Goal: Task Accomplishment & Management: Use online tool/utility

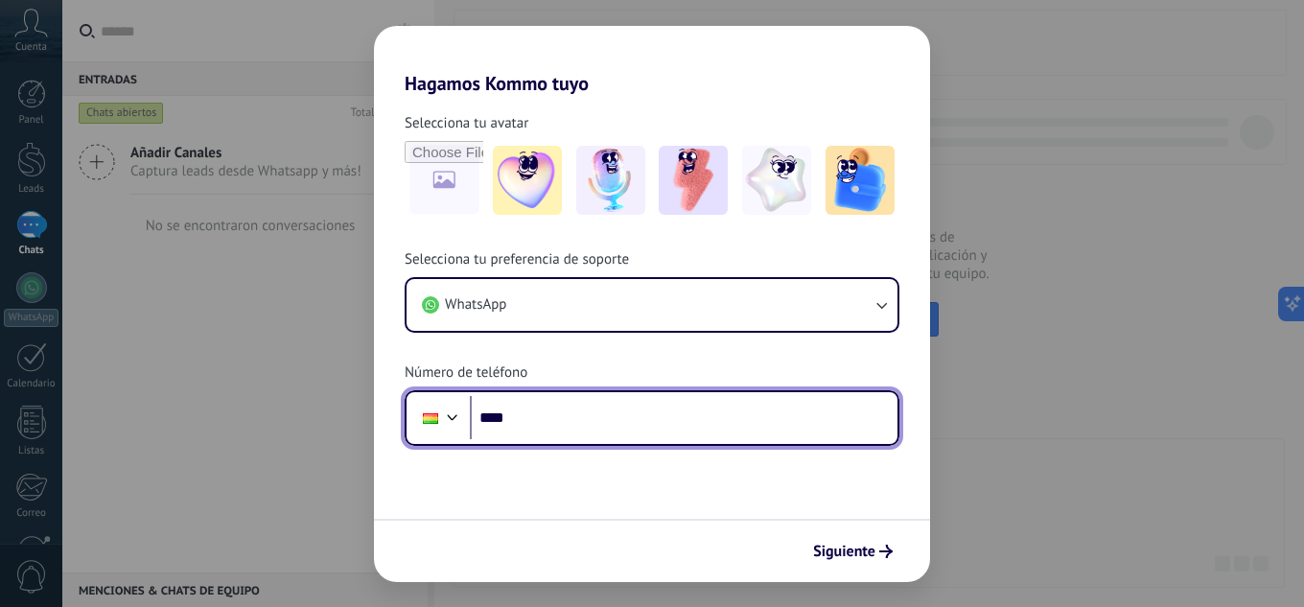
click at [670, 428] on input "****" at bounding box center [684, 418] width 428 height 44
type input "**********"
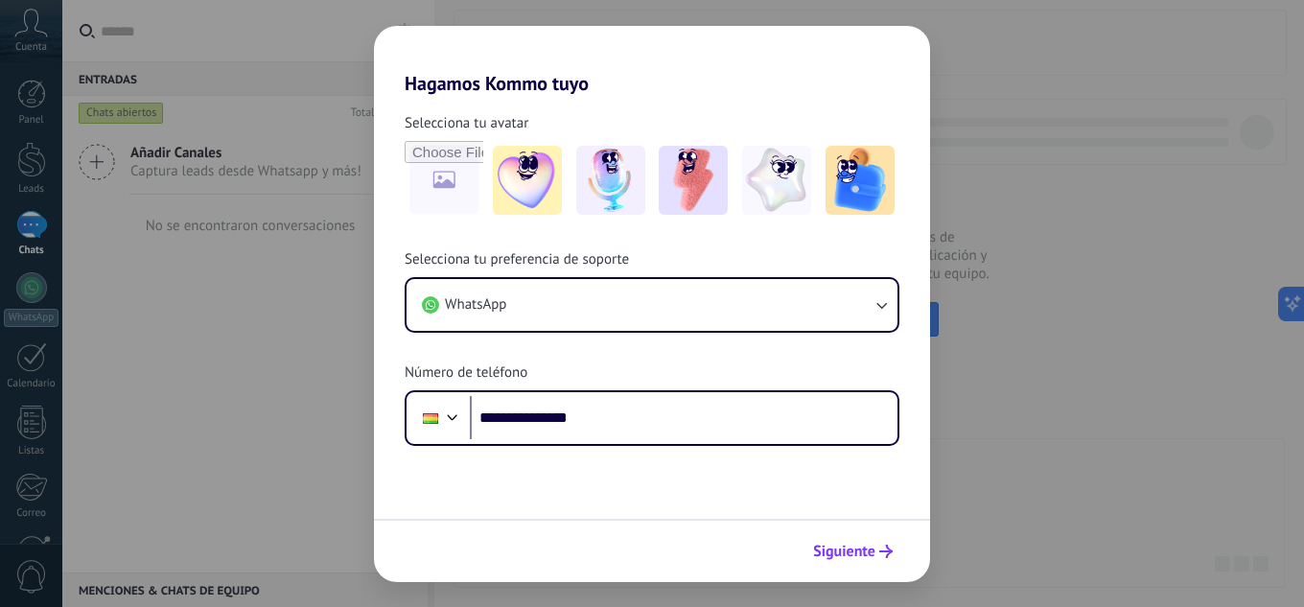
click at [839, 547] on span "Siguiente" at bounding box center [844, 551] width 62 height 13
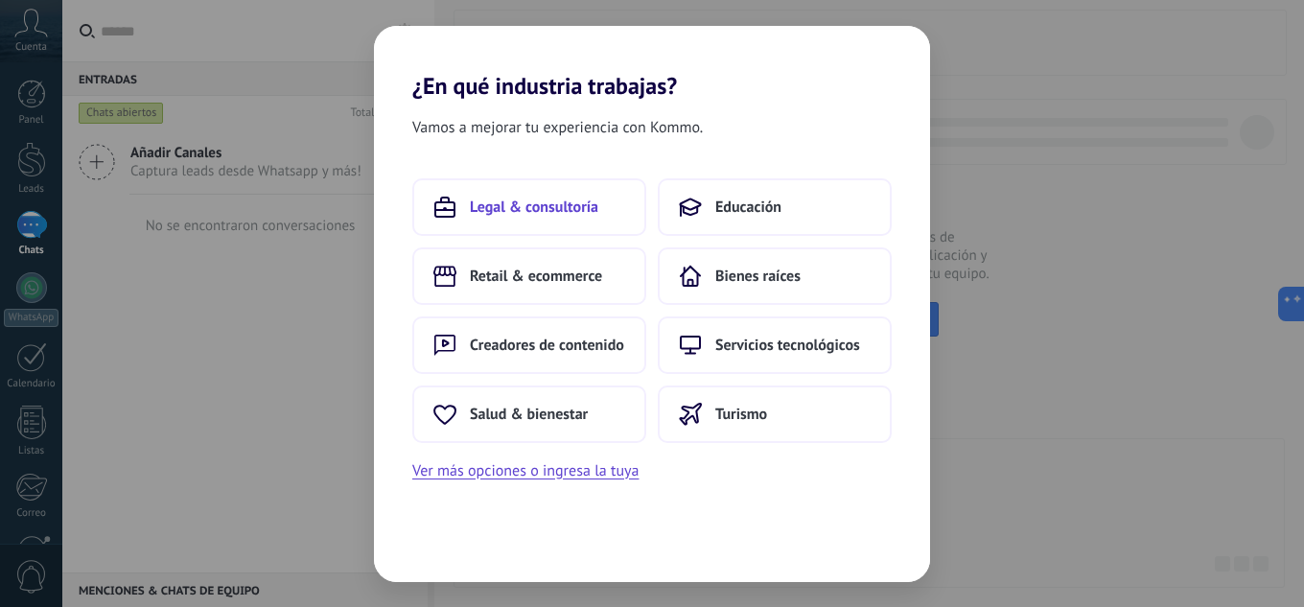
click at [510, 200] on span "Legal & consultoría" at bounding box center [534, 206] width 128 height 19
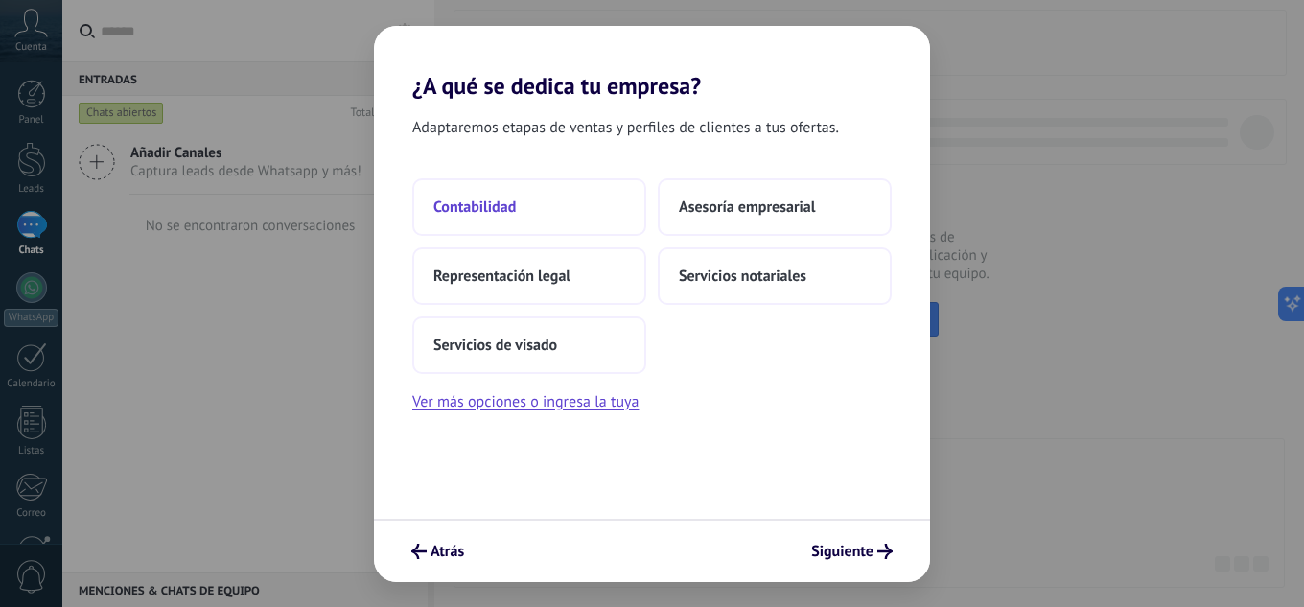
click at [496, 207] on span "Contabilidad" at bounding box center [474, 206] width 82 height 19
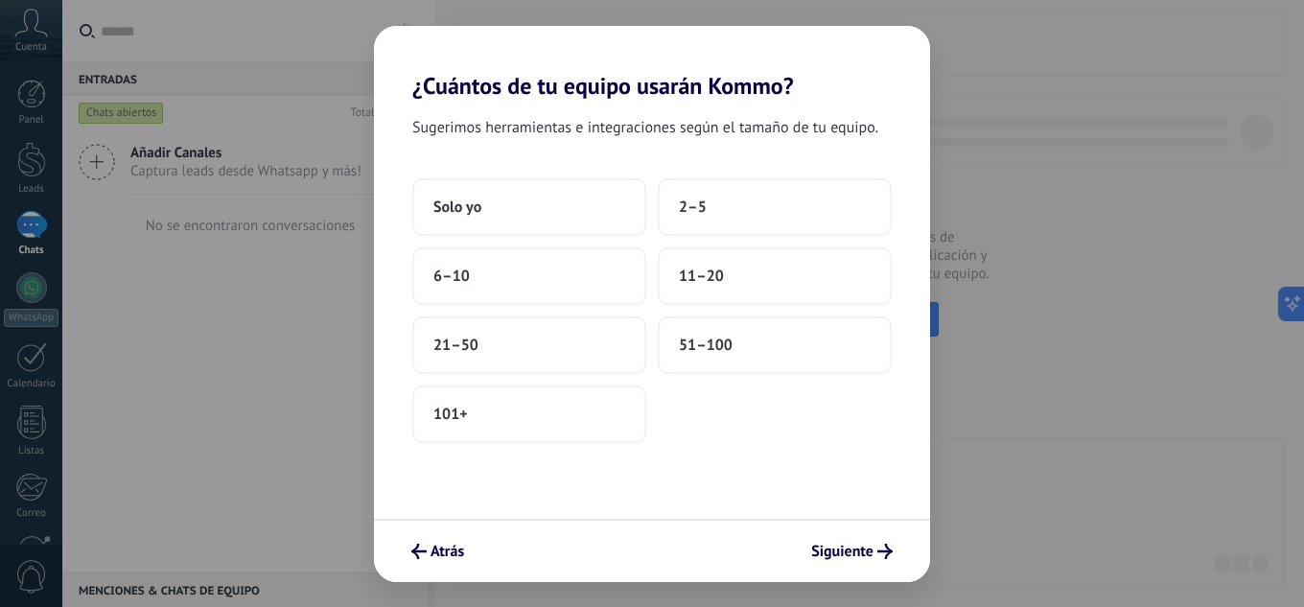
click at [446, 168] on div "Sugerimos herramientas e integraciones según el tamaño de tu equipo. Solo yo 2–…" at bounding box center [652, 309] width 556 height 419
click at [481, 196] on button "Solo yo" at bounding box center [529, 207] width 234 height 58
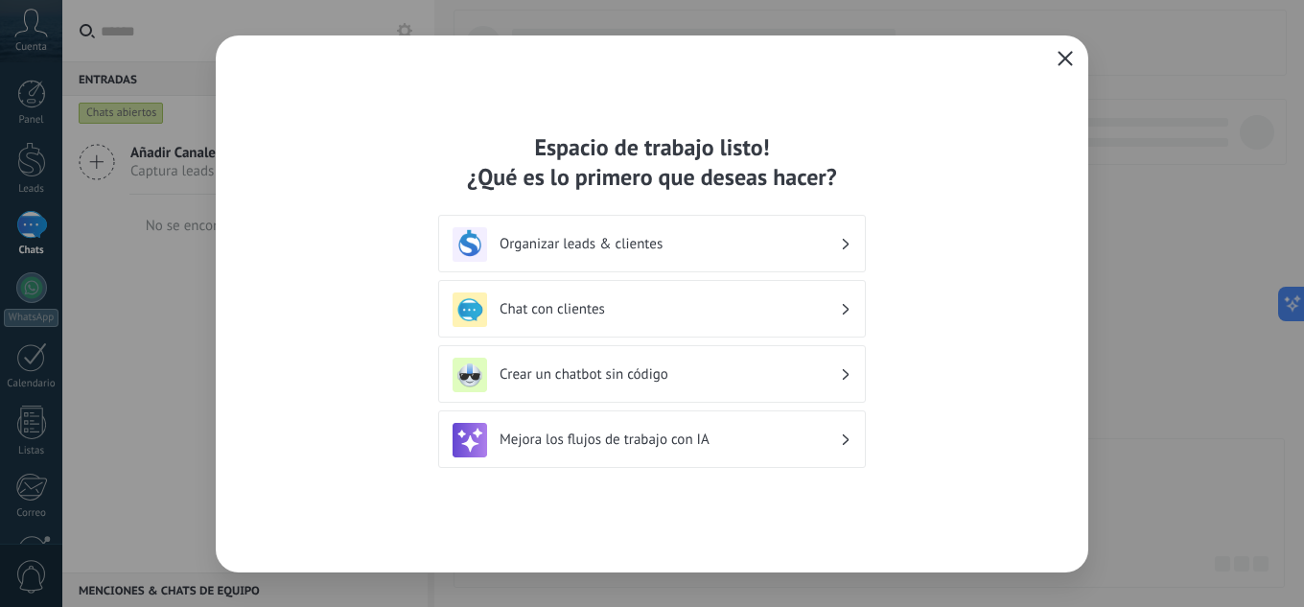
click at [1054, 54] on button "button" at bounding box center [1065, 59] width 25 height 27
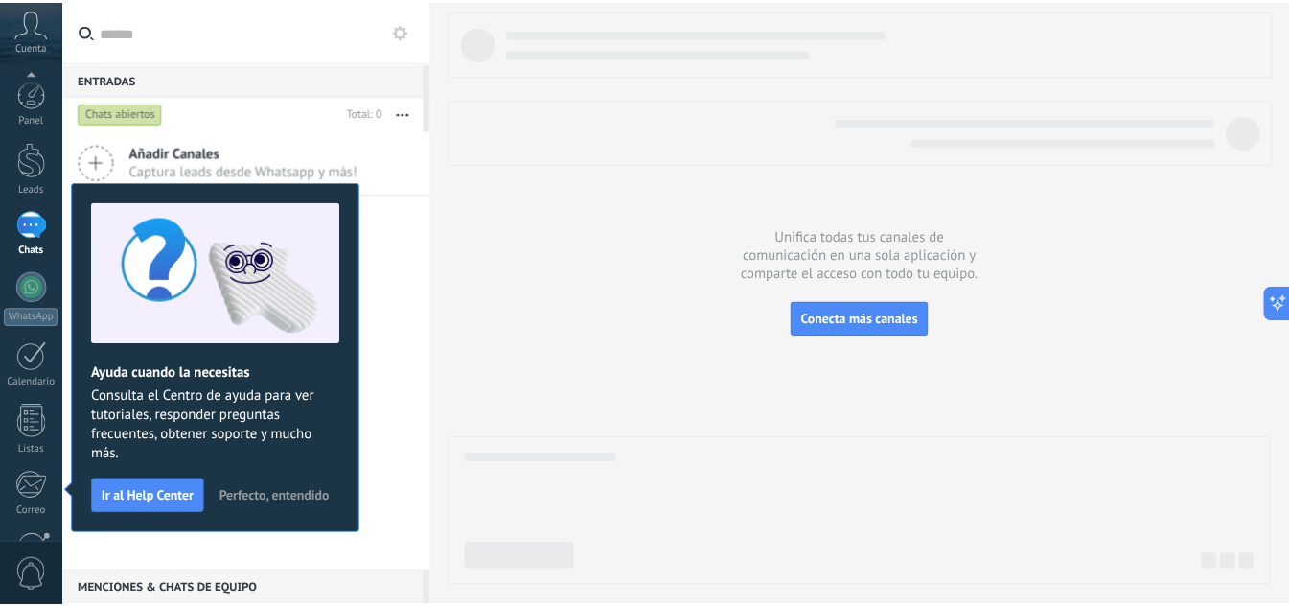
scroll to position [191, 0]
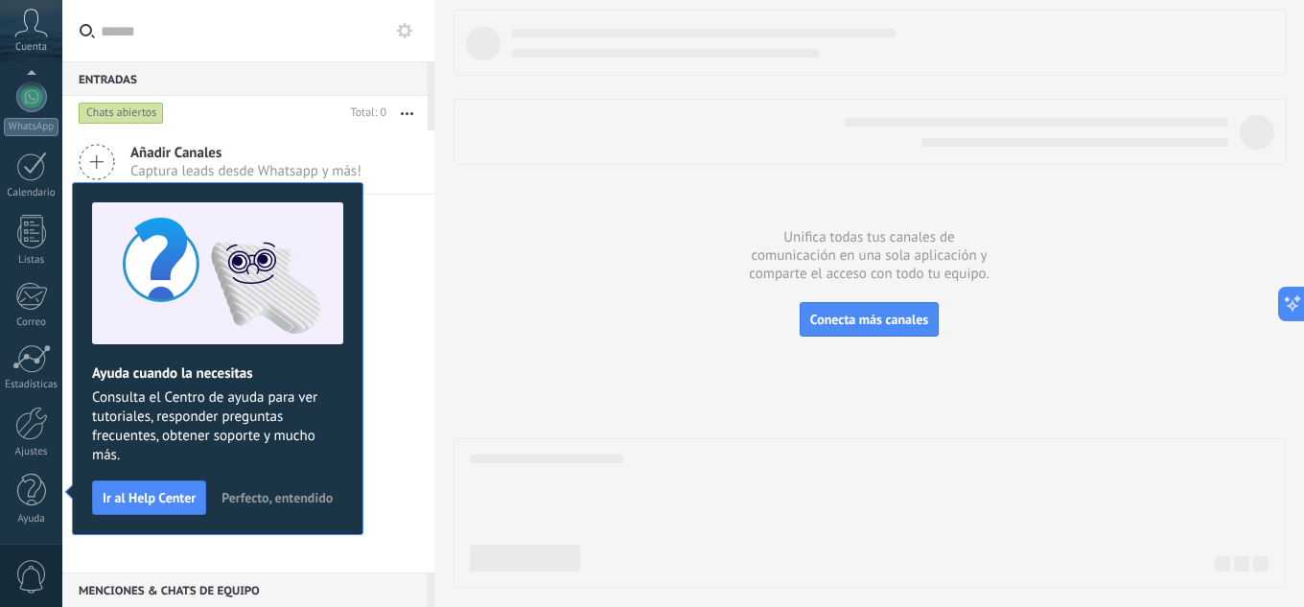
click at [263, 491] on span "Perfecto, entendido" at bounding box center [276, 497] width 111 height 13
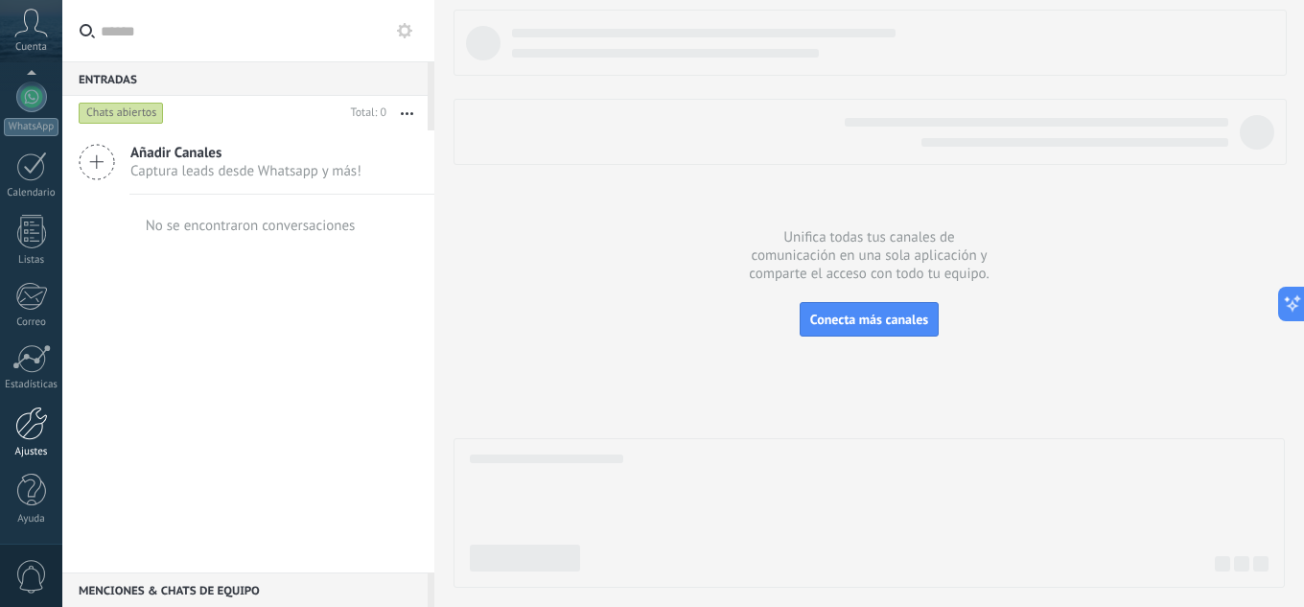
click at [28, 441] on link "Ajustes" at bounding box center [31, 432] width 62 height 52
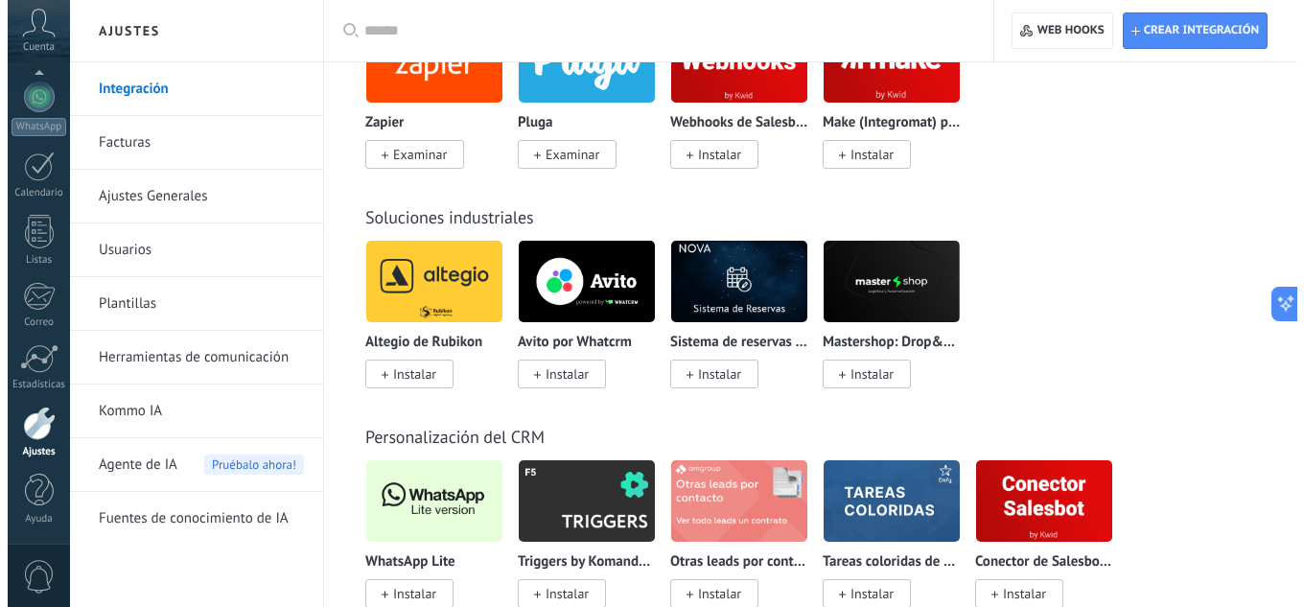
scroll to position [4889, 0]
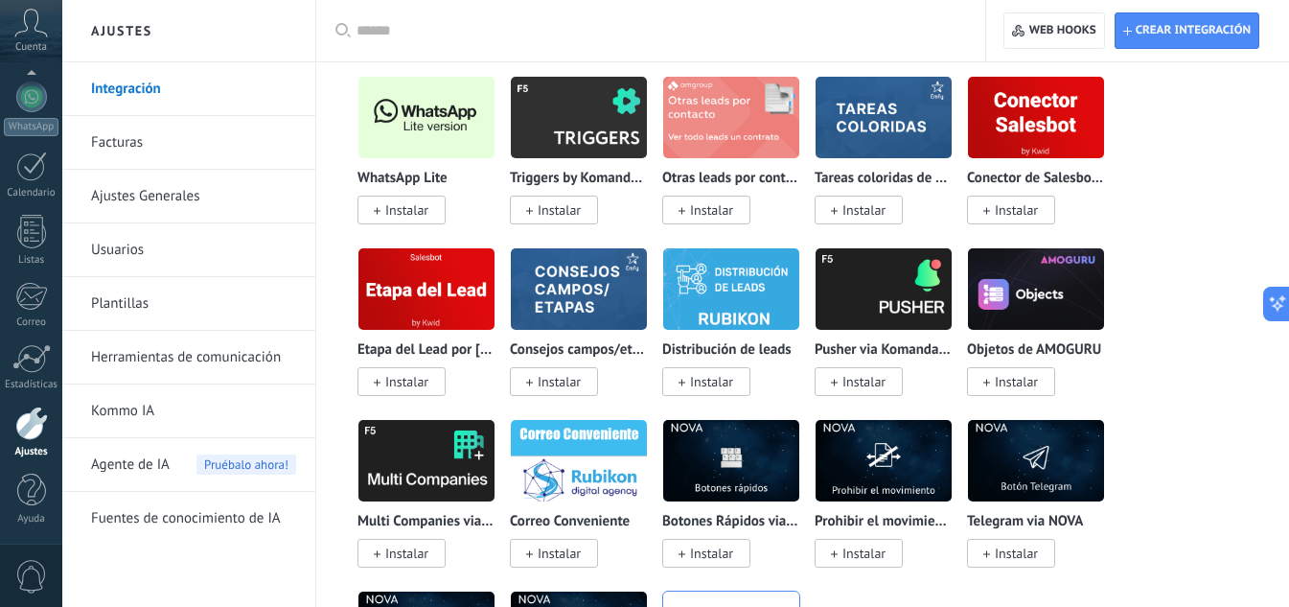
click at [399, 203] on span "Instalar" at bounding box center [406, 209] width 43 height 17
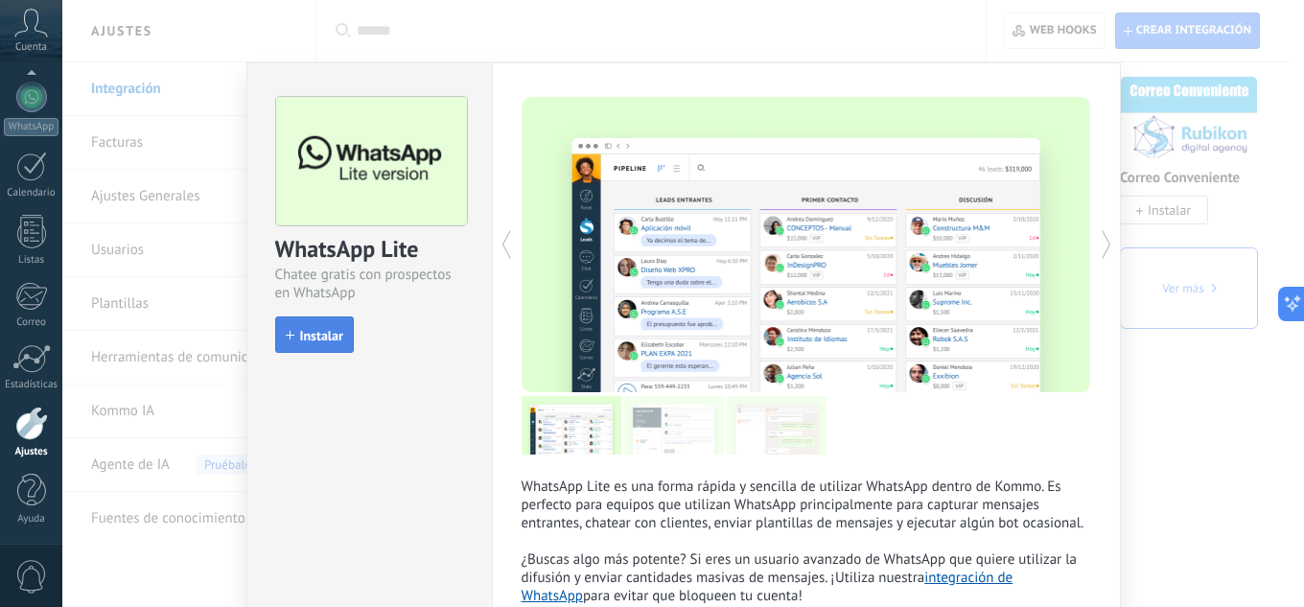
click at [300, 331] on span "Instalar" at bounding box center [321, 335] width 43 height 13
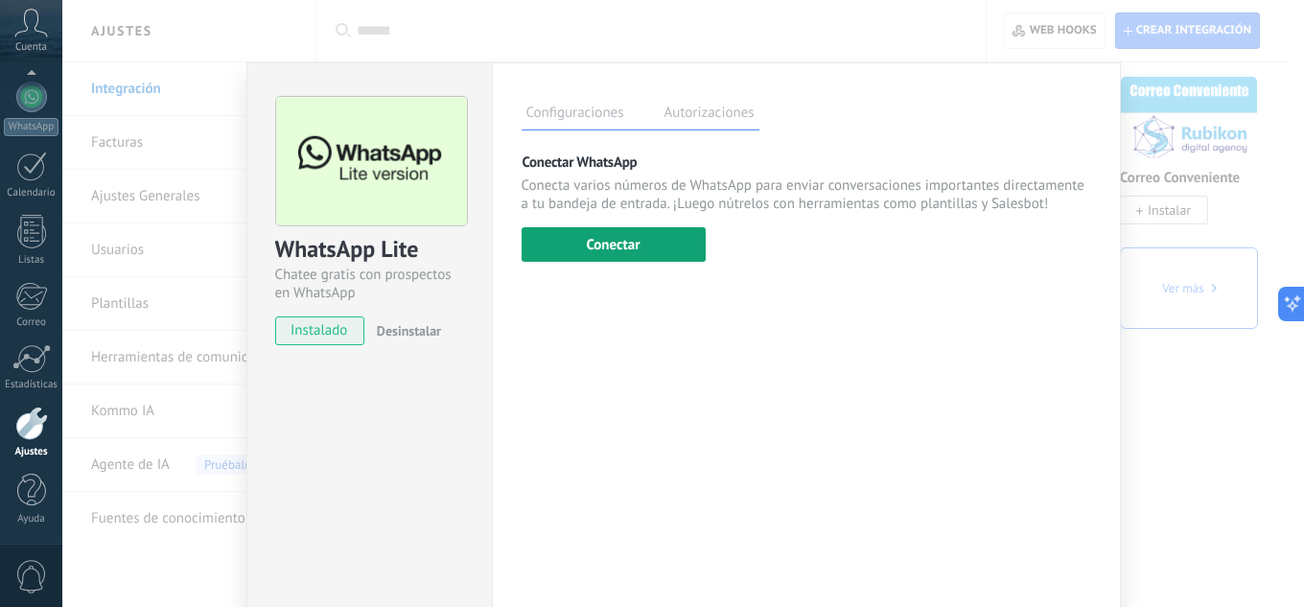
click at [648, 231] on button "Conectar" at bounding box center [613, 244] width 184 height 35
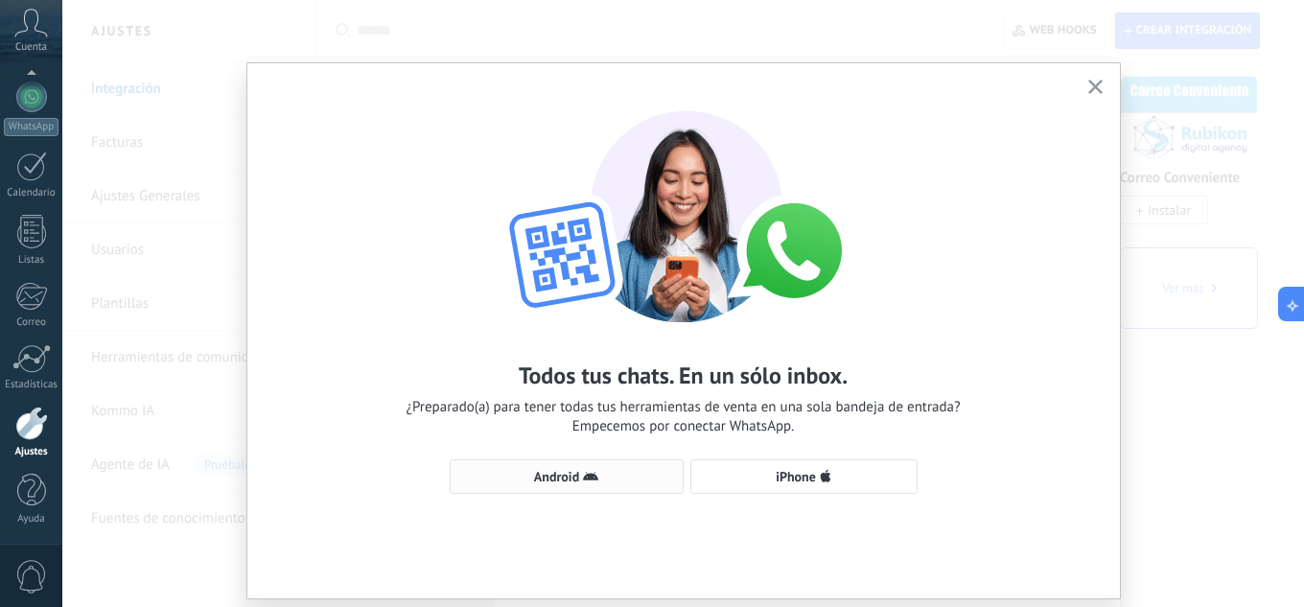
click at [608, 475] on span "Android" at bounding box center [566, 476] width 213 height 15
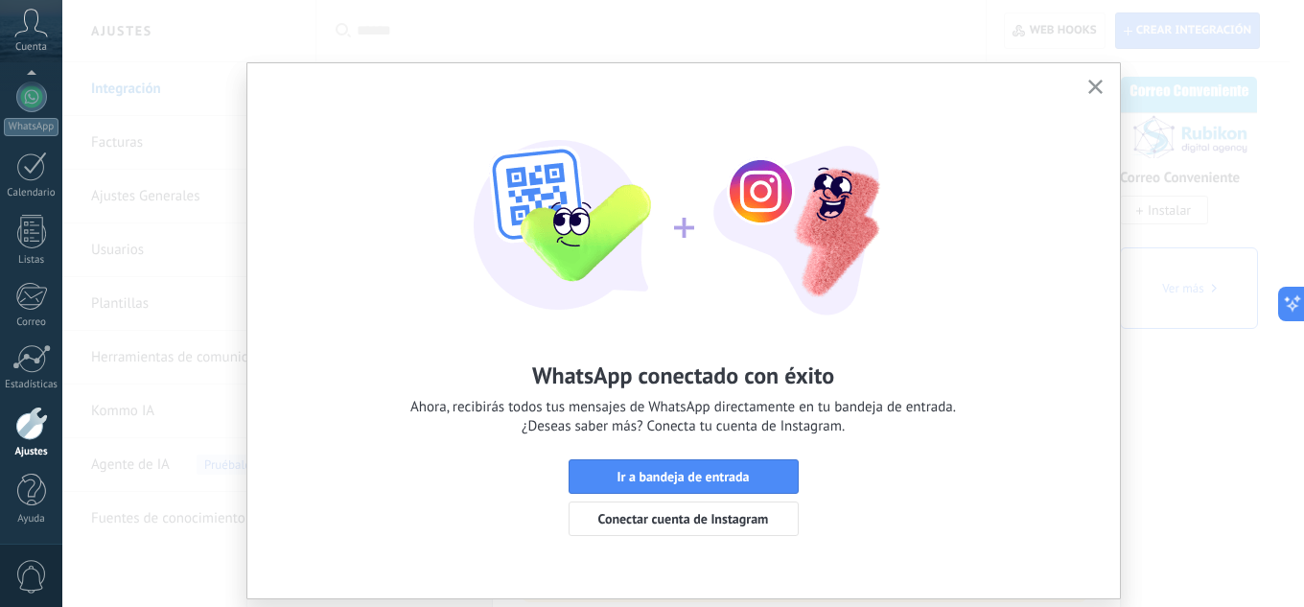
click at [1094, 92] on icon "button" at bounding box center [1095, 87] width 14 height 14
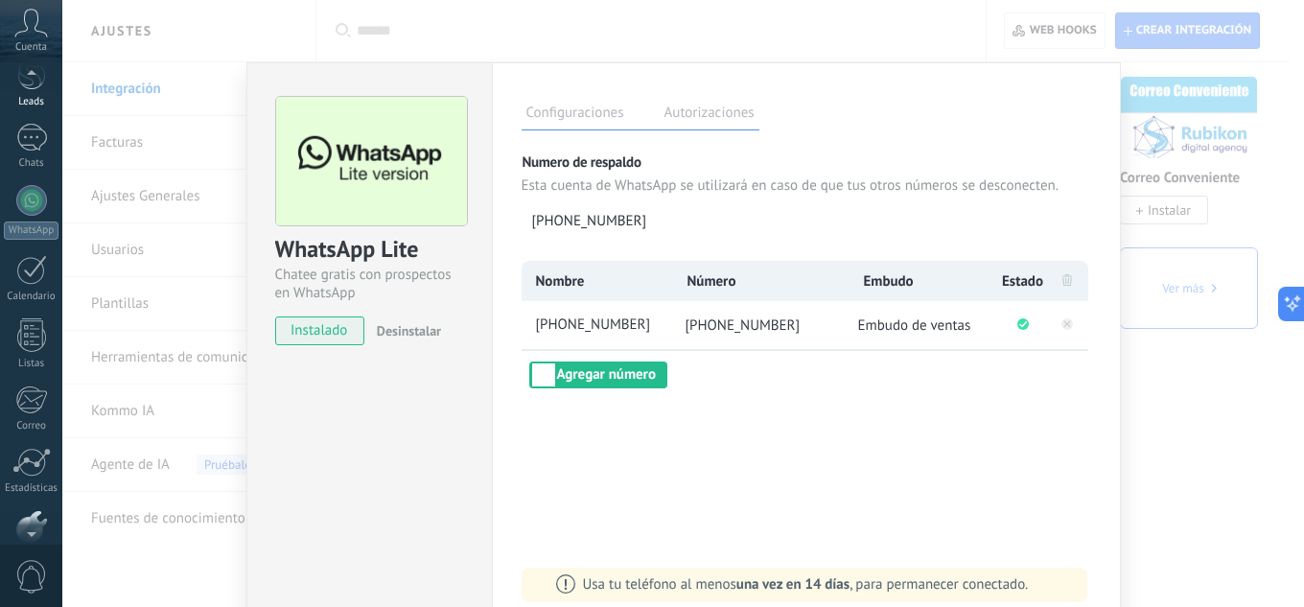
scroll to position [0, 0]
click at [28, 243] on link "Chats" at bounding box center [31, 234] width 62 height 46
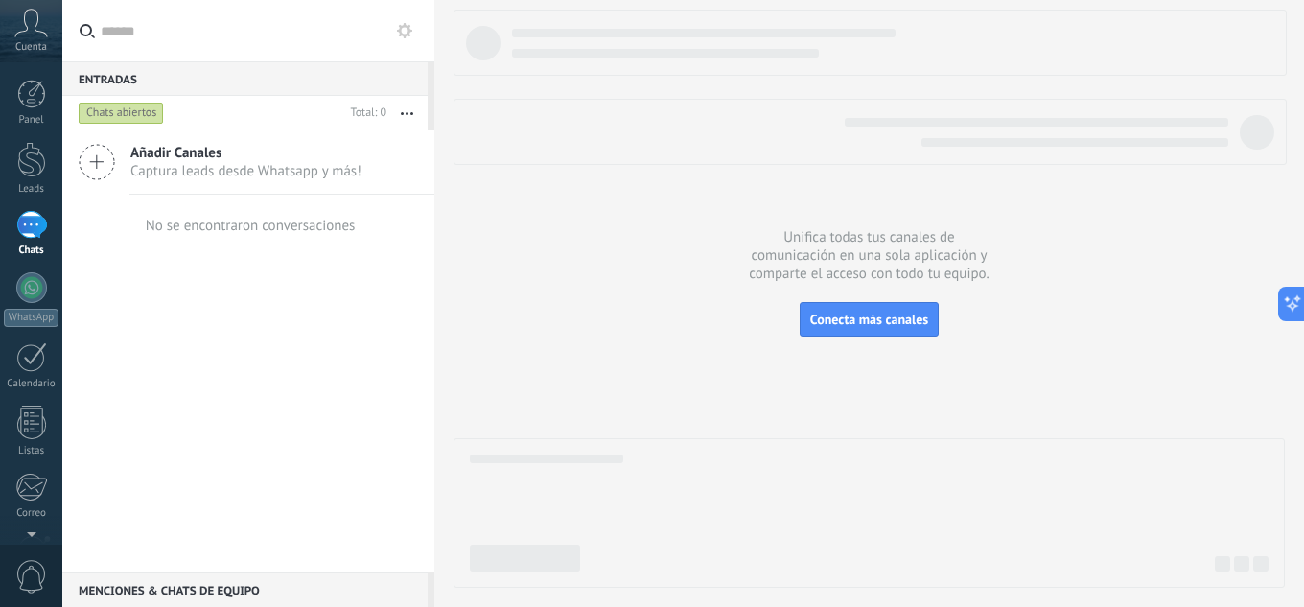
click at [401, 34] on use at bounding box center [404, 30] width 15 height 15
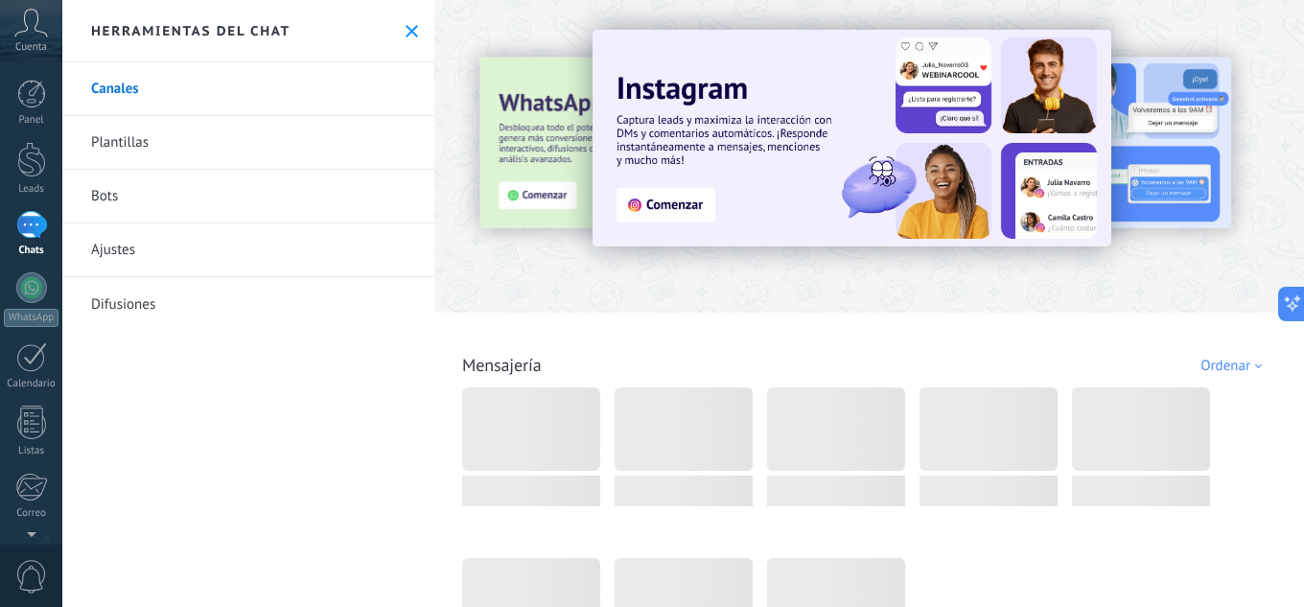
click at [99, 198] on link "Bots" at bounding box center [248, 197] width 372 height 54
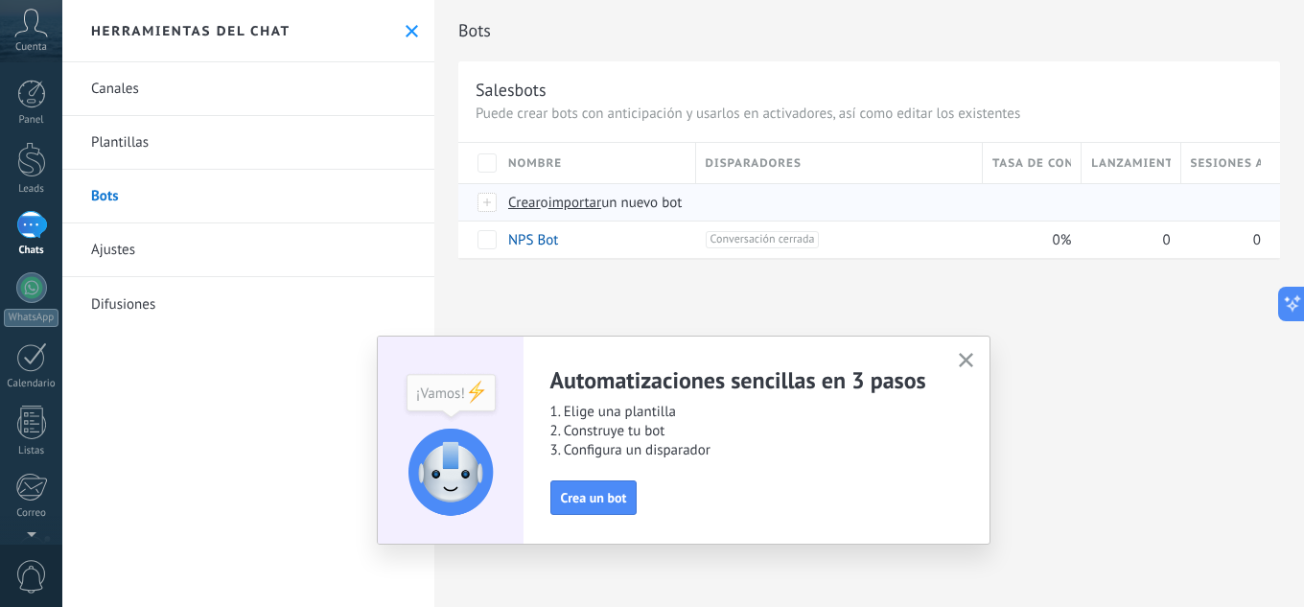
click at [602, 203] on span "importar" at bounding box center [575, 203] width 54 height 18
click at [0, 0] on input "importar un nuevo bot" at bounding box center [0, 0] width 0 height 0
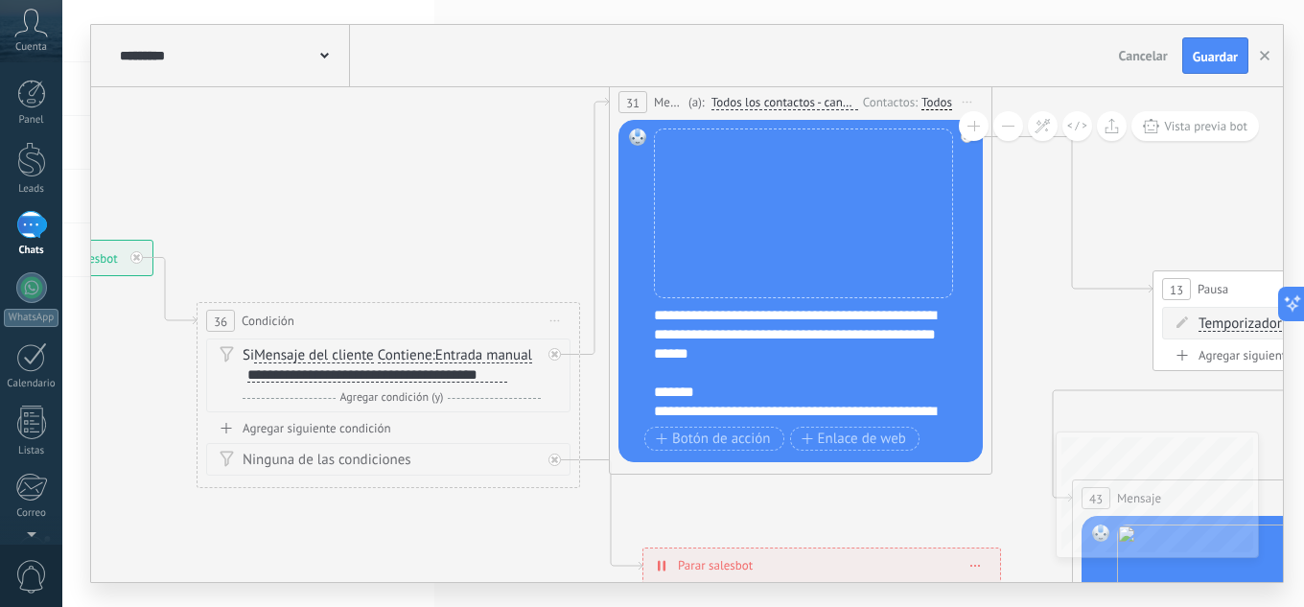
drag, startPoint x: 831, startPoint y: 288, endPoint x: 197, endPoint y: 234, distance: 636.9
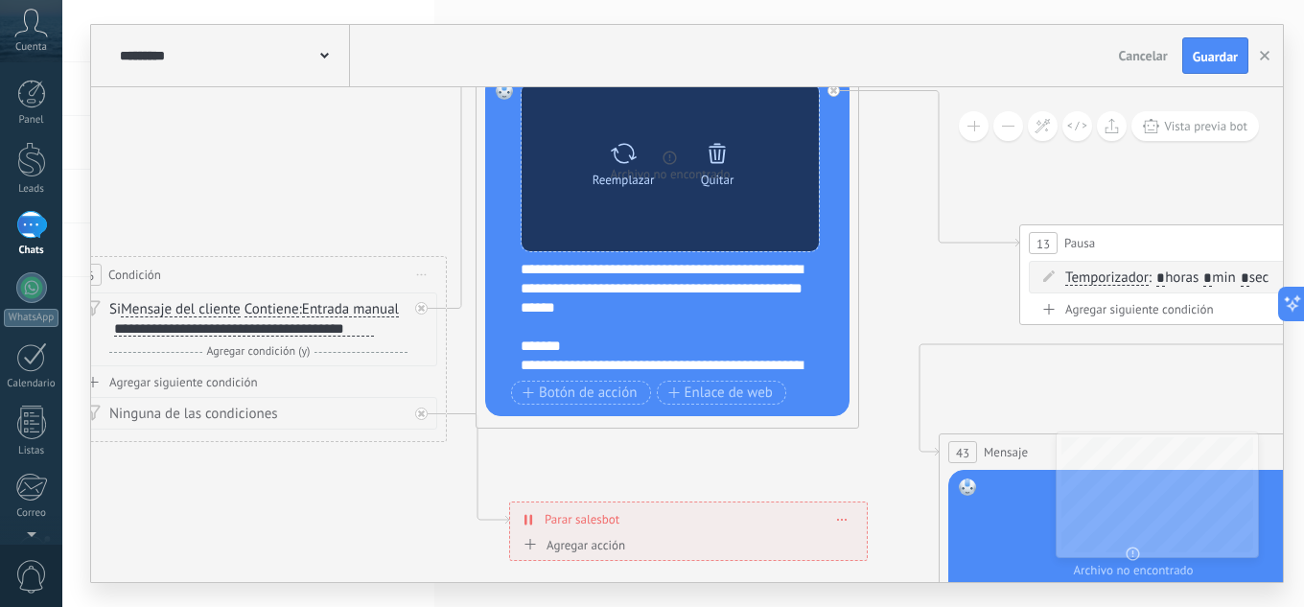
click at [615, 168] on div at bounding box center [624, 153] width 28 height 38
click input "Subir" at bounding box center [0, 0] width 0 height 0
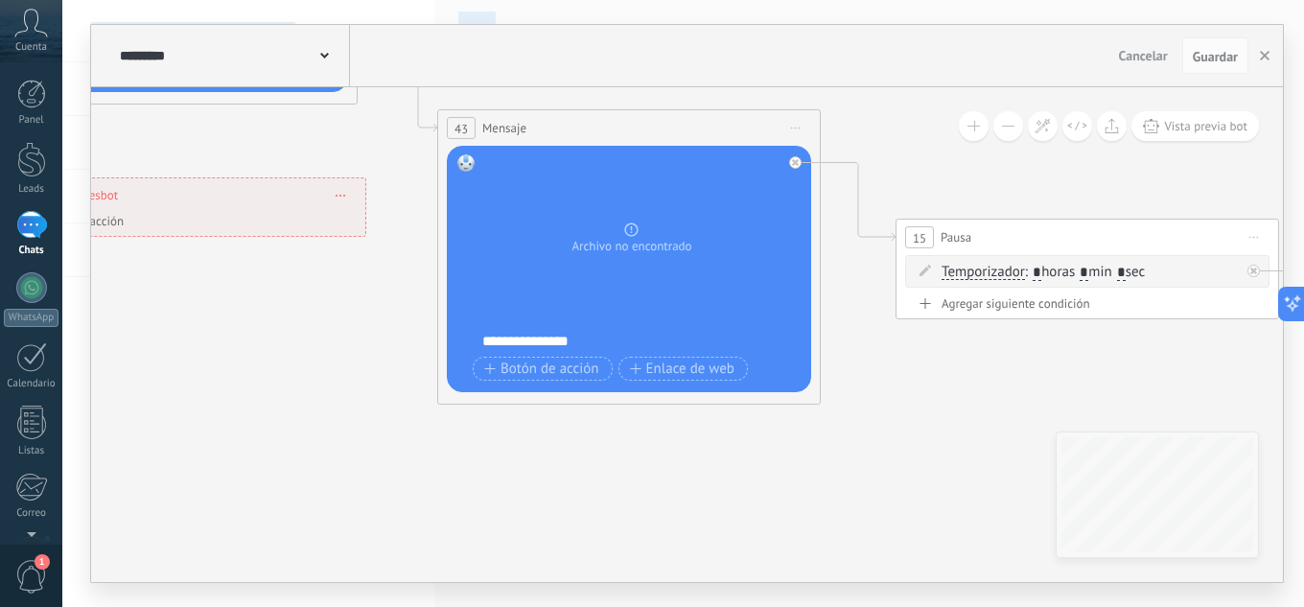
drag, startPoint x: 919, startPoint y: 309, endPoint x: 418, endPoint y: -15, distance: 597.0
click at [418, 0] on html ".abccls-1,.abccls-2{fill-rule:evenodd}.abccls-2{fill:#fff} .abfcls-1{fill:none}…" at bounding box center [652, 303] width 1304 height 607
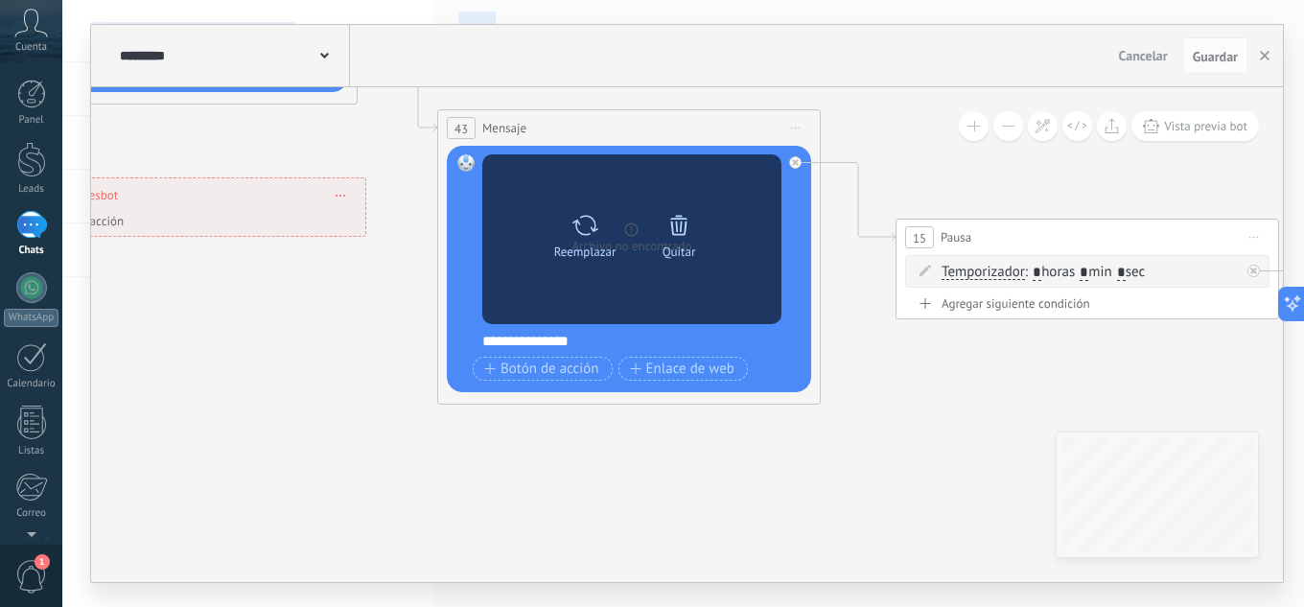
click at [592, 234] on icon at bounding box center [585, 225] width 28 height 27
click input "Subir" at bounding box center [0, 0] width 0 height 0
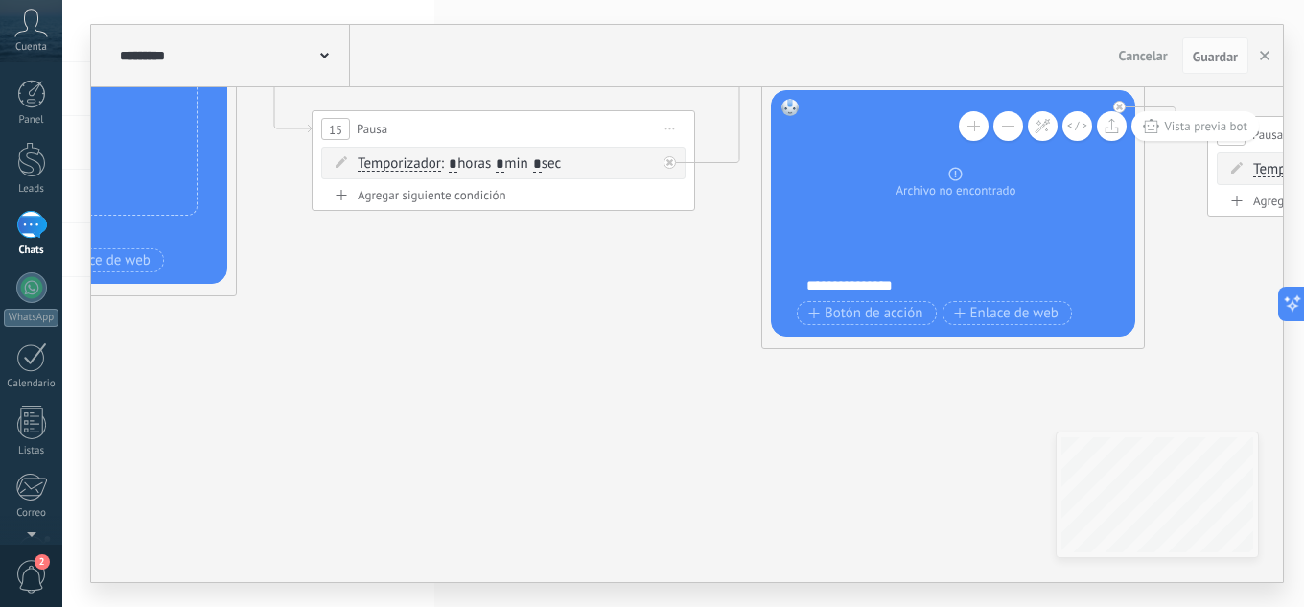
drag, startPoint x: 935, startPoint y: 411, endPoint x: 349, endPoint y: 303, distance: 595.7
click at [349, 303] on icon at bounding box center [850, 35] width 5114 height 1818
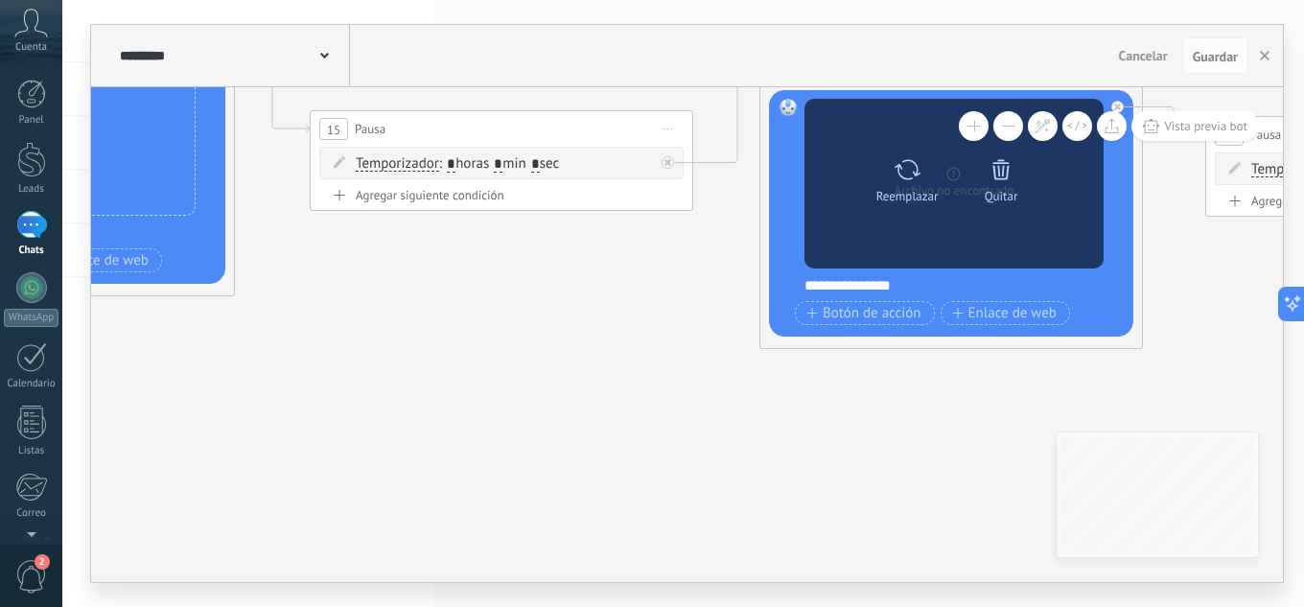
click at [905, 180] on icon at bounding box center [907, 169] width 28 height 27
click input "Subir" at bounding box center [0, 0] width 0 height 0
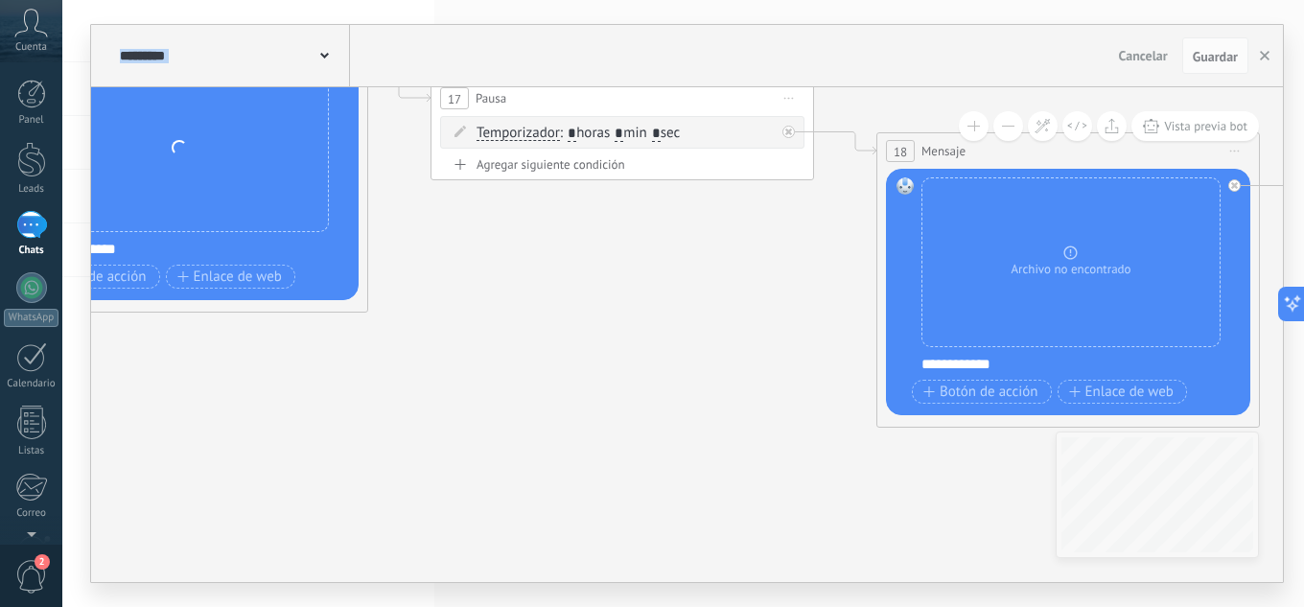
drag, startPoint x: 1002, startPoint y: 439, endPoint x: 356, endPoint y: 360, distance: 650.9
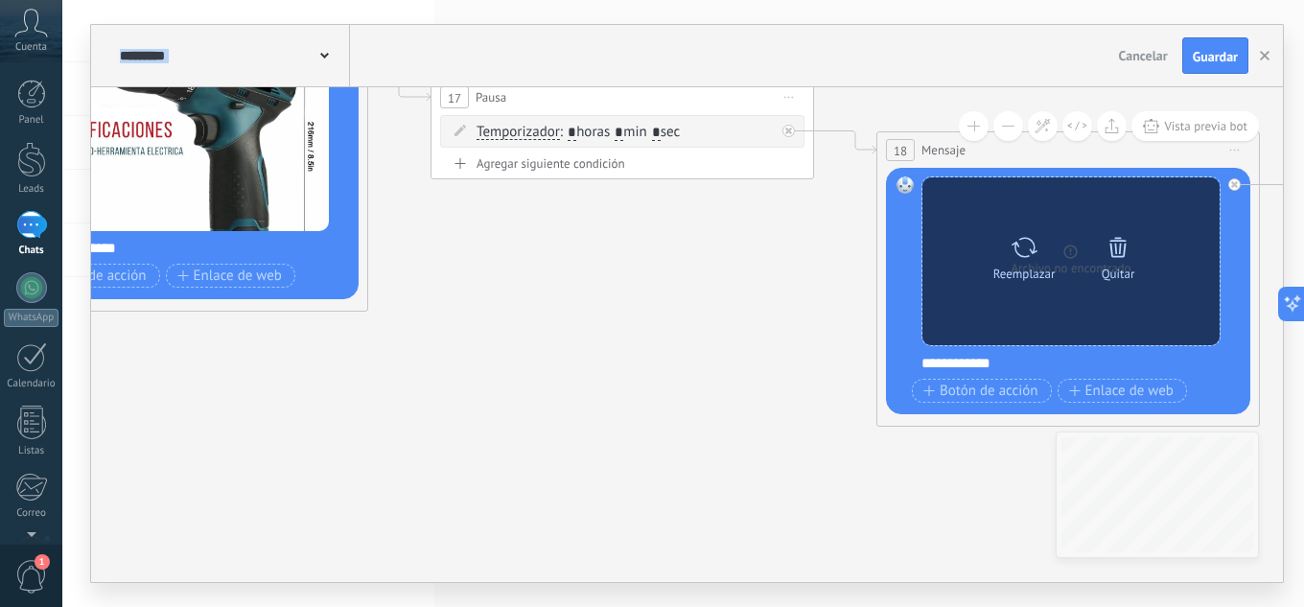
click at [1029, 259] on icon at bounding box center [1024, 247] width 28 height 27
click input "Subir" at bounding box center [0, 0] width 0 height 0
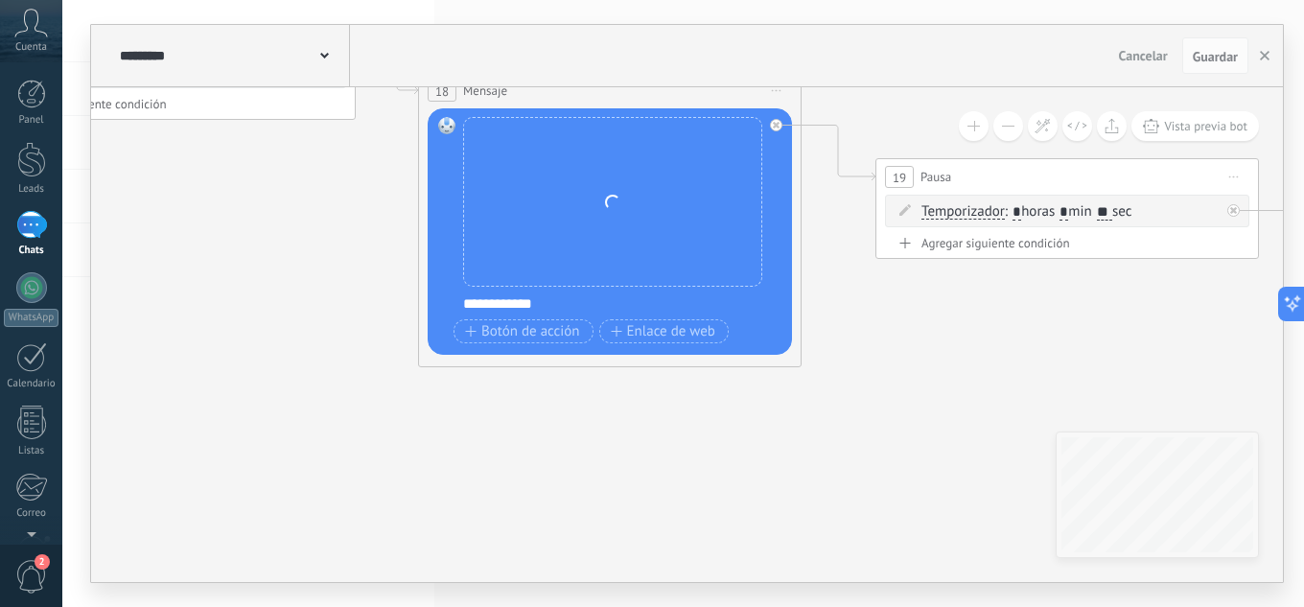
drag, startPoint x: 769, startPoint y: 495, endPoint x: 247, endPoint y: 420, distance: 526.8
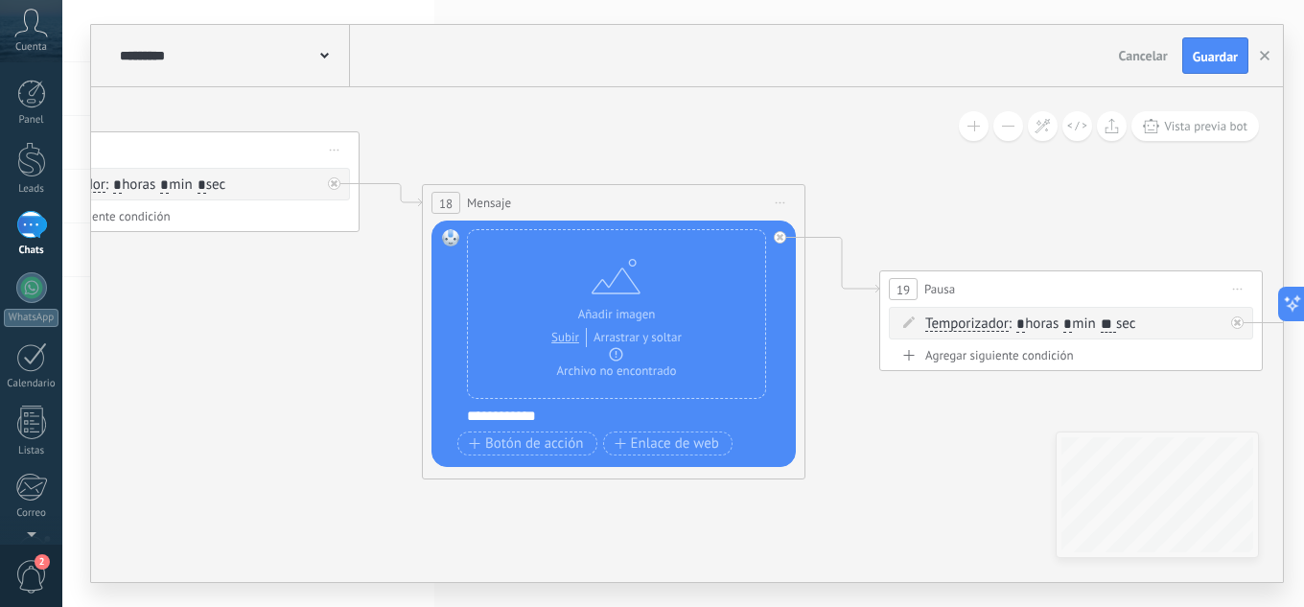
drag, startPoint x: 952, startPoint y: 352, endPoint x: 1019, endPoint y: 479, distance: 144.1
click at [1223, 59] on span "Guardar" at bounding box center [1215, 56] width 45 height 13
click at [1256, 50] on button "button" at bounding box center [1264, 55] width 29 height 35
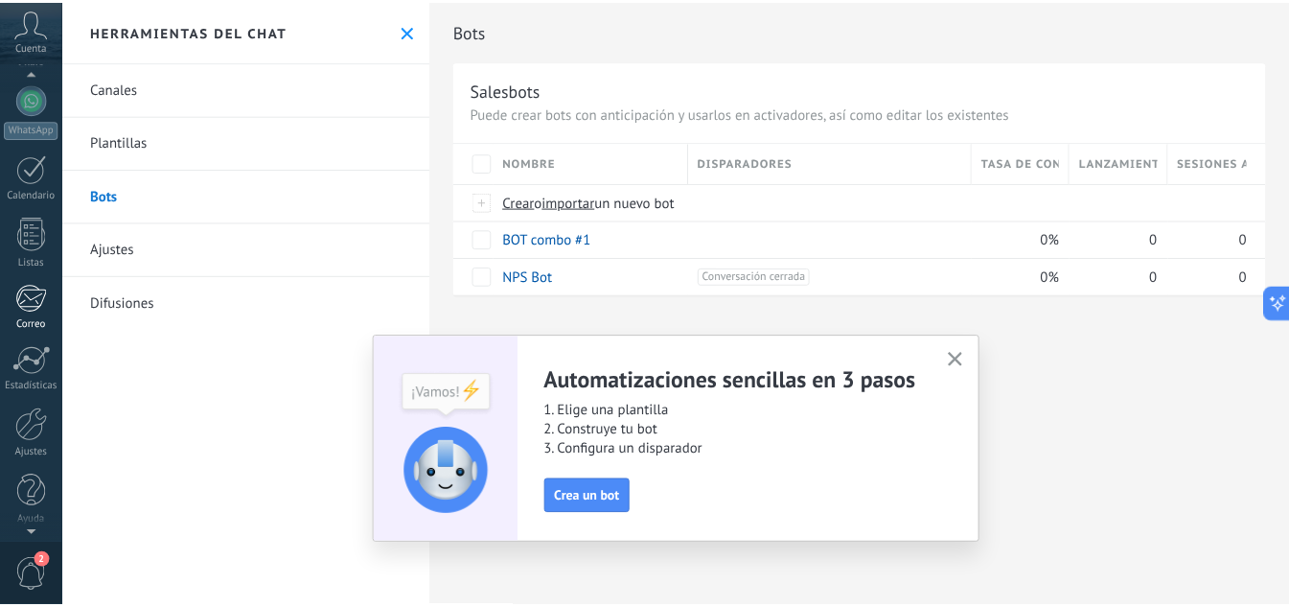
scroll to position [191, 0]
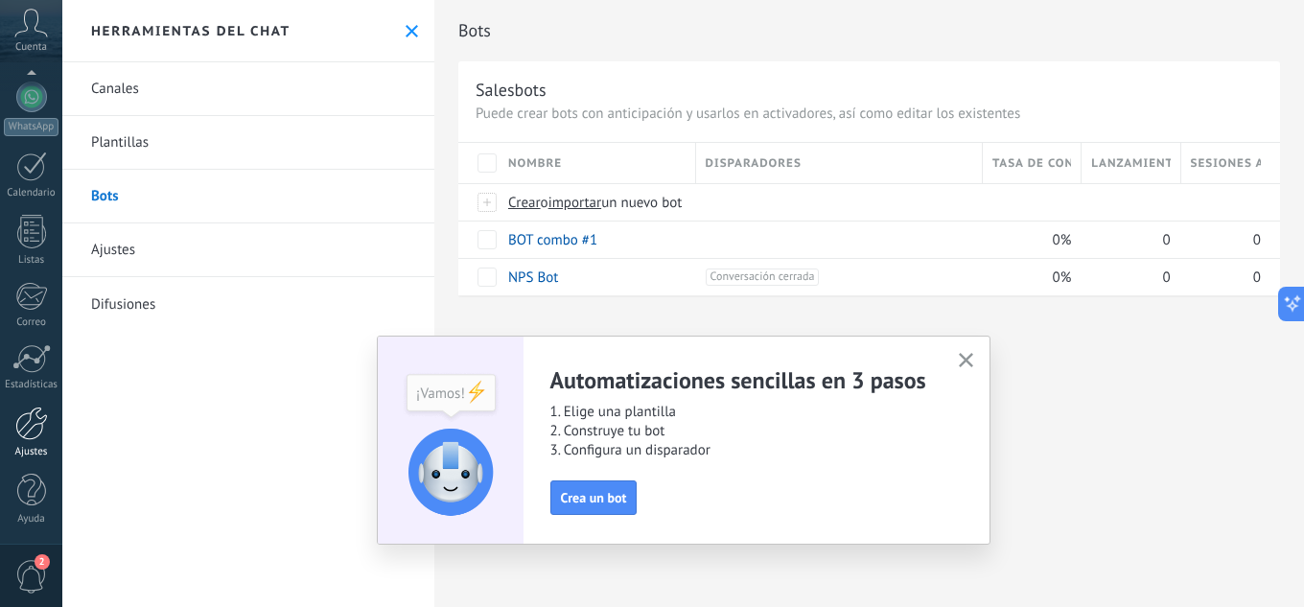
click at [25, 429] on div at bounding box center [31, 423] width 33 height 34
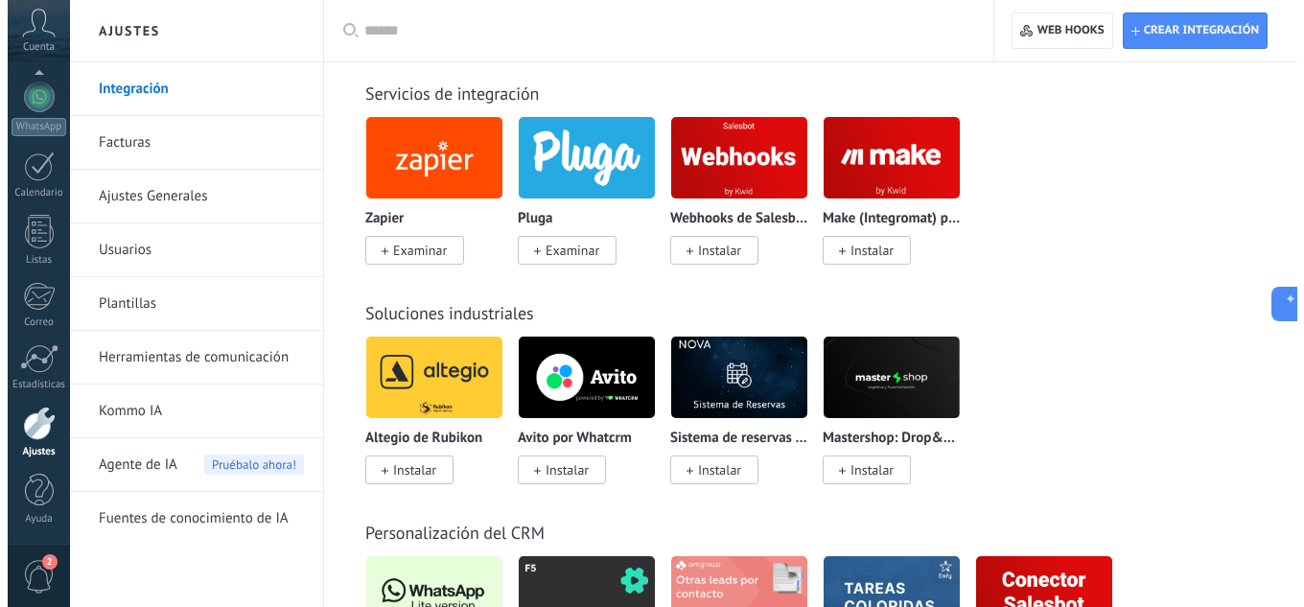
scroll to position [4697, 0]
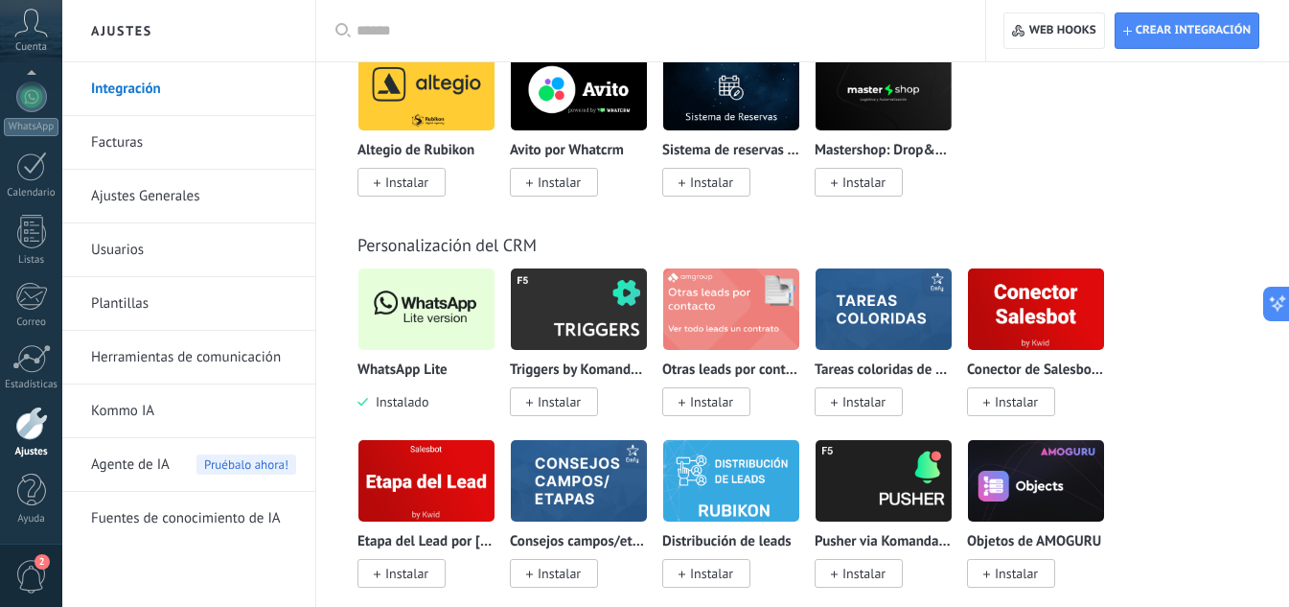
click at [418, 314] on img at bounding box center [427, 309] width 136 height 93
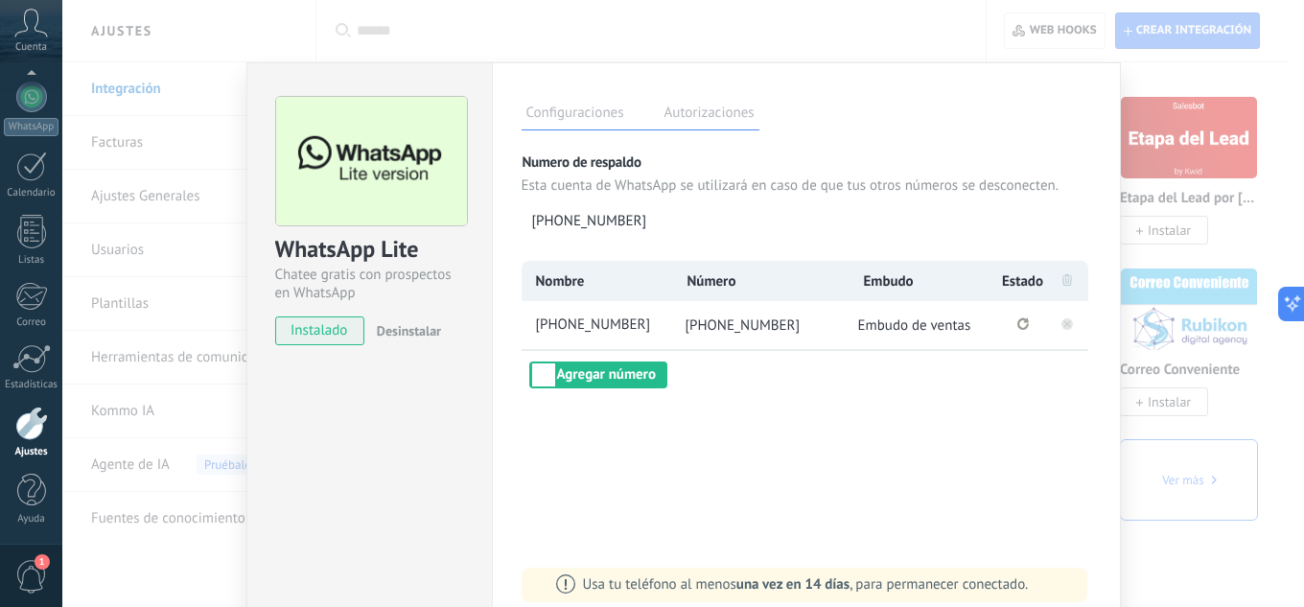
click at [1065, 325] on rect at bounding box center [1067, 324] width 12 height 12
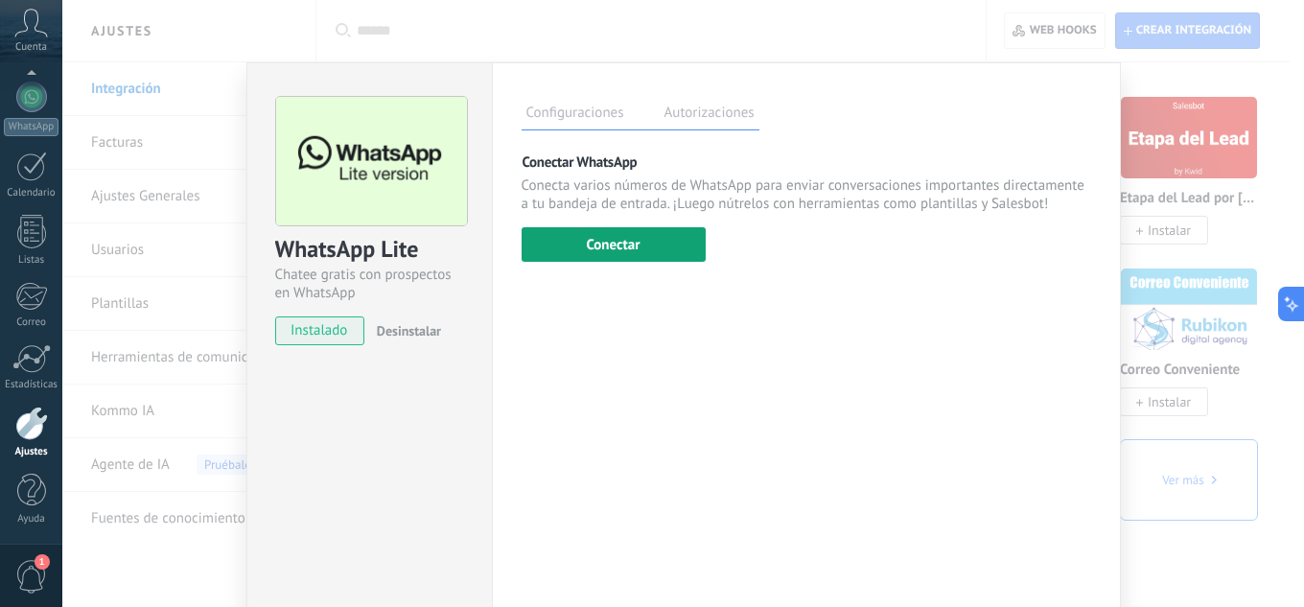
click at [619, 249] on button "Conectar" at bounding box center [613, 244] width 184 height 35
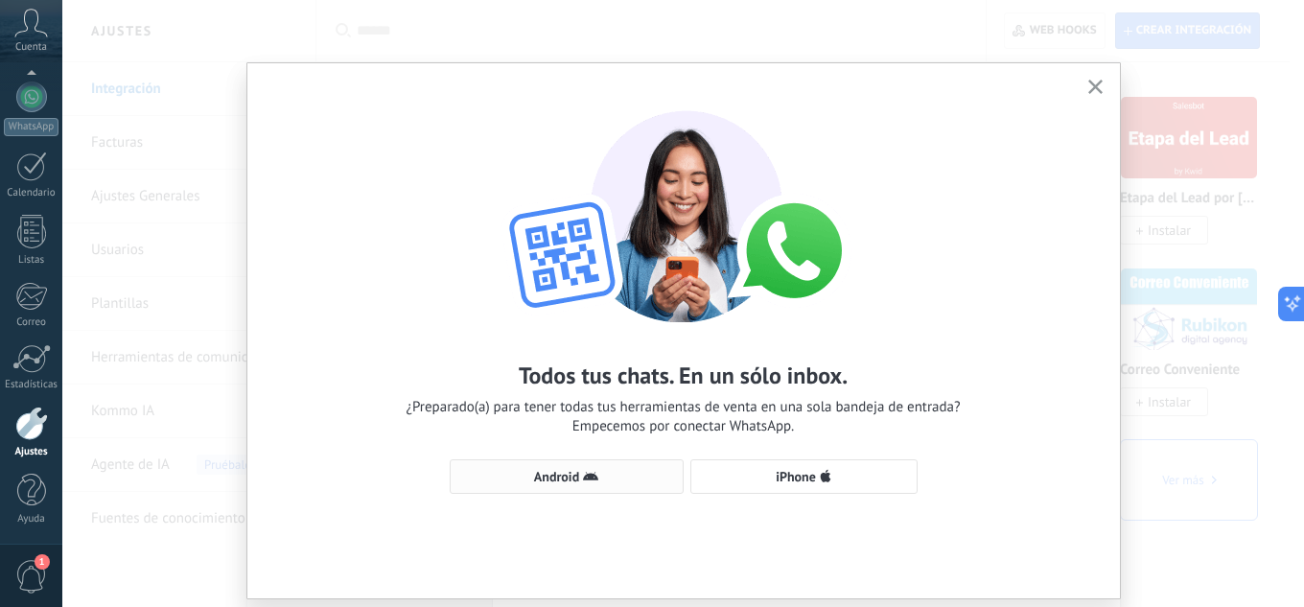
click at [576, 463] on button "Android" at bounding box center [567, 476] width 234 height 35
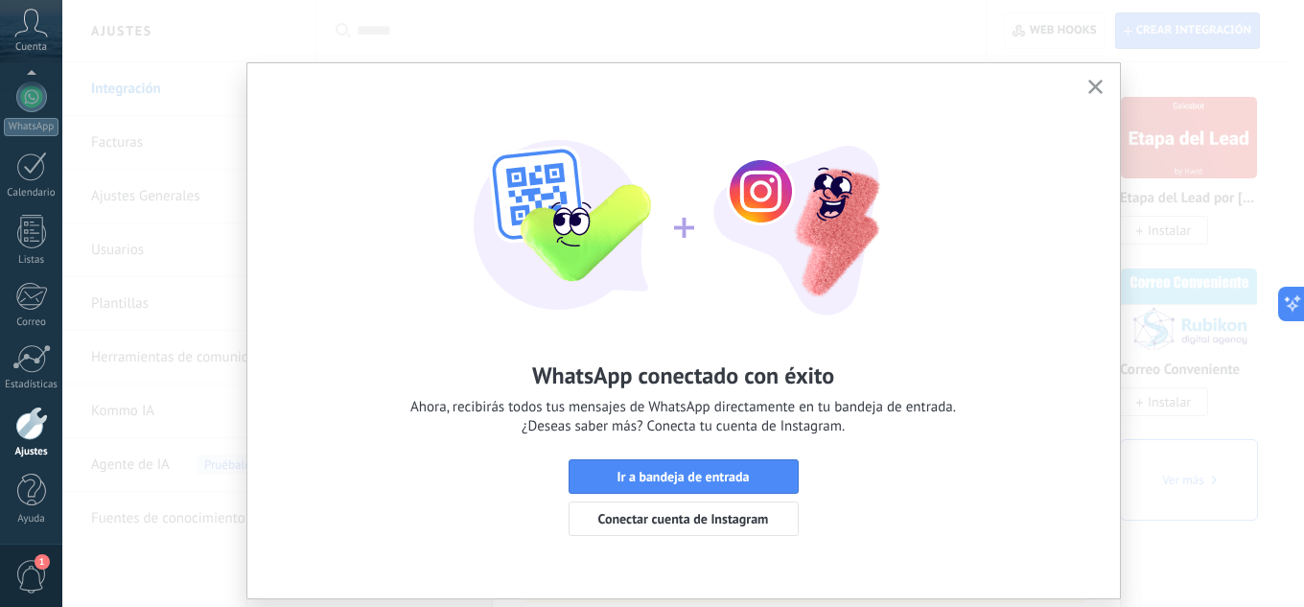
click at [1091, 81] on icon "button" at bounding box center [1095, 87] width 14 height 14
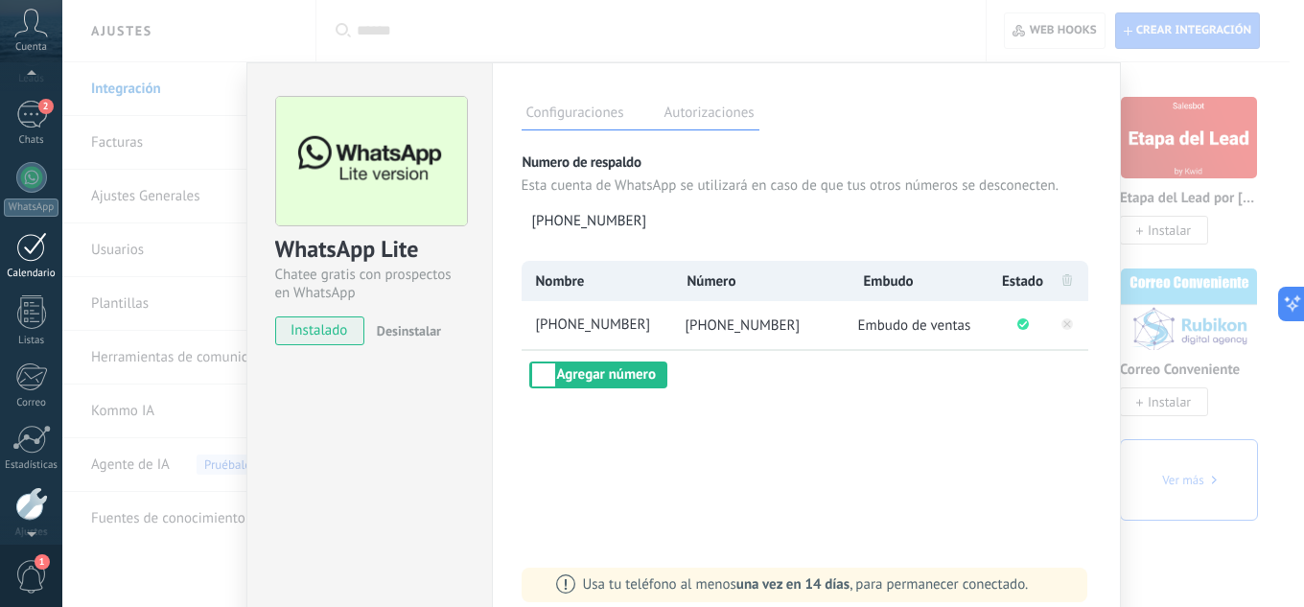
scroll to position [0, 0]
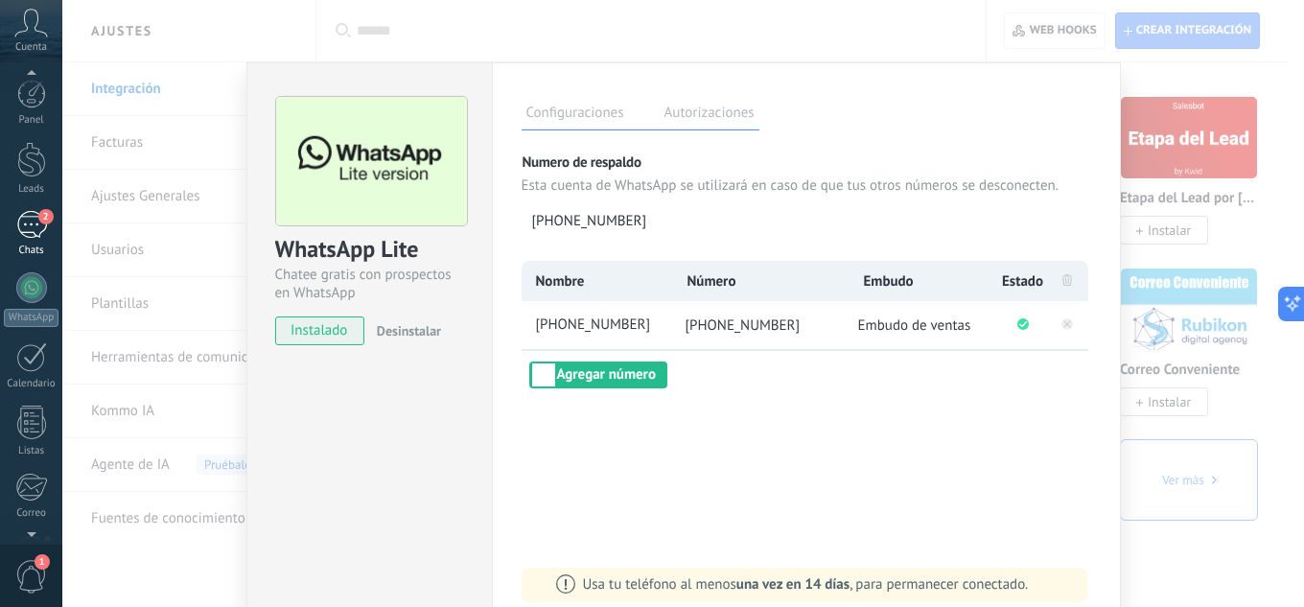
click at [27, 231] on div "2" at bounding box center [31, 225] width 31 height 28
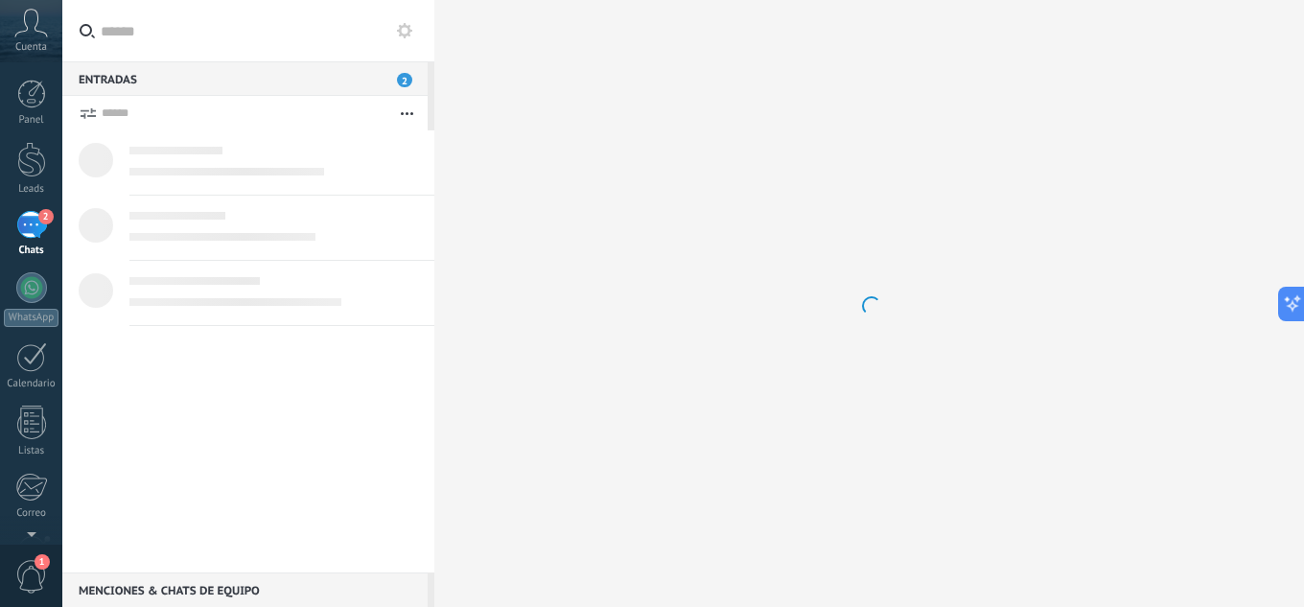
click at [402, 35] on use at bounding box center [404, 30] width 15 height 15
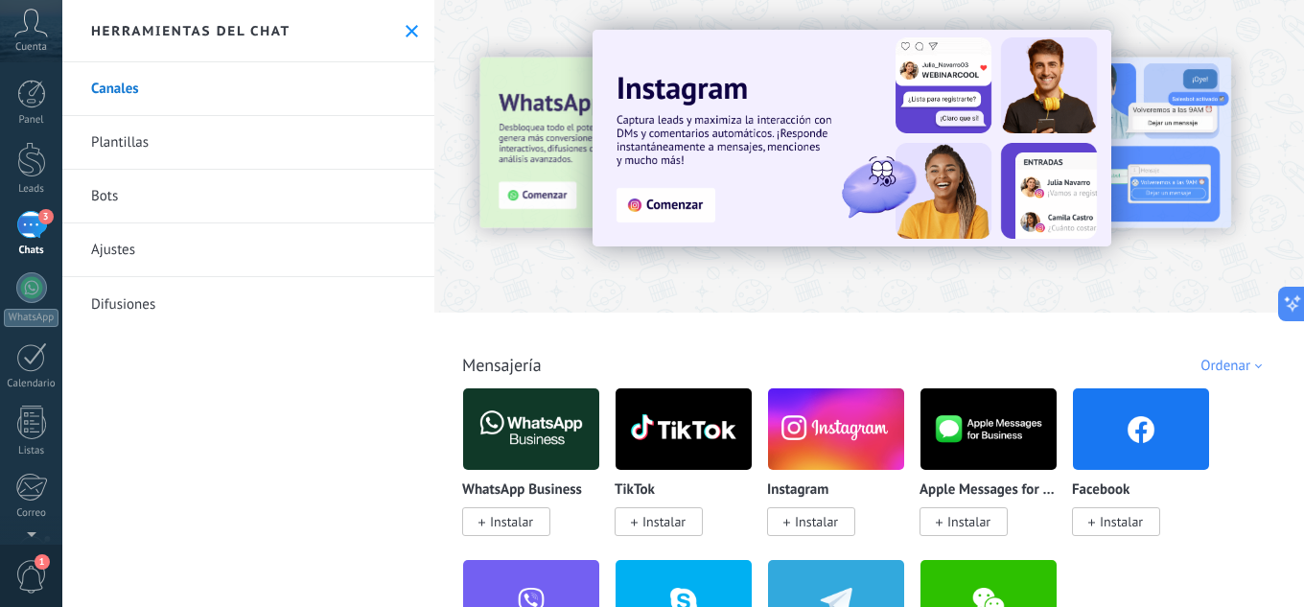
click at [97, 198] on link "Bots" at bounding box center [248, 197] width 372 height 54
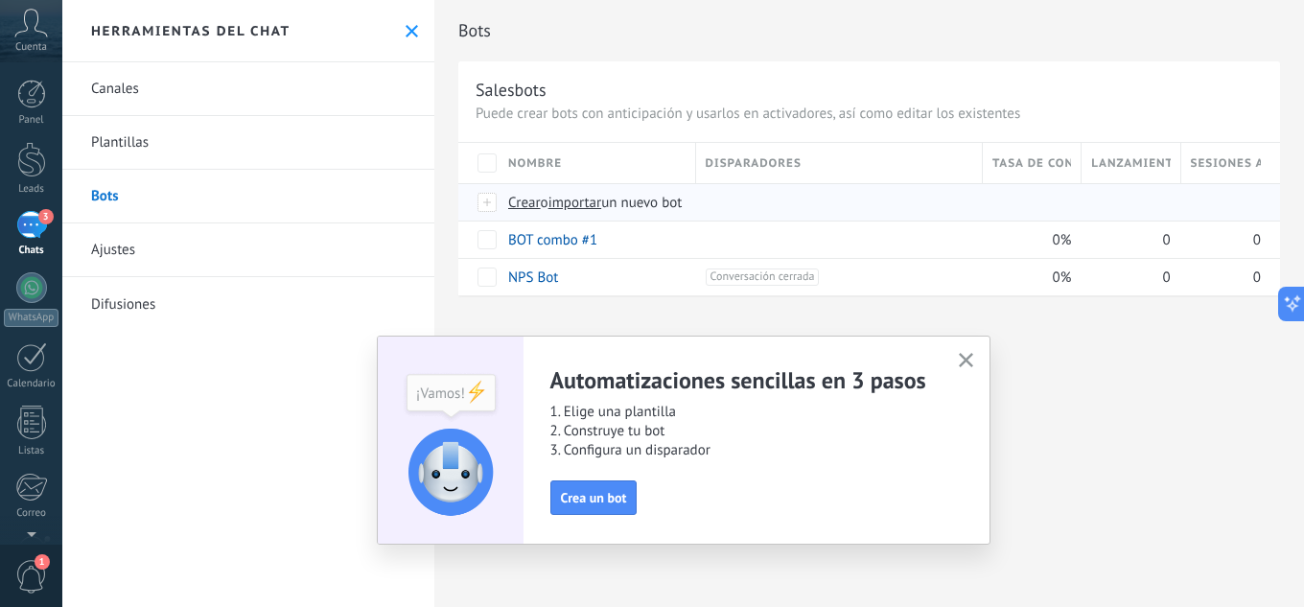
click at [584, 206] on span "importar" at bounding box center [575, 203] width 54 height 18
click at [0, 0] on input "importar un nuevo bot" at bounding box center [0, 0] width 0 height 0
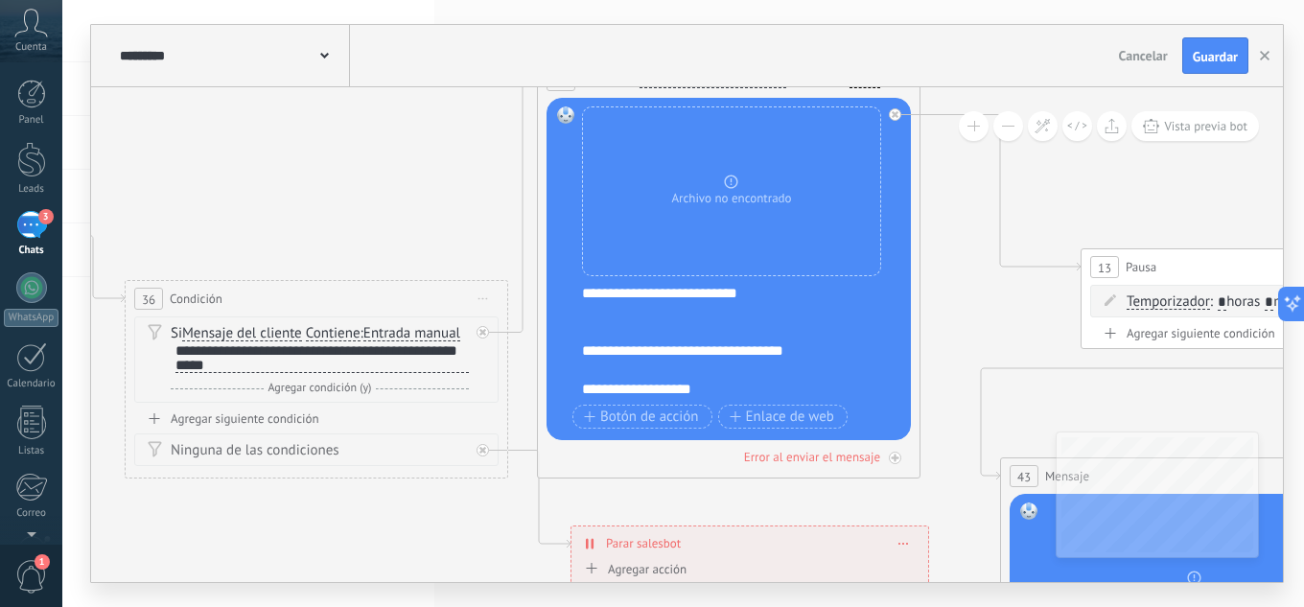
drag, startPoint x: 981, startPoint y: 301, endPoint x: 407, endPoint y: 225, distance: 578.2
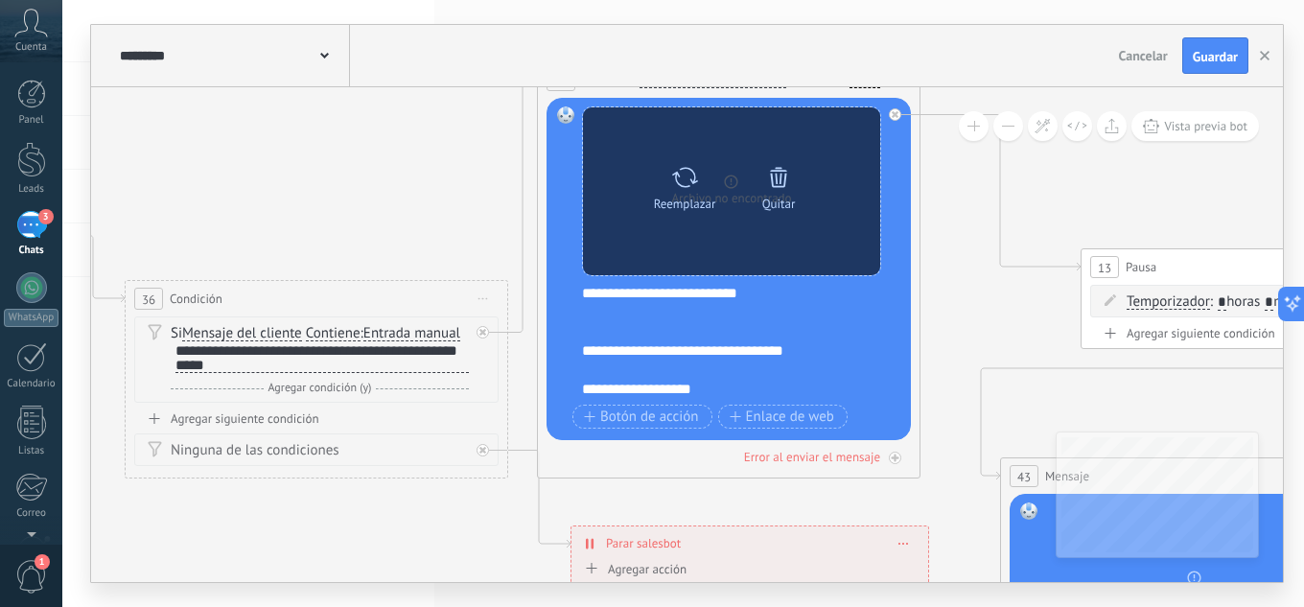
click at [692, 186] on icon at bounding box center [685, 177] width 28 height 27
click input "Subir" at bounding box center [0, 0] width 0 height 0
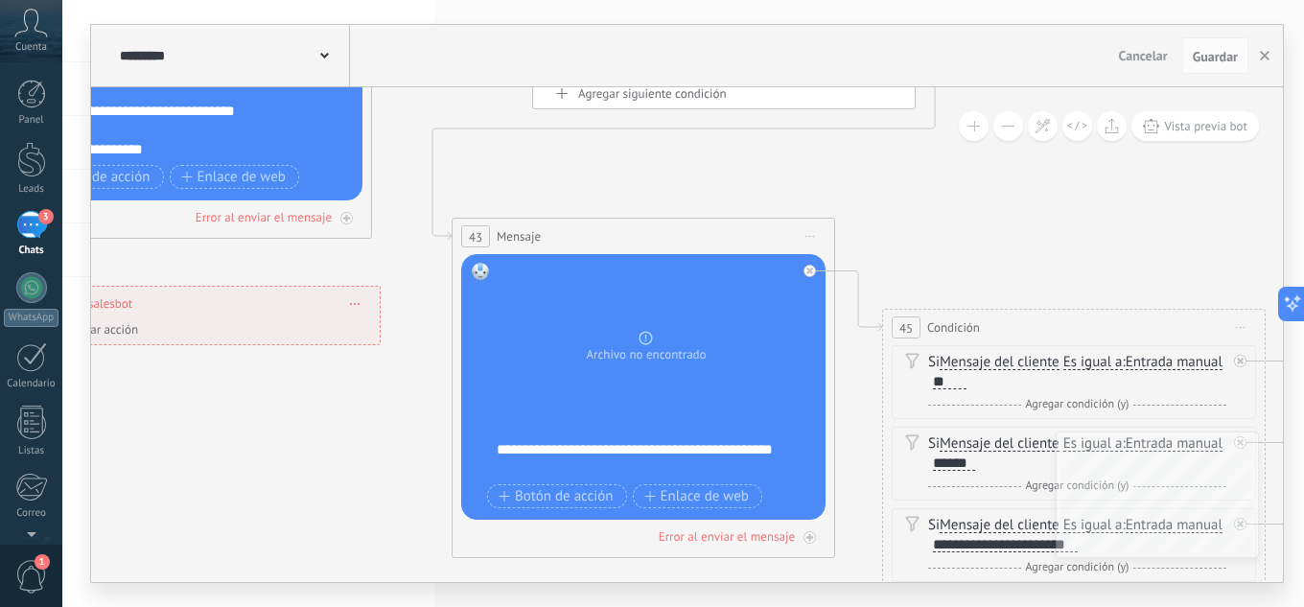
drag, startPoint x: 1032, startPoint y: 324, endPoint x: 475, endPoint y: 66, distance: 613.8
click at [475, 64] on div "**********" at bounding box center [687, 303] width 1192 height 557
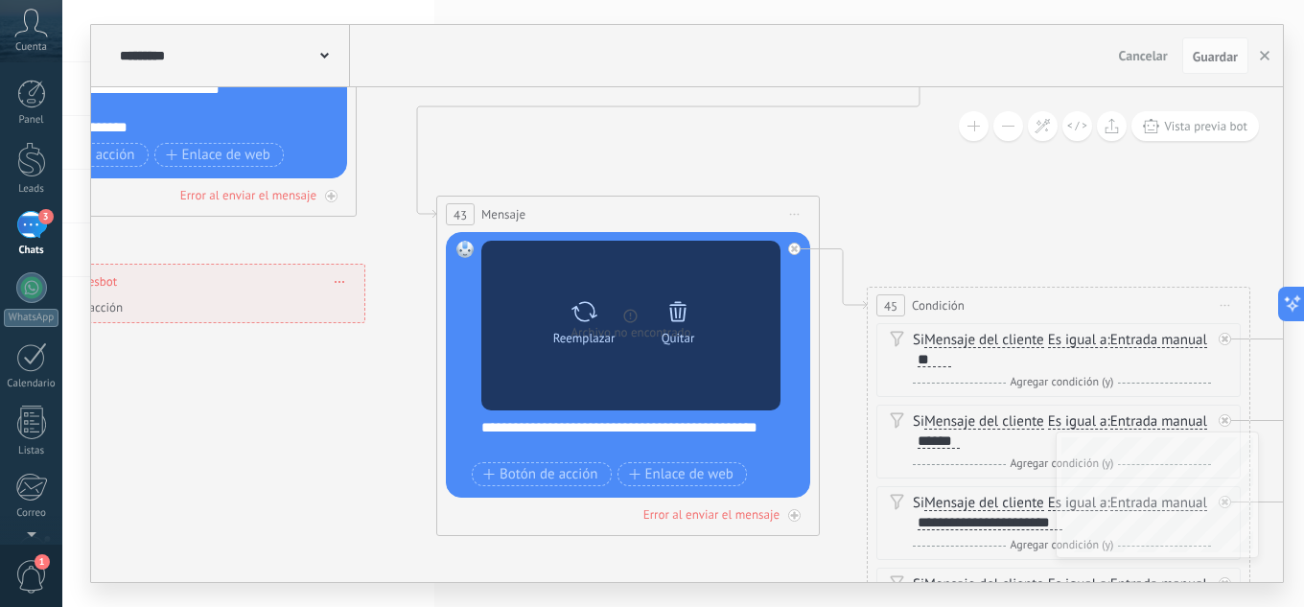
click at [567, 332] on div "Reemplazar" at bounding box center [584, 338] width 62 height 14
click input "Subir" at bounding box center [0, 0] width 0 height 0
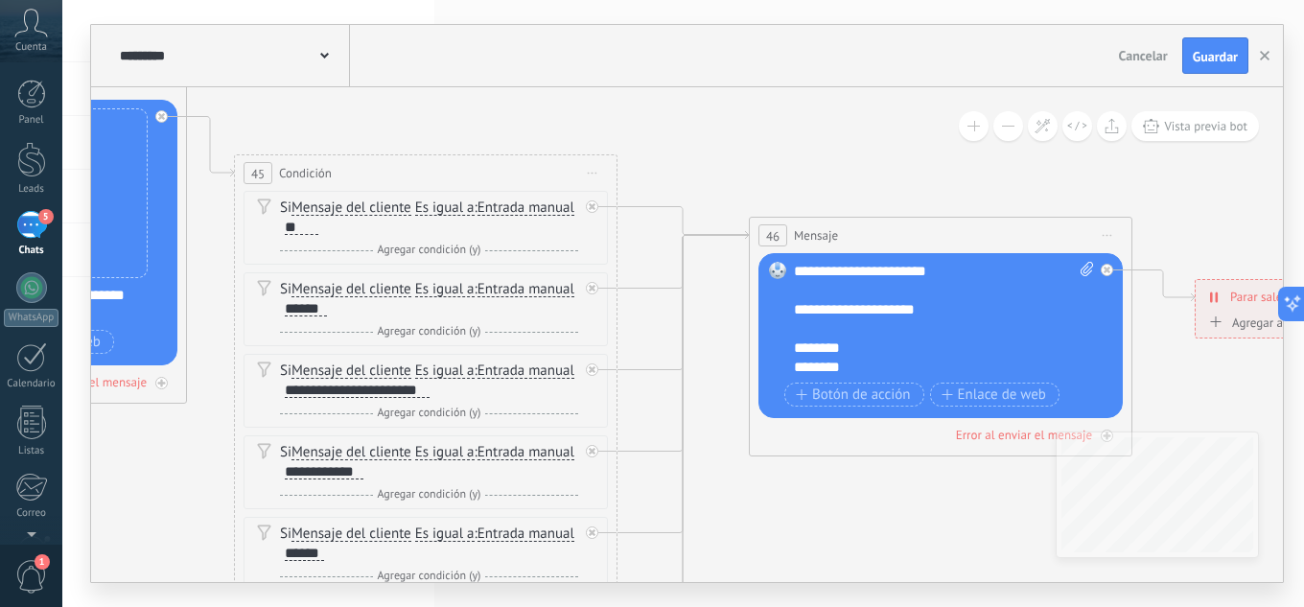
drag, startPoint x: 1022, startPoint y: 214, endPoint x: 332, endPoint y: 70, distance: 705.0
click at [332, 70] on div "**********" at bounding box center [687, 303] width 1192 height 557
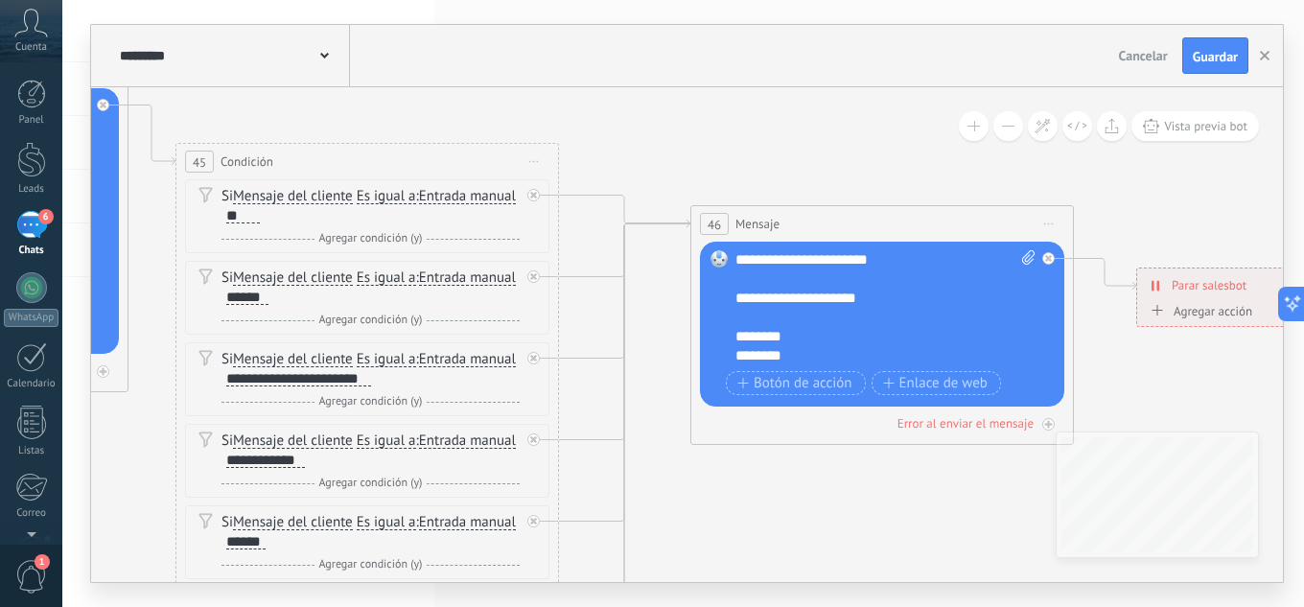
click at [1210, 50] on span "Guardar" at bounding box center [1215, 56] width 45 height 13
click at [1265, 58] on use "button" at bounding box center [1265, 56] width 10 height 10
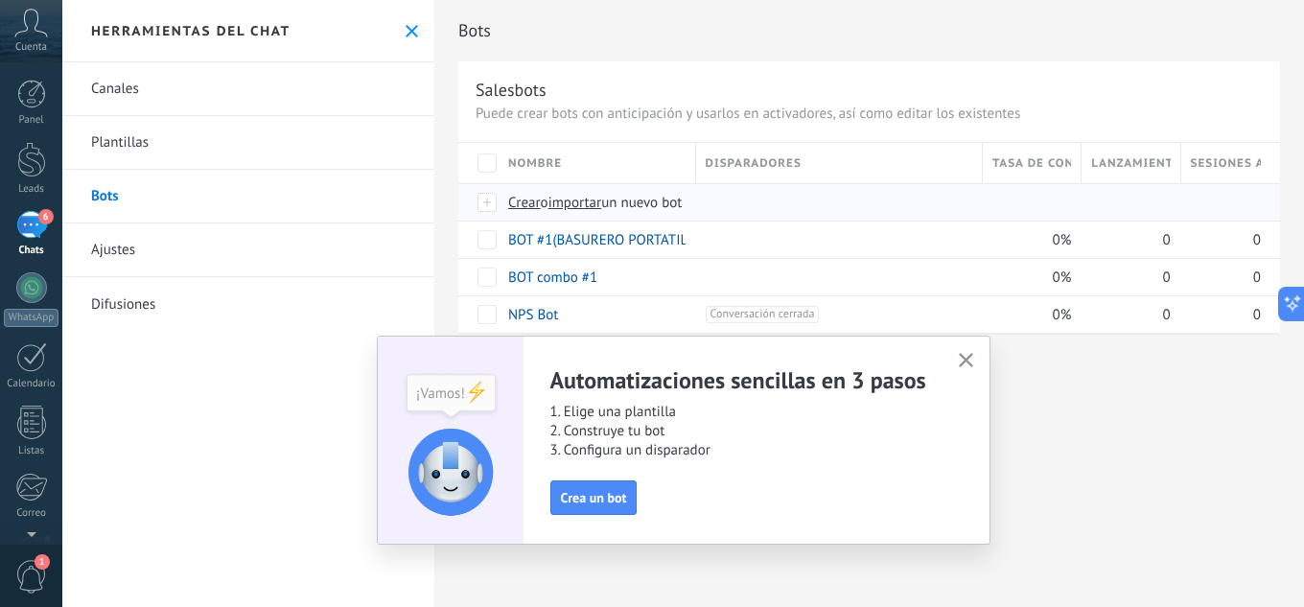
click at [573, 210] on span "importar" at bounding box center [575, 203] width 54 height 18
click at [0, 0] on input "importar un nuevo bot" at bounding box center [0, 0] width 0 height 0
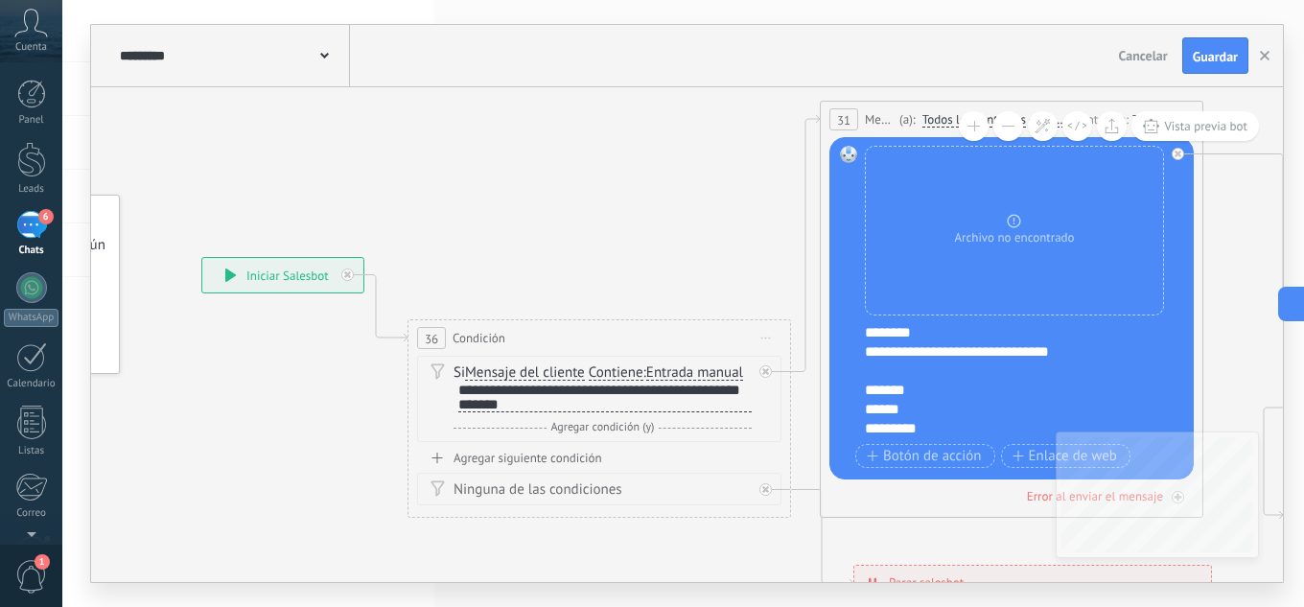
drag, startPoint x: 859, startPoint y: 298, endPoint x: 434, endPoint y: 257, distance: 426.7
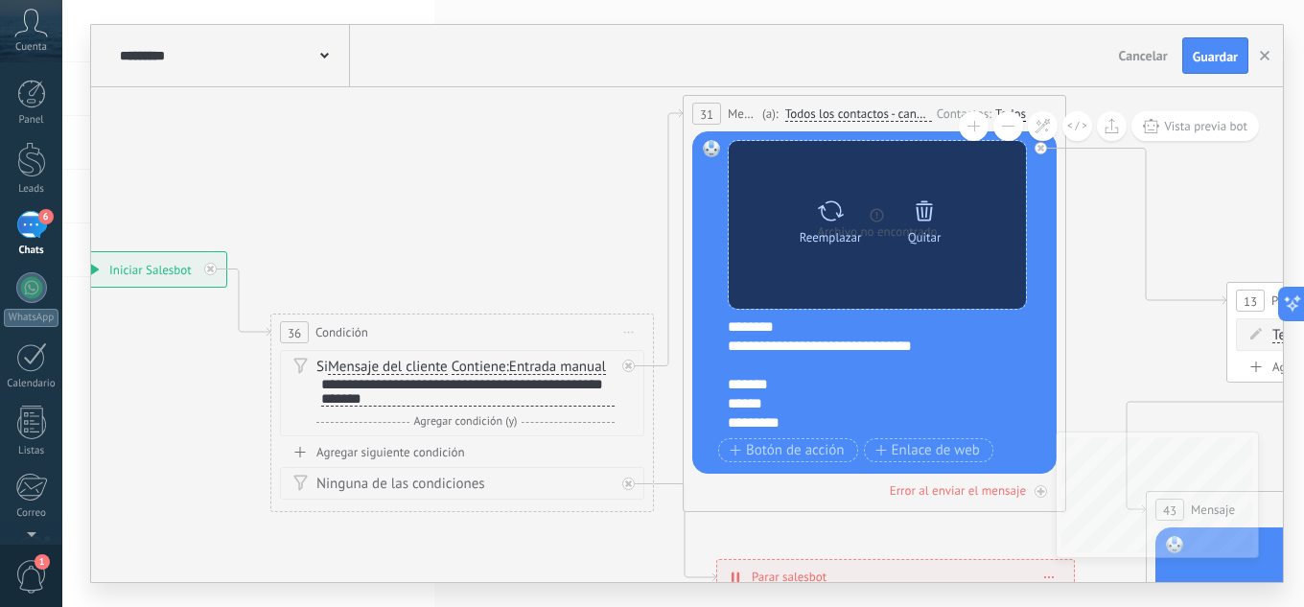
click at [818, 223] on icon at bounding box center [831, 210] width 28 height 27
click input "Subir" at bounding box center [0, 0] width 0 height 0
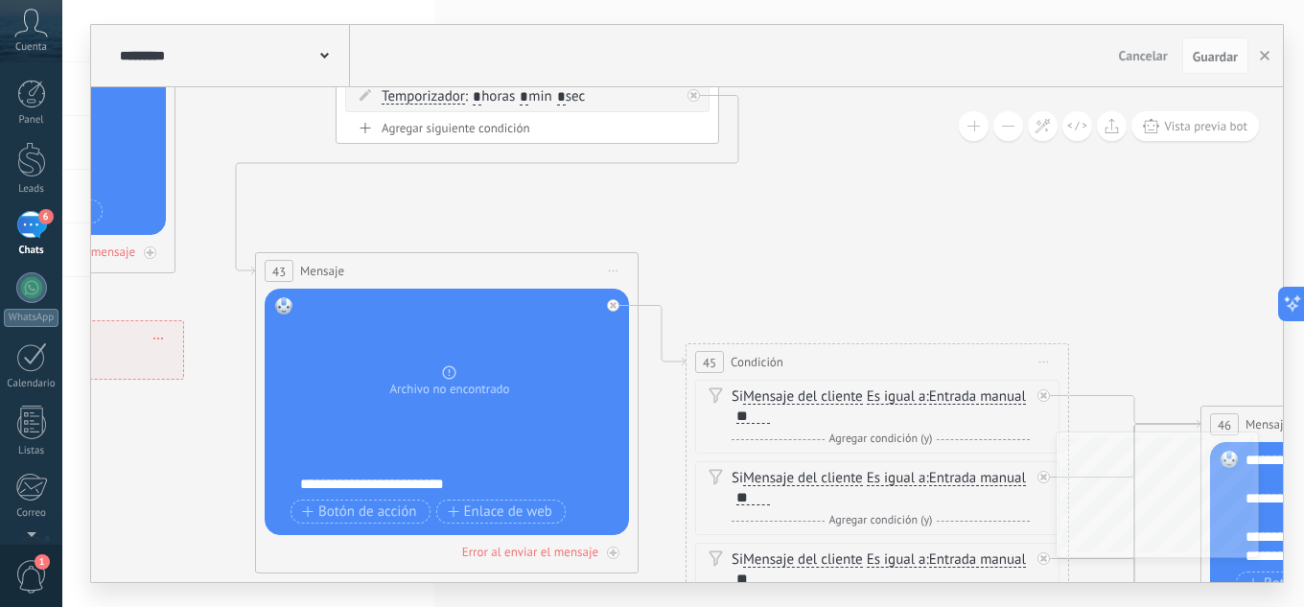
drag, startPoint x: 1088, startPoint y: 266, endPoint x: 231, endPoint y: 21, distance: 891.2
click at [231, 20] on div "**********" at bounding box center [682, 303] width 1241 height 607
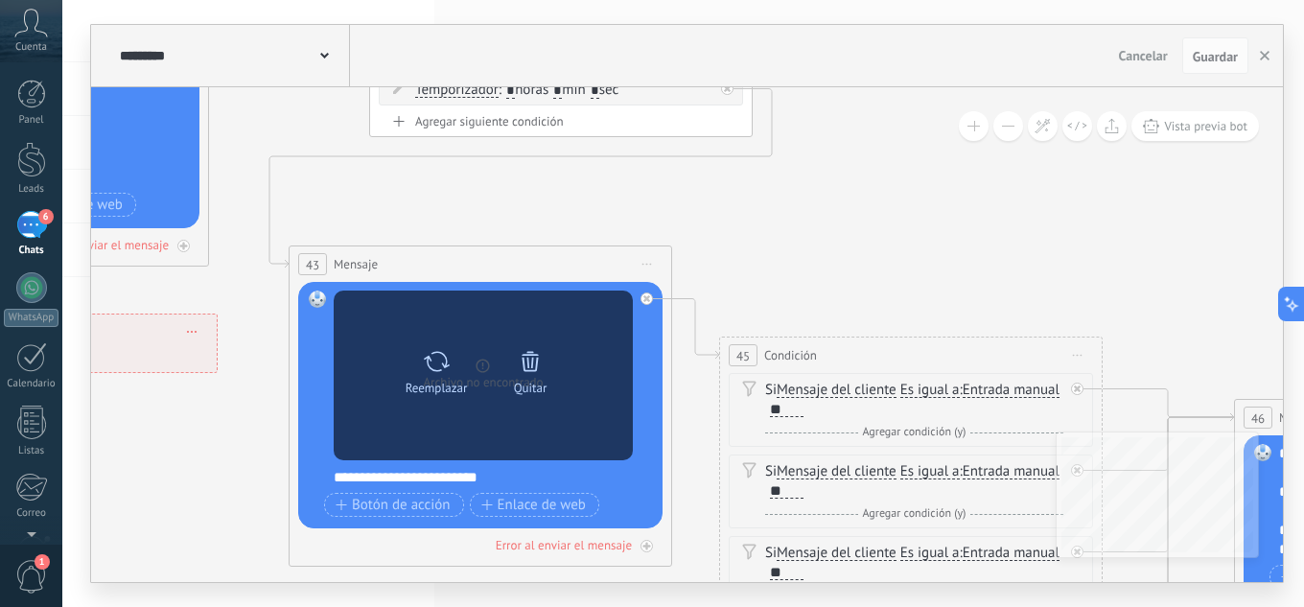
click at [419, 362] on div "Reemplazar" at bounding box center [436, 368] width 81 height 53
click input "Subir" at bounding box center [0, 0] width 0 height 0
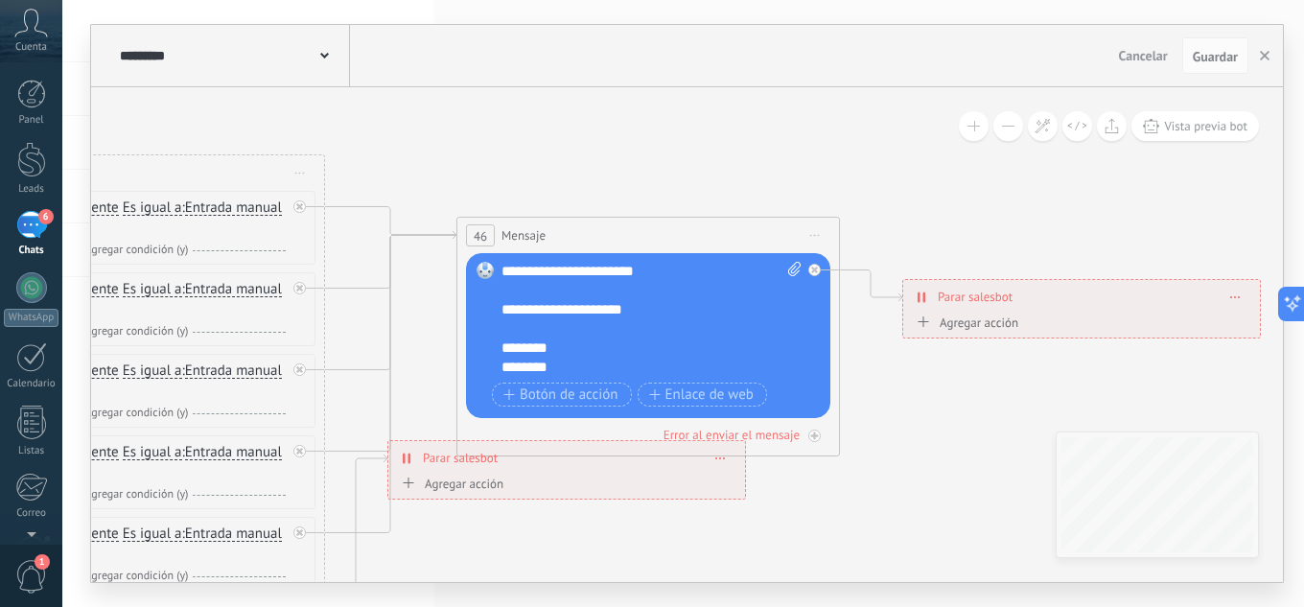
drag, startPoint x: 934, startPoint y: 265, endPoint x: 129, endPoint y: 37, distance: 835.8
click at [127, 37] on div "**********" at bounding box center [687, 303] width 1192 height 557
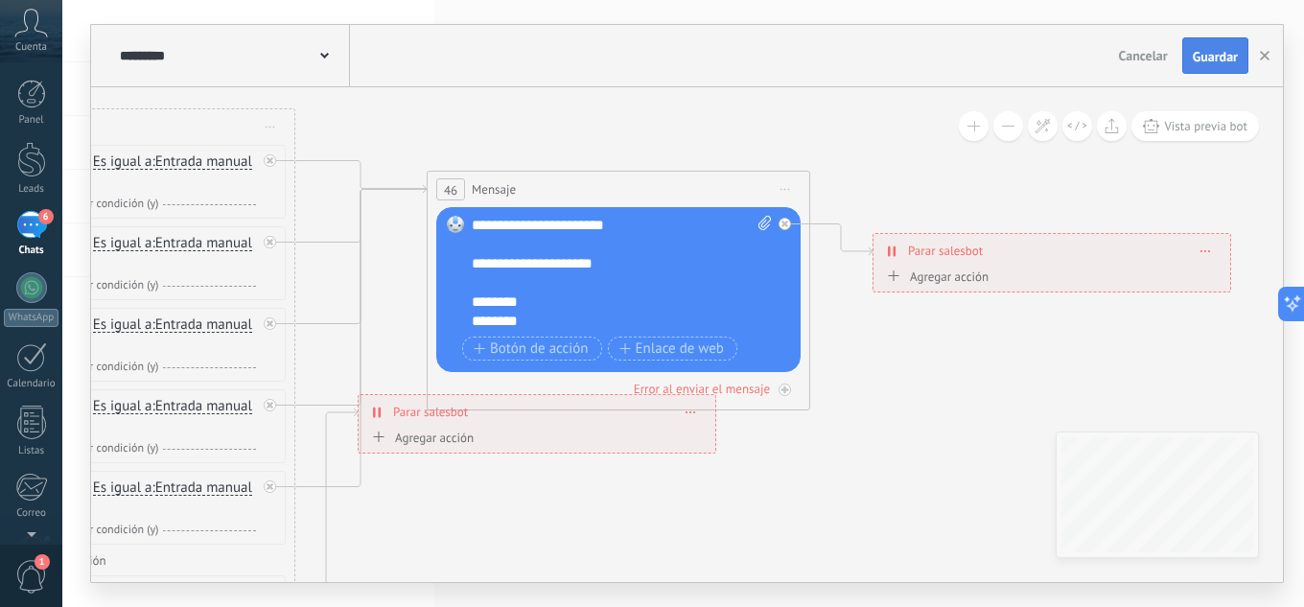
click at [1210, 58] on span "Guardar" at bounding box center [1215, 56] width 45 height 13
click at [1264, 57] on use "button" at bounding box center [1265, 56] width 10 height 10
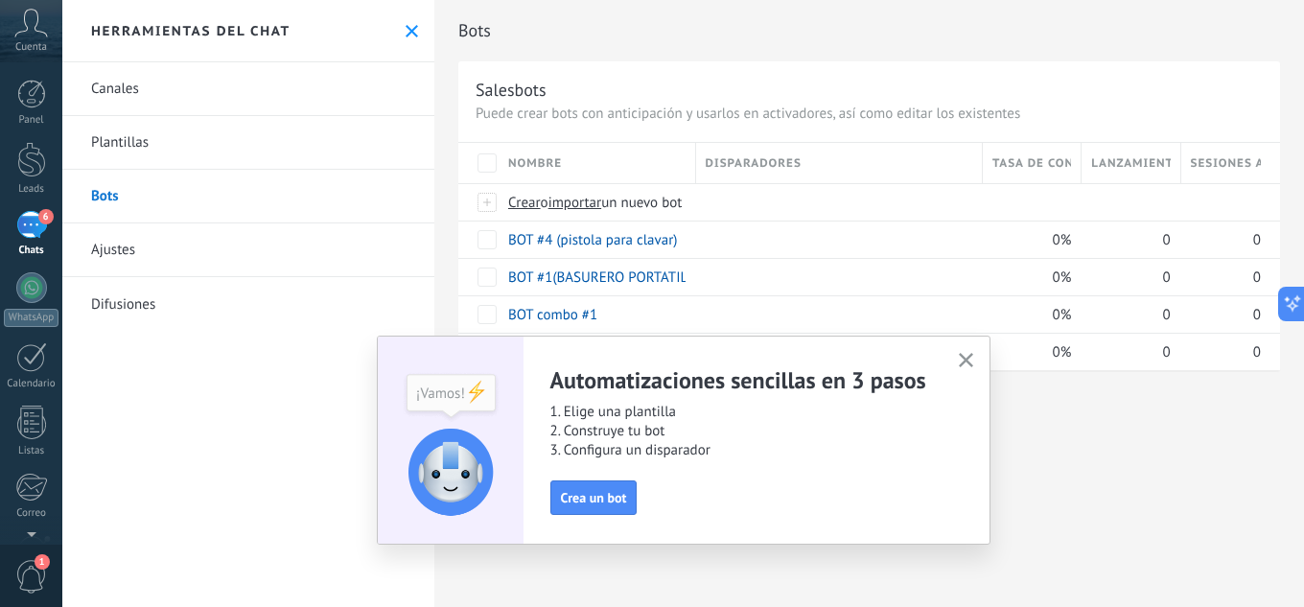
click at [971, 348] on div "Automatizaciones sencillas en 3 pasos 1. Elige una plantilla 2. Construye tu bo…" at bounding box center [684, 440] width 614 height 209
click at [966, 361] on use "button" at bounding box center [966, 360] width 14 height 14
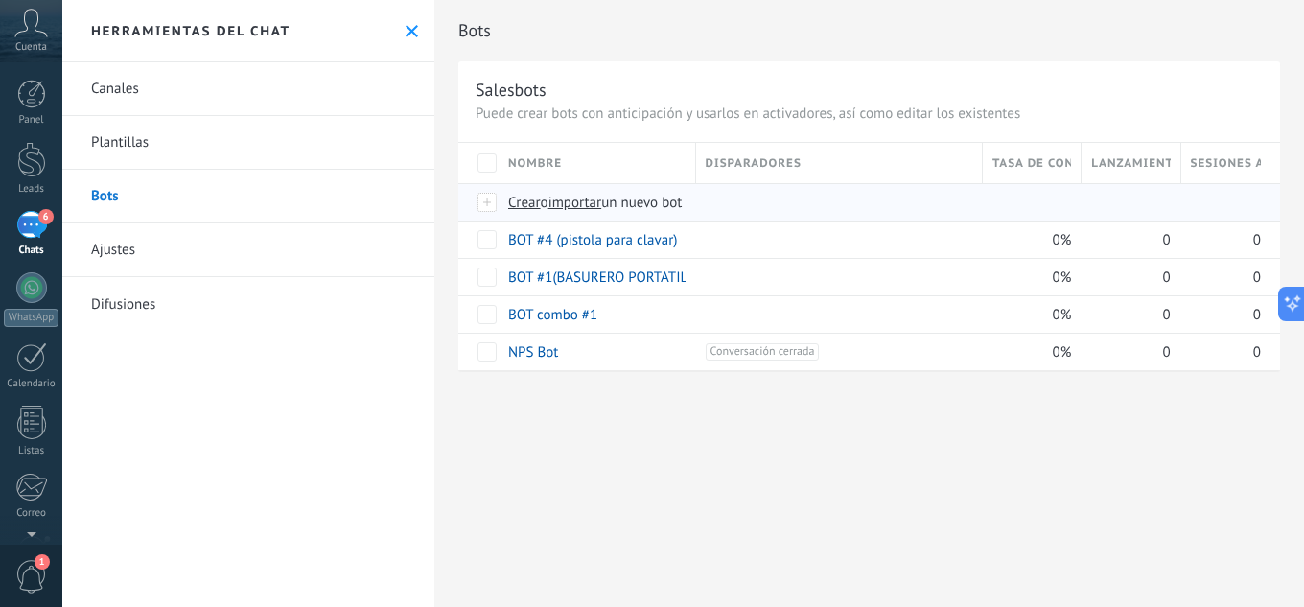
click at [598, 203] on span "importar" at bounding box center [575, 203] width 54 height 18
click at [0, 0] on input "importar un nuevo bot" at bounding box center [0, 0] width 0 height 0
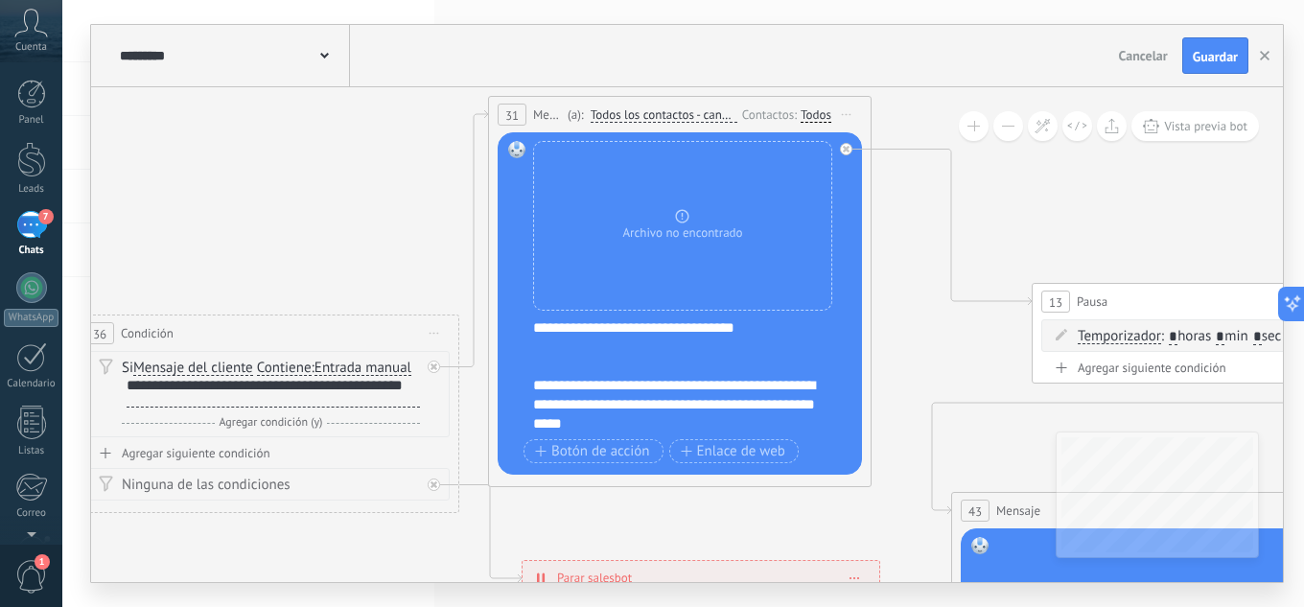
drag, startPoint x: 884, startPoint y: 270, endPoint x: 201, endPoint y: 227, distance: 683.9
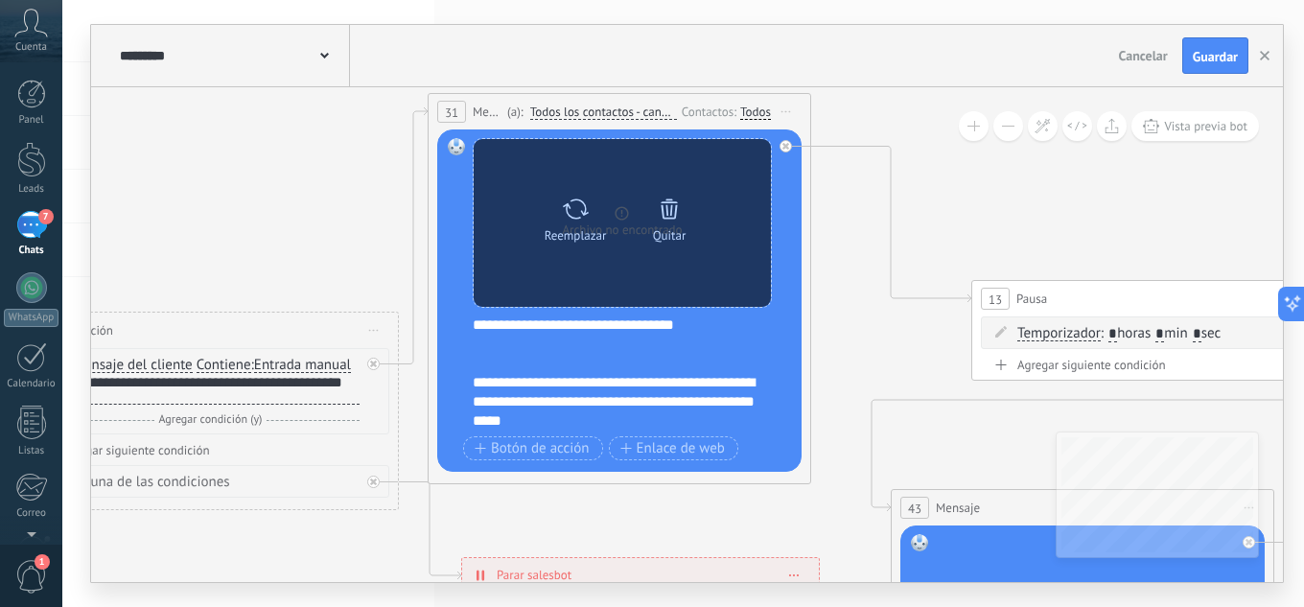
click at [567, 217] on icon at bounding box center [576, 209] width 28 height 27
click input "Subir" at bounding box center [0, 0] width 0 height 0
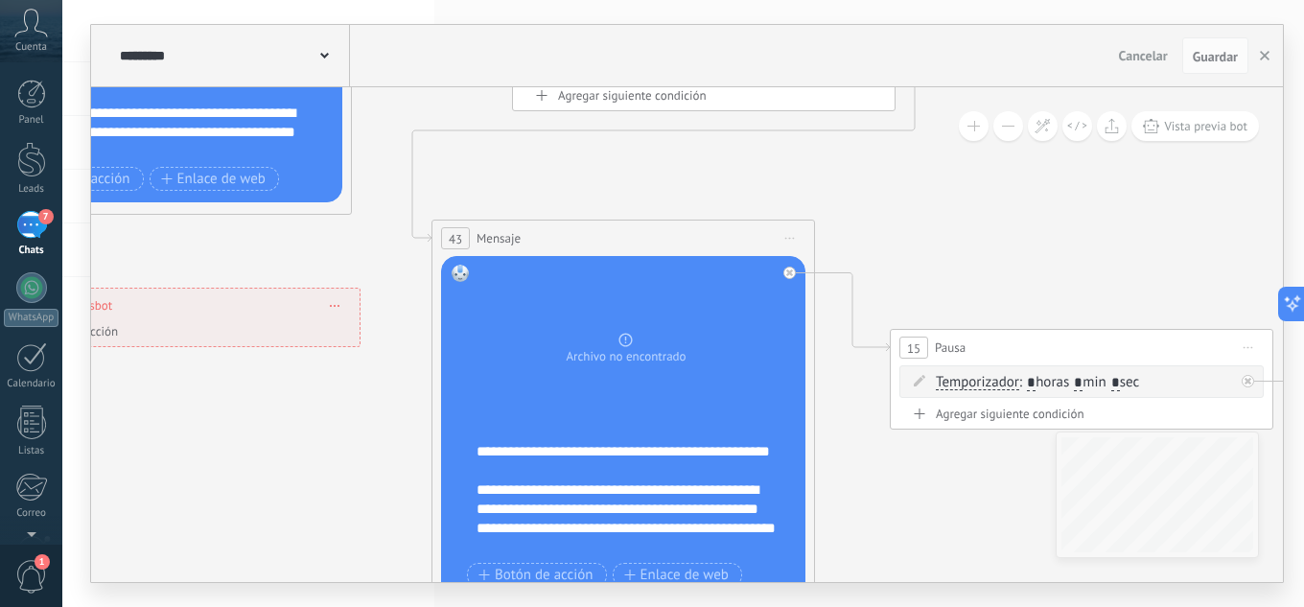
drag, startPoint x: 852, startPoint y: 344, endPoint x: 389, endPoint y: 17, distance: 566.8
click at [390, 17] on div "**********" at bounding box center [682, 303] width 1241 height 607
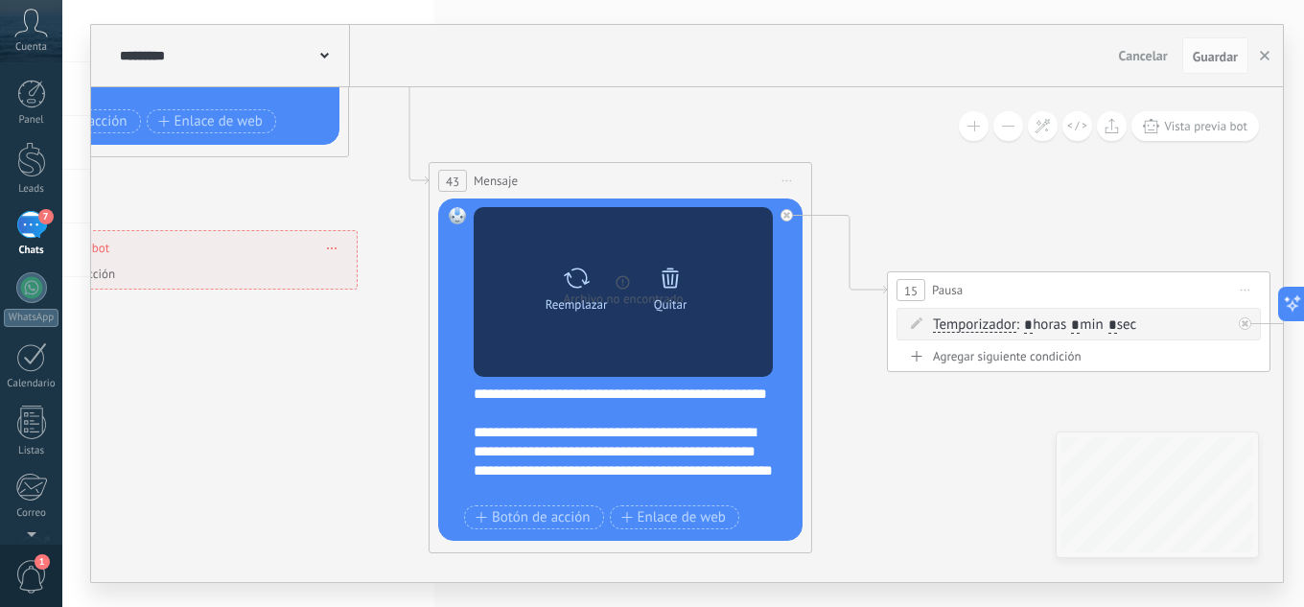
drag, startPoint x: 577, startPoint y: 295, endPoint x: 572, endPoint y: 286, distance: 10.7
click at [574, 290] on div at bounding box center [577, 278] width 28 height 38
click input "Subir" at bounding box center [0, 0] width 0 height 0
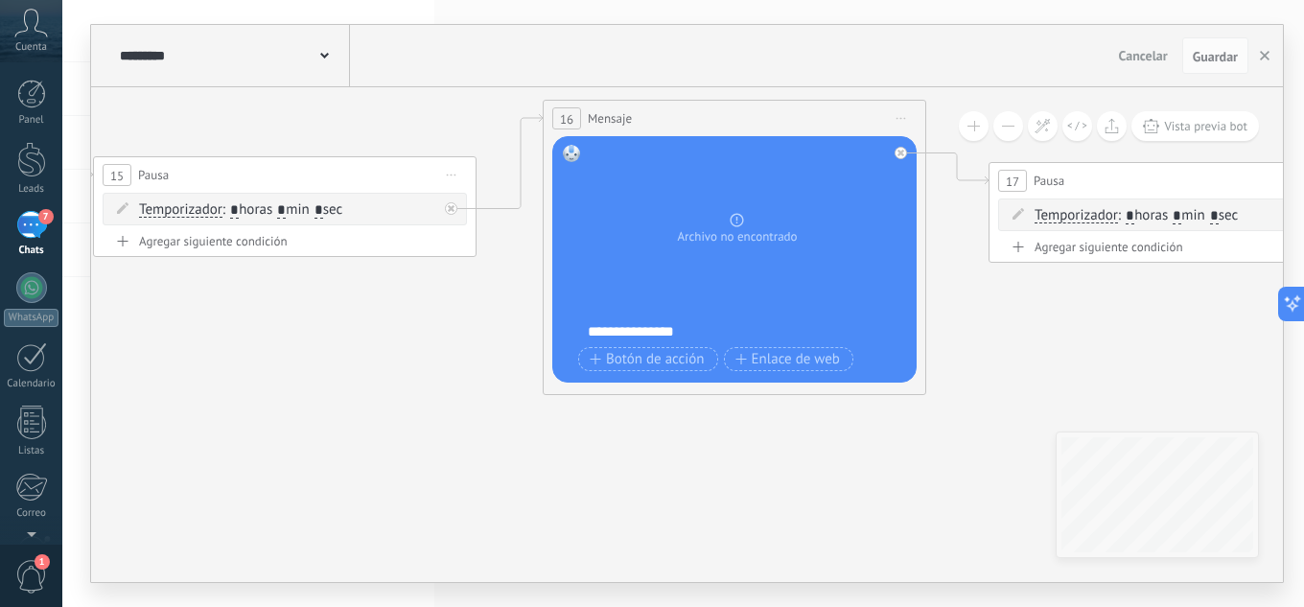
drag, startPoint x: 962, startPoint y: 197, endPoint x: 175, endPoint y: 83, distance: 795.1
click at [175, 83] on div "**********" at bounding box center [687, 303] width 1192 height 557
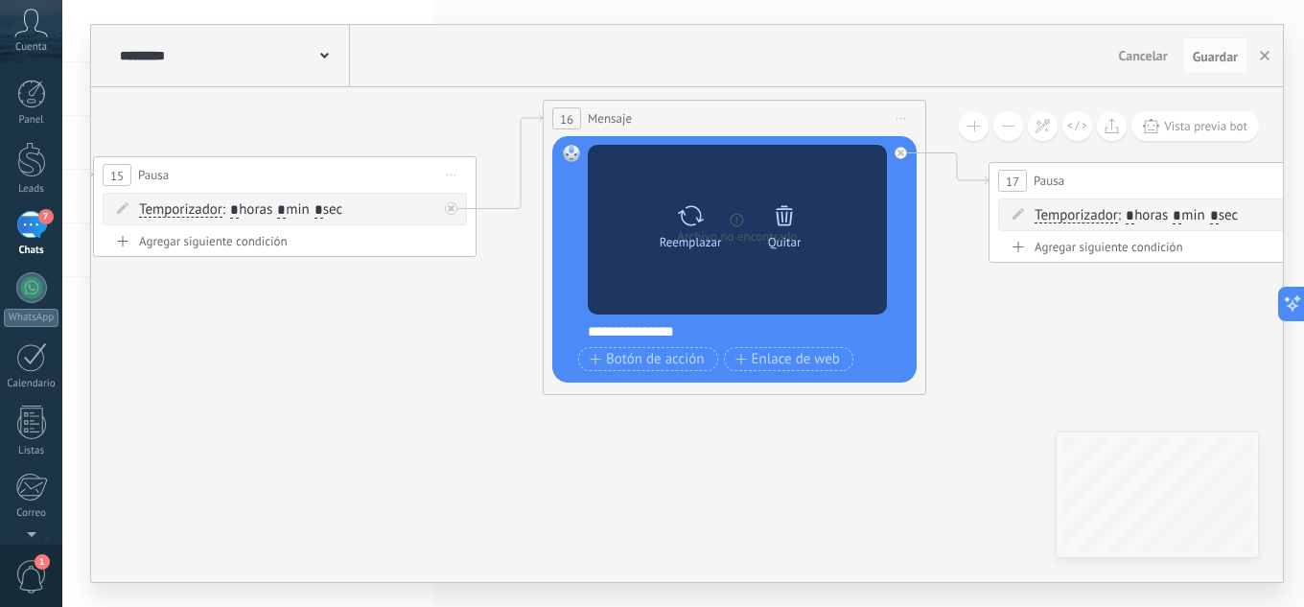
click at [696, 210] on icon at bounding box center [691, 215] width 28 height 27
click input "Subir" at bounding box center [0, 0] width 0 height 0
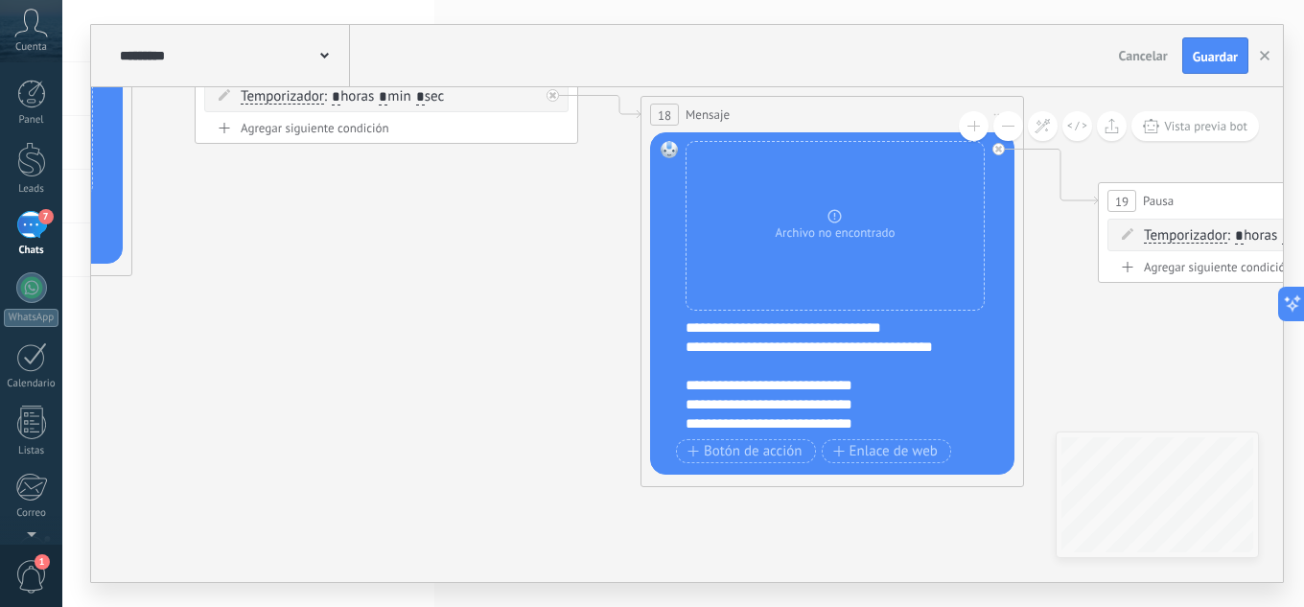
drag, startPoint x: 1004, startPoint y: 328, endPoint x: 115, endPoint y: 180, distance: 900.8
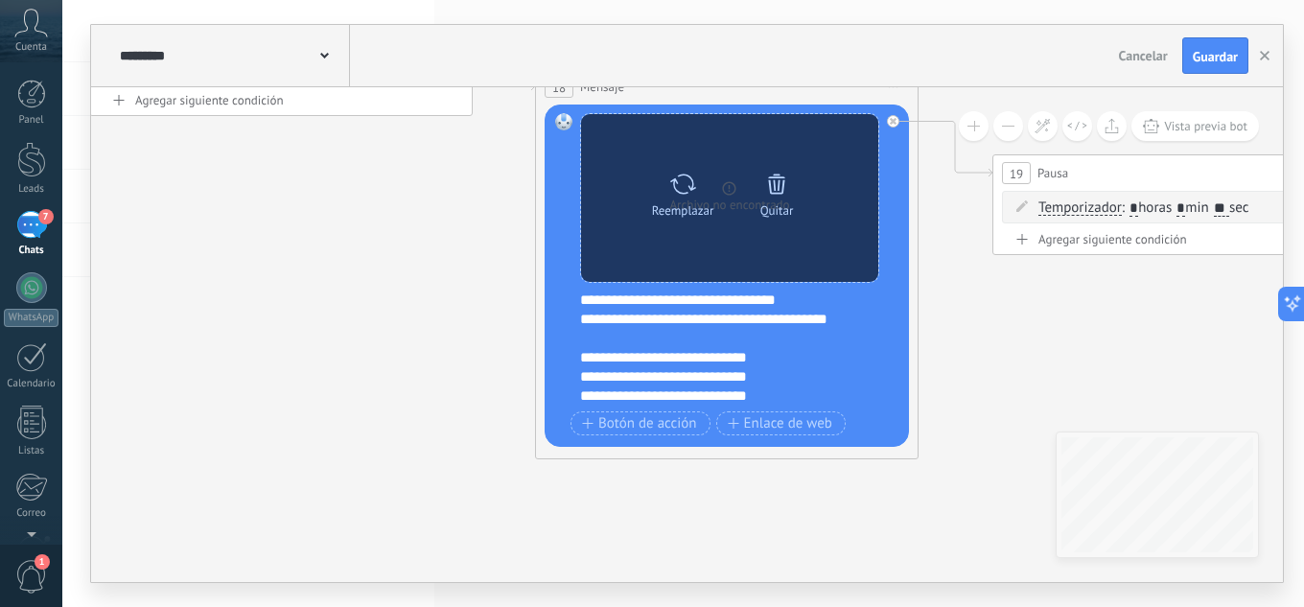
click at [687, 184] on icon at bounding box center [683, 184] width 28 height 27
click input "Subir" at bounding box center [0, 0] width 0 height 0
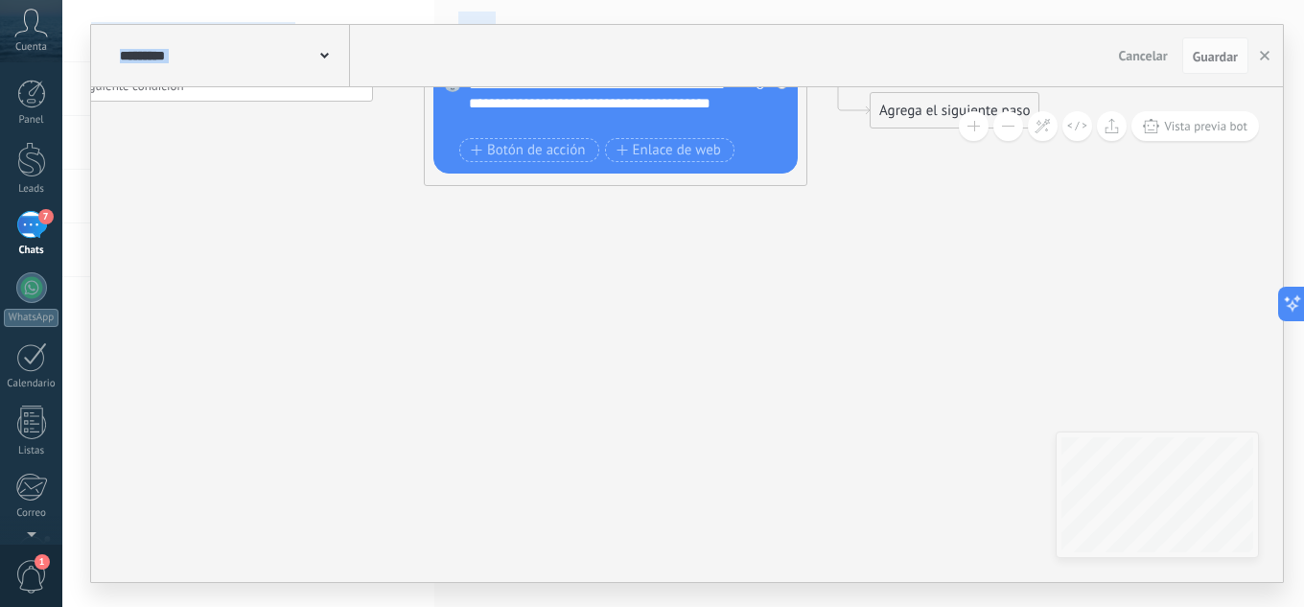
drag, startPoint x: 817, startPoint y: 335, endPoint x: 0, endPoint y: 201, distance: 827.6
click at [0, 201] on body ".abccls-1,.abccls-2{fill-rule:evenodd}.abccls-2{fill:#fff} .abfcls-1{fill:none}…" at bounding box center [652, 303] width 1304 height 607
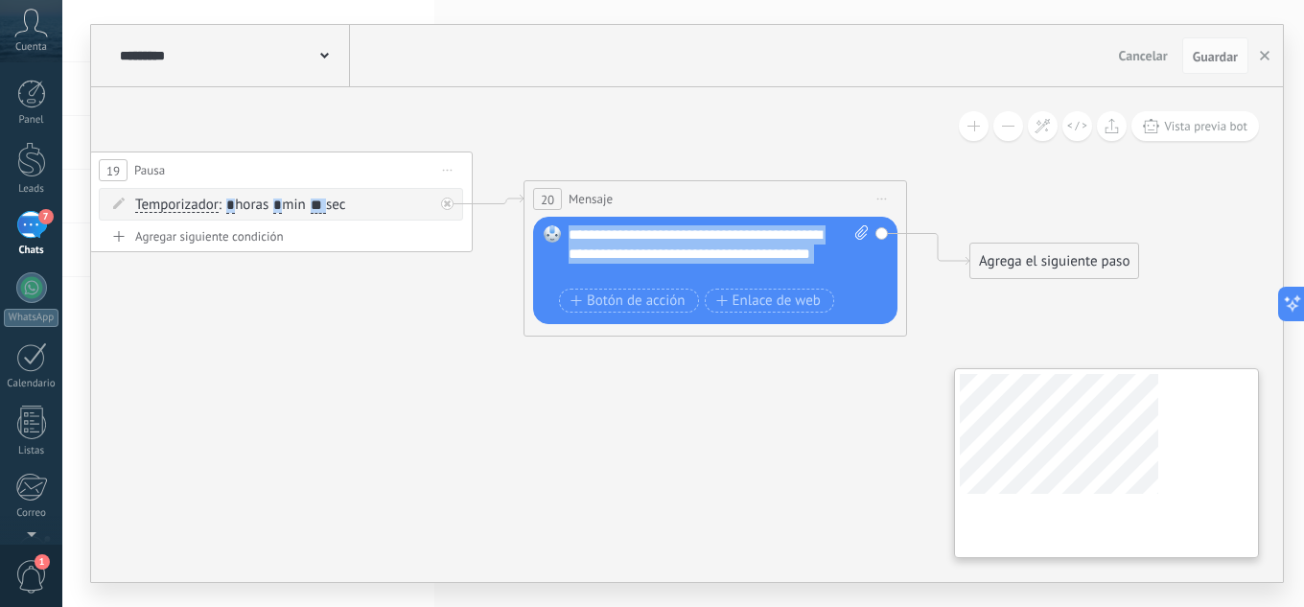
click at [1094, 442] on div "**********" at bounding box center [687, 334] width 1192 height 495
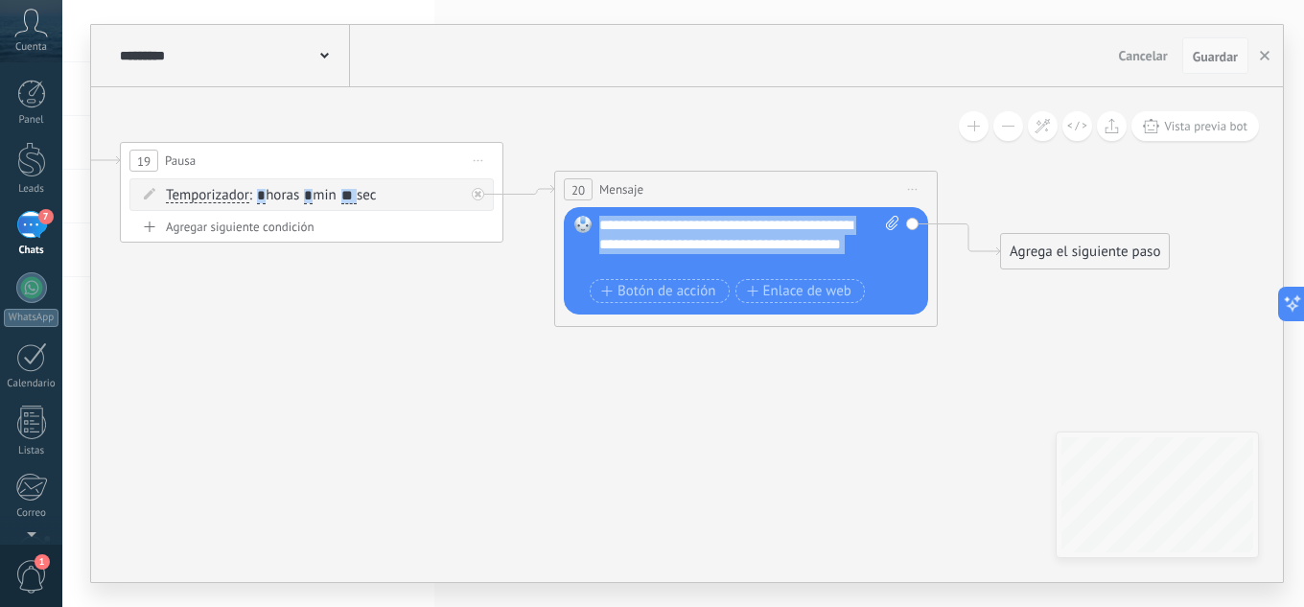
click at [1217, 62] on span "Guardar" at bounding box center [1215, 56] width 45 height 13
click at [793, 266] on div "**********" at bounding box center [749, 245] width 300 height 58
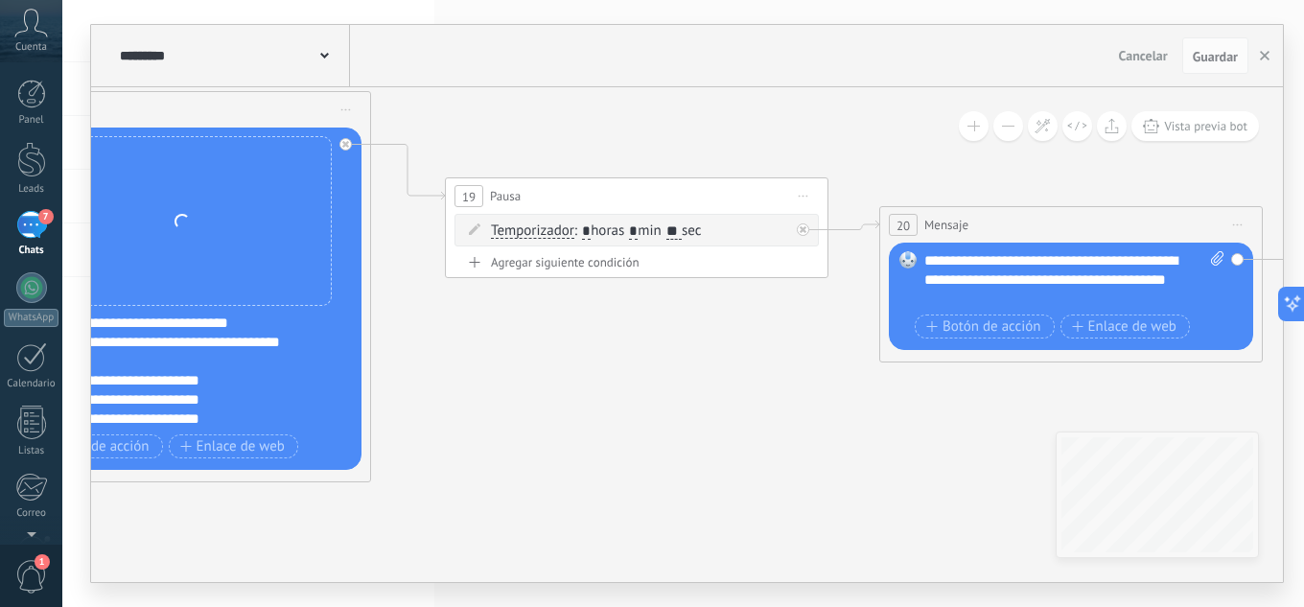
drag, startPoint x: 607, startPoint y: 417, endPoint x: 932, endPoint y: 452, distance: 326.9
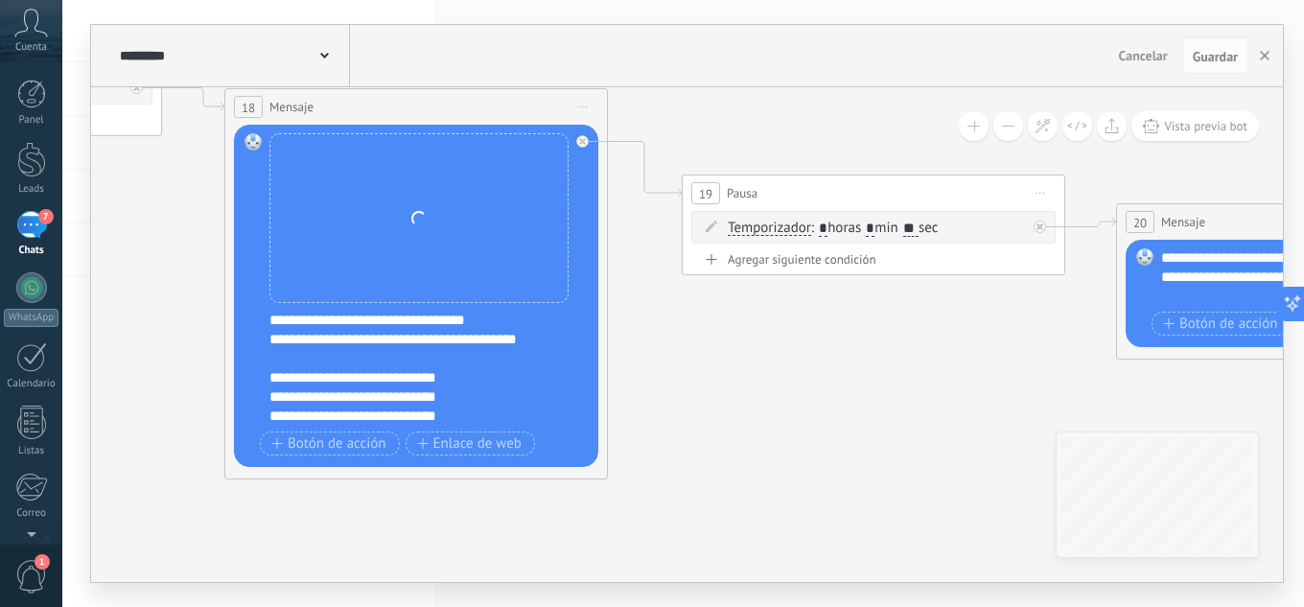
drag, startPoint x: 523, startPoint y: 462, endPoint x: 784, endPoint y: 475, distance: 261.0
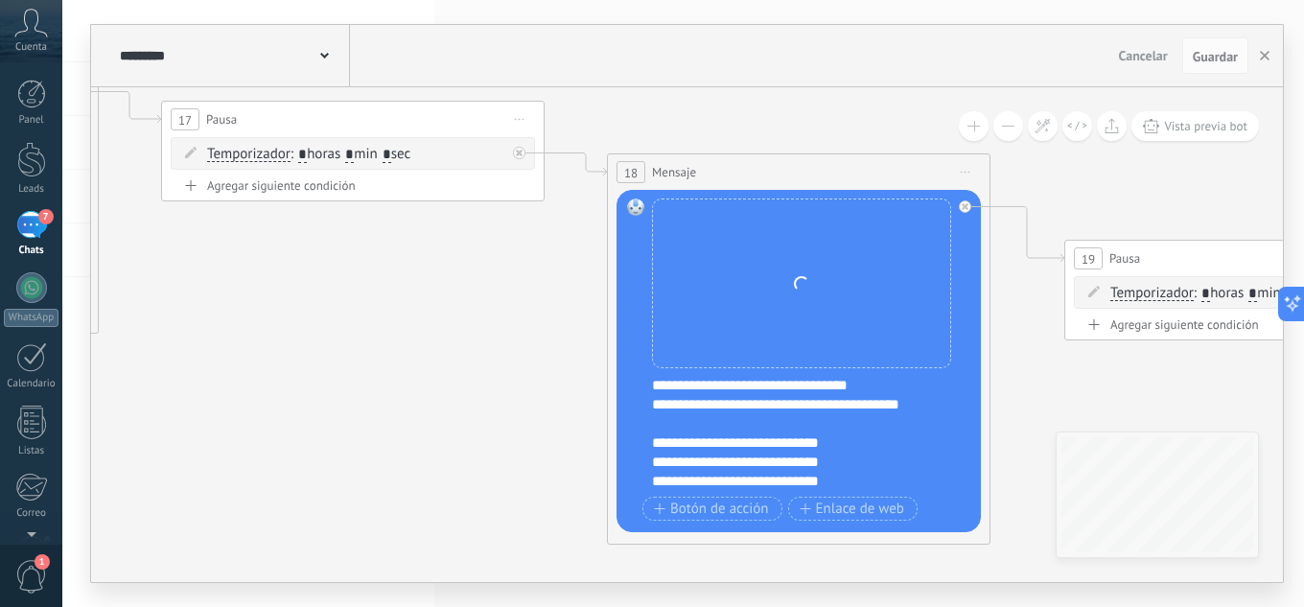
drag, startPoint x: 198, startPoint y: 295, endPoint x: 534, endPoint y: 330, distance: 337.3
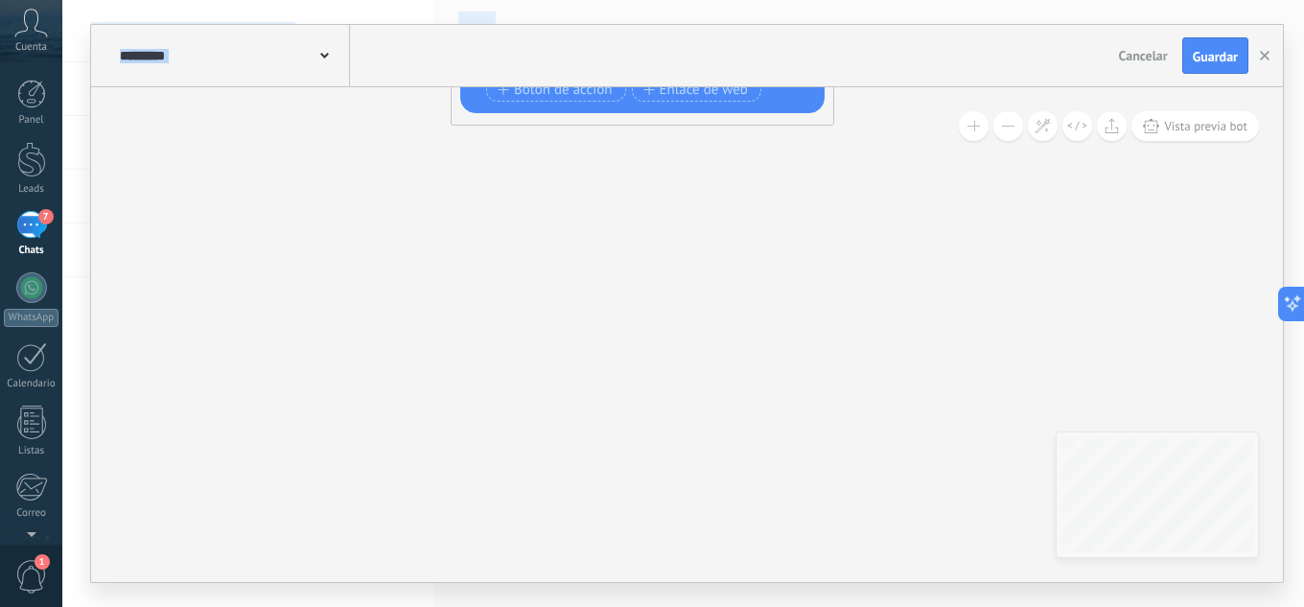
drag, startPoint x: 1035, startPoint y: 368, endPoint x: 598, endPoint y: 70, distance: 529.1
click at [18, 82] on body ".abccls-1,.abccls-2{fill-rule:evenodd}.abccls-2{fill:#fff} .abfcls-1{fill:none}…" at bounding box center [652, 303] width 1304 height 607
click at [1195, 56] on span "Guardar" at bounding box center [1215, 56] width 45 height 13
click at [1270, 56] on button "button" at bounding box center [1264, 55] width 29 height 36
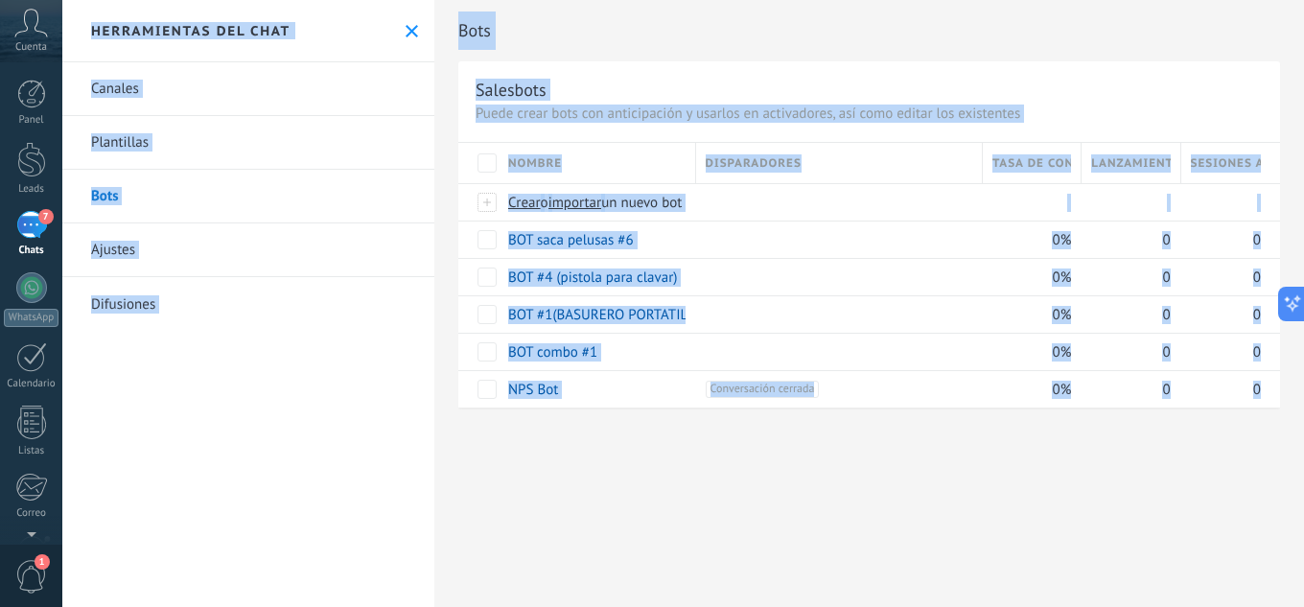
click at [588, 419] on div "Bots Salesbots Puede crear bots con anticipación y usarlos en activadores, así …" at bounding box center [868, 224] width 869 height 449
click at [619, 394] on div "NPS Bot" at bounding box center [592, 389] width 188 height 36
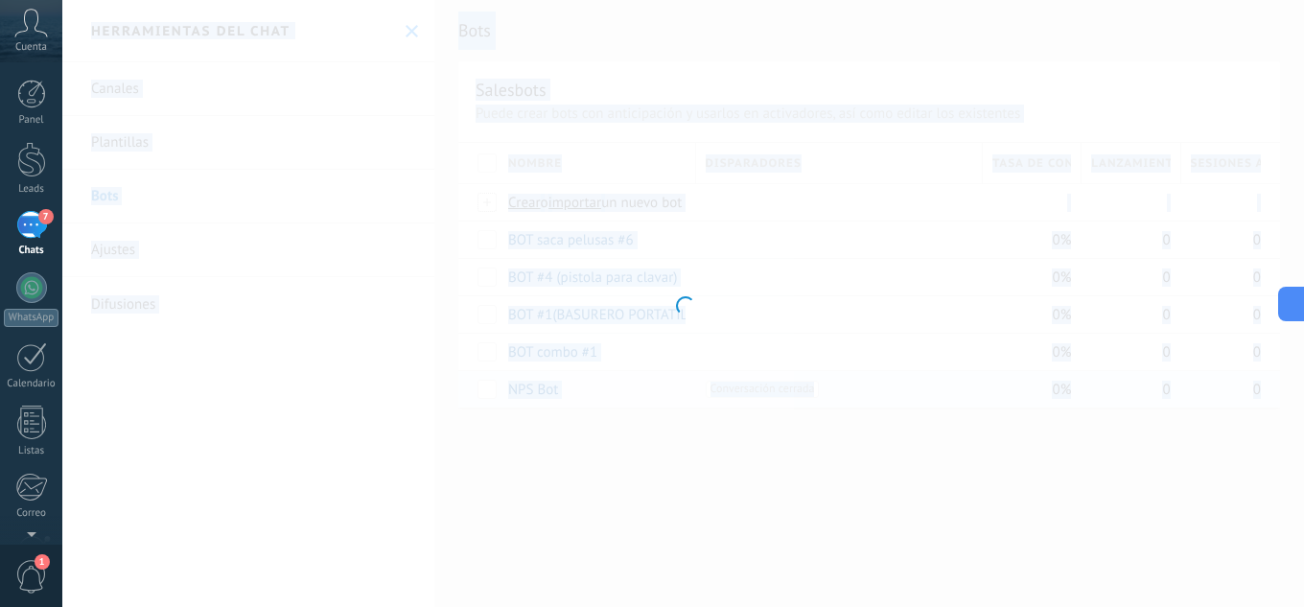
type input "*******"
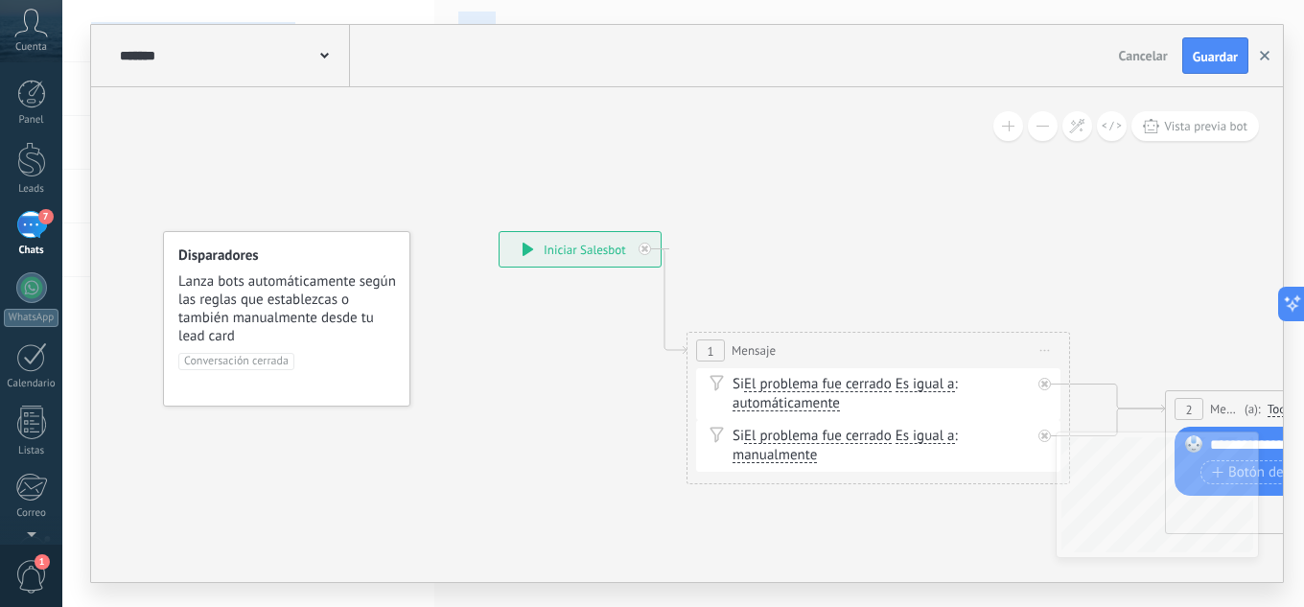
drag, startPoint x: 1279, startPoint y: 58, endPoint x: 1264, endPoint y: 58, distance: 14.4
click at [1264, 58] on div "******* NPS Bot Cancelar Actualización Cancelar Guardar" at bounding box center [687, 56] width 1192 height 62
click at [1264, 58] on icon "button" at bounding box center [1265, 56] width 10 height 10
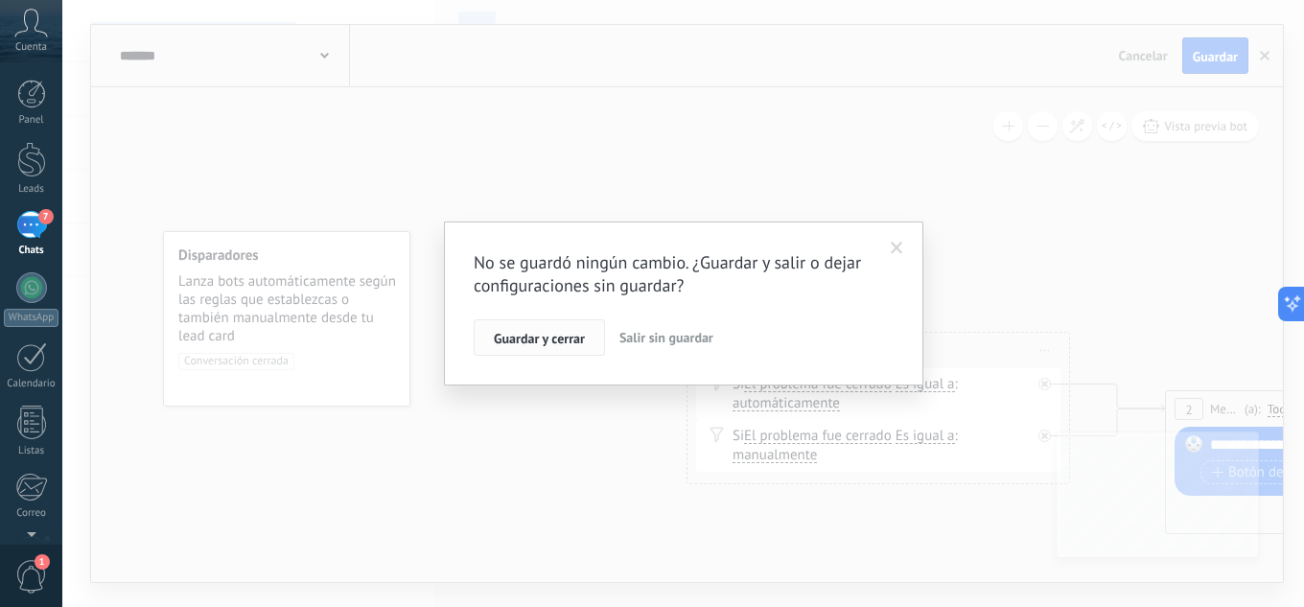
click at [517, 334] on span "Guardar y cerrar" at bounding box center [539, 338] width 91 height 13
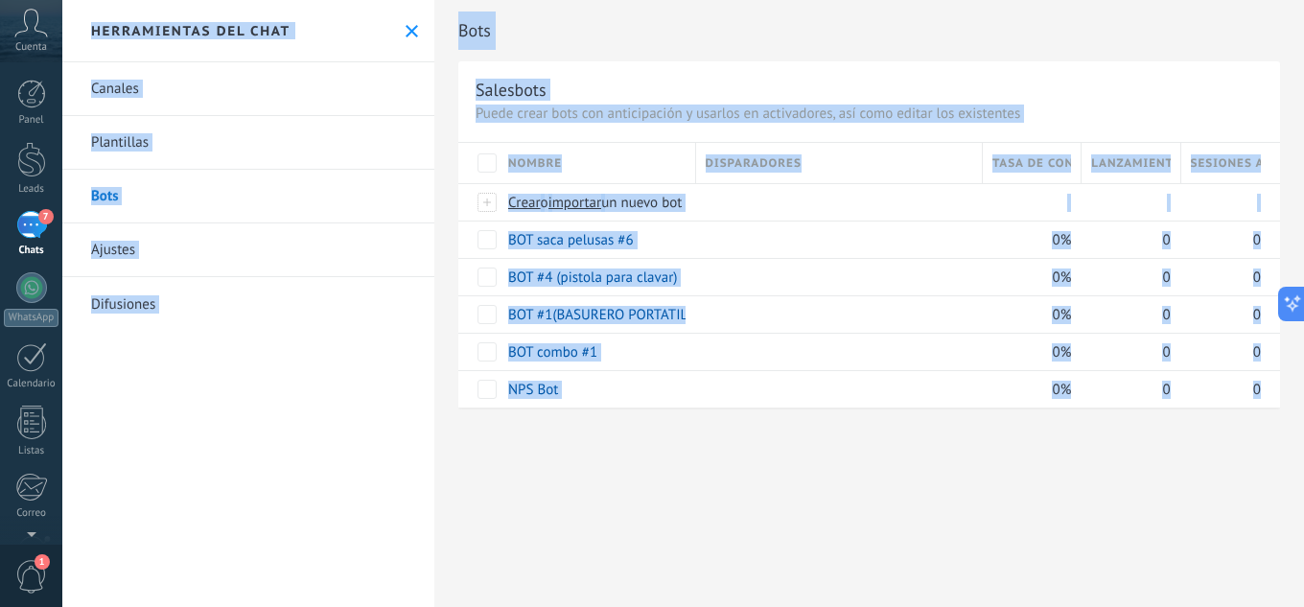
click at [872, 162] on div "Disparadores" at bounding box center [839, 163] width 286 height 40
click at [872, 161] on div "Disparadores" at bounding box center [839, 163] width 286 height 40
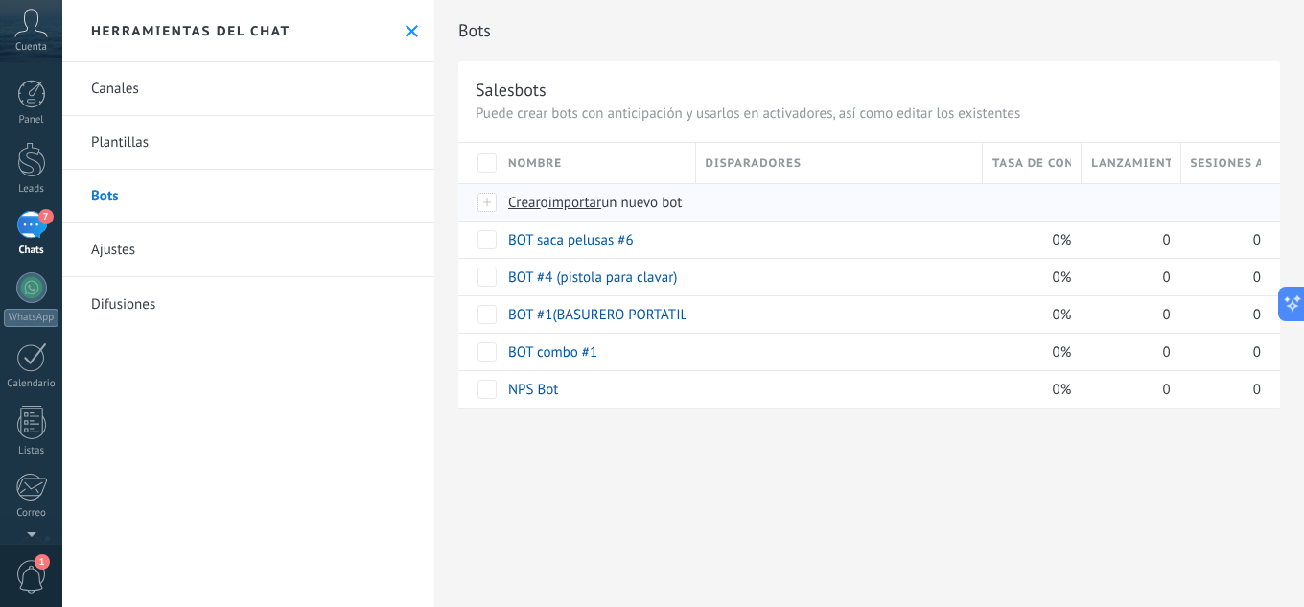
click at [602, 198] on span "importar" at bounding box center [575, 203] width 54 height 18
click at [0, 0] on input "importar un nuevo bot" at bounding box center [0, 0] width 0 height 0
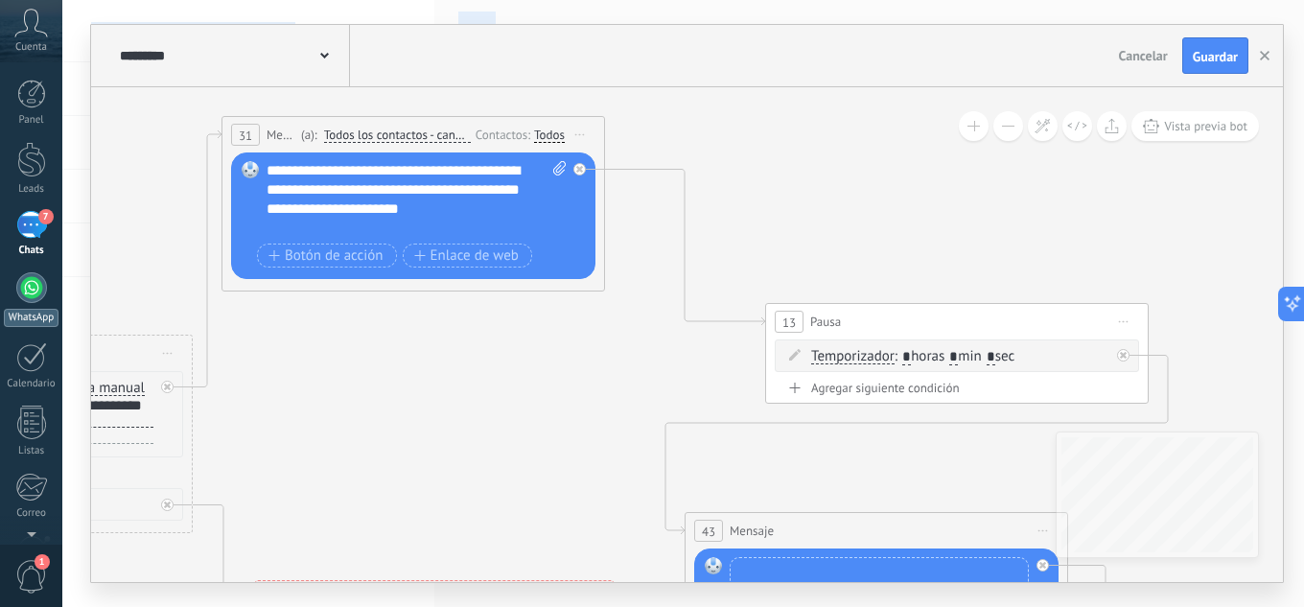
drag, startPoint x: 889, startPoint y: 314, endPoint x: 0, endPoint y: 306, distance: 888.7
click at [0, 306] on body ".abccls-1,.abccls-2{fill-rule:evenodd}.abccls-2{fill:#fff} .abfcls-1{fill:none}…" at bounding box center [652, 303] width 1304 height 607
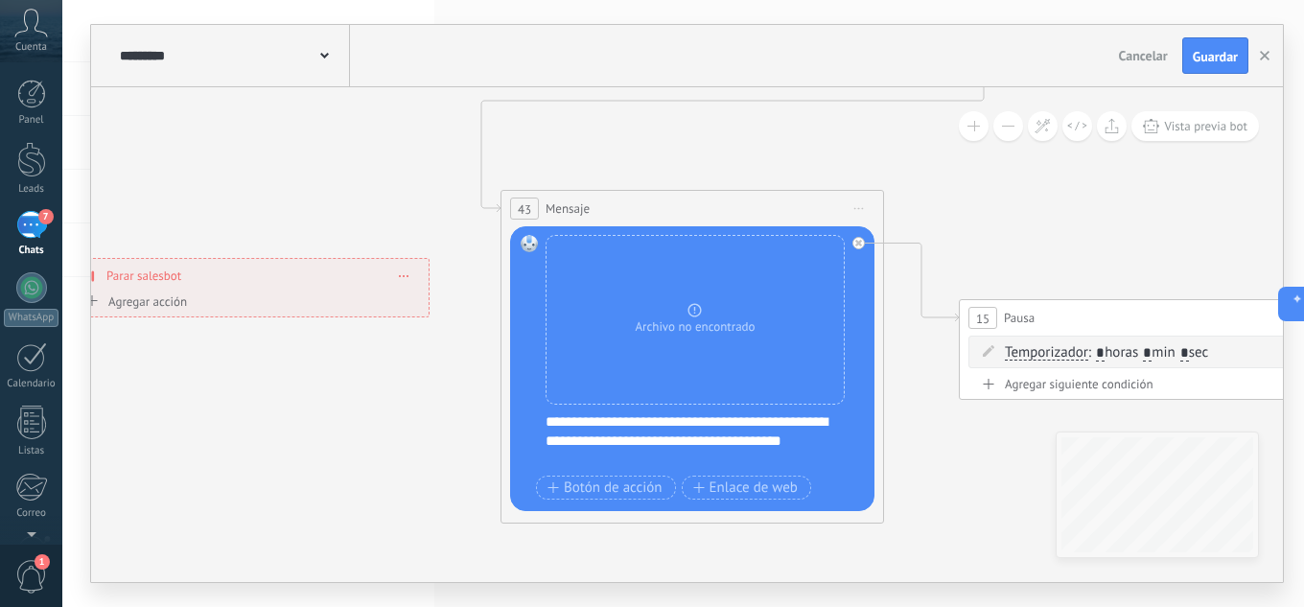
drag, startPoint x: 520, startPoint y: 388, endPoint x: 305, endPoint y: 14, distance: 431.1
click at [306, 14] on div "**********" at bounding box center [682, 303] width 1241 height 607
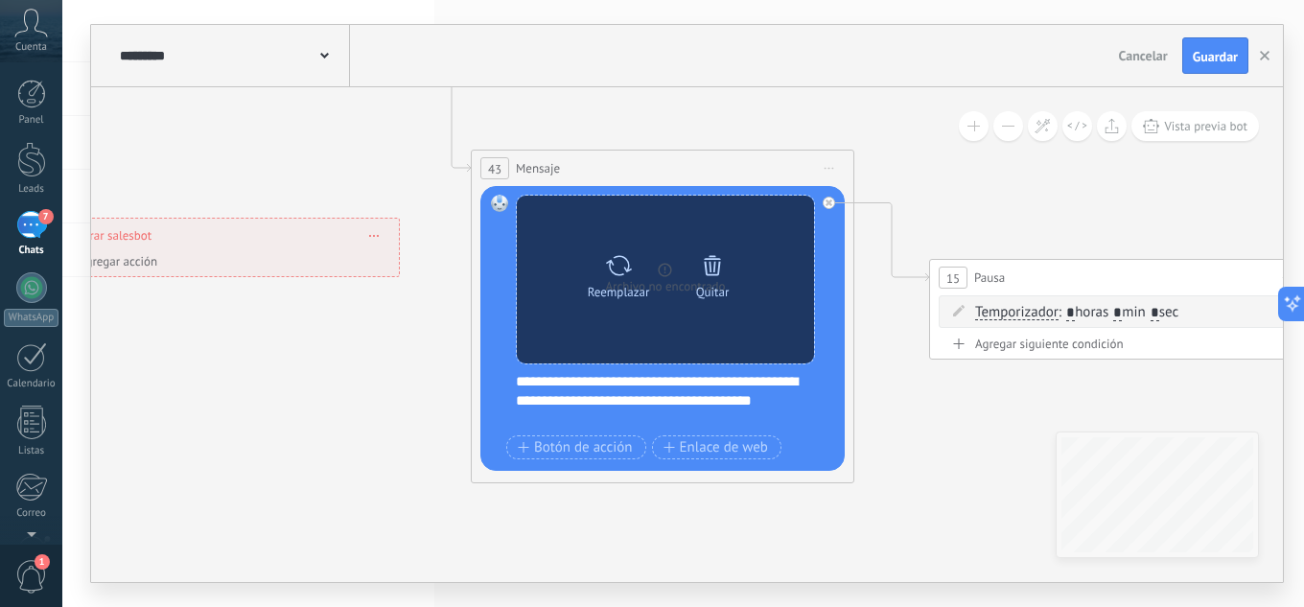
click at [622, 276] on icon at bounding box center [619, 265] width 28 height 27
click input "Subir" at bounding box center [0, 0] width 0 height 0
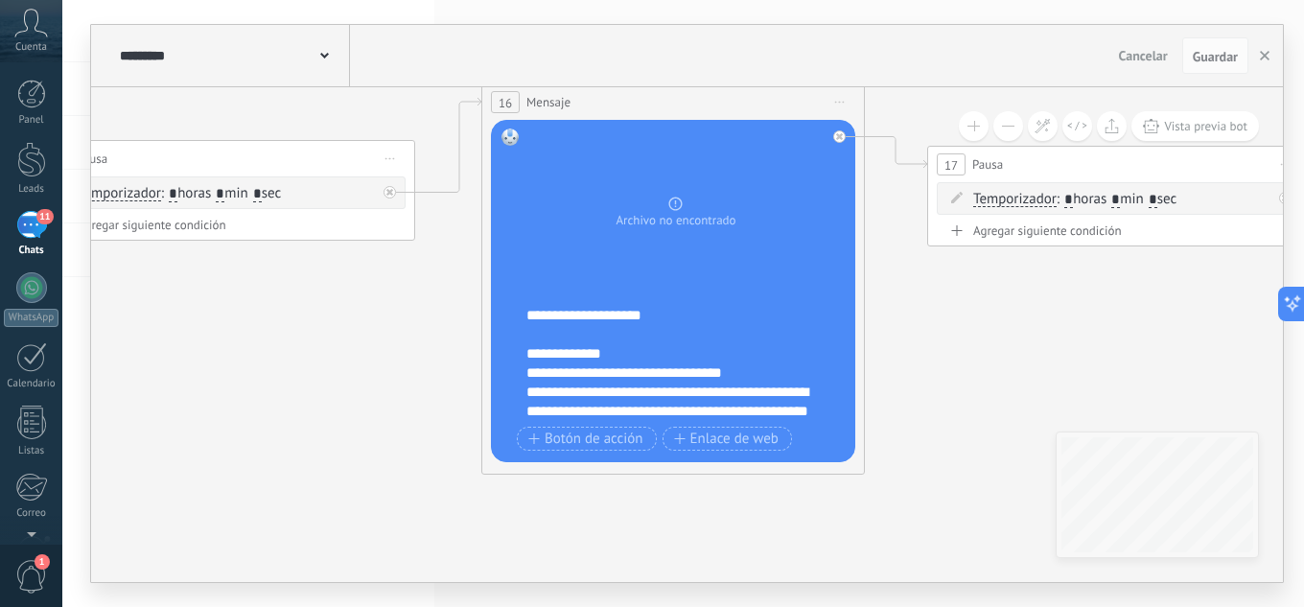
drag, startPoint x: 965, startPoint y: 407, endPoint x: 68, endPoint y: 302, distance: 903.5
click at [68, 302] on div "**********" at bounding box center [682, 303] width 1241 height 607
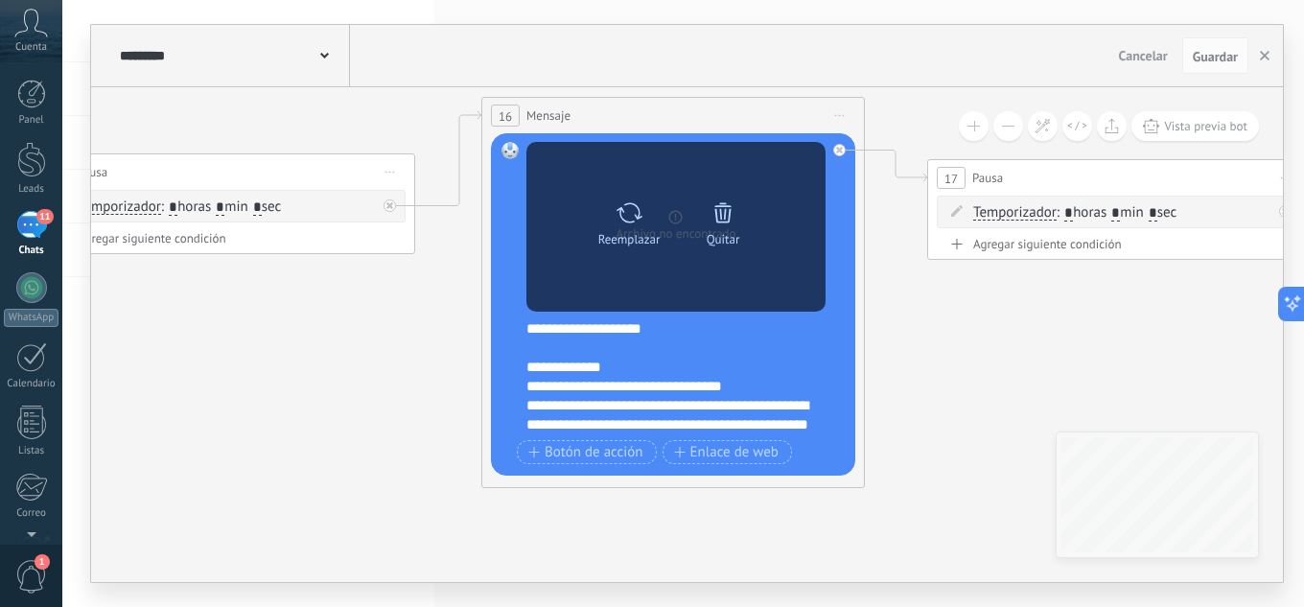
click at [637, 217] on icon at bounding box center [629, 212] width 26 height 20
click input "Subir" at bounding box center [0, 0] width 0 height 0
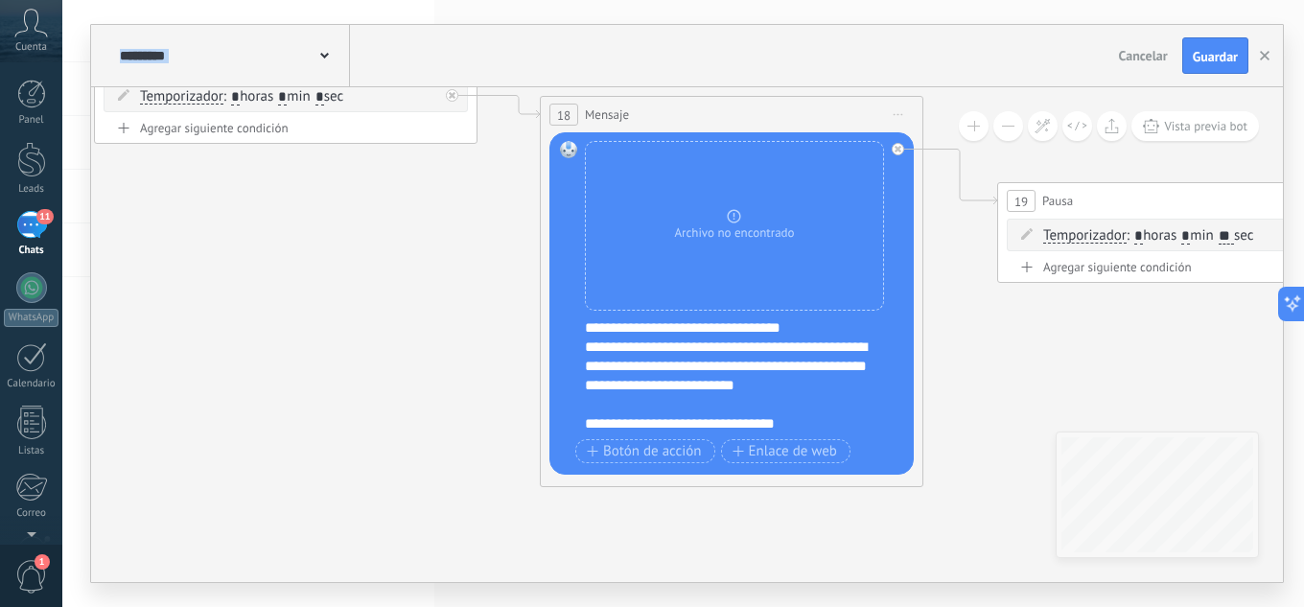
drag, startPoint x: 998, startPoint y: 341, endPoint x: 165, endPoint y: 225, distance: 841.1
click at [165, 225] on icon at bounding box center [393, 56] width 6427 height 2006
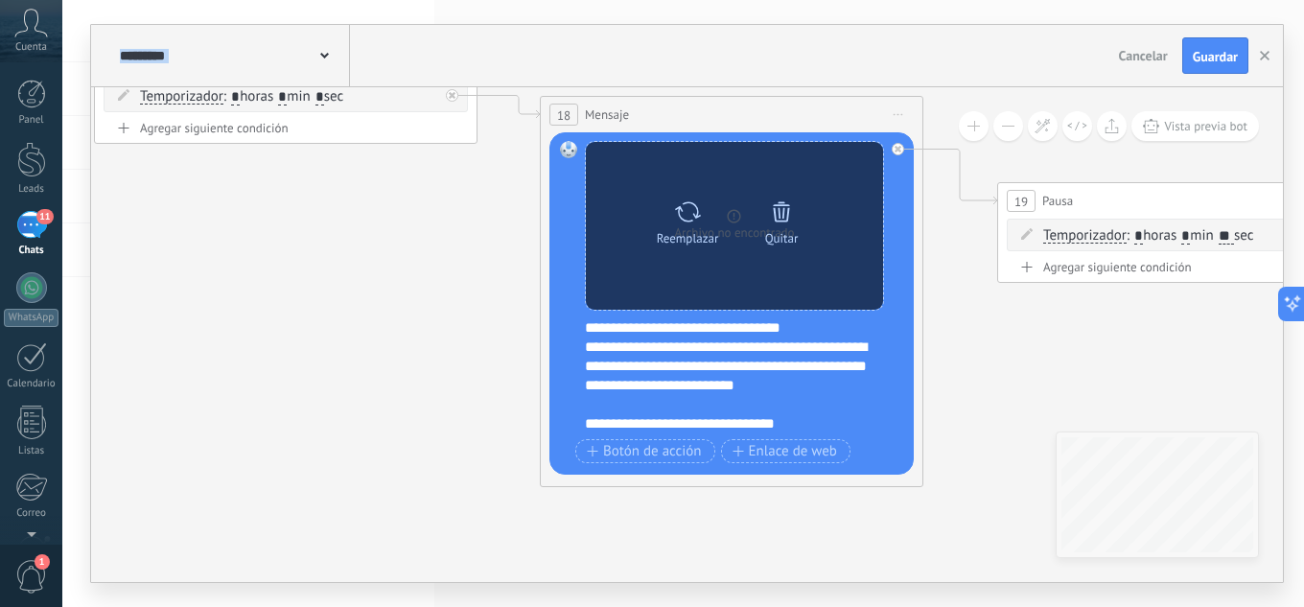
click at [697, 213] on icon at bounding box center [688, 211] width 26 height 20
click input "Subir" at bounding box center [0, 0] width 0 height 0
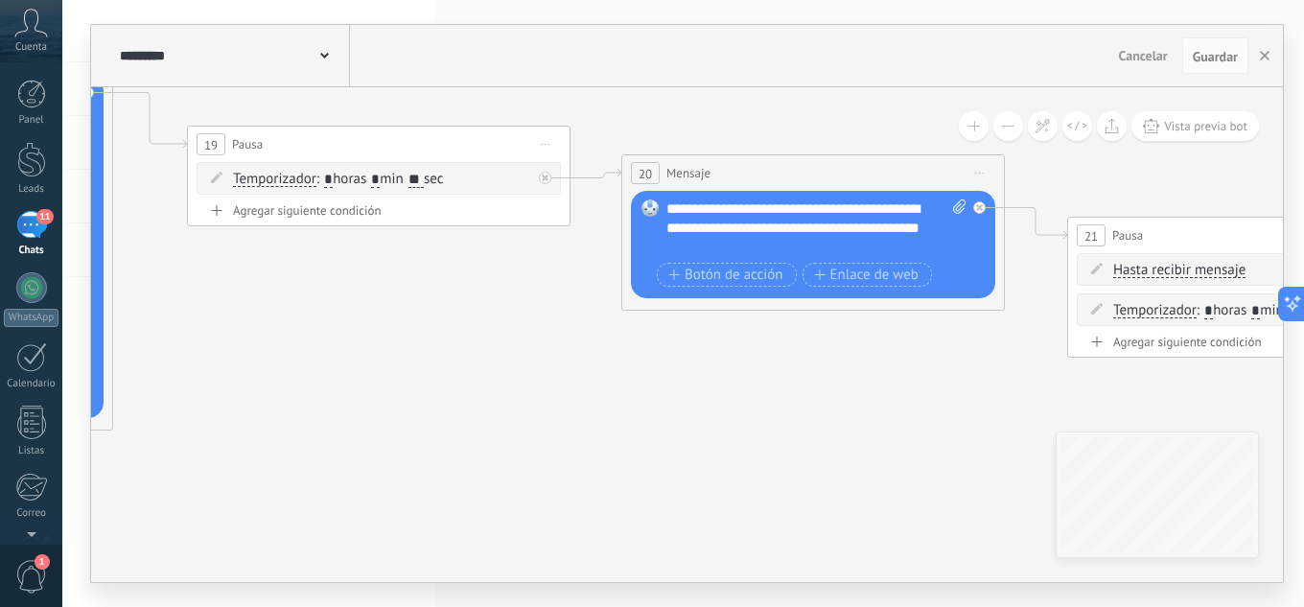
drag, startPoint x: 949, startPoint y: 325, endPoint x: 136, endPoint y: 268, distance: 814.9
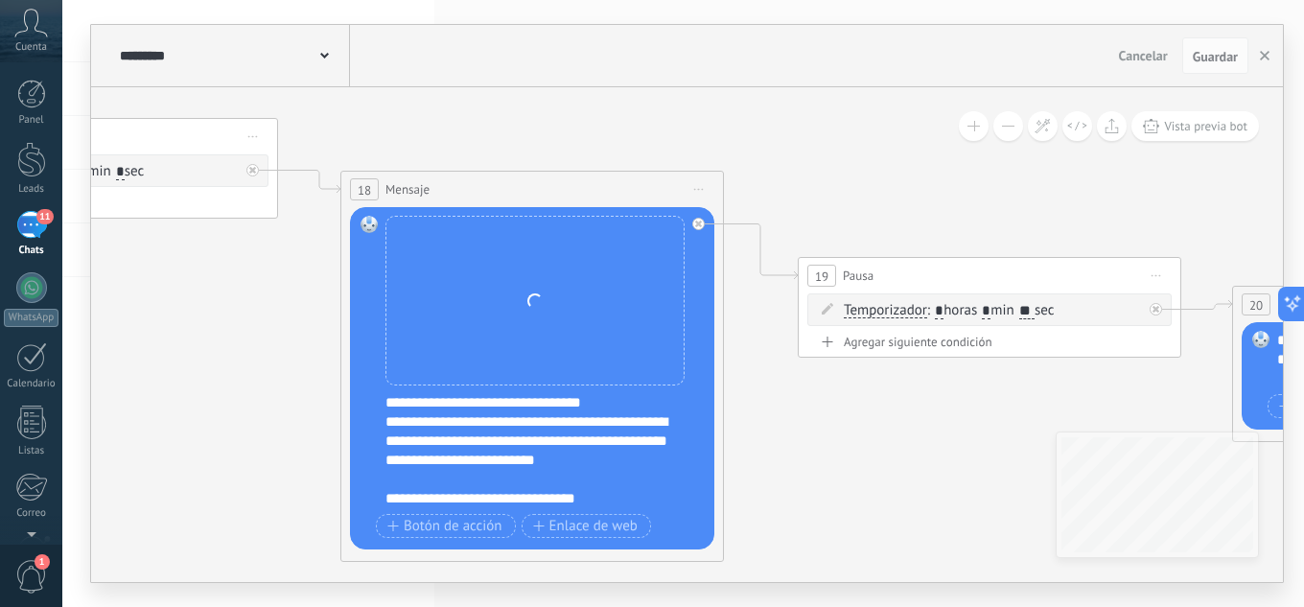
click at [1075, 450] on div "**********" at bounding box center [687, 334] width 1192 height 495
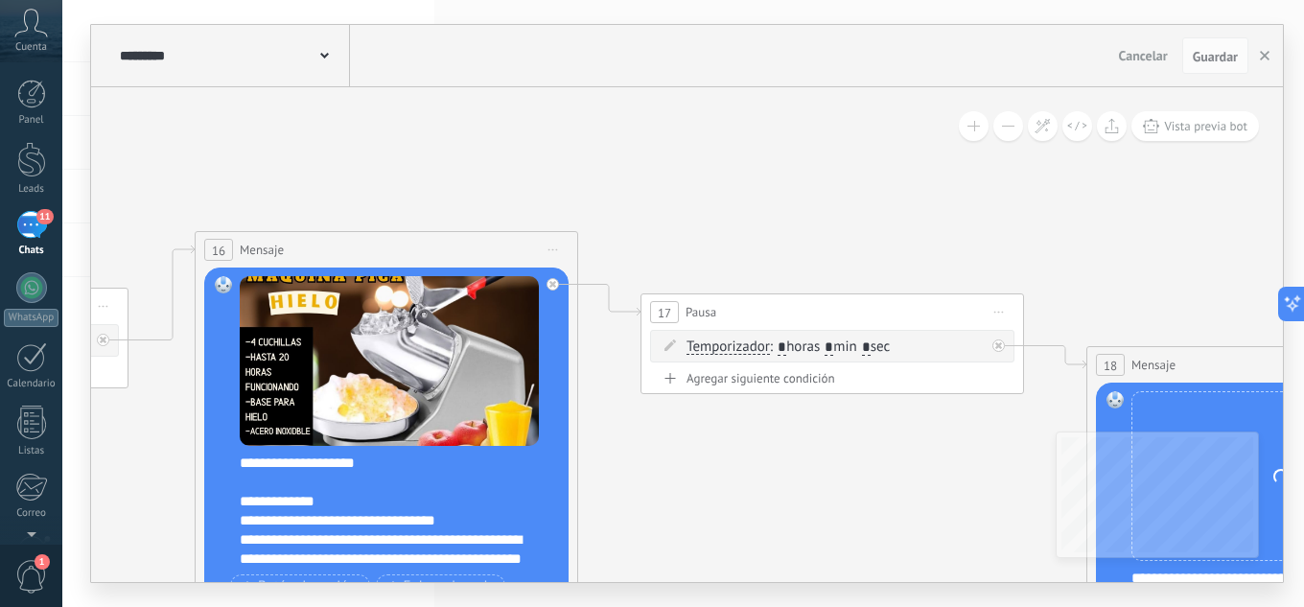
drag, startPoint x: 263, startPoint y: 341, endPoint x: 621, endPoint y: 426, distance: 368.3
click at [935, 495] on icon at bounding box center [939, 306] width 6427 height 2006
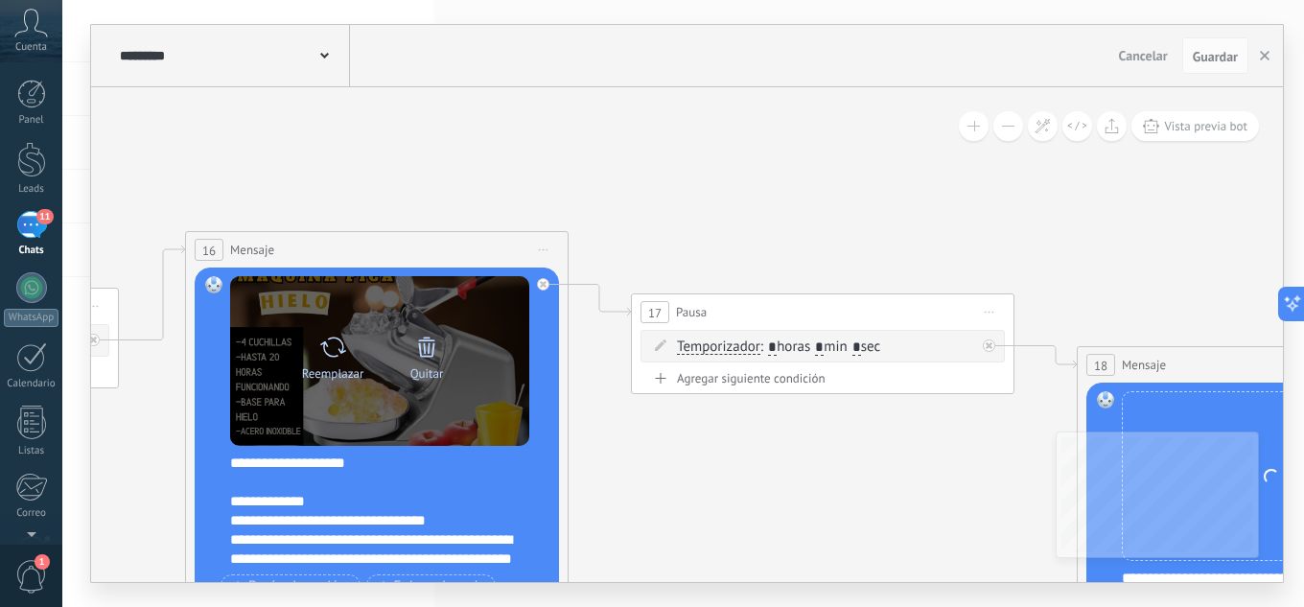
click at [323, 346] on icon at bounding box center [333, 346] width 26 height 20
click input "Subir" at bounding box center [0, 0] width 0 height 0
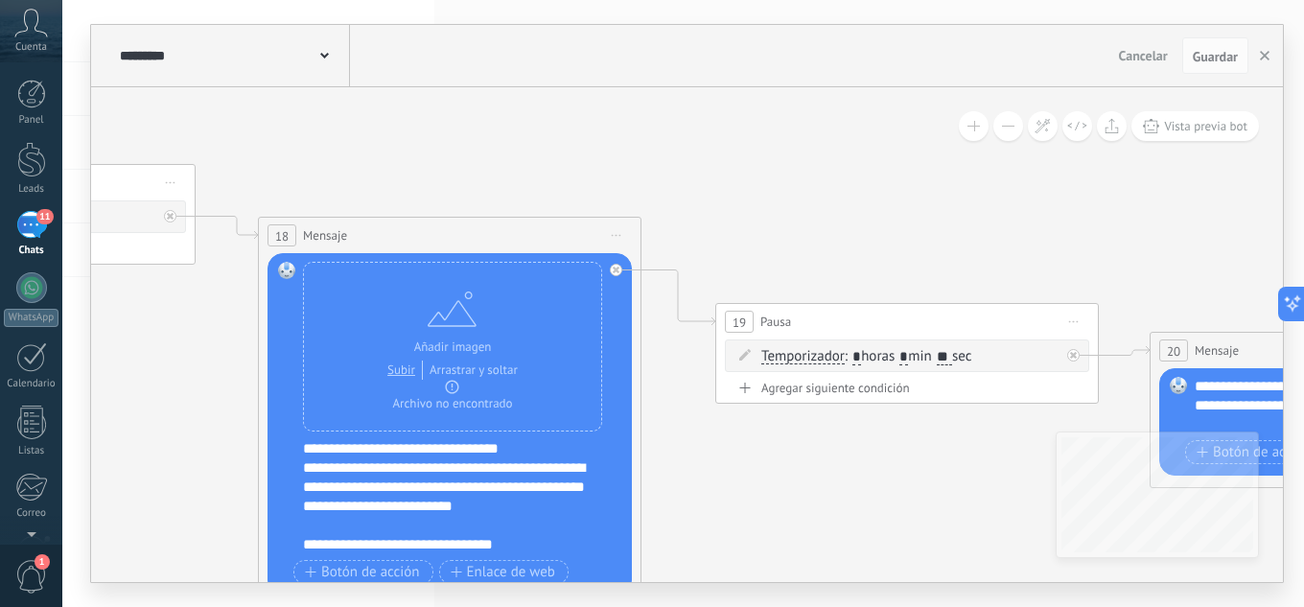
drag, startPoint x: 990, startPoint y: 238, endPoint x: 0, endPoint y: -83, distance: 1041.0
click at [0, 0] on html ".abccls-1,.abccls-2{fill-rule:evenodd}.abccls-2{fill:#fff} .abfcls-1{fill:none}…" at bounding box center [652, 303] width 1304 height 607
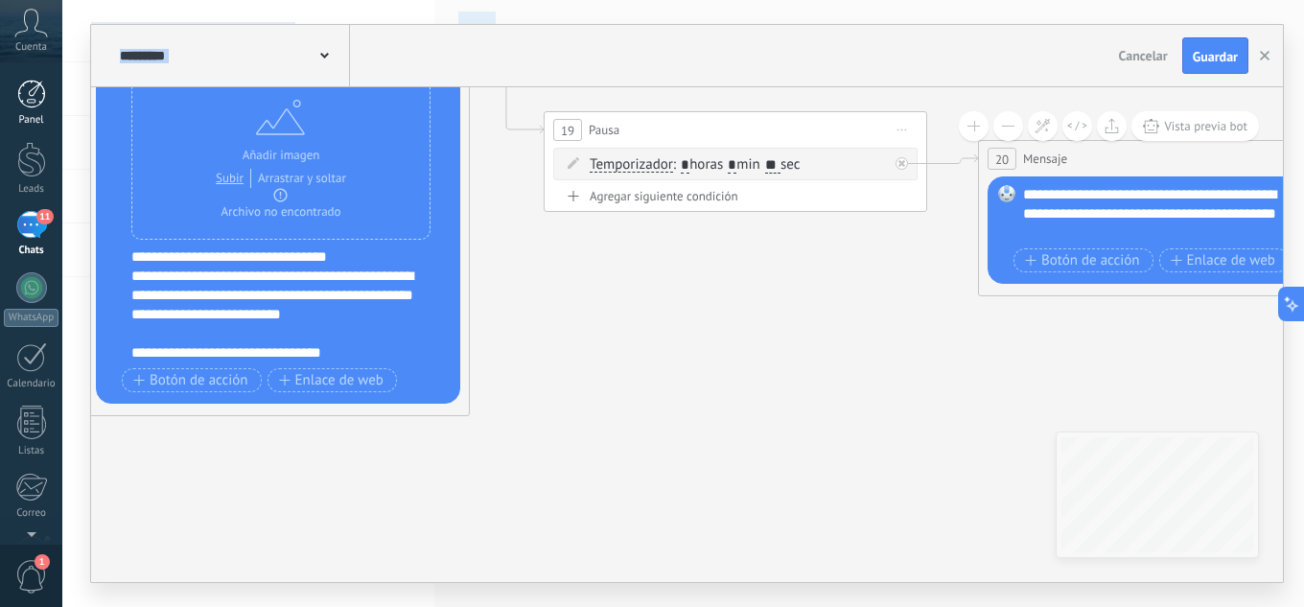
drag, startPoint x: 978, startPoint y: 288, endPoint x: 31, endPoint y: 101, distance: 965.4
click at [30, 101] on body ".abccls-1,.abccls-2{fill-rule:evenodd}.abccls-2{fill:#fff} .abfcls-1{fill:none}…" at bounding box center [652, 303] width 1304 height 607
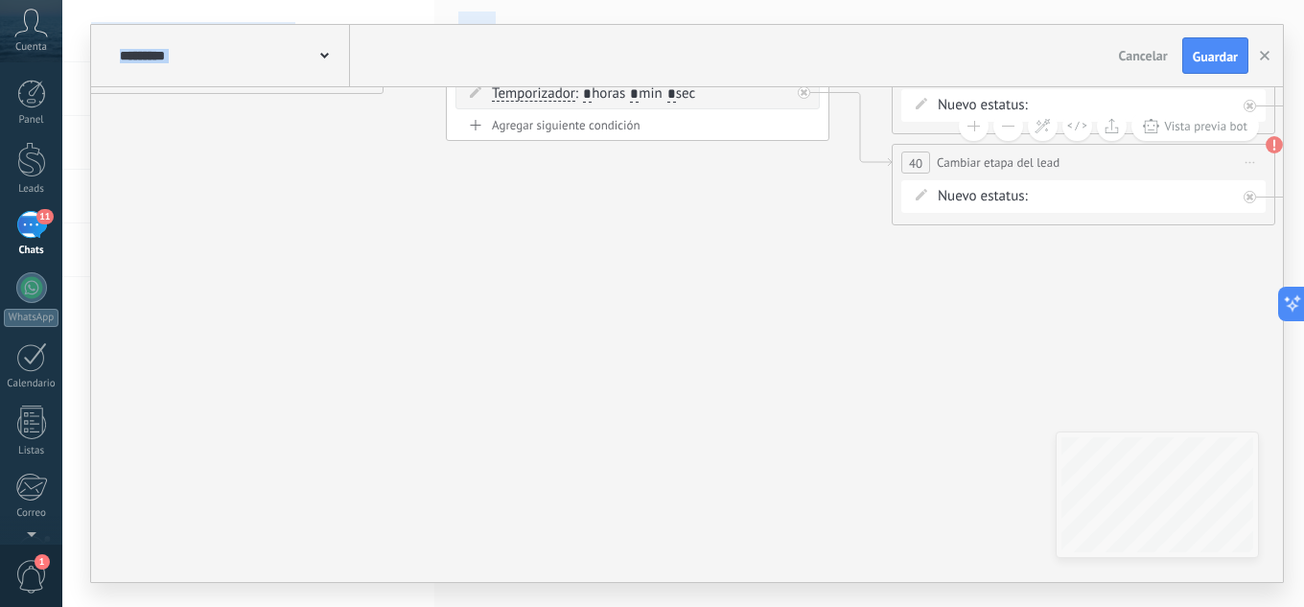
drag, startPoint x: 978, startPoint y: 403, endPoint x: 0, endPoint y: 249, distance: 989.8
click at [0, 249] on body ".abccls-1,.abccls-2{fill-rule:evenodd}.abccls-2{fill:#fff} .abfcls-1{fill:none}…" at bounding box center [652, 303] width 1304 height 607
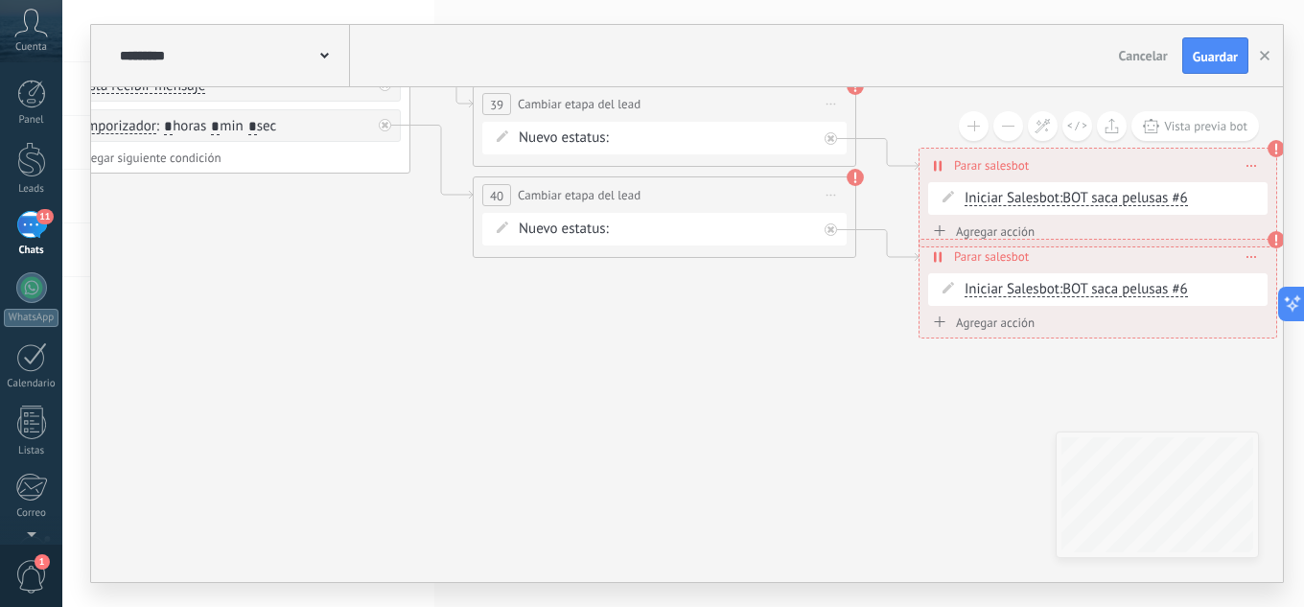
drag, startPoint x: 690, startPoint y: 380, endPoint x: 280, endPoint y: 357, distance: 410.9
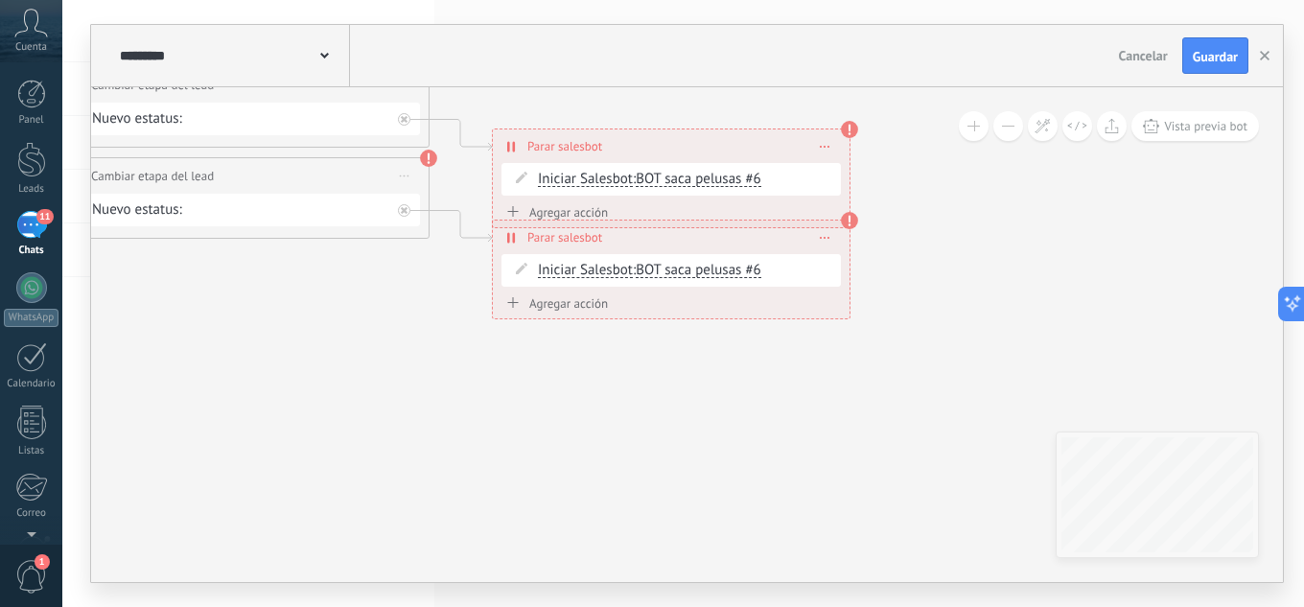
drag, startPoint x: 667, startPoint y: 398, endPoint x: 241, endPoint y: 379, distance: 427.0
click at [697, 270] on span "BOT saca pelusas #6" at bounding box center [699, 270] width 126 height 18
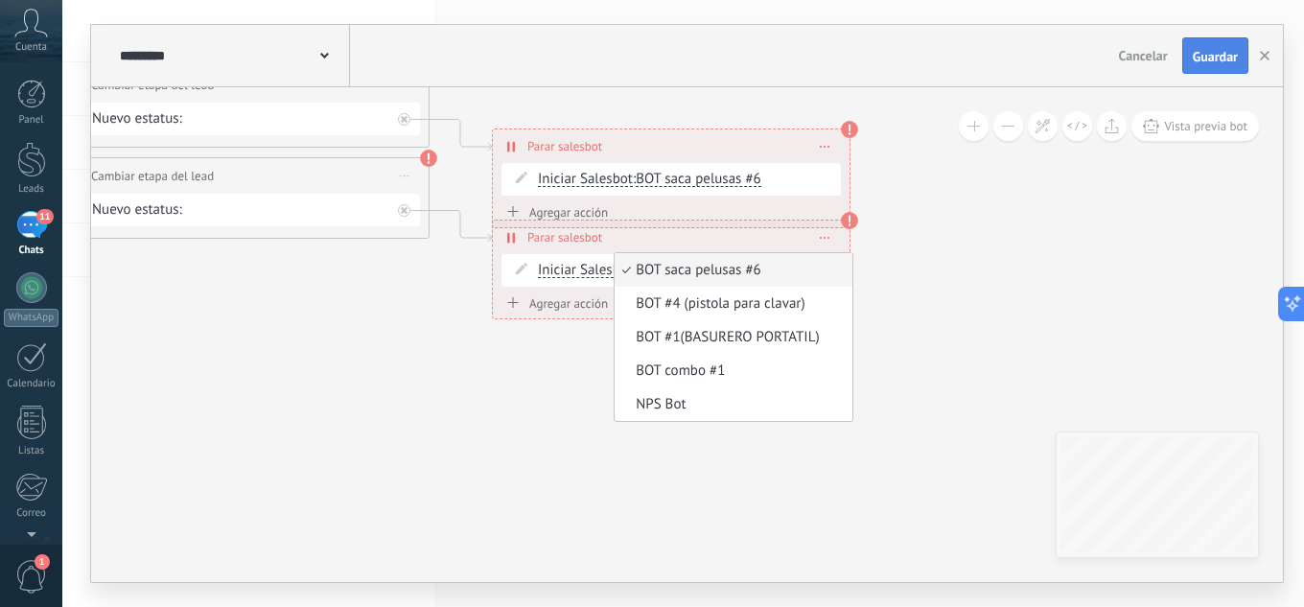
click at [1208, 54] on span "Guardar" at bounding box center [1215, 56] width 45 height 13
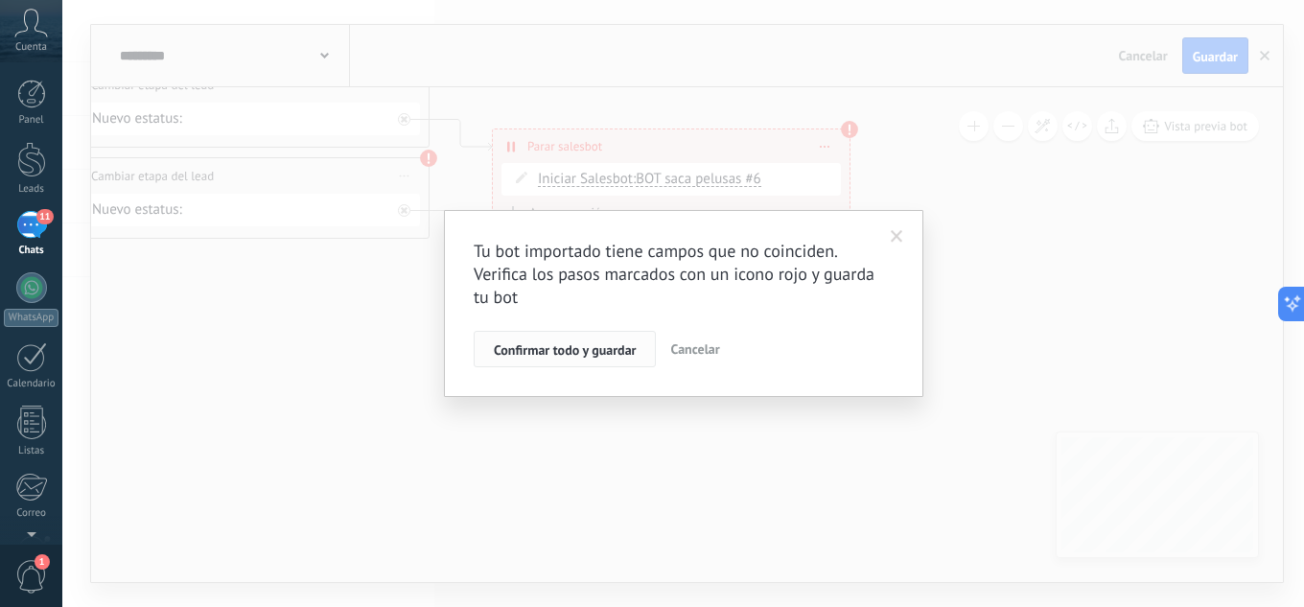
click at [566, 350] on span "Confirmar todo y guardar" at bounding box center [565, 349] width 142 height 13
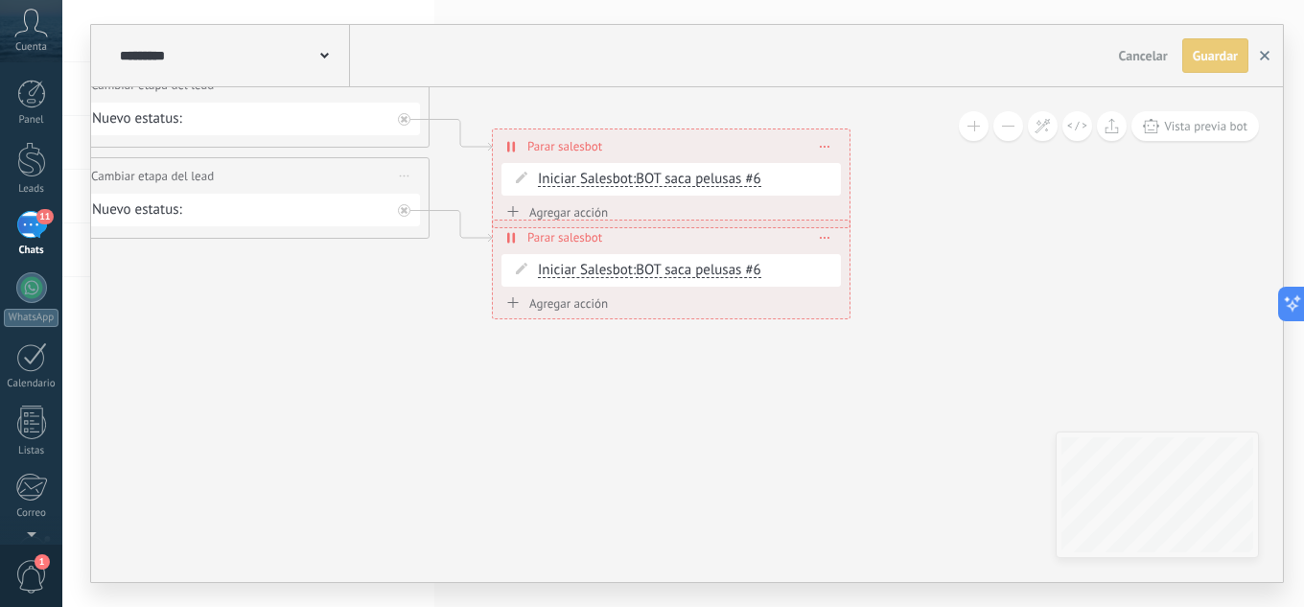
click at [1267, 50] on button "button" at bounding box center [1264, 55] width 29 height 35
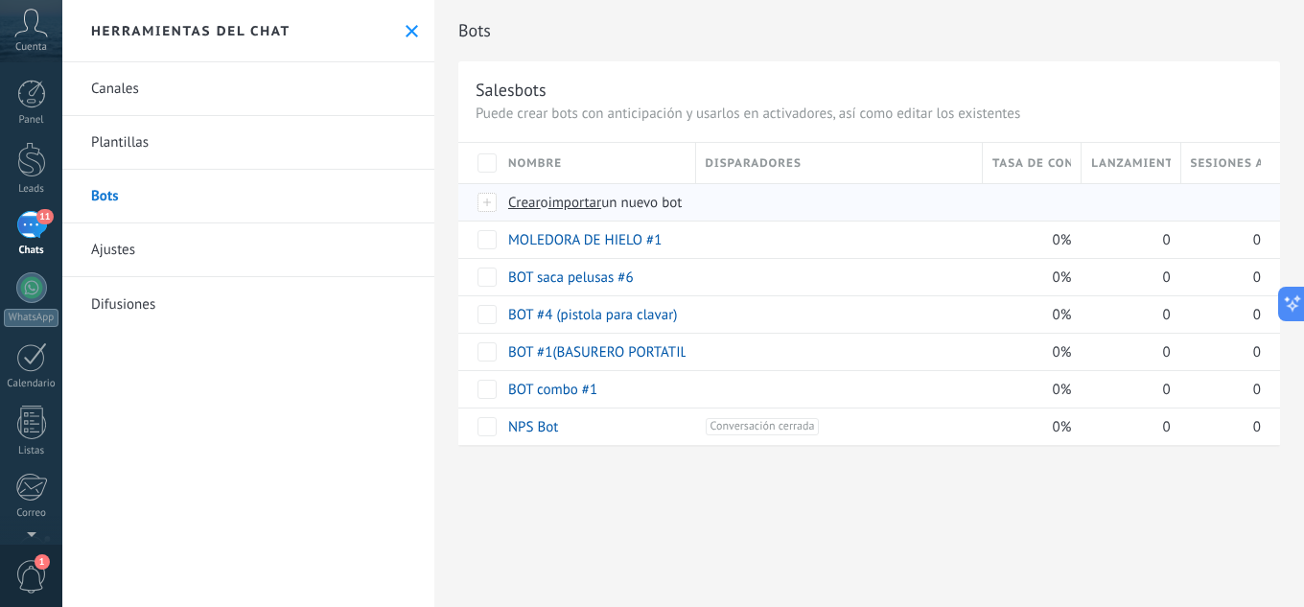
click at [589, 206] on span "importar" at bounding box center [575, 203] width 54 height 18
click at [0, 0] on input "importar un nuevo bot" at bounding box center [0, 0] width 0 height 0
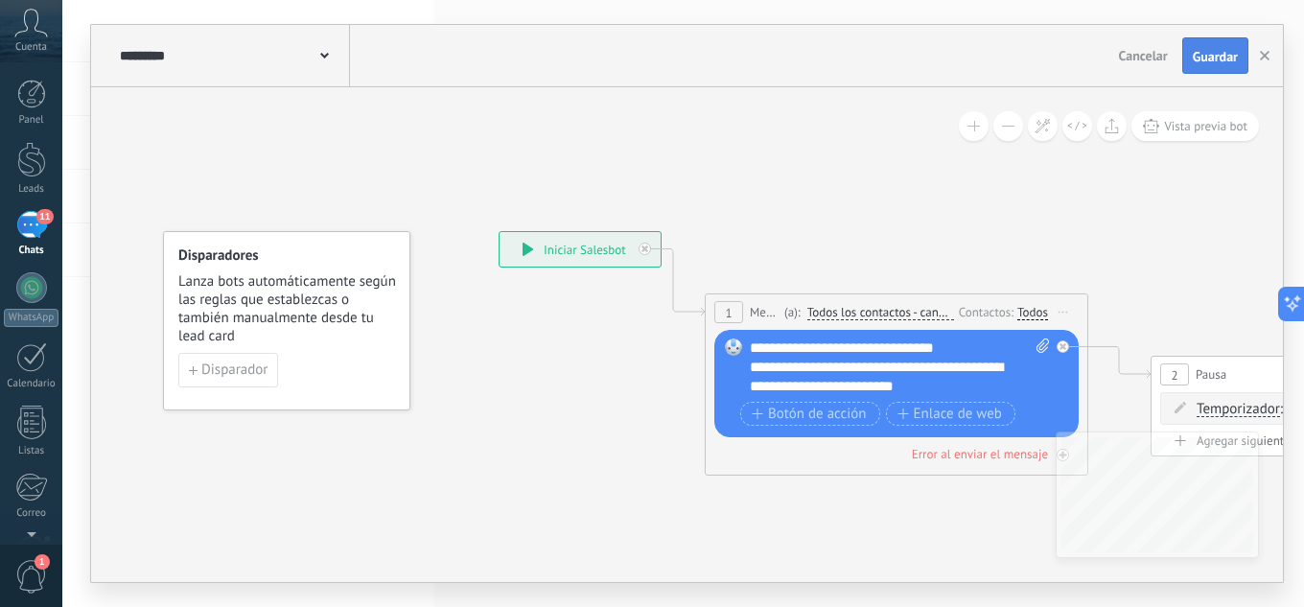
click at [1227, 60] on span "Guardar" at bounding box center [1215, 56] width 45 height 13
click at [1256, 51] on button "button" at bounding box center [1264, 55] width 29 height 35
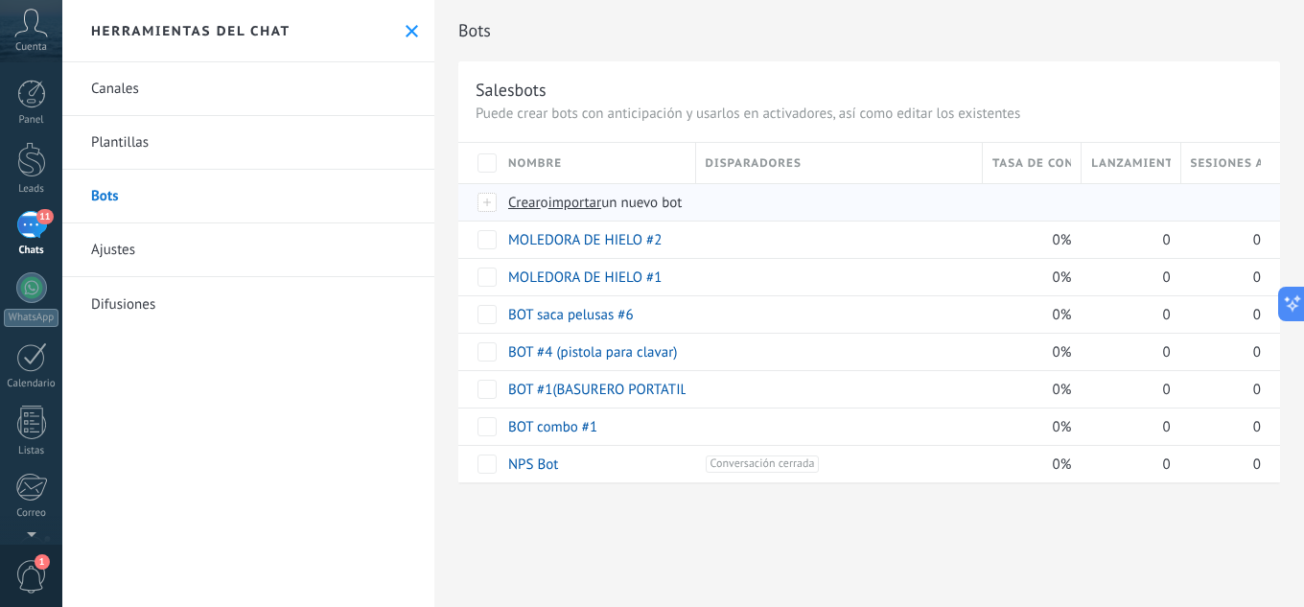
click at [584, 194] on span "importar" at bounding box center [575, 203] width 54 height 18
click at [0, 0] on input "importar un nuevo bot" at bounding box center [0, 0] width 0 height 0
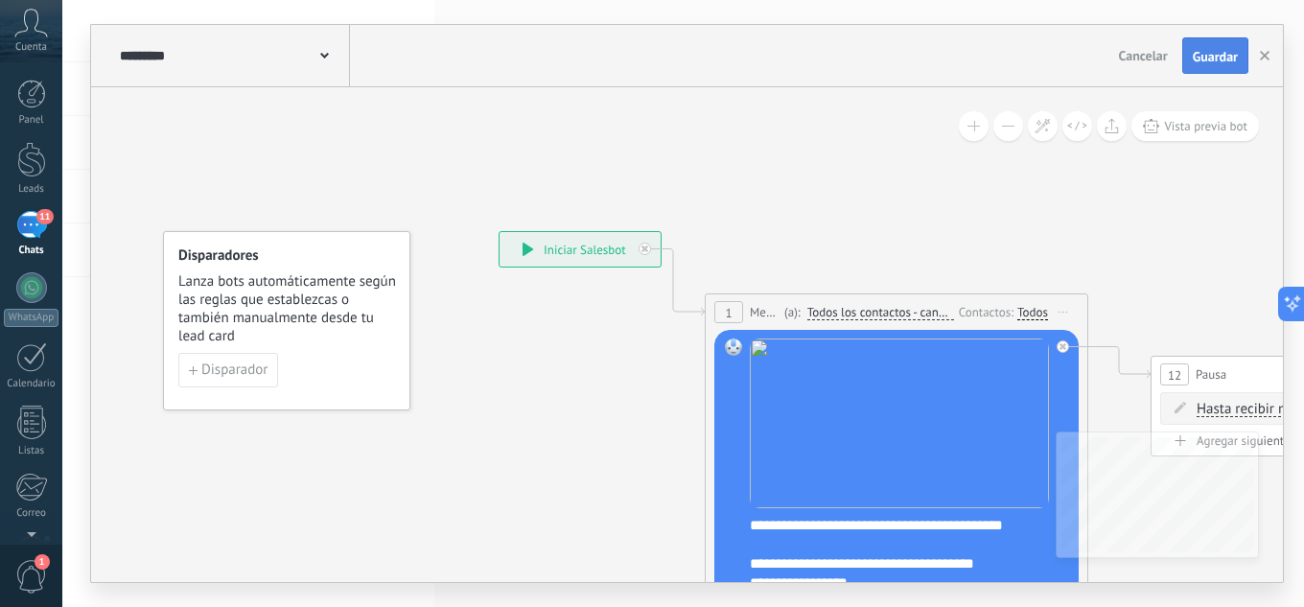
click at [1226, 60] on span "Guardar" at bounding box center [1215, 56] width 45 height 13
click at [1265, 54] on icon "button" at bounding box center [1265, 56] width 10 height 10
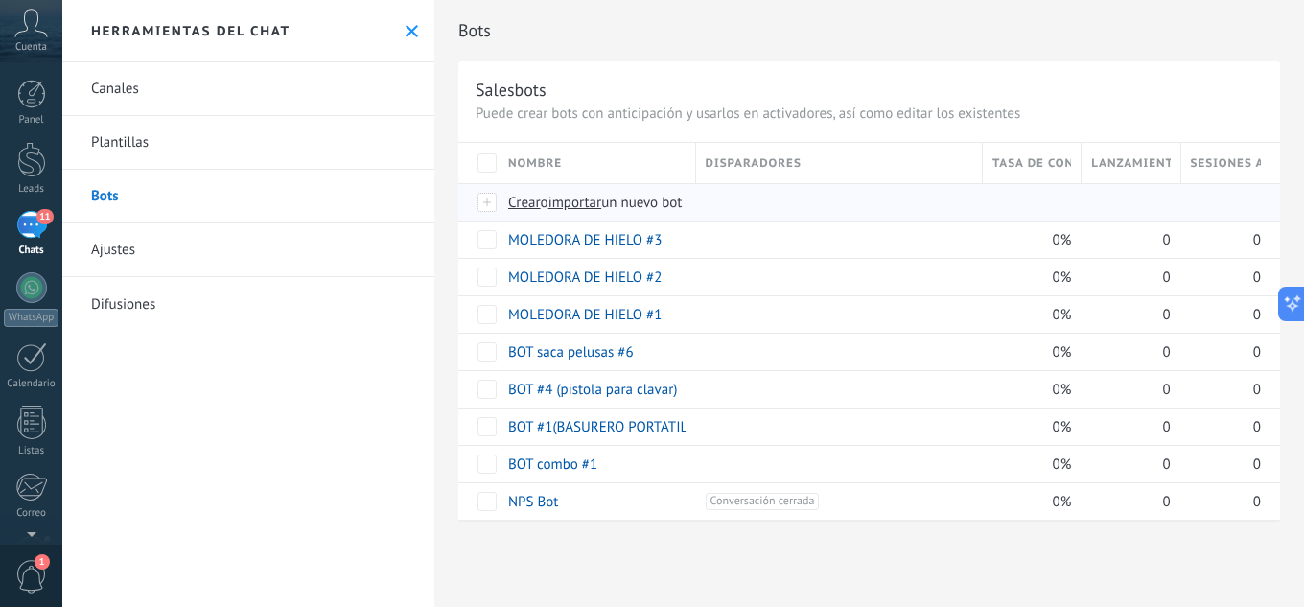
click at [575, 207] on span "importar" at bounding box center [575, 203] width 54 height 18
click at [0, 0] on input "importar un nuevo bot" at bounding box center [0, 0] width 0 height 0
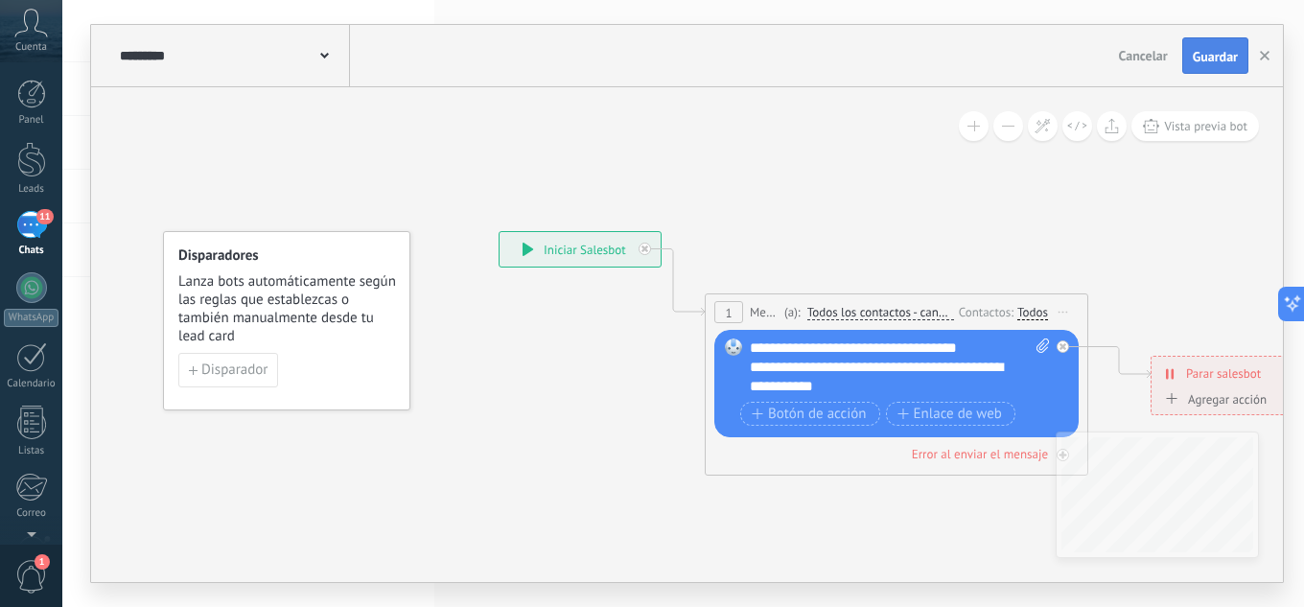
click at [1219, 54] on span "Guardar" at bounding box center [1215, 56] width 45 height 13
click at [1266, 54] on use "button" at bounding box center [1265, 56] width 10 height 10
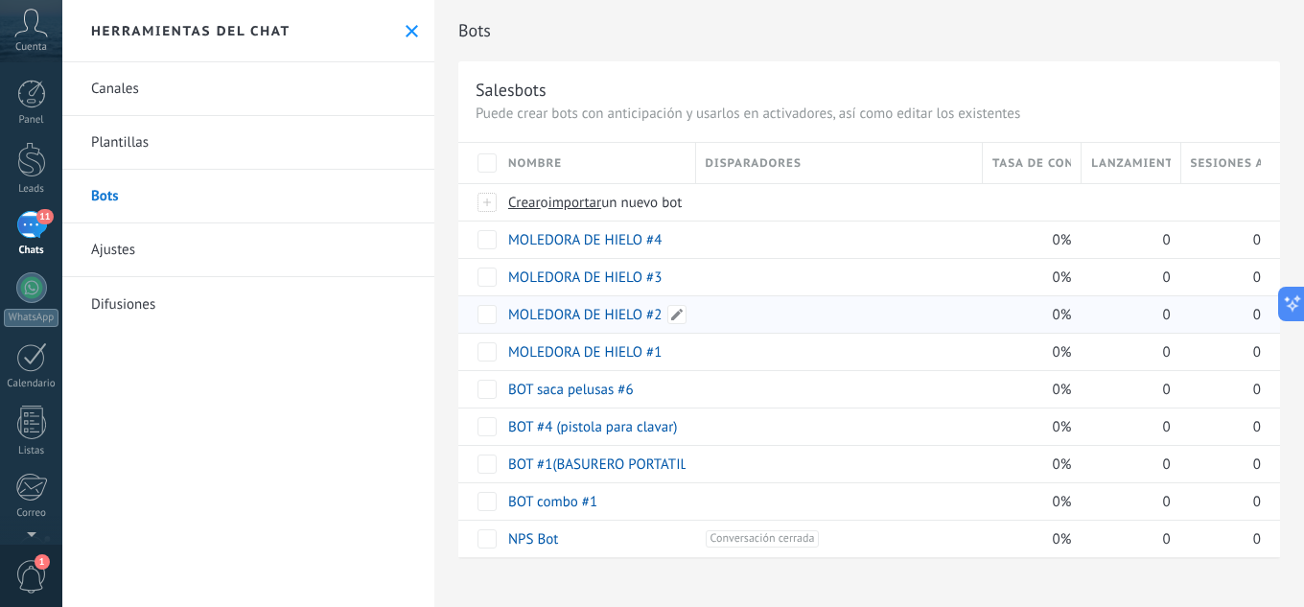
click at [614, 316] on link "MOLEDORA DE HIELO #2" at bounding box center [584, 315] width 153 height 18
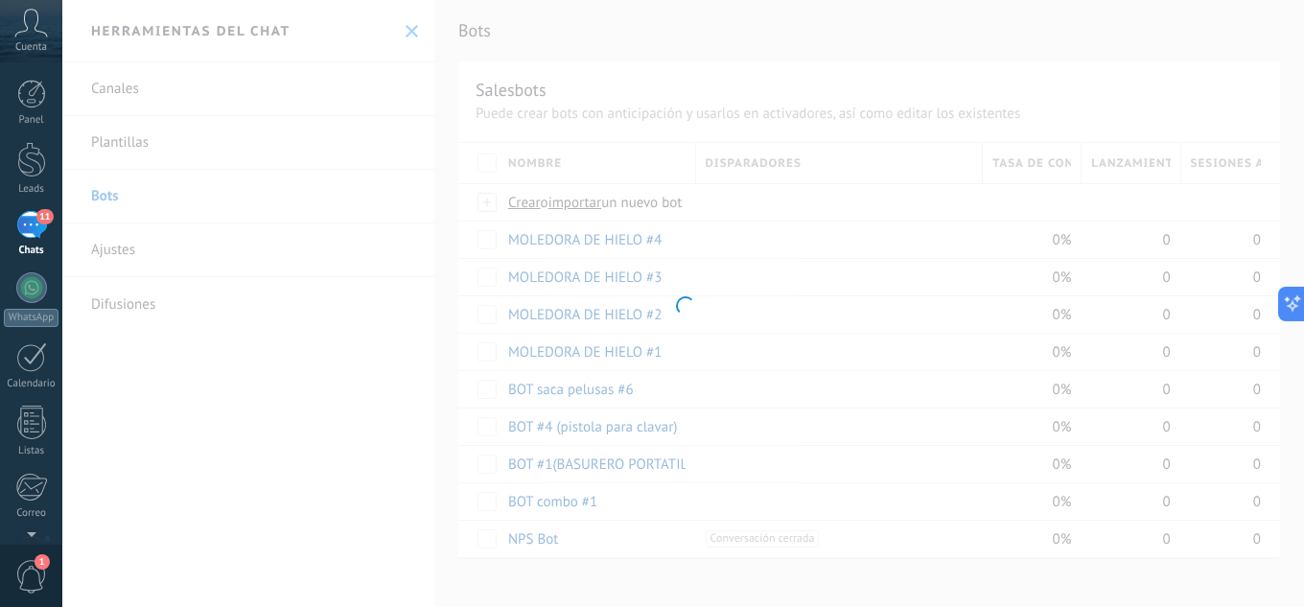
type input "**********"
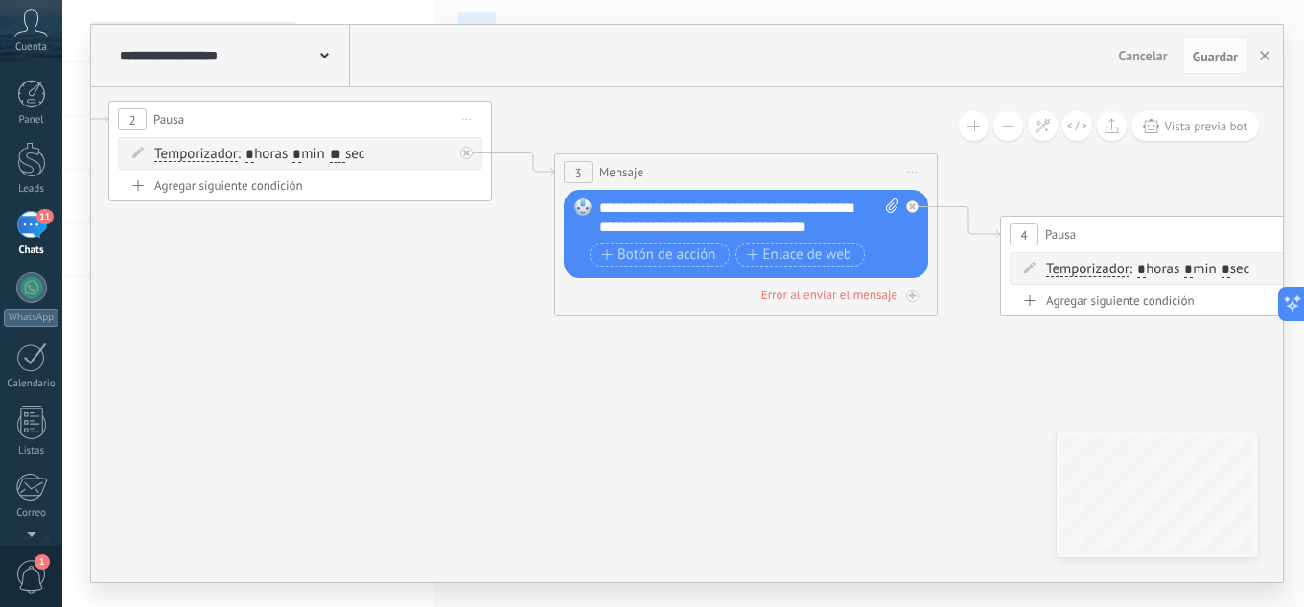
drag, startPoint x: 1177, startPoint y: 217, endPoint x: 134, endPoint y: -38, distance: 1073.7
click at [134, 0] on html ".abccls-1,.abccls-2{fill-rule:evenodd}.abccls-2{fill:#fff} .abfcls-1{fill:none}…" at bounding box center [652, 303] width 1304 height 607
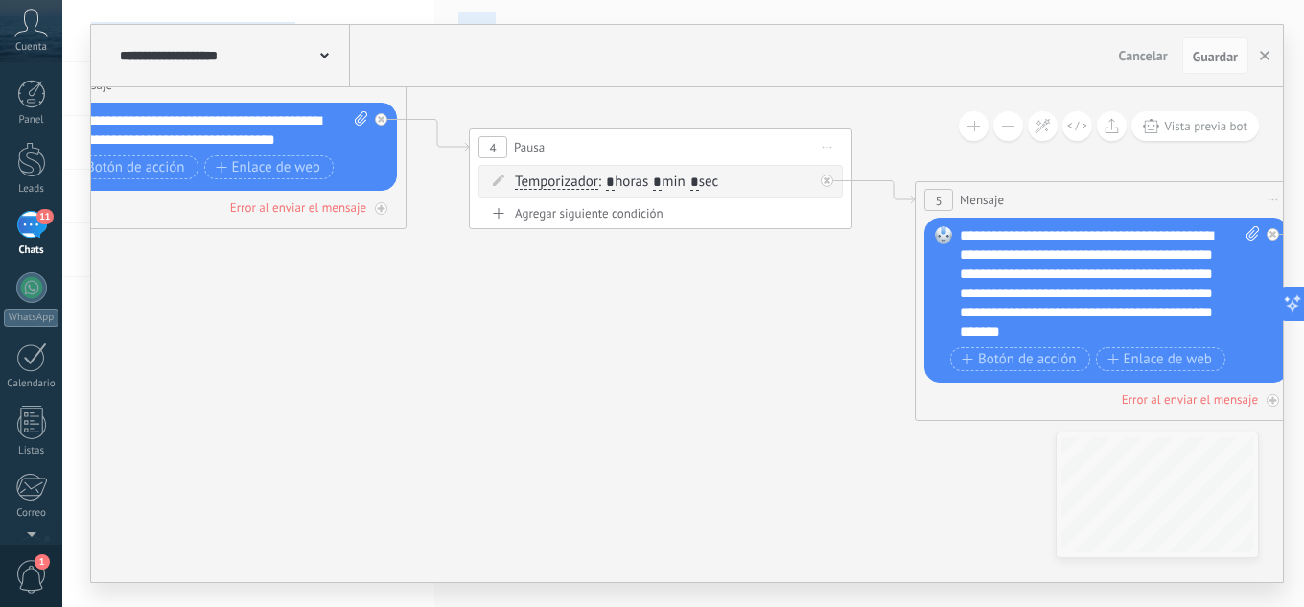
drag, startPoint x: 662, startPoint y: 358, endPoint x: 33, endPoint y: 249, distance: 639.1
click at [33, 249] on body ".abccls-1,.abccls-2{fill-rule:evenodd}.abccls-2{fill:#fff} .abfcls-1{fill:none}…" at bounding box center [652, 303] width 1304 height 607
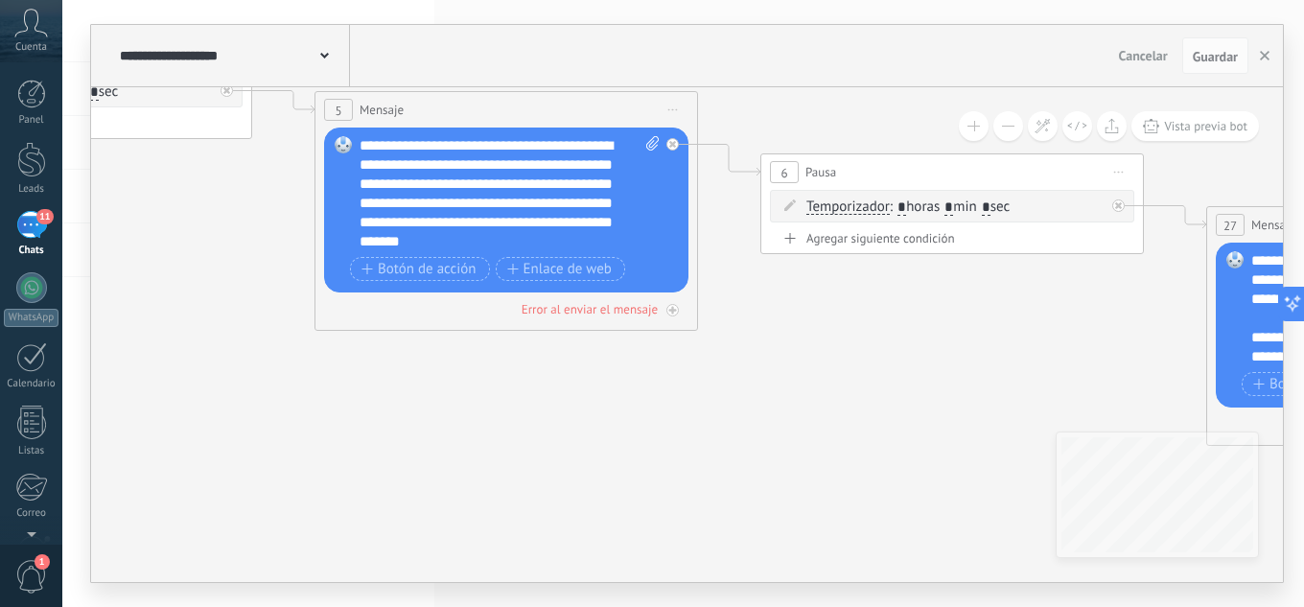
drag, startPoint x: 590, startPoint y: 383, endPoint x: 94, endPoint y: 314, distance: 500.4
click at [94, 314] on icon at bounding box center [613, 442] width 5535 height 2246
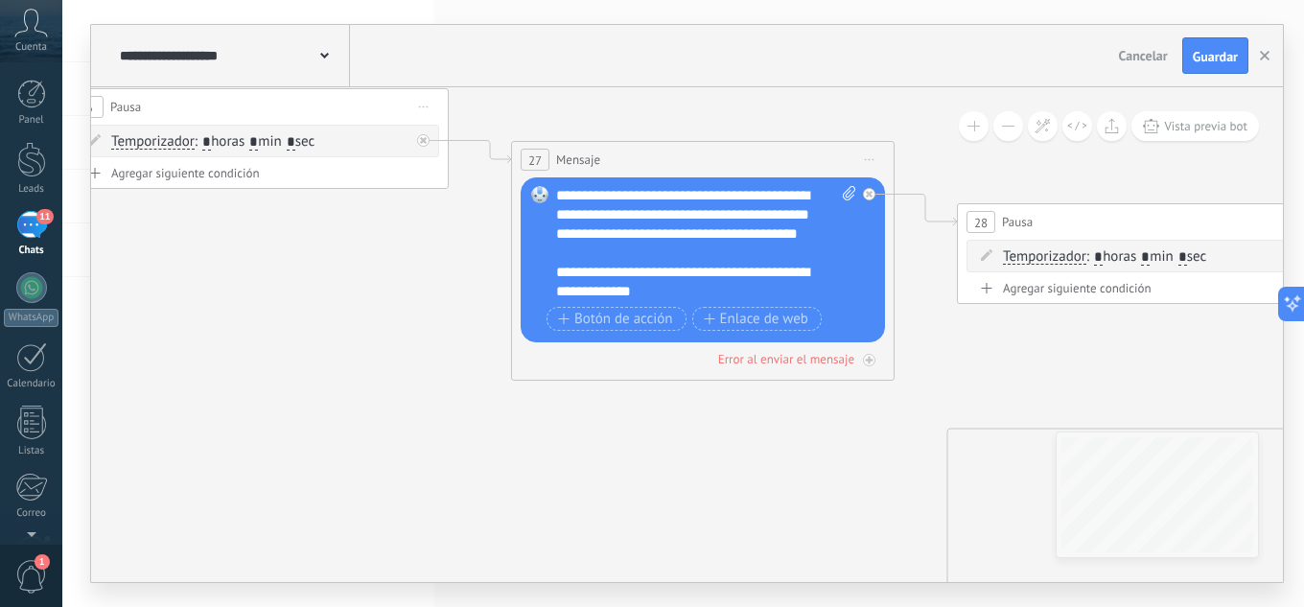
drag, startPoint x: 765, startPoint y: 342, endPoint x: 70, endPoint y: 277, distance: 698.1
click at [70, 277] on div "**********" at bounding box center [682, 303] width 1241 height 607
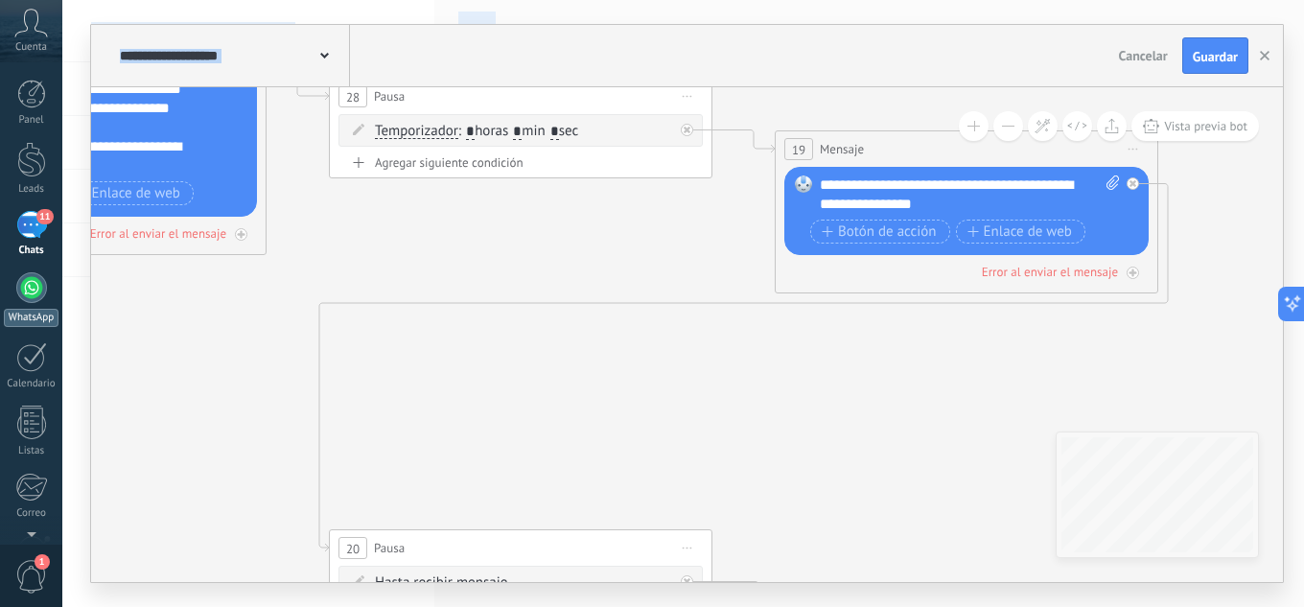
drag, startPoint x: 751, startPoint y: 446, endPoint x: 37, endPoint y: 320, distance: 724.2
click at [38, 320] on body ".abccls-1,.abccls-2{fill-rule:evenodd}.abccls-2{fill:#fff} .abfcls-1{fill:none}…" at bounding box center [652, 303] width 1304 height 607
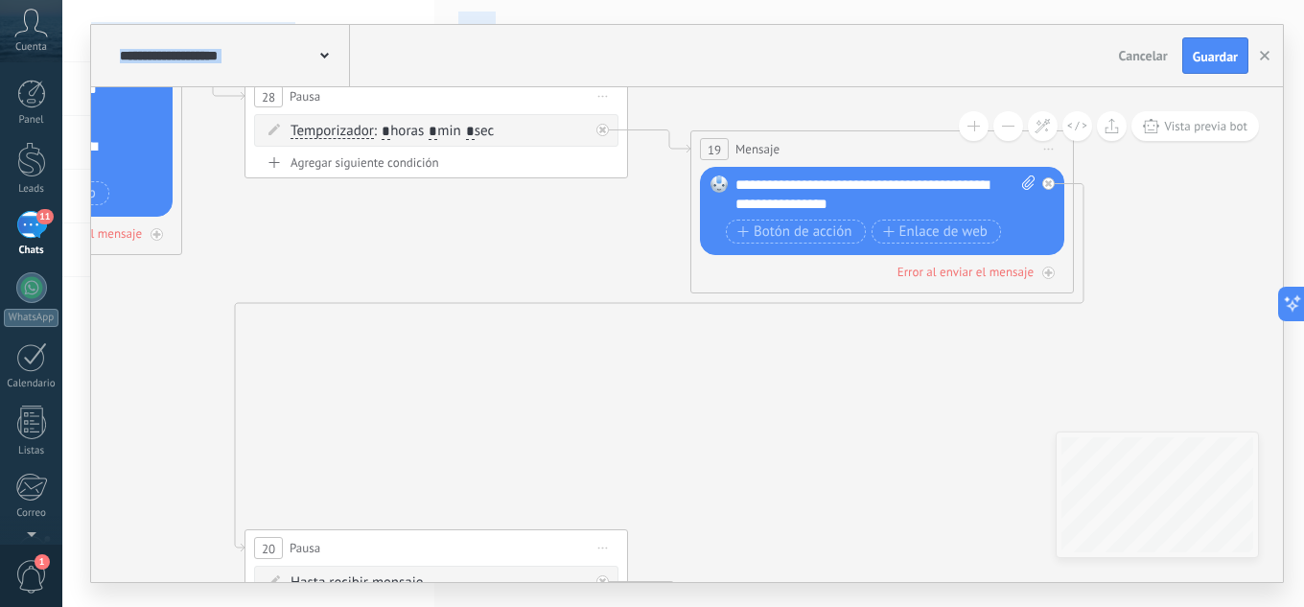
click at [1199, 60] on span "Guardar" at bounding box center [1215, 56] width 45 height 13
click at [1269, 58] on button "button" at bounding box center [1264, 55] width 29 height 35
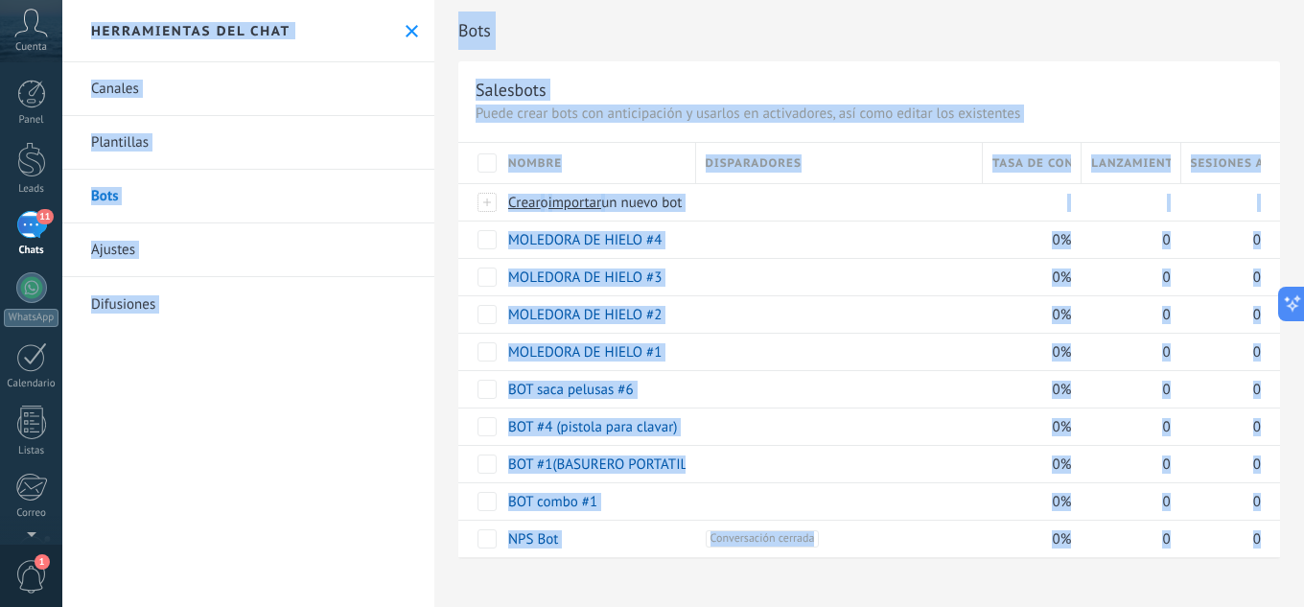
click at [817, 163] on div "Disparadores" at bounding box center [839, 163] width 286 height 40
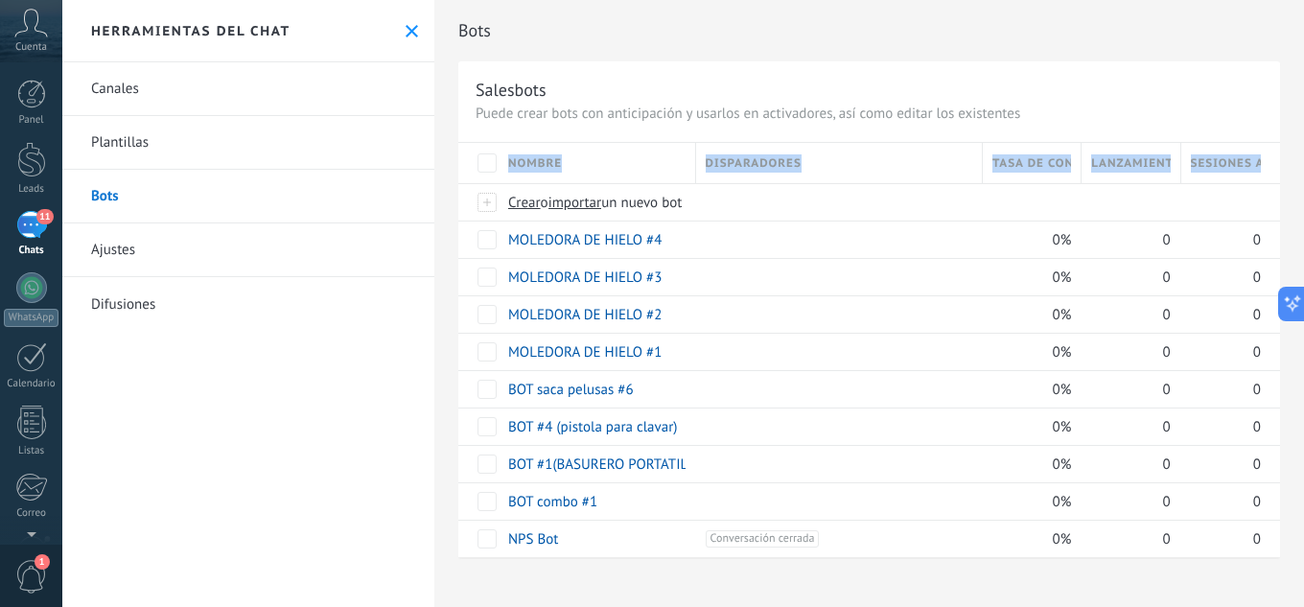
click at [846, 161] on div "Disparadores" at bounding box center [839, 163] width 286 height 40
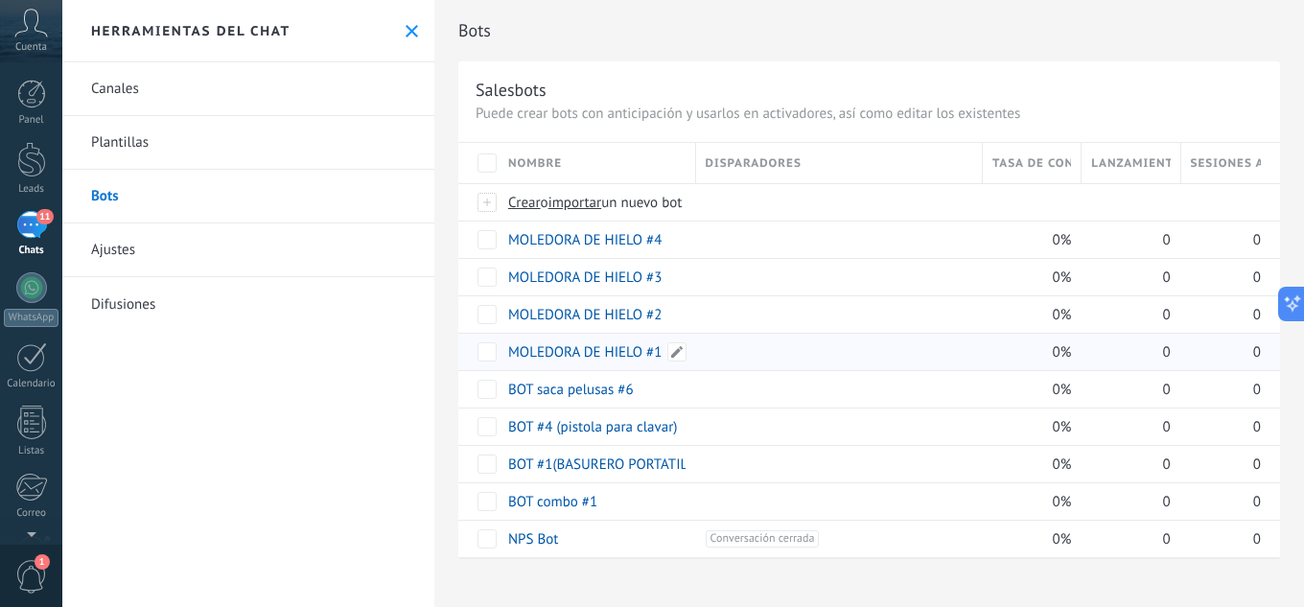
click at [630, 356] on link "MOLEDORA DE HIELO #1" at bounding box center [584, 352] width 153 height 18
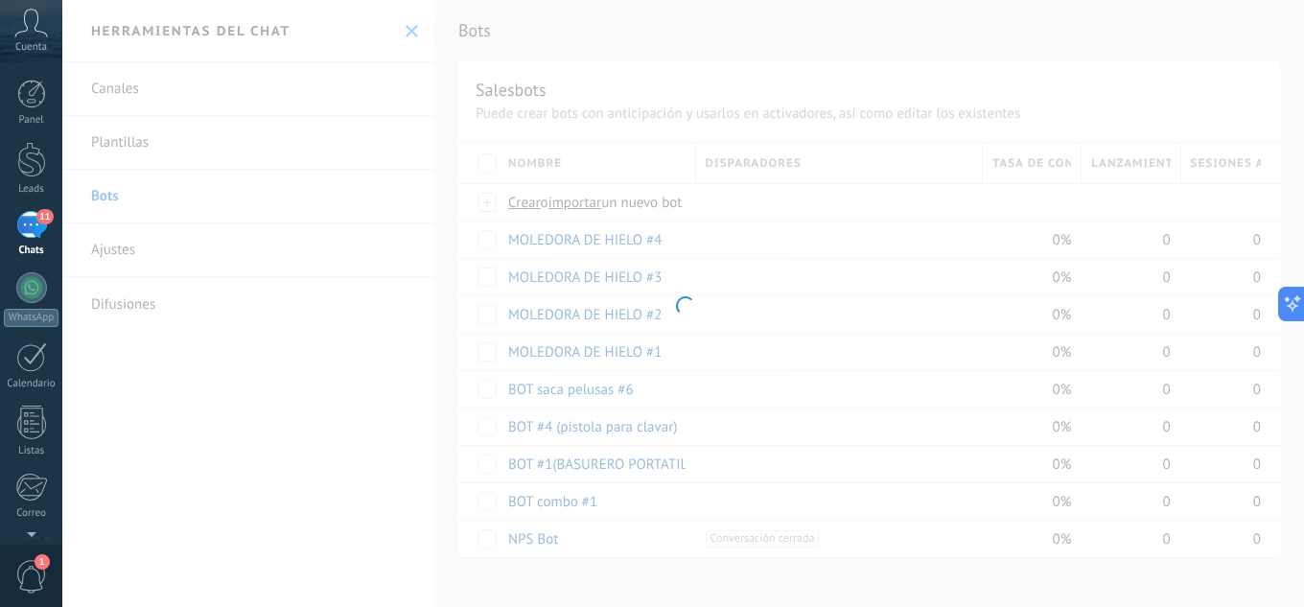
type input "**********"
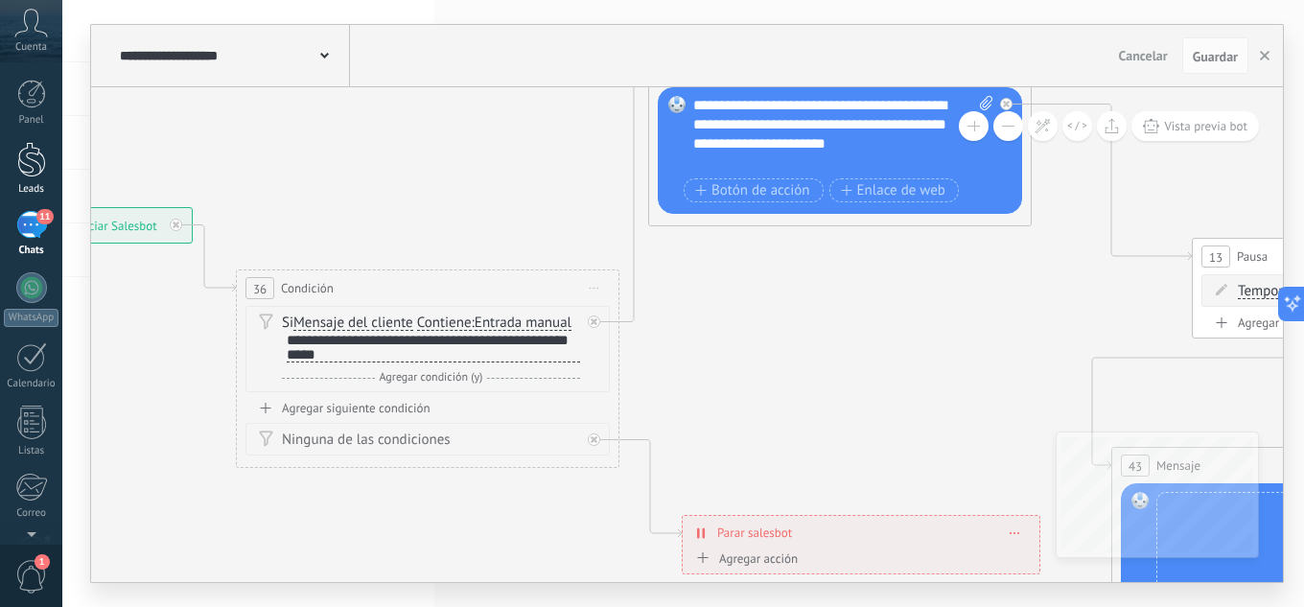
drag, startPoint x: 874, startPoint y: 297, endPoint x: 0, endPoint y: 157, distance: 885.4
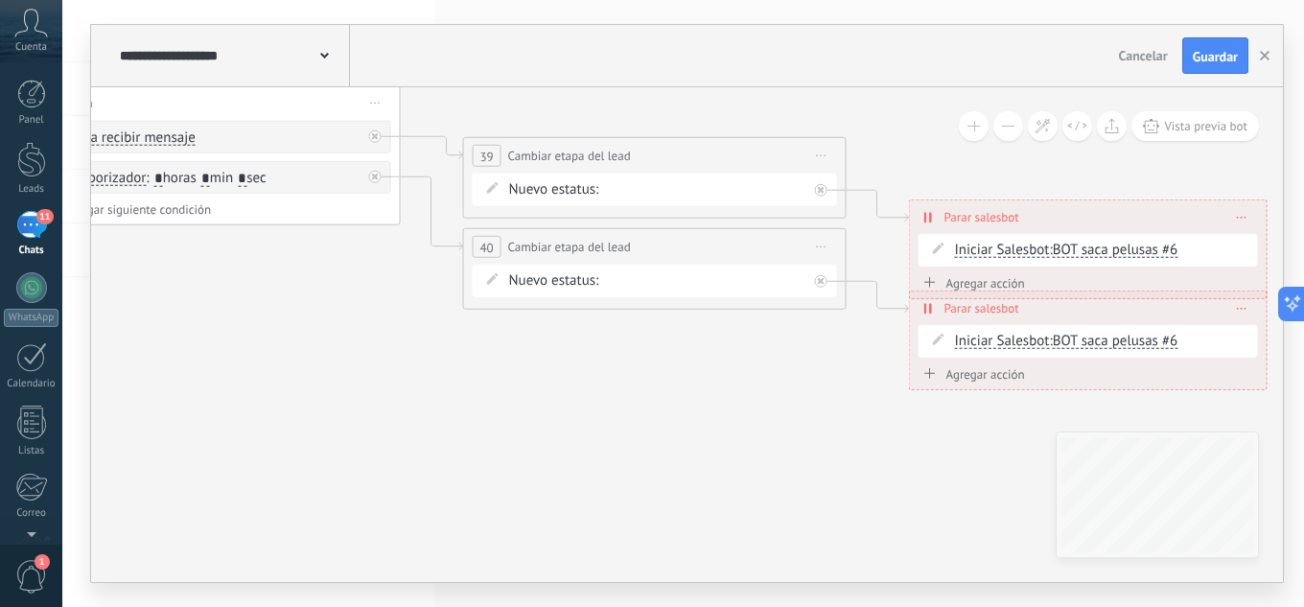
drag, startPoint x: 813, startPoint y: 475, endPoint x: 770, endPoint y: 391, distance: 93.9
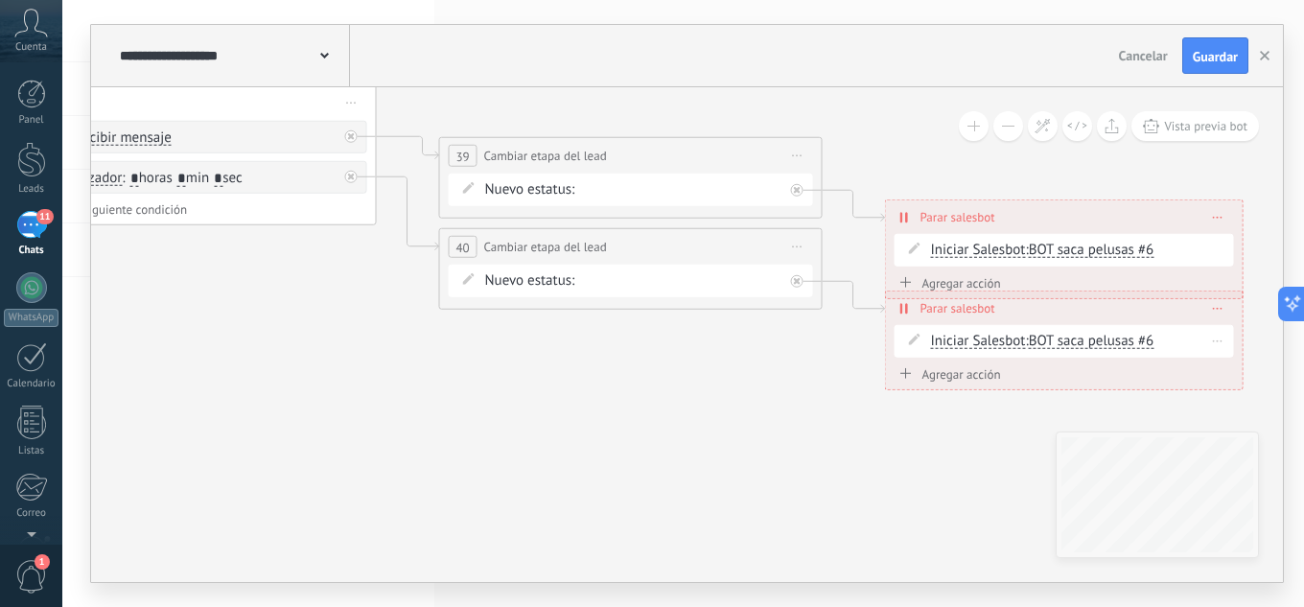
click at [1109, 342] on span "BOT saca pelusas #6" at bounding box center [1092, 341] width 126 height 18
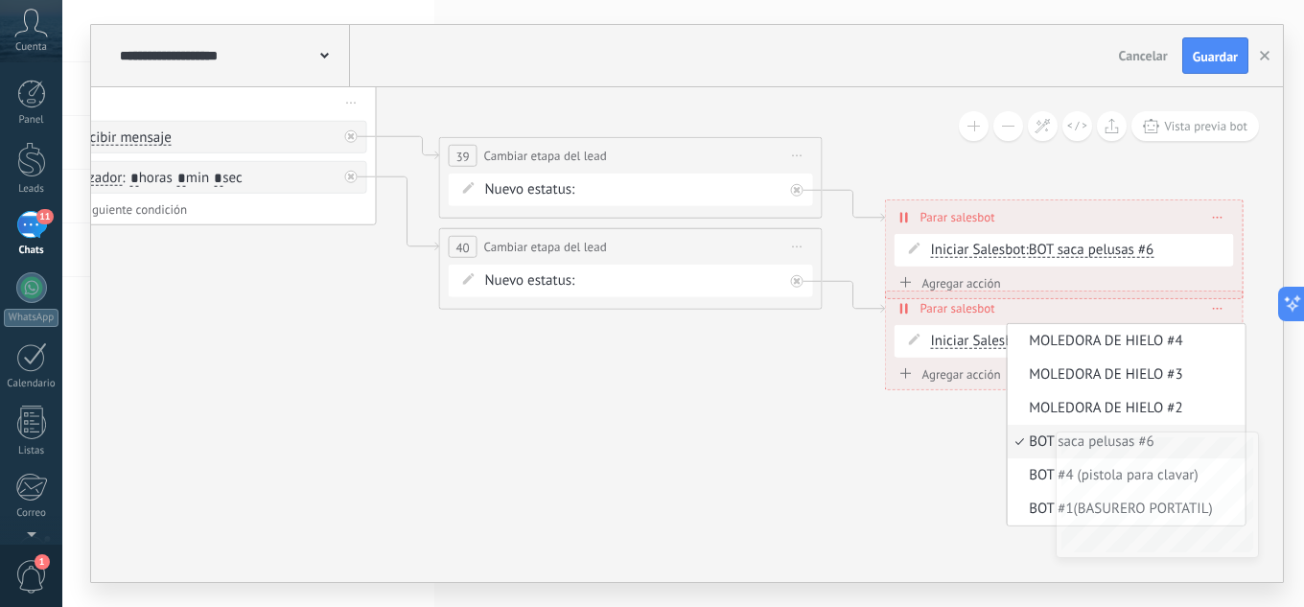
scroll to position [17, 0]
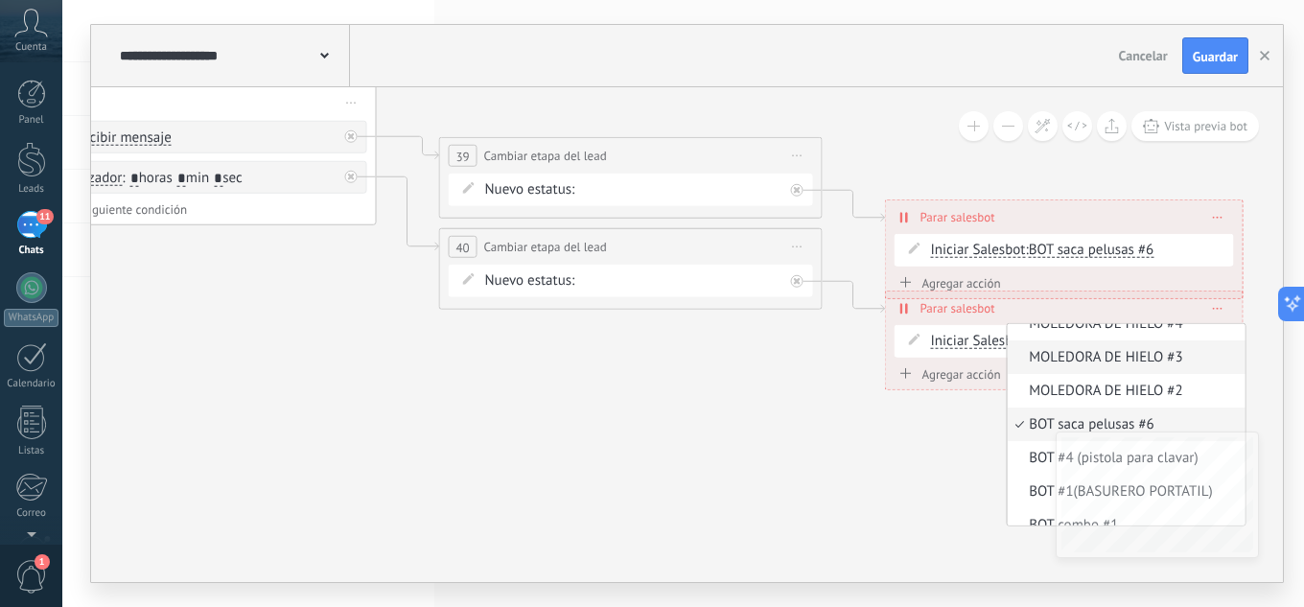
click at [1115, 355] on span "MOLEDORA DE HIELO #3" at bounding box center [1124, 357] width 232 height 19
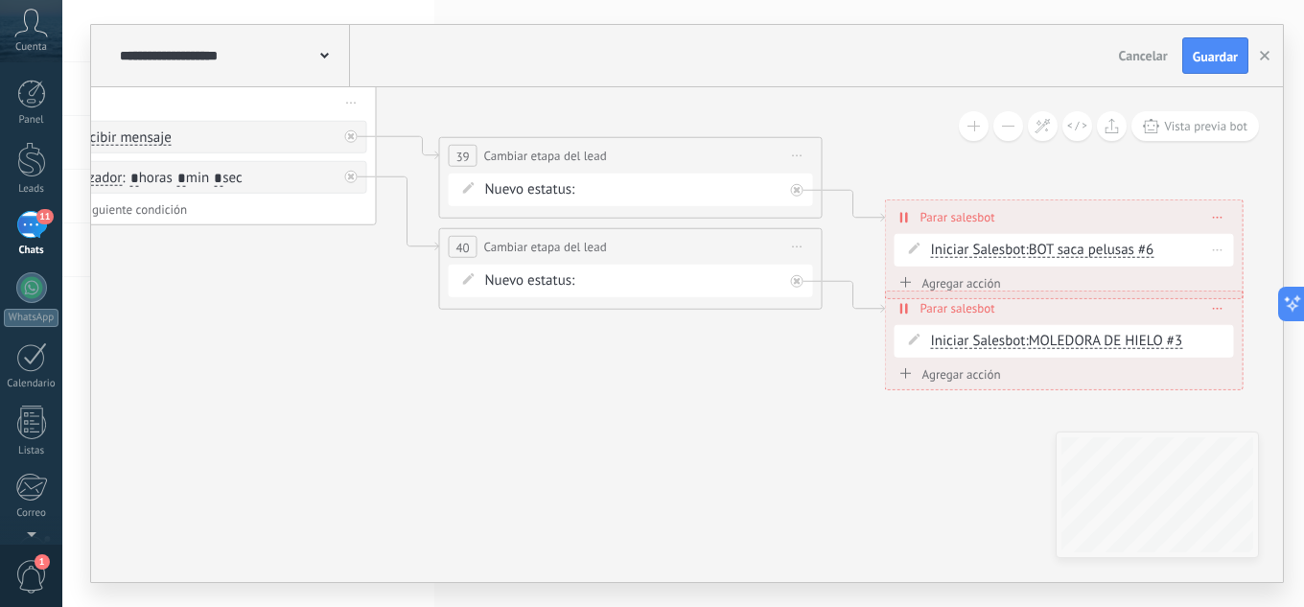
click at [1057, 249] on span "BOT saca pelusas #6" at bounding box center [1092, 250] width 126 height 18
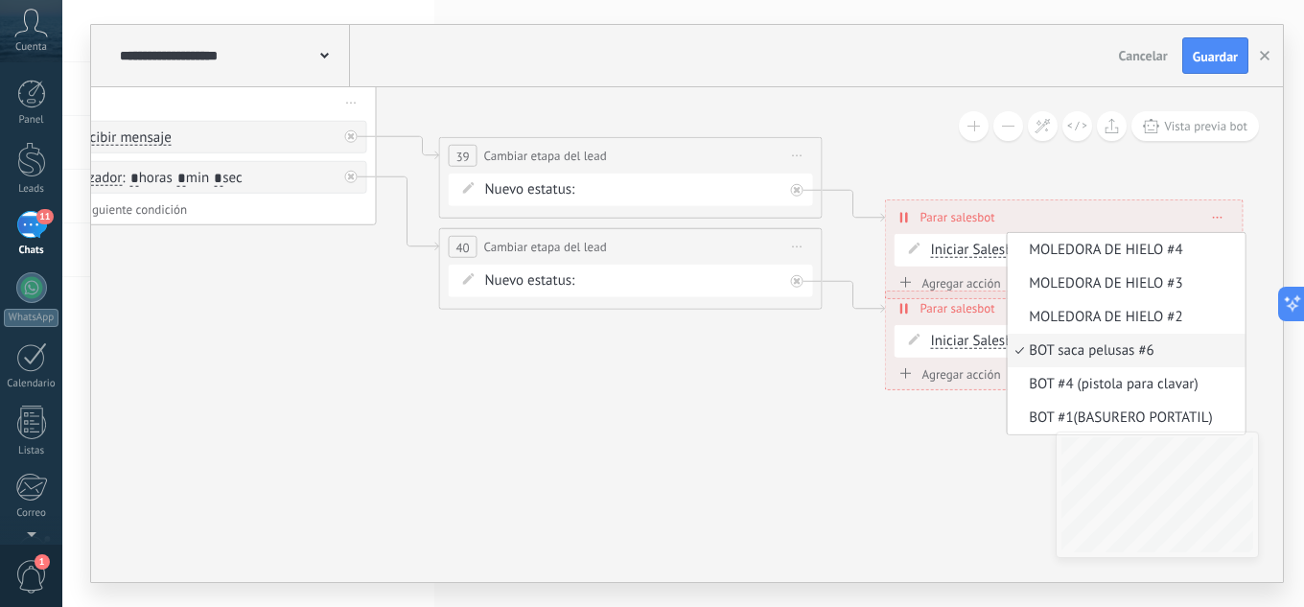
scroll to position [16, 0]
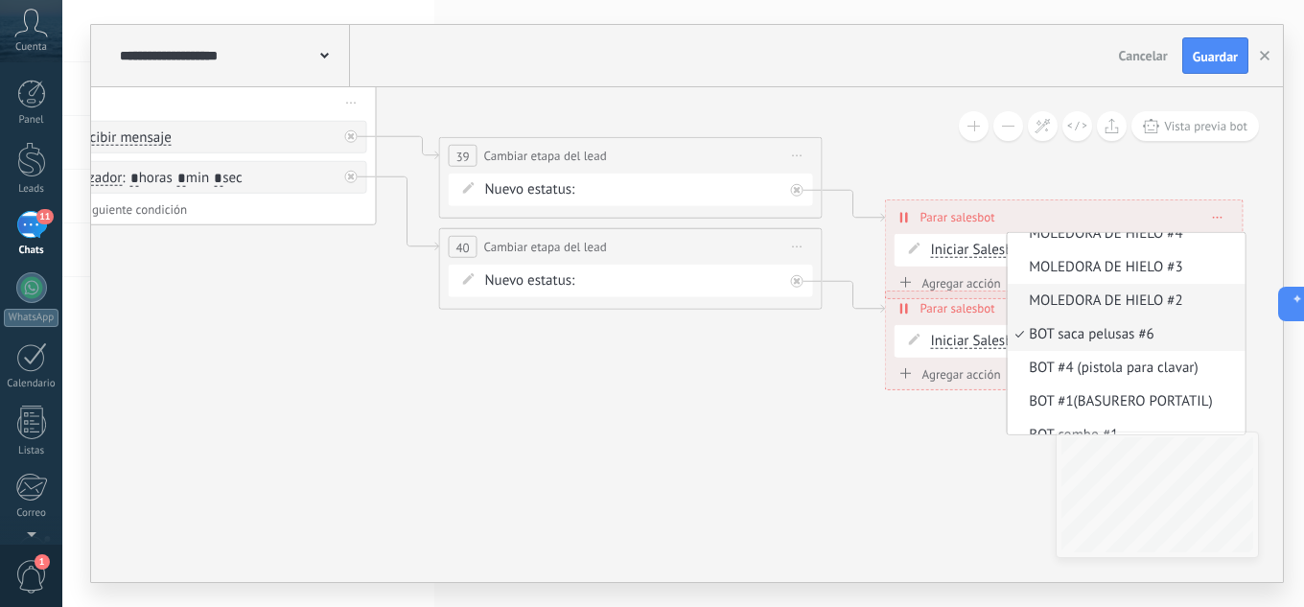
click at [1066, 293] on span "MOLEDORA DE HIELO #2" at bounding box center [1124, 300] width 232 height 19
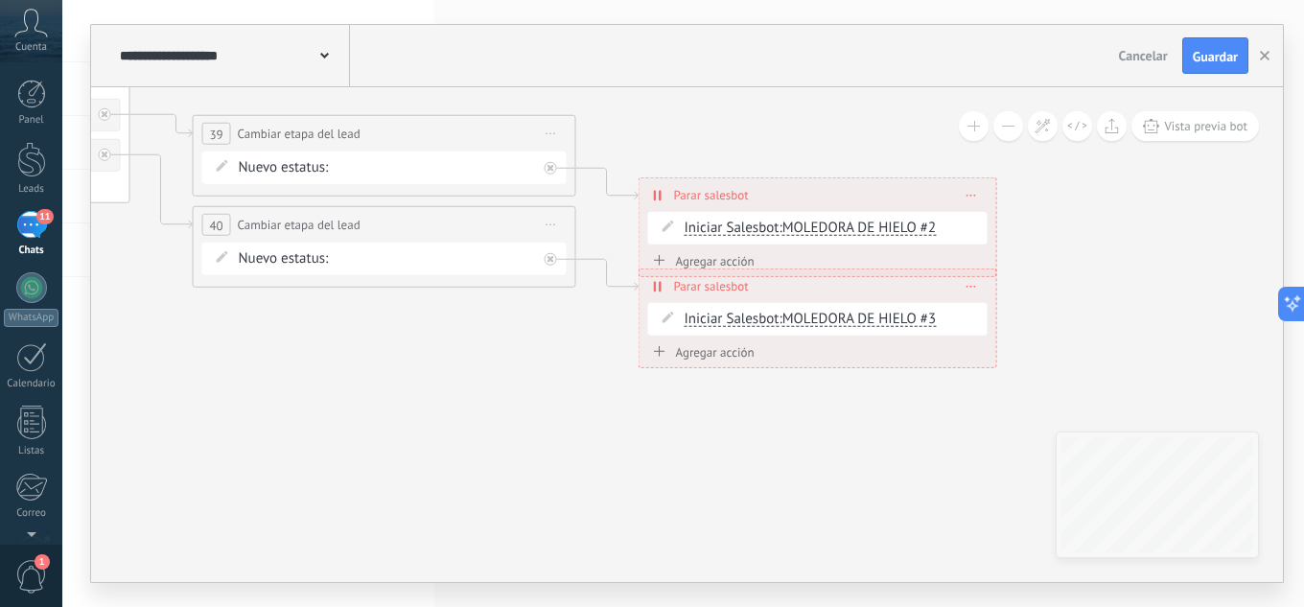
drag, startPoint x: 513, startPoint y: 381, endPoint x: 133, endPoint y: 318, distance: 384.7
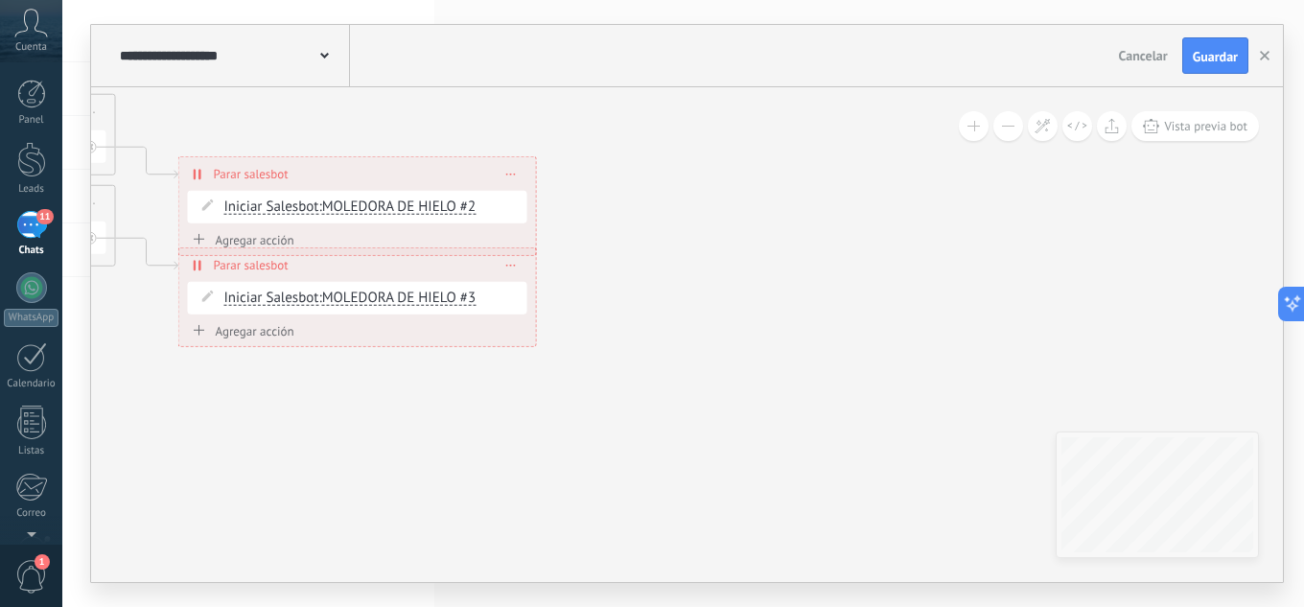
drag, startPoint x: 1065, startPoint y: 244, endPoint x: 680, endPoint y: 254, distance: 385.5
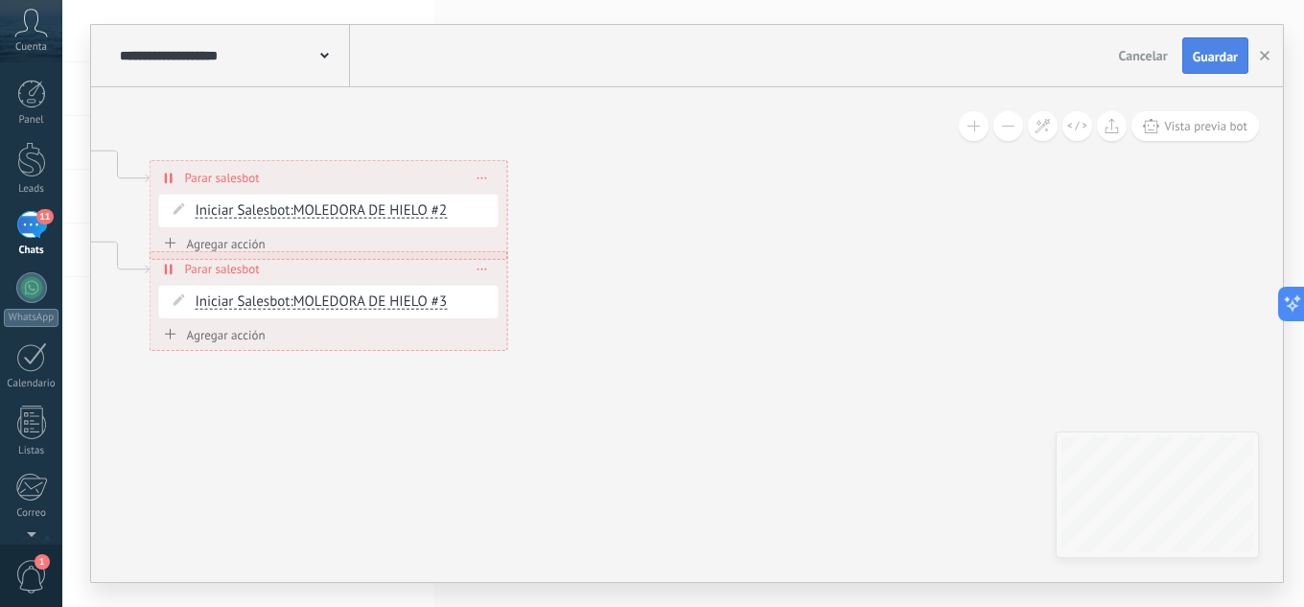
click at [1225, 58] on span "Guardar" at bounding box center [1215, 56] width 45 height 13
click at [1261, 54] on icon "button" at bounding box center [1265, 56] width 10 height 10
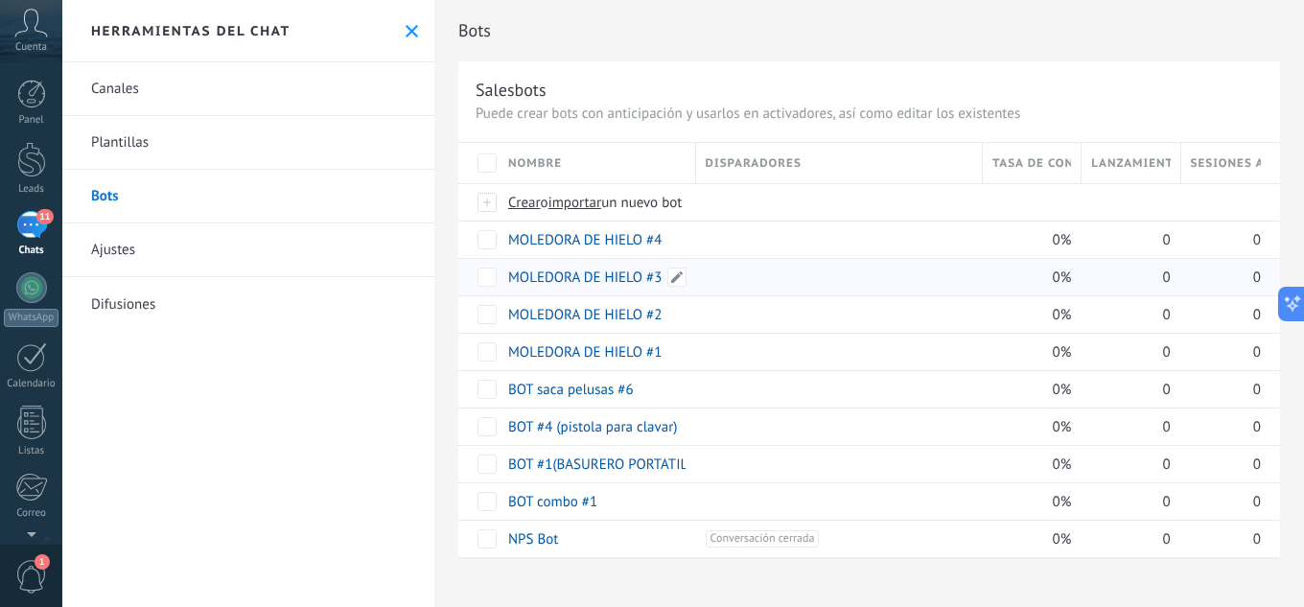
click at [614, 274] on link "MOLEDORA DE HIELO #3" at bounding box center [584, 277] width 153 height 18
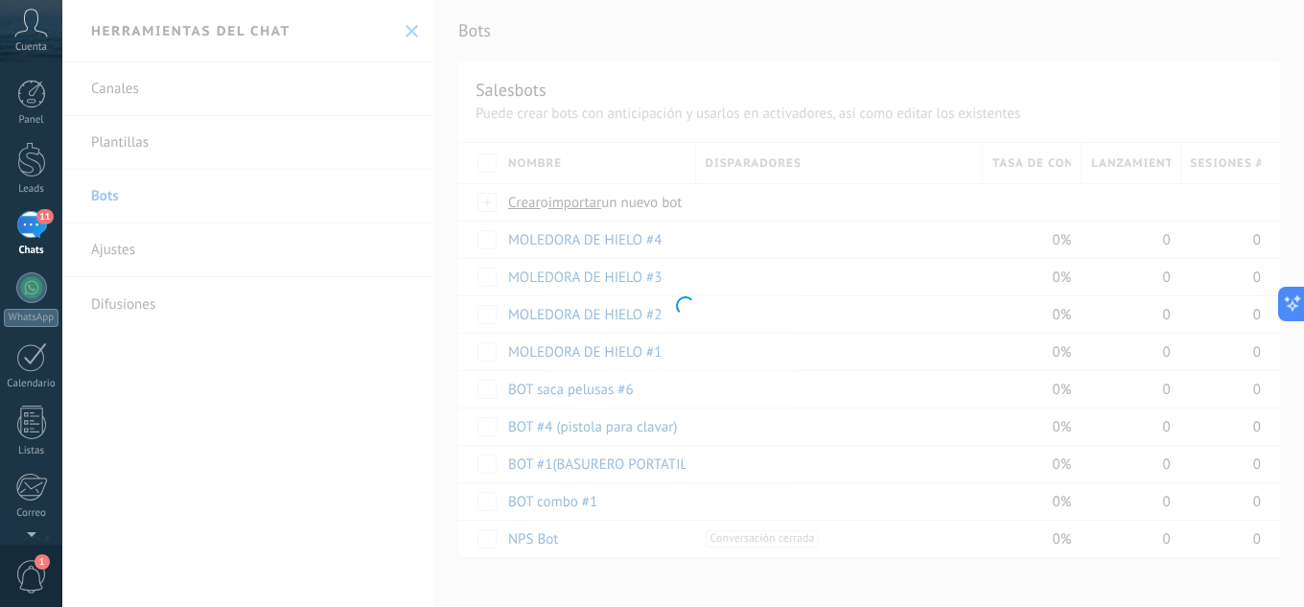
type input "**********"
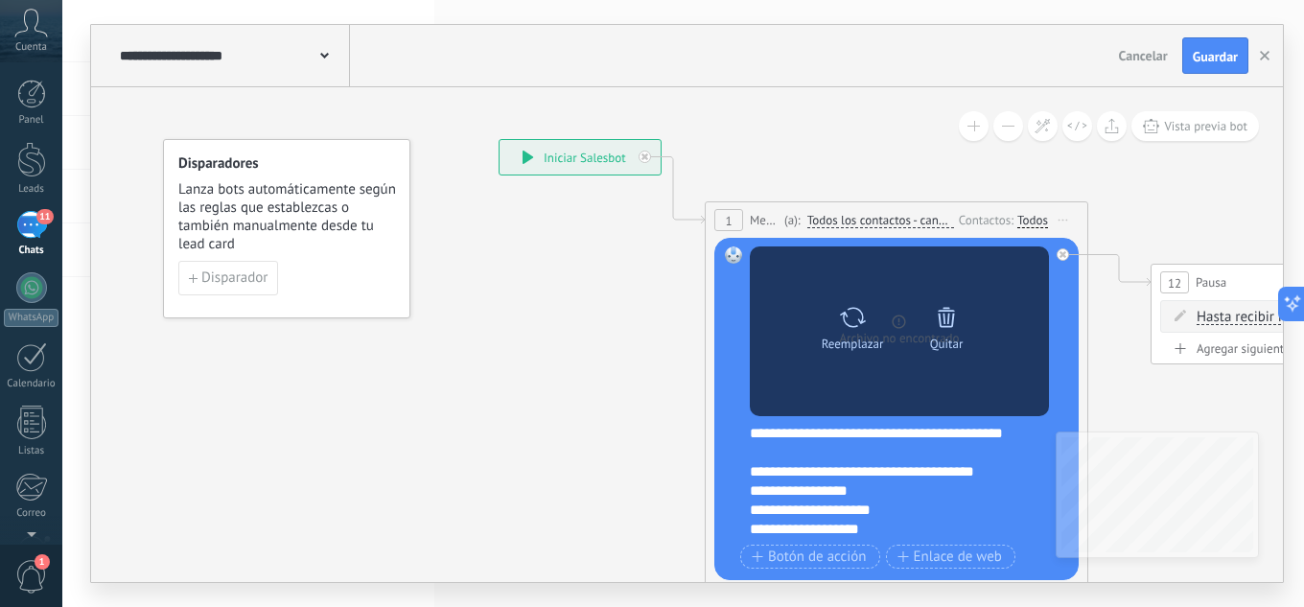
click at [852, 322] on icon at bounding box center [853, 317] width 28 height 27
click input "Subir" at bounding box center [0, 0] width 0 height 0
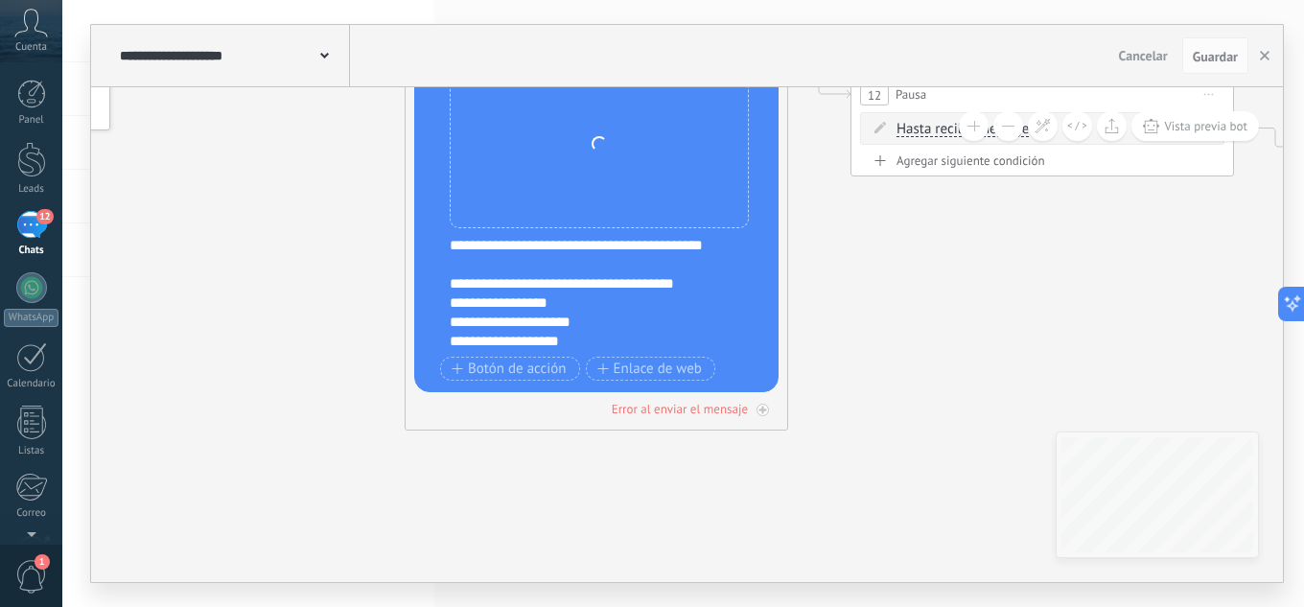
drag, startPoint x: 1132, startPoint y: 374, endPoint x: 846, endPoint y: 188, distance: 340.9
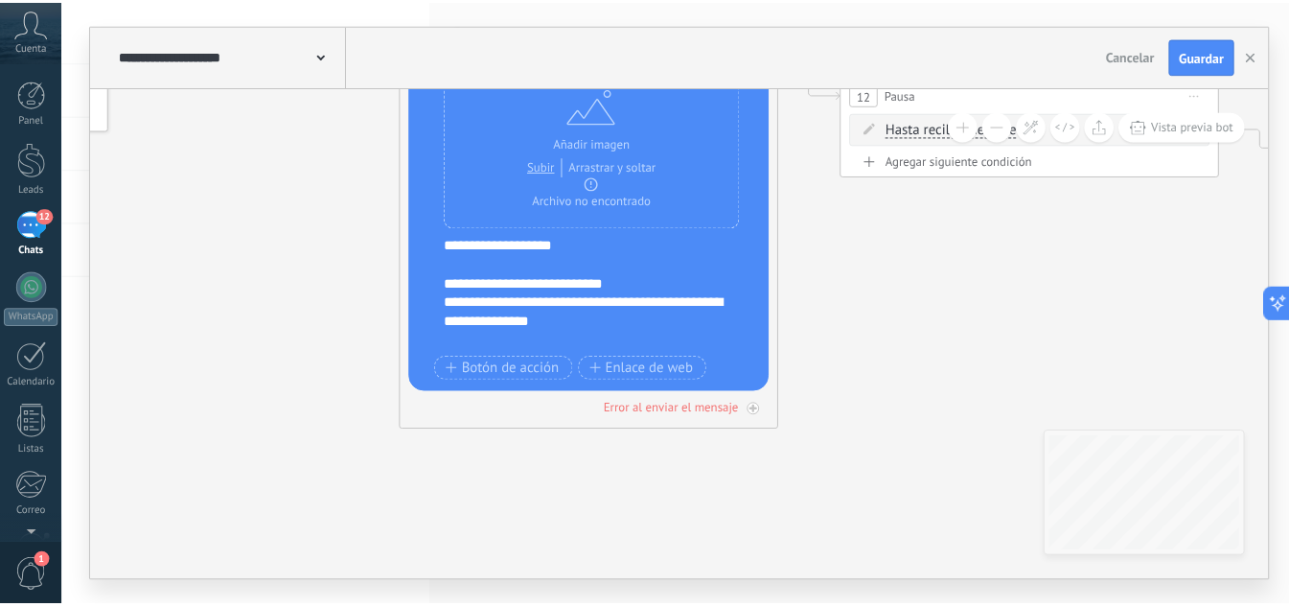
scroll to position [192, 0]
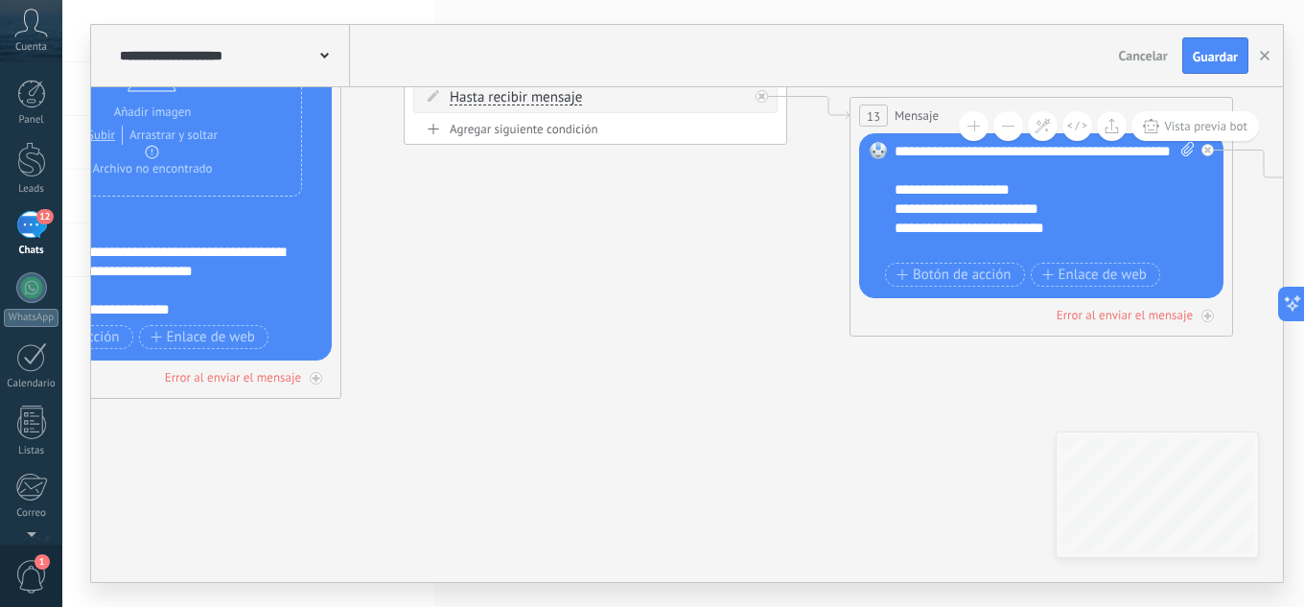
drag, startPoint x: 925, startPoint y: 310, endPoint x: 482, endPoint y: 274, distance: 444.3
click at [482, 275] on icon at bounding box center [925, 159] width 3306 height 1438
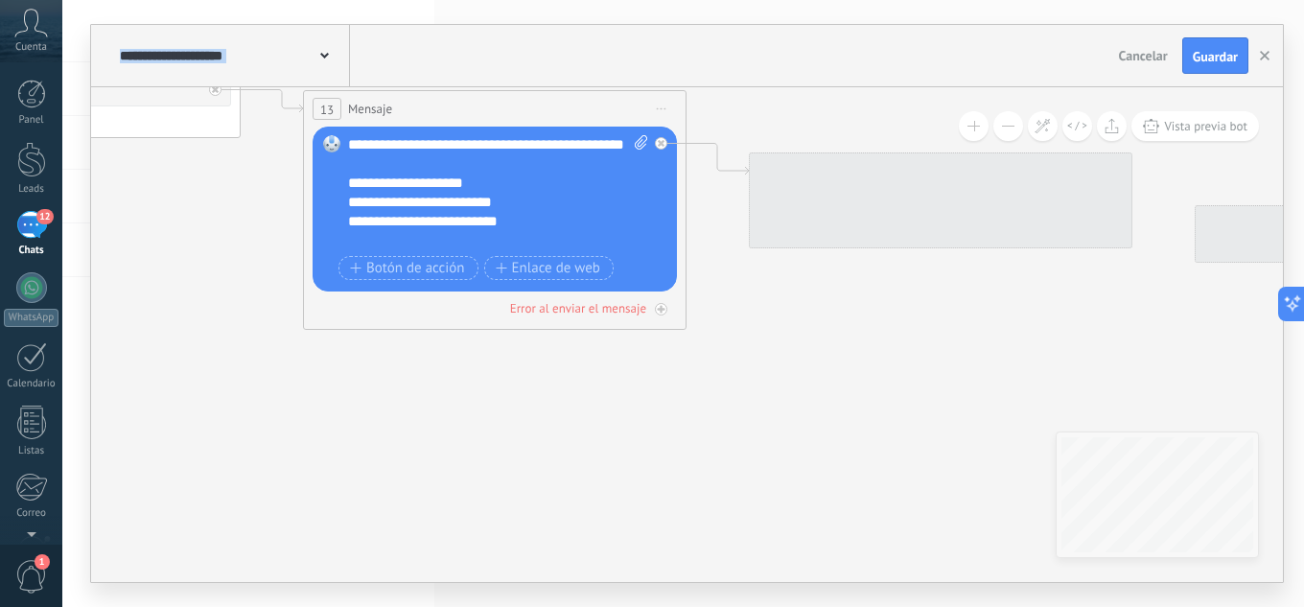
drag, startPoint x: 987, startPoint y: 382, endPoint x: 228, endPoint y: 357, distance: 759.6
click at [228, 357] on icon at bounding box center [379, 152] width 3306 height 1438
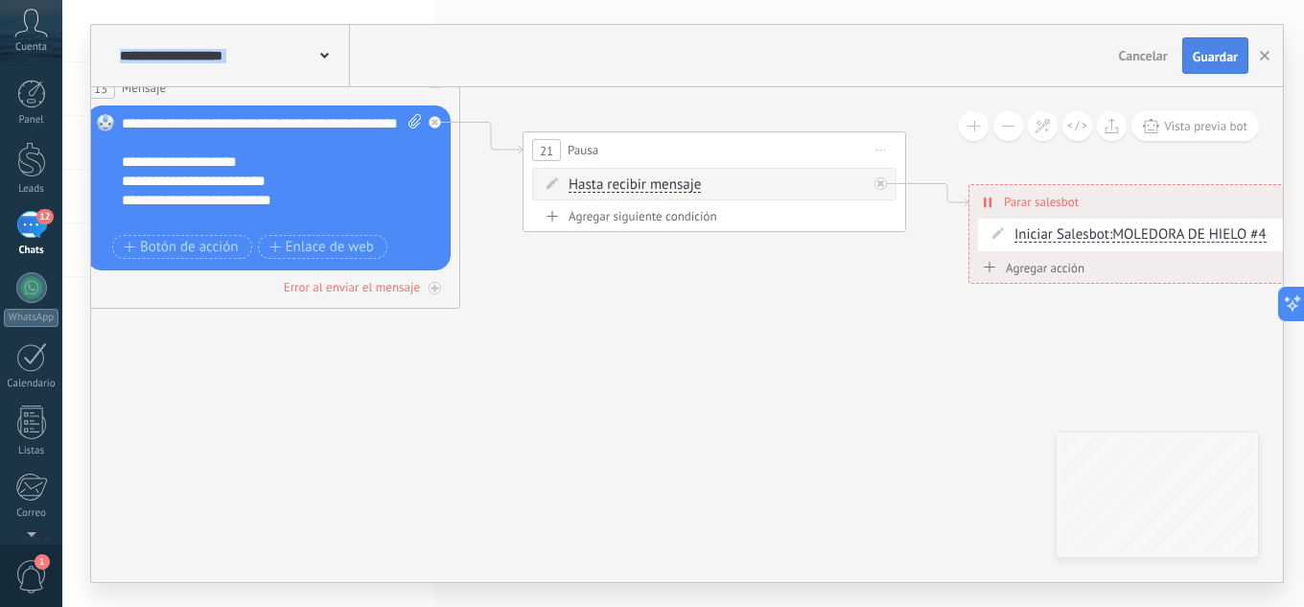
click at [1222, 58] on span "Guardar" at bounding box center [1215, 56] width 45 height 13
click at [1264, 54] on icon "button" at bounding box center [1265, 56] width 10 height 10
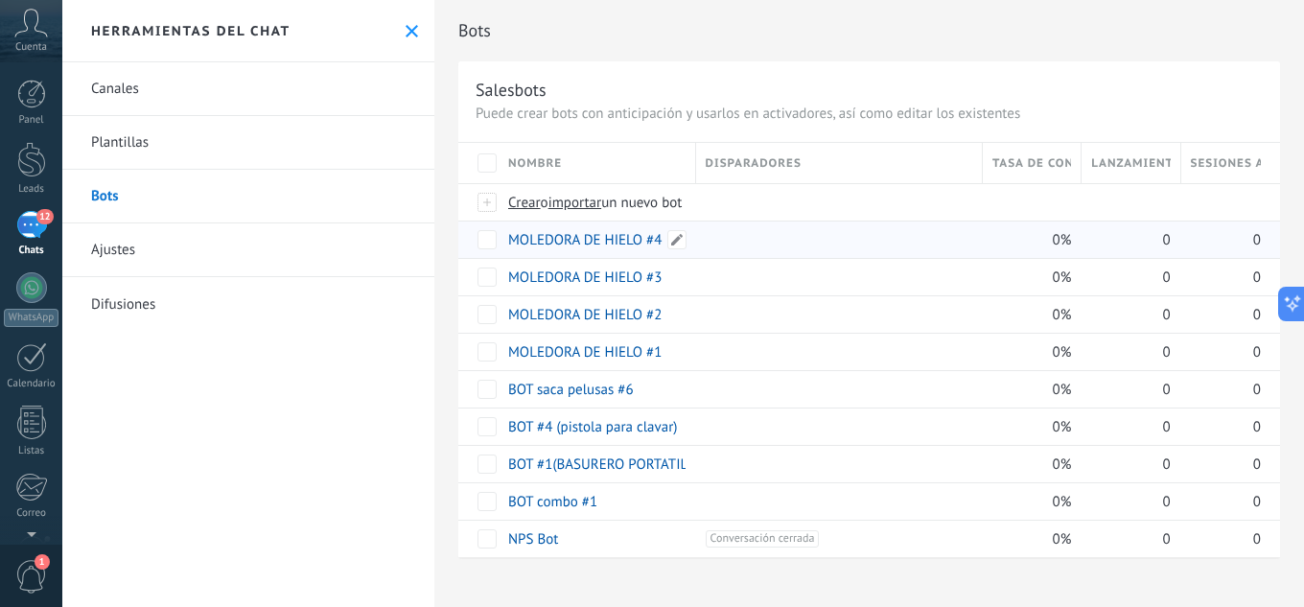
click at [625, 237] on link "MOLEDORA DE HIELO #4" at bounding box center [584, 240] width 153 height 18
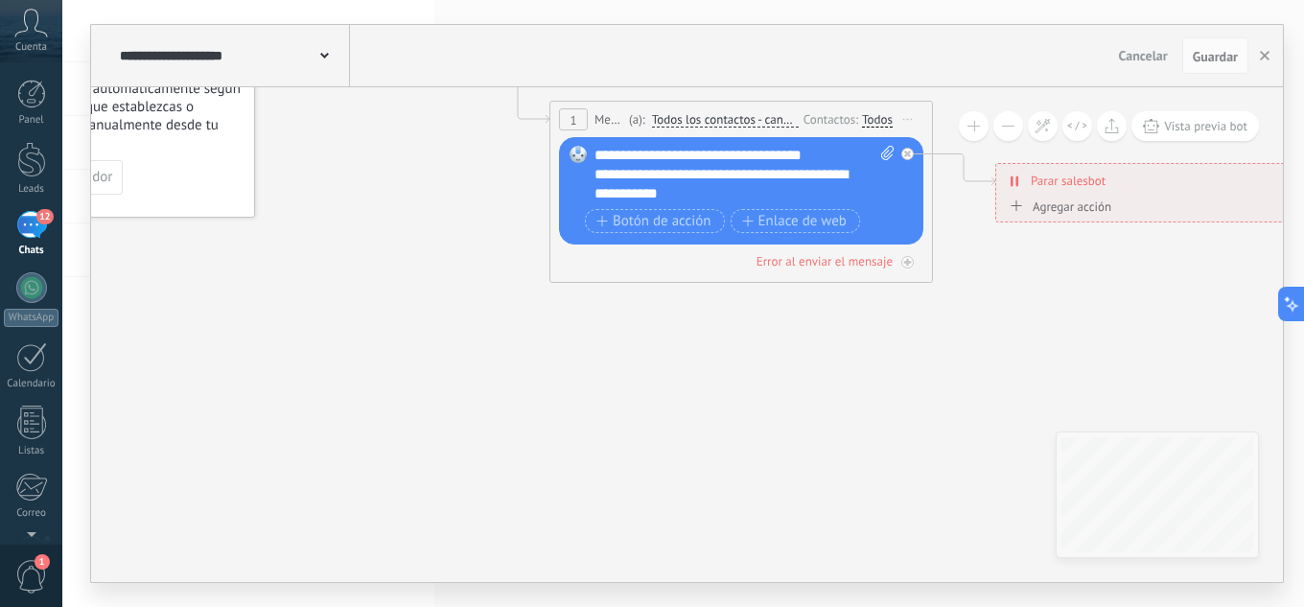
drag, startPoint x: 928, startPoint y: 457, endPoint x: 885, endPoint y: 358, distance: 108.6
click at [881, 358] on icon at bounding box center [848, 160] width 1969 height 1203
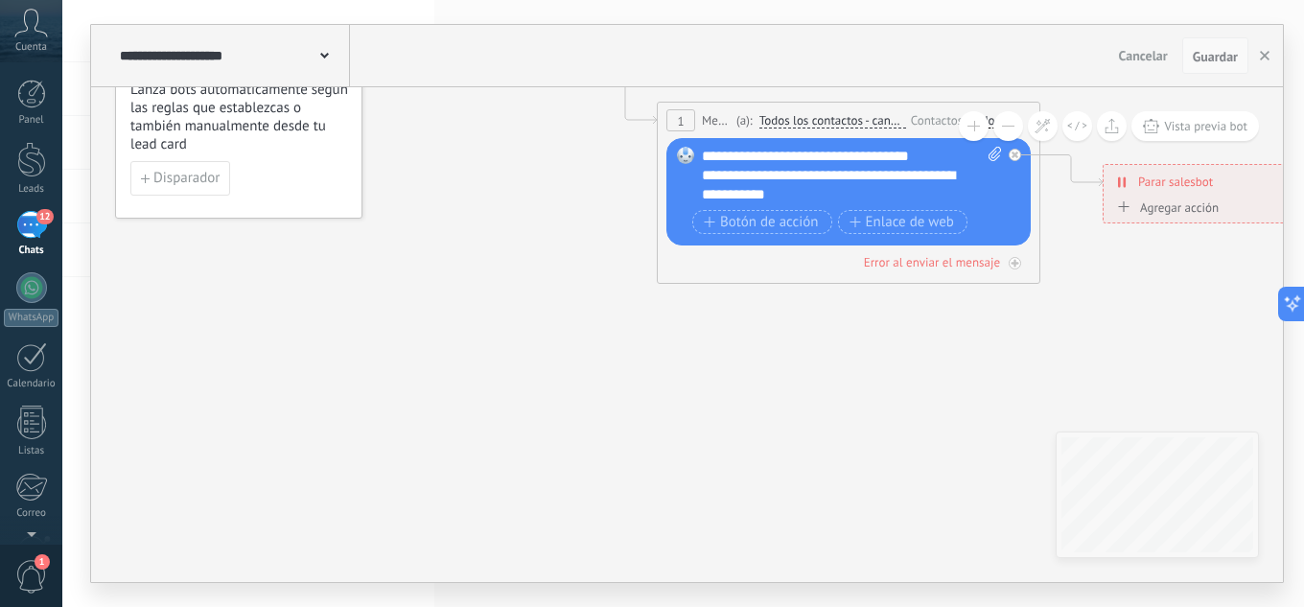
click at [1225, 55] on span "Guardar" at bounding box center [1215, 56] width 45 height 13
click at [1263, 55] on use "button" at bounding box center [1265, 56] width 10 height 10
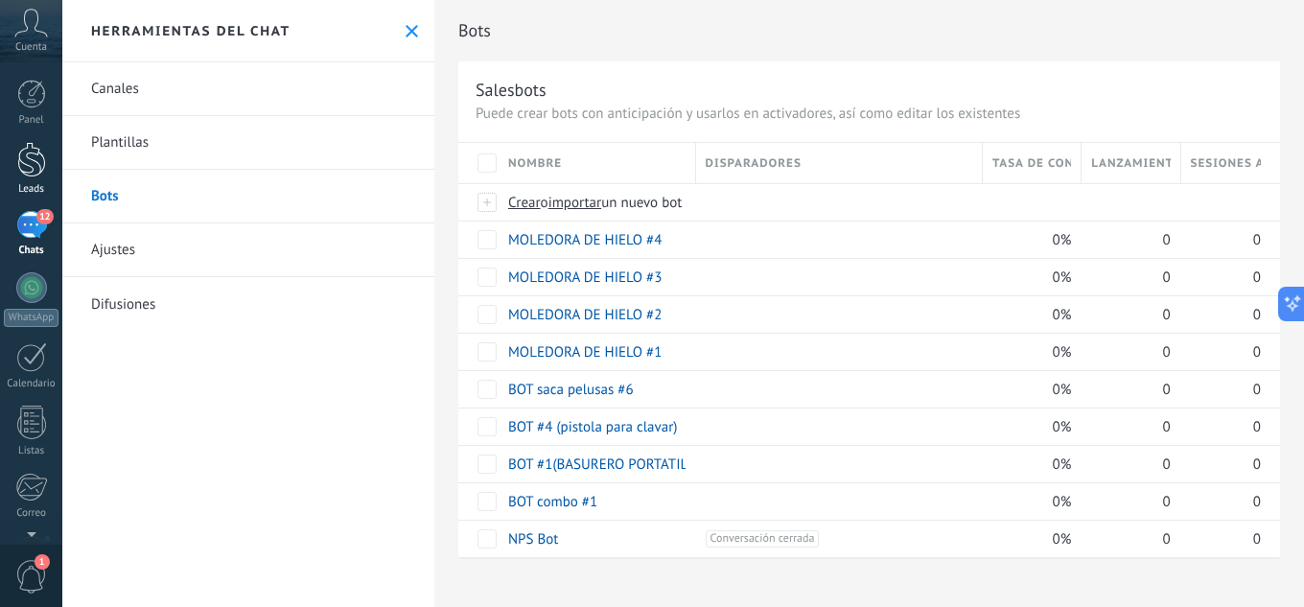
click at [29, 169] on div at bounding box center [31, 159] width 29 height 35
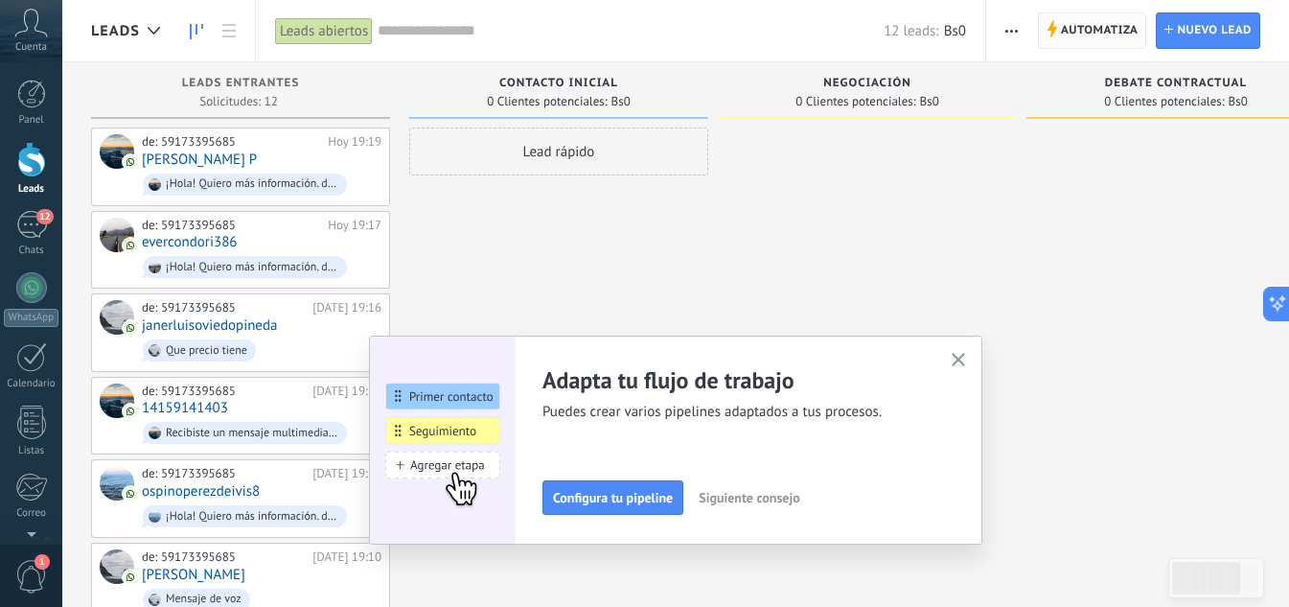
click at [1103, 29] on span "Automatiza" at bounding box center [1100, 30] width 78 height 35
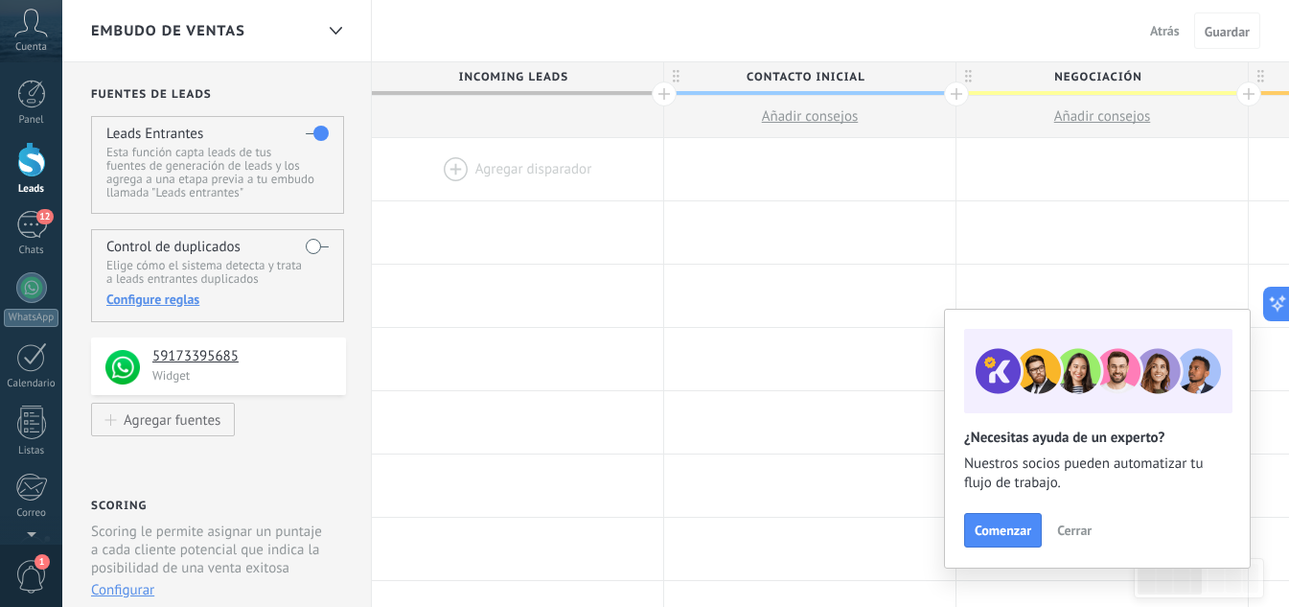
click at [506, 173] on div at bounding box center [517, 169] width 291 height 62
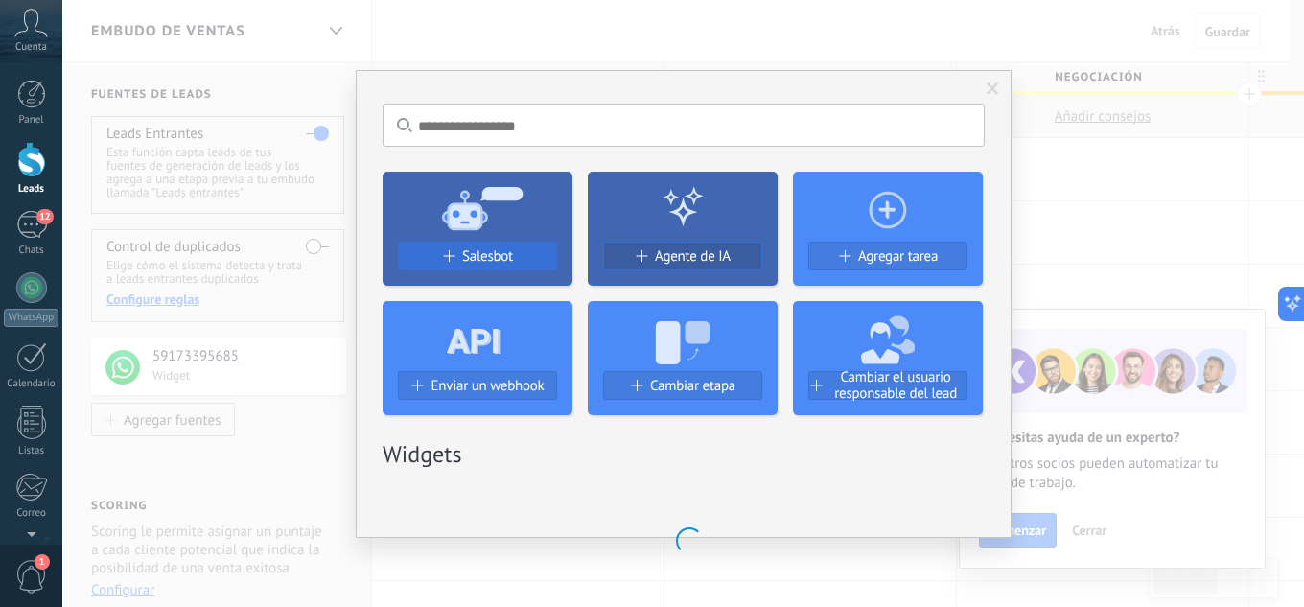
click at [476, 264] on span "Salesbot" at bounding box center [487, 256] width 51 height 16
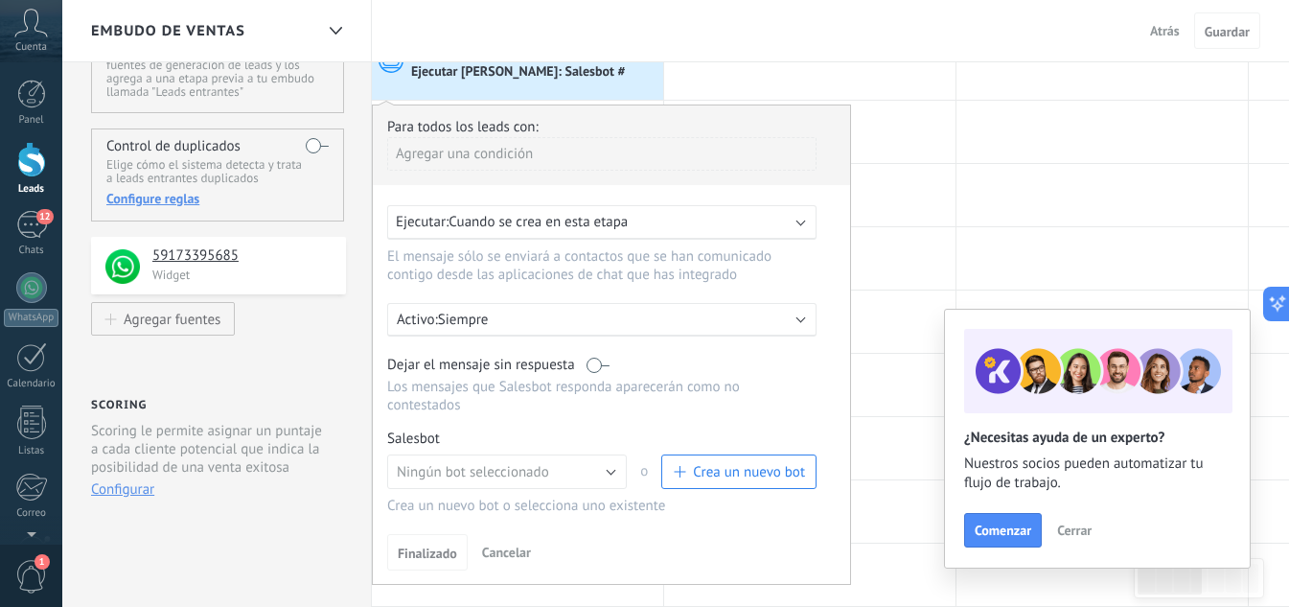
scroll to position [288, 0]
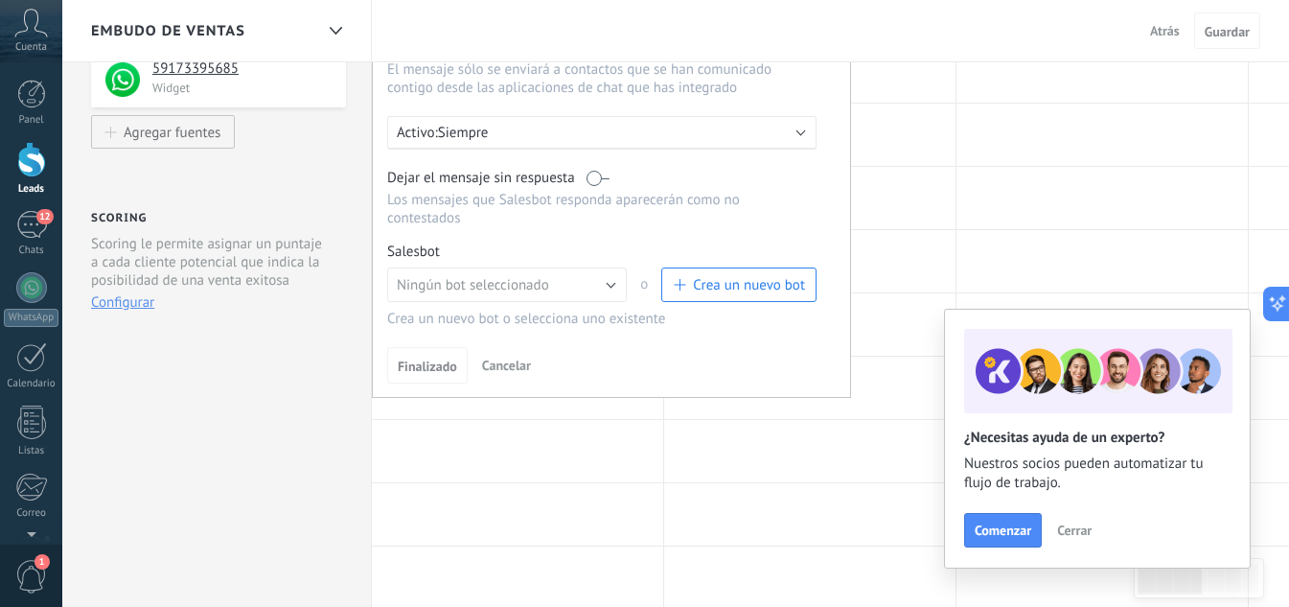
click at [514, 267] on div "Salesbot Gestionar Ningún bot seleccionado Ningún bot seleccionado o Crea un nu…" at bounding box center [611, 285] width 449 height 85
click at [511, 281] on span "Ningún bot seleccionado" at bounding box center [473, 285] width 152 height 18
click at [519, 282] on span "Ningún bot seleccionado" at bounding box center [498, 285] width 244 height 18
click at [470, 277] on span "Ningún bot seleccionado" at bounding box center [473, 285] width 152 height 18
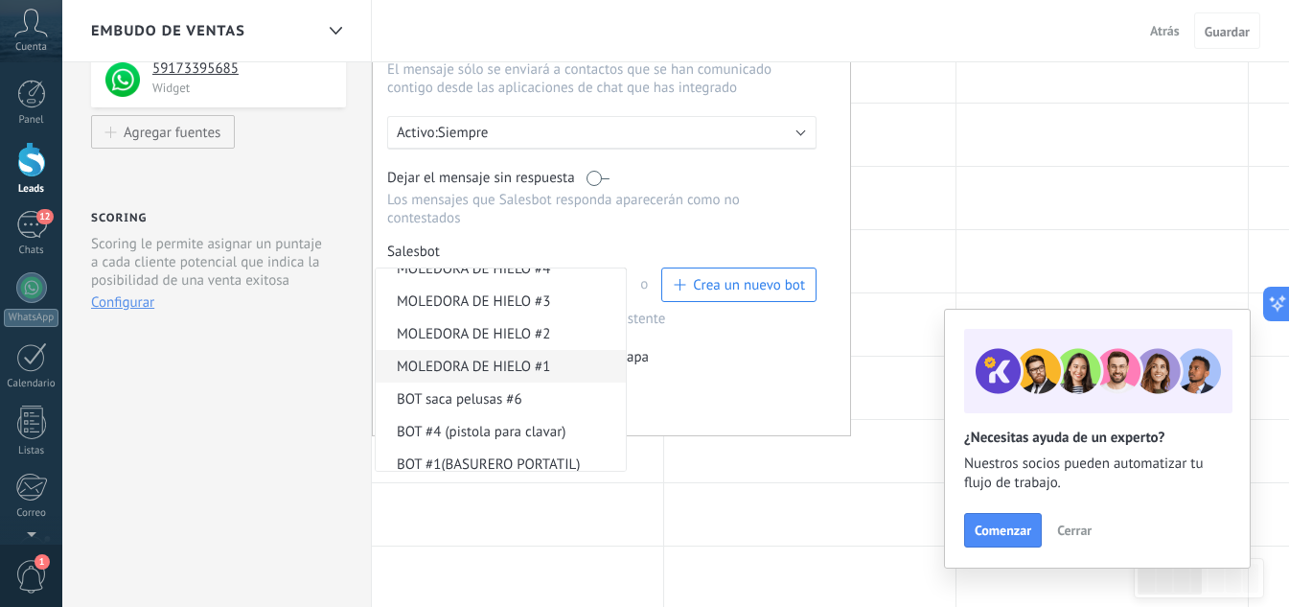
scroll to position [91, 0]
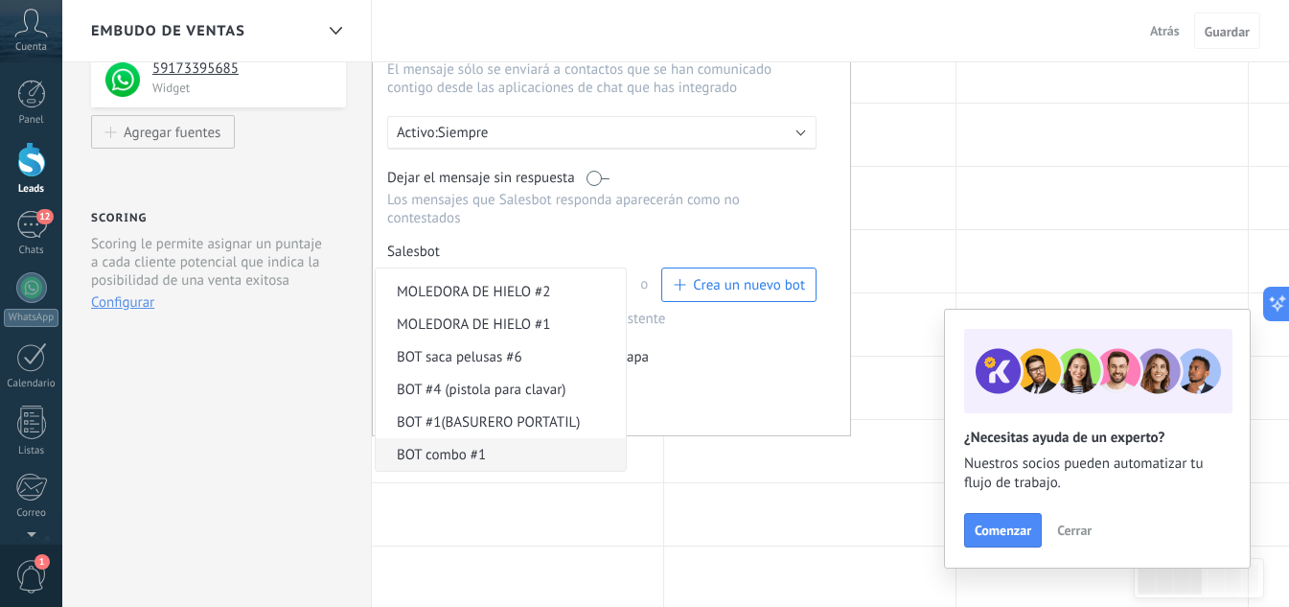
click at [481, 456] on span "BOT combo #1" at bounding box center [498, 455] width 244 height 18
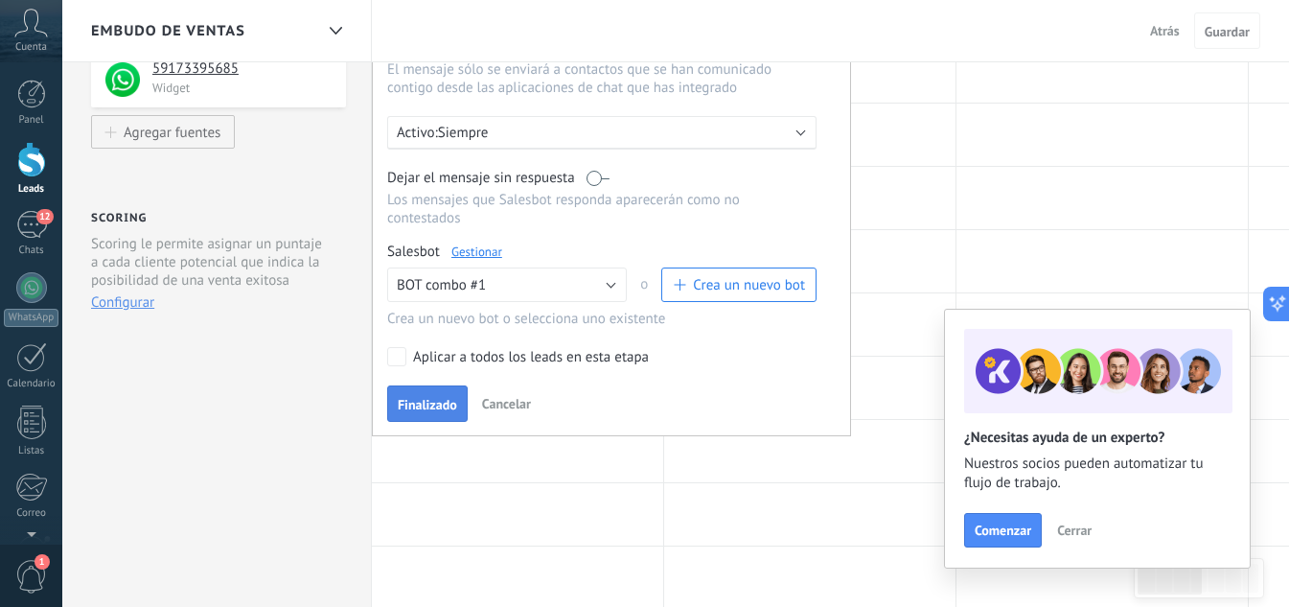
click at [413, 405] on span "Finalizado" at bounding box center [427, 404] width 59 height 13
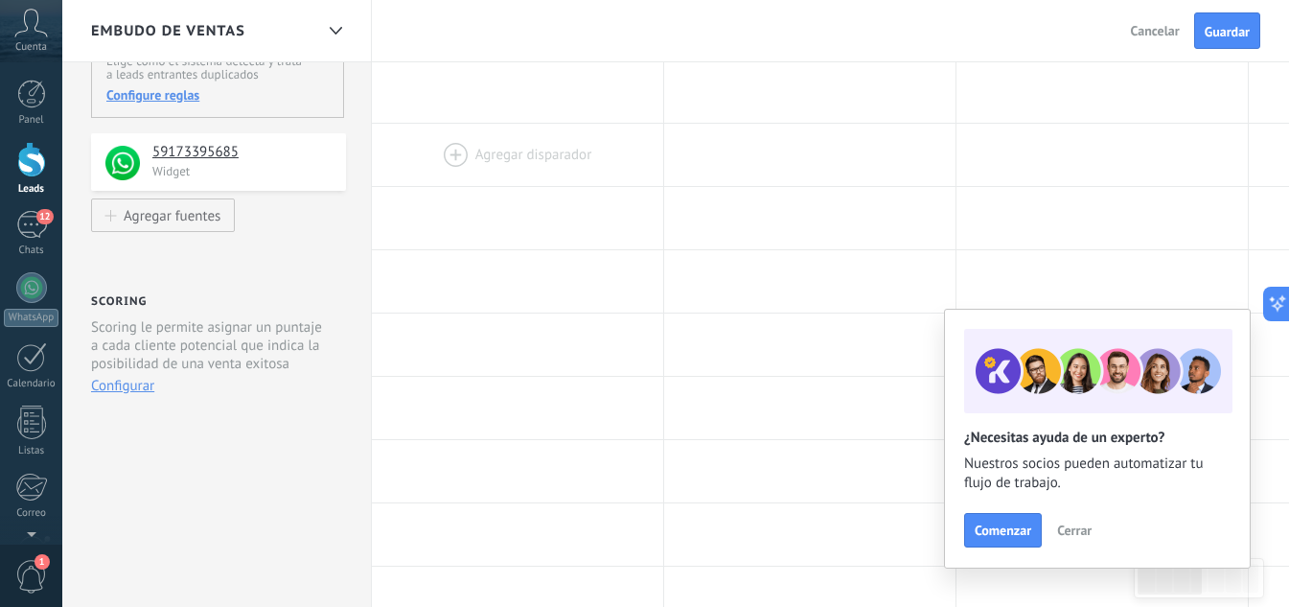
scroll to position [0, 0]
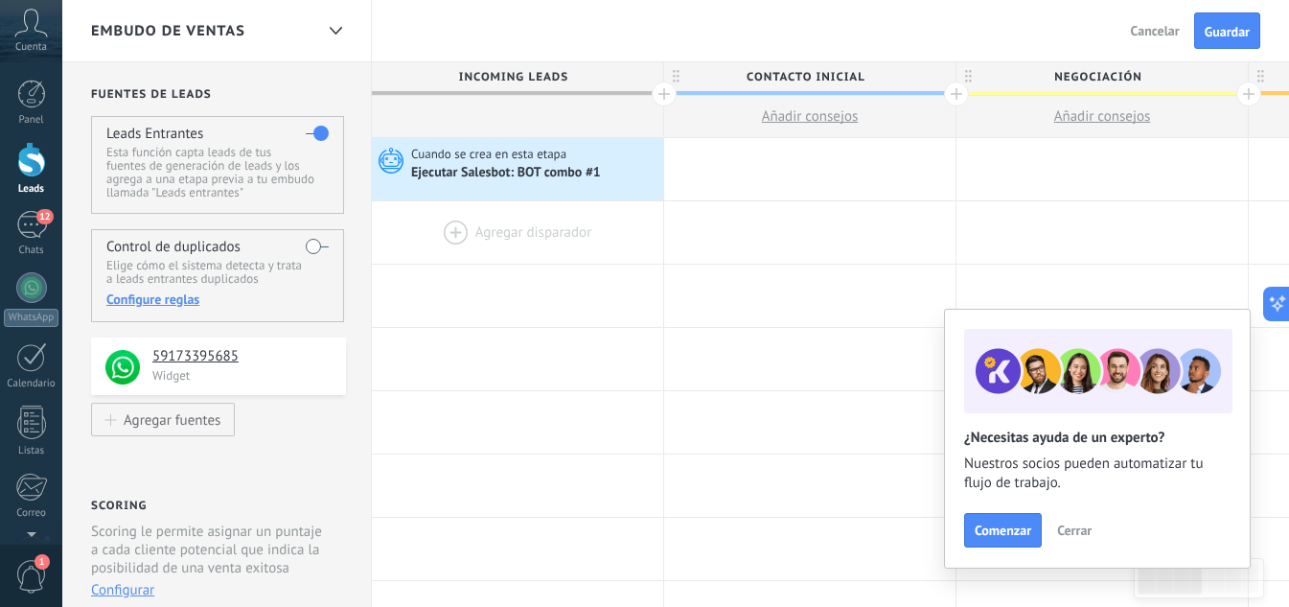
click at [510, 233] on div at bounding box center [517, 232] width 291 height 62
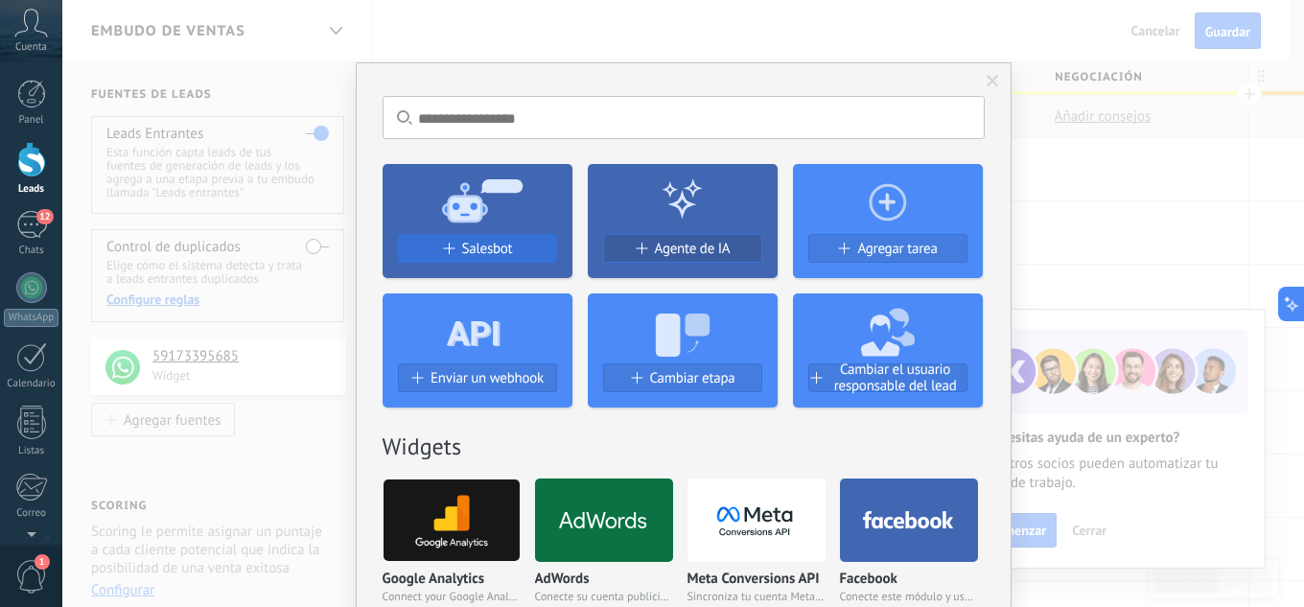
click at [490, 247] on span "Salesbot" at bounding box center [487, 249] width 51 height 16
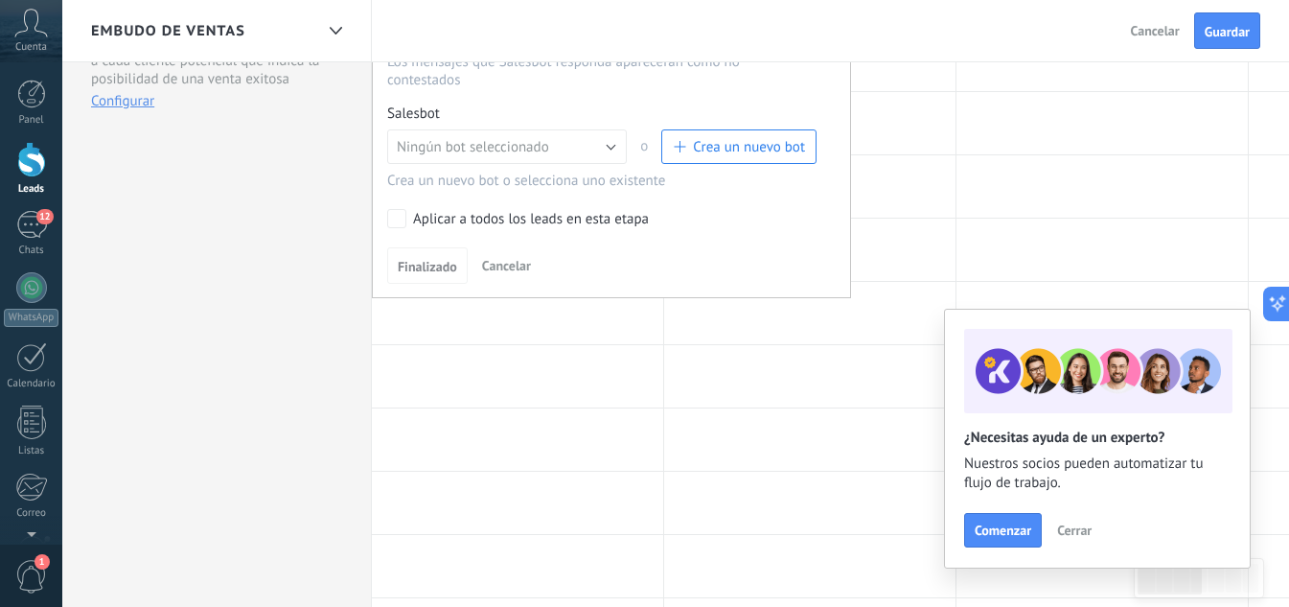
scroll to position [383, 0]
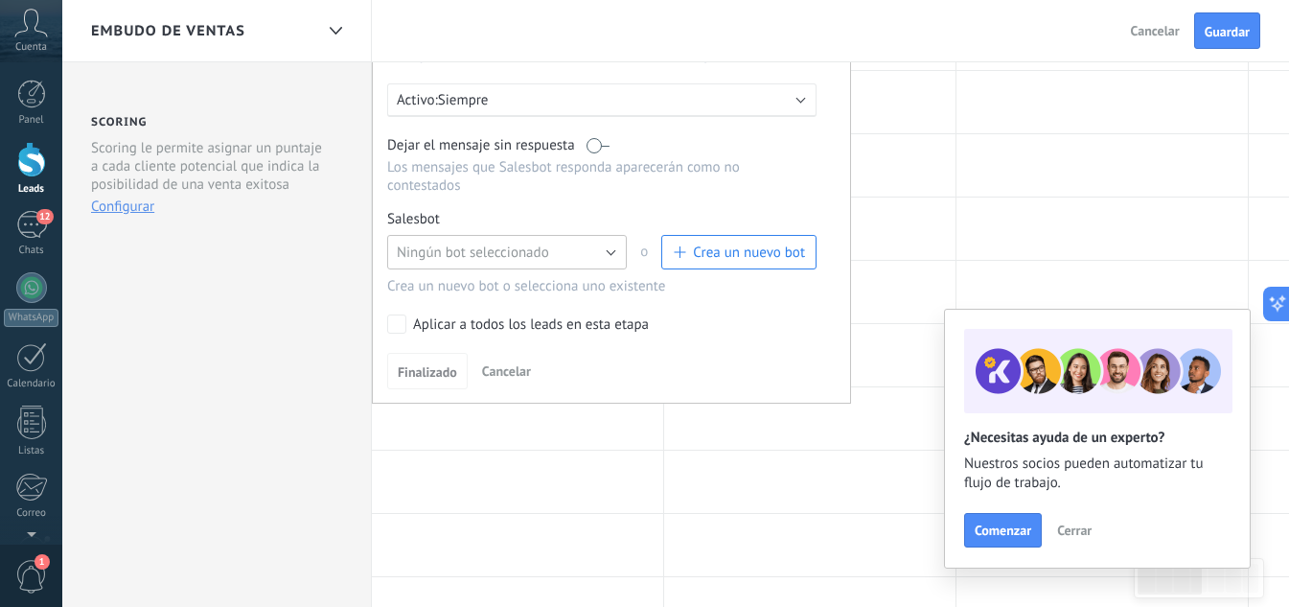
click at [498, 253] on span "Ningún bot seleccionado" at bounding box center [473, 252] width 152 height 18
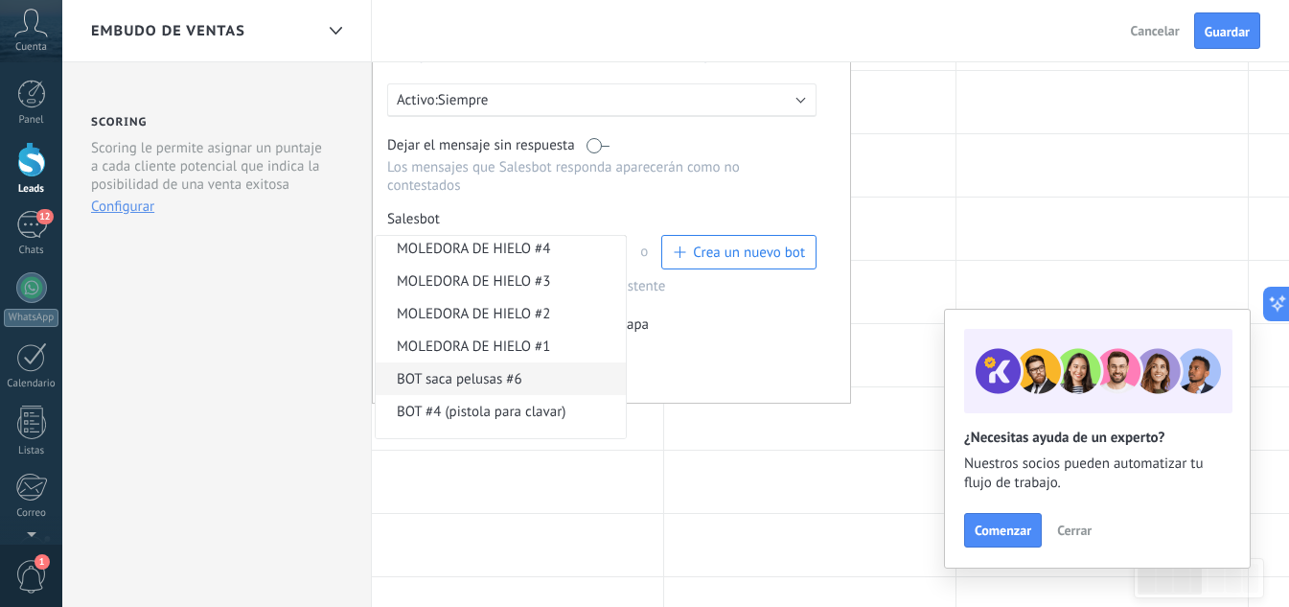
scroll to position [91, 0]
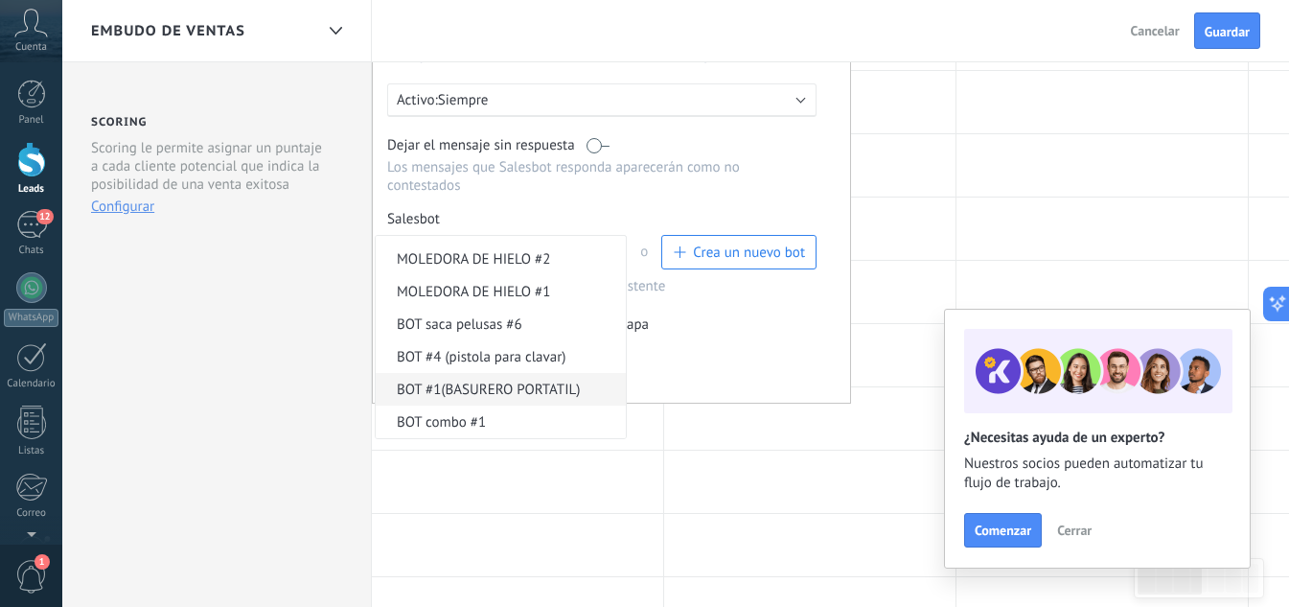
click at [472, 392] on span "BOT #1(BASURERO PORTATIL)" at bounding box center [498, 390] width 244 height 18
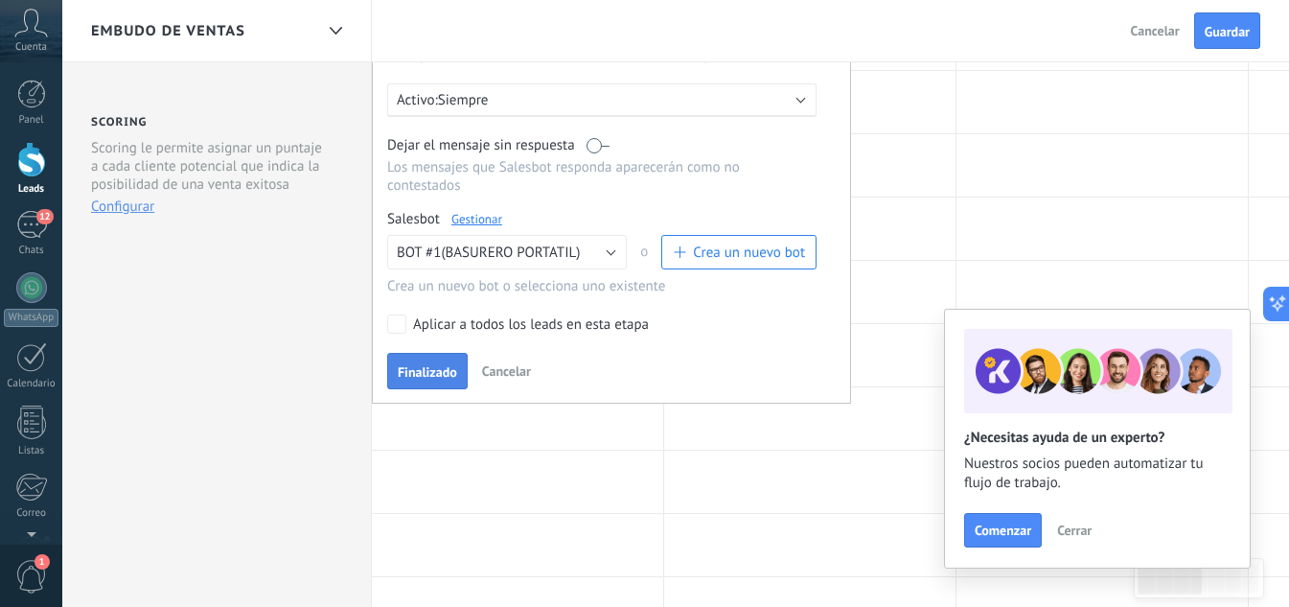
click at [417, 378] on span "Finalizado" at bounding box center [427, 371] width 59 height 13
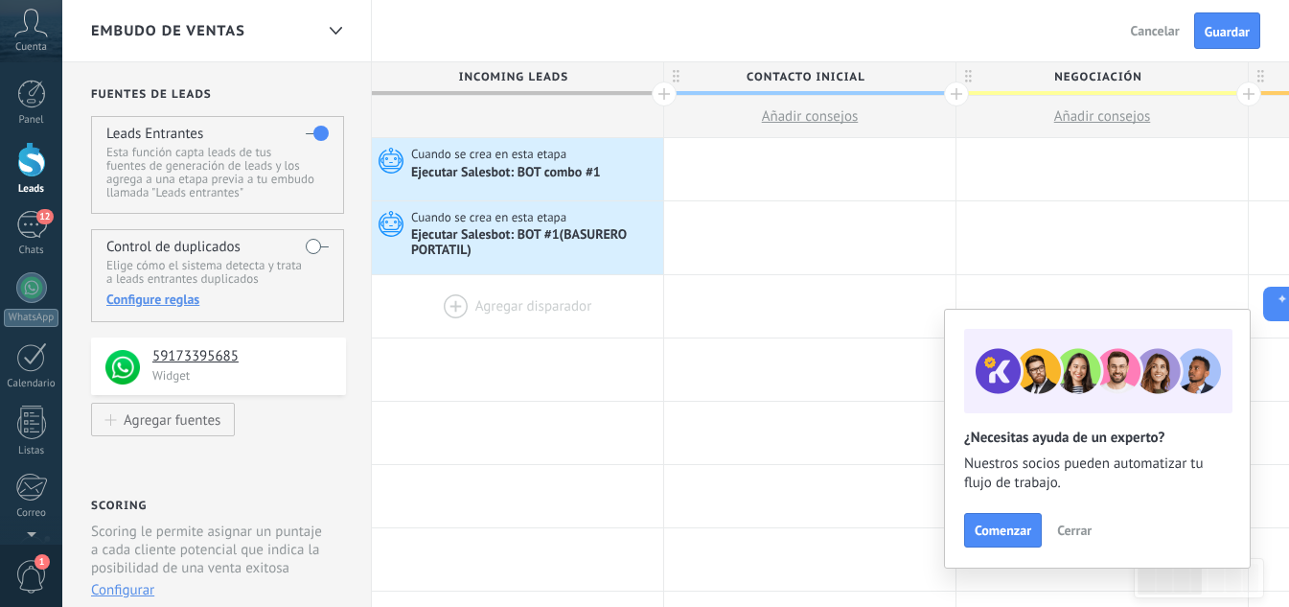
click at [507, 302] on div at bounding box center [517, 306] width 291 height 62
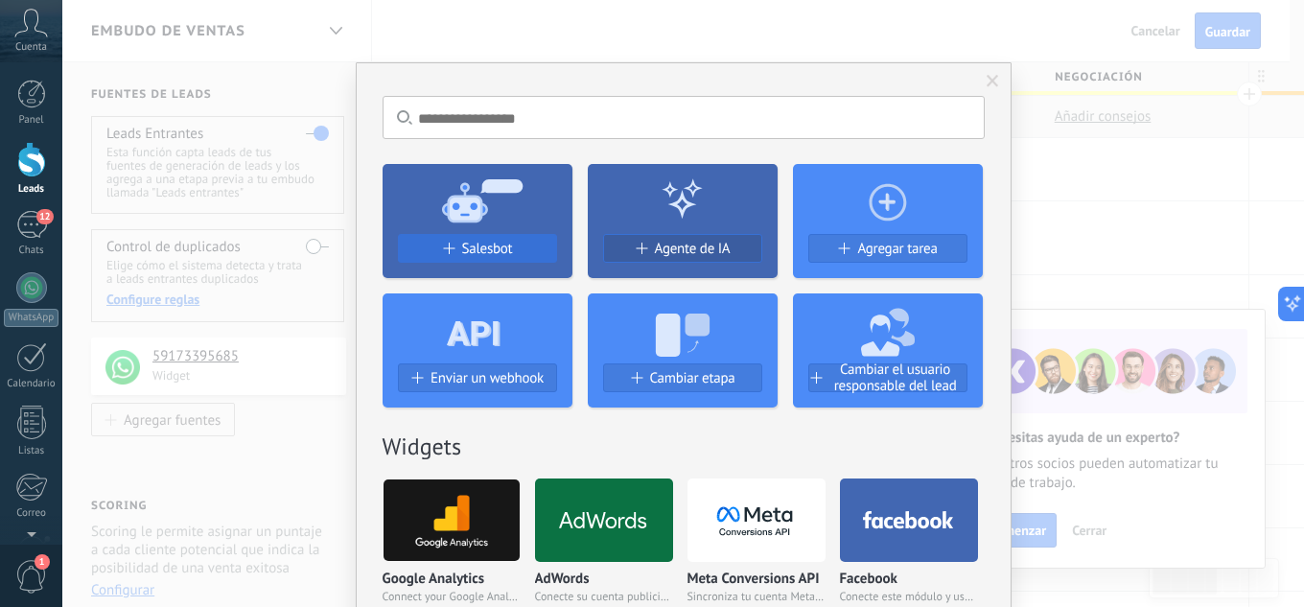
click at [470, 243] on span "Salesbot" at bounding box center [487, 249] width 51 height 16
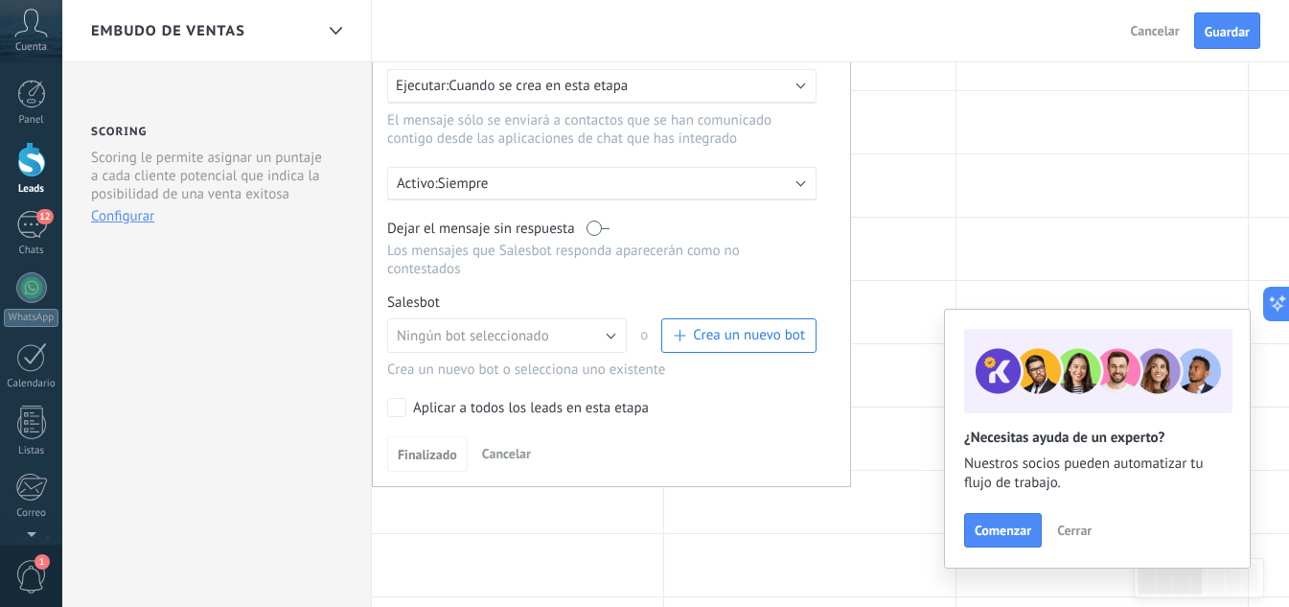
scroll to position [479, 0]
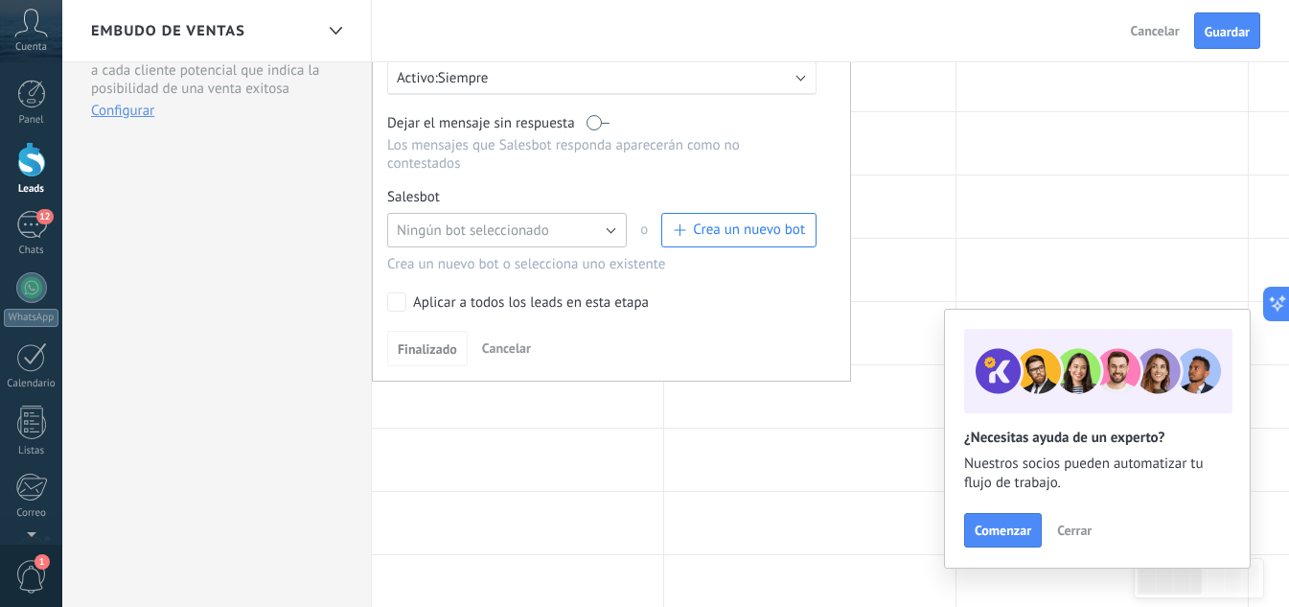
click at [480, 235] on span "Ningún bot seleccionado" at bounding box center [473, 230] width 152 height 18
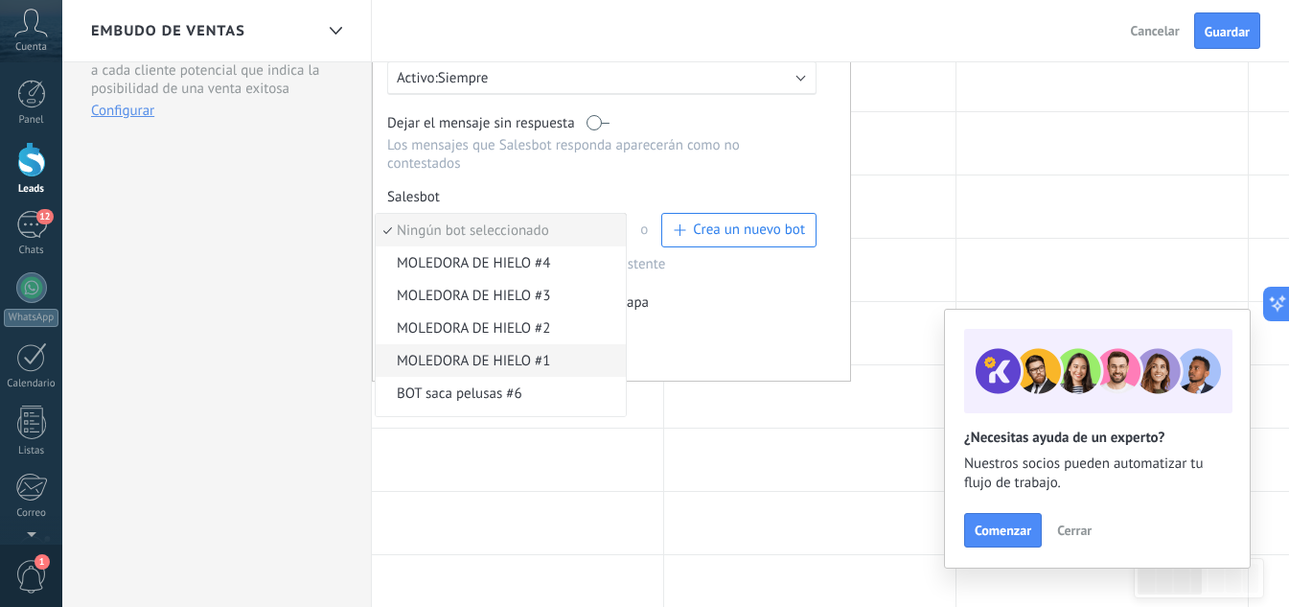
scroll to position [91, 0]
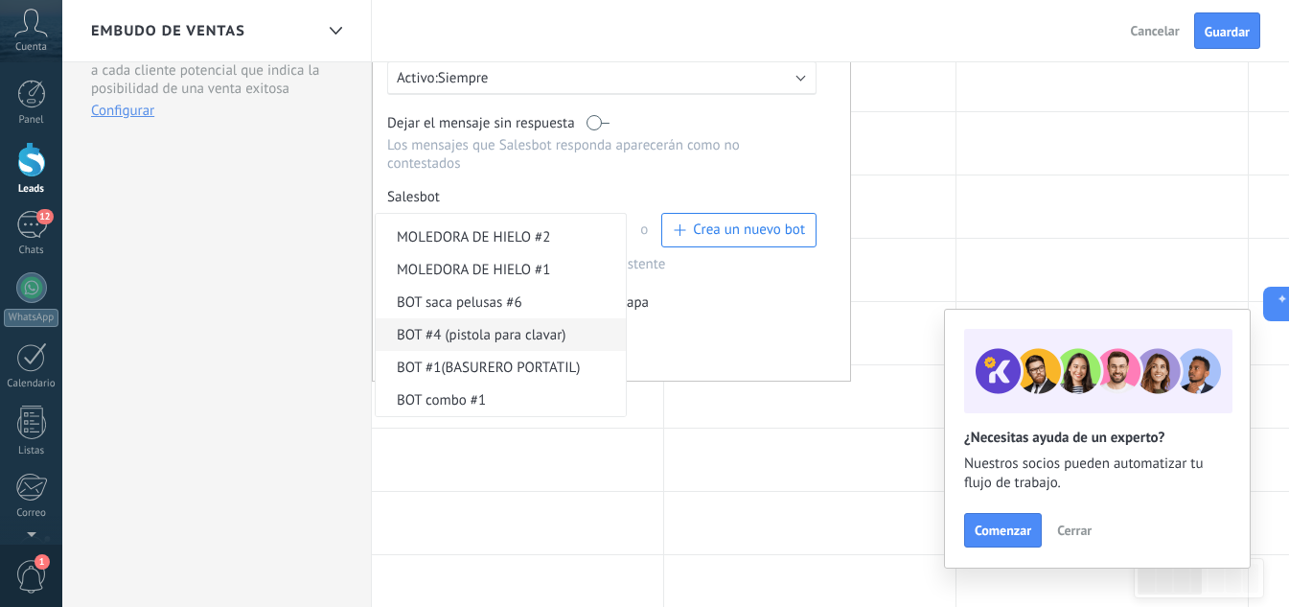
click at [476, 334] on span "BOT #4 (pistola para clavar)" at bounding box center [498, 335] width 244 height 18
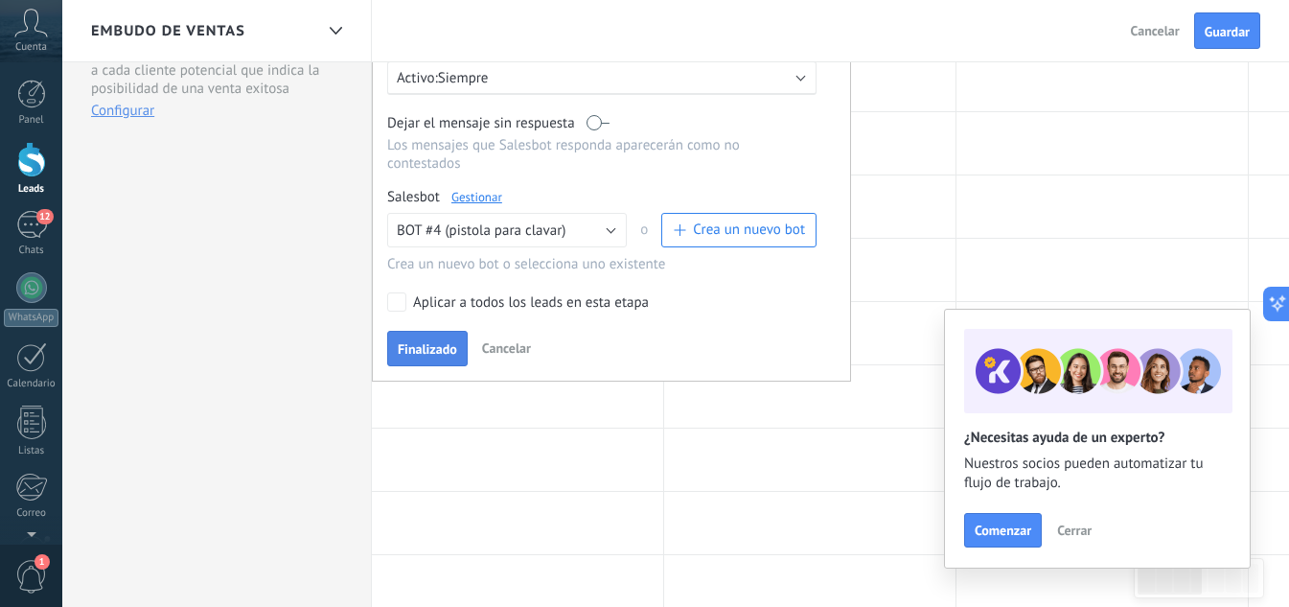
click at [416, 356] on span "Finalizado" at bounding box center [427, 348] width 59 height 13
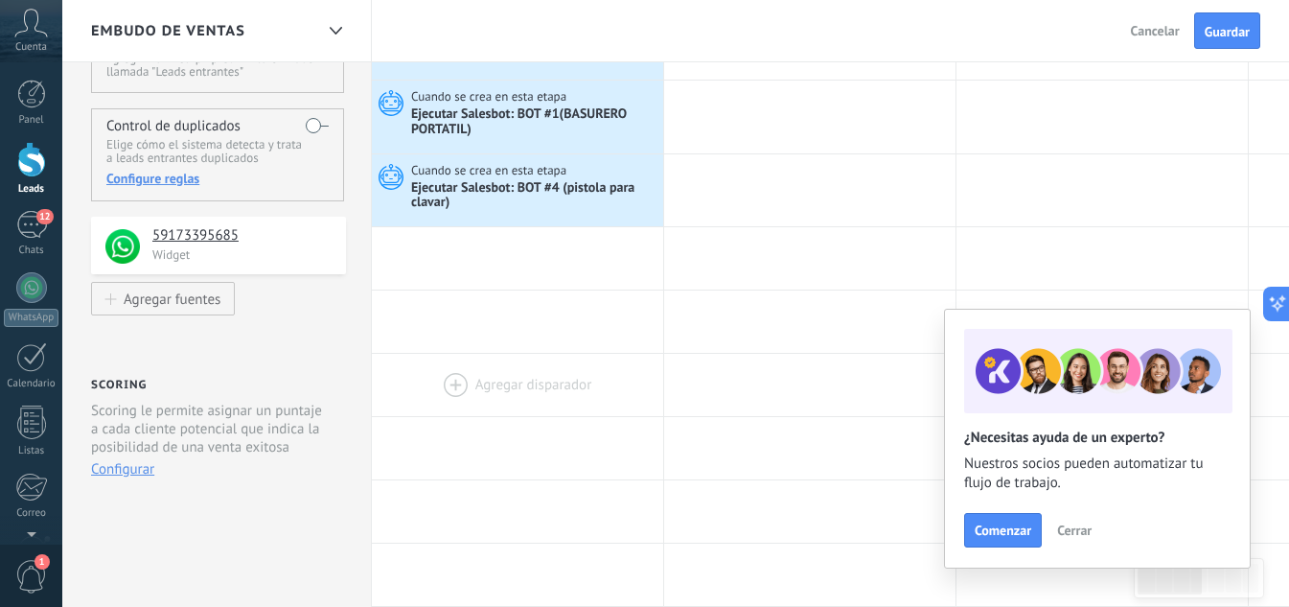
scroll to position [0, 0]
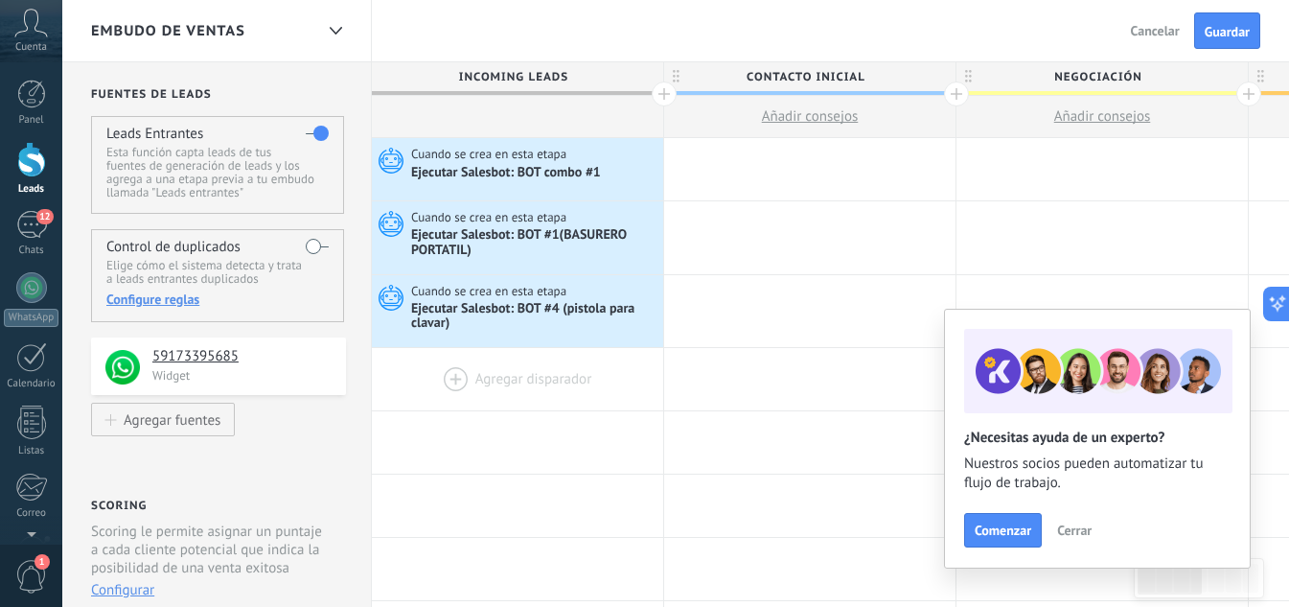
click at [489, 377] on div at bounding box center [517, 379] width 291 height 62
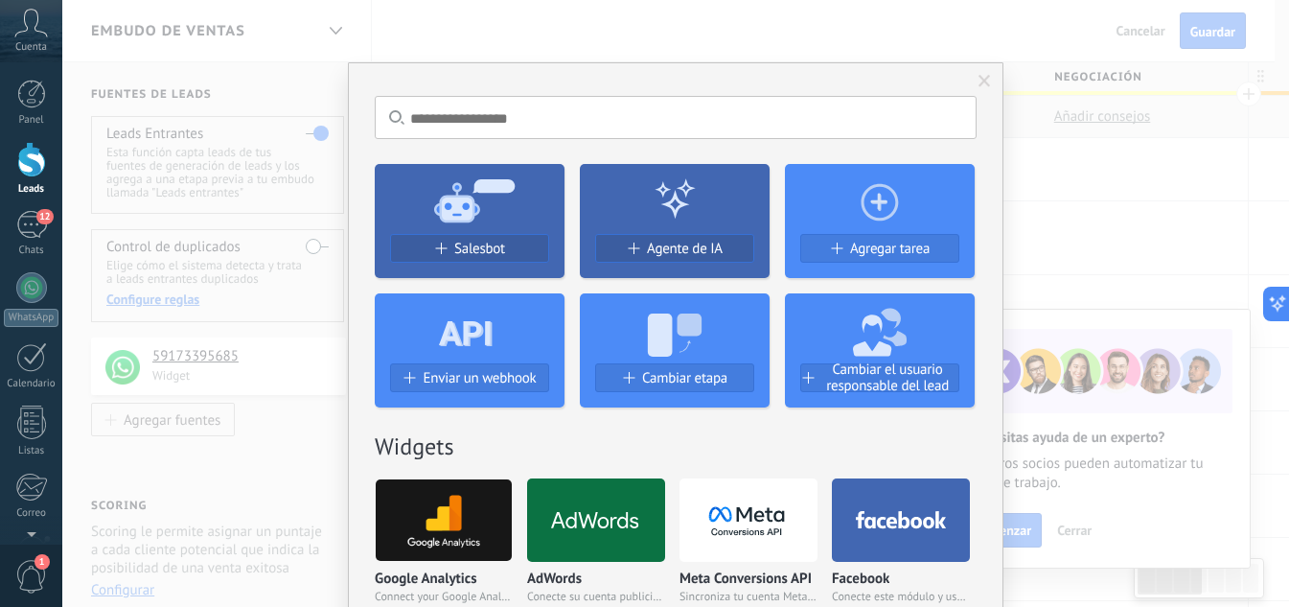
scroll to position [0, 1]
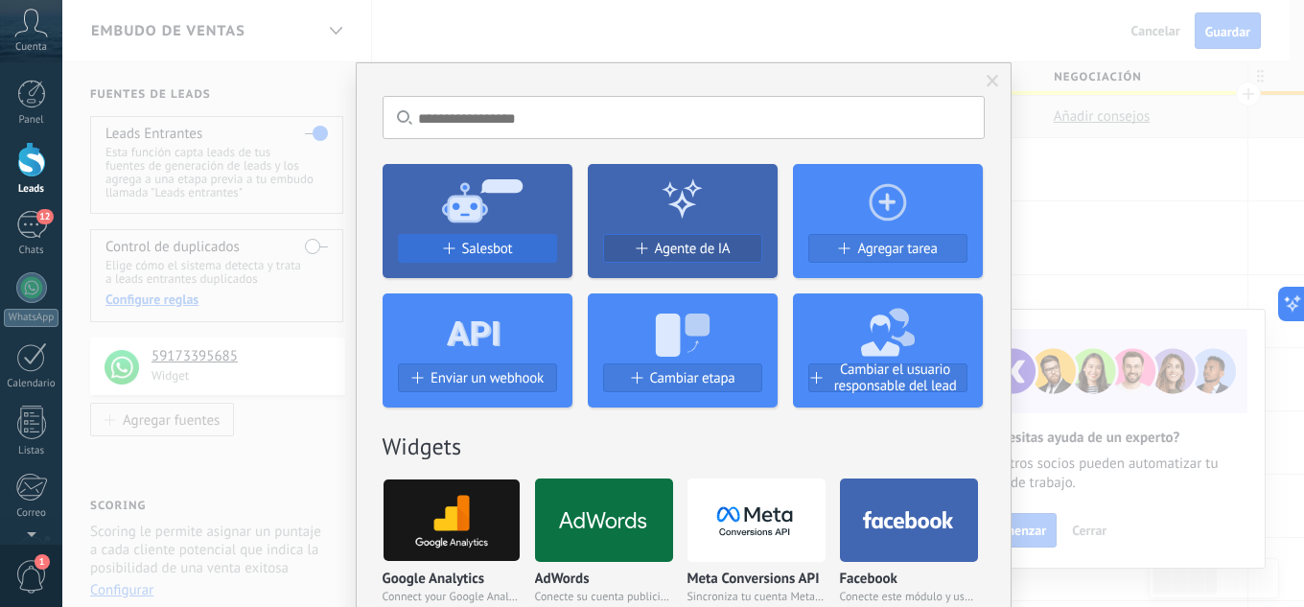
click at [492, 252] on span "Salesbot" at bounding box center [487, 249] width 51 height 16
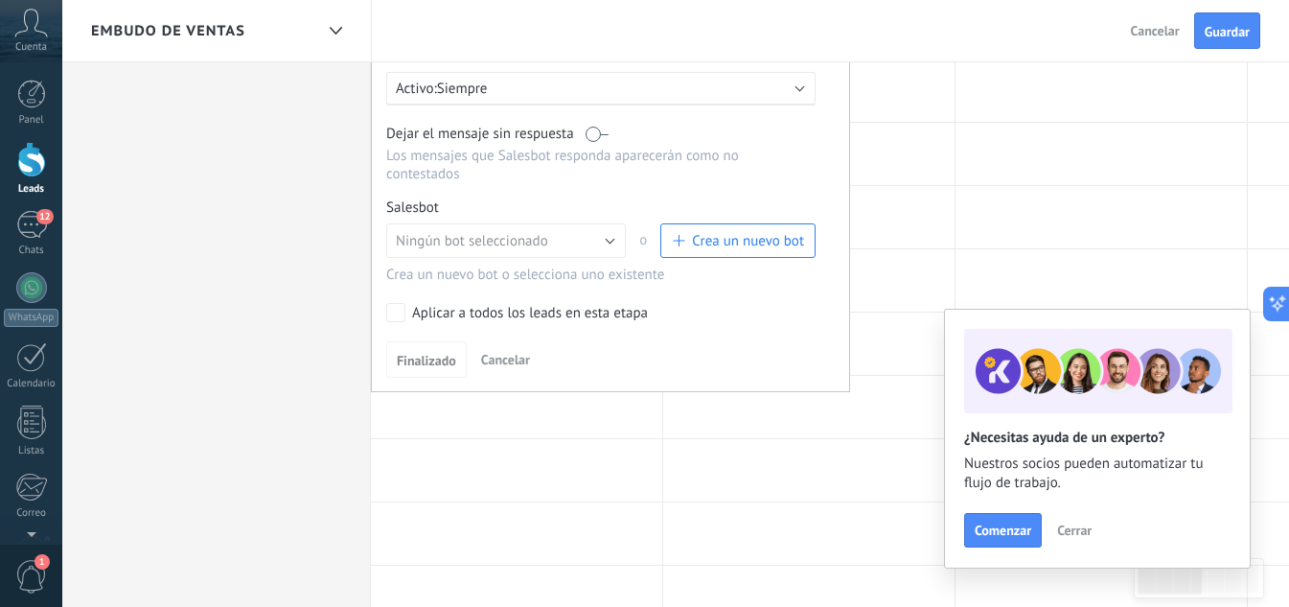
scroll to position [575, 0]
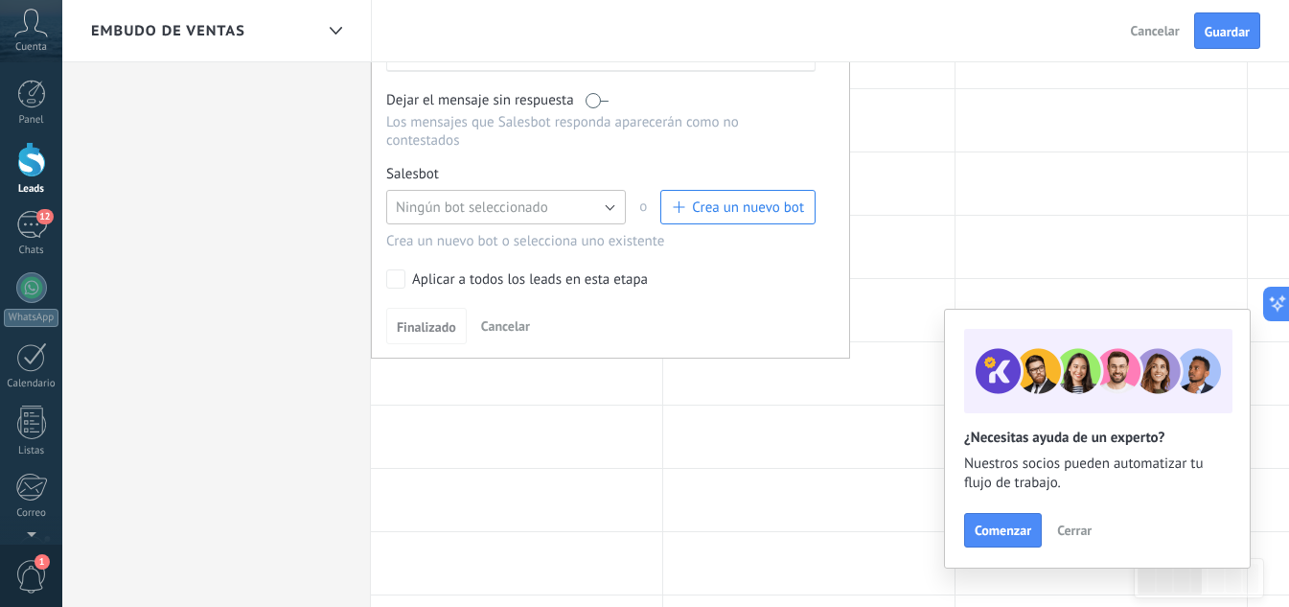
click at [503, 217] on span "Ningún bot seleccionado" at bounding box center [472, 207] width 152 height 18
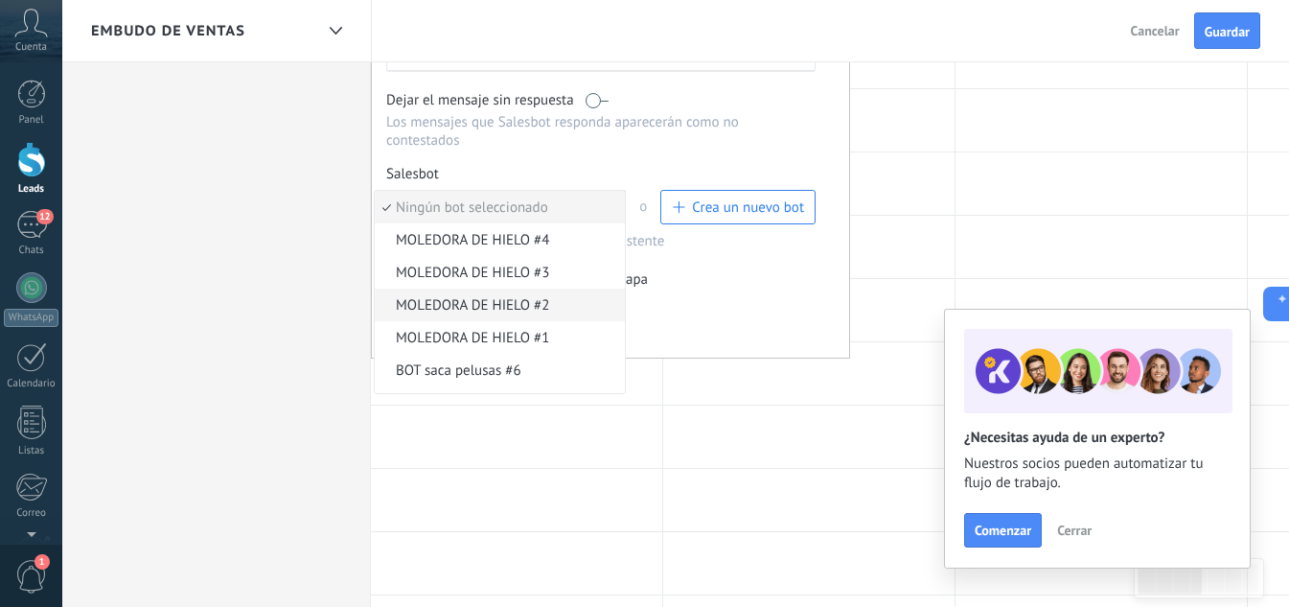
scroll to position [91, 0]
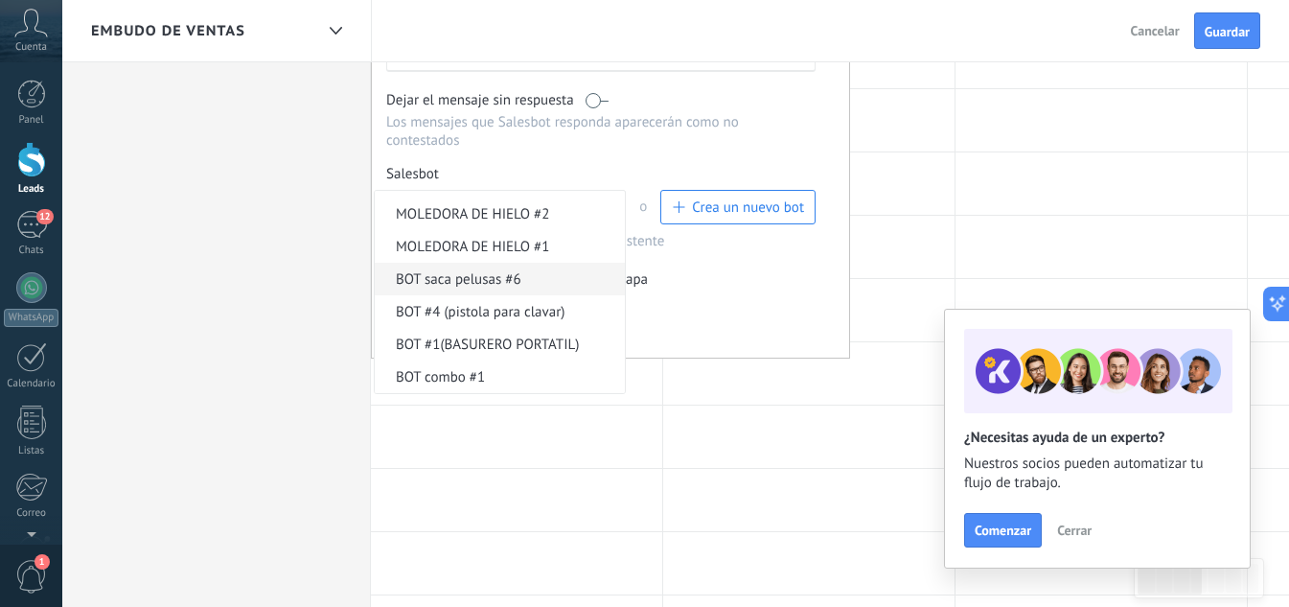
click at [489, 274] on span "BOT saca pelusas #6" at bounding box center [497, 279] width 244 height 18
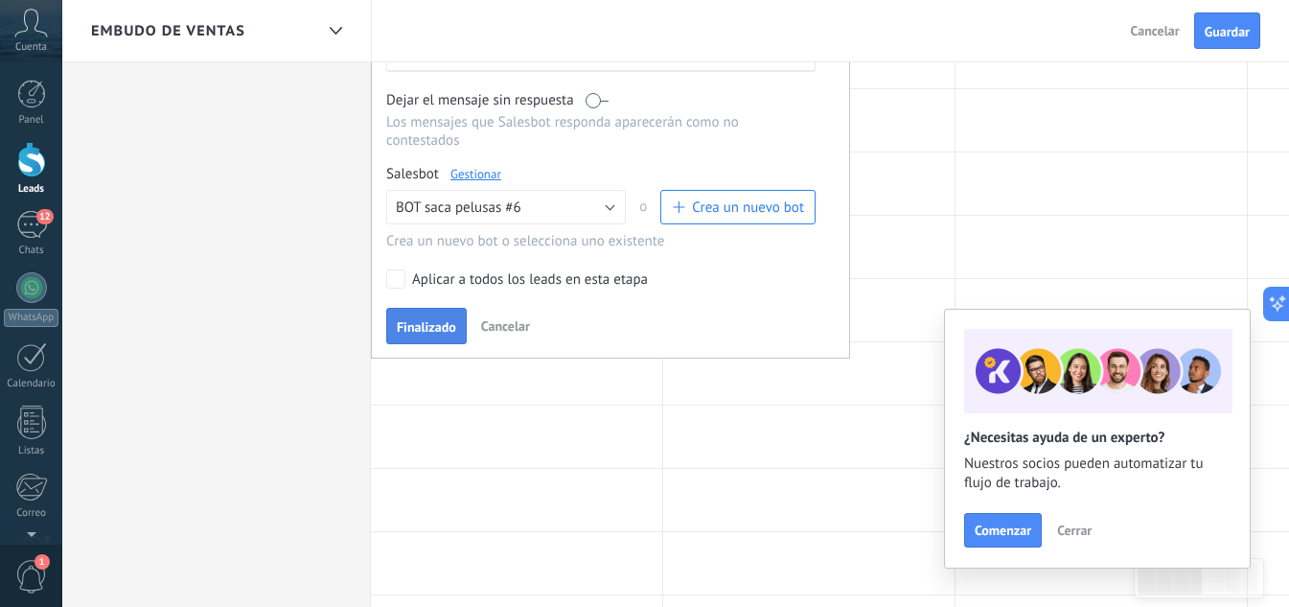
click at [421, 318] on button "Finalizado" at bounding box center [426, 326] width 81 height 36
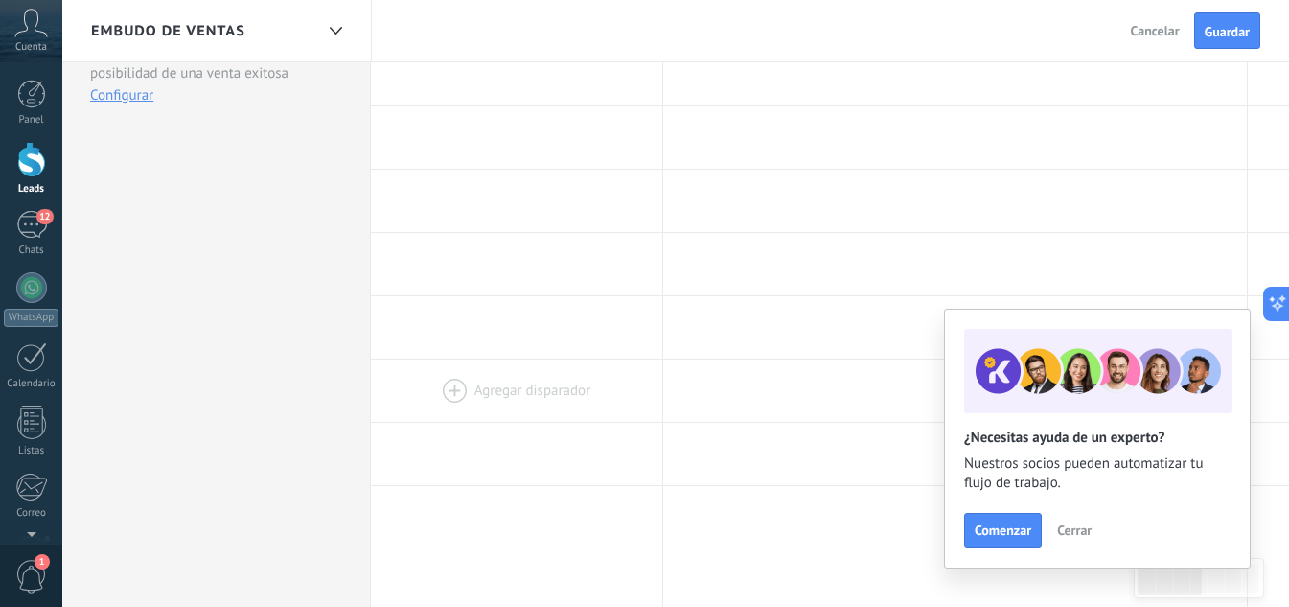
scroll to position [288, 0]
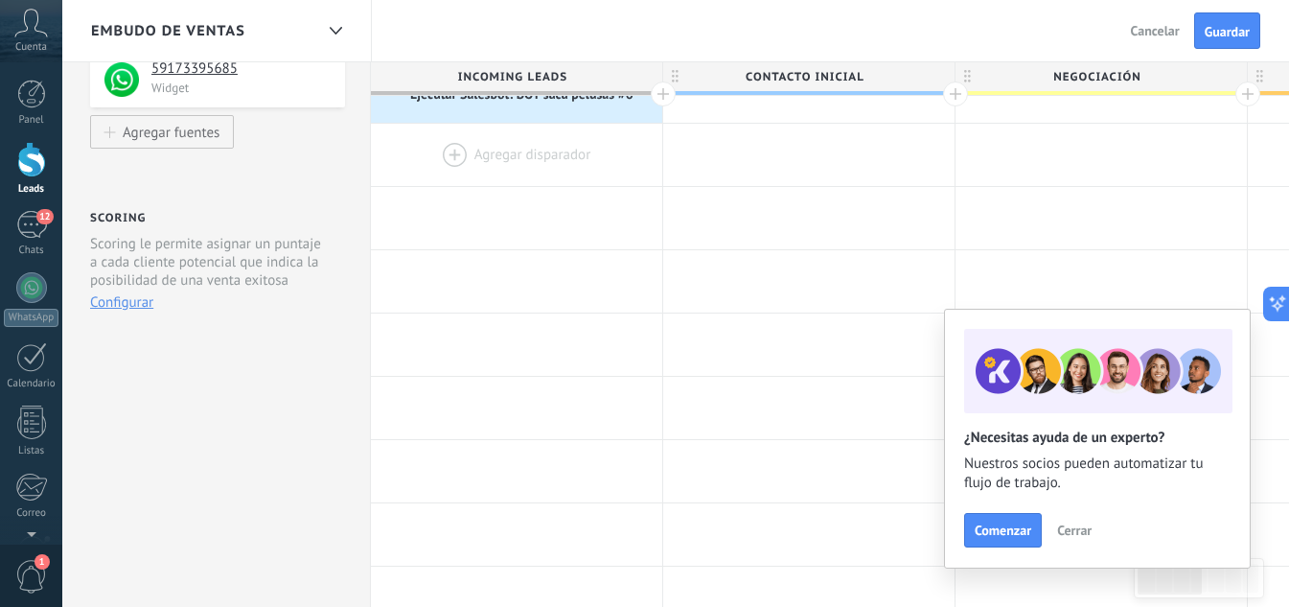
click at [473, 160] on div at bounding box center [516, 155] width 291 height 62
click at [459, 151] on div at bounding box center [516, 155] width 291 height 62
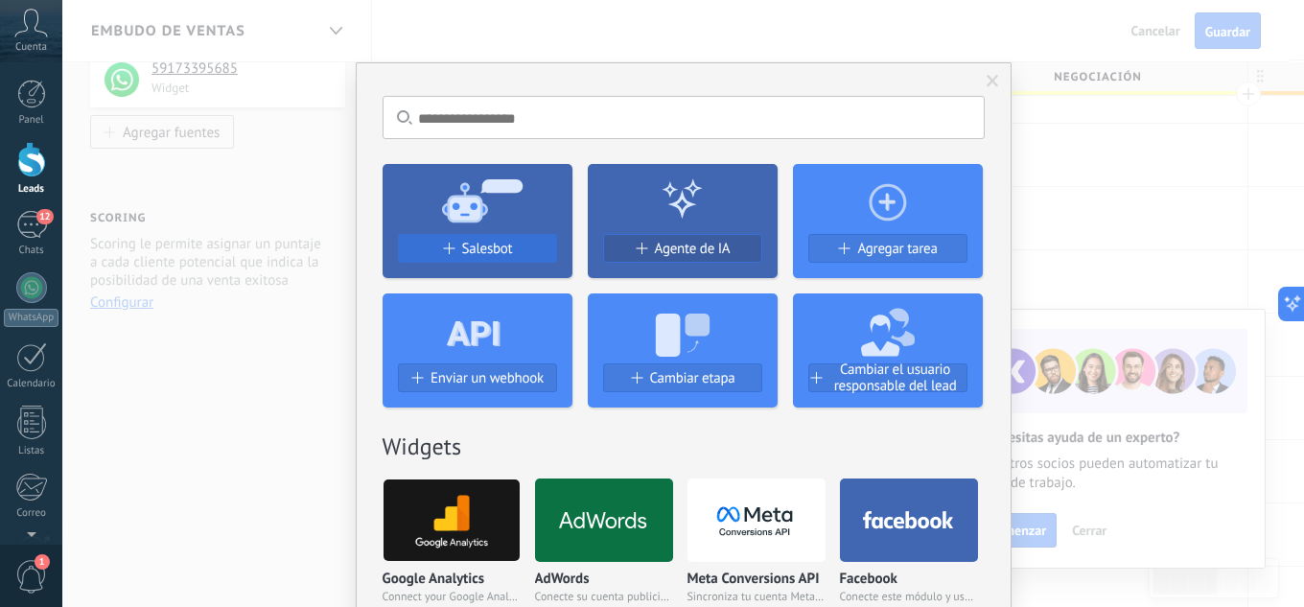
click at [470, 244] on span "Salesbot" at bounding box center [487, 249] width 51 height 16
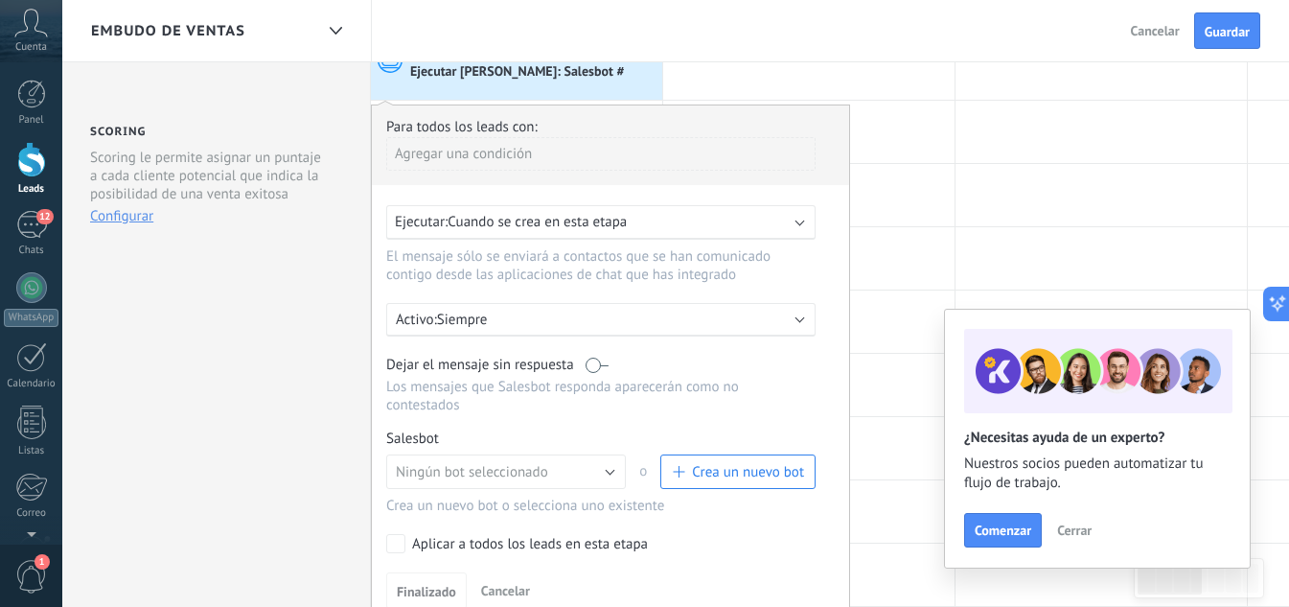
scroll to position [575, 0]
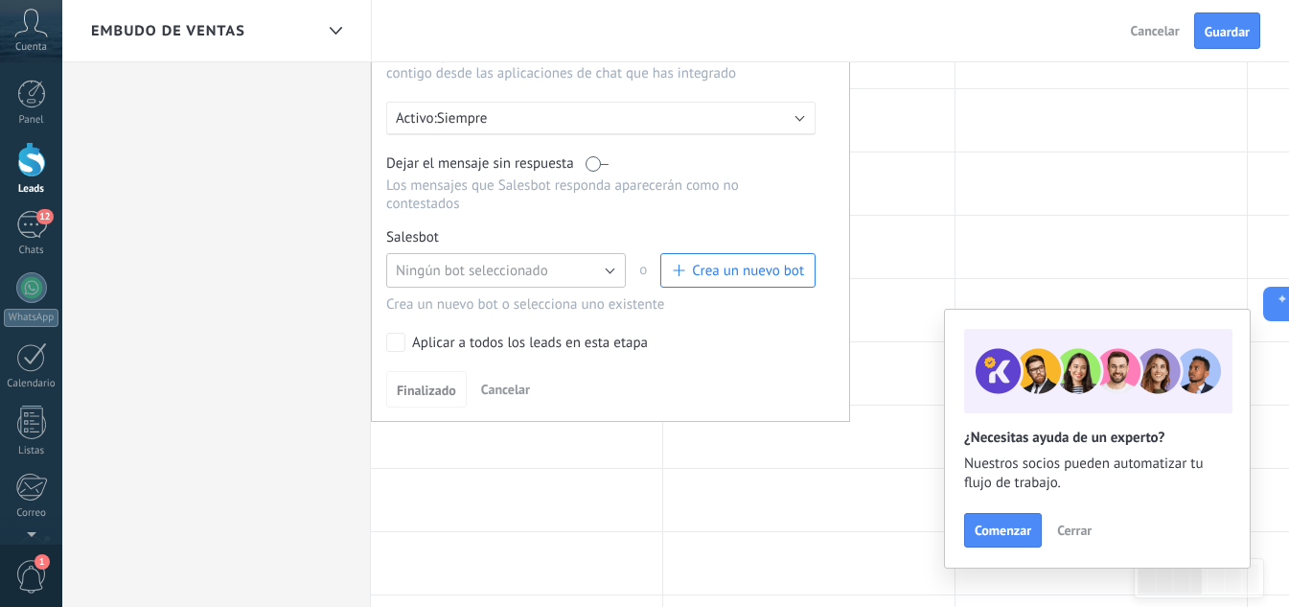
click at [475, 277] on span "Ningún bot seleccionado" at bounding box center [472, 271] width 152 height 18
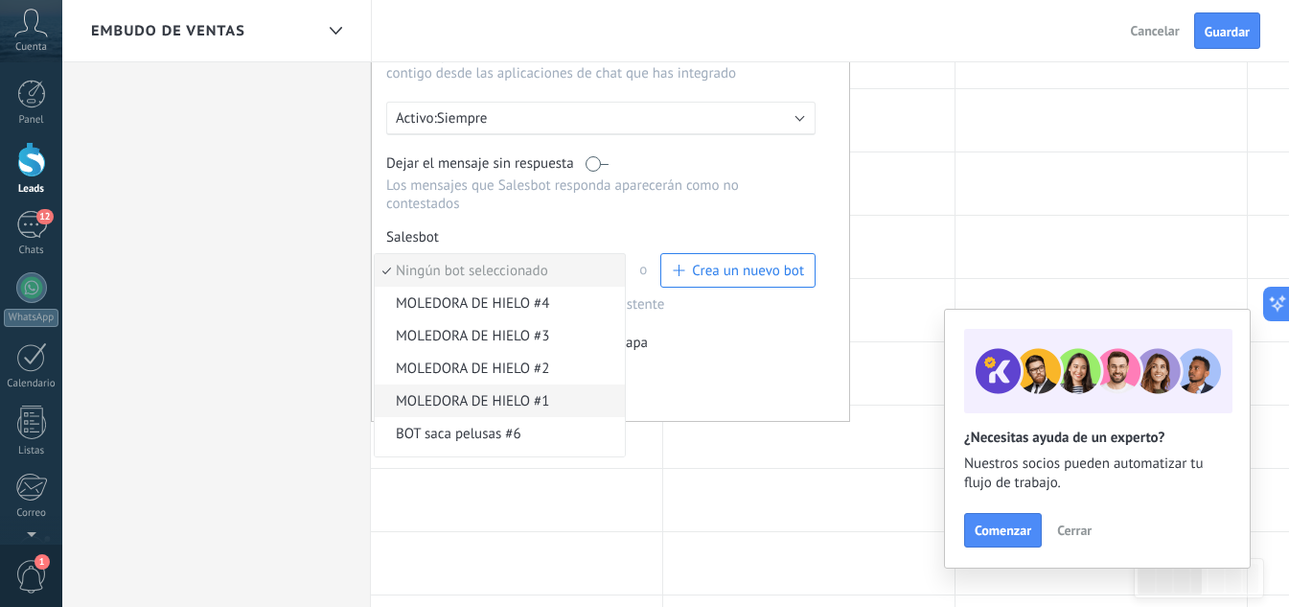
click at [474, 397] on span "MOLEDORA DE HIELO #1" at bounding box center [497, 401] width 244 height 18
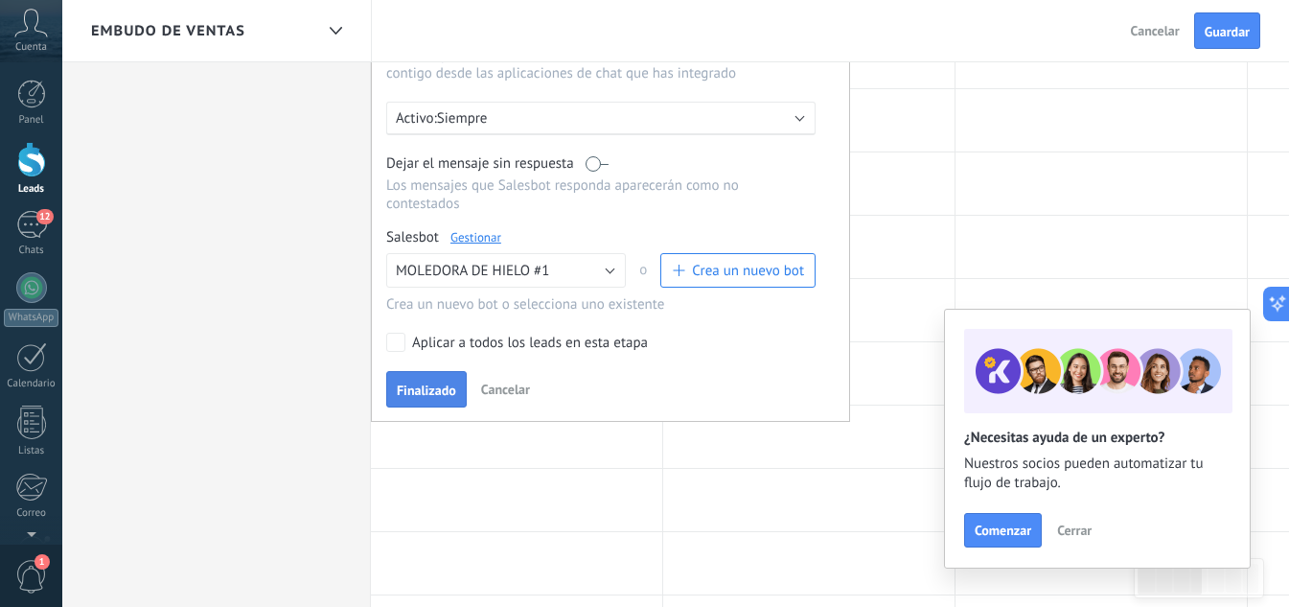
click at [431, 392] on span "Finalizado" at bounding box center [426, 389] width 59 height 13
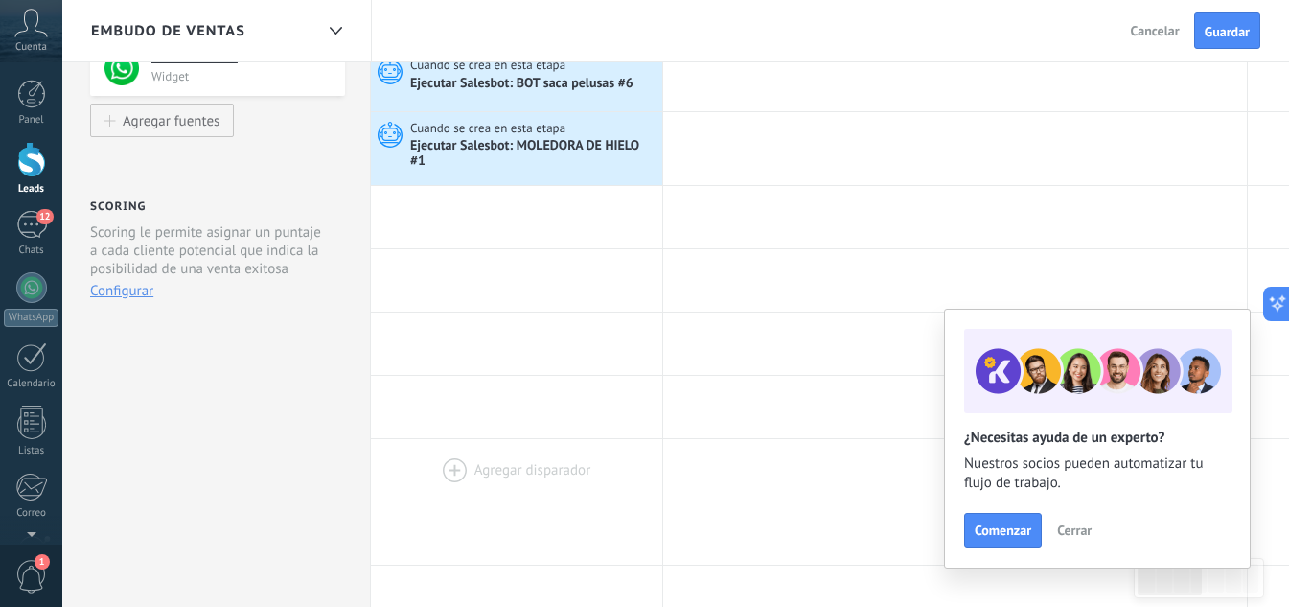
scroll to position [288, 0]
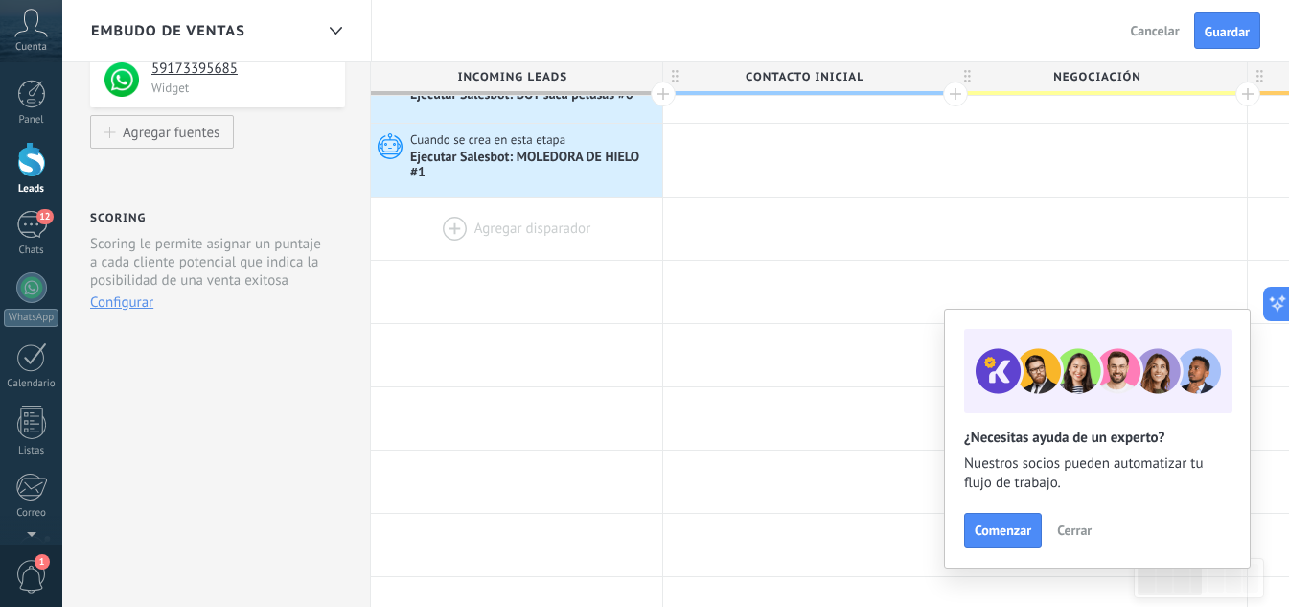
click at [478, 227] on div at bounding box center [516, 228] width 291 height 62
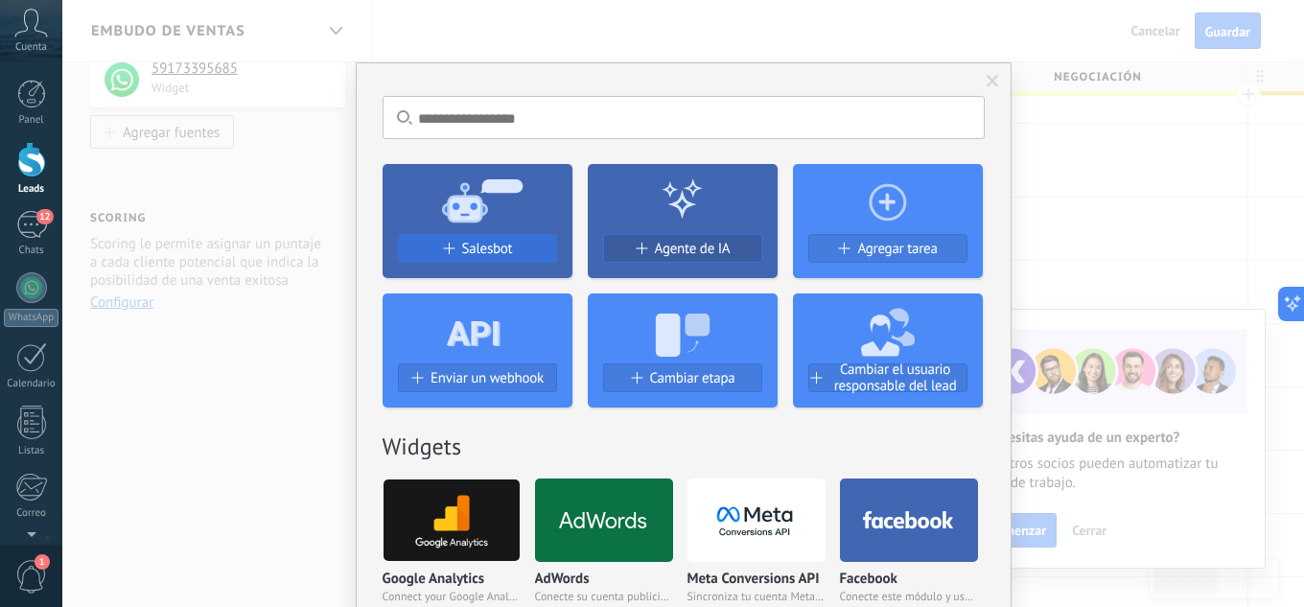
click at [481, 255] on span "Salesbot" at bounding box center [487, 249] width 51 height 16
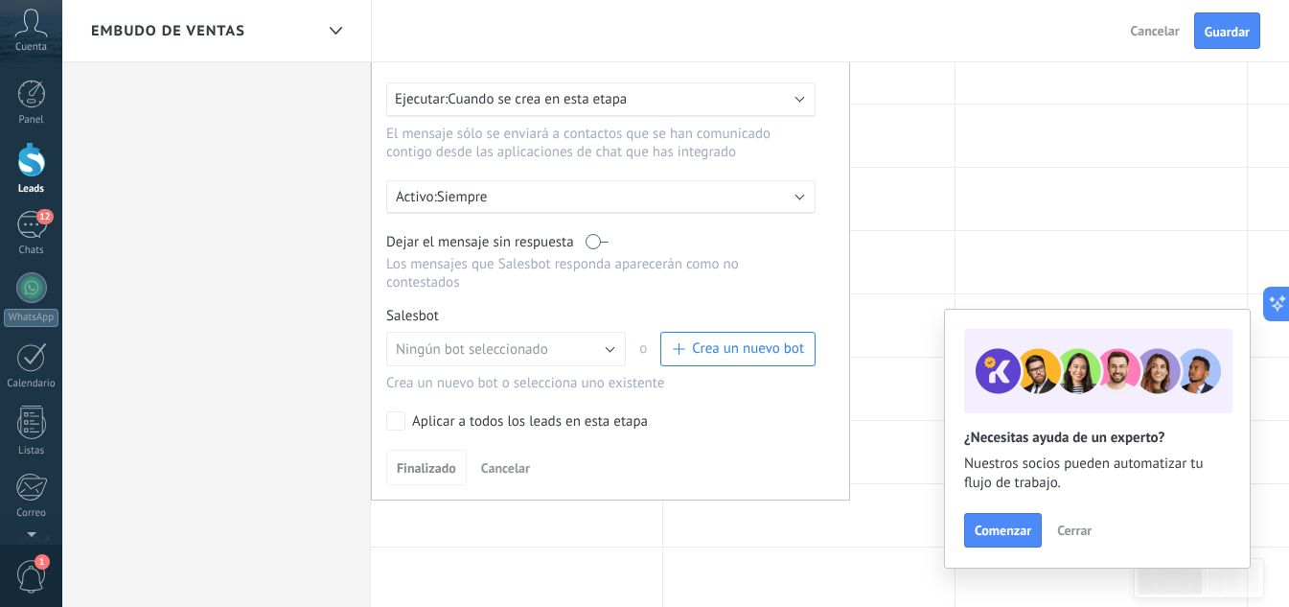
scroll to position [671, 0]
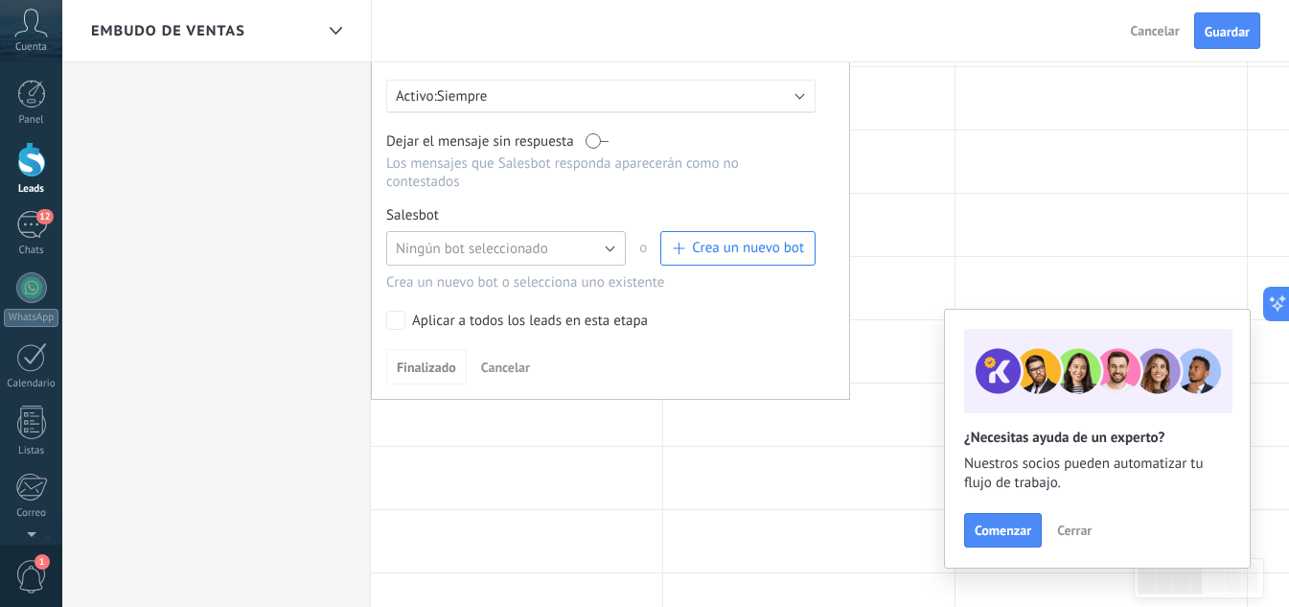
click at [501, 253] on span "Ningún bot seleccionado" at bounding box center [472, 249] width 152 height 18
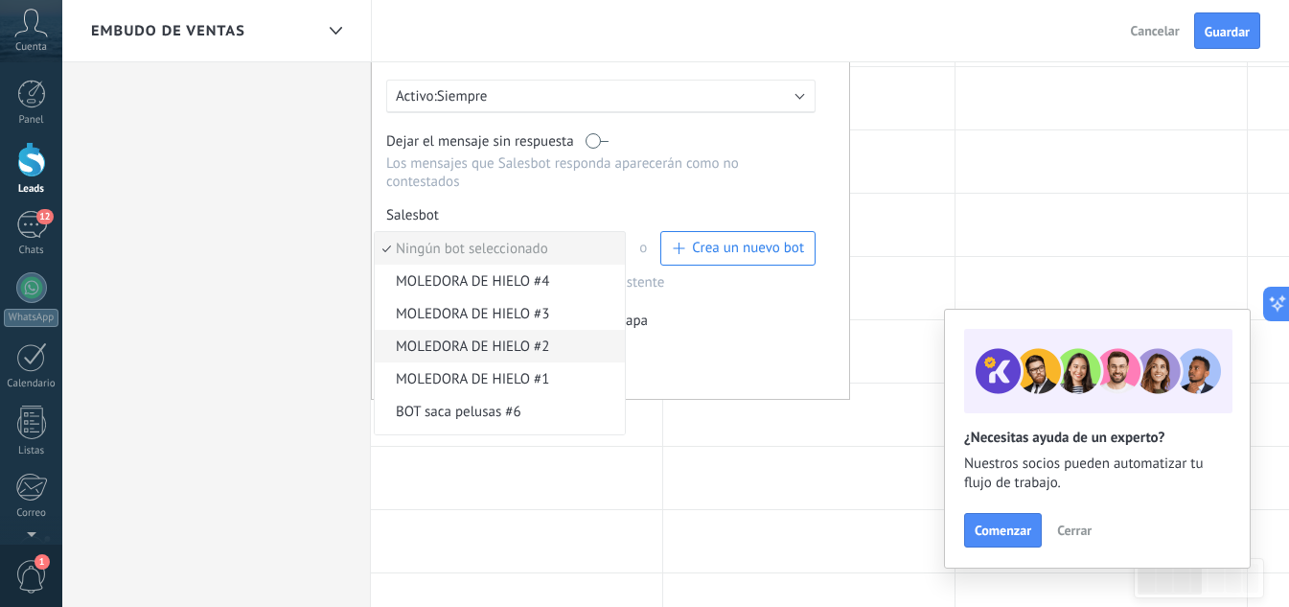
click at [473, 352] on span "MOLEDORA DE HIELO #2" at bounding box center [497, 346] width 244 height 18
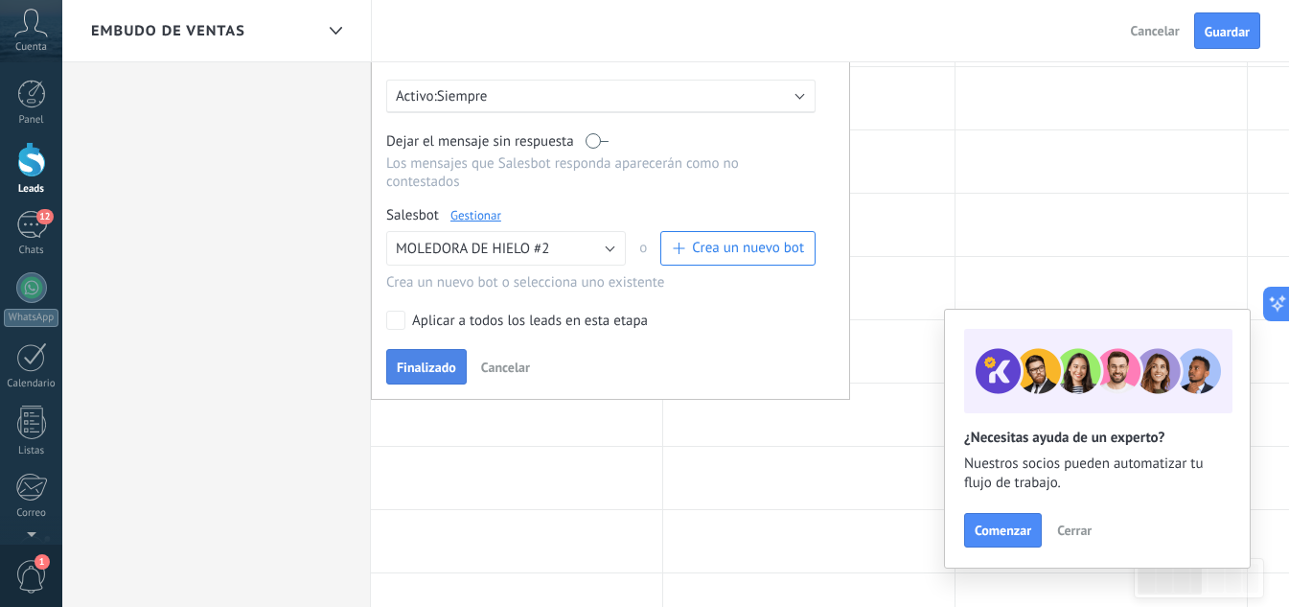
click at [435, 374] on span "Finalizado" at bounding box center [426, 366] width 59 height 13
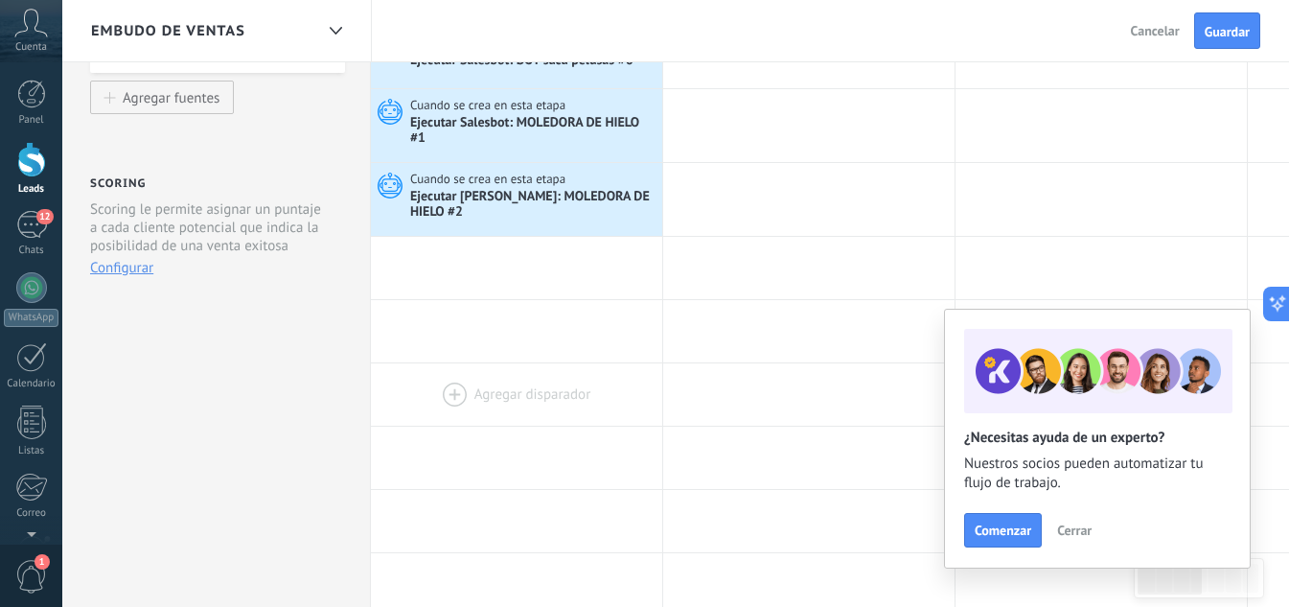
scroll to position [288, 0]
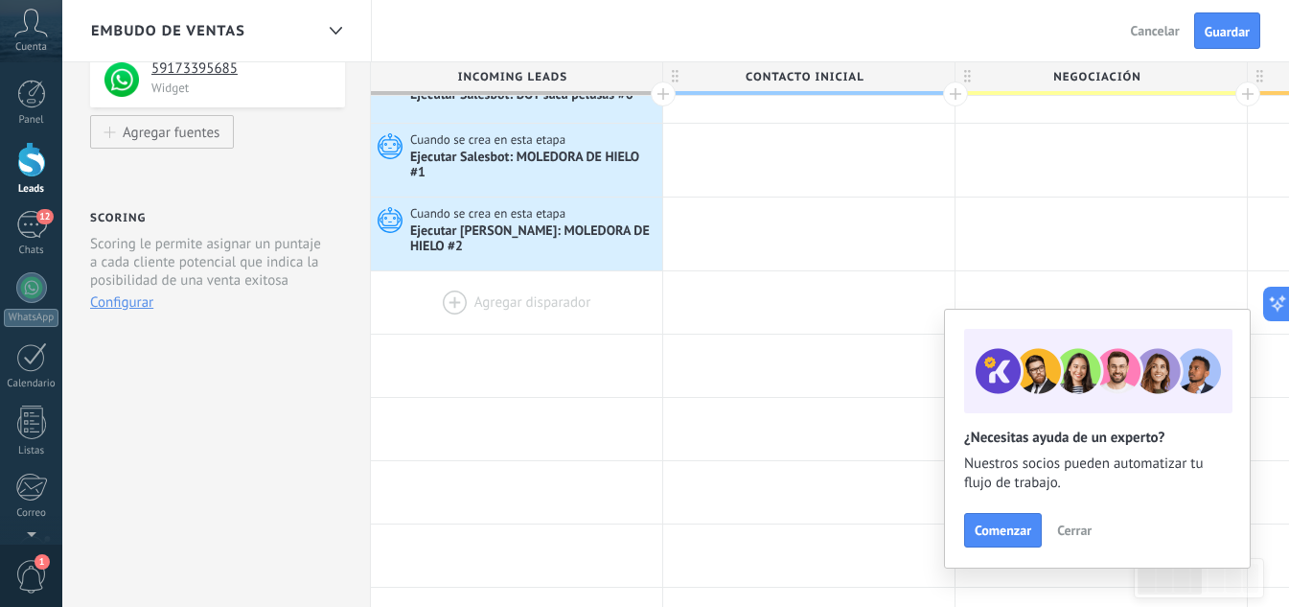
click at [520, 308] on div at bounding box center [516, 302] width 291 height 62
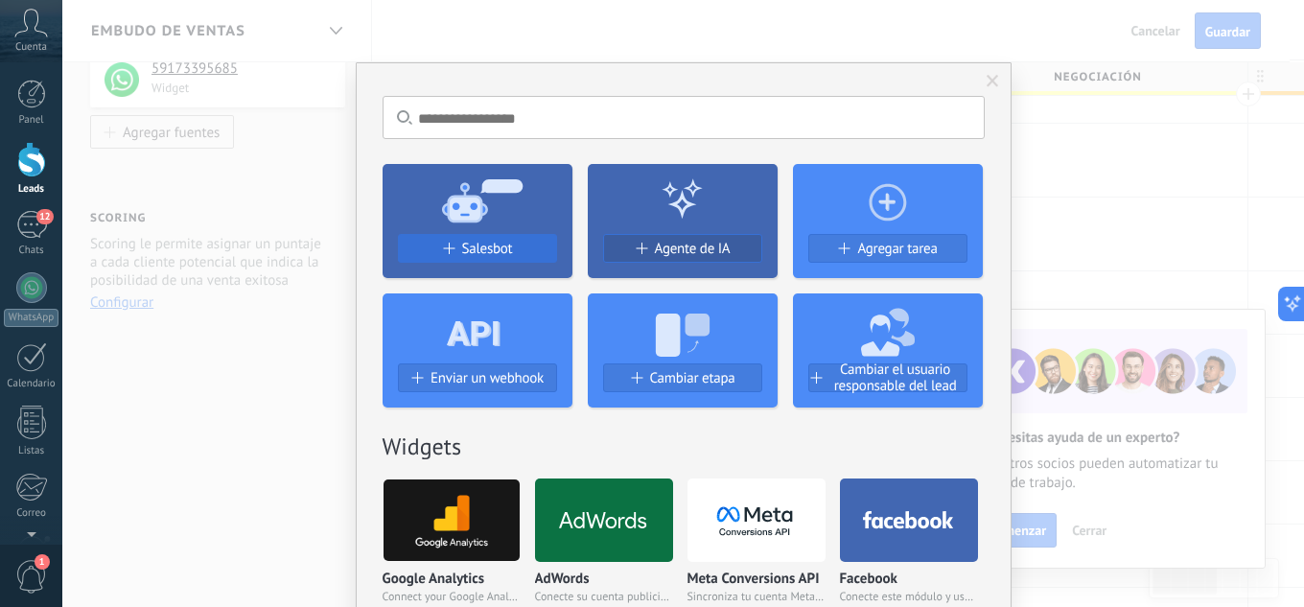
click at [480, 252] on span "Salesbot" at bounding box center [487, 249] width 51 height 16
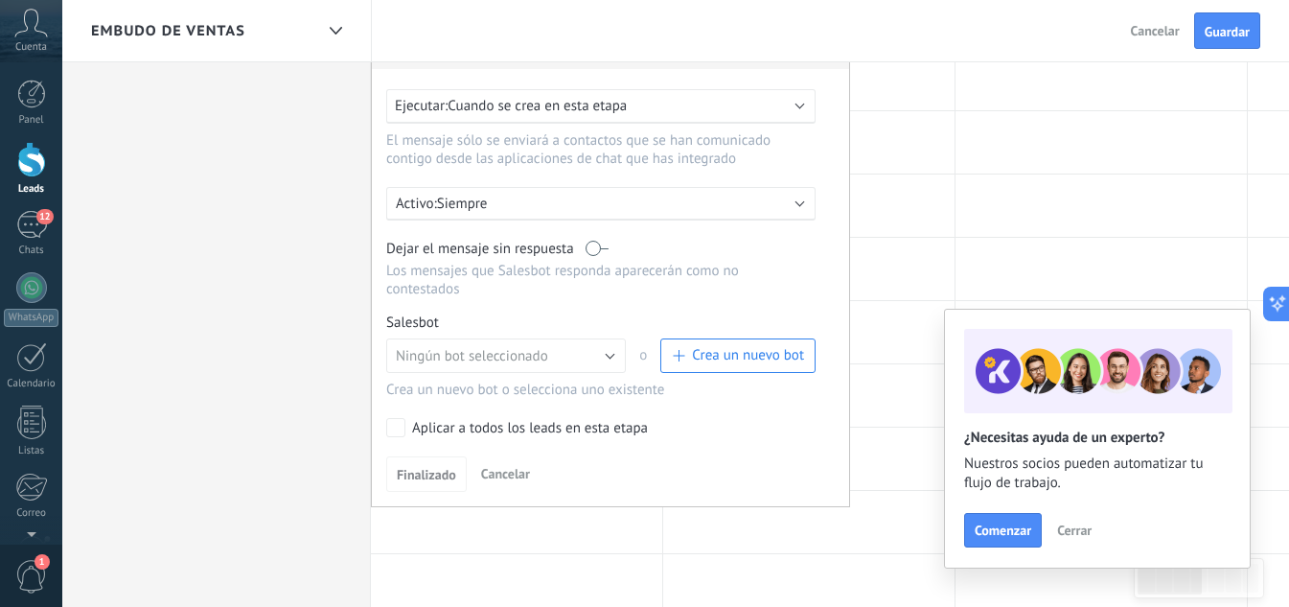
scroll to position [671, 0]
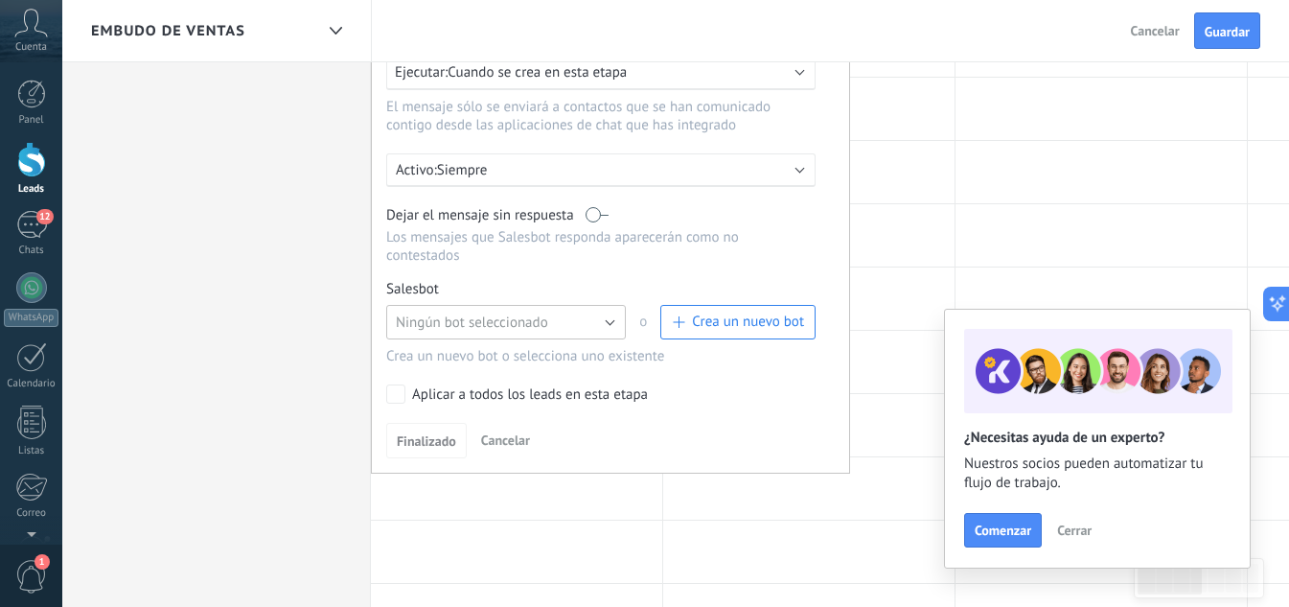
click at [501, 322] on span "Ningún bot seleccionado" at bounding box center [472, 322] width 152 height 18
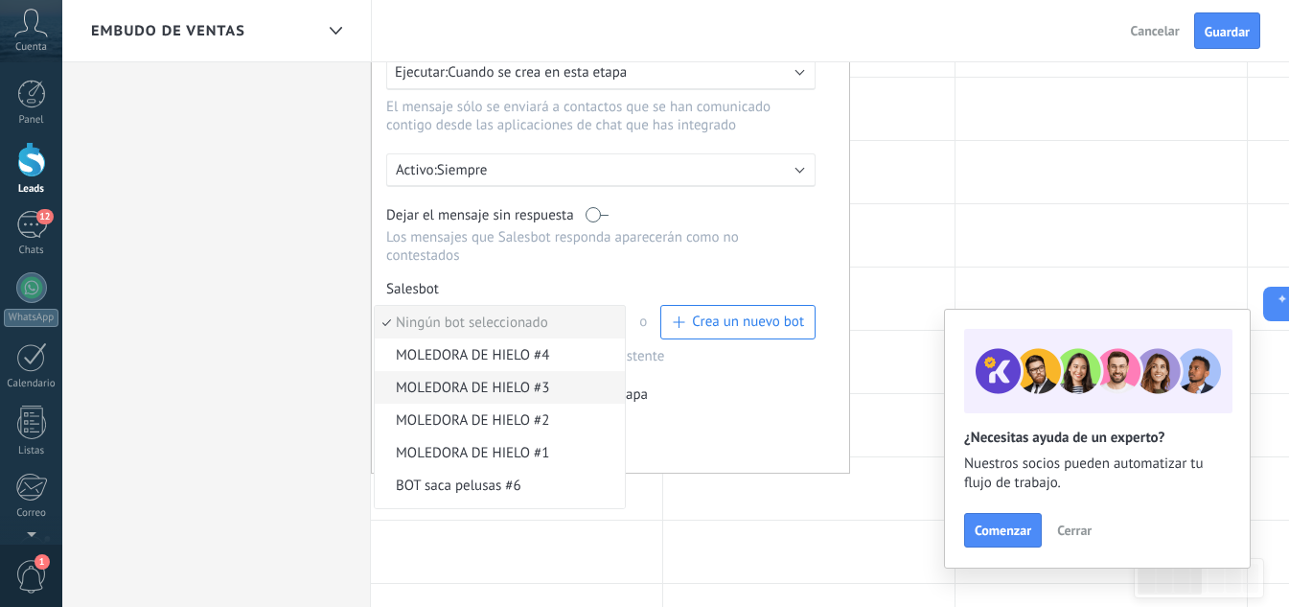
click at [476, 381] on span "MOLEDORA DE HIELO #3" at bounding box center [497, 388] width 244 height 18
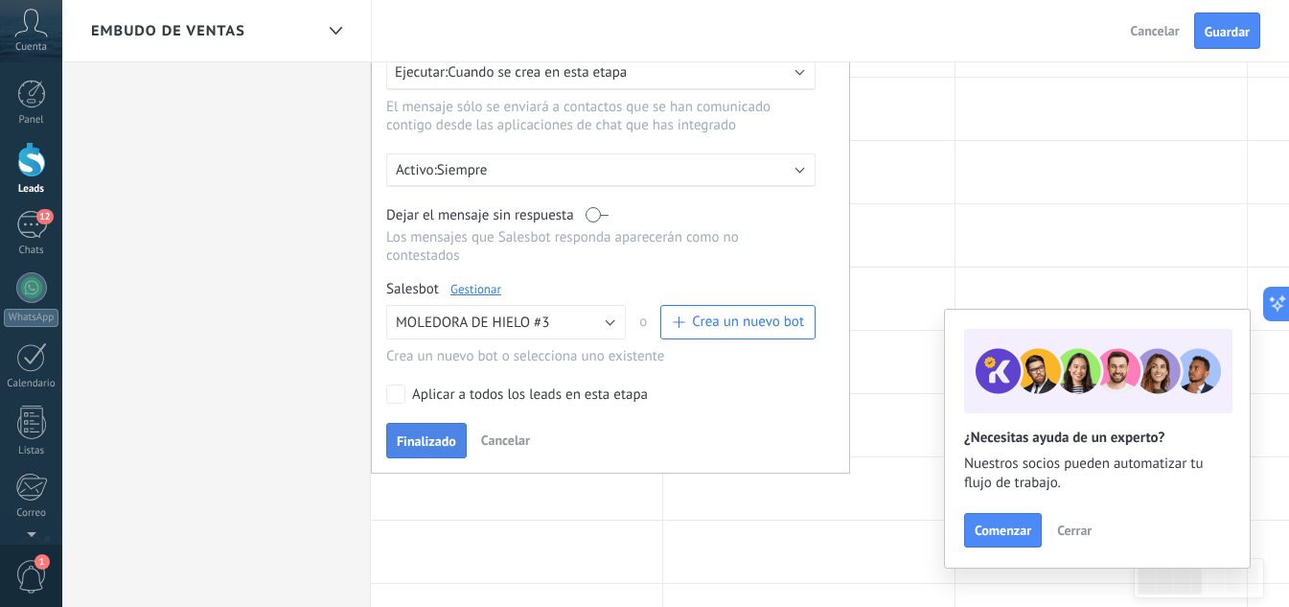
click at [425, 435] on span "Finalizado" at bounding box center [426, 440] width 59 height 13
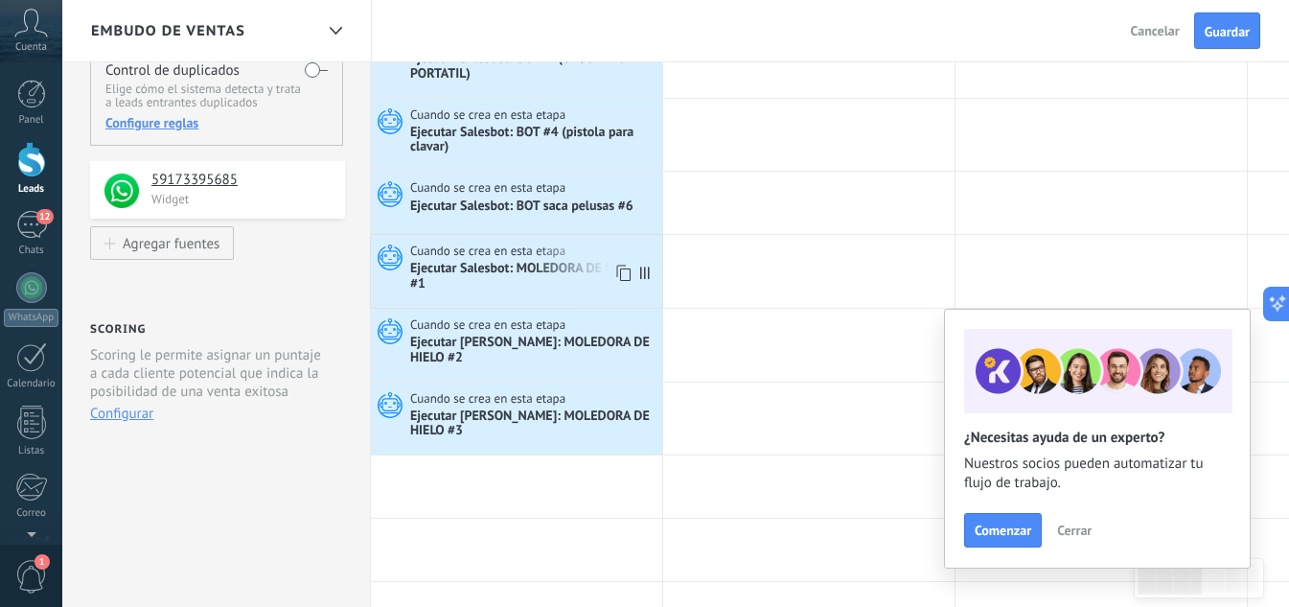
scroll to position [288, 0]
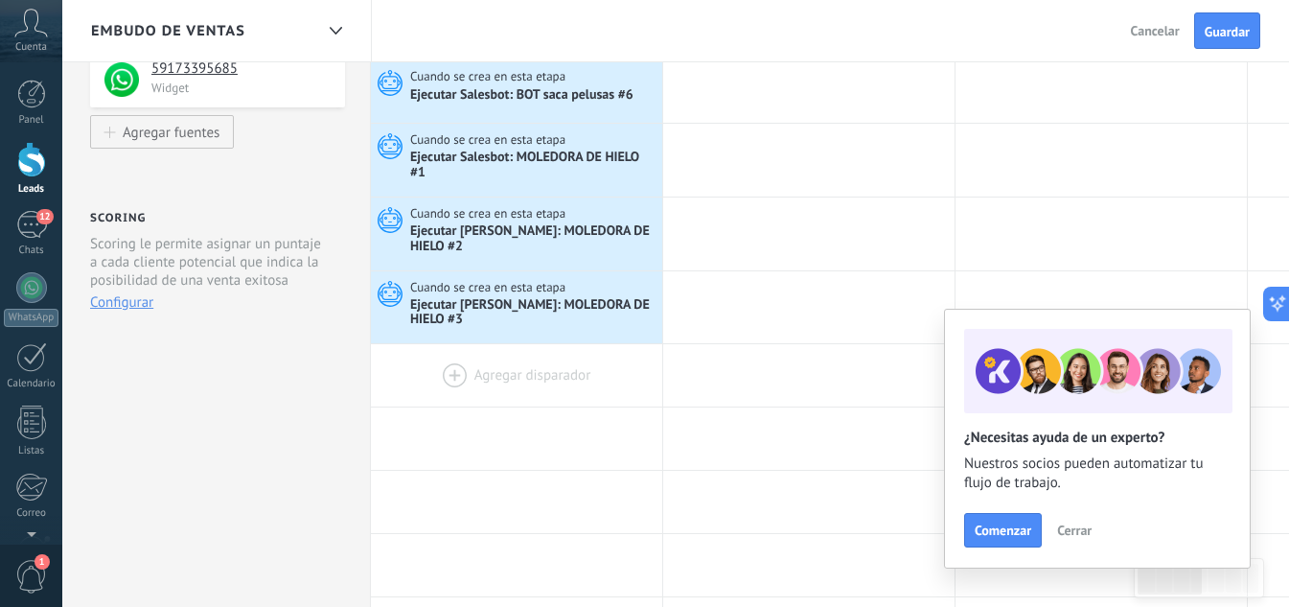
click at [513, 383] on div at bounding box center [516, 375] width 291 height 62
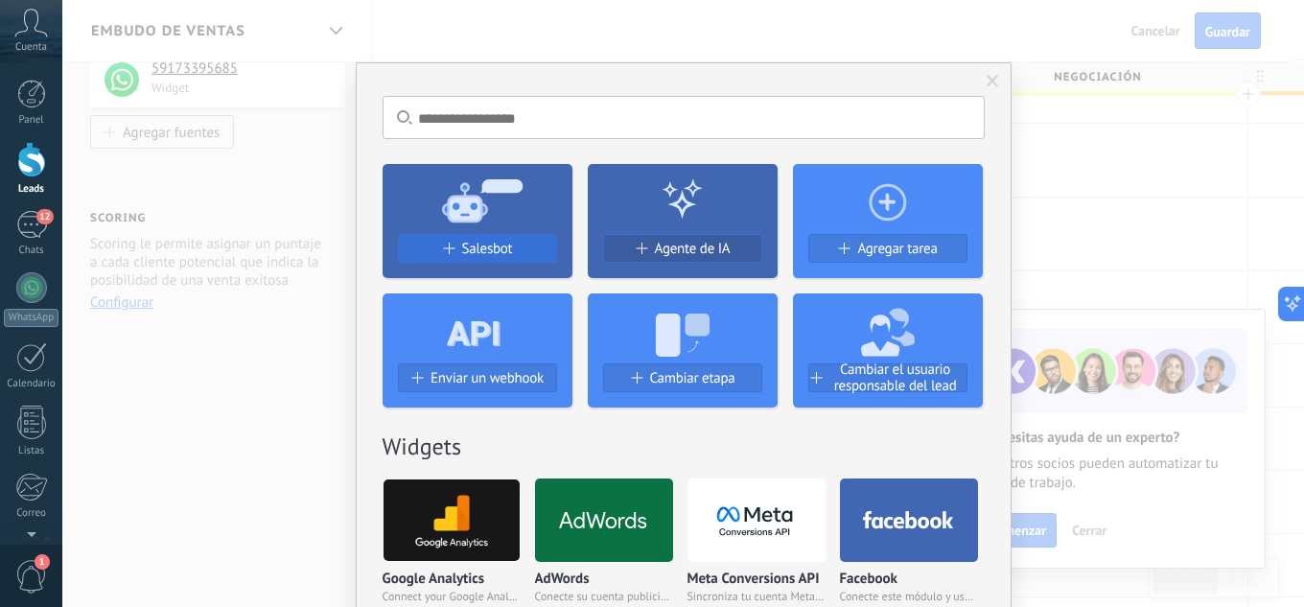
click at [490, 257] on span "Salesbot" at bounding box center [487, 249] width 51 height 16
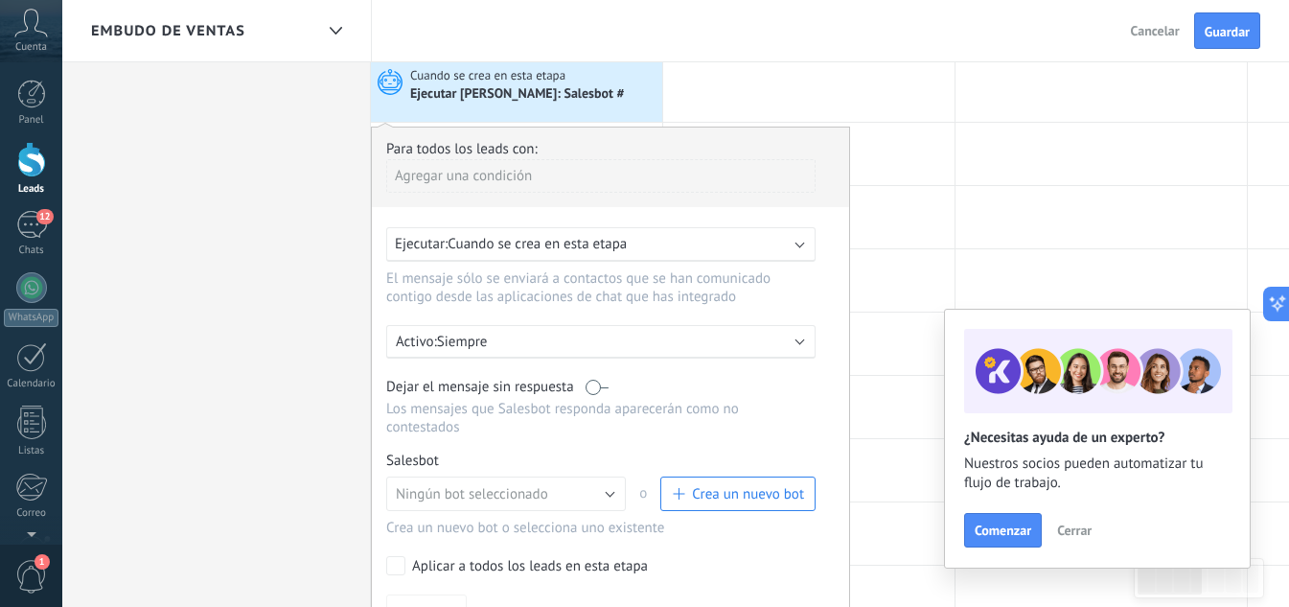
scroll to position [575, 0]
click at [494, 490] on span "Ningún bot seleccionado" at bounding box center [472, 491] width 152 height 18
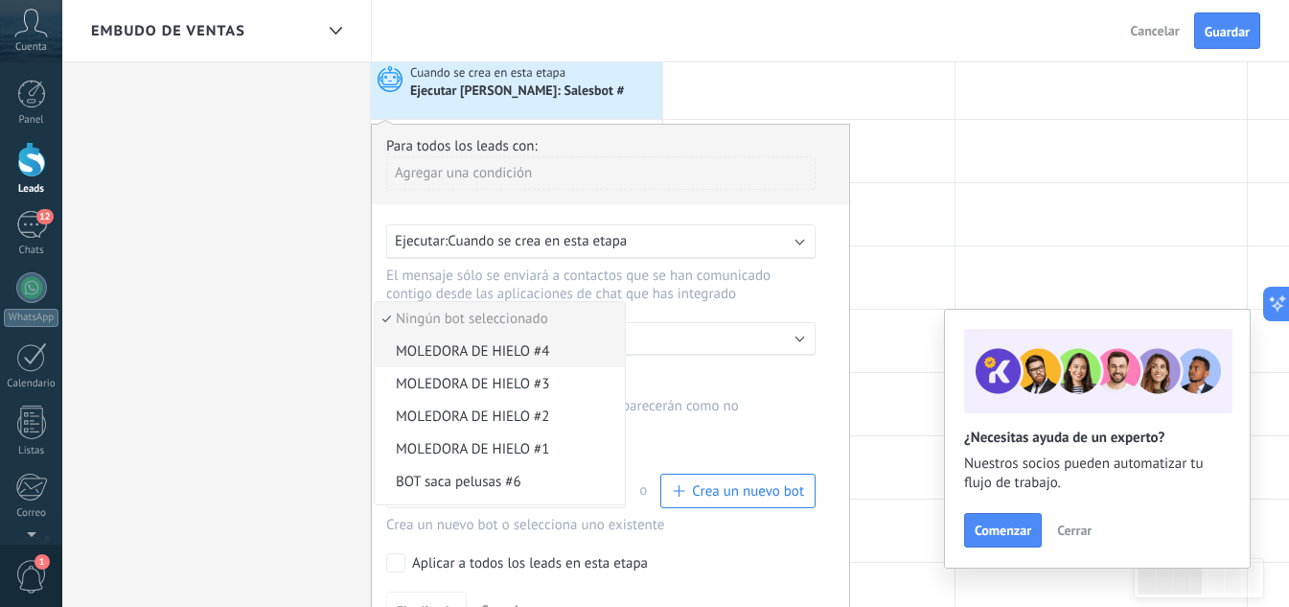
click at [486, 353] on span "MOLEDORA DE HIELO #4" at bounding box center [497, 351] width 244 height 18
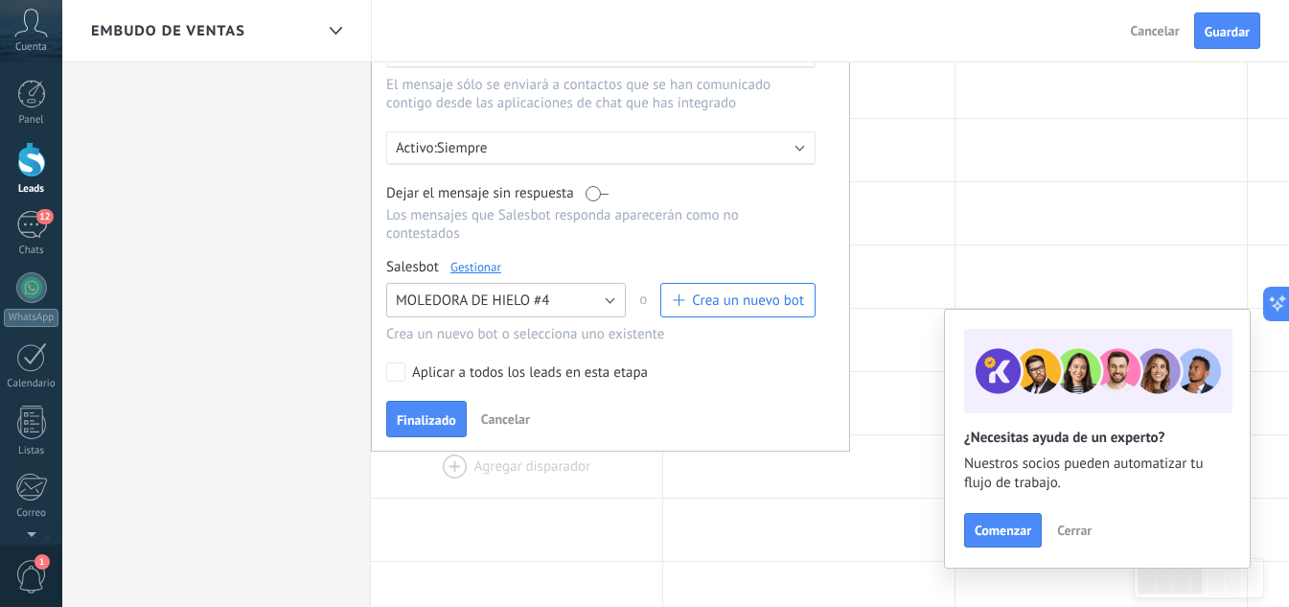
scroll to position [767, 0]
click at [429, 421] on span "Finalizado" at bounding box center [426, 418] width 59 height 13
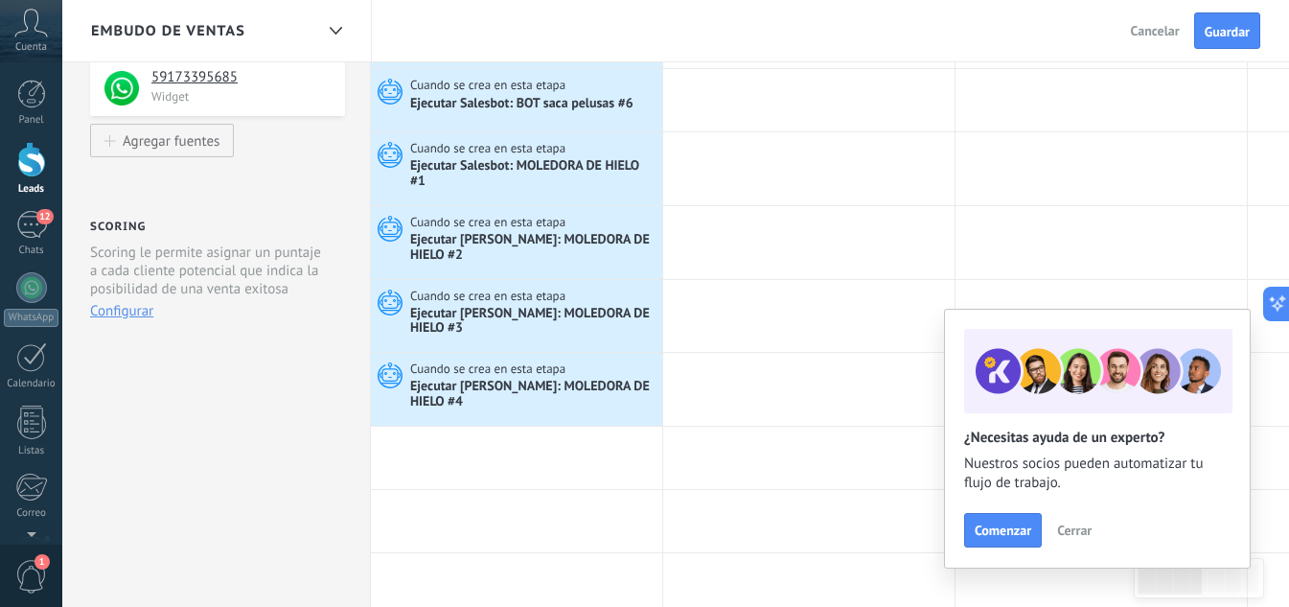
scroll to position [96, 0]
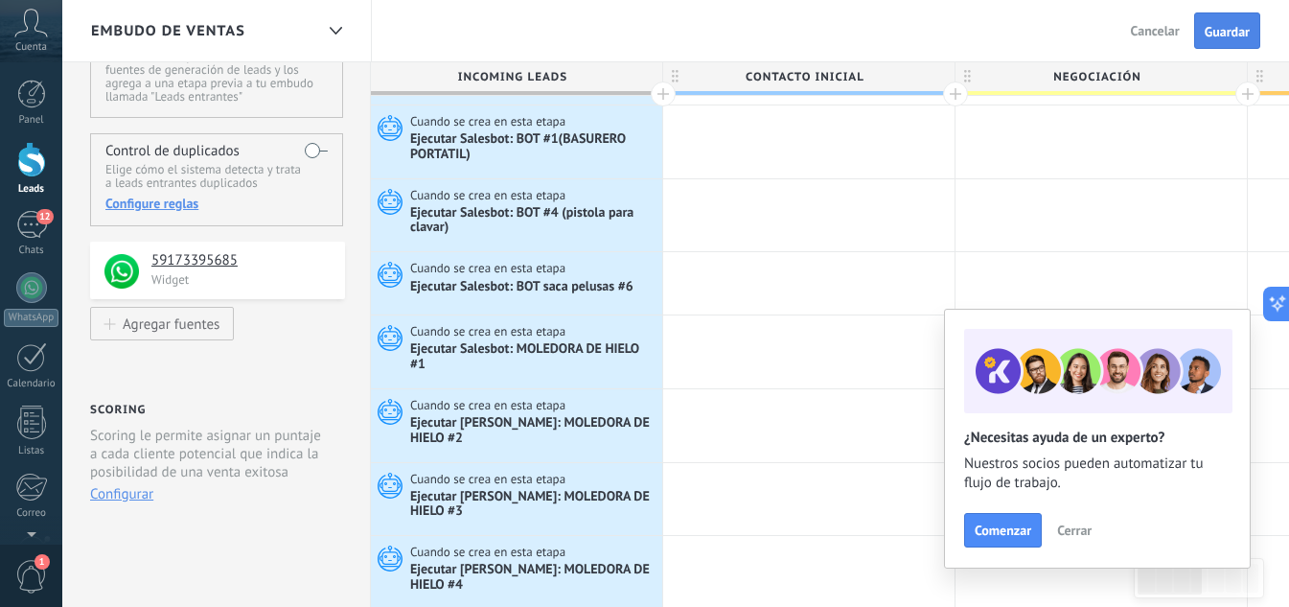
click at [1229, 33] on span "Guardar" at bounding box center [1227, 31] width 45 height 13
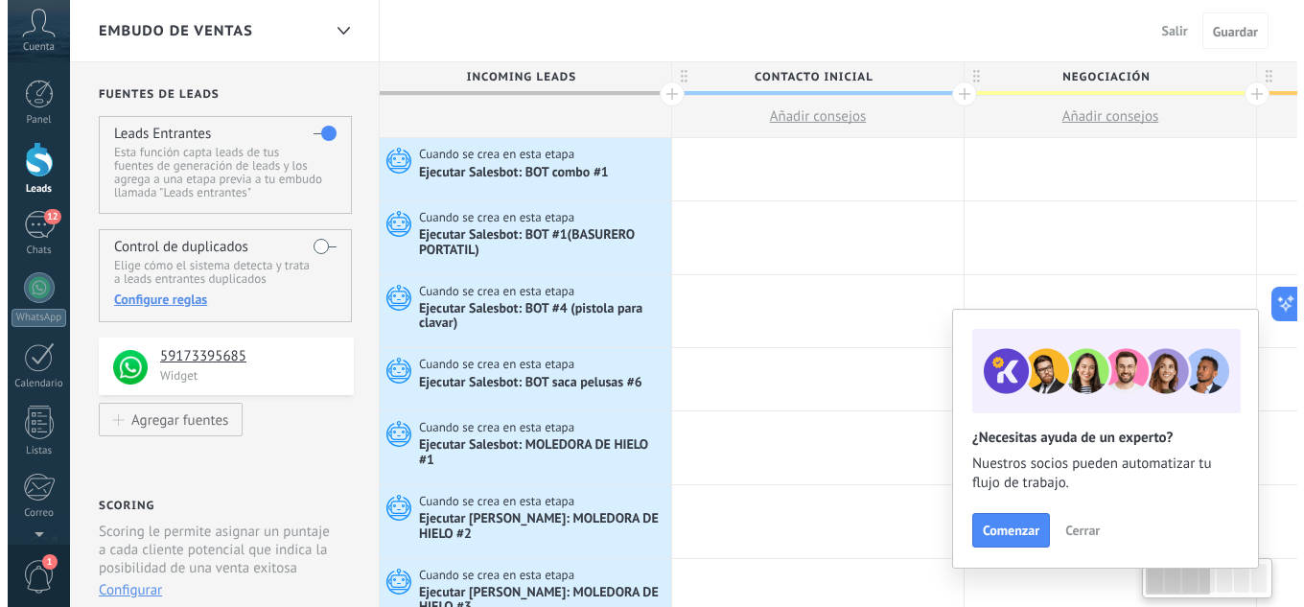
scroll to position [0, 1]
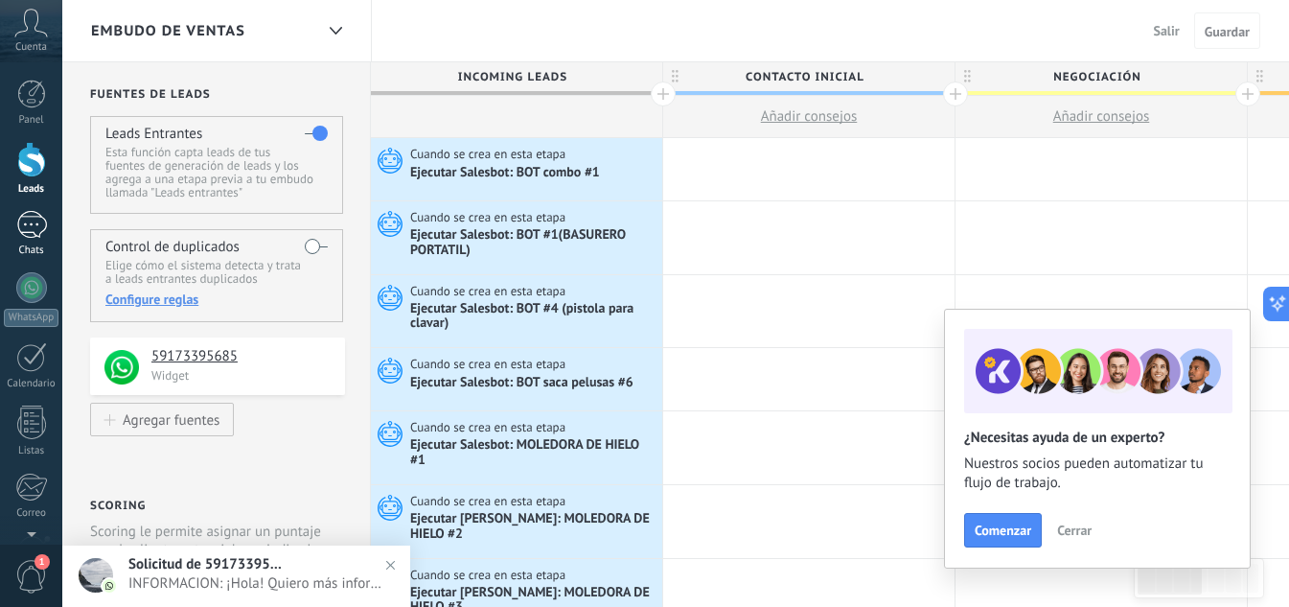
click at [28, 235] on div "1" at bounding box center [31, 225] width 31 height 28
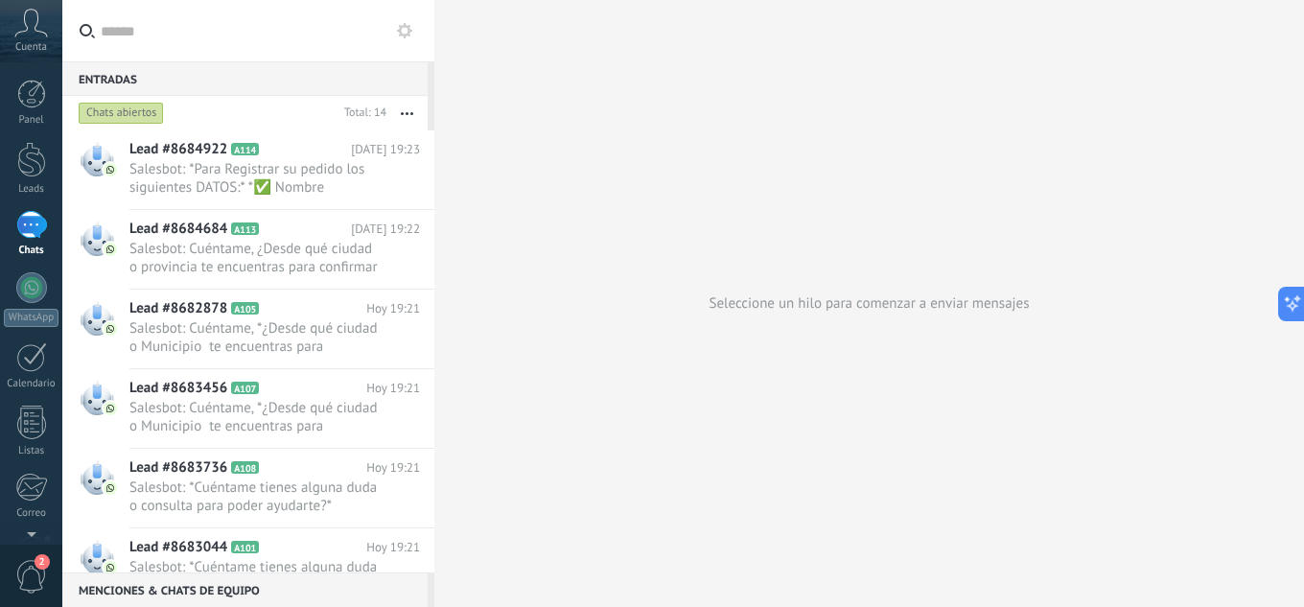
click at [22, 228] on div "1" at bounding box center [31, 225] width 31 height 28
click at [405, 28] on icon at bounding box center [404, 30] width 15 height 15
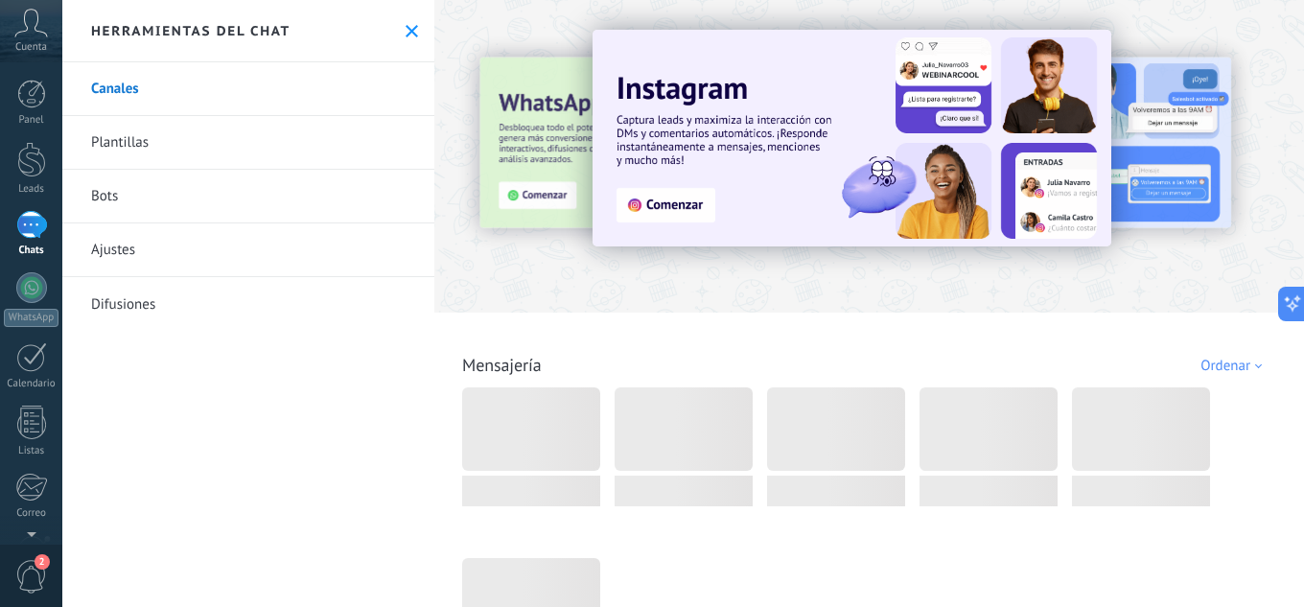
click at [127, 197] on link "Bots" at bounding box center [248, 197] width 372 height 54
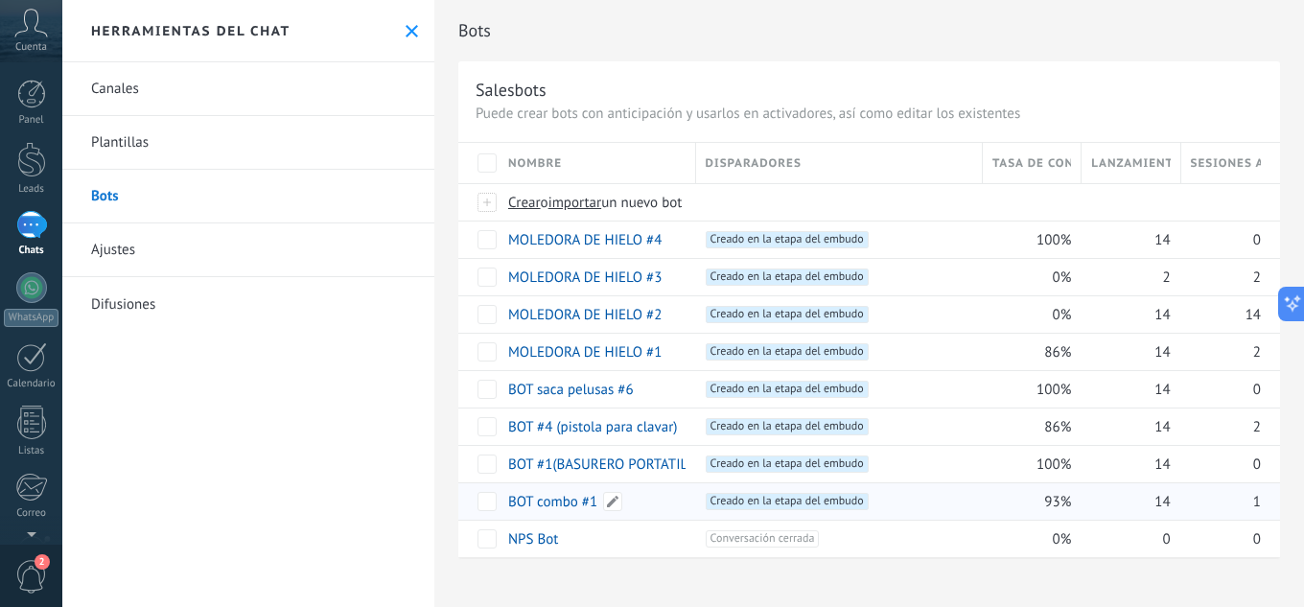
click at [595, 503] on link "BOT combo #1" at bounding box center [552, 502] width 89 height 18
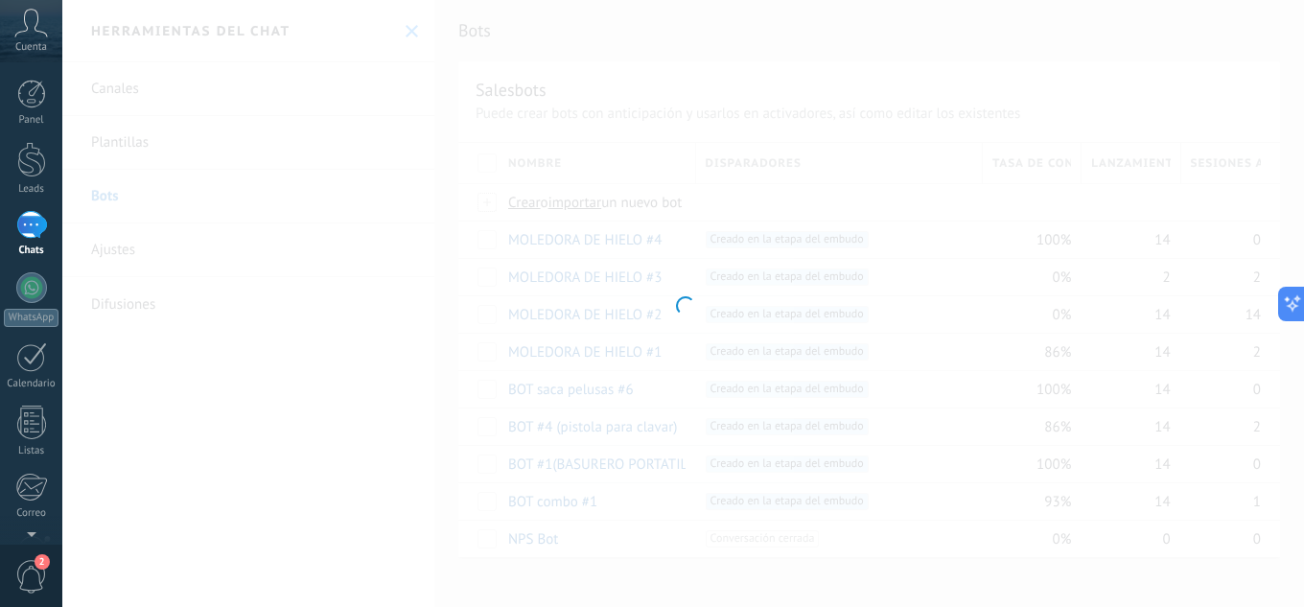
type input "**********"
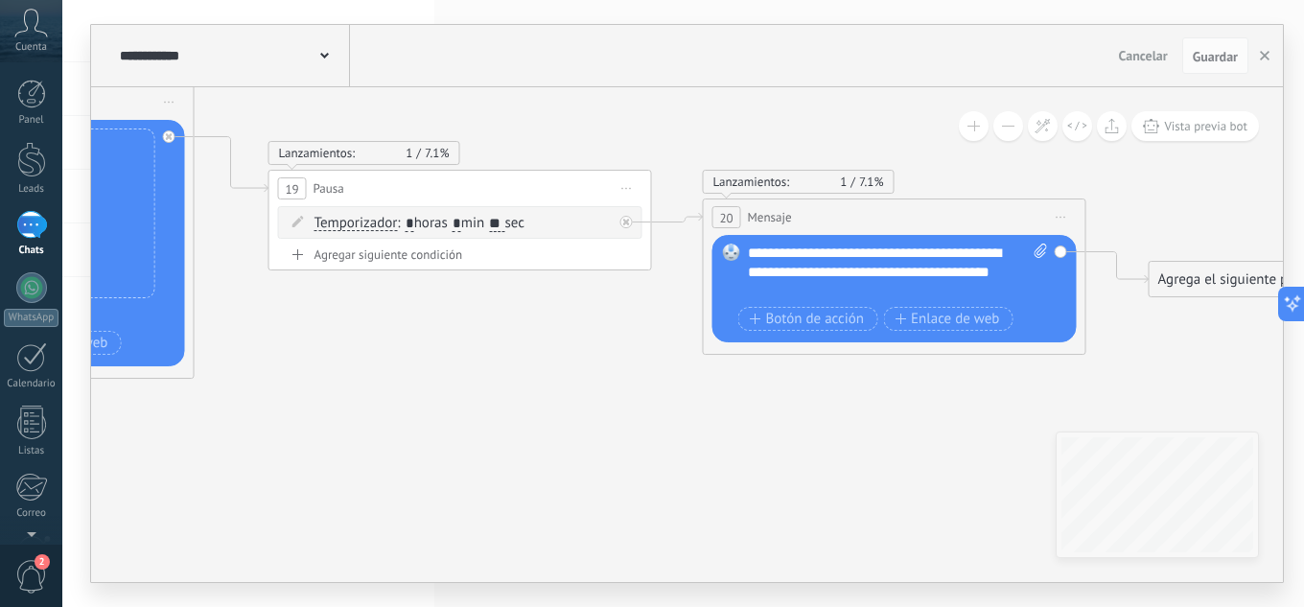
drag, startPoint x: 818, startPoint y: 479, endPoint x: 816, endPoint y: 408, distance: 71.0
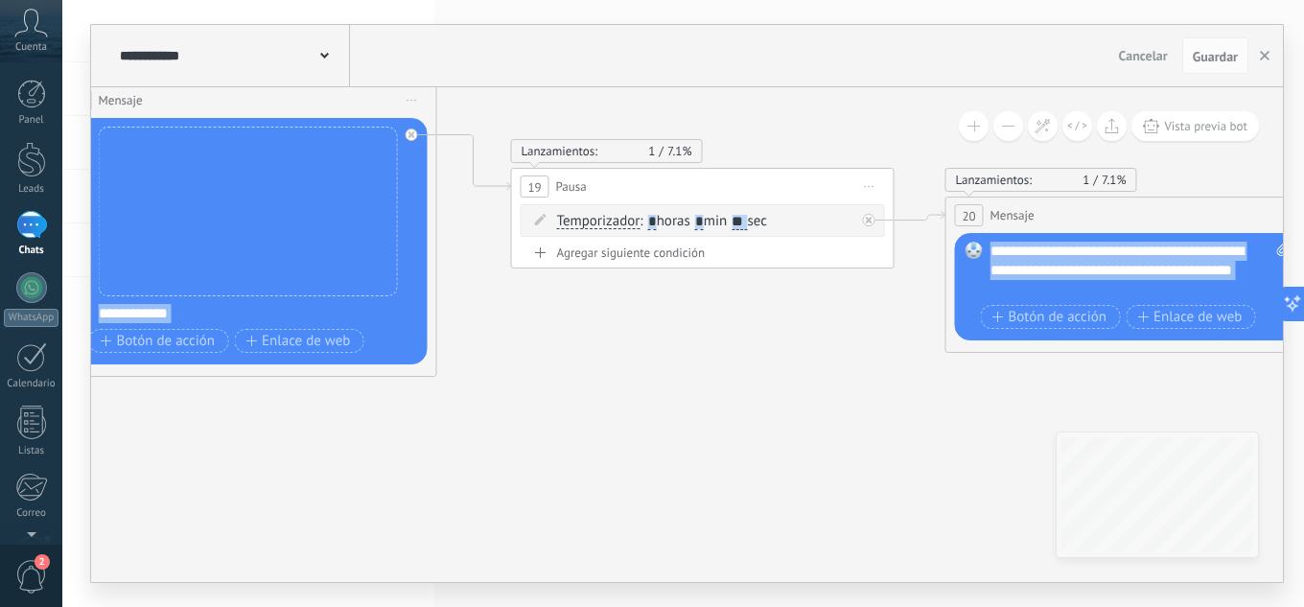
click at [1110, 446] on div "**********" at bounding box center [687, 334] width 1192 height 495
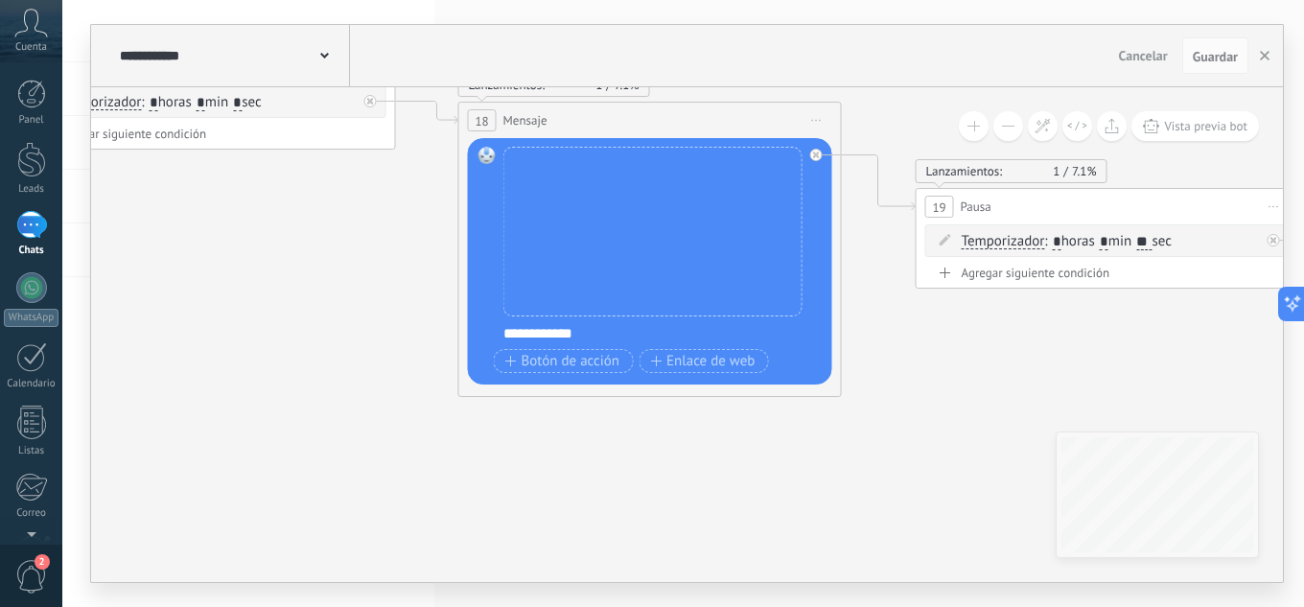
drag, startPoint x: 473, startPoint y: 406, endPoint x: 756, endPoint y: 480, distance: 293.4
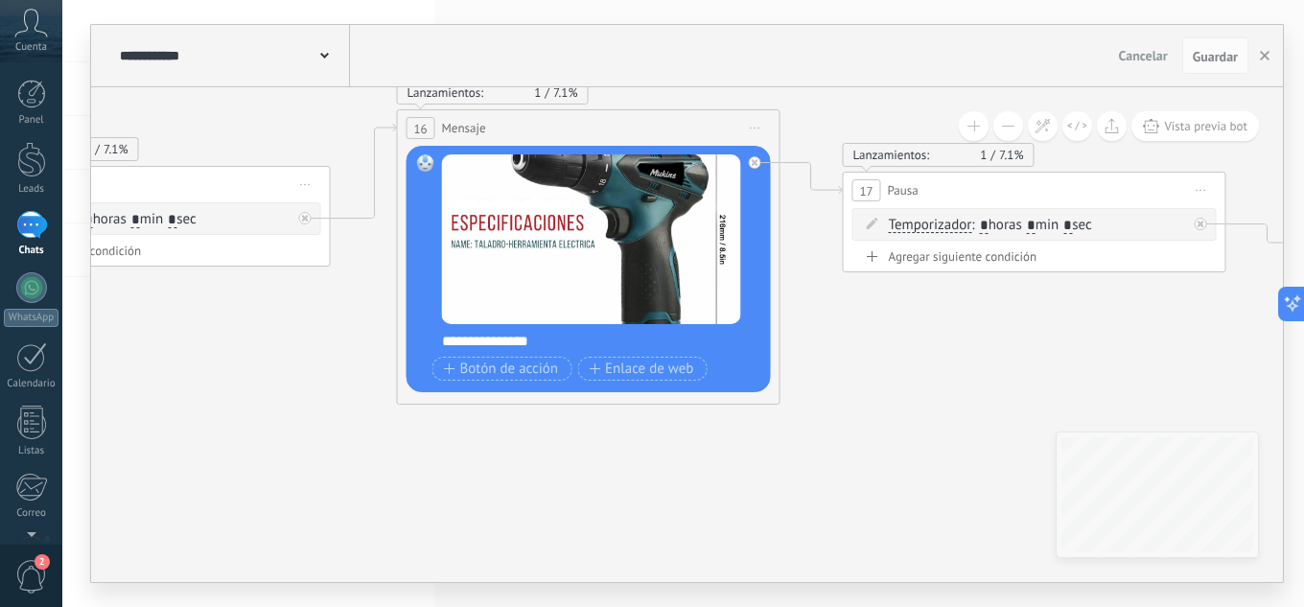
drag, startPoint x: 877, startPoint y: 443, endPoint x: 823, endPoint y: 452, distance: 54.4
click at [953, 448] on icon at bounding box center [568, 90] width 5281 height 1818
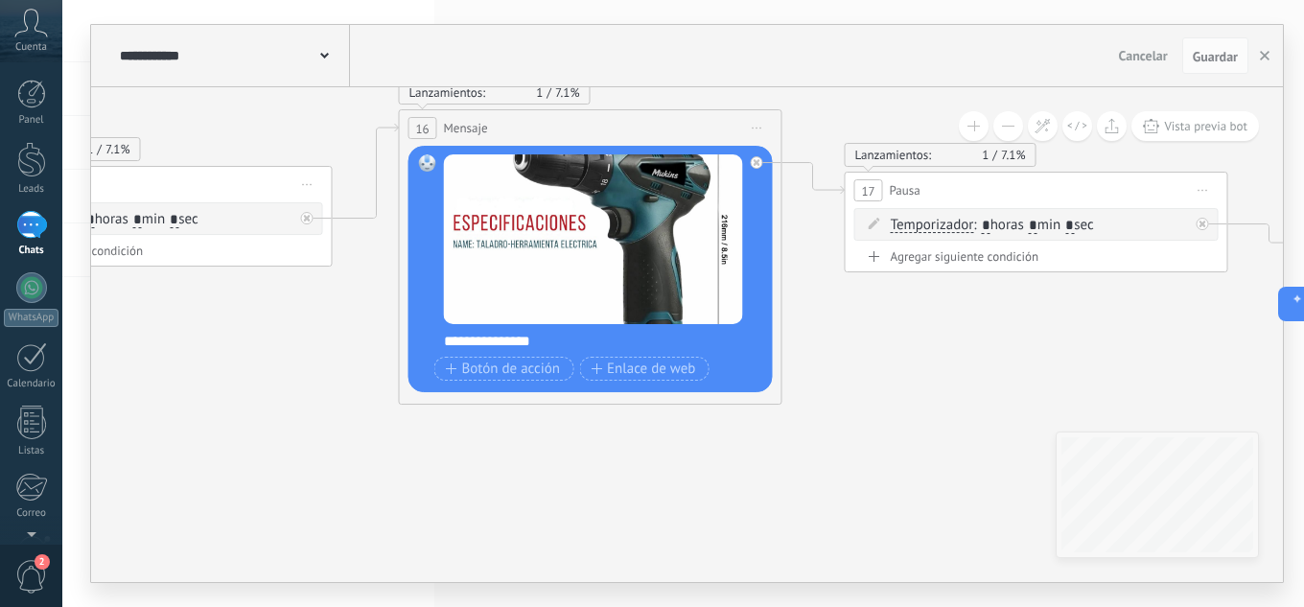
drag, startPoint x: 367, startPoint y: 439, endPoint x: 727, endPoint y: 528, distance: 370.4
click at [715, 521] on icon at bounding box center [570, 90] width 5281 height 1818
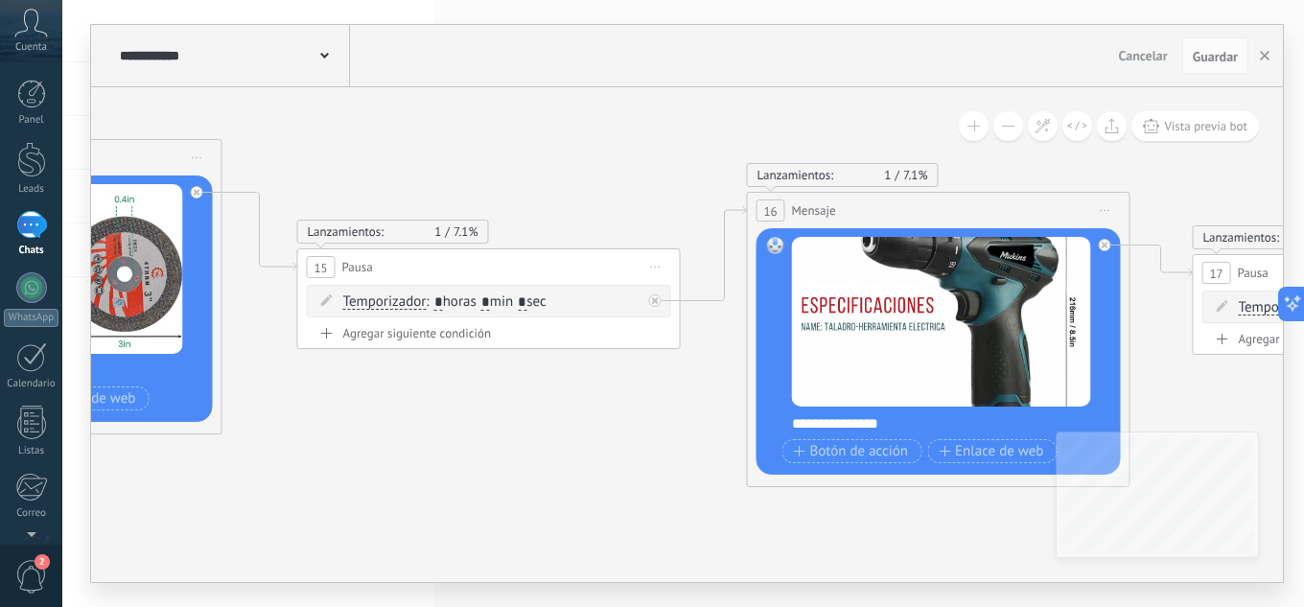
drag, startPoint x: 424, startPoint y: 491, endPoint x: 764, endPoint y: 525, distance: 342.1
click at [753, 525] on icon at bounding box center [918, 173] width 5281 height 1818
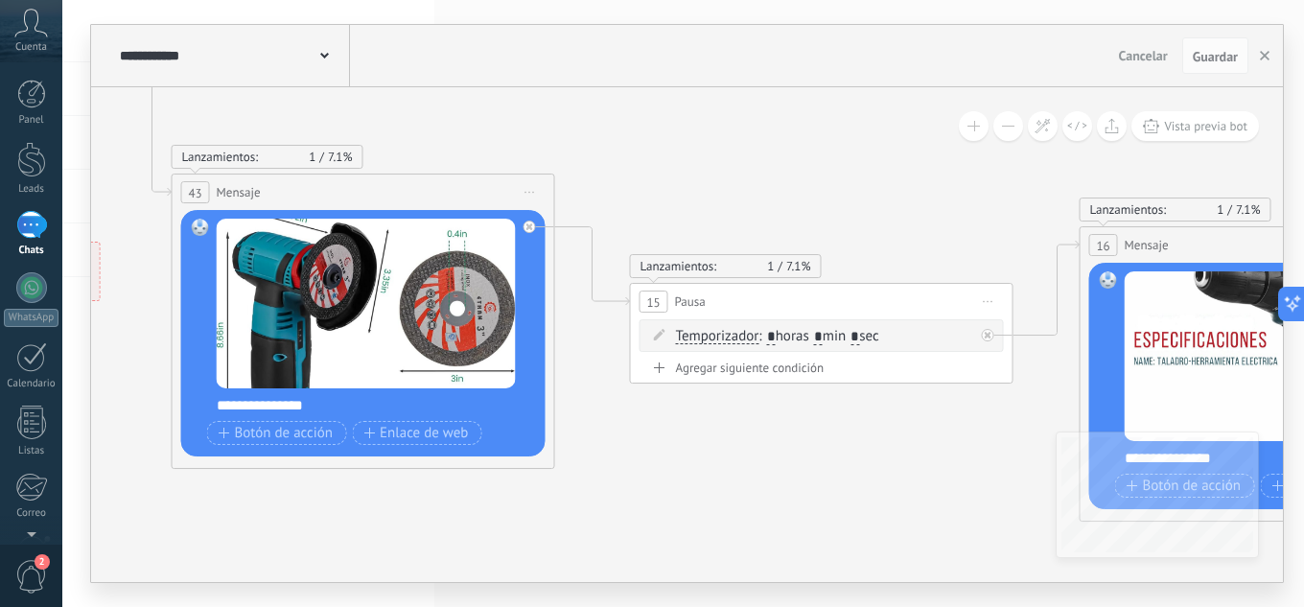
drag, startPoint x: 517, startPoint y: 498, endPoint x: 875, endPoint y: 517, distance: 359.0
click at [854, 517] on icon at bounding box center [1251, 207] width 5281 height 1818
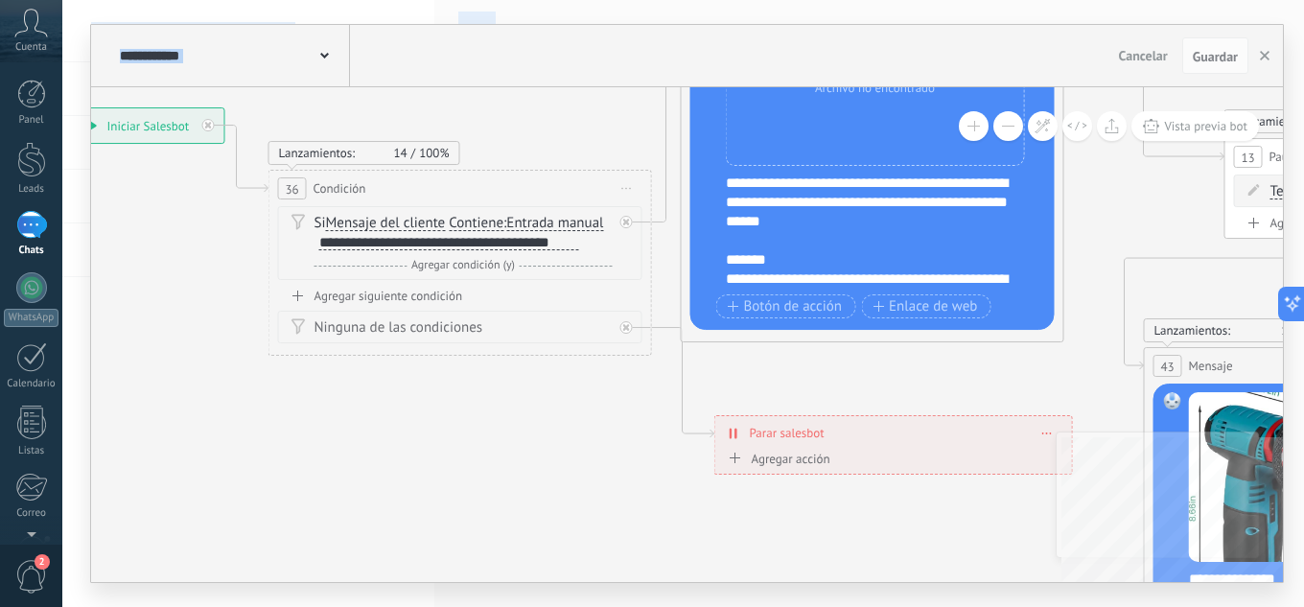
drag, startPoint x: 423, startPoint y: 444, endPoint x: 1022, endPoint y: 626, distance: 626.2
click at [1022, 606] on html ".abccls-1,.abccls-2{fill-rule:evenodd}.abccls-2{fill:#fff} .abfcls-1{fill:none}…" at bounding box center [652, 303] width 1304 height 607
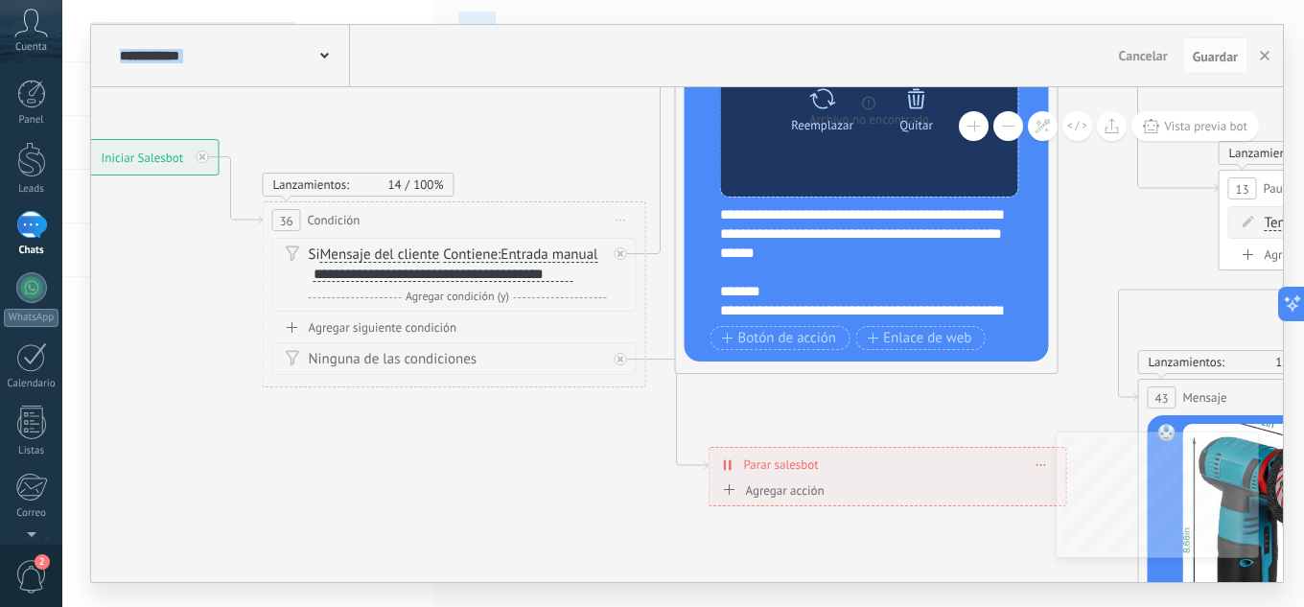
click at [804, 95] on div "Reemplazar" at bounding box center [822, 106] width 81 height 53
click input "Subir" at bounding box center [0, 0] width 0 height 0
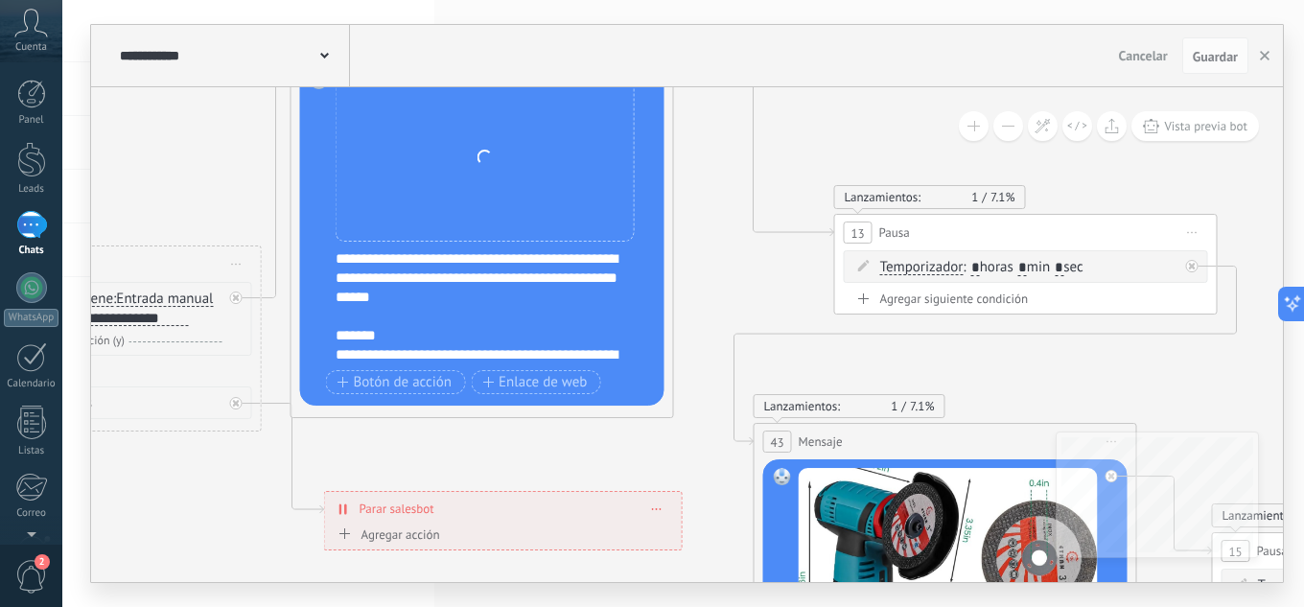
drag, startPoint x: 1097, startPoint y: 259, endPoint x: 712, endPoint y: 303, distance: 386.9
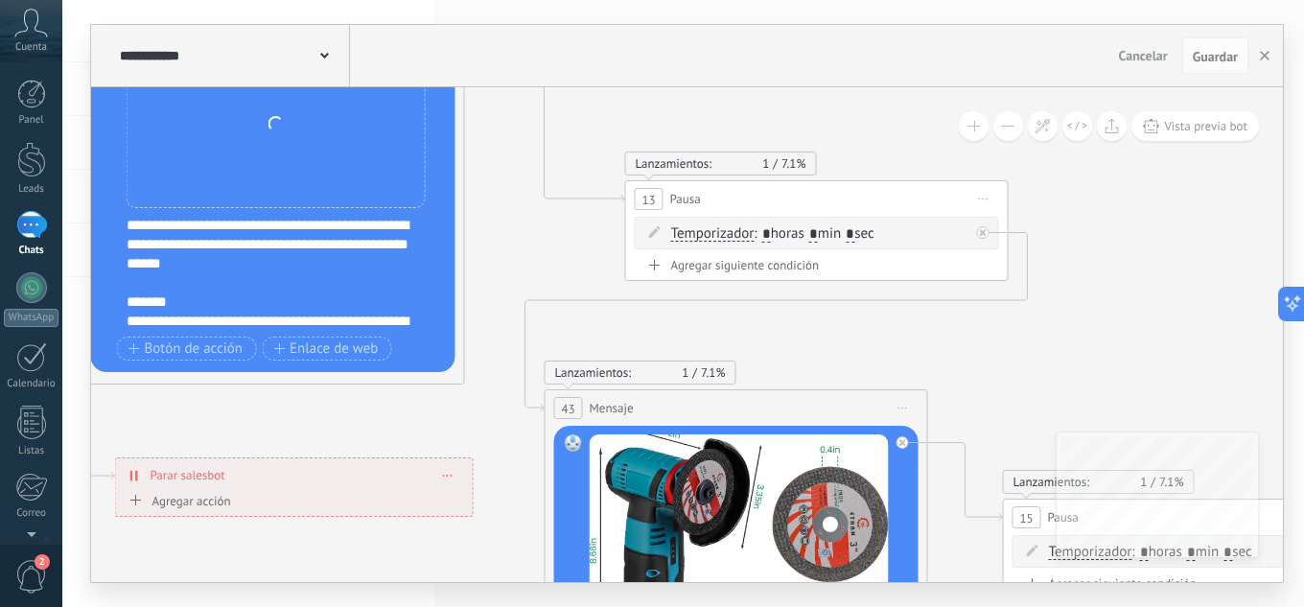
drag, startPoint x: 730, startPoint y: 297, endPoint x: 417, endPoint y: 121, distance: 358.9
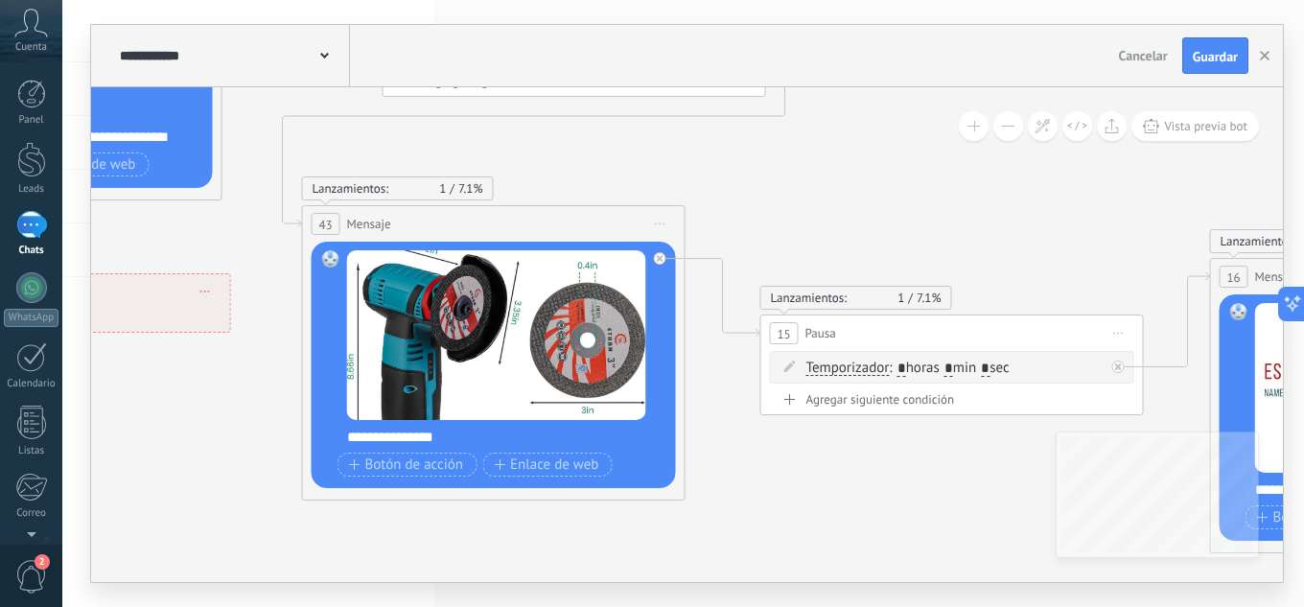
drag, startPoint x: 955, startPoint y: 251, endPoint x: 786, endPoint y: 197, distance: 177.3
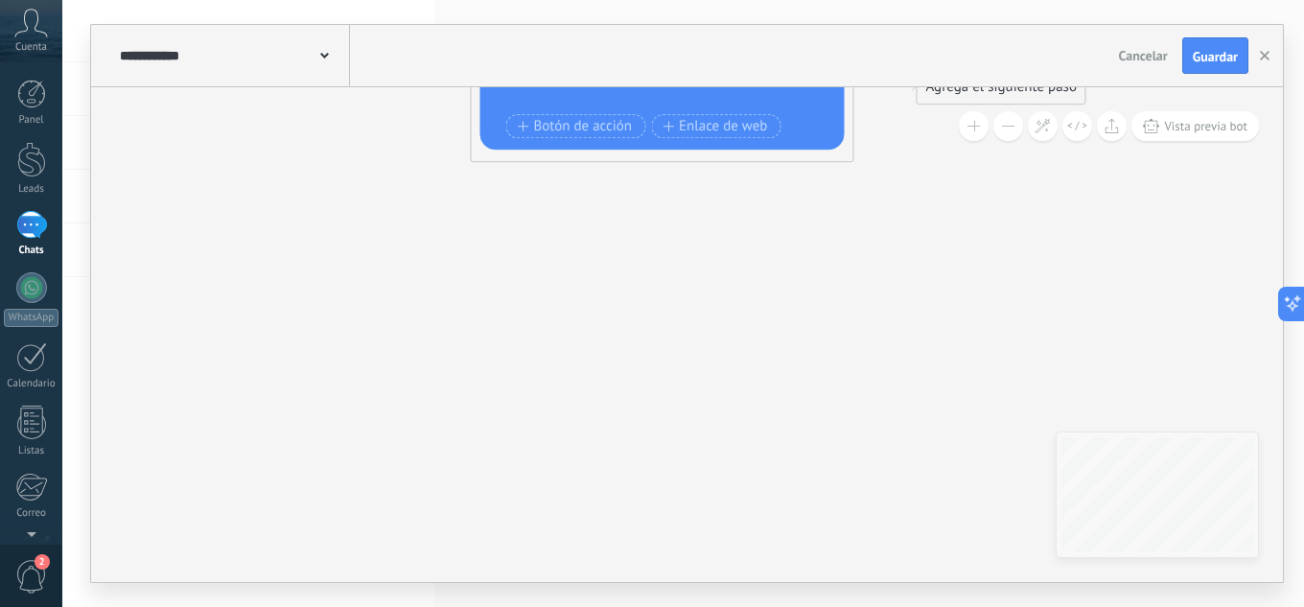
drag, startPoint x: 838, startPoint y: 420, endPoint x: 890, endPoint y: 178, distance: 247.1
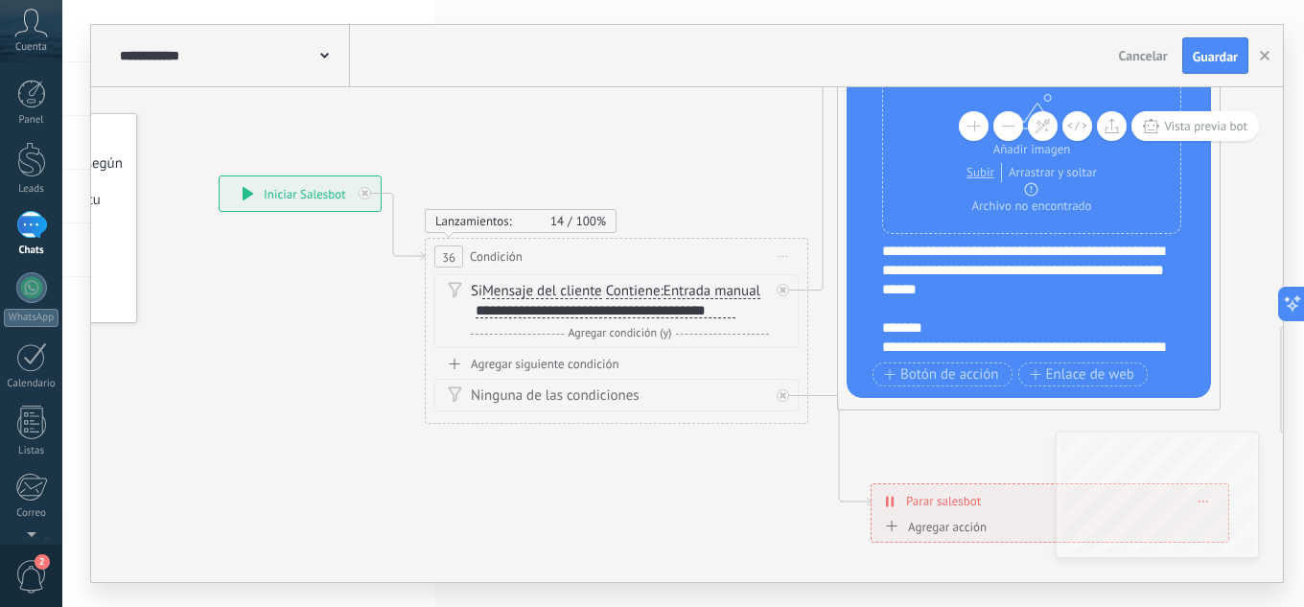
click at [1195, 63] on span "Guardar" at bounding box center [1215, 56] width 45 height 13
click at [1273, 58] on button "button" at bounding box center [1264, 55] width 29 height 35
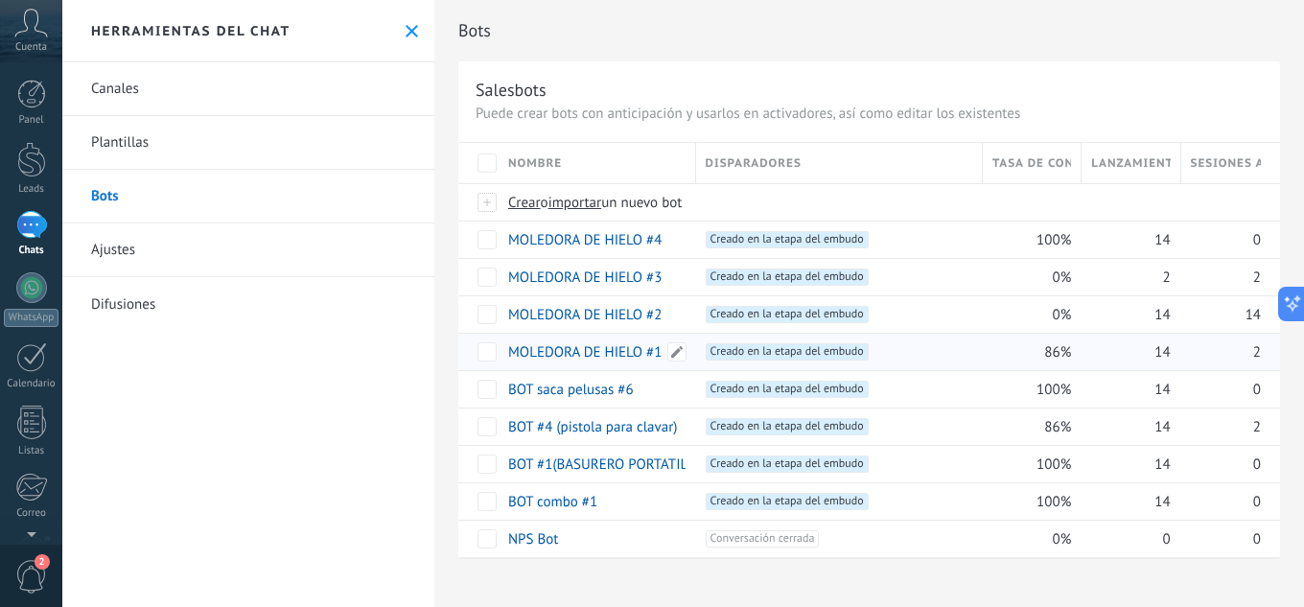
click at [595, 356] on link "MOLEDORA DE HIELO #1" at bounding box center [584, 352] width 153 height 18
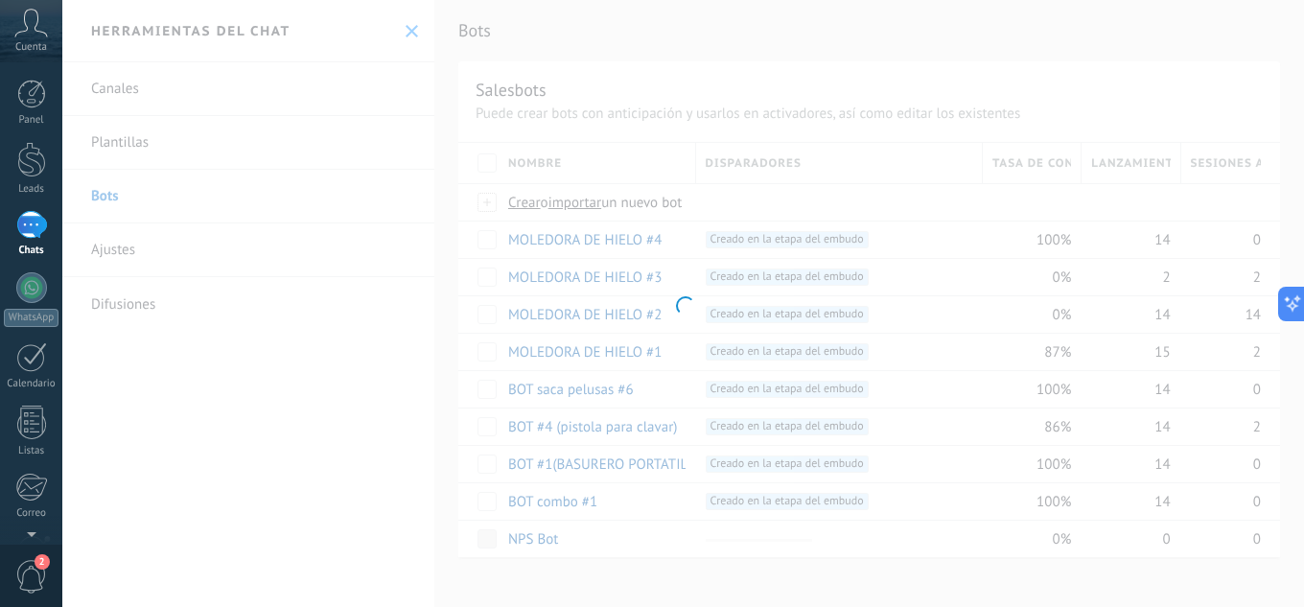
type input "**********"
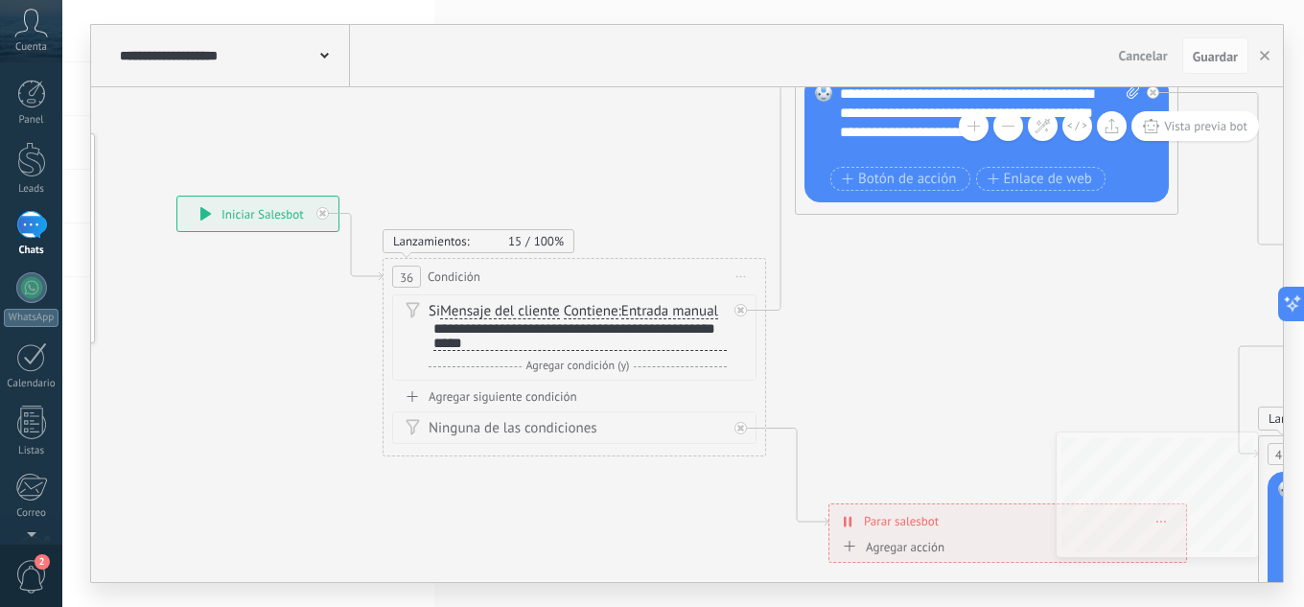
drag, startPoint x: 900, startPoint y: 254, endPoint x: 583, endPoint y: 155, distance: 332.3
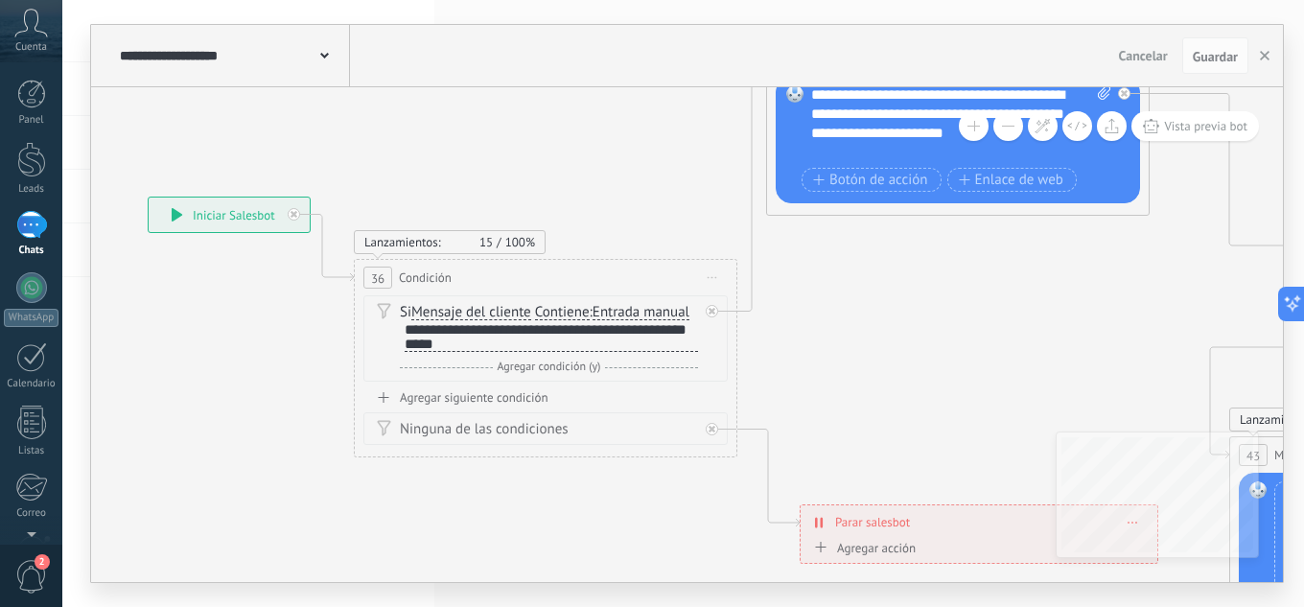
drag, startPoint x: 1050, startPoint y: 301, endPoint x: 768, endPoint y: 249, distance: 286.6
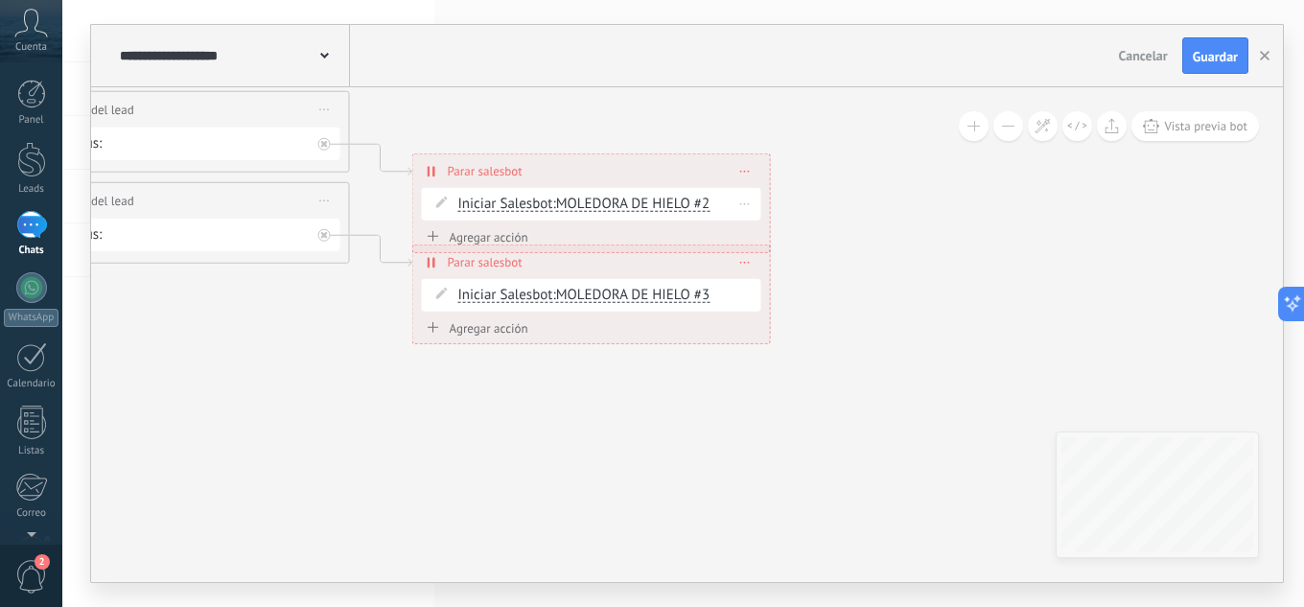
click at [608, 204] on span "MOLEDORA DE HIELO #2" at bounding box center [632, 204] width 153 height 18
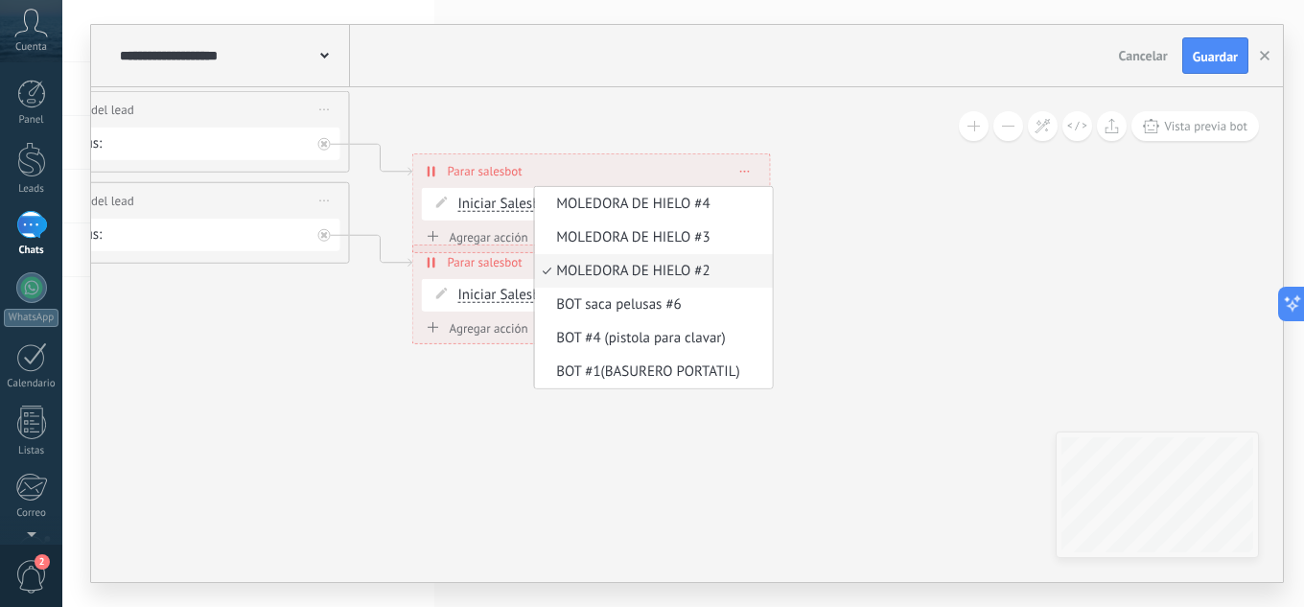
click at [640, 278] on span "MOLEDORA DE HIELO #2" at bounding box center [651, 271] width 232 height 19
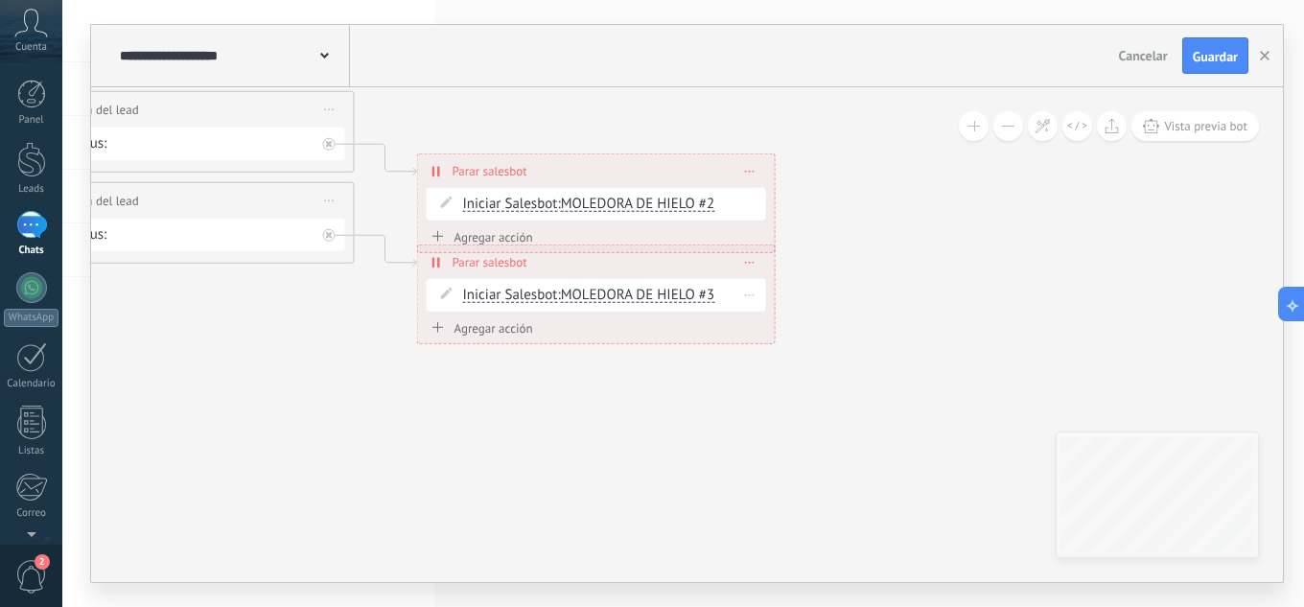
click at [623, 299] on span "MOLEDORA DE HIELO #3" at bounding box center [637, 295] width 153 height 18
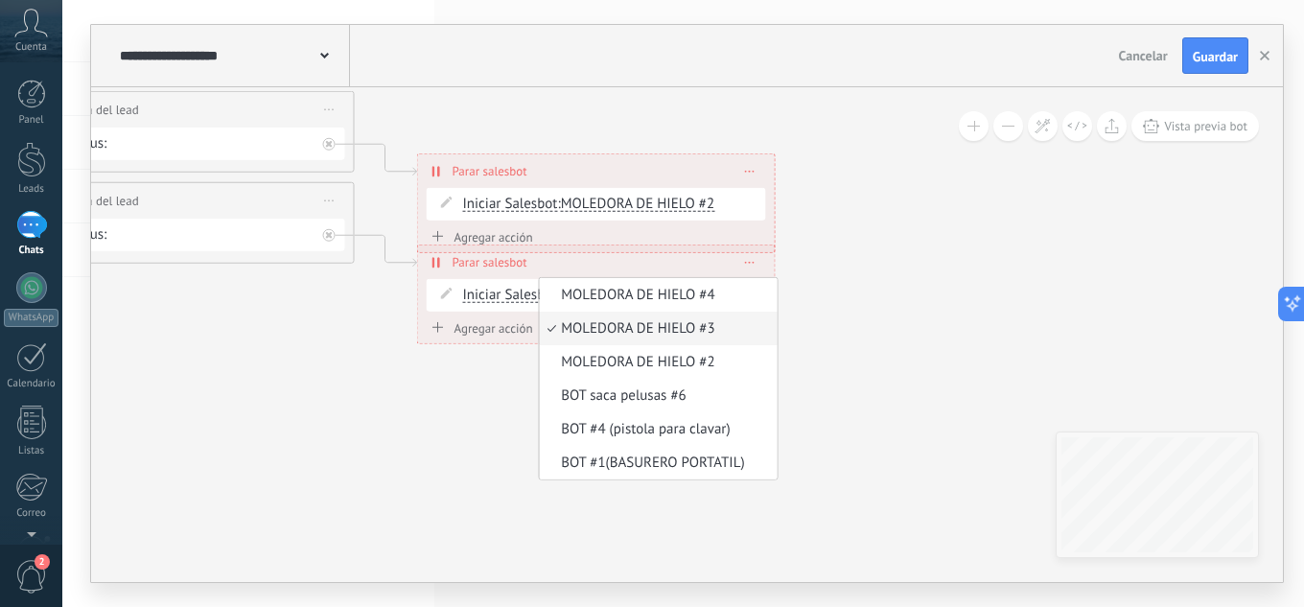
click at [641, 326] on span "MOLEDORA DE HIELO #3" at bounding box center [656, 328] width 232 height 19
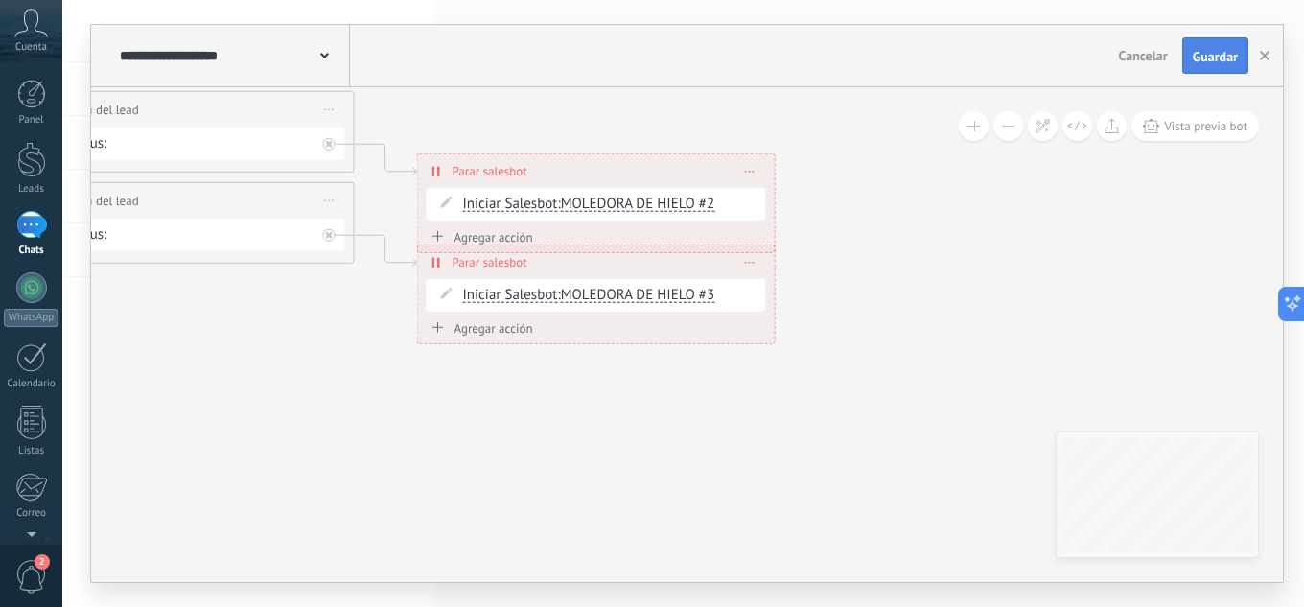
click at [1224, 60] on span "Guardar" at bounding box center [1215, 56] width 45 height 13
click at [1258, 53] on button "button" at bounding box center [1264, 55] width 29 height 35
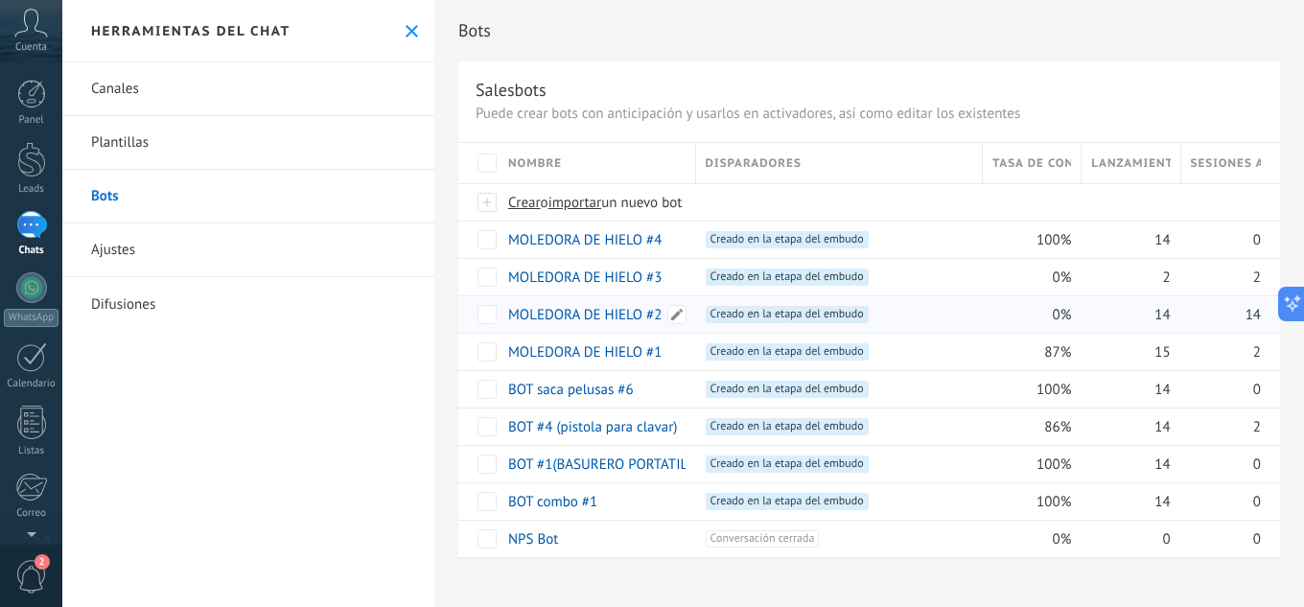
click at [597, 314] on link "MOLEDORA DE HIELO #2" at bounding box center [584, 315] width 153 height 18
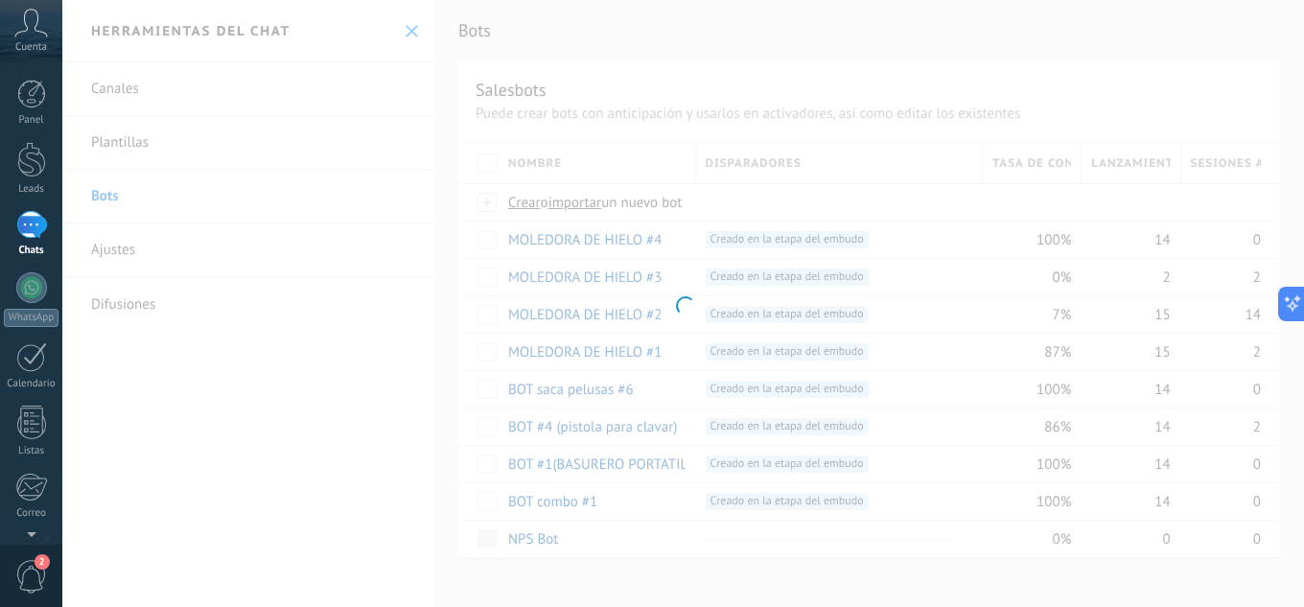
type input "**********"
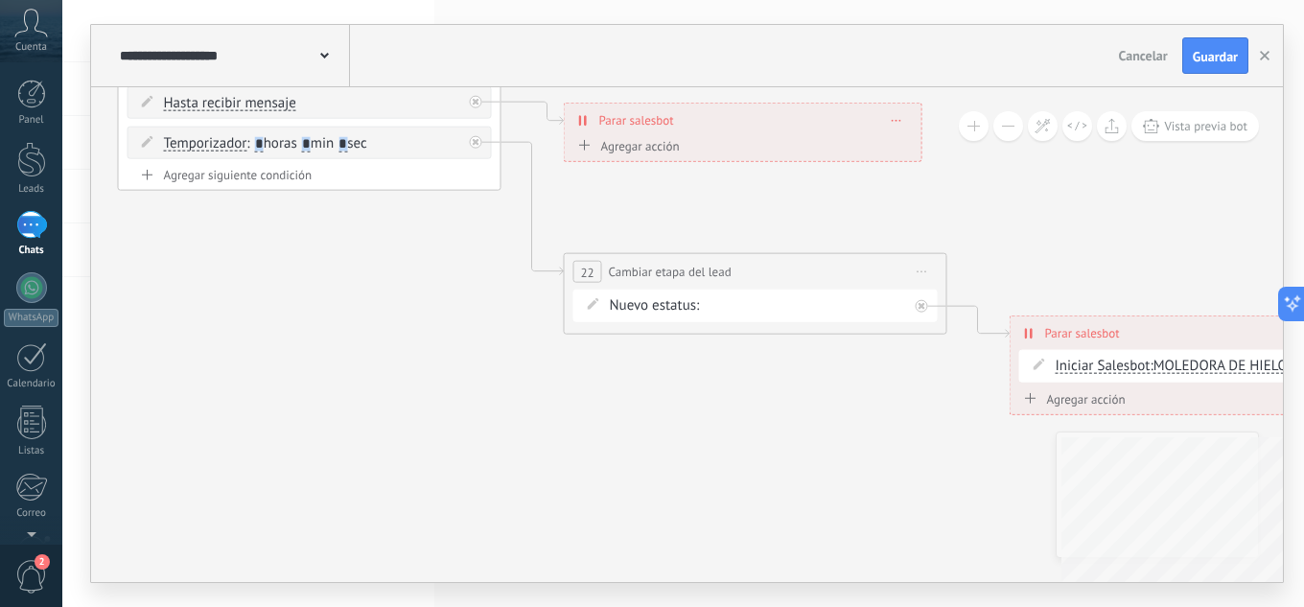
click at [1146, 505] on div "**********" at bounding box center [687, 334] width 1192 height 495
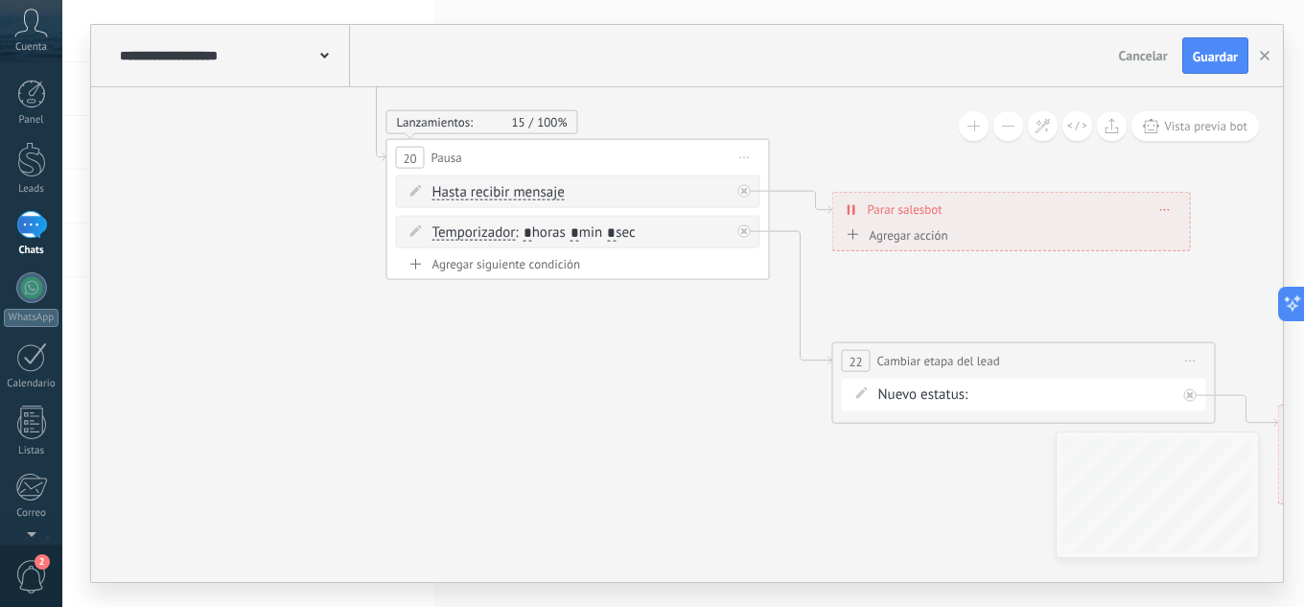
drag, startPoint x: 525, startPoint y: 443, endPoint x: 692, endPoint y: 486, distance: 172.3
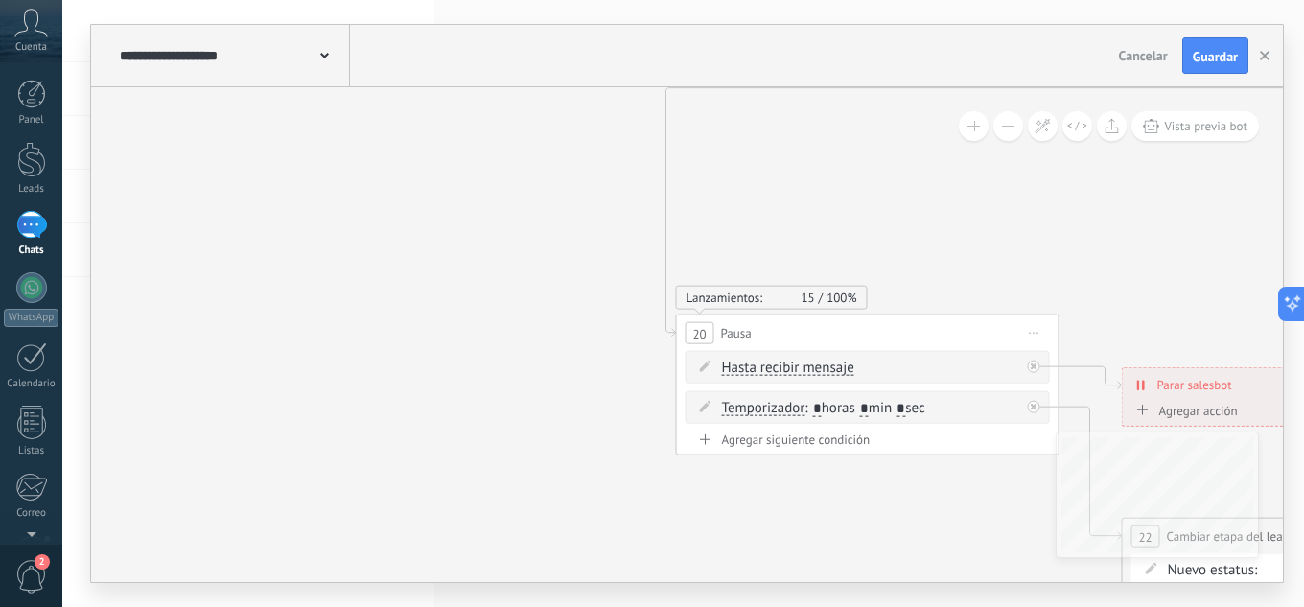
drag, startPoint x: 502, startPoint y: 382, endPoint x: 774, endPoint y: 536, distance: 312.1
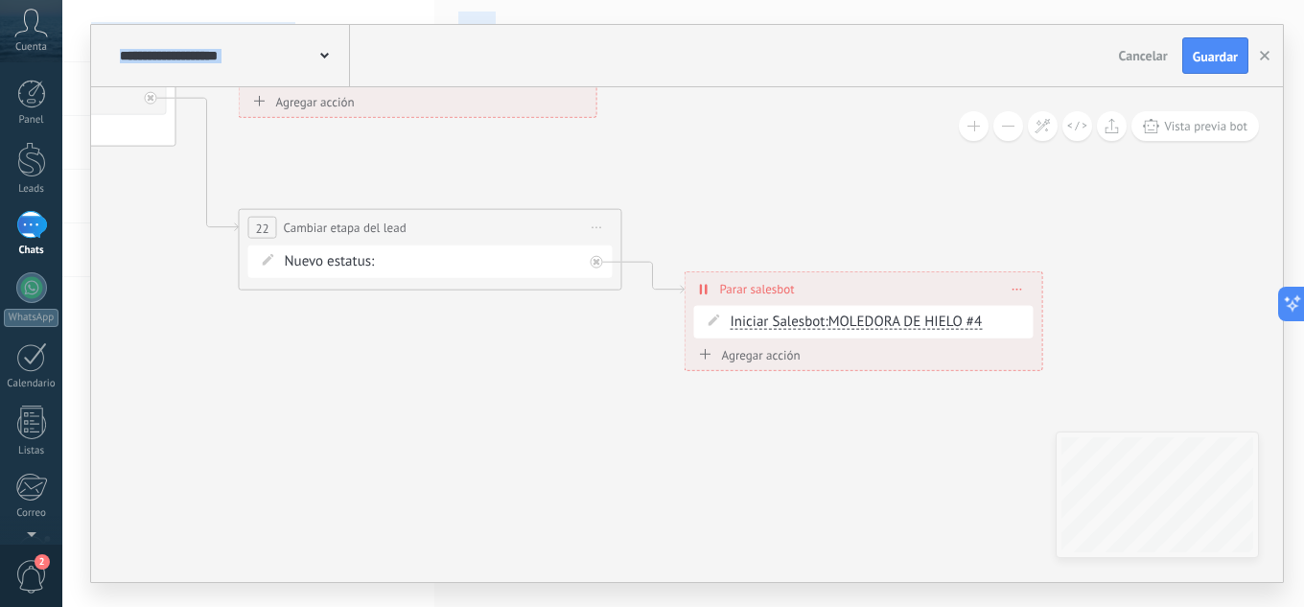
drag, startPoint x: 879, startPoint y: 504, endPoint x: 0, endPoint y: 197, distance: 931.1
click at [0, 197] on body ".abccls-1,.abccls-2{fill-rule:evenodd}.abccls-2{fill:#fff} .abfcls-1{fill:none}…" at bounding box center [652, 303] width 1304 height 607
click at [915, 314] on span "MOLEDORA DE HIELO #4" at bounding box center [904, 317] width 153 height 18
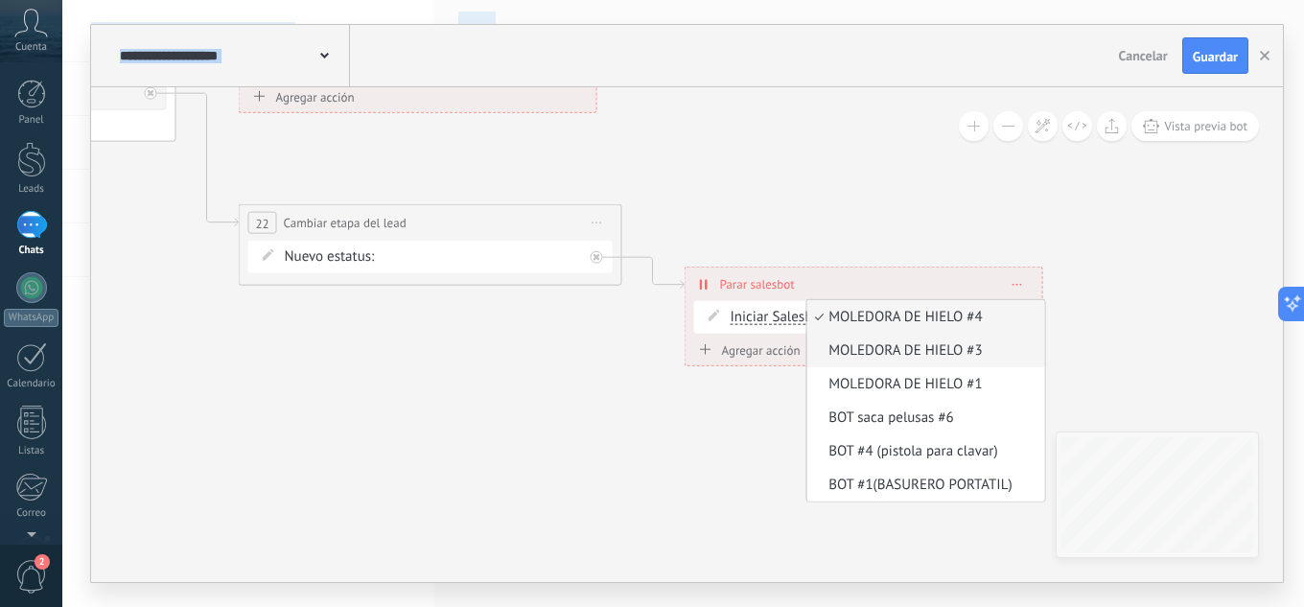
click at [921, 353] on span "MOLEDORA DE HIELO #3" at bounding box center [923, 350] width 232 height 19
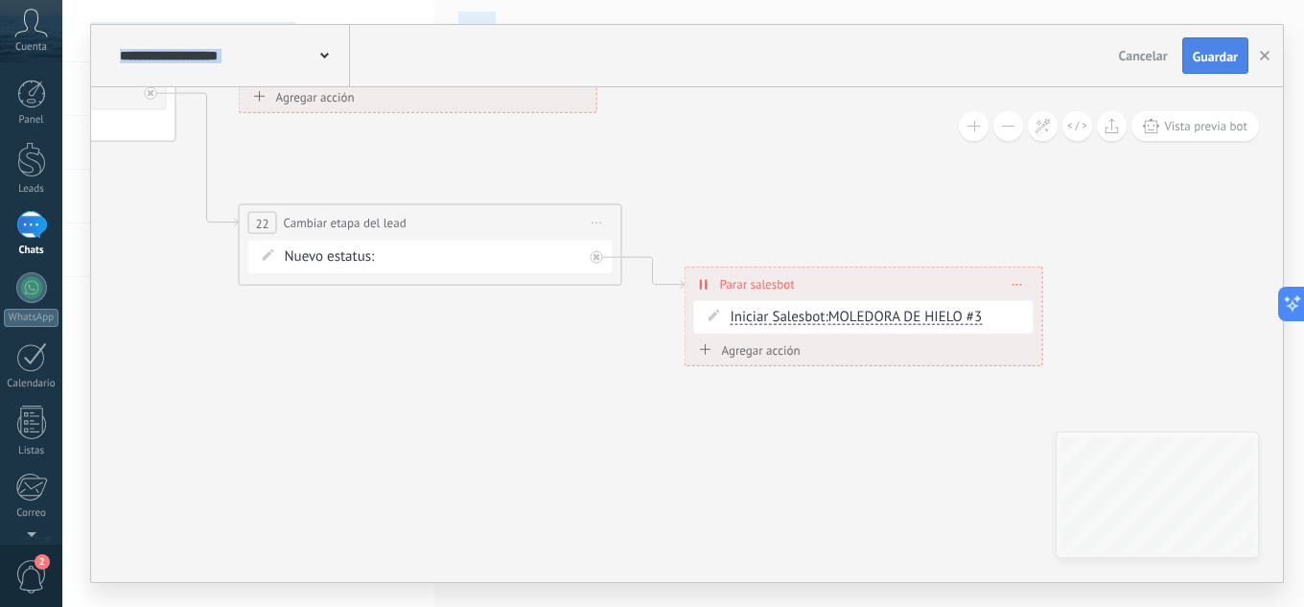
click at [1199, 53] on span "Guardar" at bounding box center [1215, 56] width 45 height 13
click at [1260, 57] on icon "button" at bounding box center [1265, 56] width 10 height 10
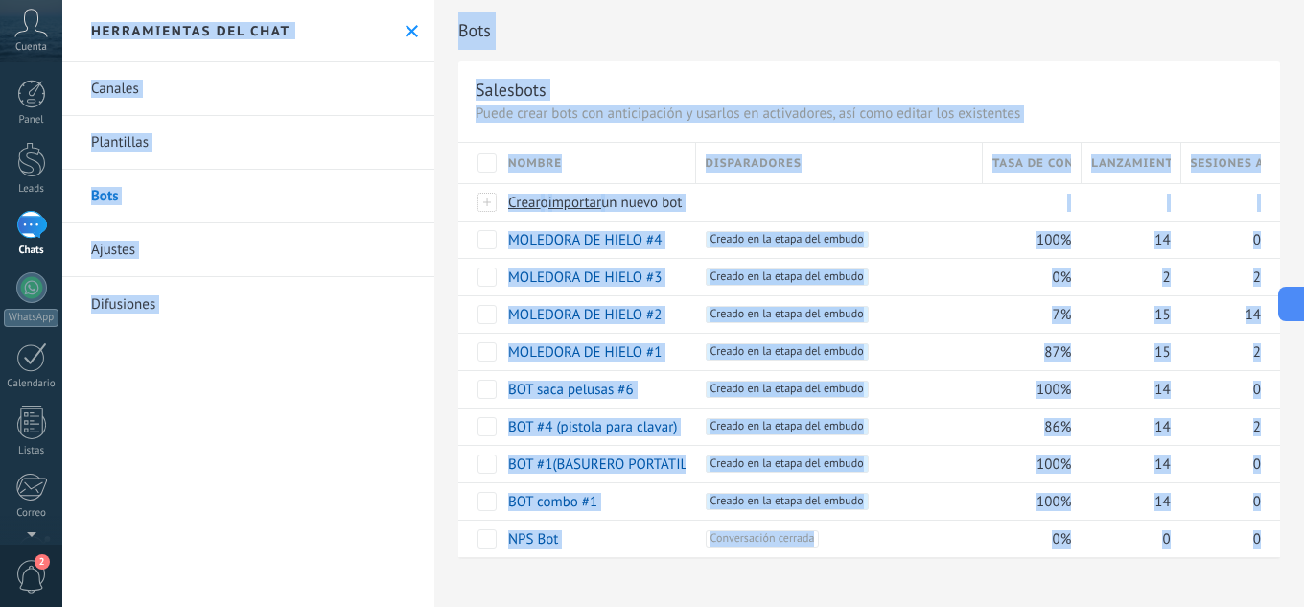
click at [859, 161] on div "Disparadores" at bounding box center [839, 163] width 286 height 40
click at [851, 161] on div "Disparadores" at bounding box center [839, 163] width 286 height 40
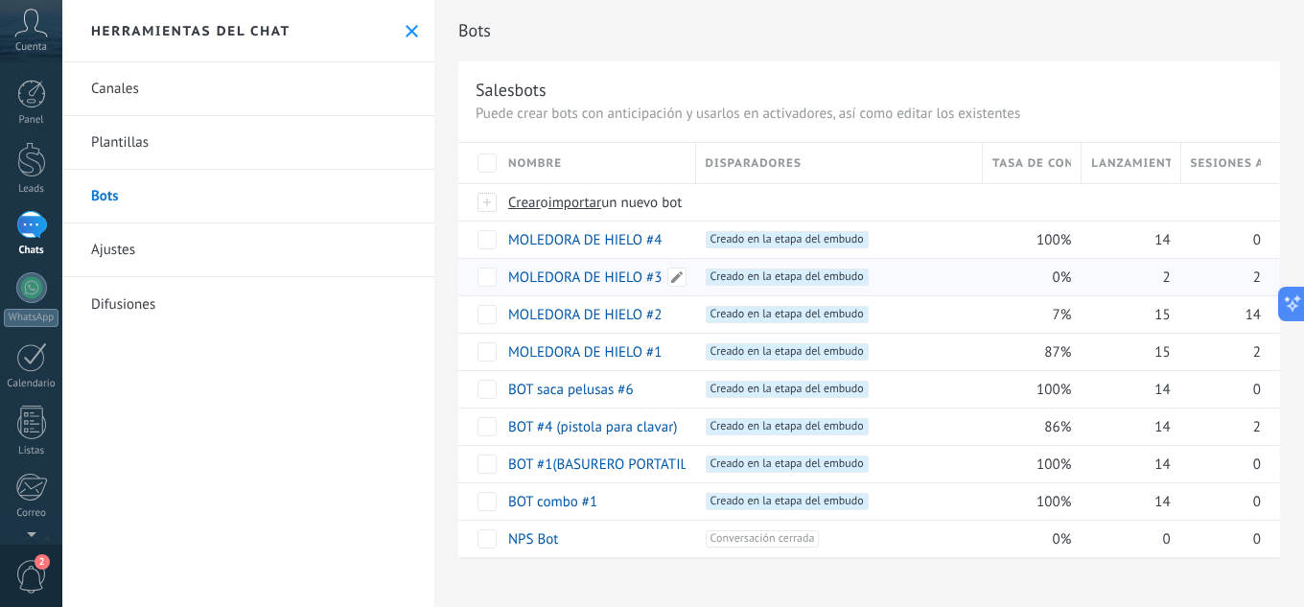
click at [606, 279] on link "MOLEDORA DE HIELO #3" at bounding box center [584, 277] width 153 height 18
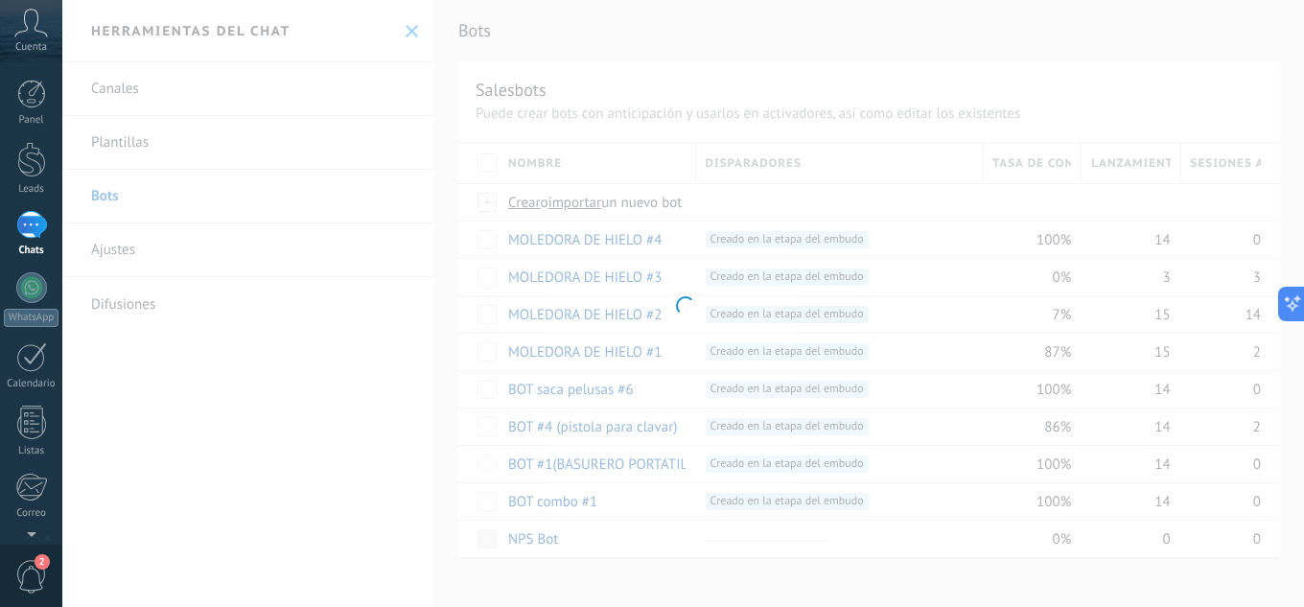
type input "**********"
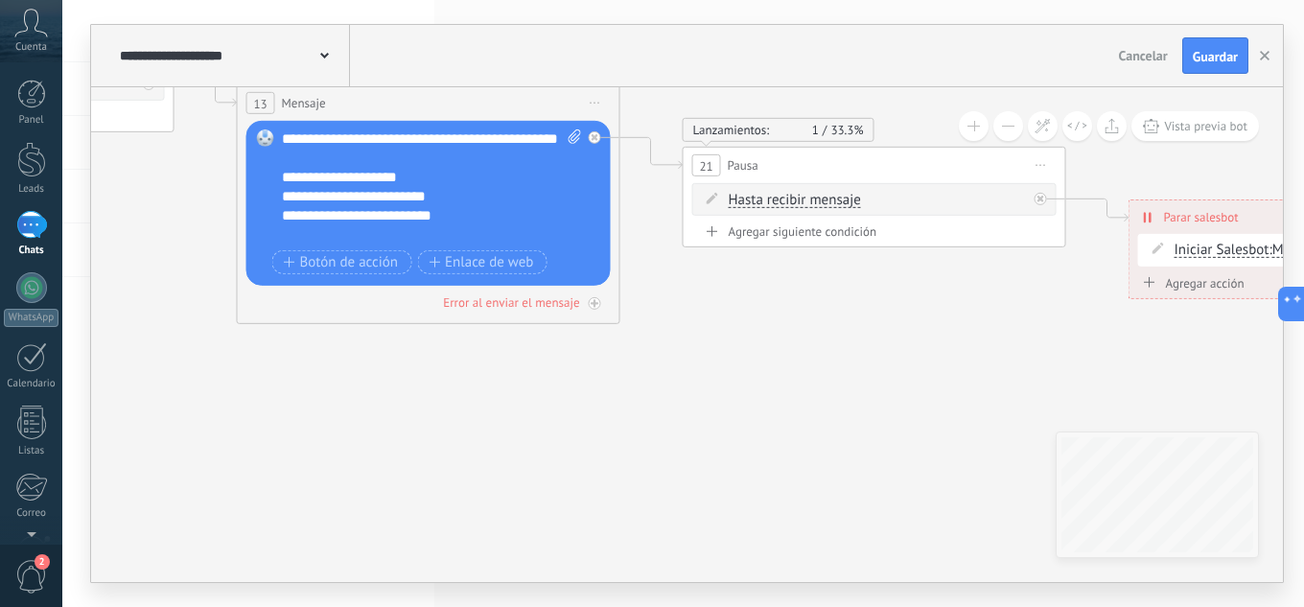
drag, startPoint x: 798, startPoint y: 401, endPoint x: 1032, endPoint y: 321, distance: 248.0
click at [1034, 325] on icon at bounding box center [313, 147] width 3306 height 1438
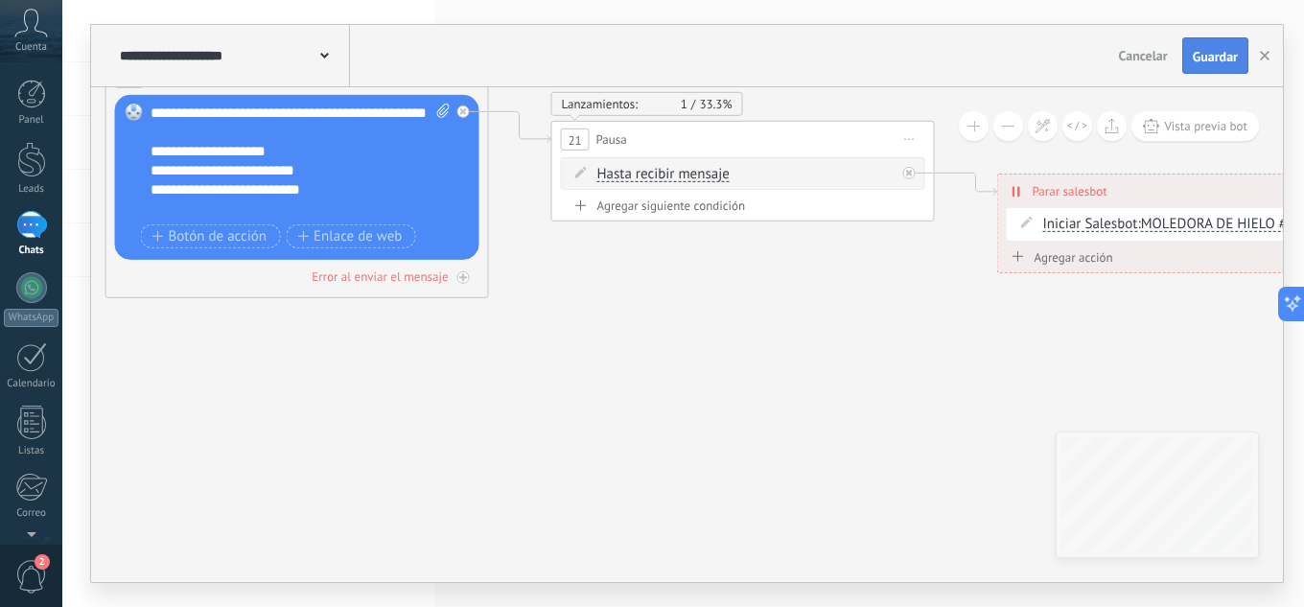
click at [1213, 52] on span "Guardar" at bounding box center [1215, 56] width 45 height 13
click at [1258, 55] on button "button" at bounding box center [1264, 55] width 29 height 35
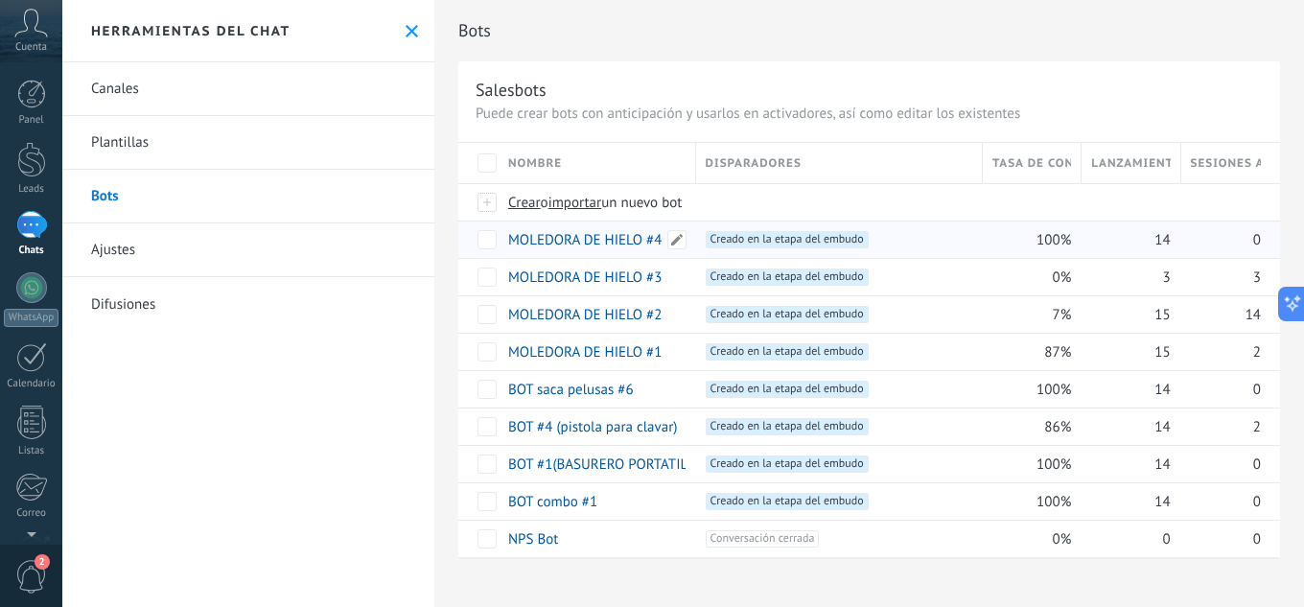
click at [577, 243] on link "MOLEDORA DE HIELO #4" at bounding box center [584, 240] width 153 height 18
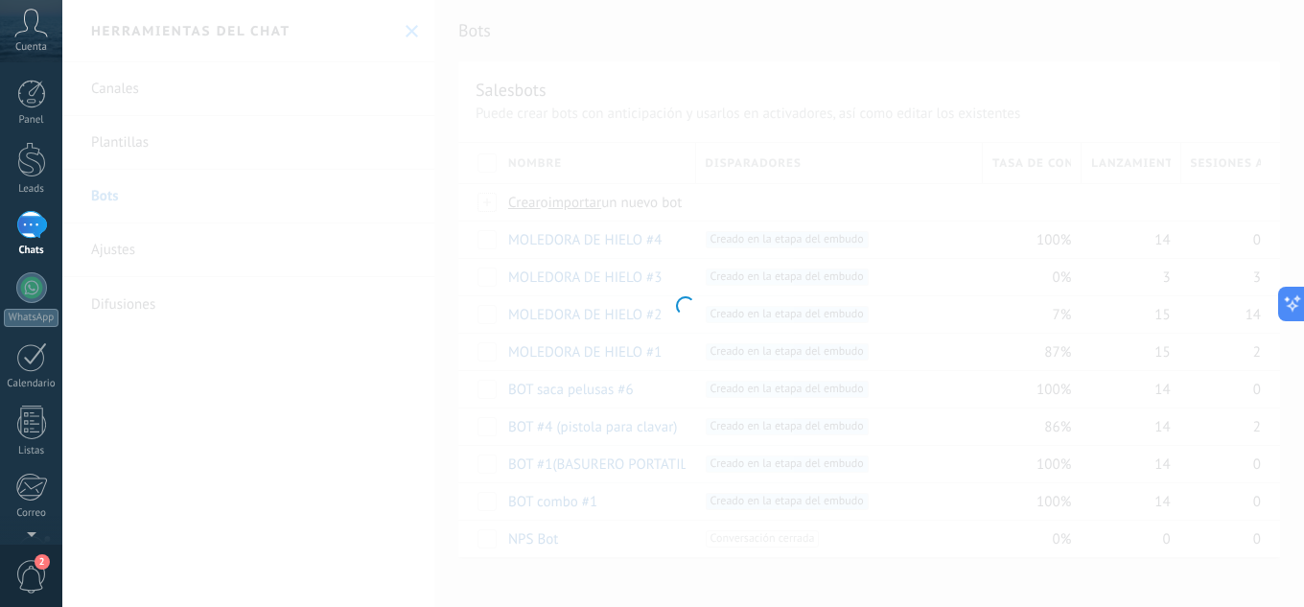
type input "**********"
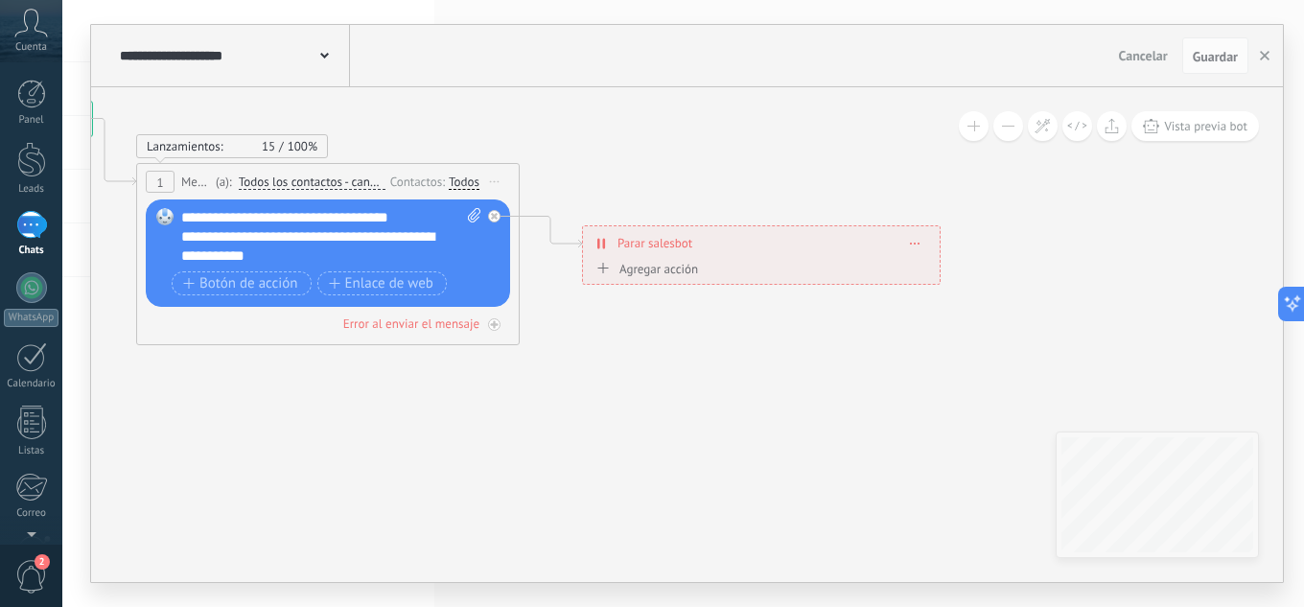
drag, startPoint x: 1155, startPoint y: 281, endPoint x: 587, endPoint y: 151, distance: 583.2
click at [587, 151] on icon at bounding box center [435, 222] width 1969 height 1203
drag, startPoint x: 1231, startPoint y: 62, endPoint x: 1245, endPoint y: 57, distance: 15.5
click at [1235, 61] on span "Guardar" at bounding box center [1215, 56] width 45 height 13
click at [1276, 51] on button "button" at bounding box center [1264, 55] width 29 height 36
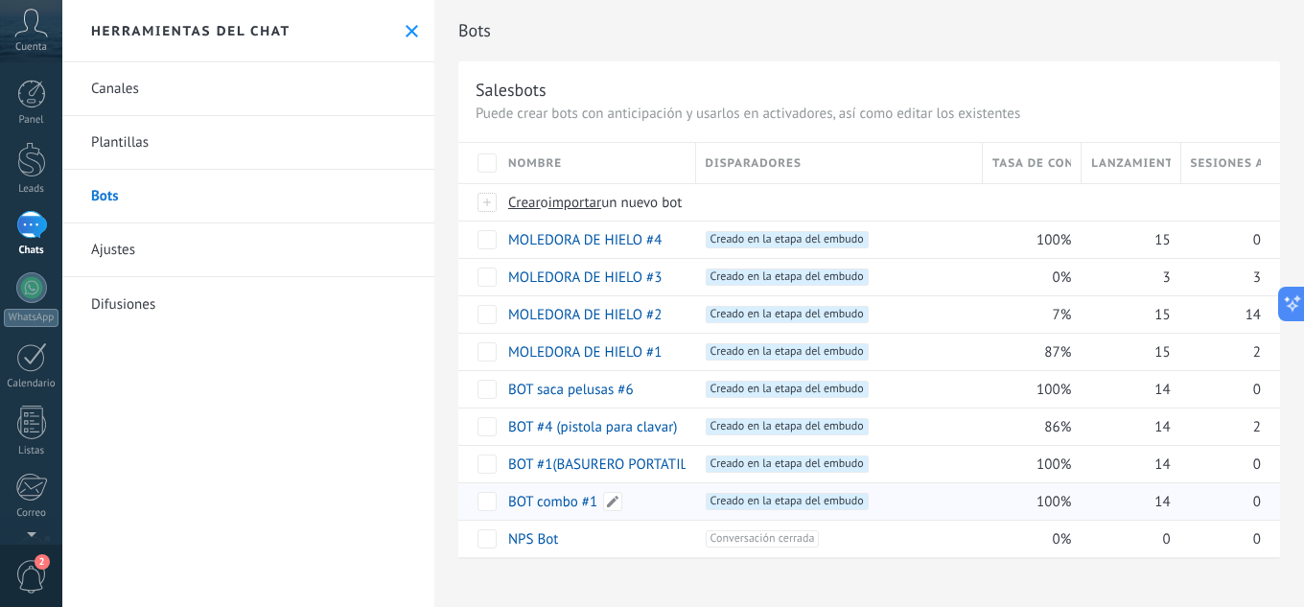
click at [555, 500] on link "BOT combo #1" at bounding box center [552, 502] width 89 height 18
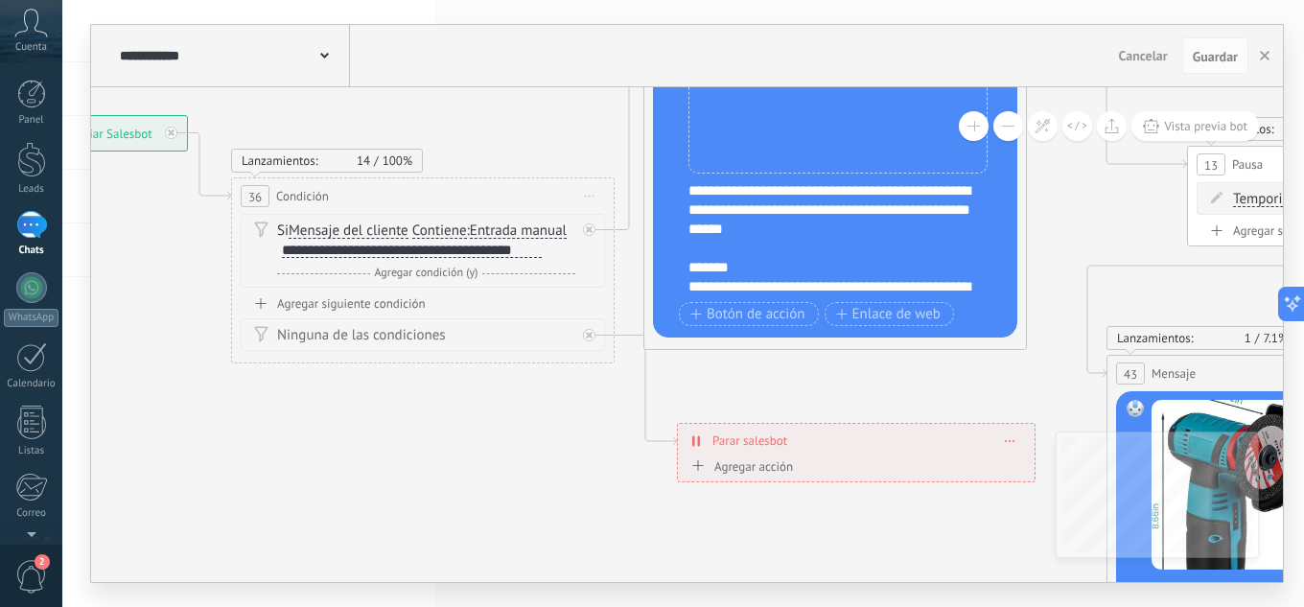
drag, startPoint x: 844, startPoint y: 285, endPoint x: 377, endPoint y: 106, distance: 499.7
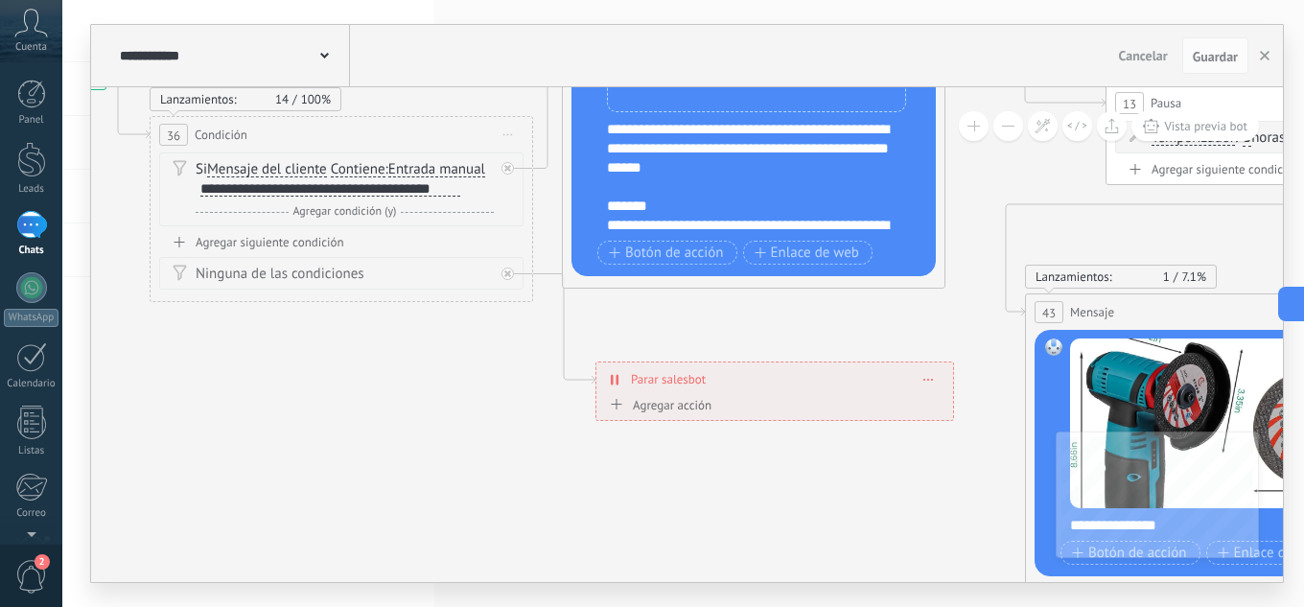
drag, startPoint x: 501, startPoint y: 439, endPoint x: 425, endPoint y: 366, distance: 105.8
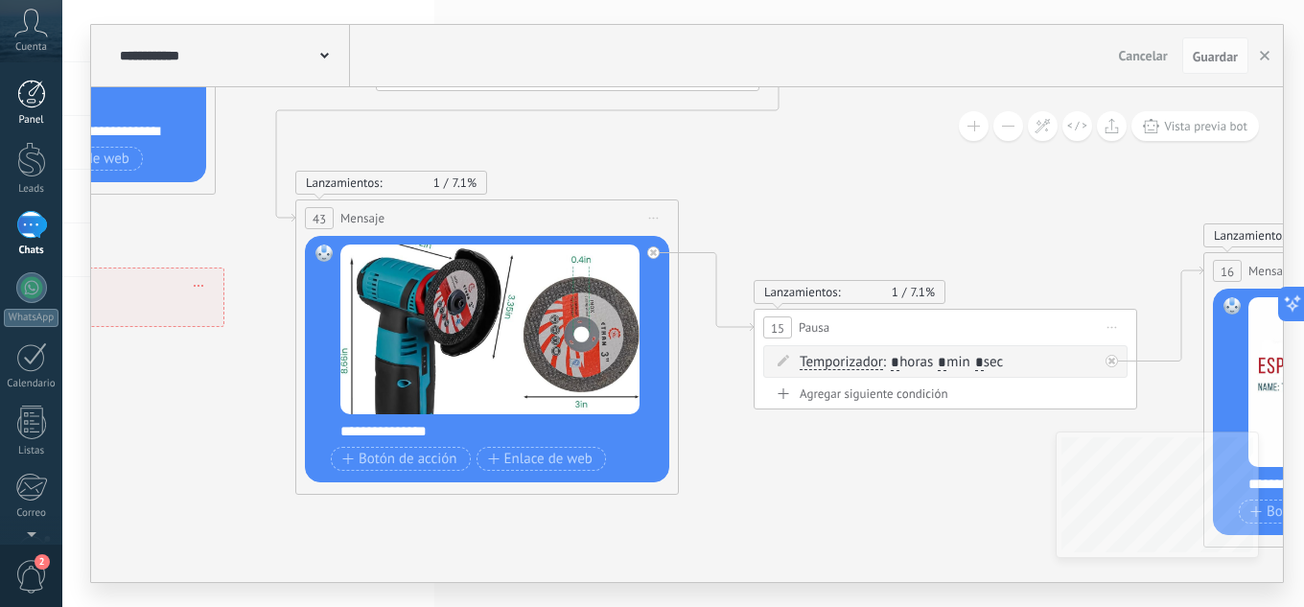
drag, startPoint x: 815, startPoint y: 332, endPoint x: 47, endPoint y: 81, distance: 807.9
click at [49, 84] on body ".abccls-1,.abccls-2{fill-rule:evenodd}.abccls-2{fill:#fff} .abfcls-1{fill:none}…" at bounding box center [652, 303] width 1304 height 607
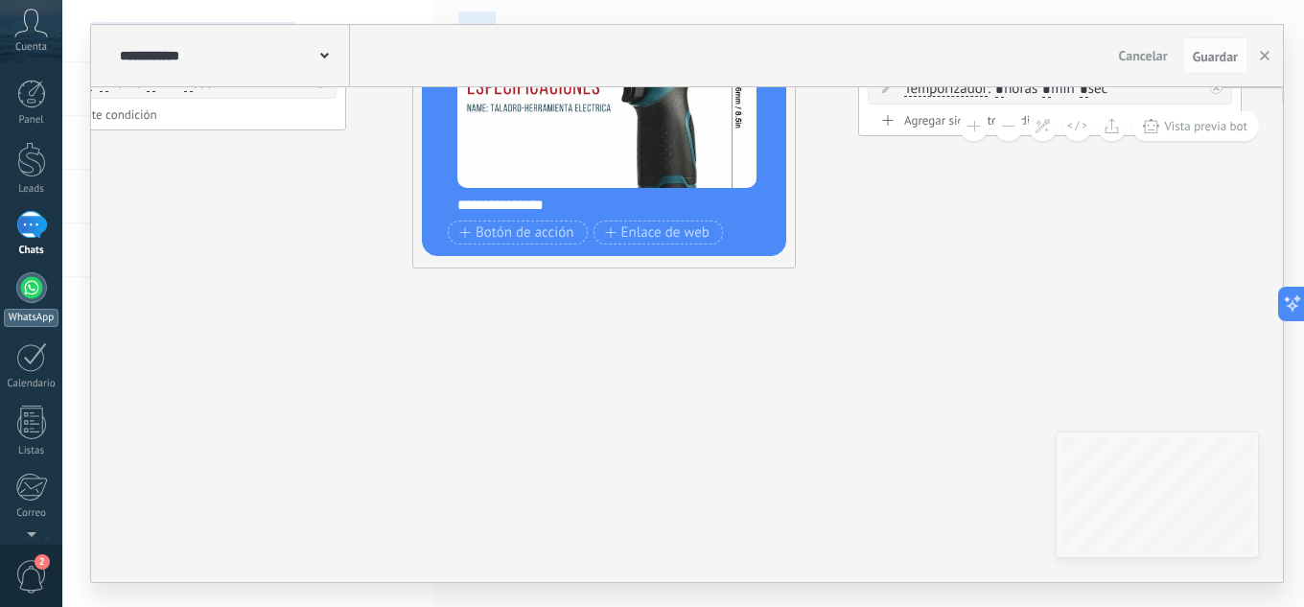
drag, startPoint x: 754, startPoint y: 401, endPoint x: 0, endPoint y: 276, distance: 764.7
click at [0, 277] on body ".abccls-1,.abccls-2{fill-rule:evenodd}.abccls-2{fill:#fff} .abfcls-1{fill:none}…" at bounding box center [652, 303] width 1304 height 607
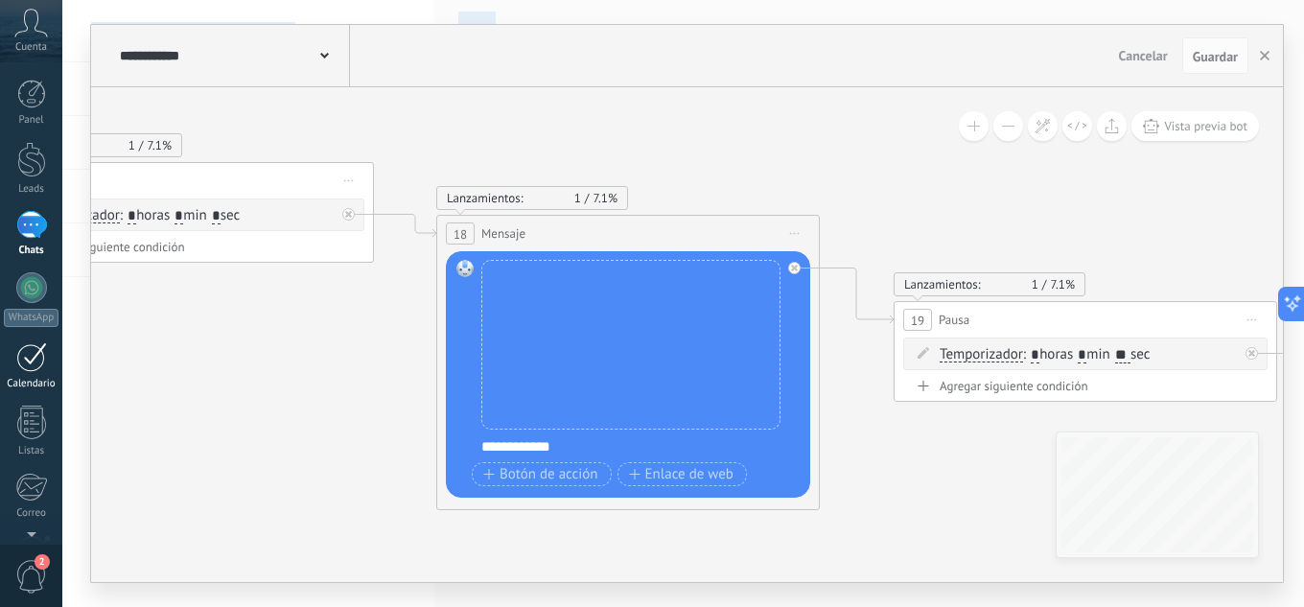
drag, startPoint x: 906, startPoint y: 305, endPoint x: 0, endPoint y: 352, distance: 907.1
click at [0, 359] on body ".abccls-1,.abccls-2{fill-rule:evenodd}.abccls-2{fill:#fff} .abfcls-1{fill:none}…" at bounding box center [652, 303] width 1304 height 607
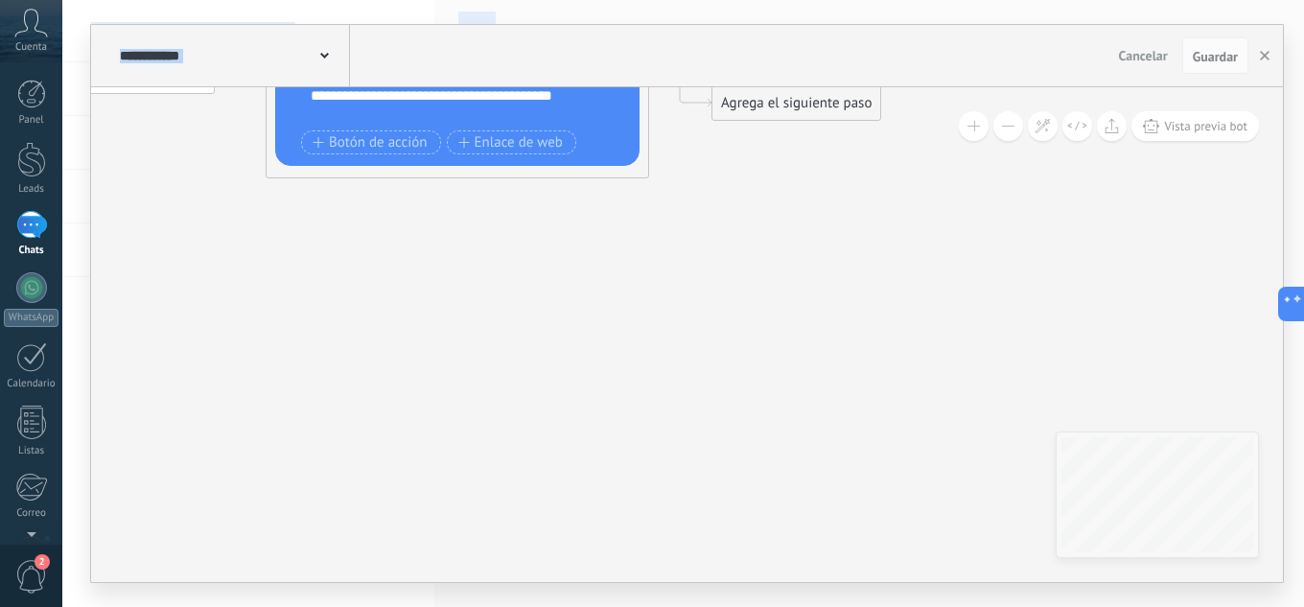
drag, startPoint x: 1019, startPoint y: 478, endPoint x: 0, endPoint y: 242, distance: 1046.2
click at [0, 242] on body ".abccls-1,.abccls-2{fill-rule:evenodd}.abccls-2{fill:#fff} .abfcls-1{fill:none}…" at bounding box center [652, 303] width 1304 height 607
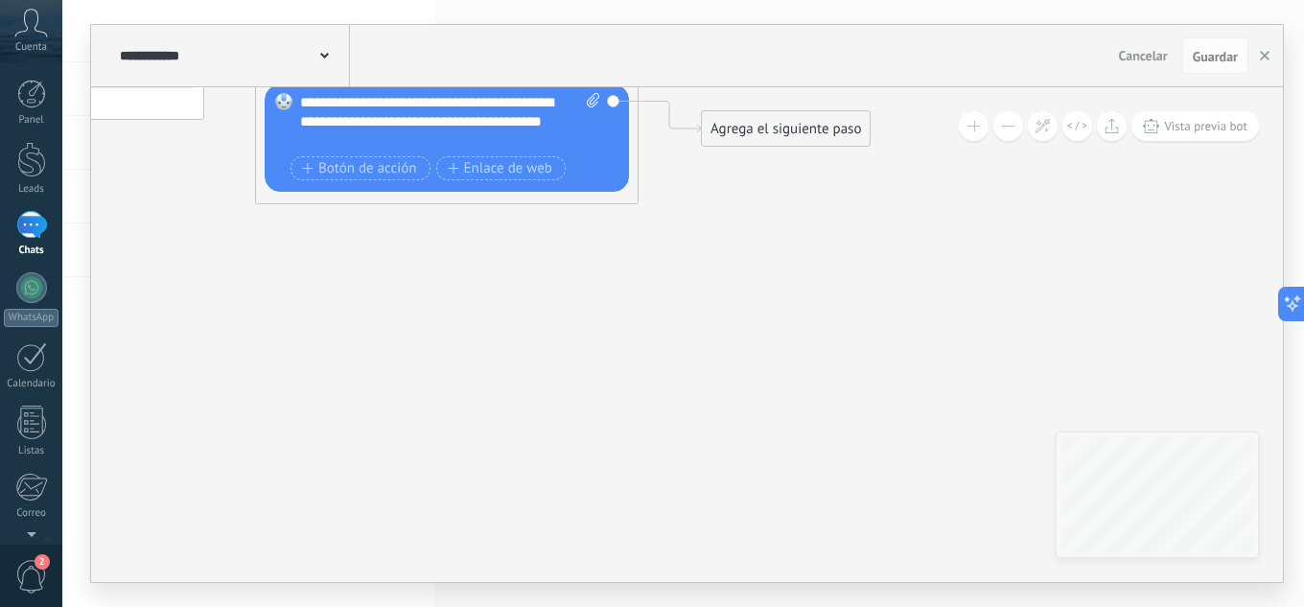
drag, startPoint x: 749, startPoint y: 271, endPoint x: 756, endPoint y: 306, distance: 35.4
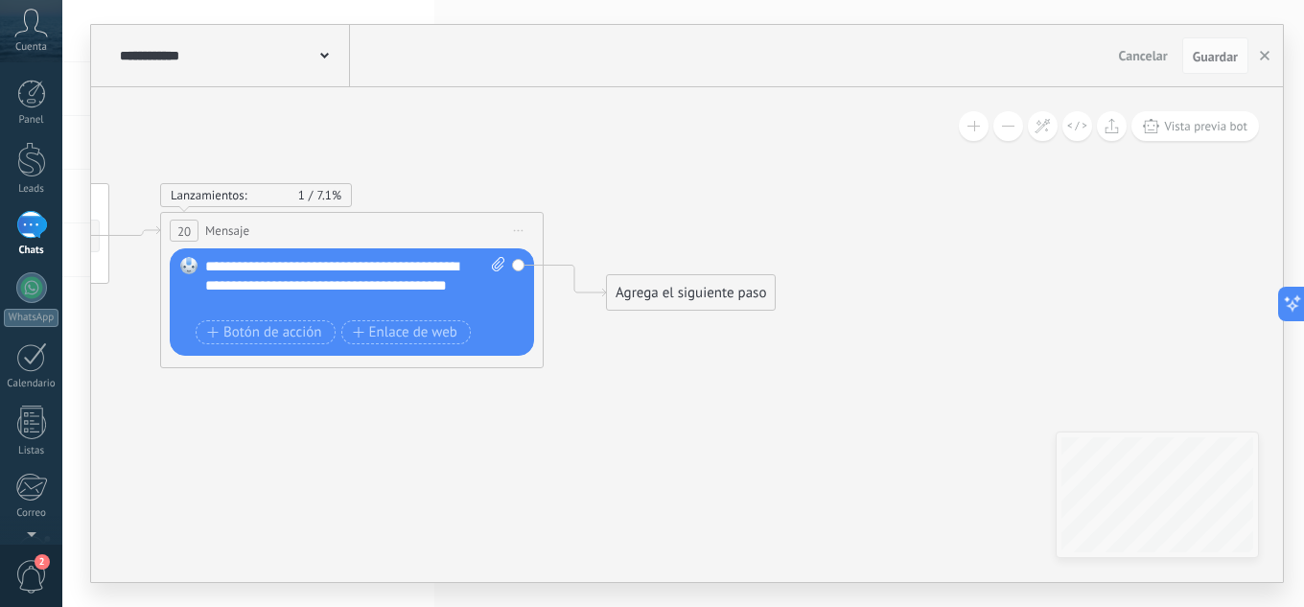
drag, startPoint x: 845, startPoint y: 317, endPoint x: 822, endPoint y: 396, distance: 81.9
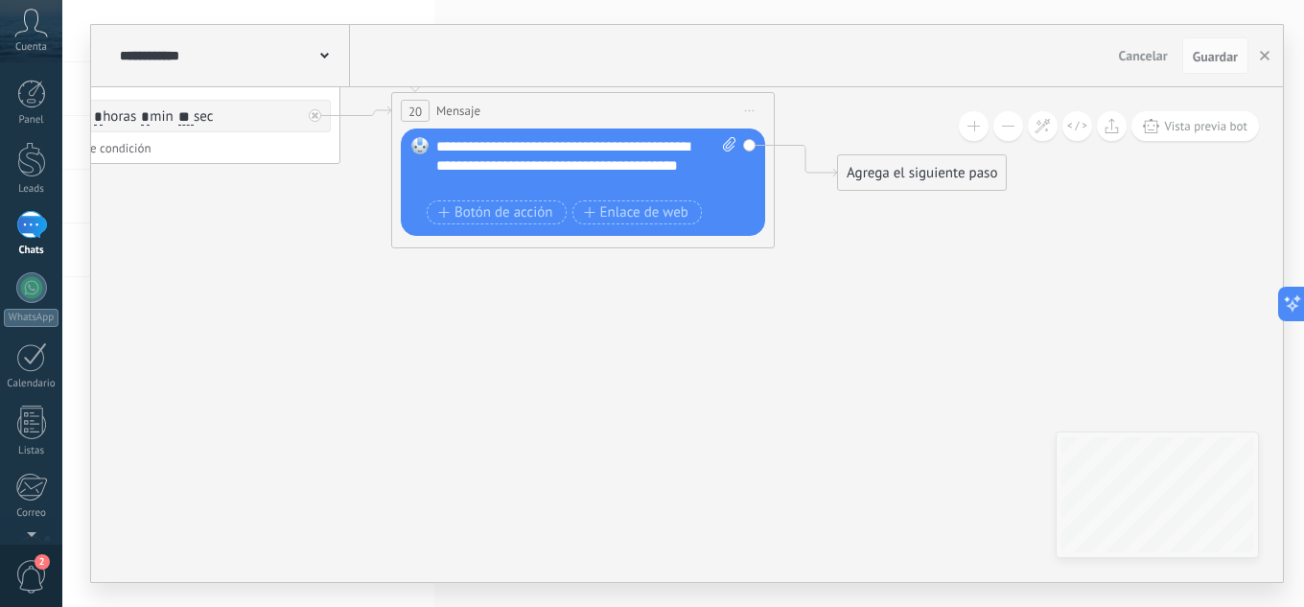
drag, startPoint x: 876, startPoint y: 280, endPoint x: 994, endPoint y: 137, distance: 185.2
click at [996, 138] on div "**********" at bounding box center [687, 334] width 1192 height 495
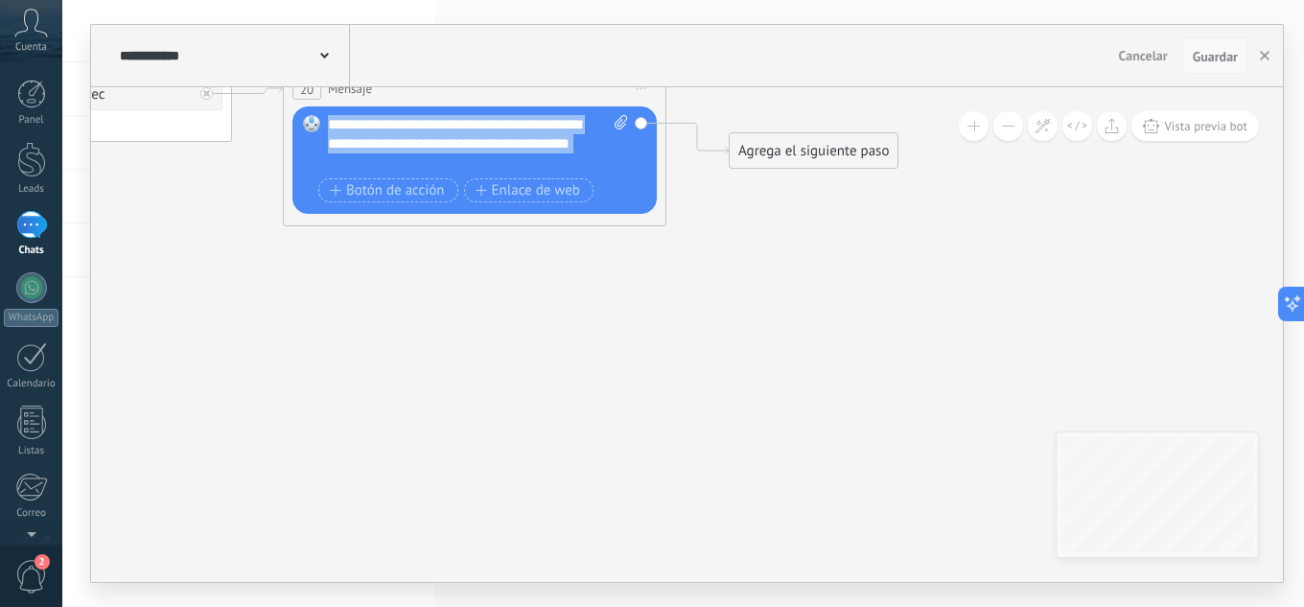
click at [1241, 54] on button "Guardar" at bounding box center [1215, 55] width 66 height 36
click at [1268, 50] on button "button" at bounding box center [1264, 55] width 29 height 36
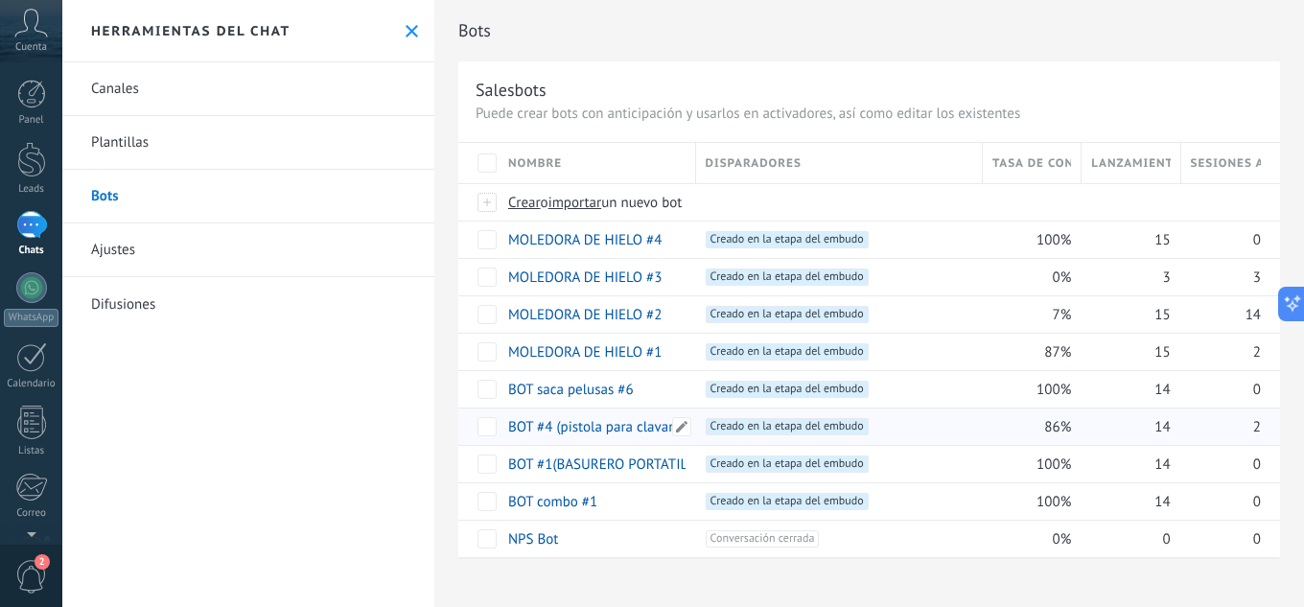
click at [620, 433] on link "BOT #4 (pistola para clavar)" at bounding box center [592, 427] width 169 height 18
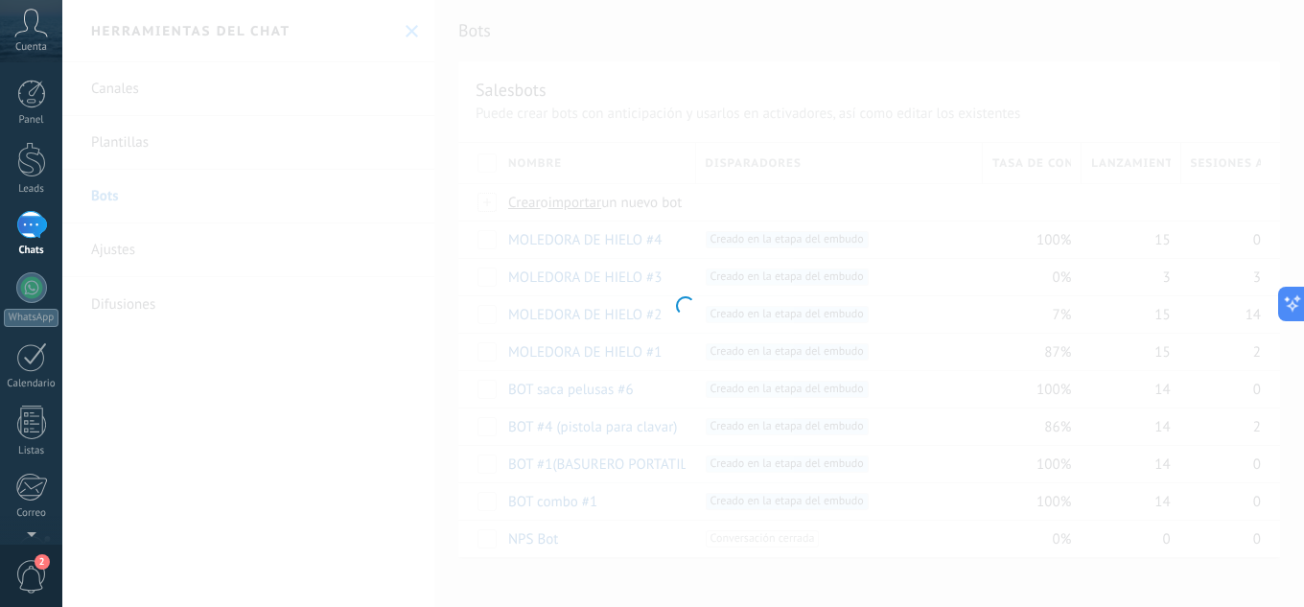
type input "**********"
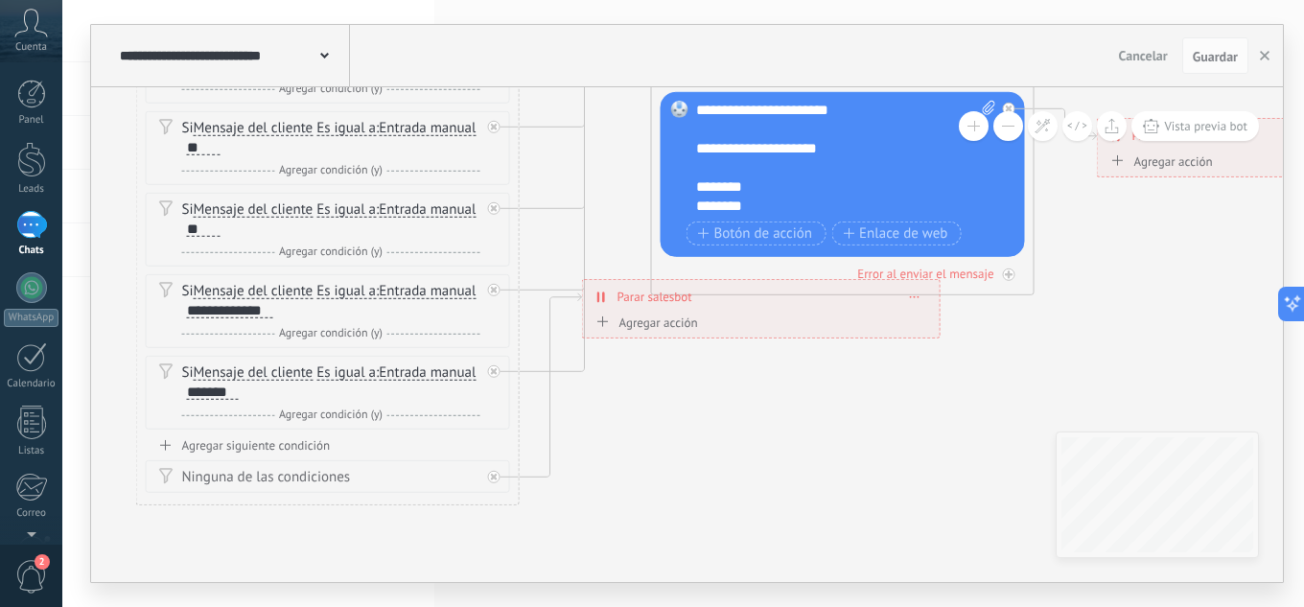
drag, startPoint x: 793, startPoint y: 460, endPoint x: 1093, endPoint y: 281, distance: 349.5
click at [1108, 281] on icon at bounding box center [39, 6] width 3789 height 1958
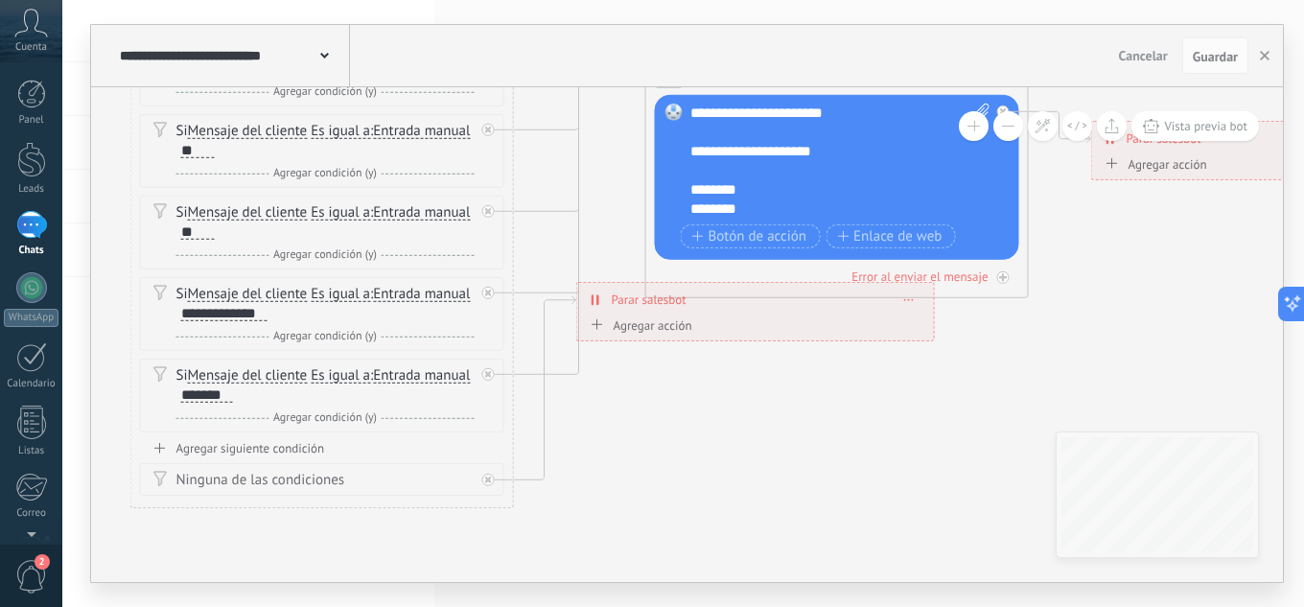
drag, startPoint x: 759, startPoint y: 319, endPoint x: 875, endPoint y: 363, distance: 124.1
drag, startPoint x: 913, startPoint y: 319, endPoint x: 925, endPoint y: 358, distance: 40.3
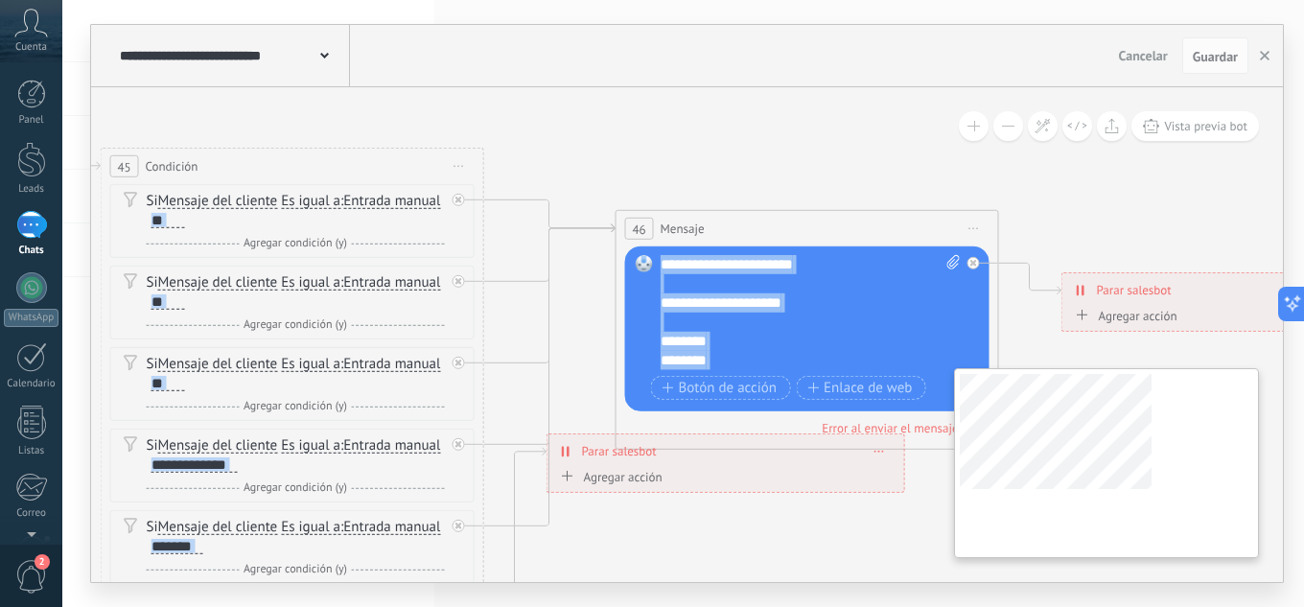
click at [1108, 441] on div "**********" at bounding box center [687, 334] width 1192 height 495
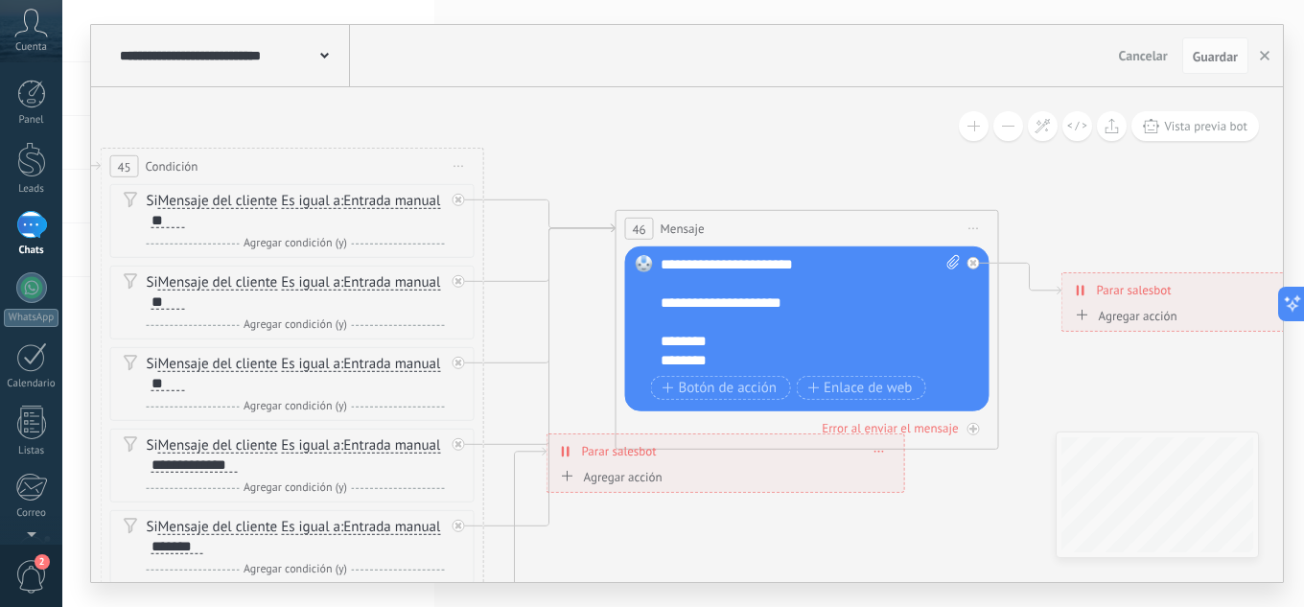
click at [671, 152] on icon at bounding box center [4, 160] width 3789 height 1958
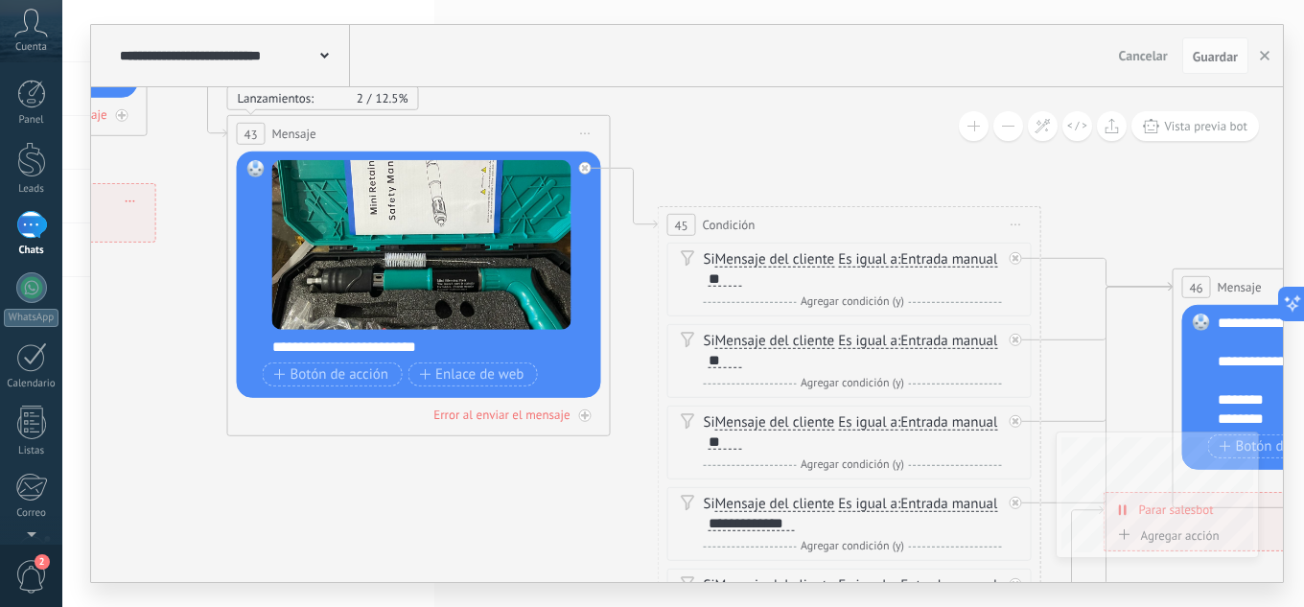
drag, startPoint x: 639, startPoint y: 162, endPoint x: 1233, endPoint y: 149, distance: 593.5
click at [1138, 213] on icon at bounding box center [561, 219] width 3789 height 1958
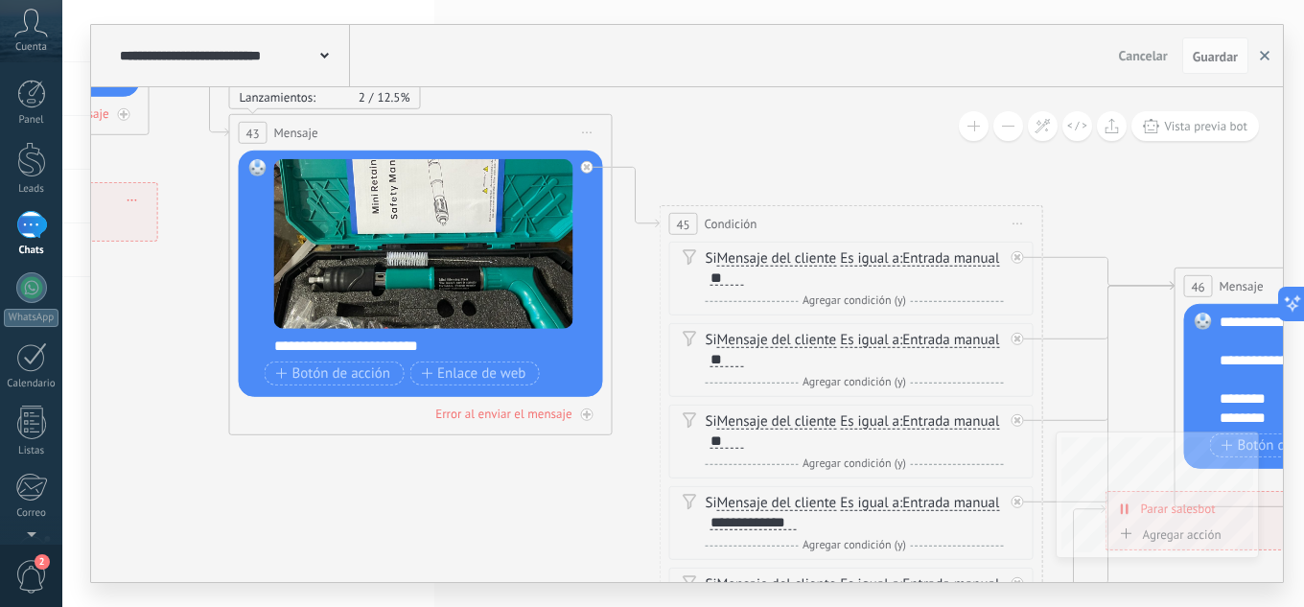
click at [1262, 58] on use "button" at bounding box center [1265, 56] width 10 height 10
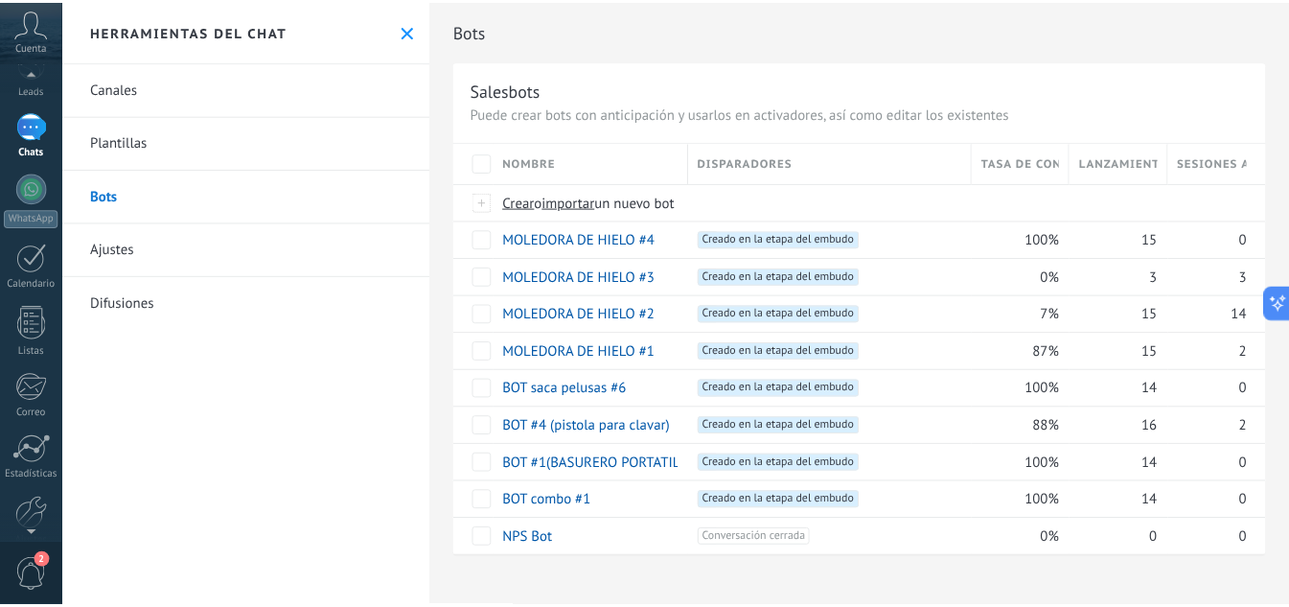
scroll to position [191, 0]
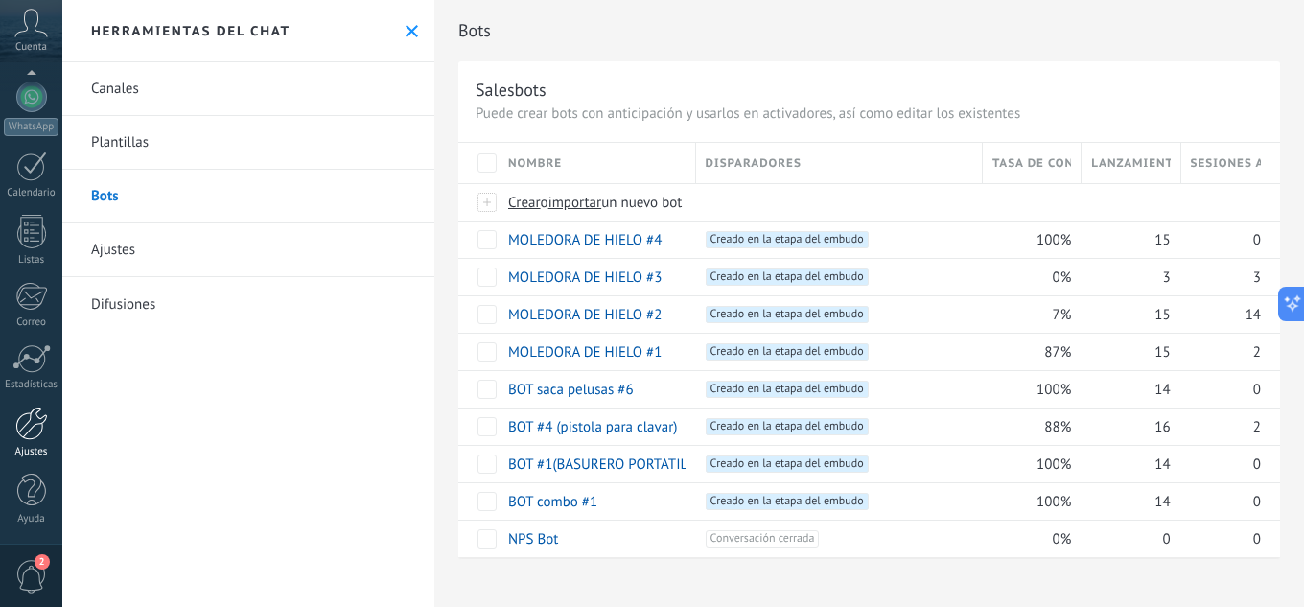
click at [35, 417] on div at bounding box center [31, 423] width 33 height 34
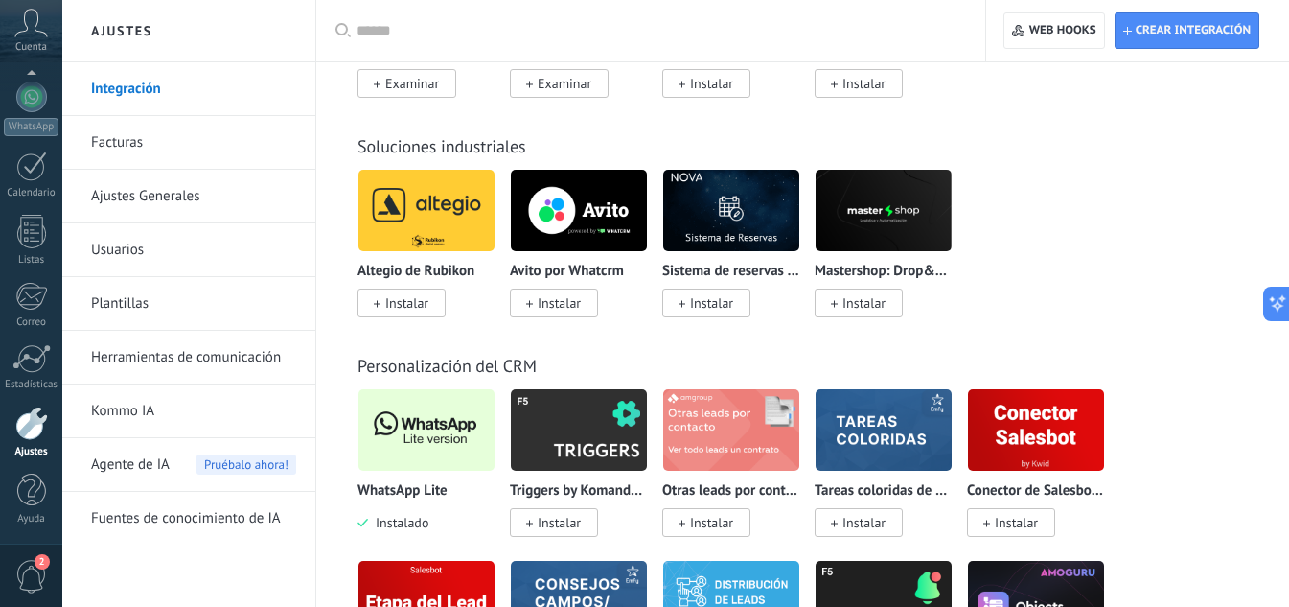
scroll to position [4697, 0]
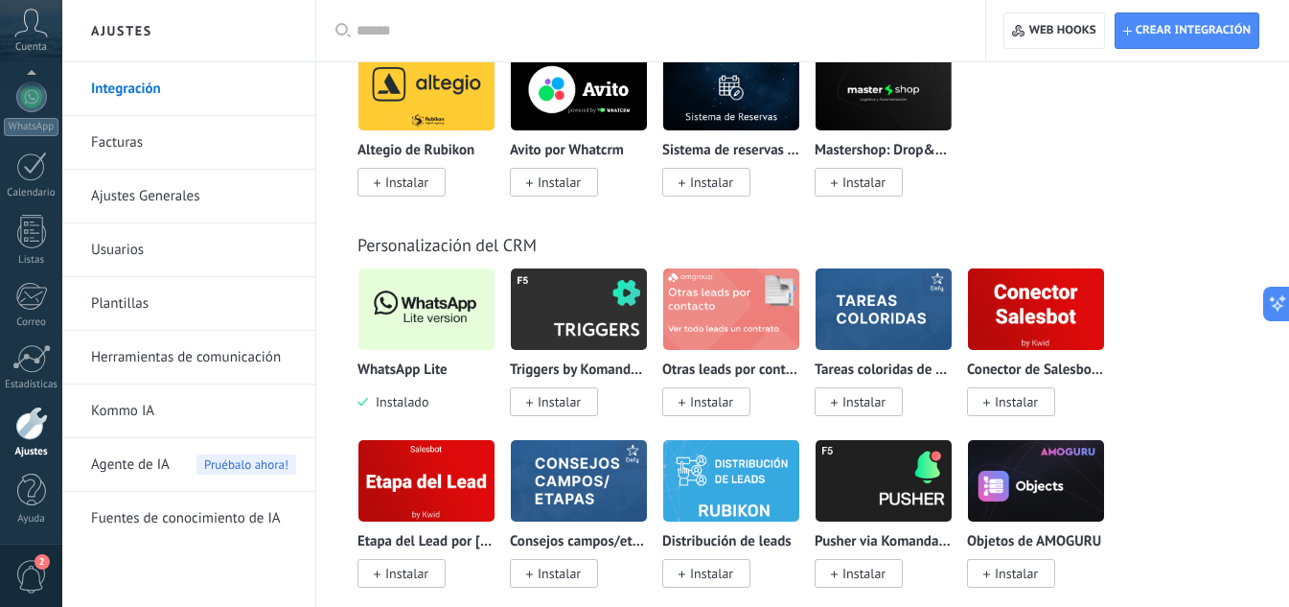
click at [415, 283] on img at bounding box center [427, 309] width 136 height 93
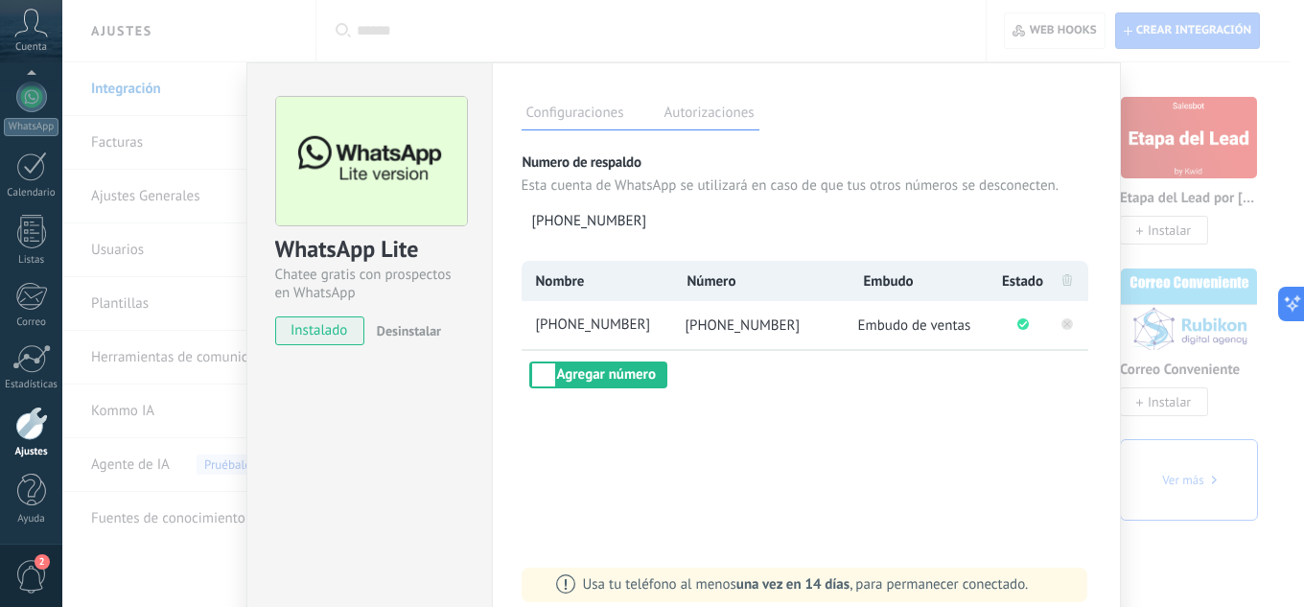
click at [1063, 323] on rect at bounding box center [1067, 324] width 12 height 12
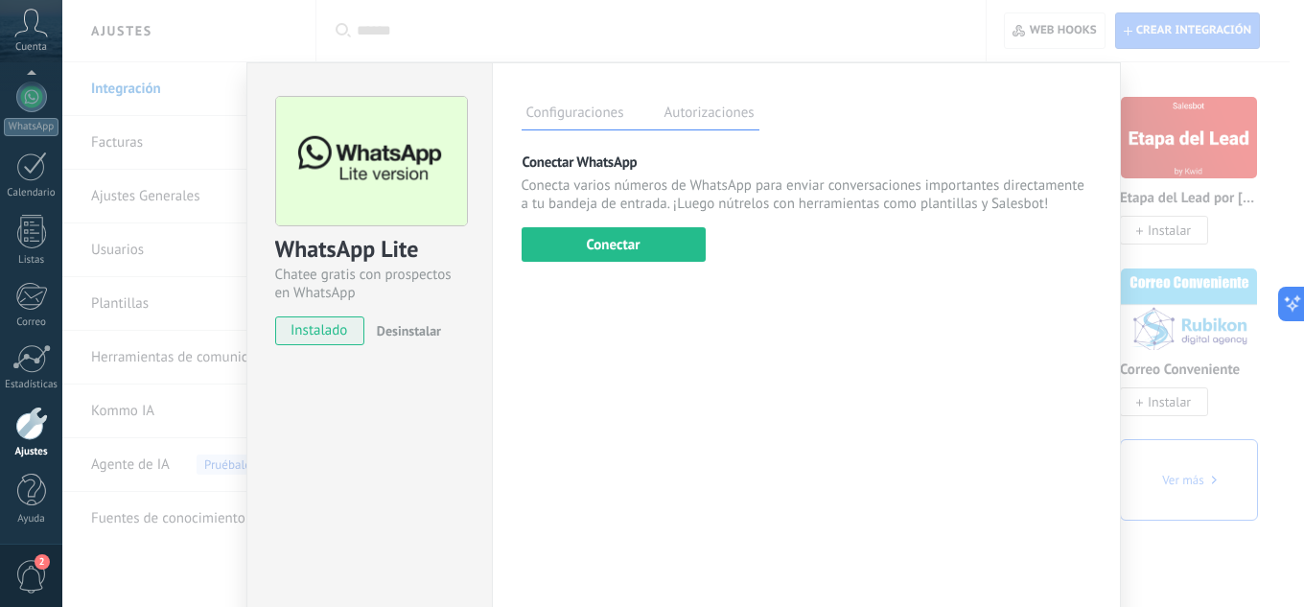
click at [1179, 144] on div "WhatsApp Lite Chatee gratis con prospectos en WhatsApp instalado Desinstalar Co…" at bounding box center [682, 303] width 1241 height 607
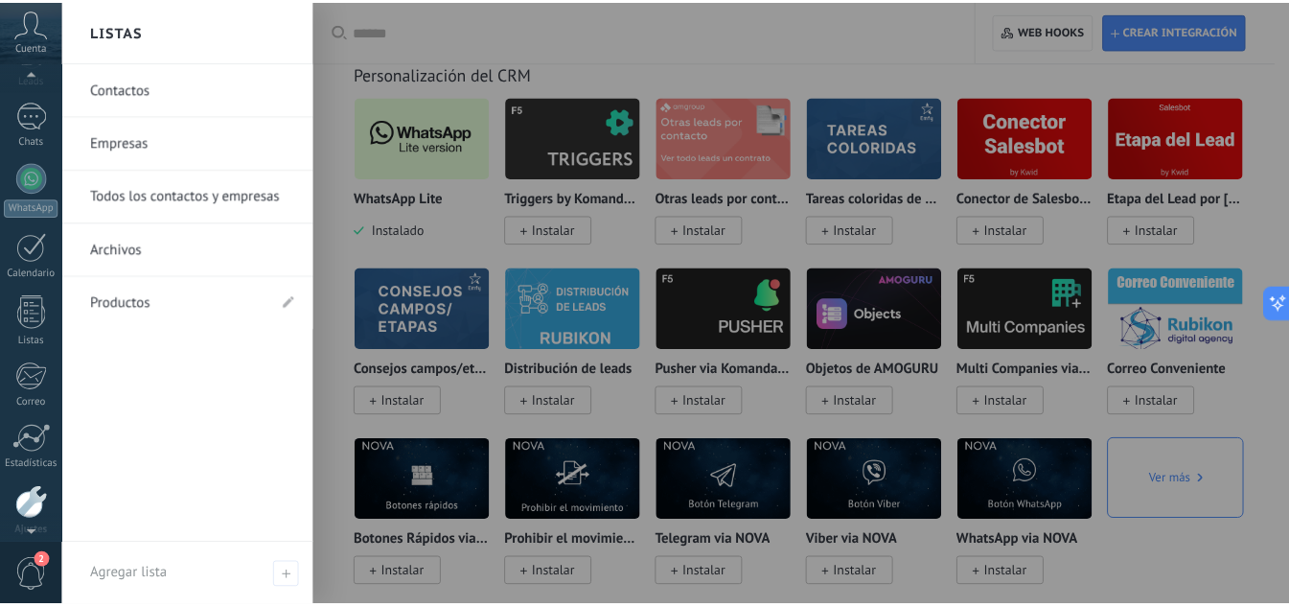
scroll to position [0, 0]
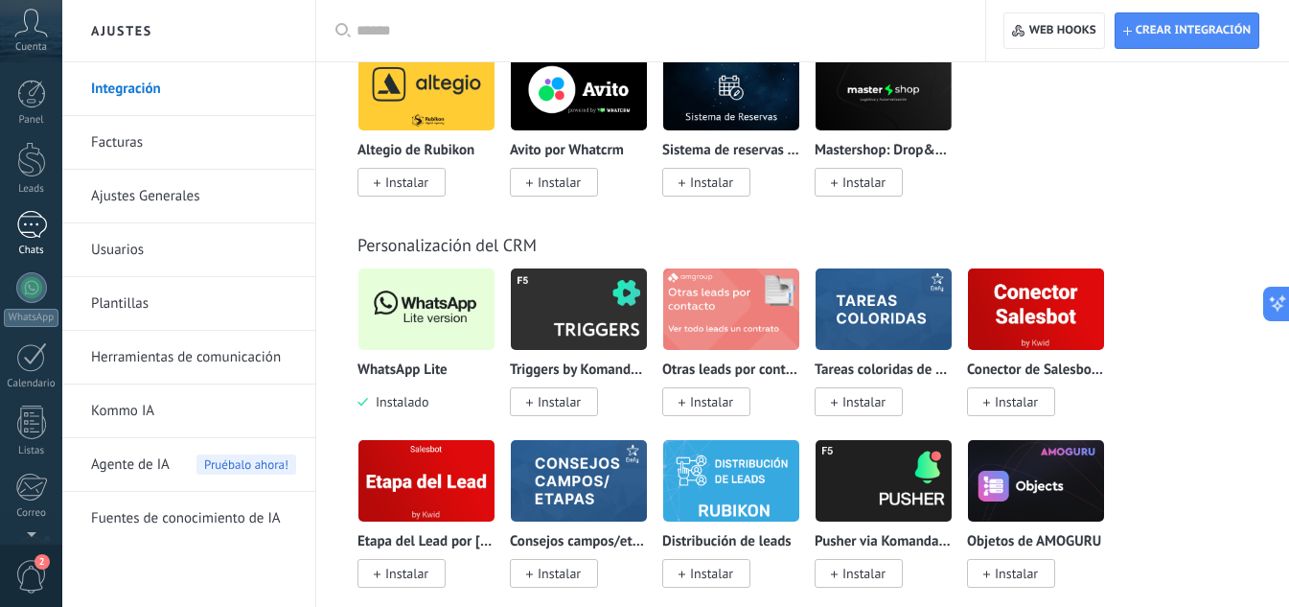
click at [29, 227] on div "1" at bounding box center [31, 225] width 31 height 28
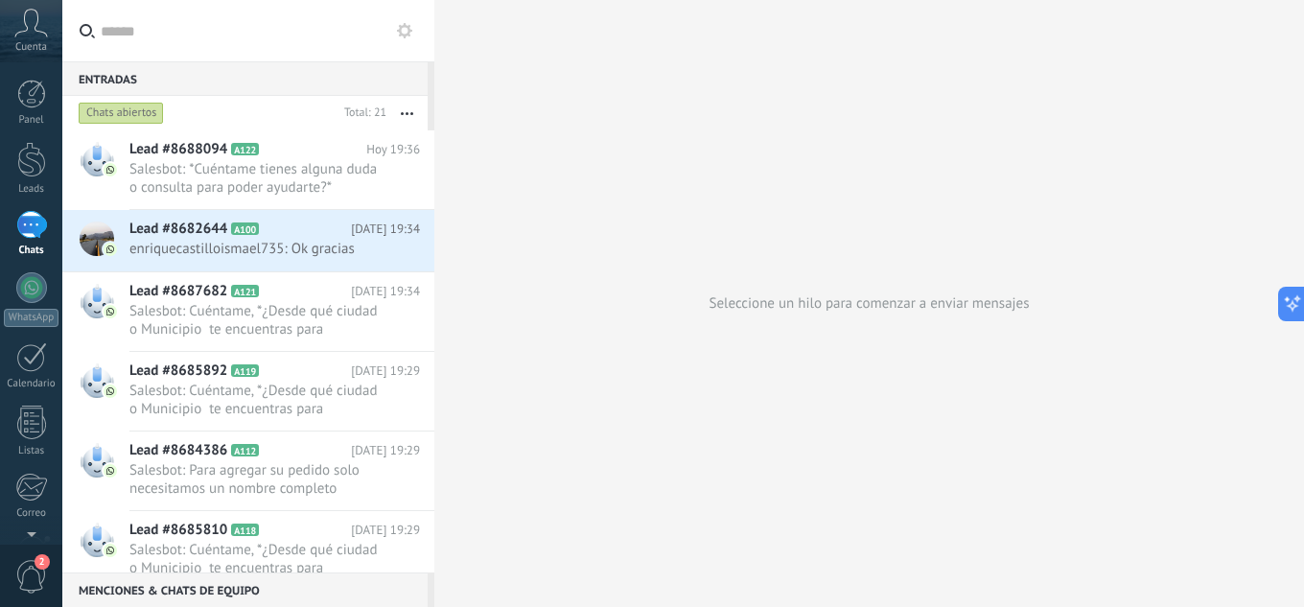
click at [407, 25] on icon at bounding box center [404, 30] width 15 height 15
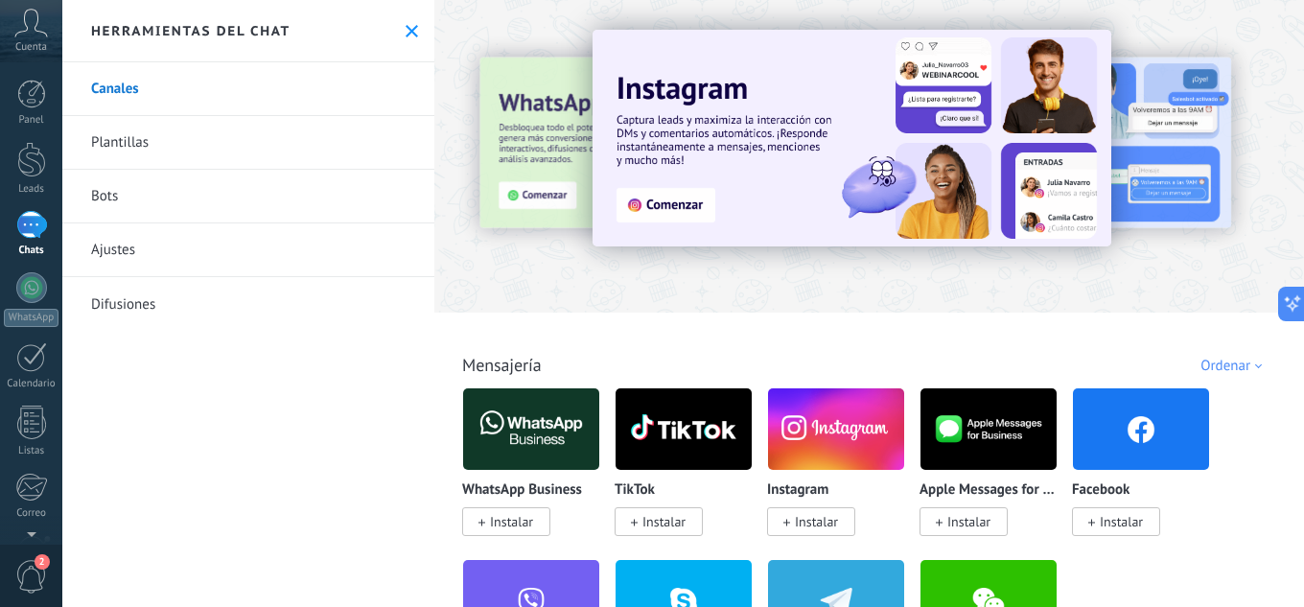
click at [103, 147] on link "Plantillas" at bounding box center [248, 143] width 372 height 54
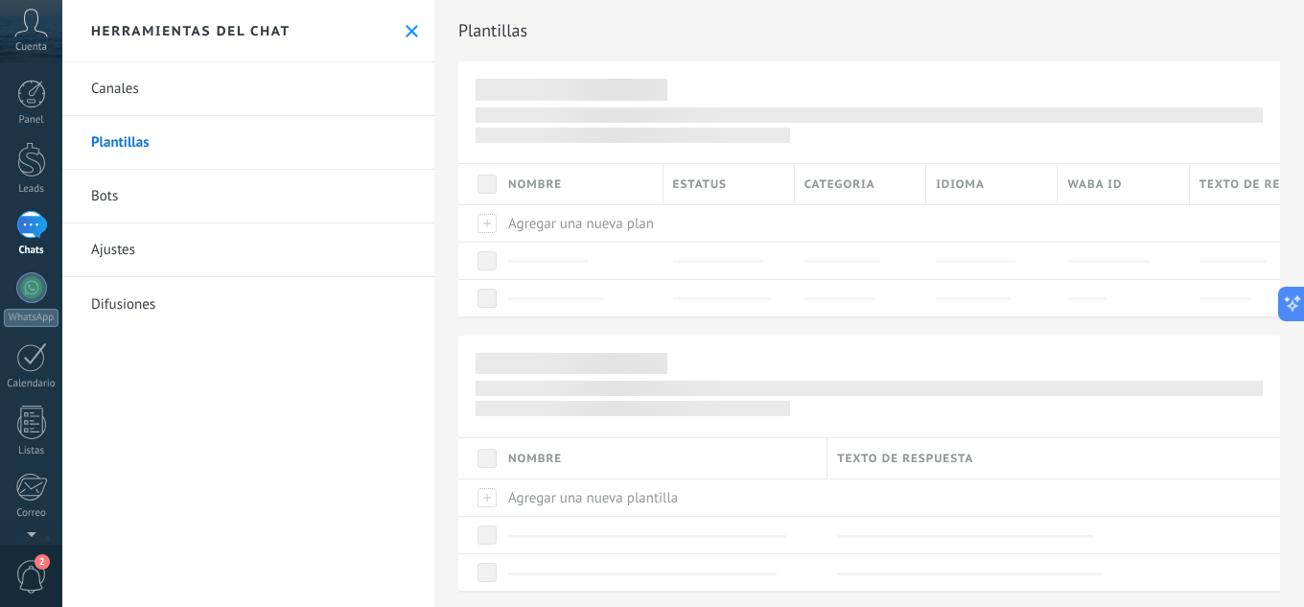
click at [108, 191] on link "Bots" at bounding box center [248, 197] width 372 height 54
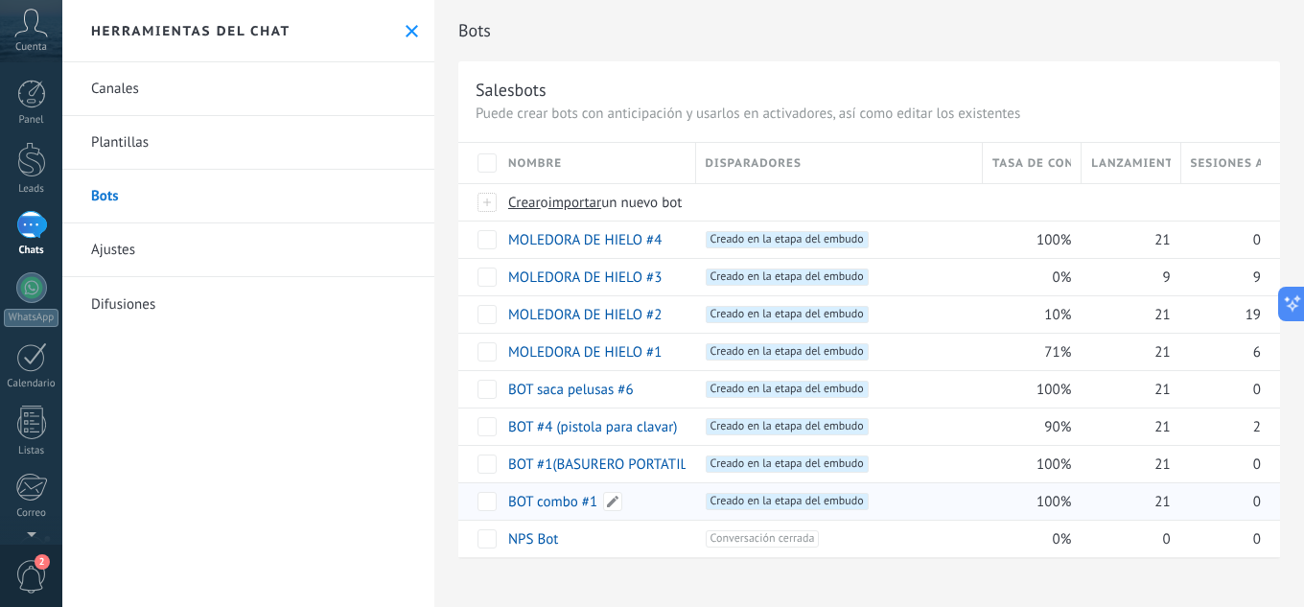
click at [567, 502] on link "BOT combo #1" at bounding box center [552, 502] width 89 height 18
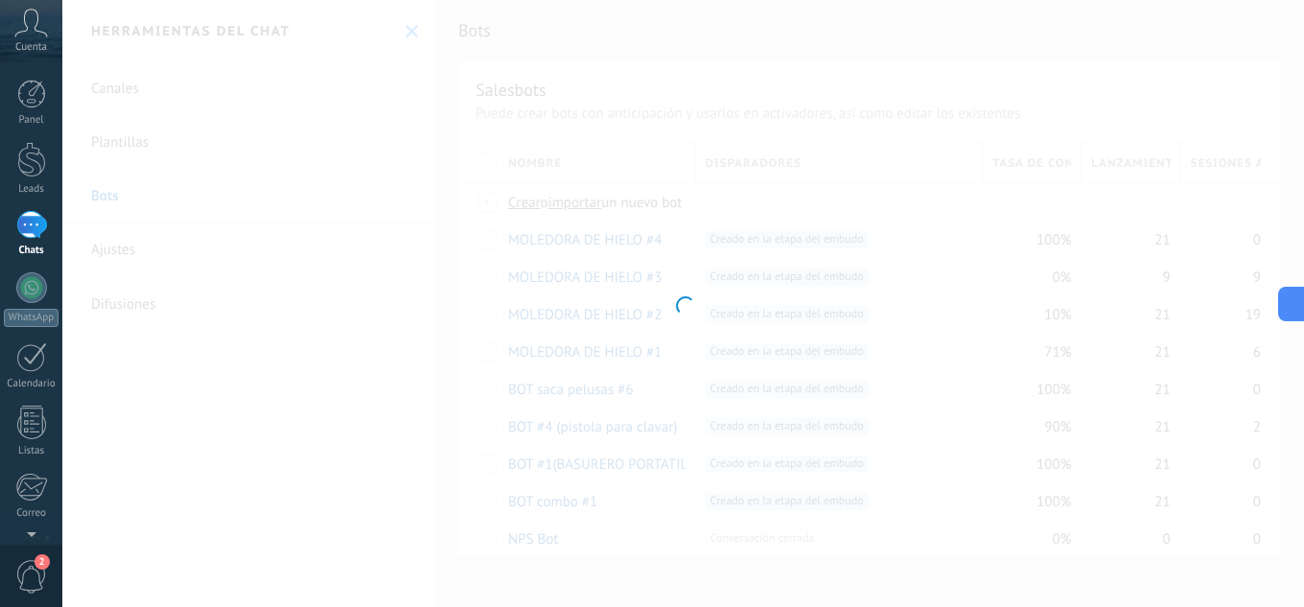
type input "**********"
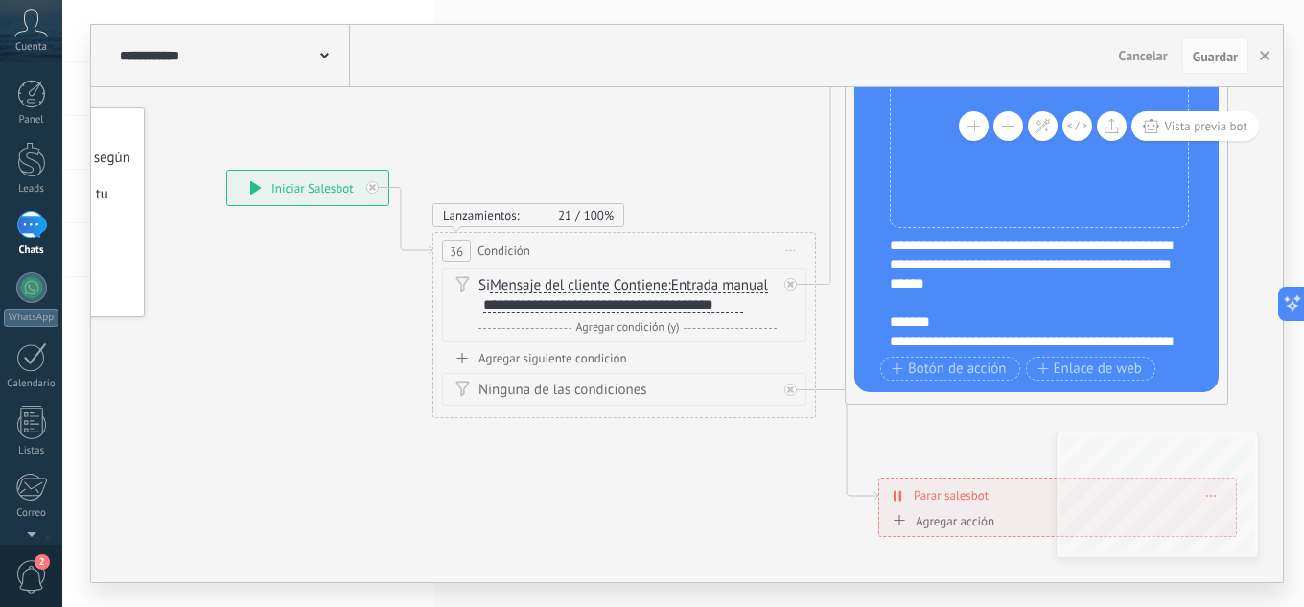
drag, startPoint x: 639, startPoint y: 406, endPoint x: 237, endPoint y: 359, distance: 405.2
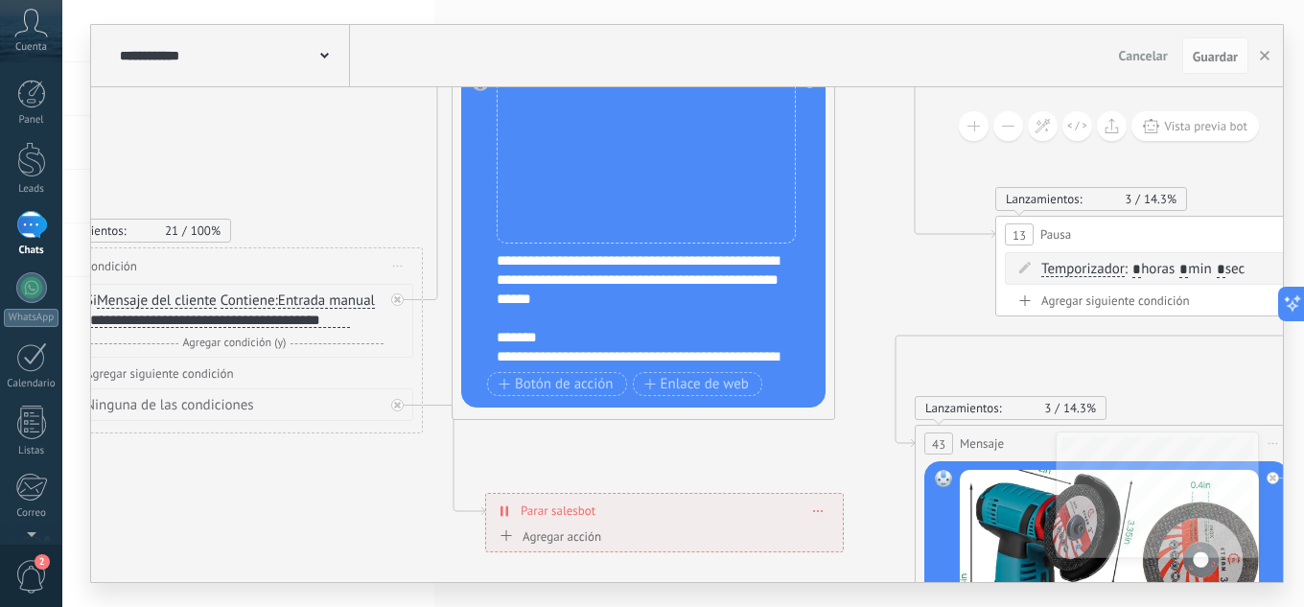
drag, startPoint x: 836, startPoint y: 428, endPoint x: 573, endPoint y: 442, distance: 263.1
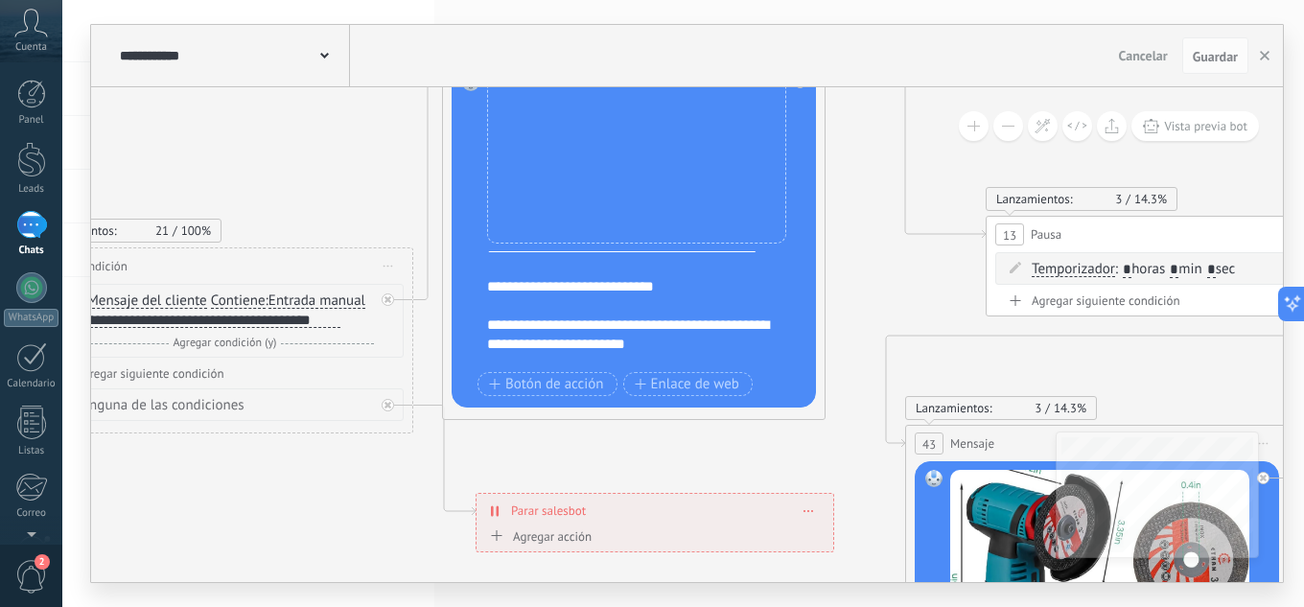
scroll to position [345, 0]
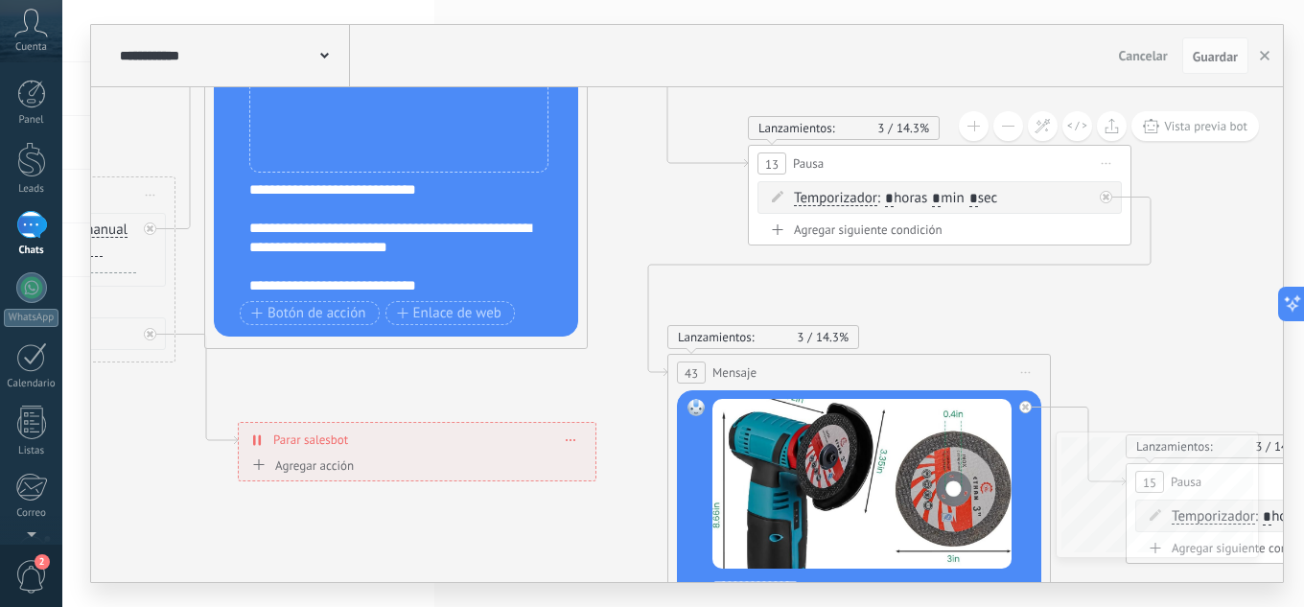
drag, startPoint x: 917, startPoint y: 313, endPoint x: 136, endPoint y: 57, distance: 822.4
click at [163, 81] on div "**********" at bounding box center [687, 303] width 1192 height 557
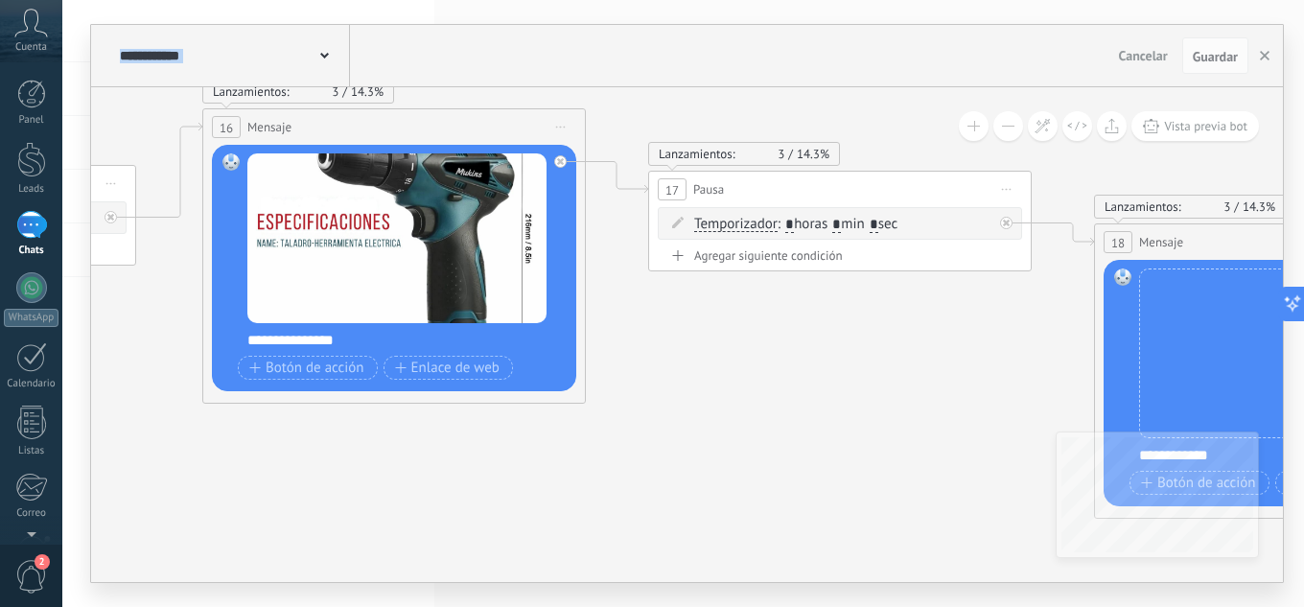
drag, startPoint x: 721, startPoint y: 417, endPoint x: 72, endPoint y: 338, distance: 653.7
click at [71, 338] on div "**********" at bounding box center [682, 303] width 1241 height 607
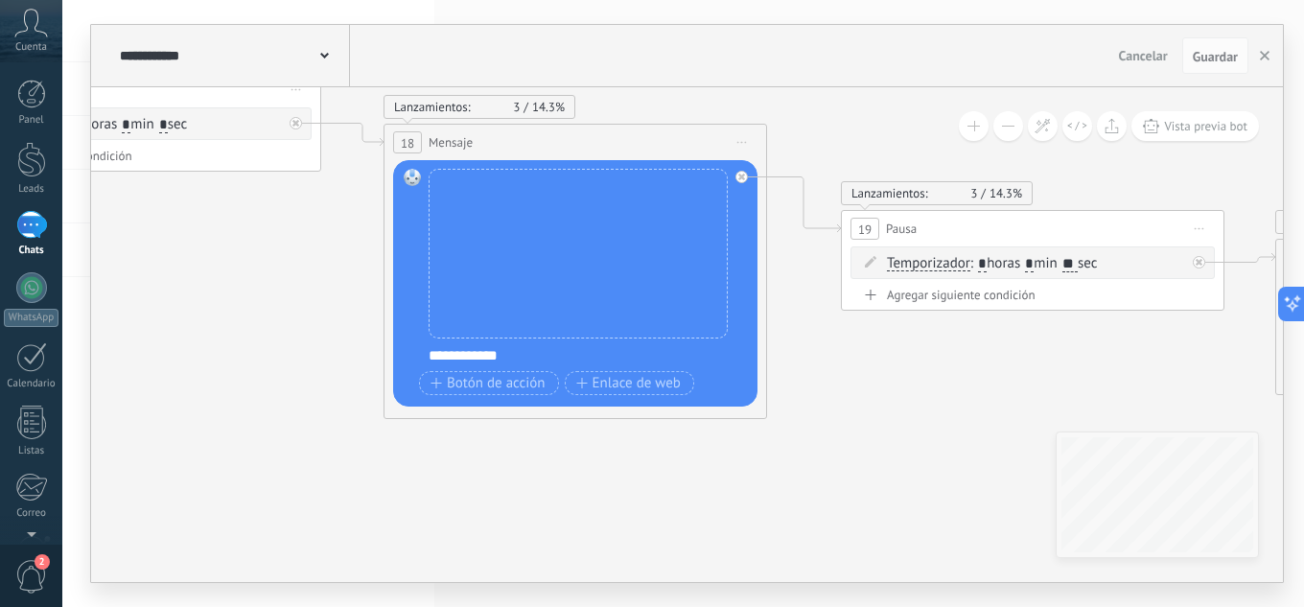
drag, startPoint x: 835, startPoint y: 396, endPoint x: 28, endPoint y: 200, distance: 830.5
click at [33, 238] on body ".abccls-1,.abccls-2{fill-rule:evenodd}.abccls-2{fill:#fff} .abfcls-1{fill:none}…" at bounding box center [652, 303] width 1304 height 607
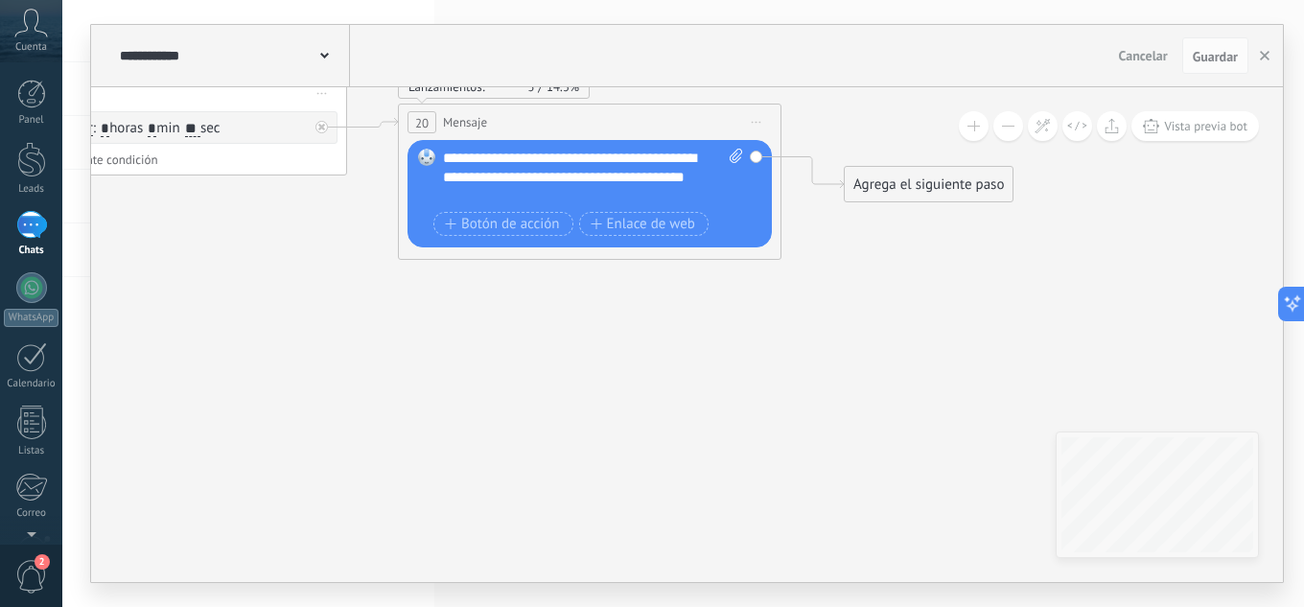
drag, startPoint x: 905, startPoint y: 342, endPoint x: 15, endPoint y: 229, distance: 896.8
click at [0, 232] on body ".abccls-1,.abccls-2{fill-rule:evenodd}.abccls-2{fill:#fff} .abfcls-1{fill:none}…" at bounding box center [652, 303] width 1304 height 607
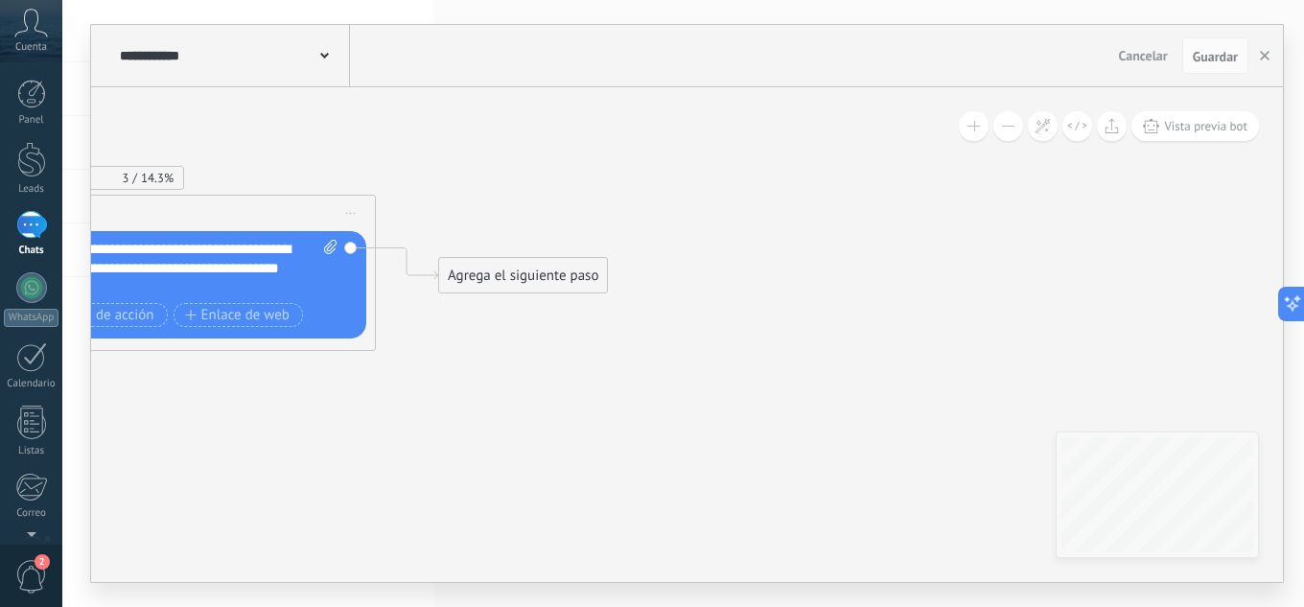
drag, startPoint x: 653, startPoint y: 291, endPoint x: 427, endPoint y: 403, distance: 252.1
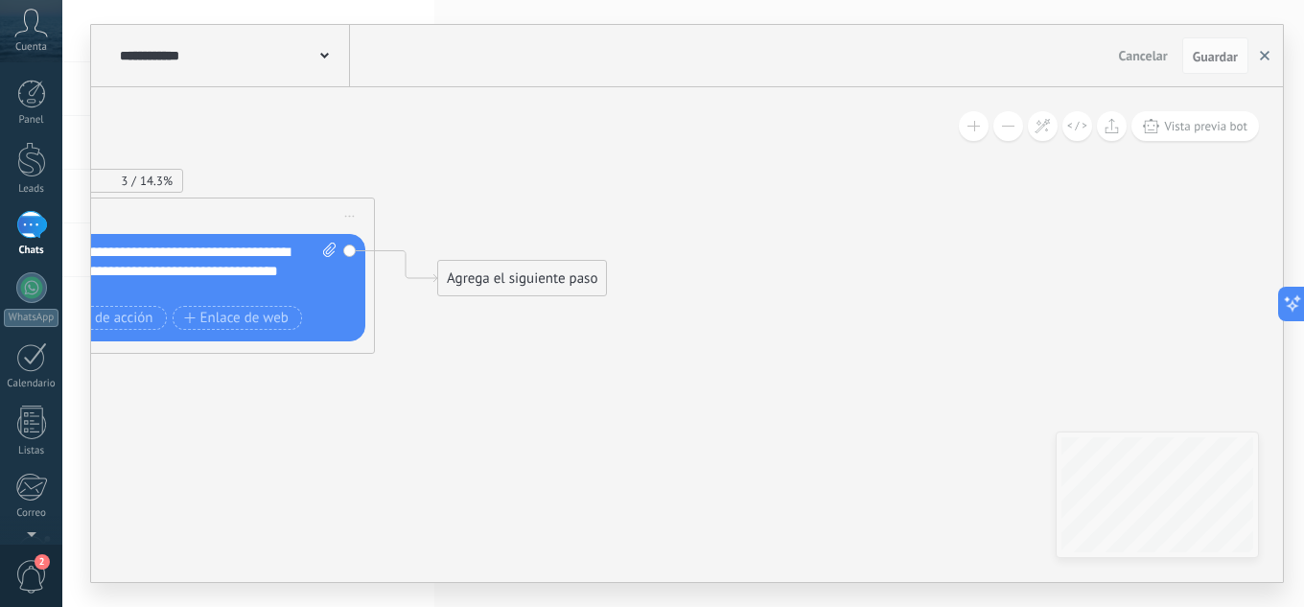
click at [1263, 58] on icon "button" at bounding box center [1265, 56] width 10 height 10
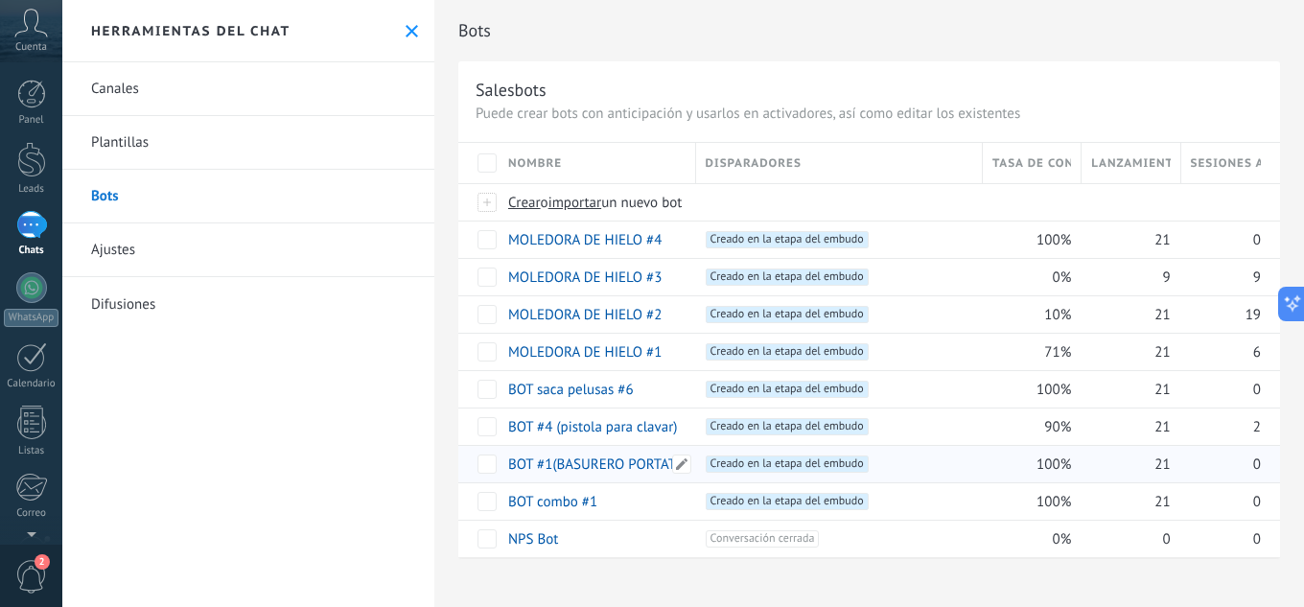
click at [571, 464] on link "BOT #1(BASURERO PORTATIL)" at bounding box center [600, 464] width 184 height 18
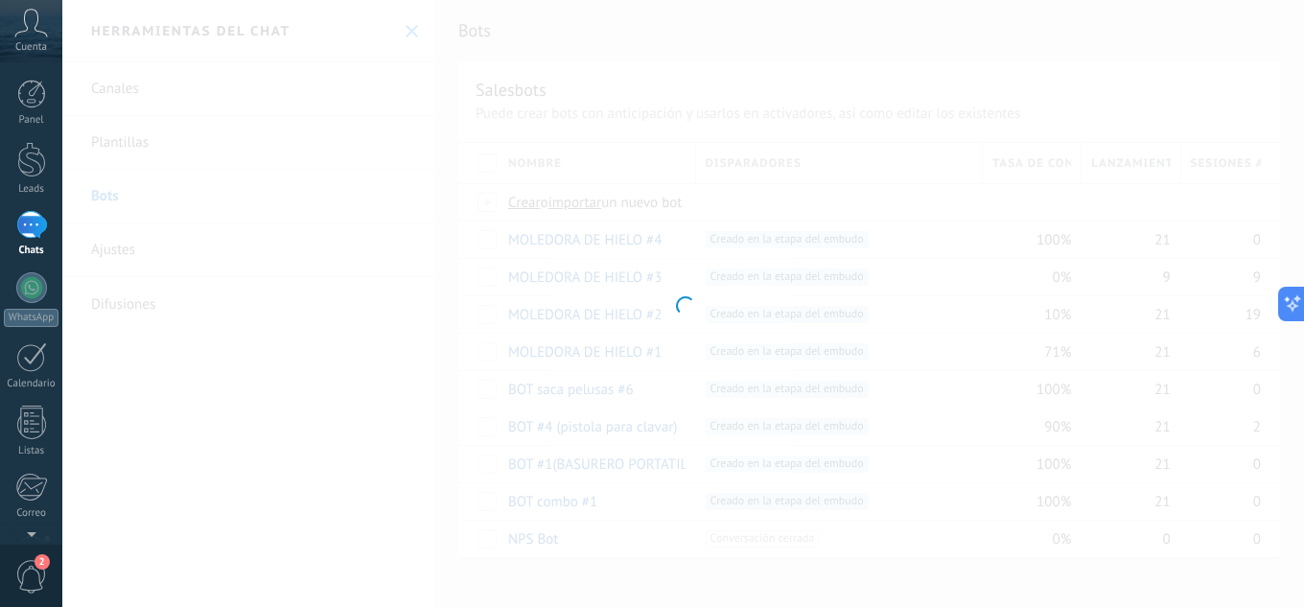
type input "**********"
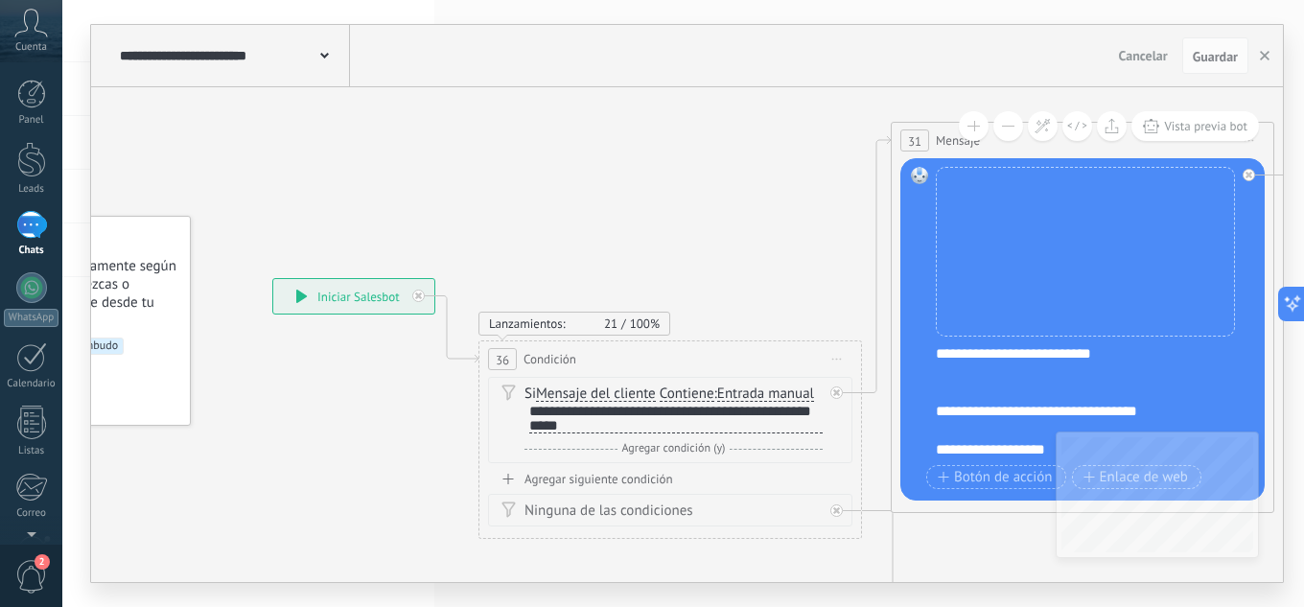
drag, startPoint x: 821, startPoint y: 286, endPoint x: 286, endPoint y: 214, distance: 539.7
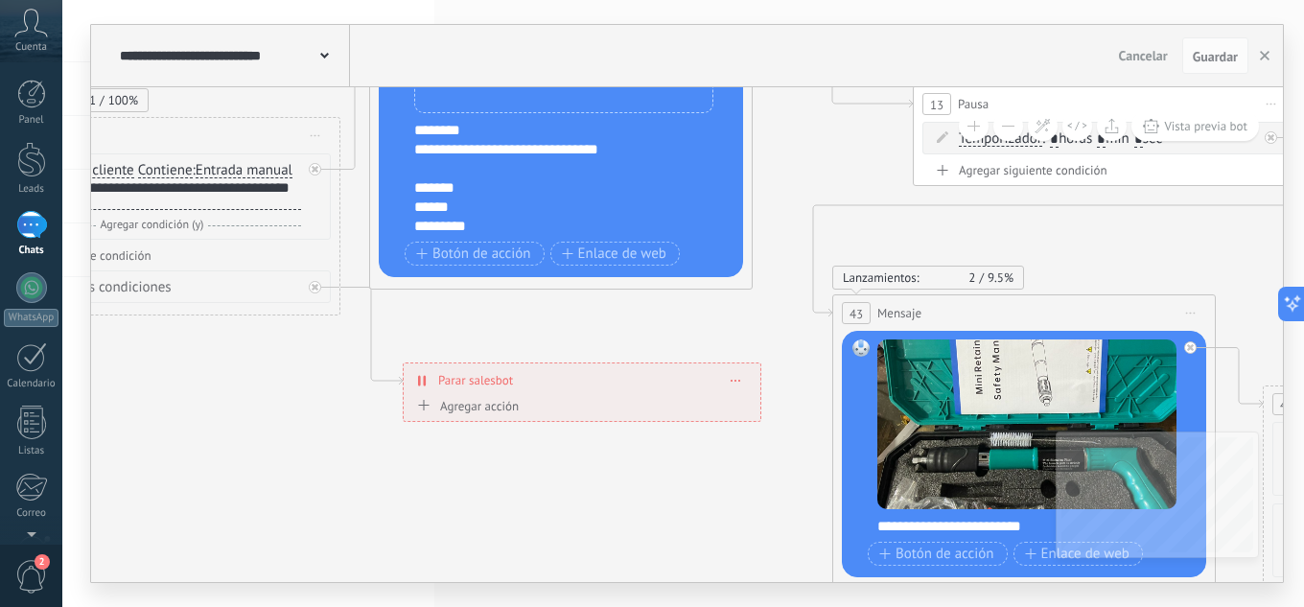
drag, startPoint x: 605, startPoint y: 270, endPoint x: 254, endPoint y: 80, distance: 399.4
click at [254, 80] on div "**********" at bounding box center [687, 303] width 1192 height 557
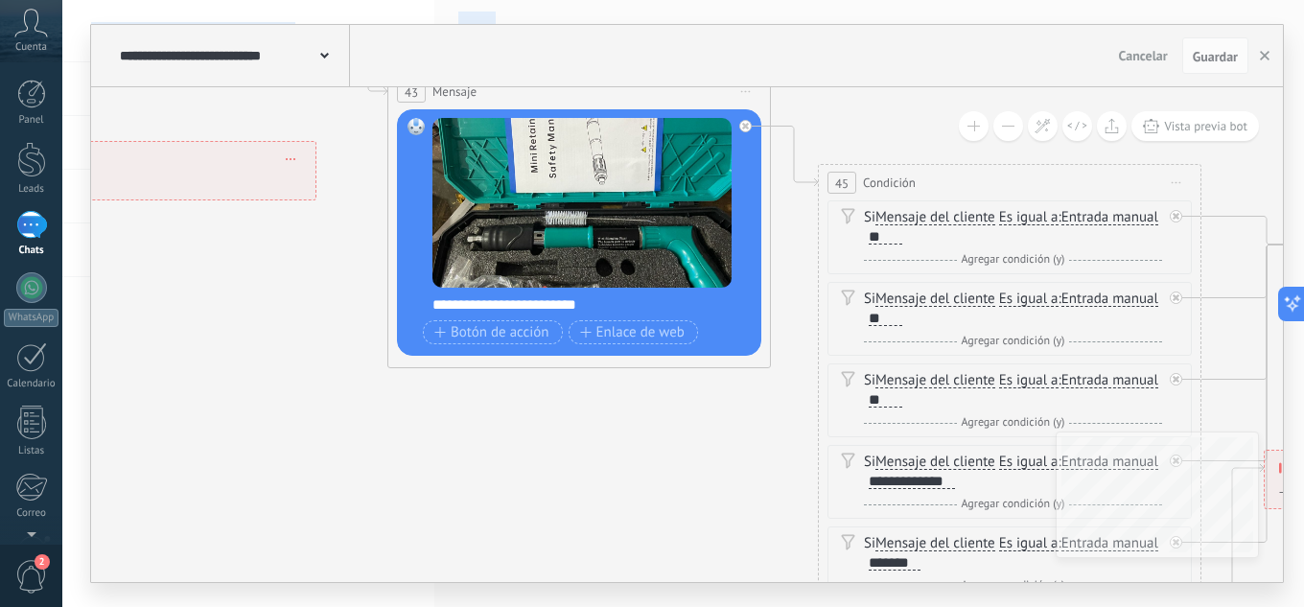
drag, startPoint x: 777, startPoint y: 138, endPoint x: 316, endPoint y: -83, distance: 511.5
click at [316, 0] on html ".abccls-1,.abccls-2{fill-rule:evenodd}.abccls-2{fill:#fff} .abfcls-1{fill:none}…" at bounding box center [652, 303] width 1304 height 607
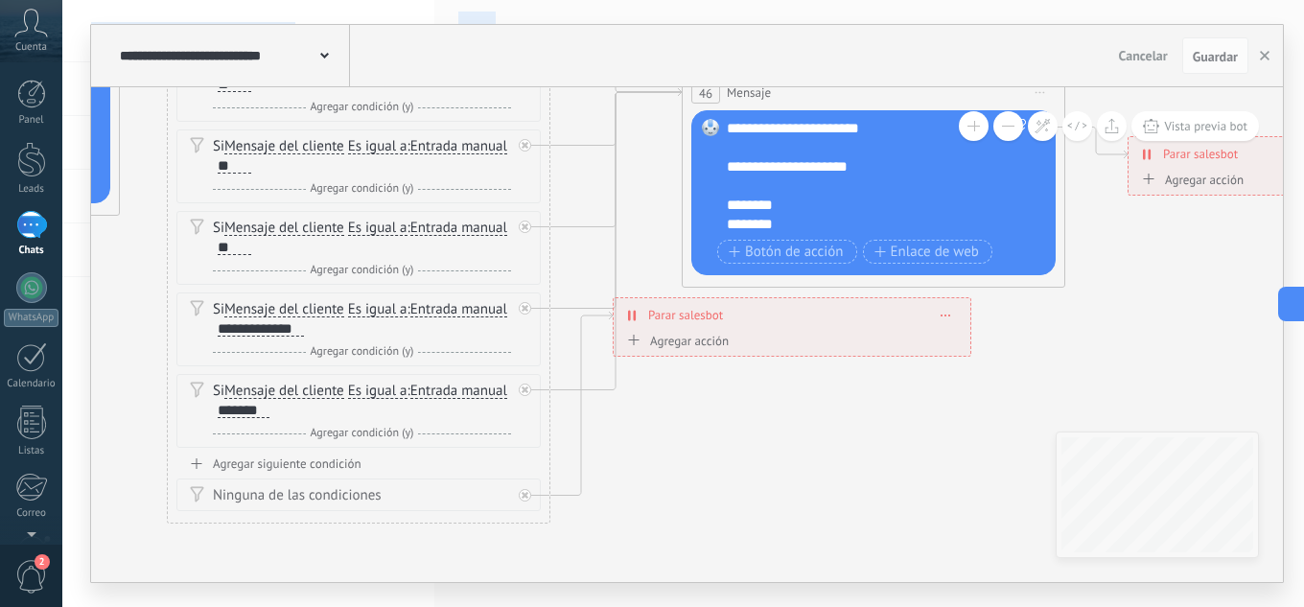
drag, startPoint x: 623, startPoint y: 458, endPoint x: 0, endPoint y: 335, distance: 635.3
click at [0, 335] on body ".abccls-1,.abccls-2{fill-rule:evenodd}.abccls-2{fill:#fff} .abfcls-1{fill:none}…" at bounding box center [652, 303] width 1304 height 607
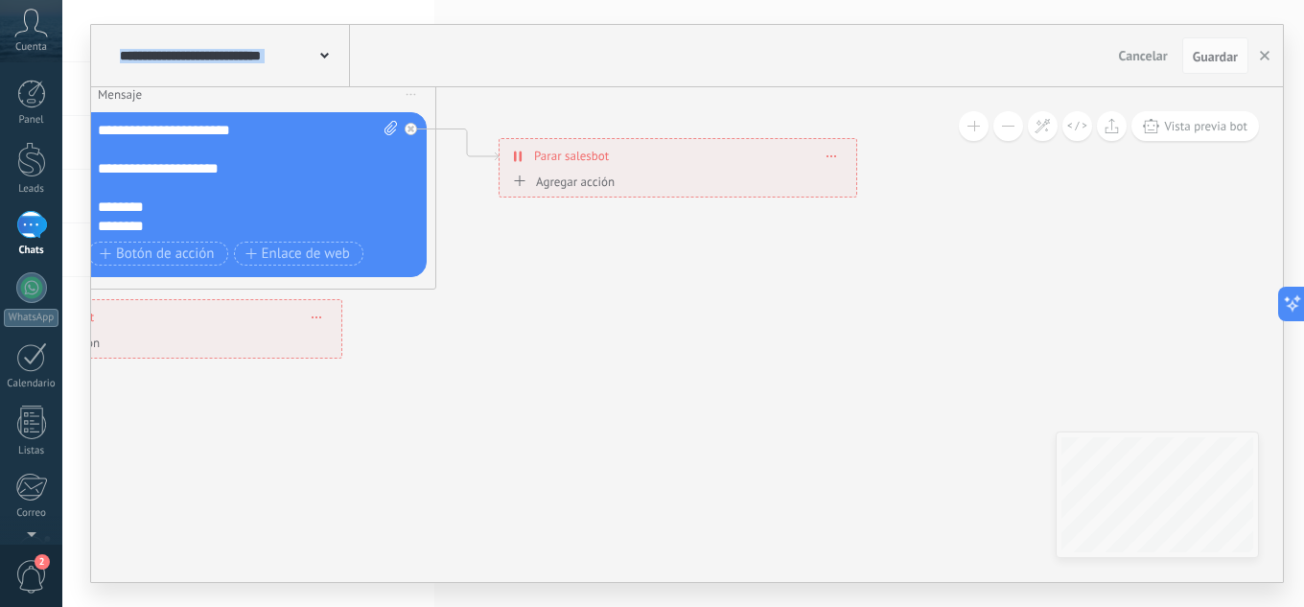
drag, startPoint x: 844, startPoint y: 460, endPoint x: 248, endPoint y: 482, distance: 595.7
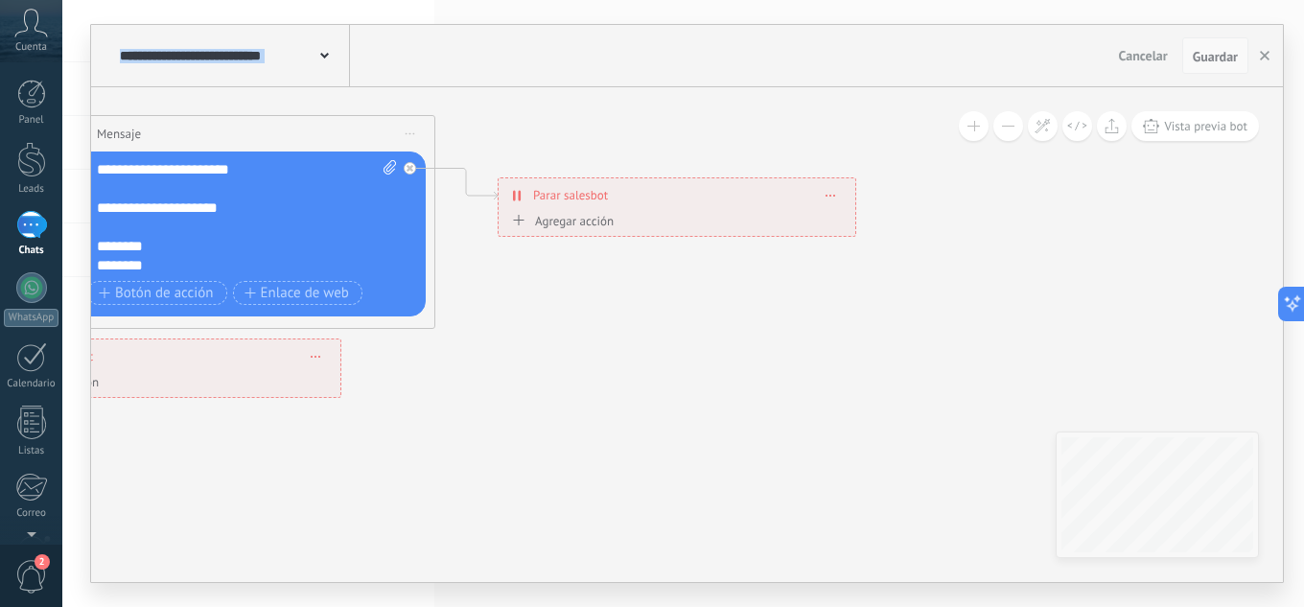
click at [1222, 56] on span "Guardar" at bounding box center [1215, 56] width 45 height 13
click at [1279, 55] on div "**********" at bounding box center [687, 56] width 1192 height 62
click at [1266, 56] on icon "button" at bounding box center [1265, 56] width 10 height 10
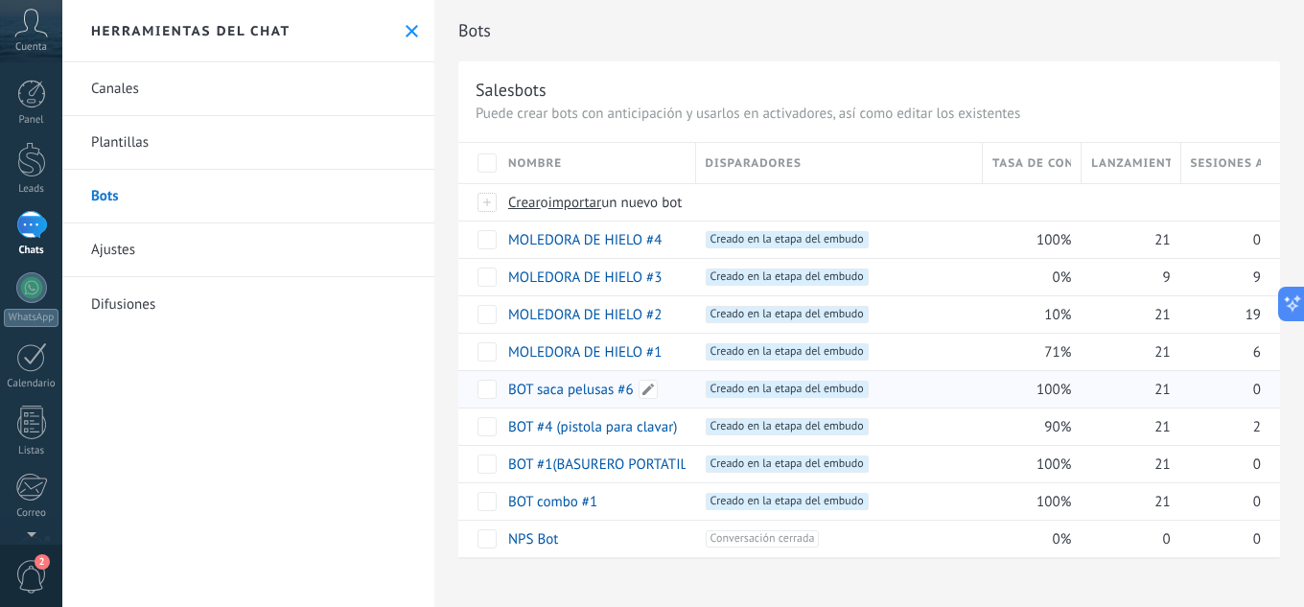
click at [599, 387] on link "BOT saca pelusas #6" at bounding box center [571, 390] width 126 height 18
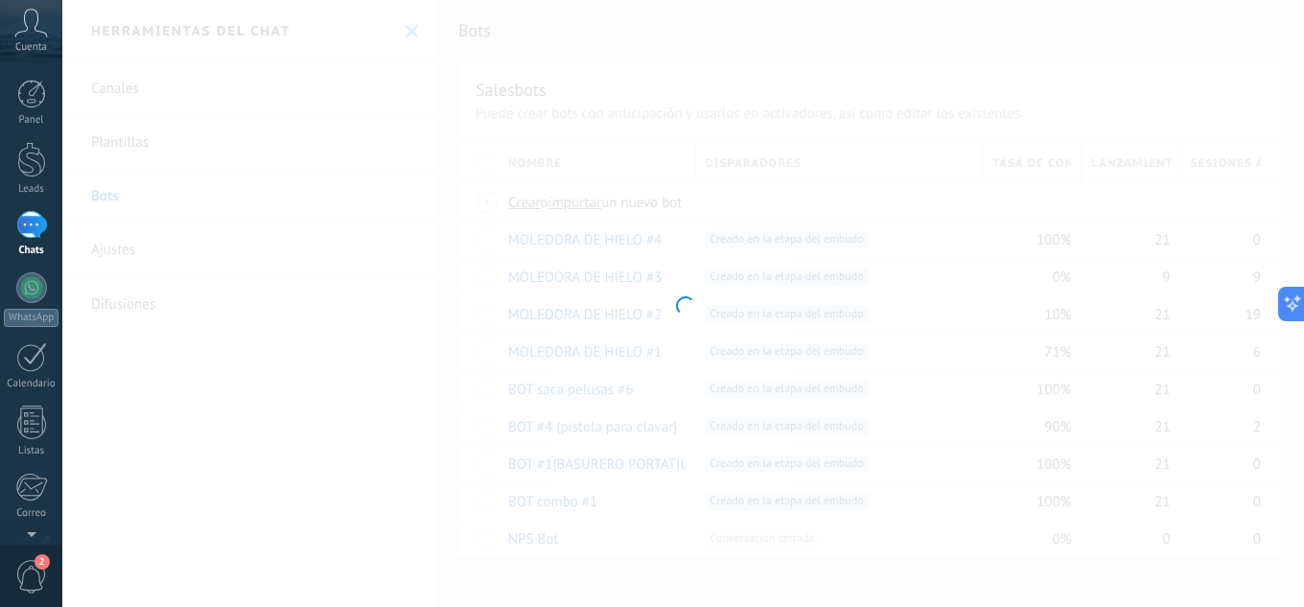
type input "**********"
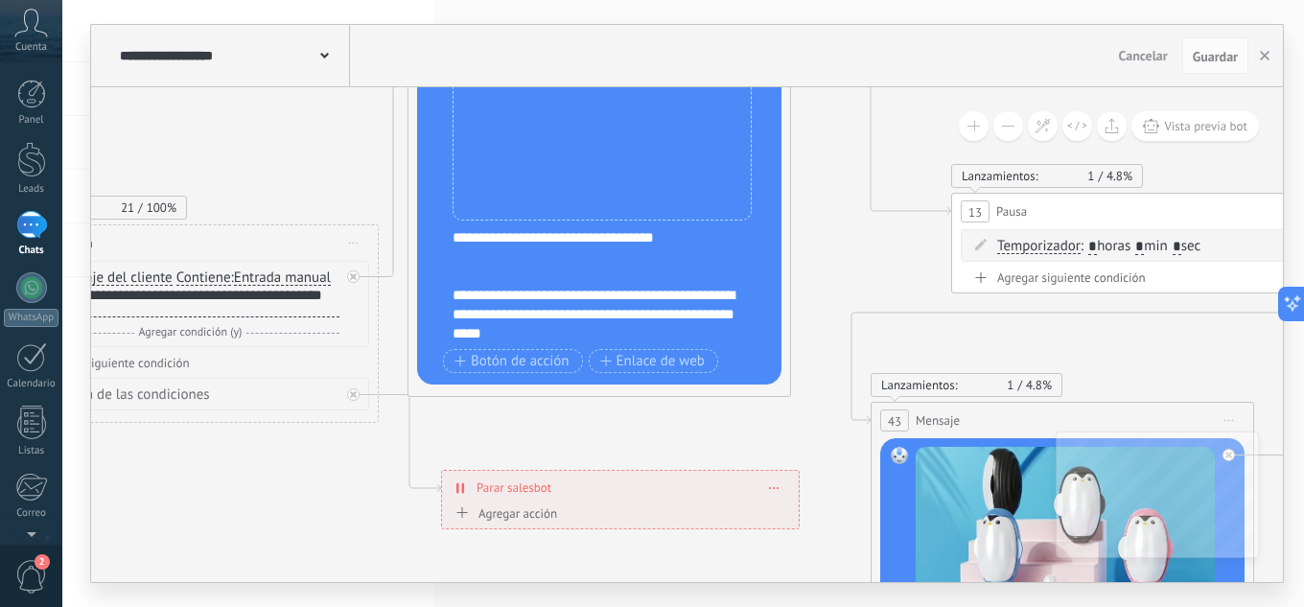
drag, startPoint x: 871, startPoint y: 288, endPoint x: 167, endPoint y: 155, distance: 716.9
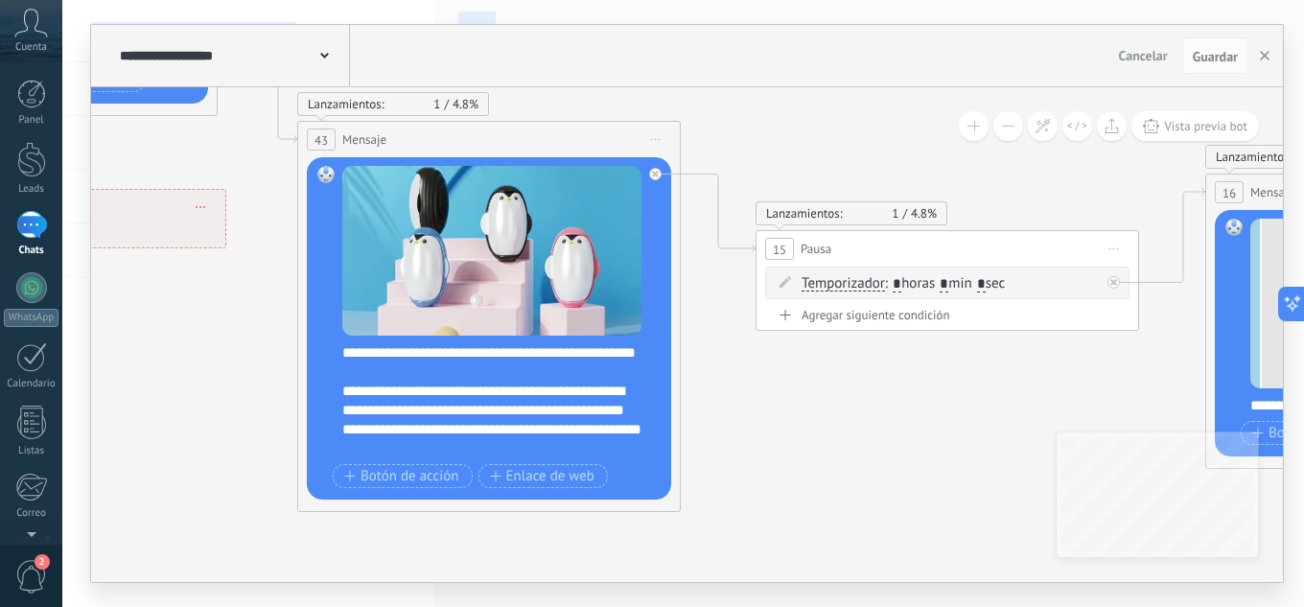
drag, startPoint x: 886, startPoint y: 262, endPoint x: 313, endPoint y: -23, distance: 640.1
click at [313, 0] on html ".abccls-1,.abccls-2{fill-rule:evenodd}.abccls-2{fill:#fff} .abfcls-1{fill:none}…" at bounding box center [652, 303] width 1304 height 607
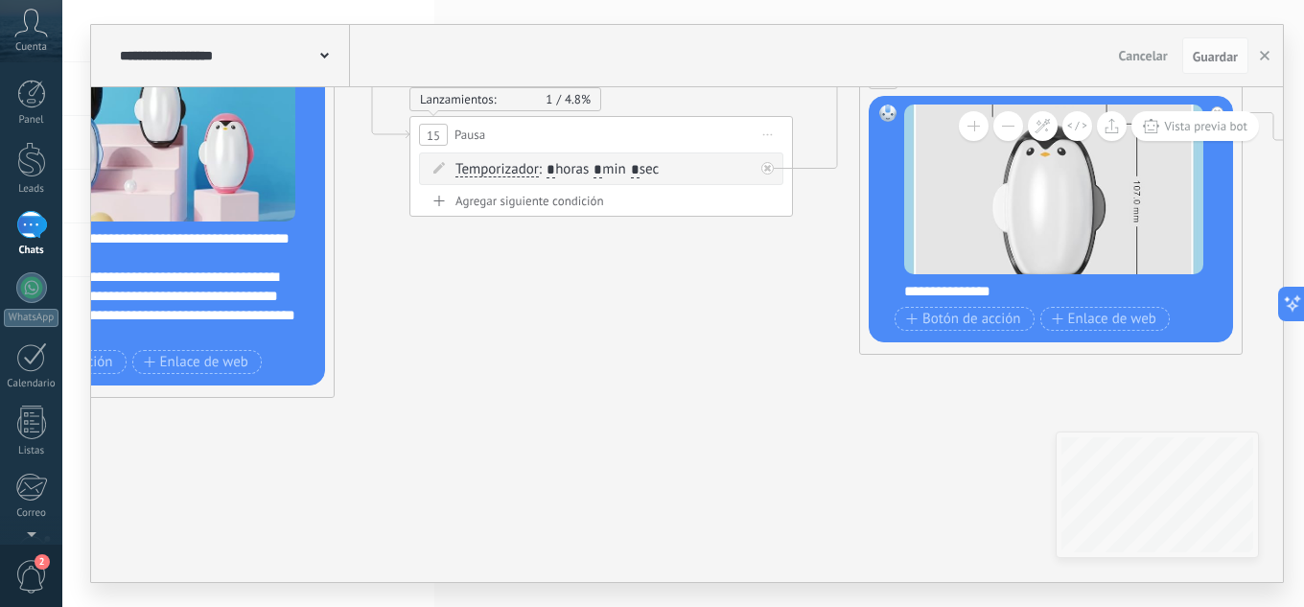
drag, startPoint x: 963, startPoint y: 425, endPoint x: 86, endPoint y: 191, distance: 907.8
click at [132, 197] on icon at bounding box center [947, 87] width 5114 height 1913
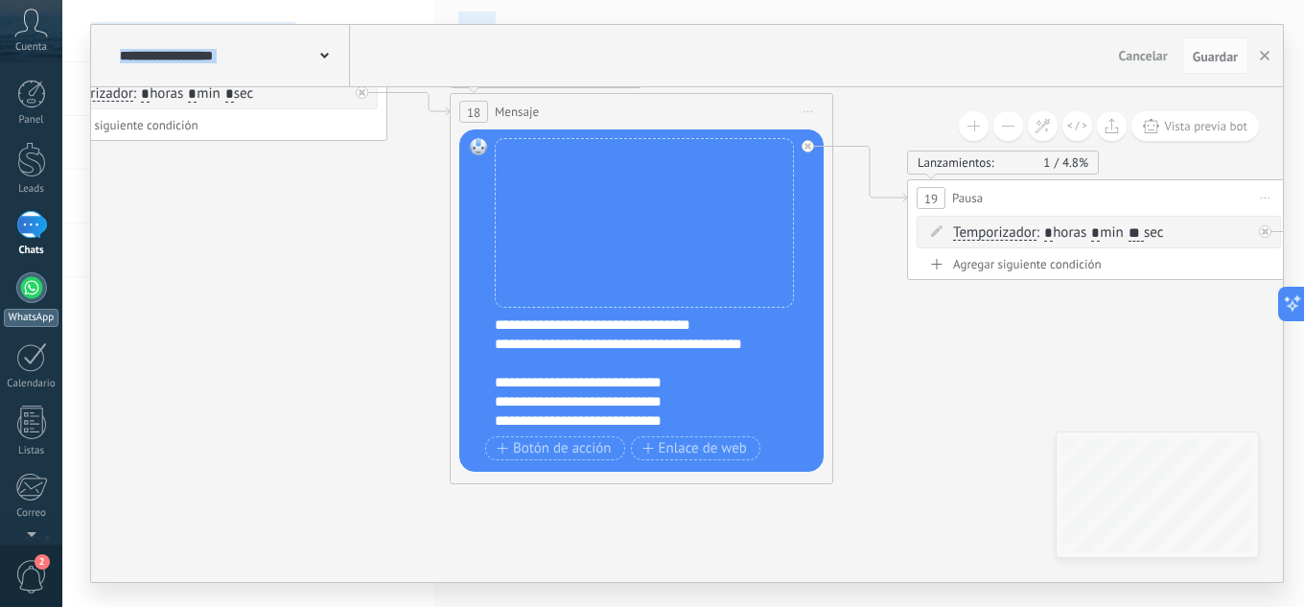
drag, startPoint x: 880, startPoint y: 285, endPoint x: 25, endPoint y: 313, distance: 855.6
click at [0, 313] on body ".abccls-1,.abccls-2{fill-rule:evenodd}.abccls-2{fill:#fff} .abfcls-1{fill:none}…" at bounding box center [652, 303] width 1304 height 607
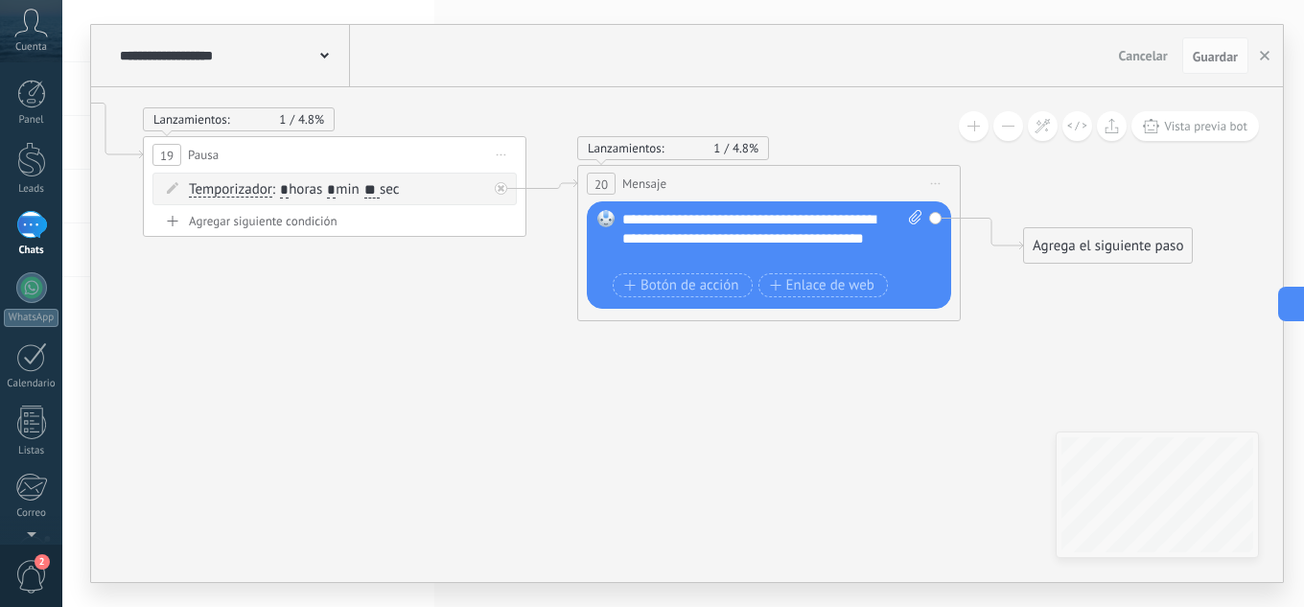
drag, startPoint x: 904, startPoint y: 357, endPoint x: 147, endPoint y: 301, distance: 759.4
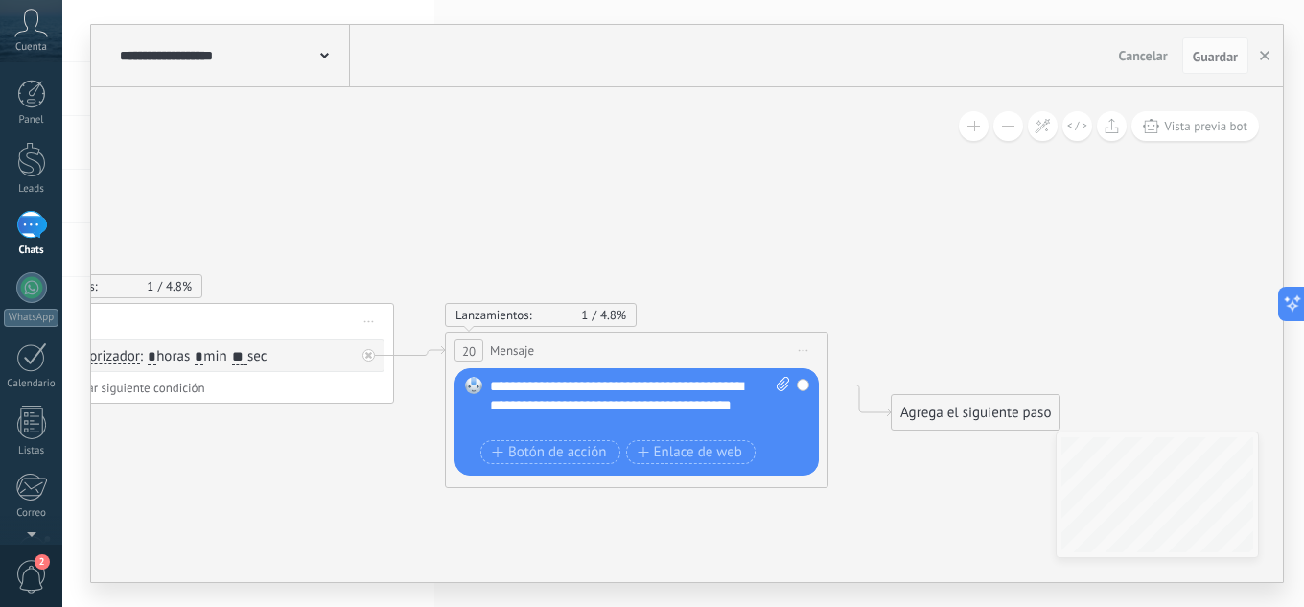
drag, startPoint x: 891, startPoint y: 361, endPoint x: 1123, endPoint y: 296, distance: 241.0
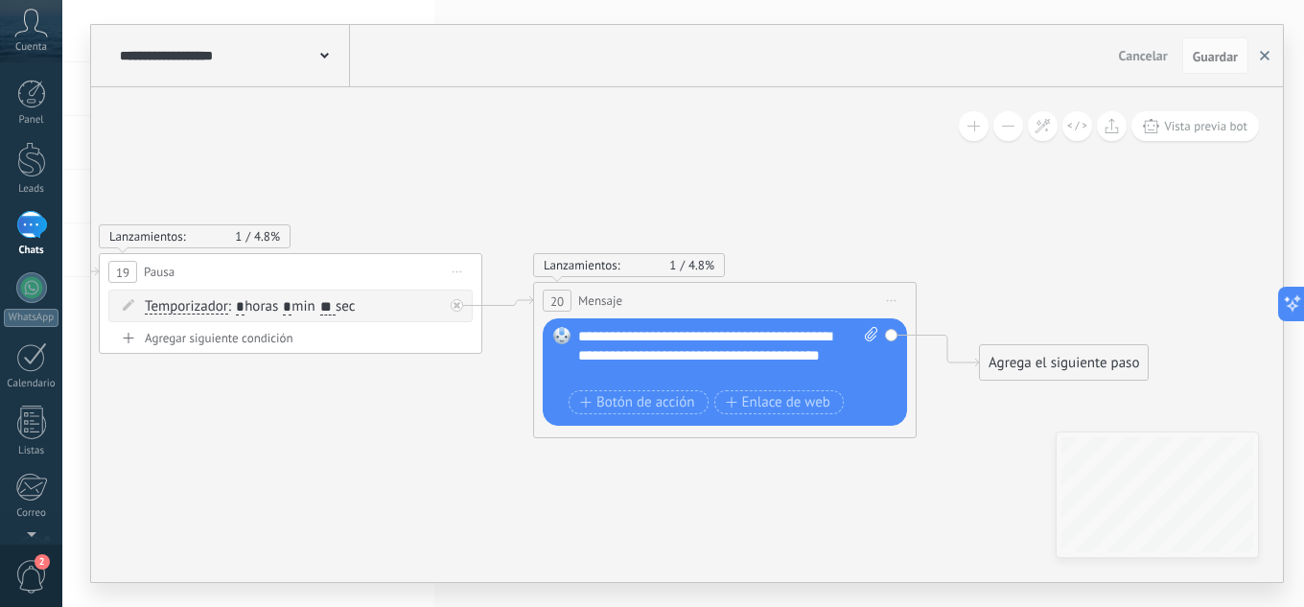
click at [1272, 54] on button "button" at bounding box center [1264, 55] width 29 height 36
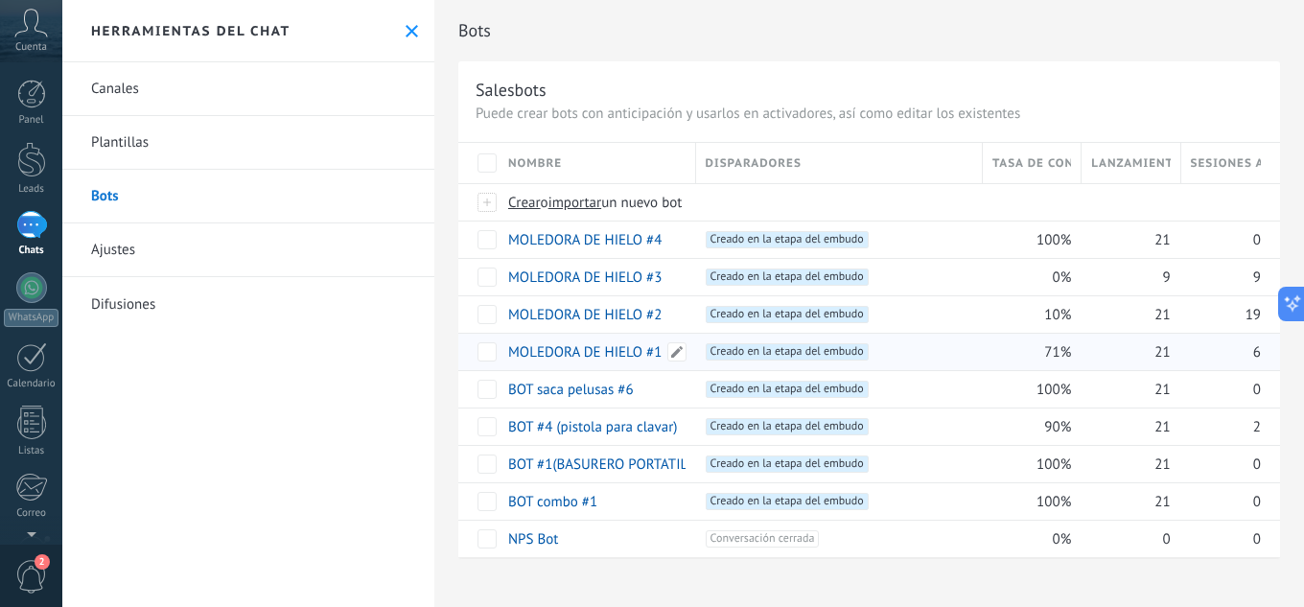
click at [616, 356] on link "MOLEDORA DE HIELO #1" at bounding box center [584, 352] width 153 height 18
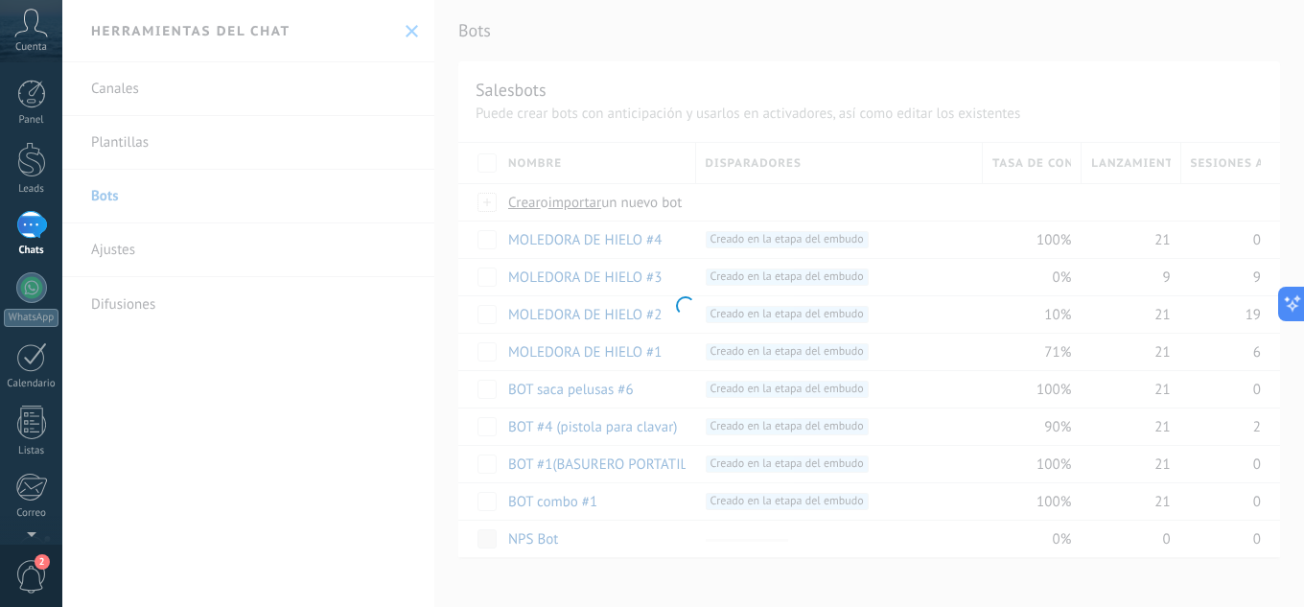
type input "**********"
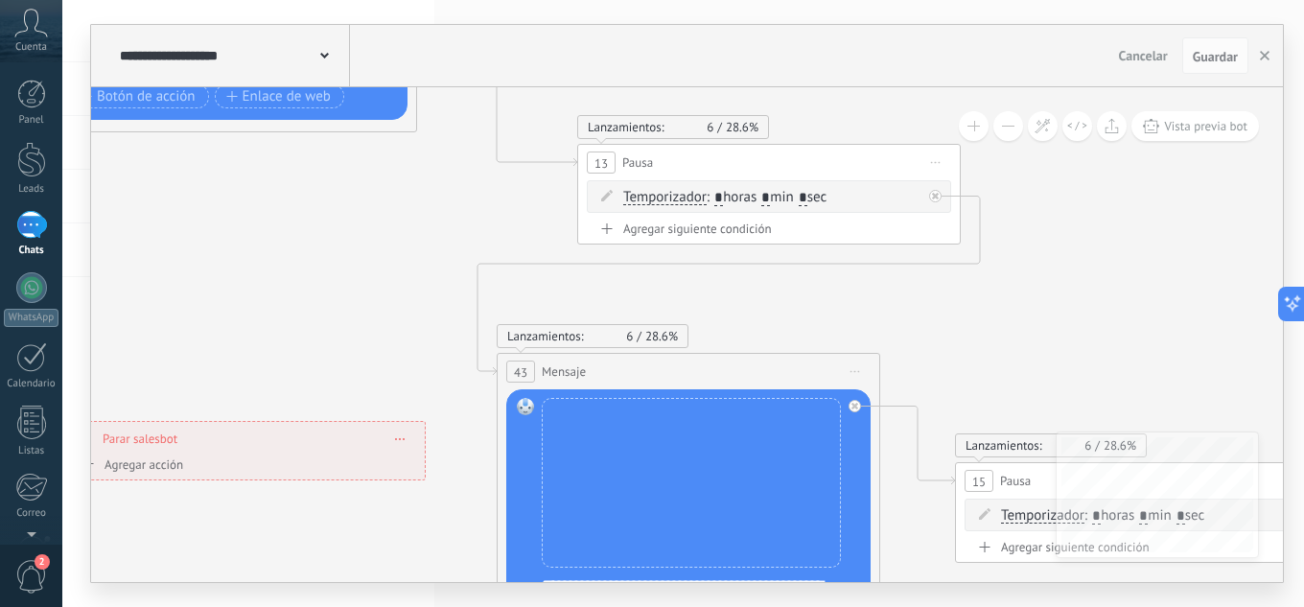
drag, startPoint x: 1218, startPoint y: 422, endPoint x: 108, endPoint y: 112, distance: 1152.5
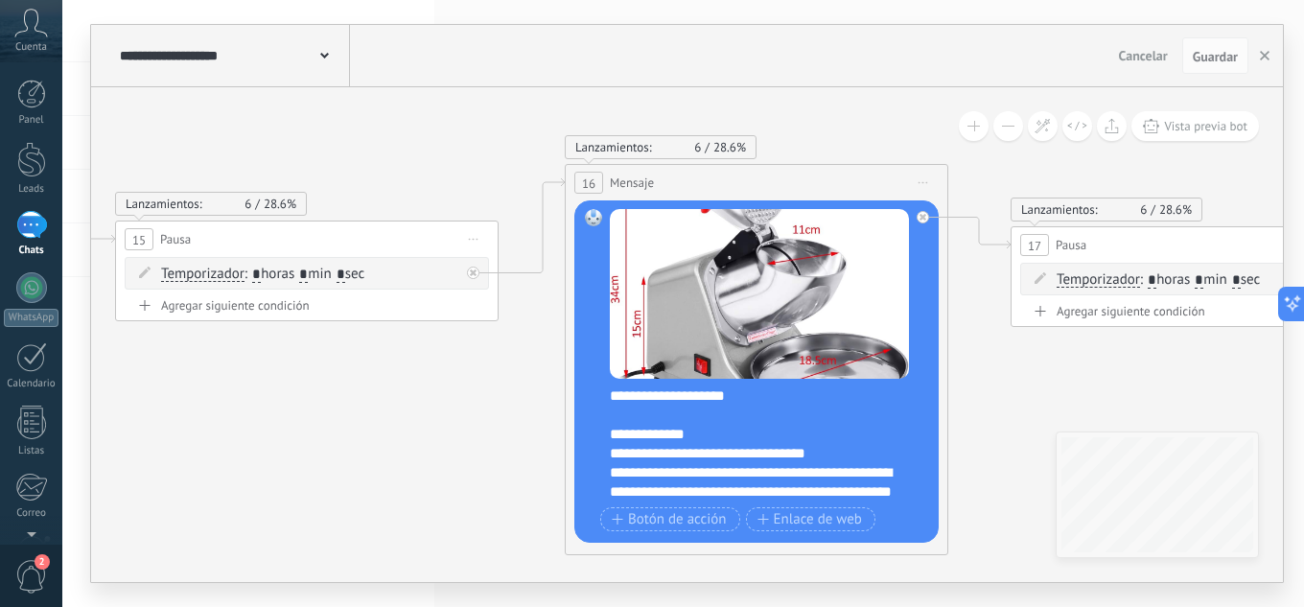
drag, startPoint x: 939, startPoint y: 265, endPoint x: 0, endPoint y: 55, distance: 962.6
click at [17, 64] on body ".abccls-1,.abccls-2{fill-rule:evenodd}.abccls-2{fill:#fff} .abfcls-1{fill:none}…" at bounding box center [652, 303] width 1304 height 607
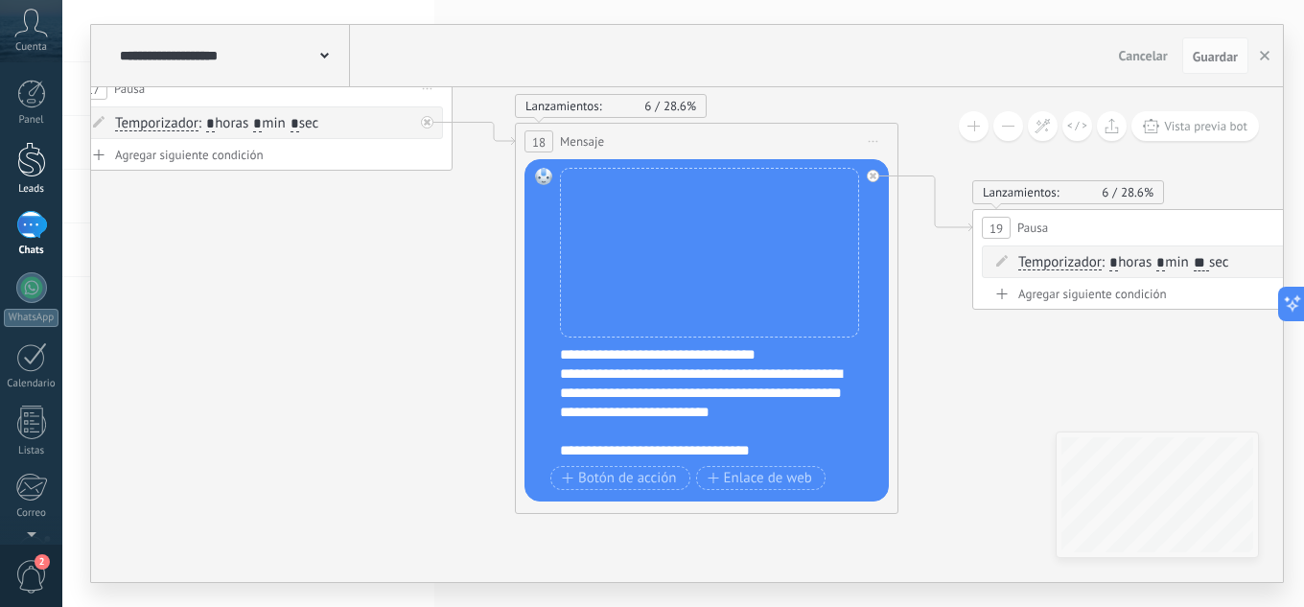
drag, startPoint x: 977, startPoint y: 358, endPoint x: 0, endPoint y: 176, distance: 993.5
click at [0, 194] on body ".abccls-1,.abccls-2{fill-rule:evenodd}.abccls-2{fill:#fff} .abfcls-1{fill:none}…" at bounding box center [652, 303] width 1304 height 607
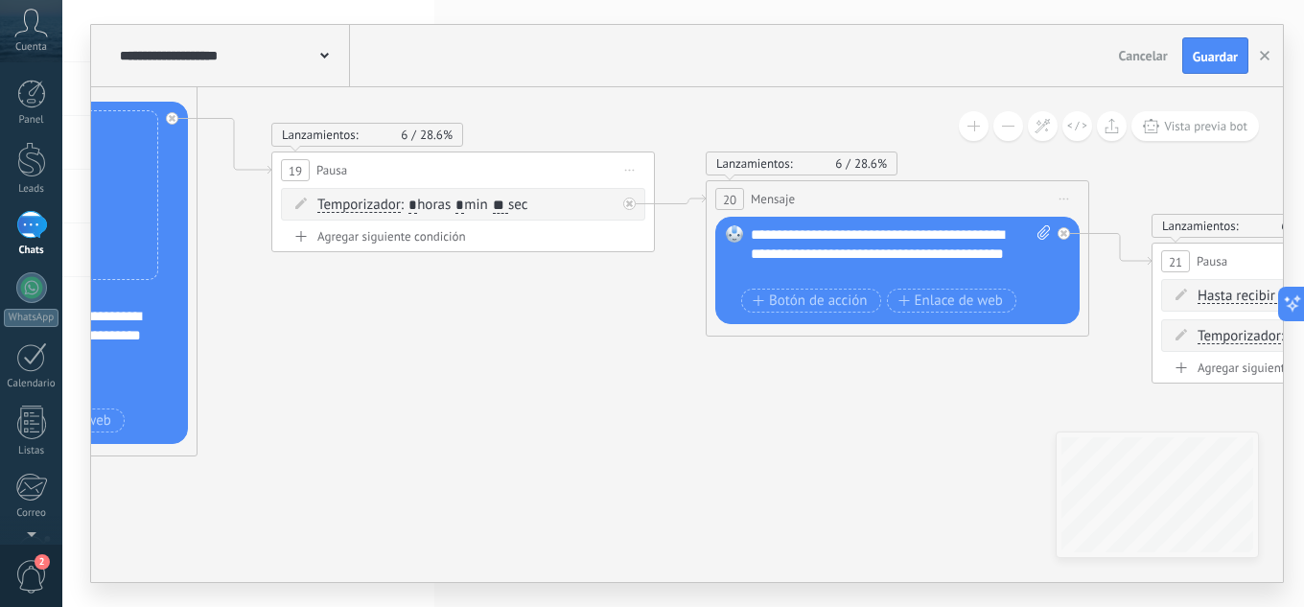
drag, startPoint x: 1030, startPoint y: 313, endPoint x: 0, endPoint y: 256, distance: 1031.1
click at [0, 260] on body ".abccls-1,.abccls-2{fill-rule:evenodd}.abccls-2{fill:#fff} .abfcls-1{fill:none}…" at bounding box center [652, 303] width 1304 height 607
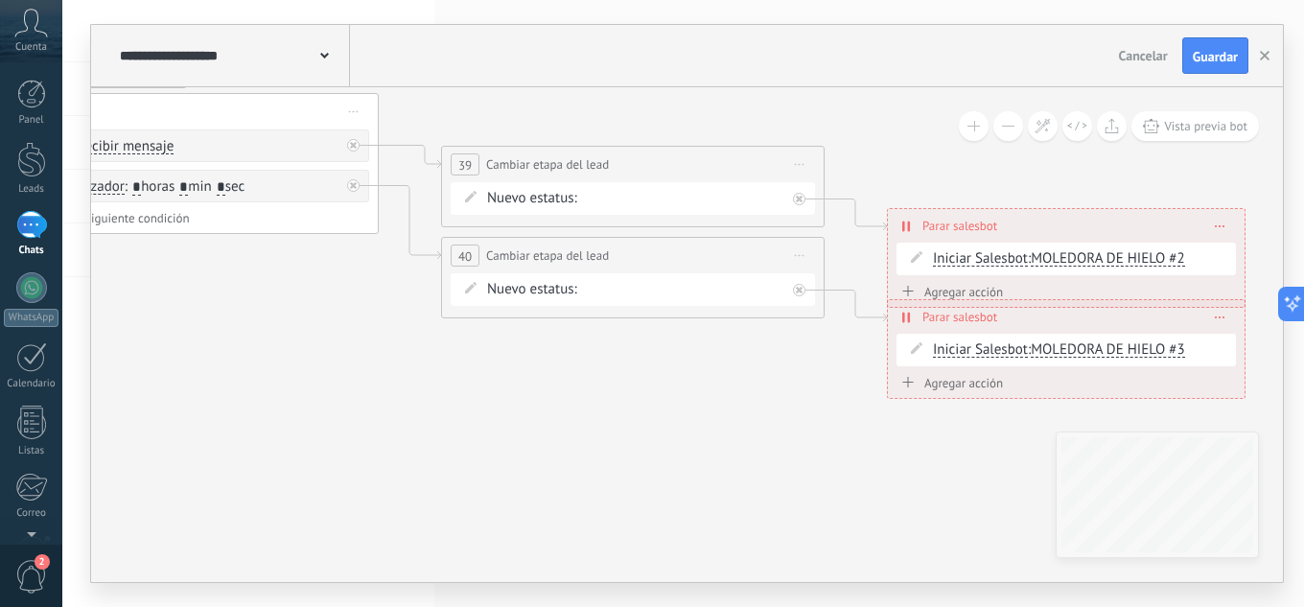
drag, startPoint x: 977, startPoint y: 406, endPoint x: 329, endPoint y: 295, distance: 657.3
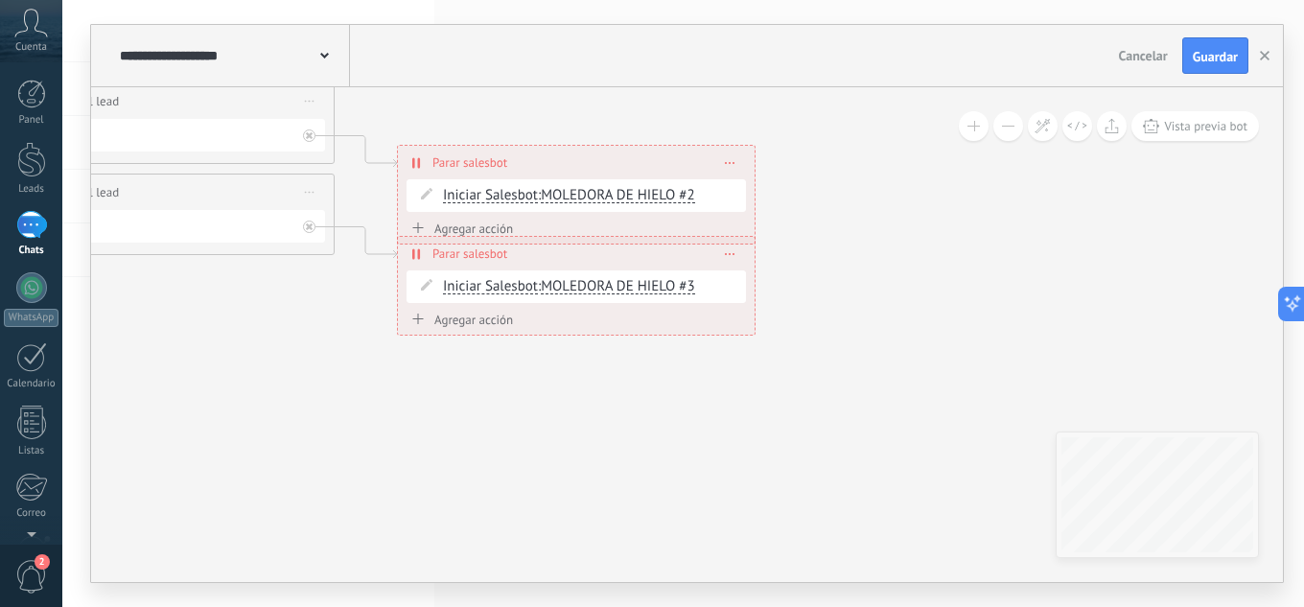
drag, startPoint x: 1166, startPoint y: 180, endPoint x: 660, endPoint y: 114, distance: 510.5
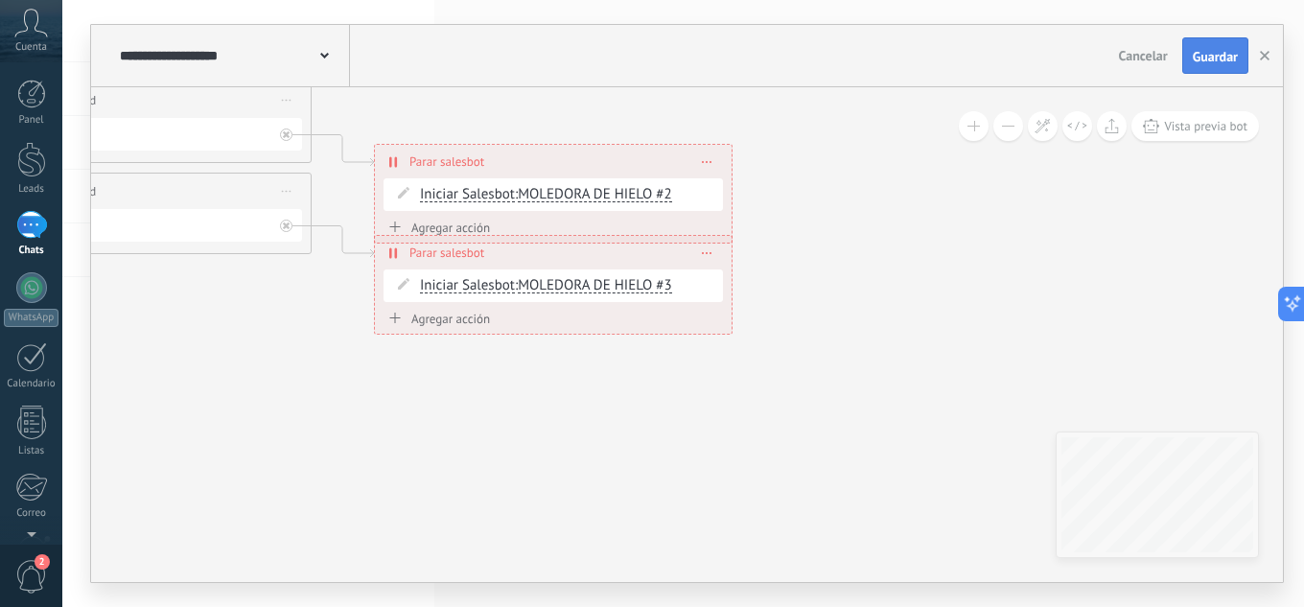
click at [1217, 56] on span "Guardar" at bounding box center [1215, 56] width 45 height 13
click at [1262, 56] on icon "button" at bounding box center [1265, 56] width 10 height 10
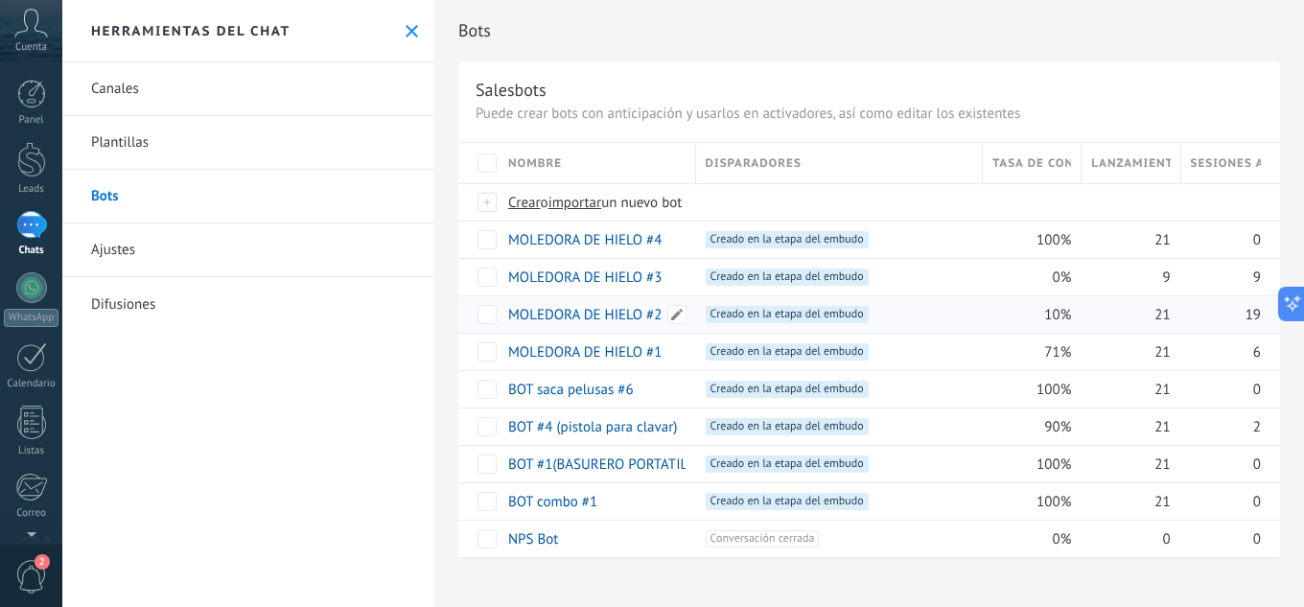
click at [605, 313] on link "MOLEDORA DE HIELO #2" at bounding box center [584, 315] width 153 height 18
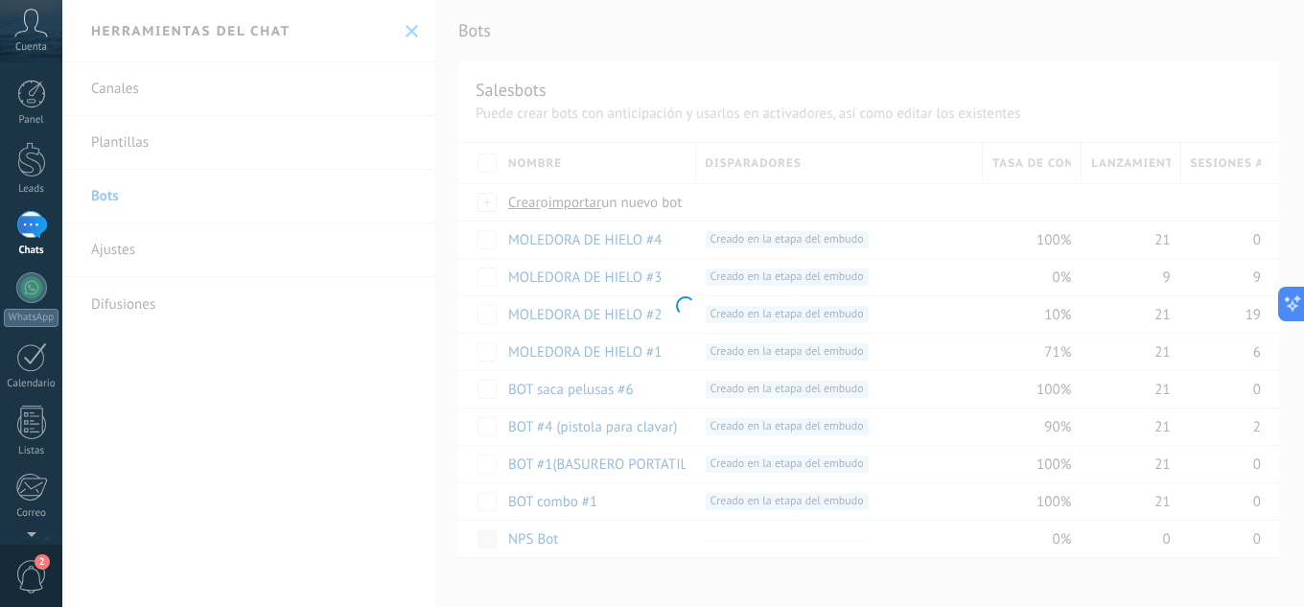
type input "**********"
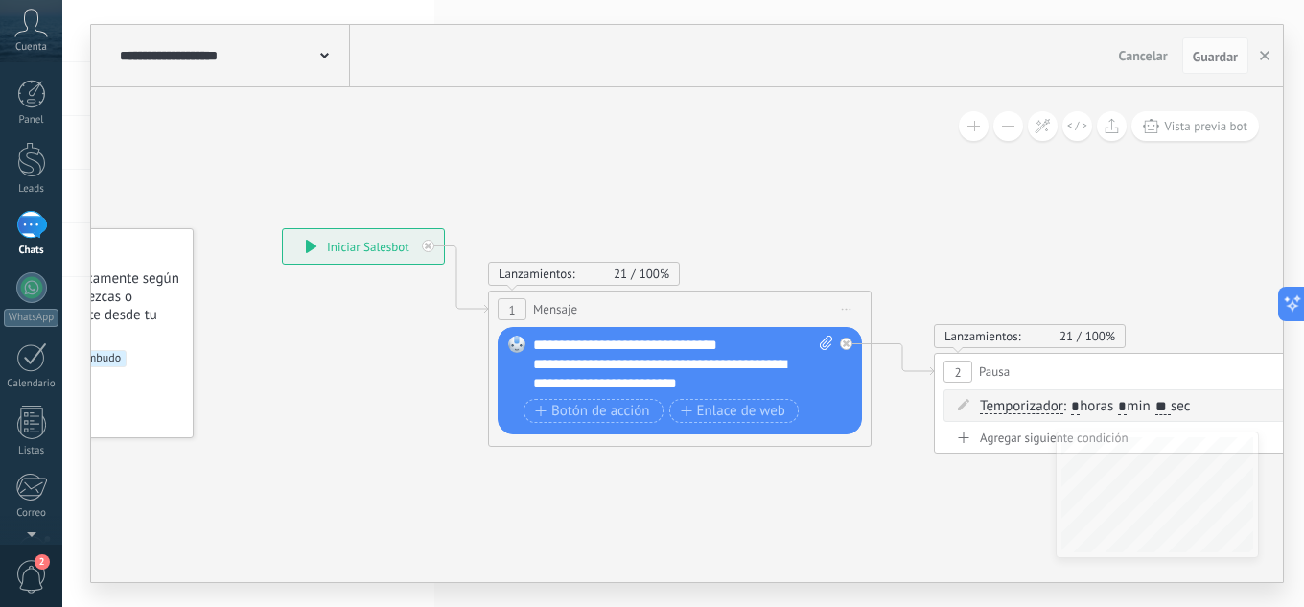
drag, startPoint x: 1085, startPoint y: 255, endPoint x: 0, endPoint y: 233, distance: 1085.4
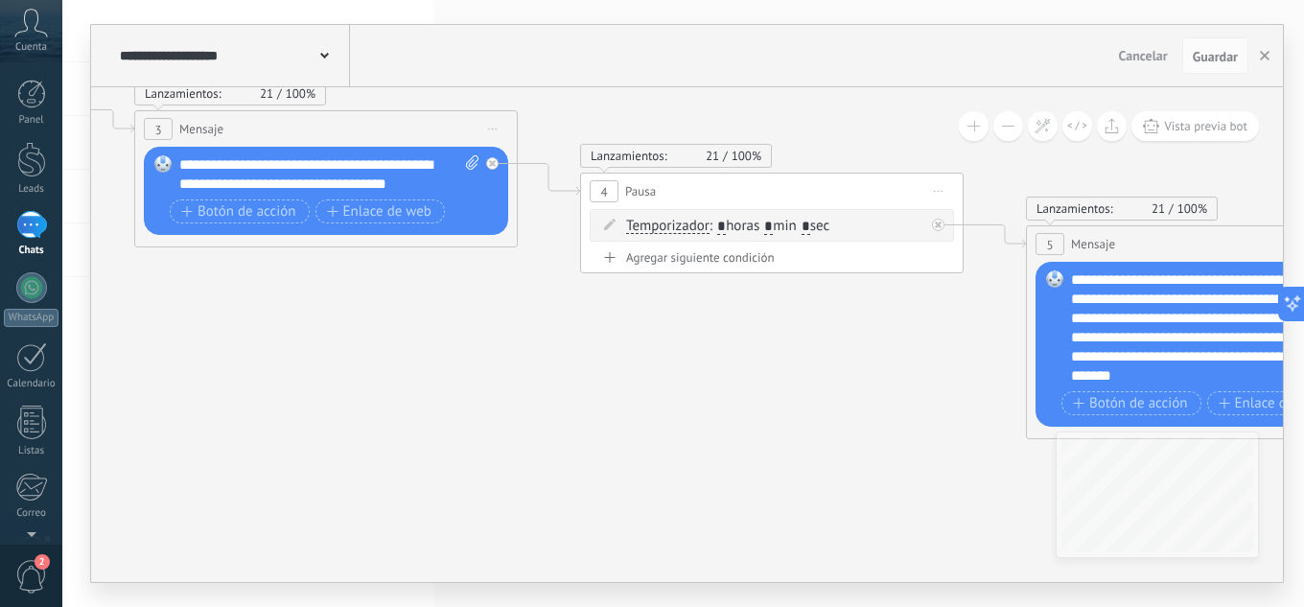
drag, startPoint x: 662, startPoint y: 301, endPoint x: 81, endPoint y: -14, distance: 661.9
click at [81, 0] on html ".abccls-1,.abccls-2{fill-rule:evenodd}.abccls-2{fill:#fff} .abfcls-1{fill:none}…" at bounding box center [652, 303] width 1304 height 607
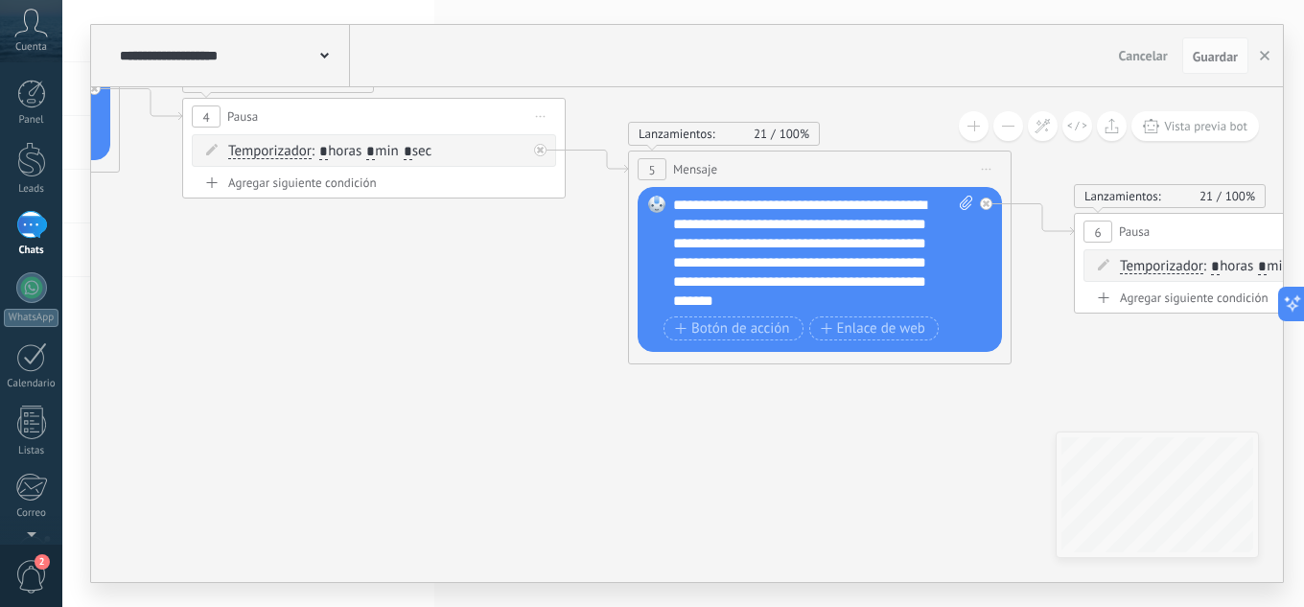
drag, startPoint x: 764, startPoint y: 414, endPoint x: 0, endPoint y: 213, distance: 790.1
click at [0, 227] on body ".abccls-1,.abccls-2{fill-rule:evenodd}.abccls-2{fill:#fff} .abfcls-1{fill:none}…" at bounding box center [652, 303] width 1304 height 607
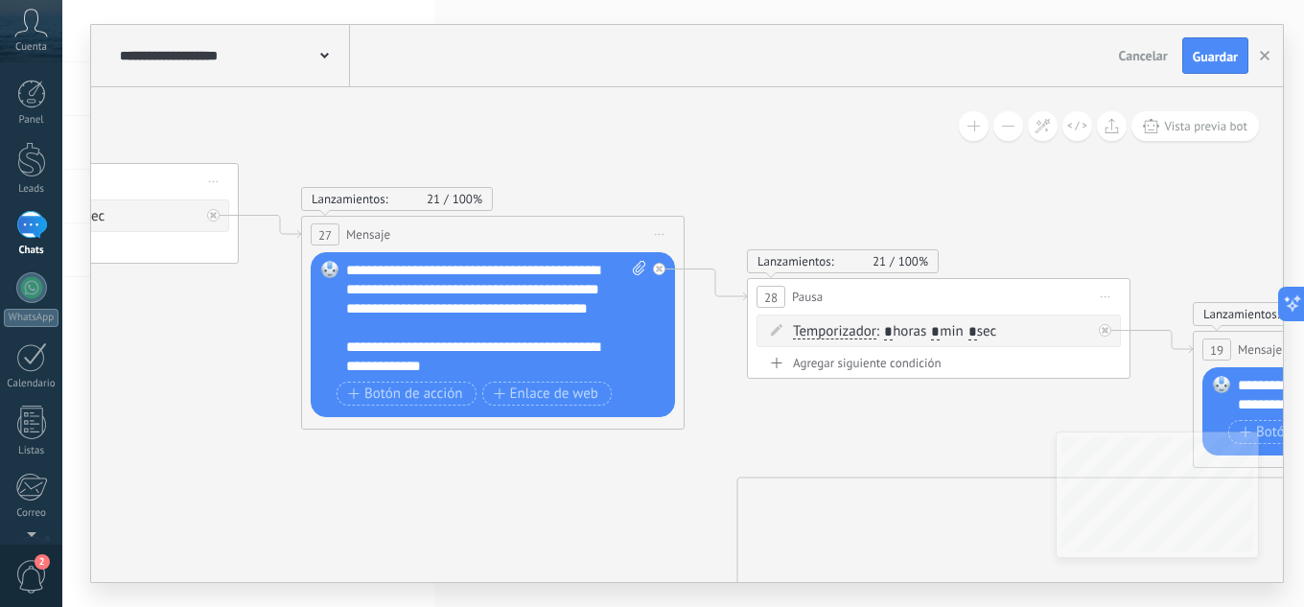
drag, startPoint x: 934, startPoint y: 314, endPoint x: 125, endPoint y: 384, distance: 812.1
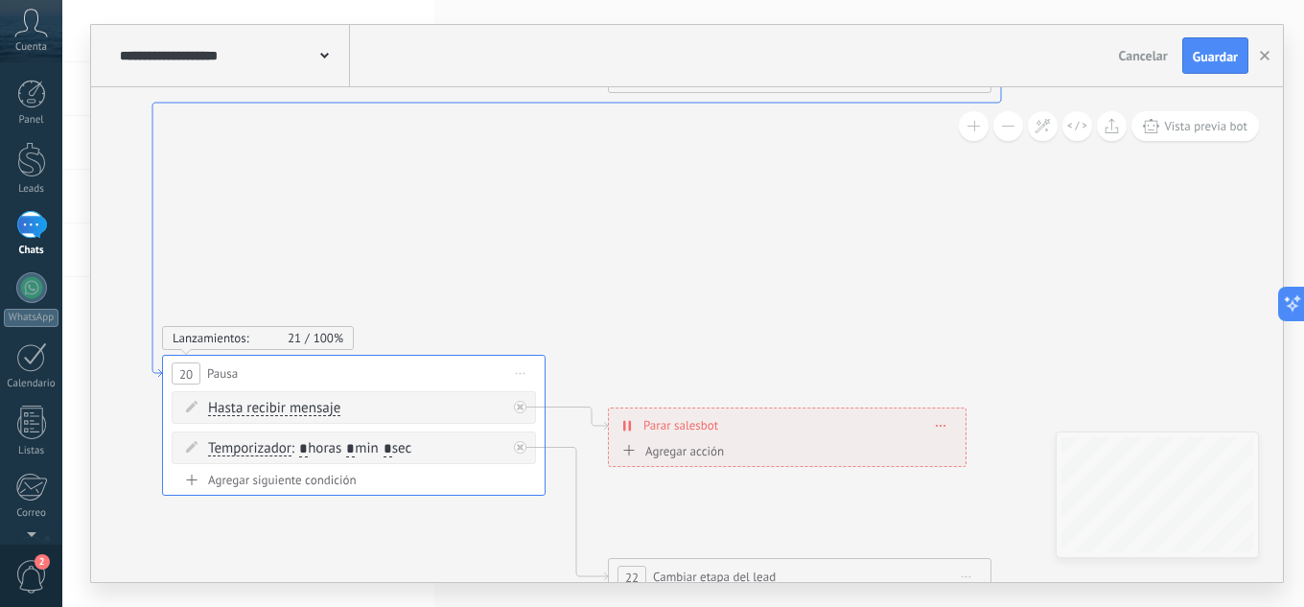
drag, startPoint x: 926, startPoint y: 475, endPoint x: 381, endPoint y: 68, distance: 680.3
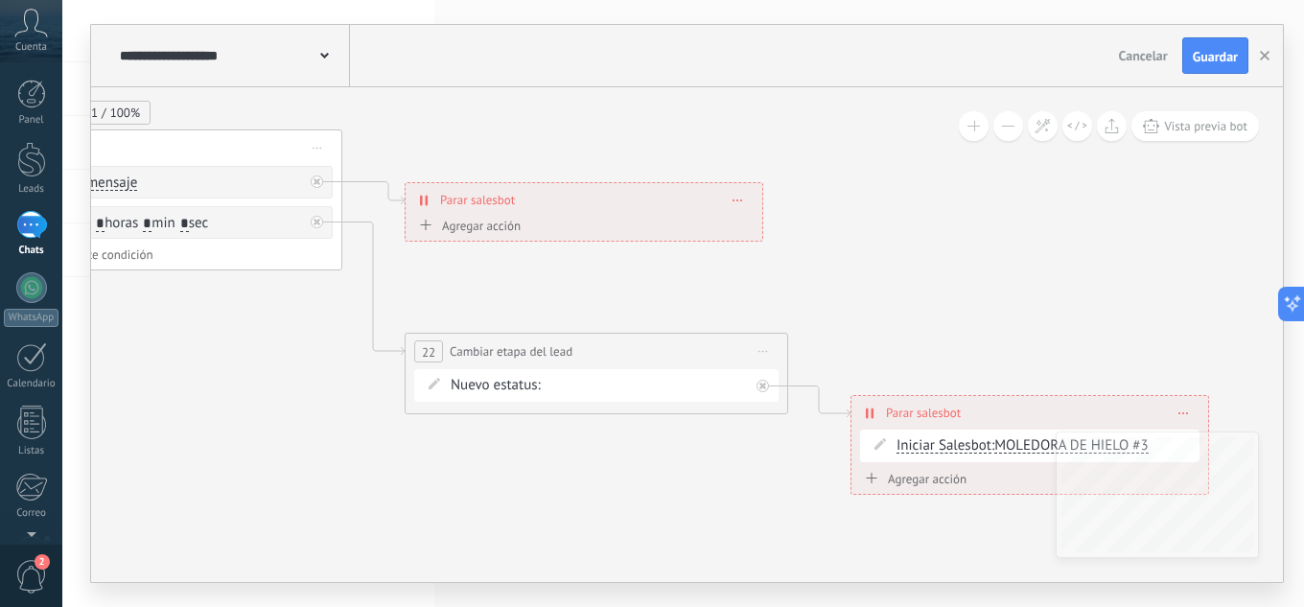
drag, startPoint x: 841, startPoint y: 250, endPoint x: 544, endPoint y: 35, distance: 366.6
click at [556, 35] on div "**********" at bounding box center [687, 303] width 1192 height 557
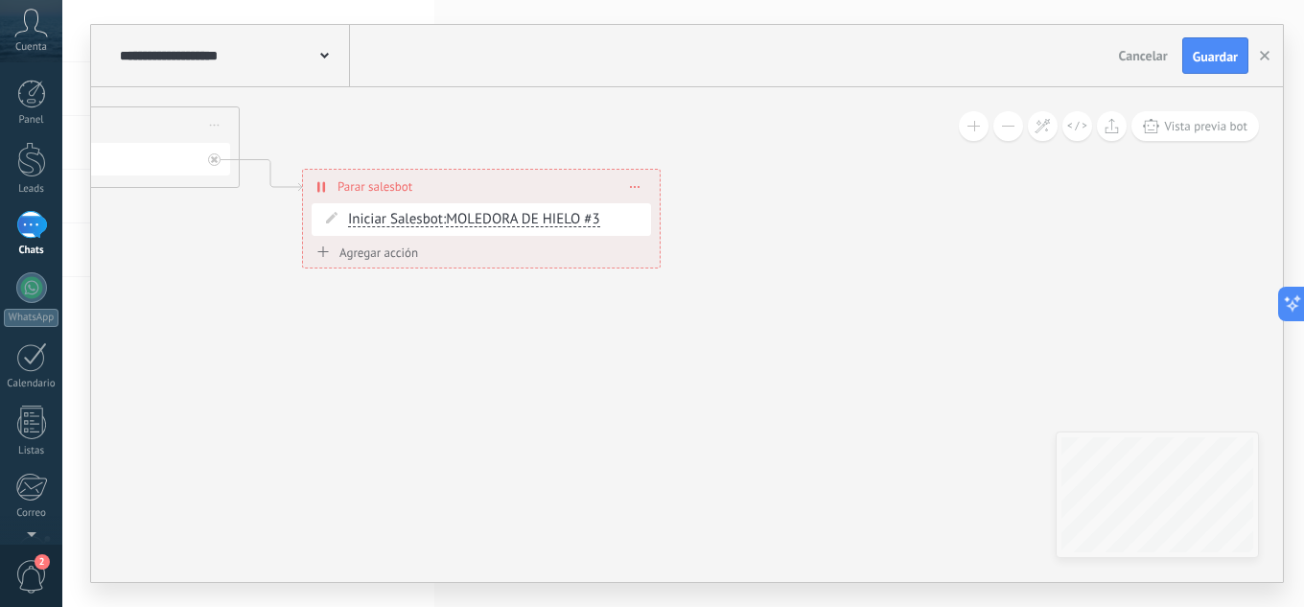
drag, startPoint x: 1051, startPoint y: 309, endPoint x: 528, endPoint y: 96, distance: 564.1
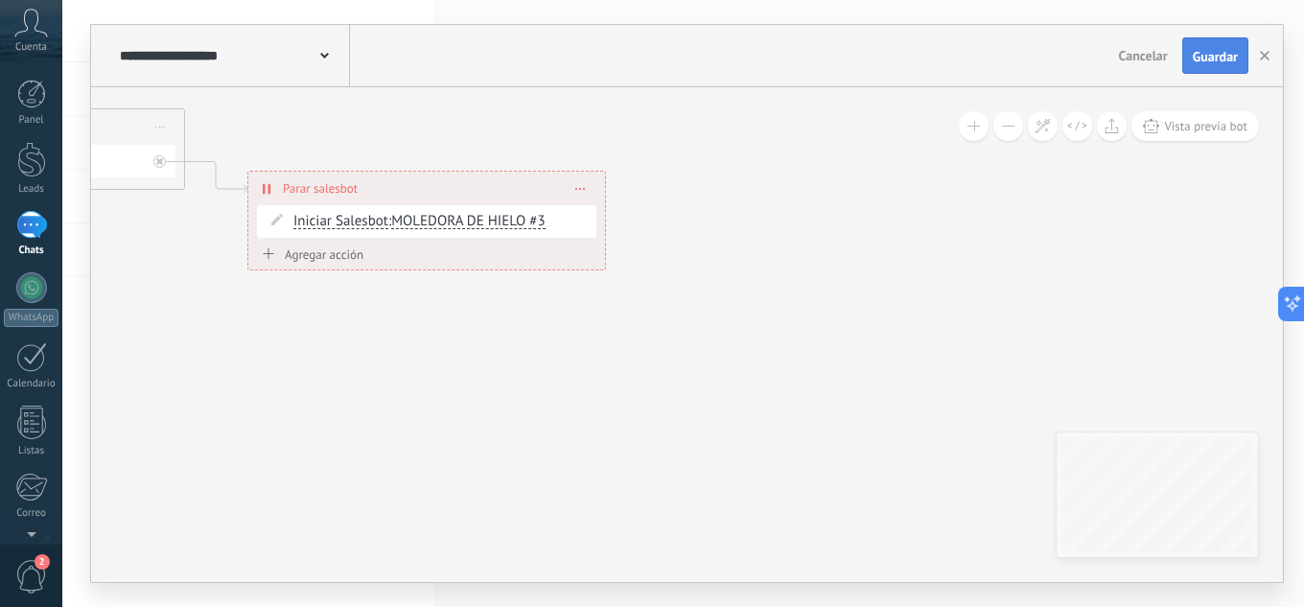
click at [1215, 58] on span "Guardar" at bounding box center [1215, 56] width 45 height 13
click at [1270, 58] on button "button" at bounding box center [1264, 55] width 29 height 35
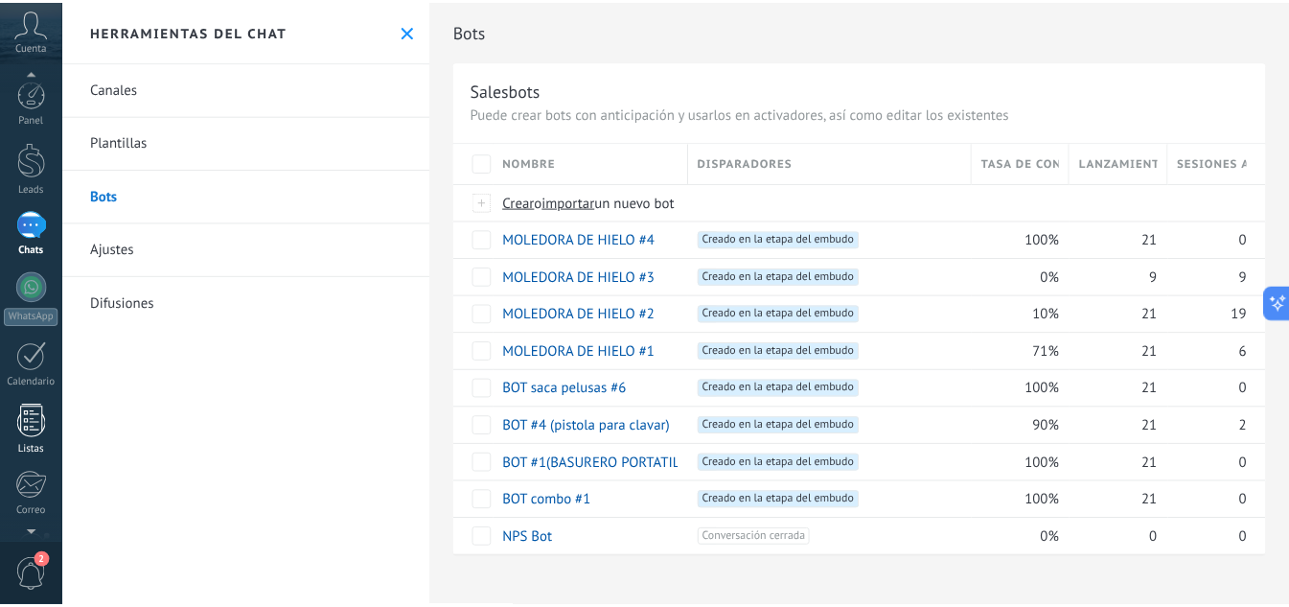
scroll to position [191, 0]
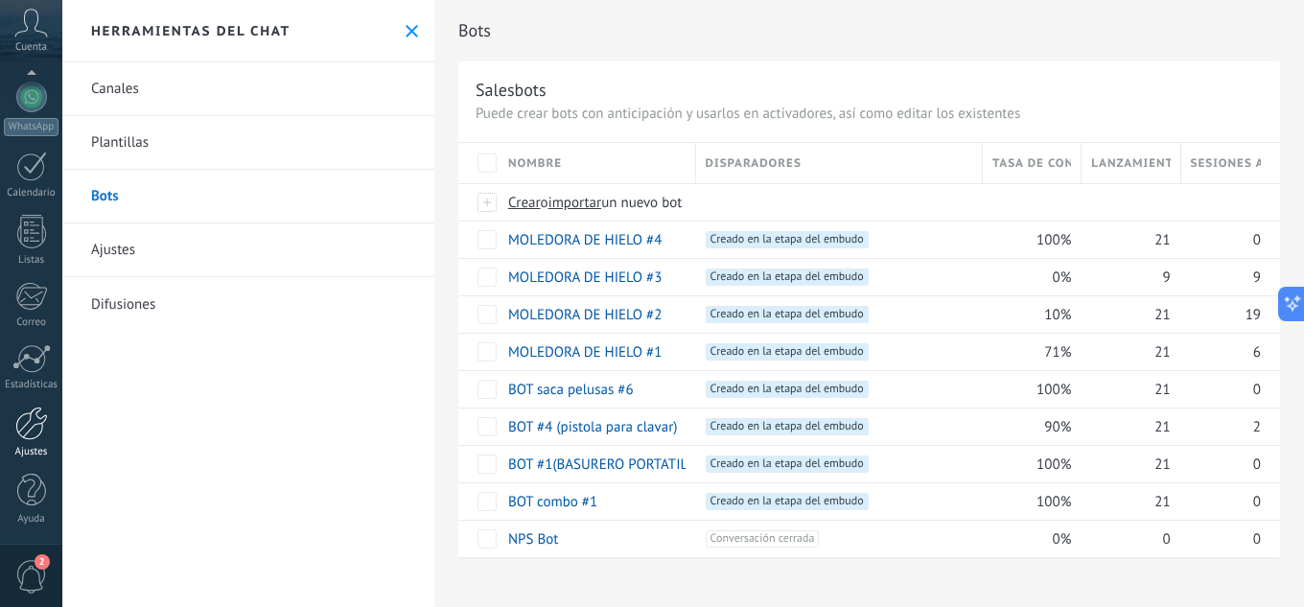
click at [27, 438] on div at bounding box center [31, 423] width 33 height 34
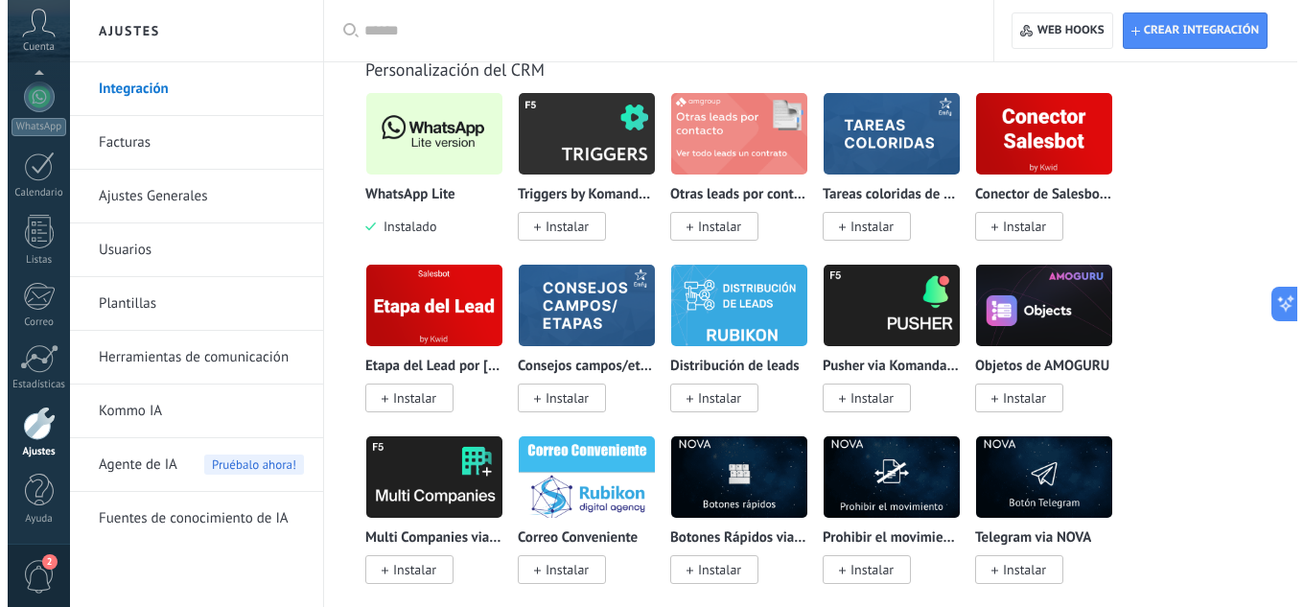
scroll to position [4889, 0]
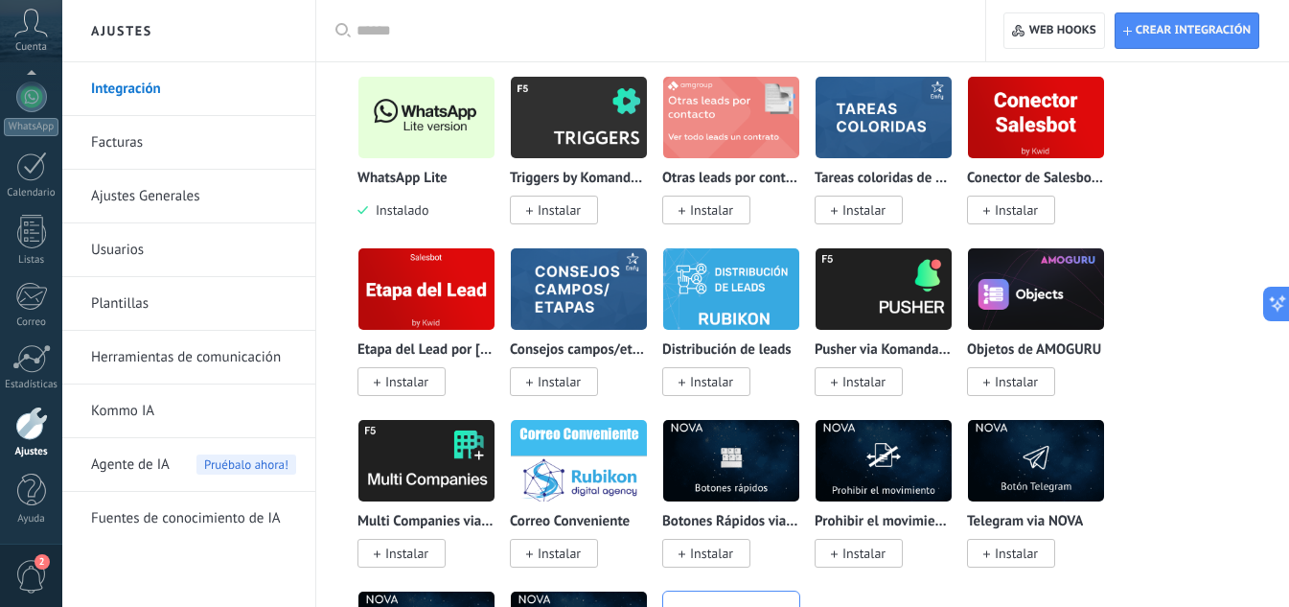
click at [459, 114] on img at bounding box center [427, 117] width 136 height 93
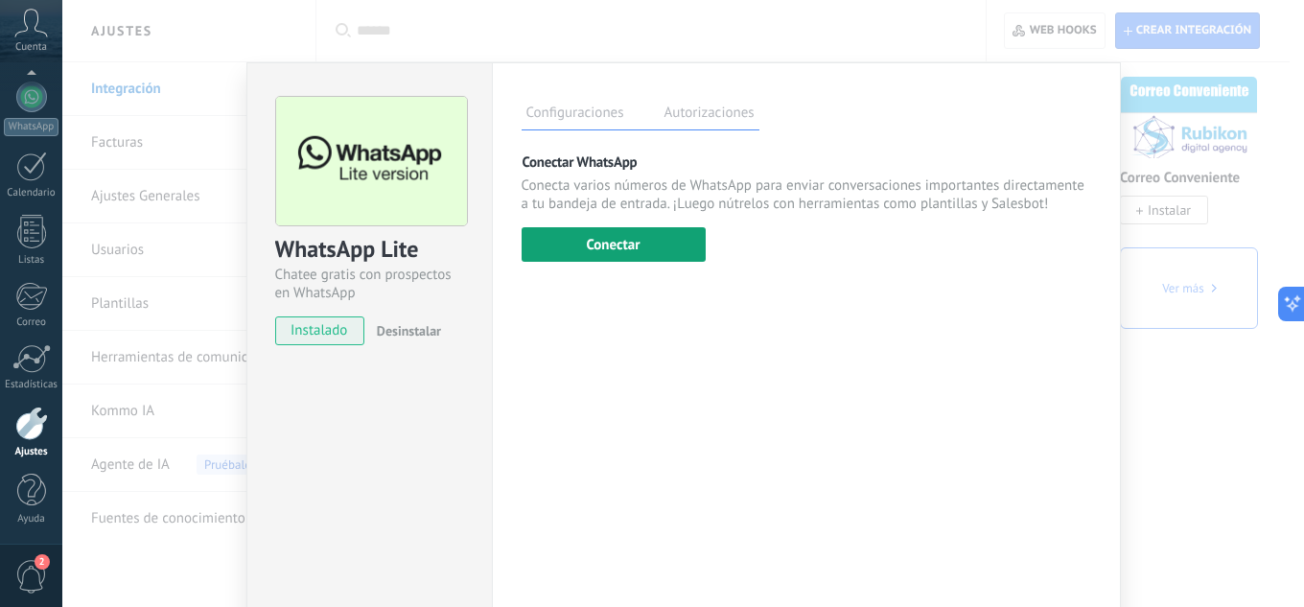
click at [649, 247] on button "Conectar" at bounding box center [613, 244] width 184 height 35
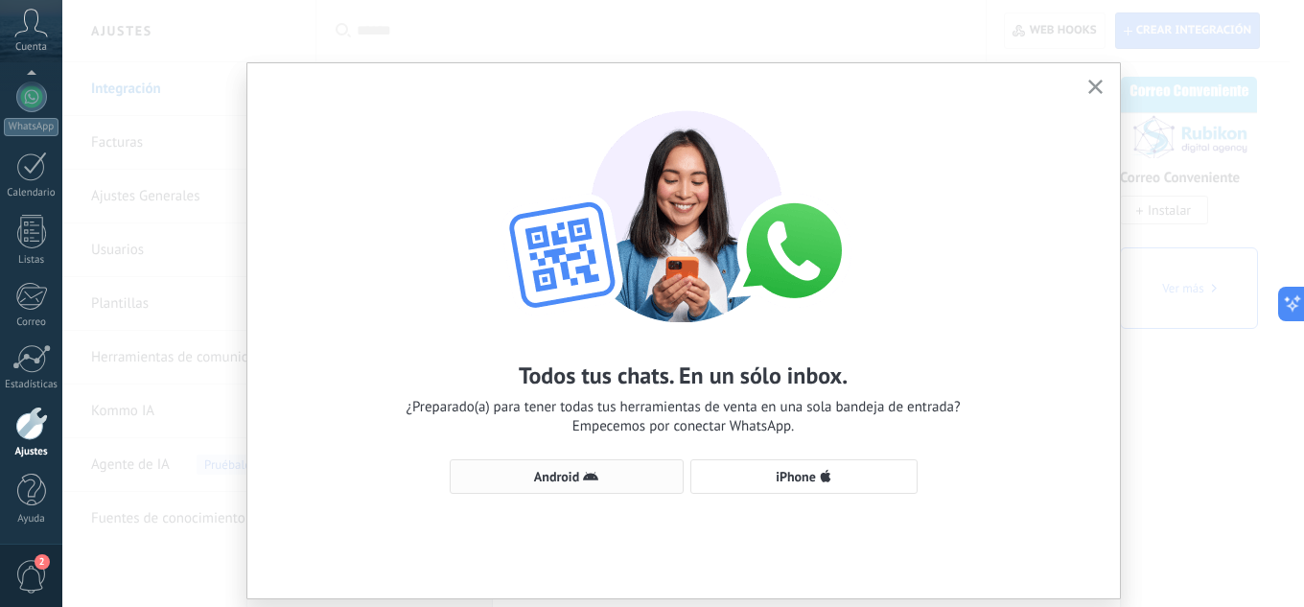
click at [574, 483] on span "Android" at bounding box center [556, 476] width 45 height 13
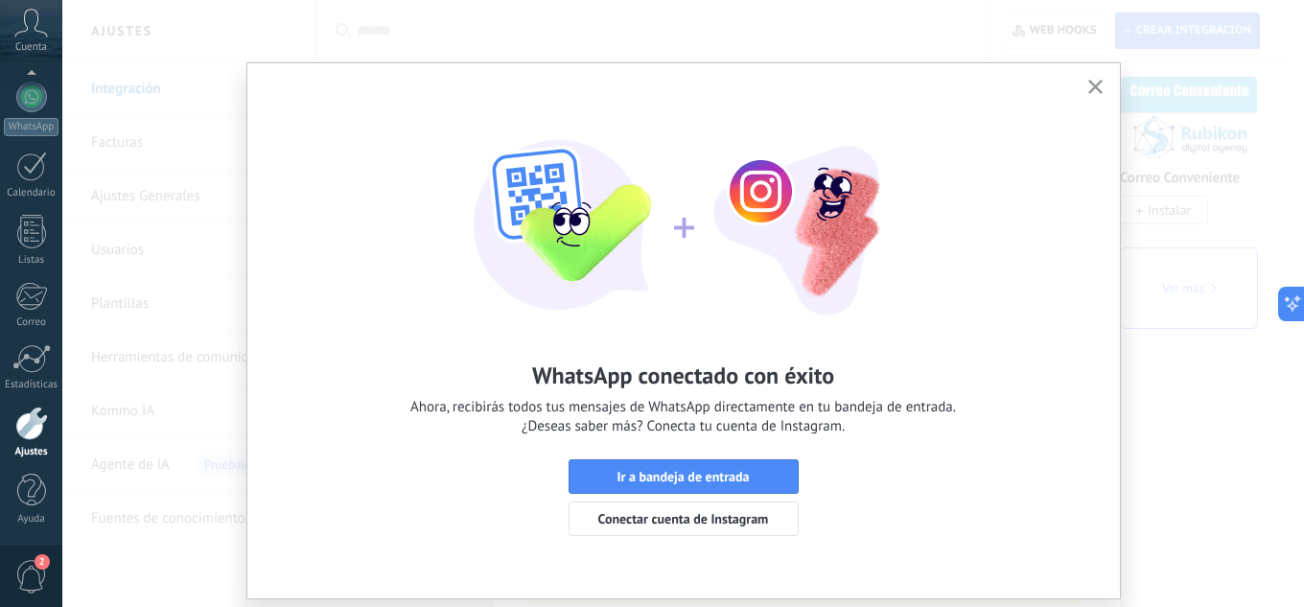
click at [1085, 83] on button "button" at bounding box center [1095, 88] width 24 height 26
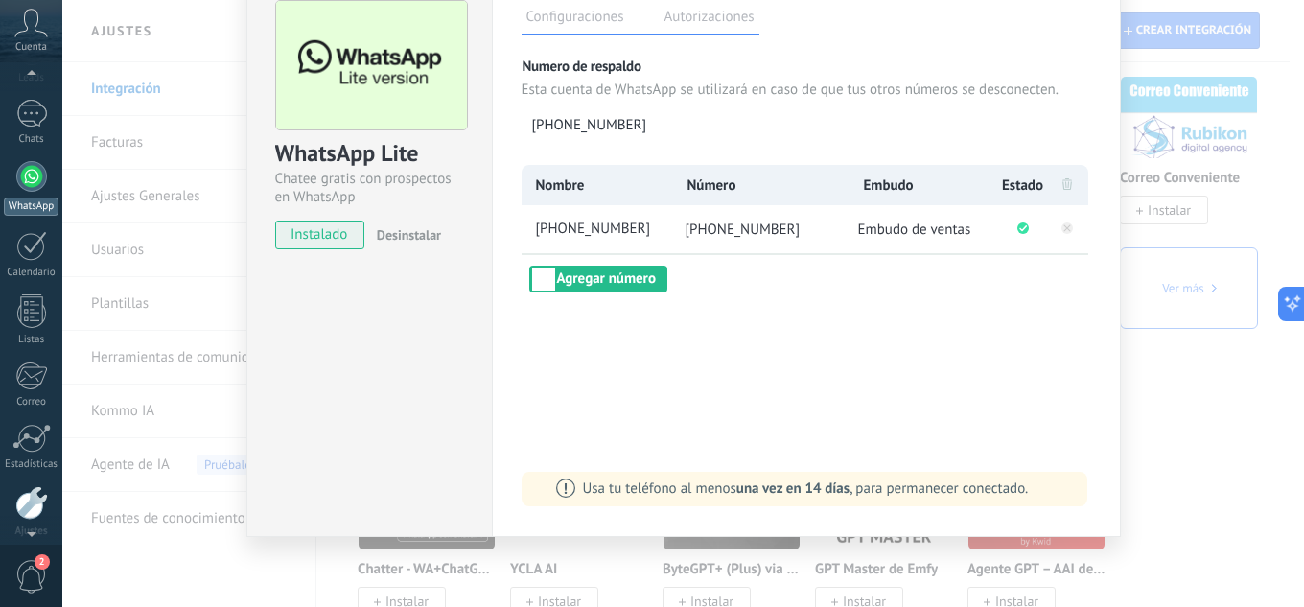
scroll to position [0, 0]
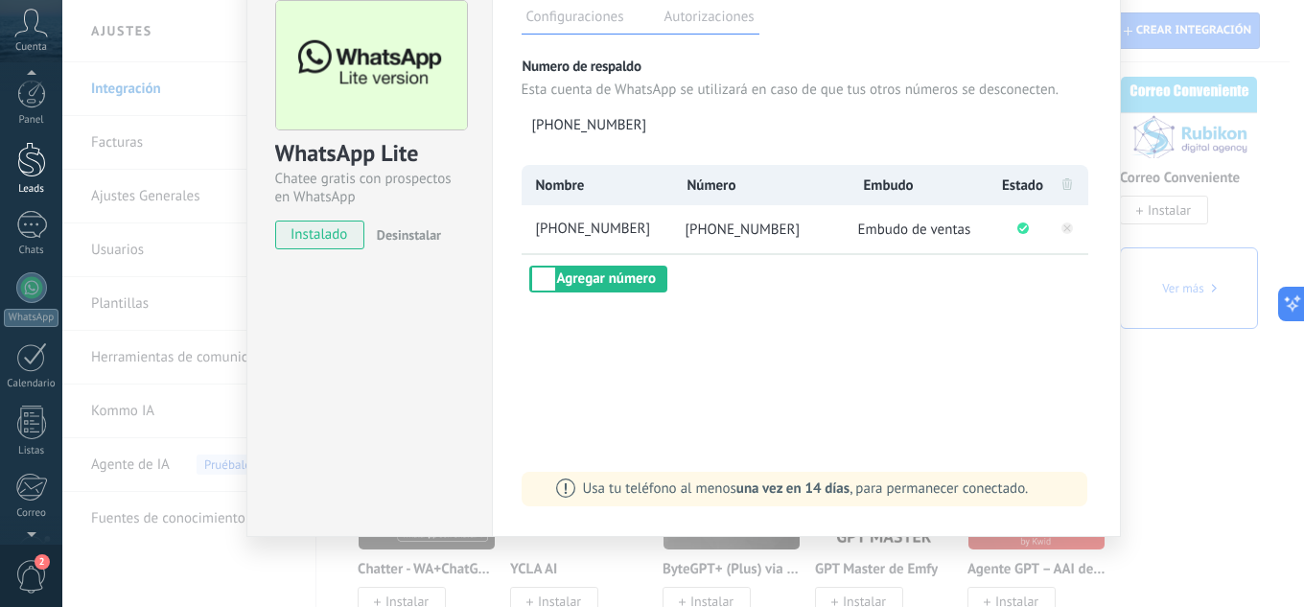
click at [30, 168] on div at bounding box center [31, 159] width 29 height 35
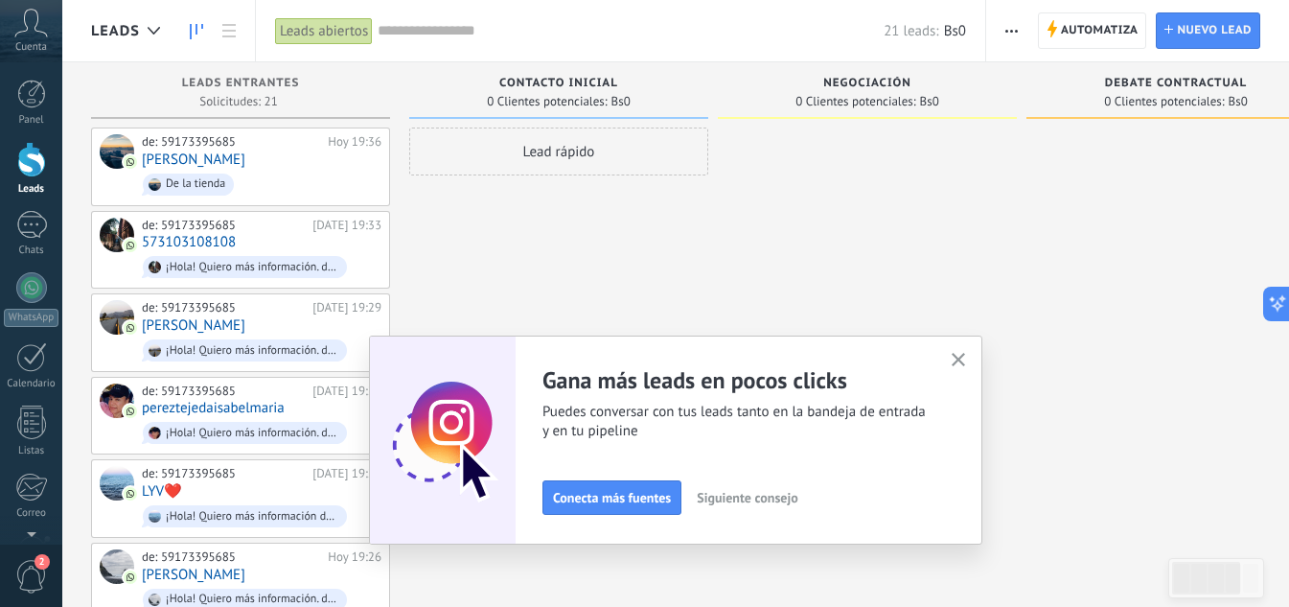
click at [1092, 30] on span "Automatiza" at bounding box center [1100, 30] width 78 height 35
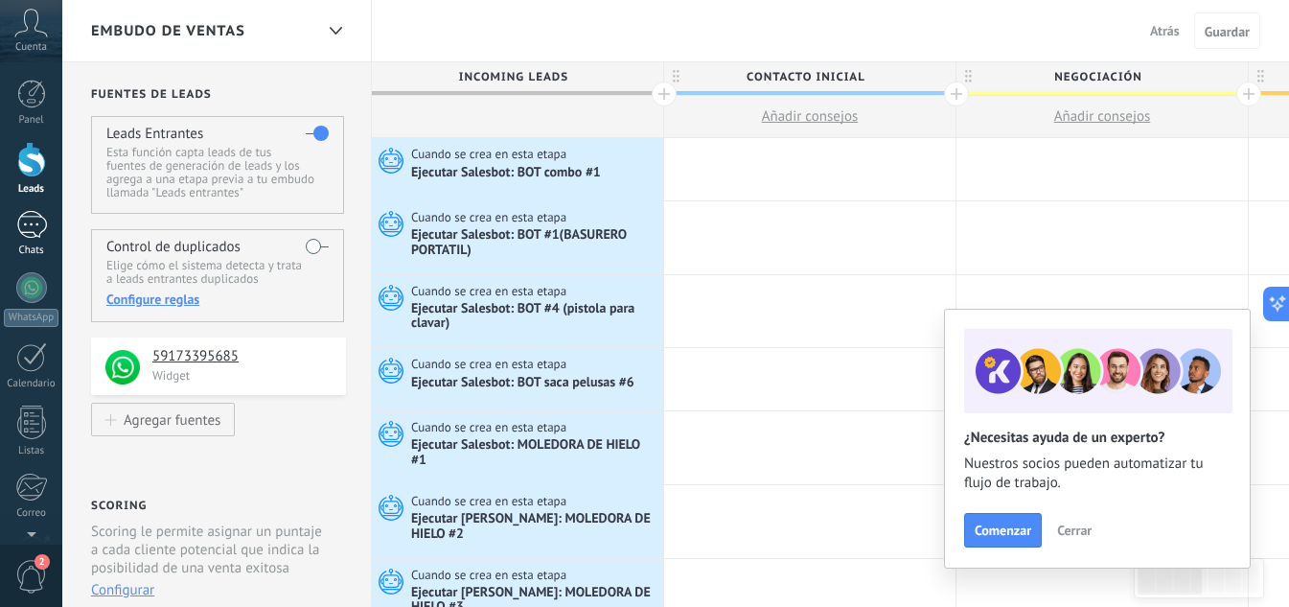
click at [24, 229] on div "1" at bounding box center [31, 225] width 31 height 28
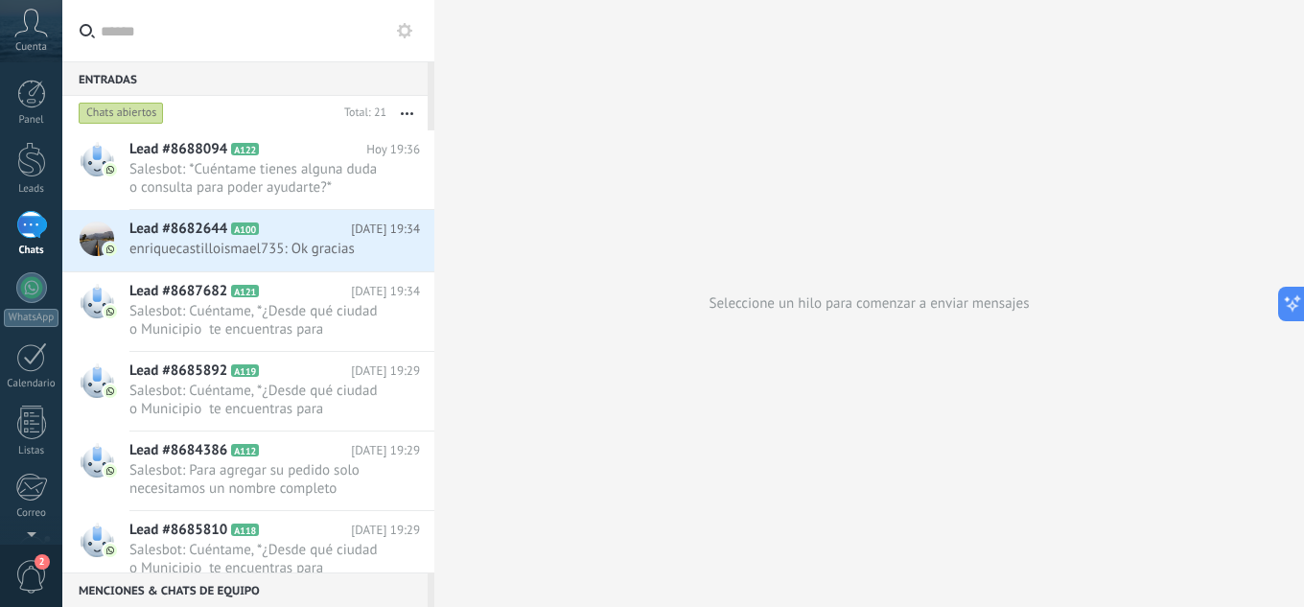
click at [409, 34] on use at bounding box center [404, 30] width 15 height 15
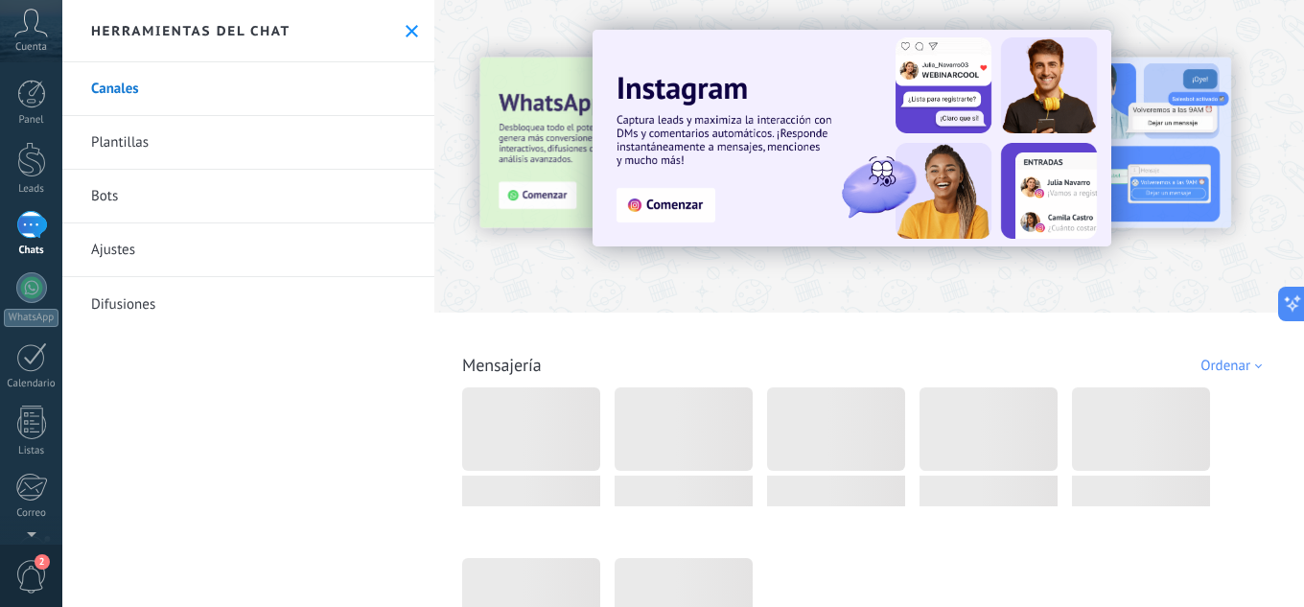
click at [110, 194] on link "Bots" at bounding box center [248, 197] width 372 height 54
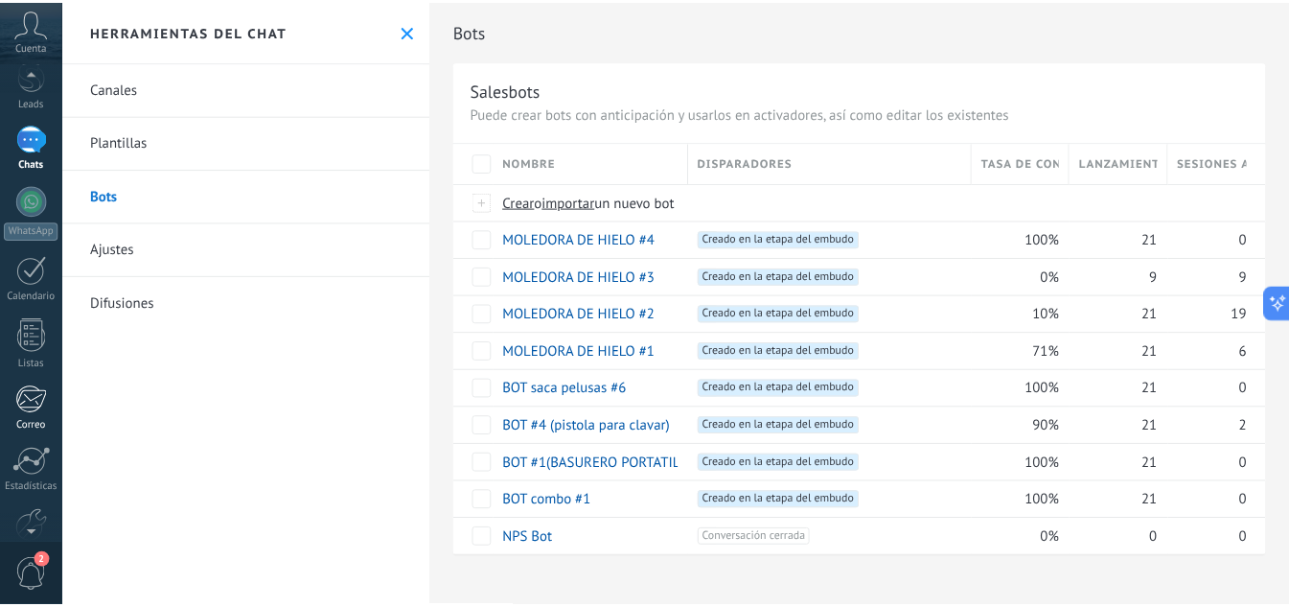
scroll to position [191, 0]
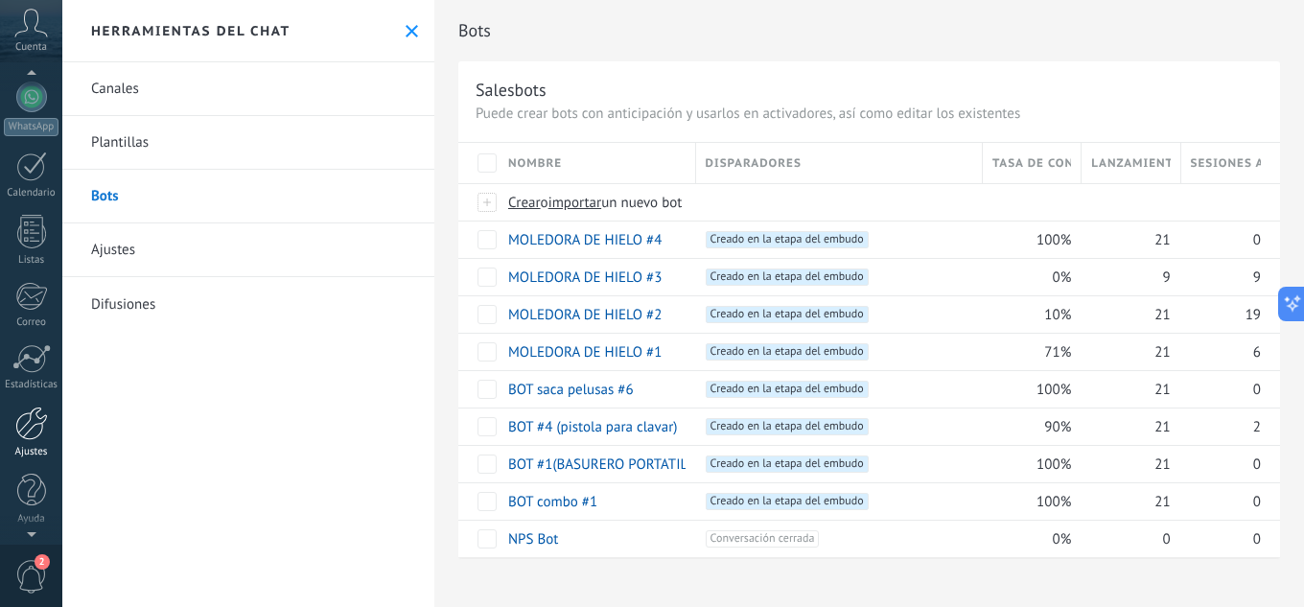
click at [28, 432] on div at bounding box center [31, 423] width 33 height 34
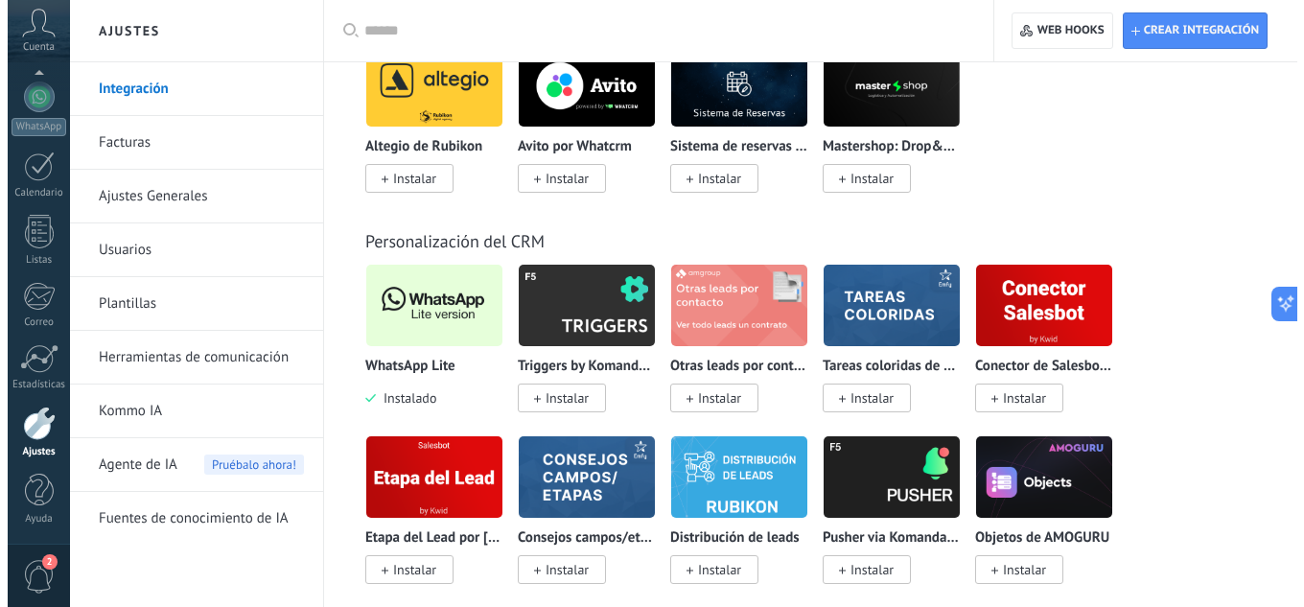
scroll to position [4697, 0]
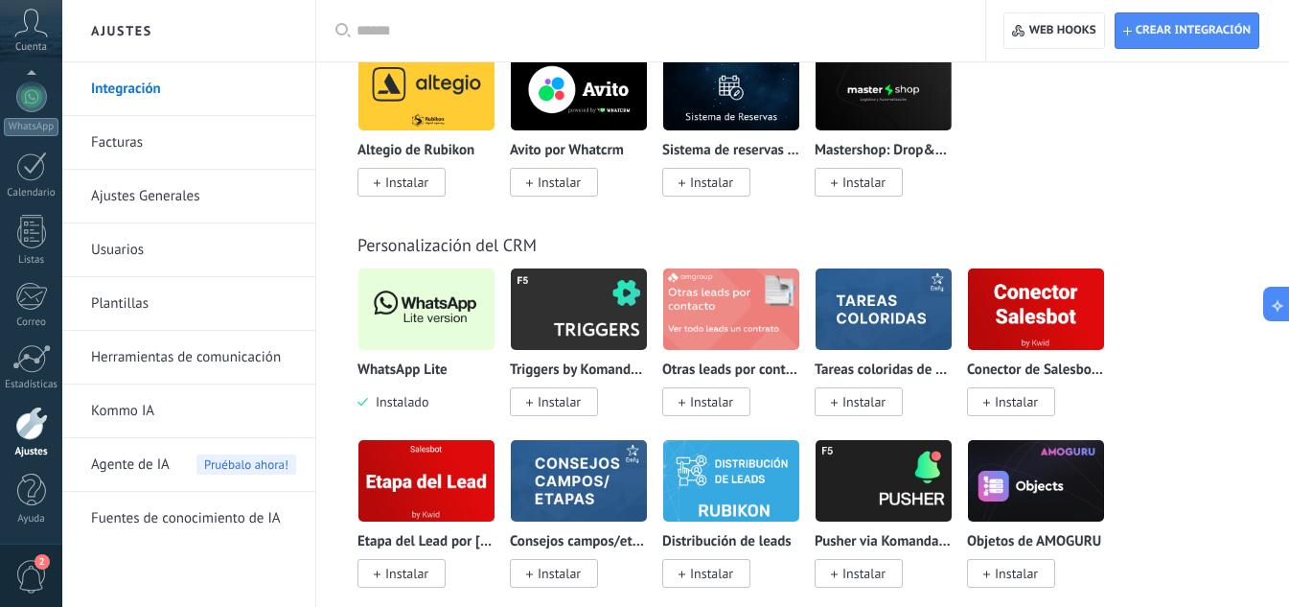
click at [417, 316] on img at bounding box center [427, 309] width 136 height 93
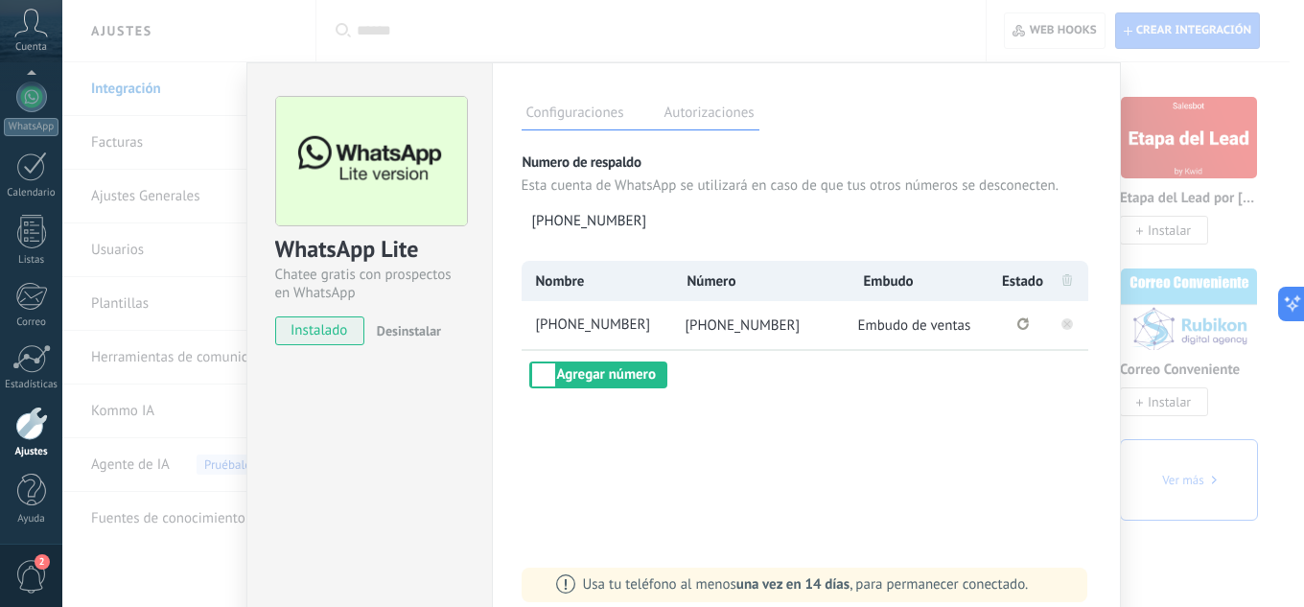
click at [1063, 325] on rect at bounding box center [1067, 324] width 12 height 12
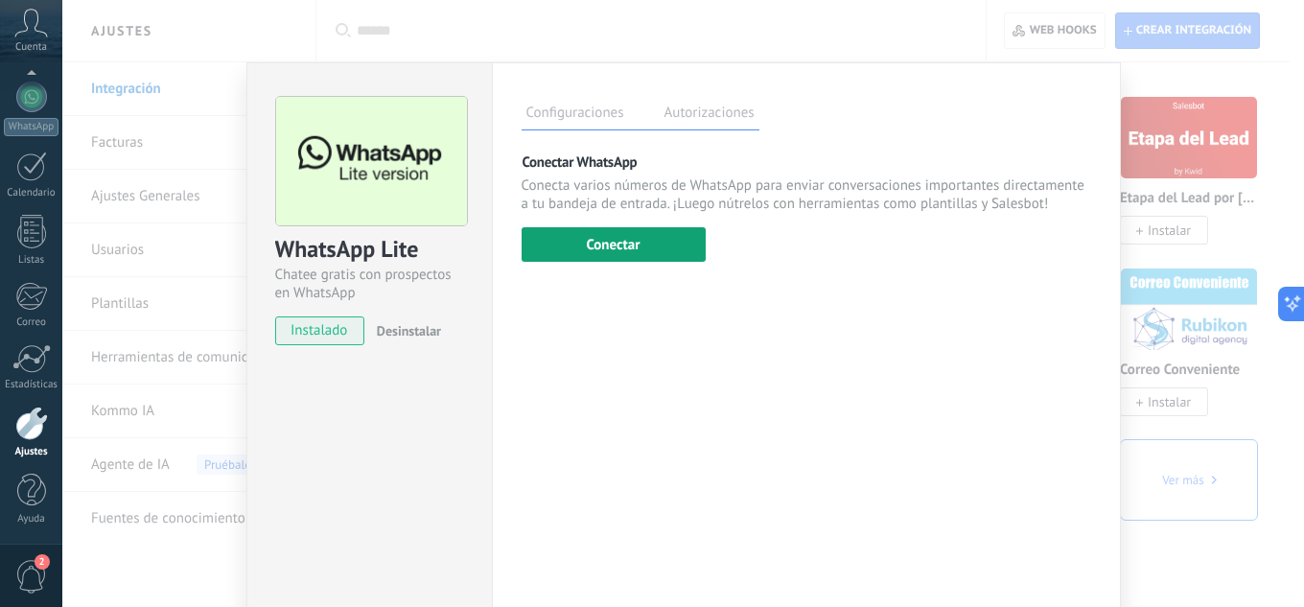
click at [645, 243] on button "Conectar" at bounding box center [613, 244] width 184 height 35
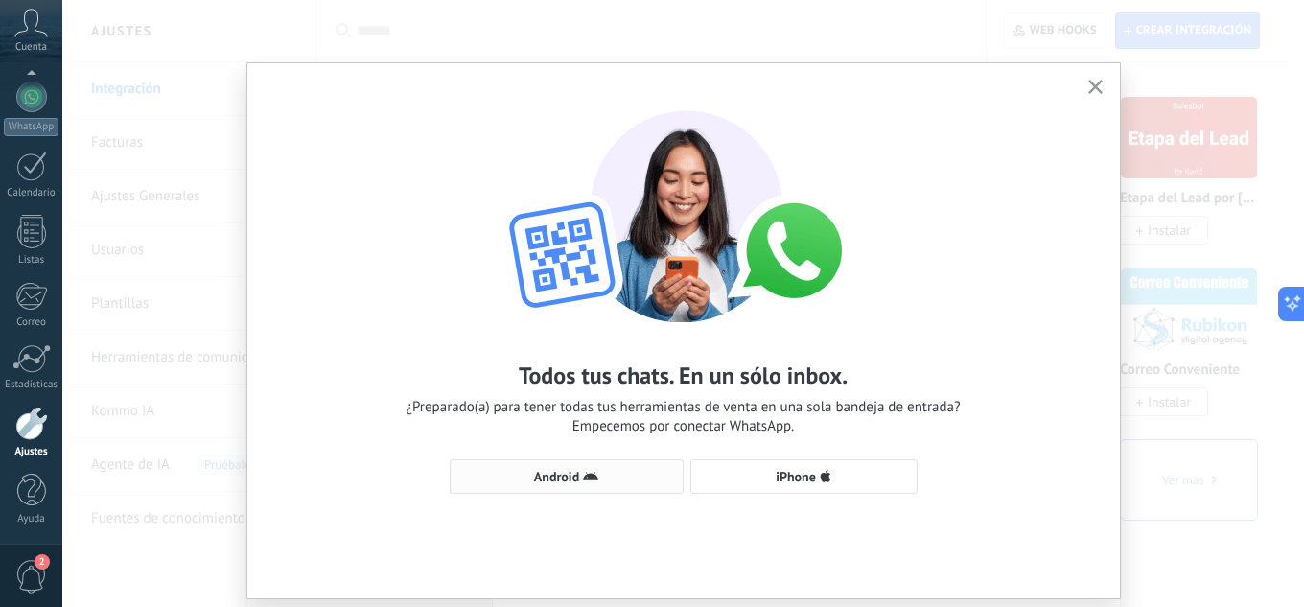
click at [603, 483] on span "Android" at bounding box center [566, 476] width 213 height 15
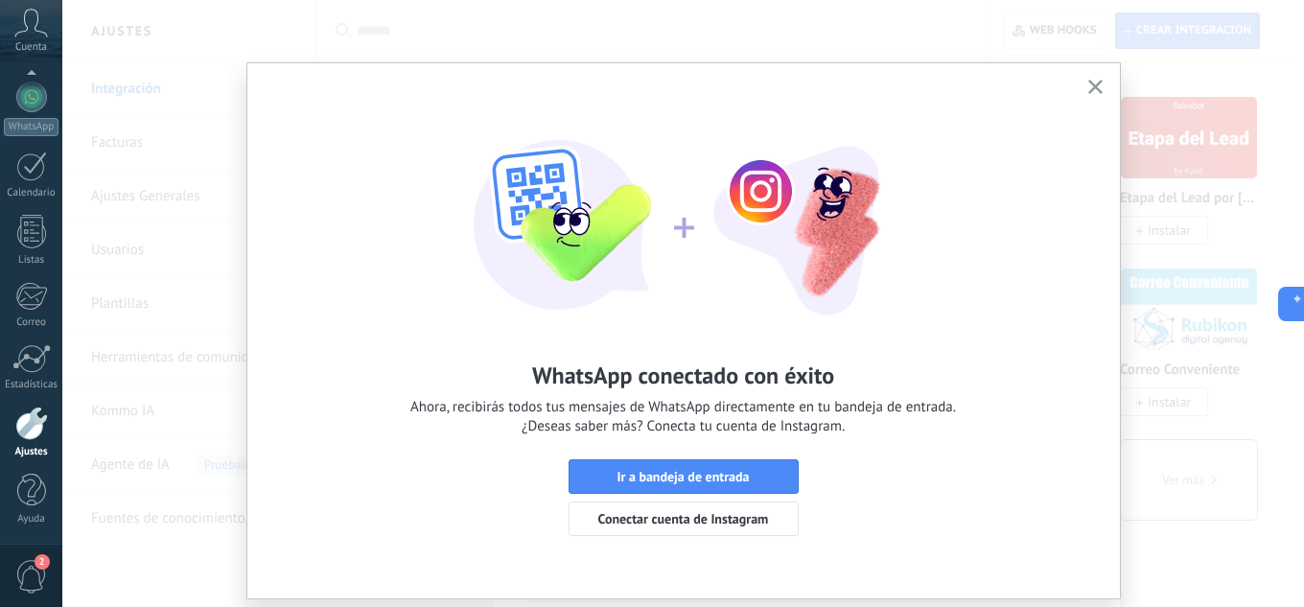
click at [1083, 83] on button "button" at bounding box center [1095, 88] width 24 height 26
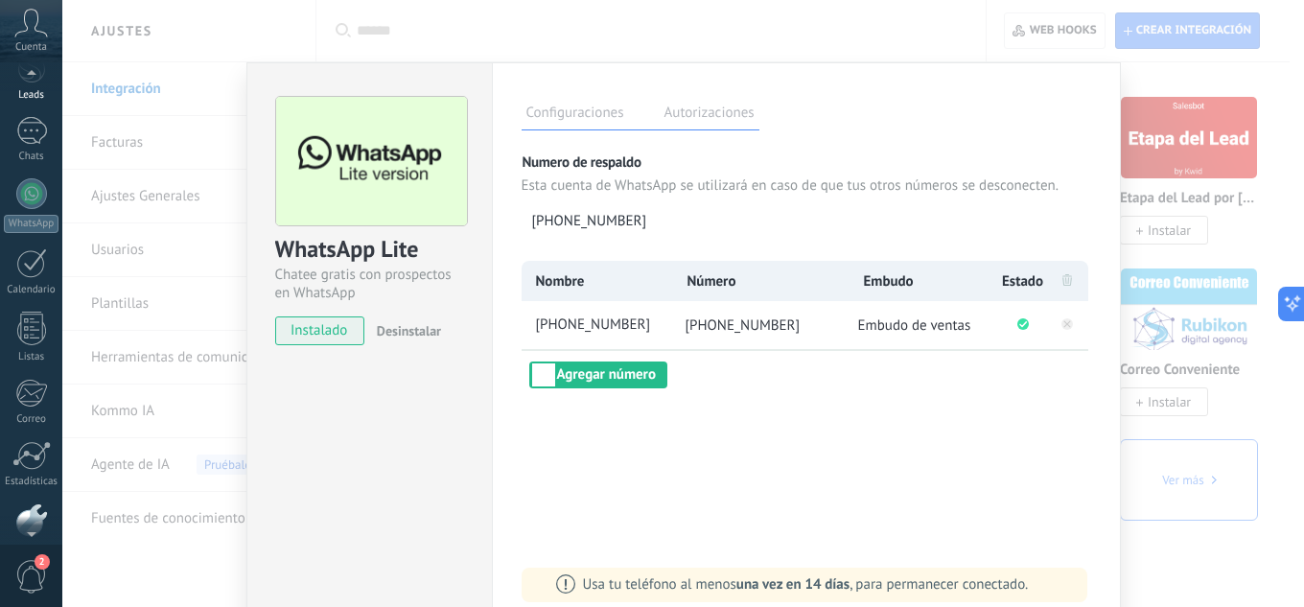
scroll to position [0, 0]
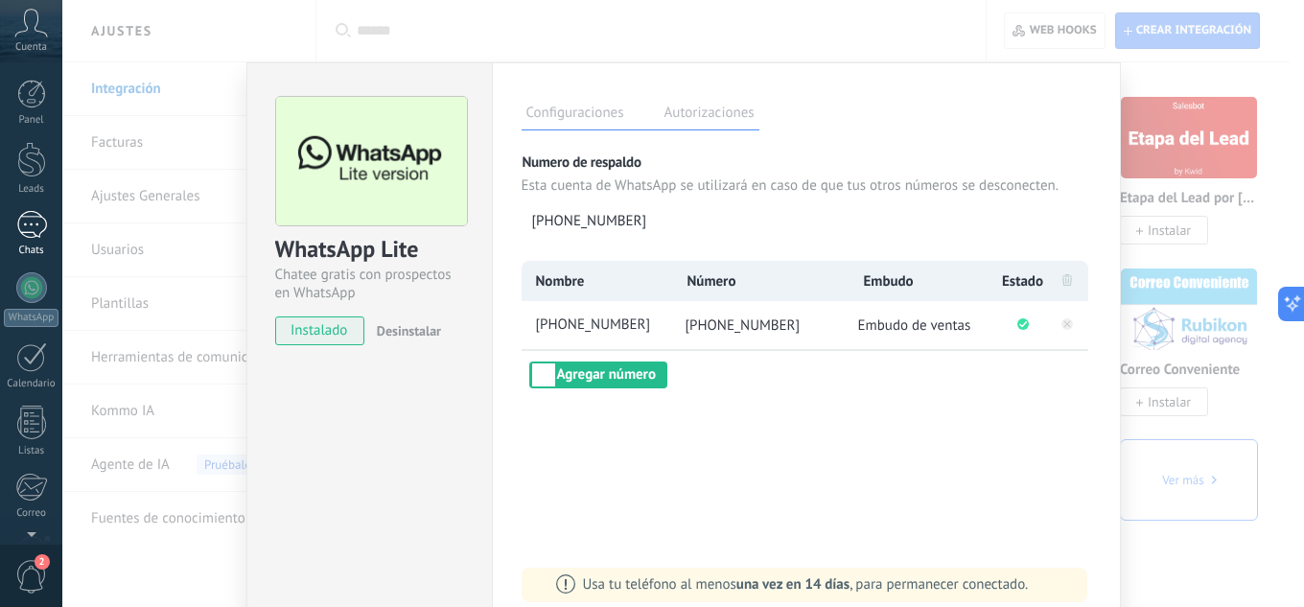
click at [28, 231] on div "1" at bounding box center [31, 225] width 31 height 28
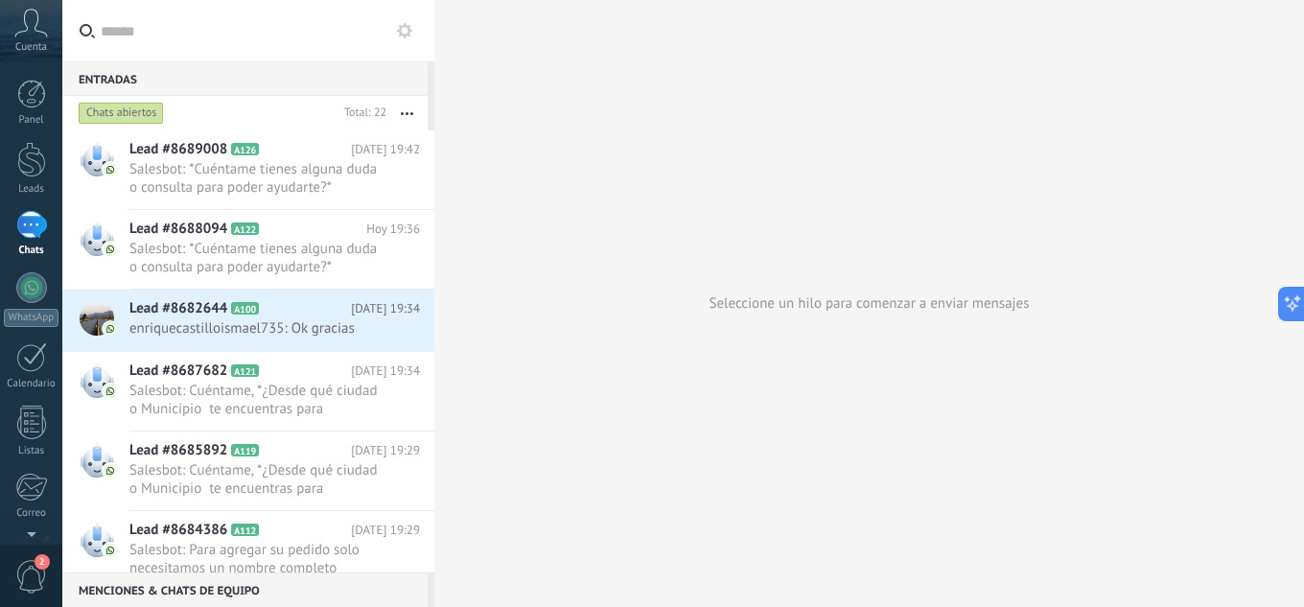
click at [402, 28] on icon at bounding box center [404, 30] width 15 height 15
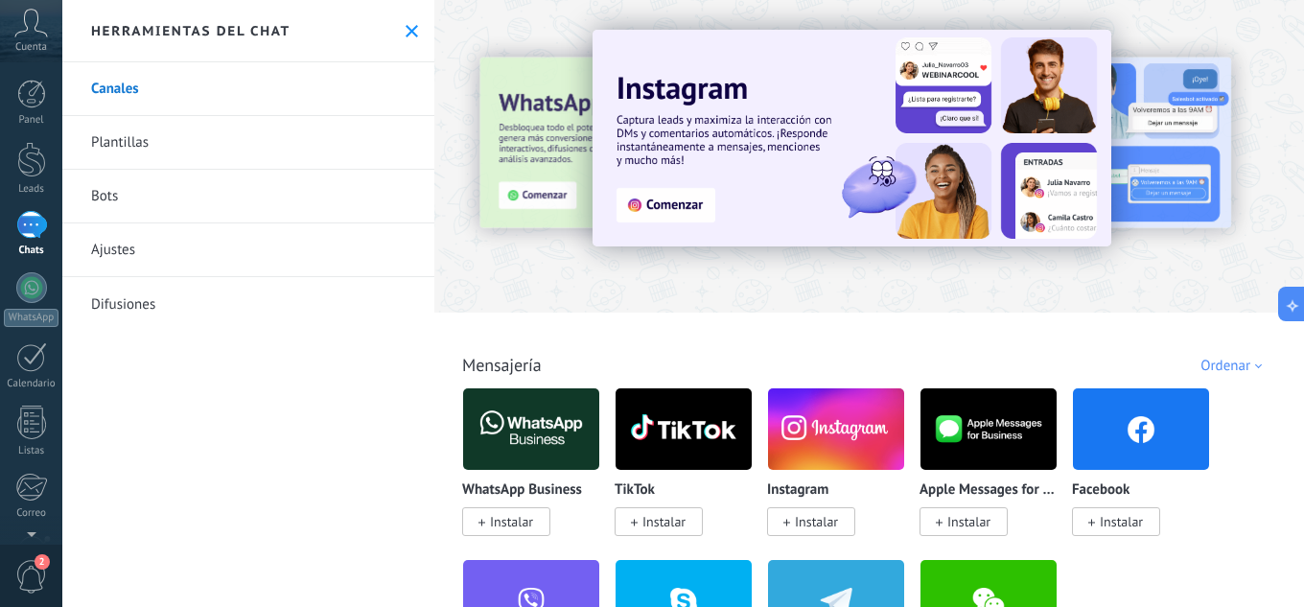
click at [115, 194] on link "Bots" at bounding box center [248, 197] width 372 height 54
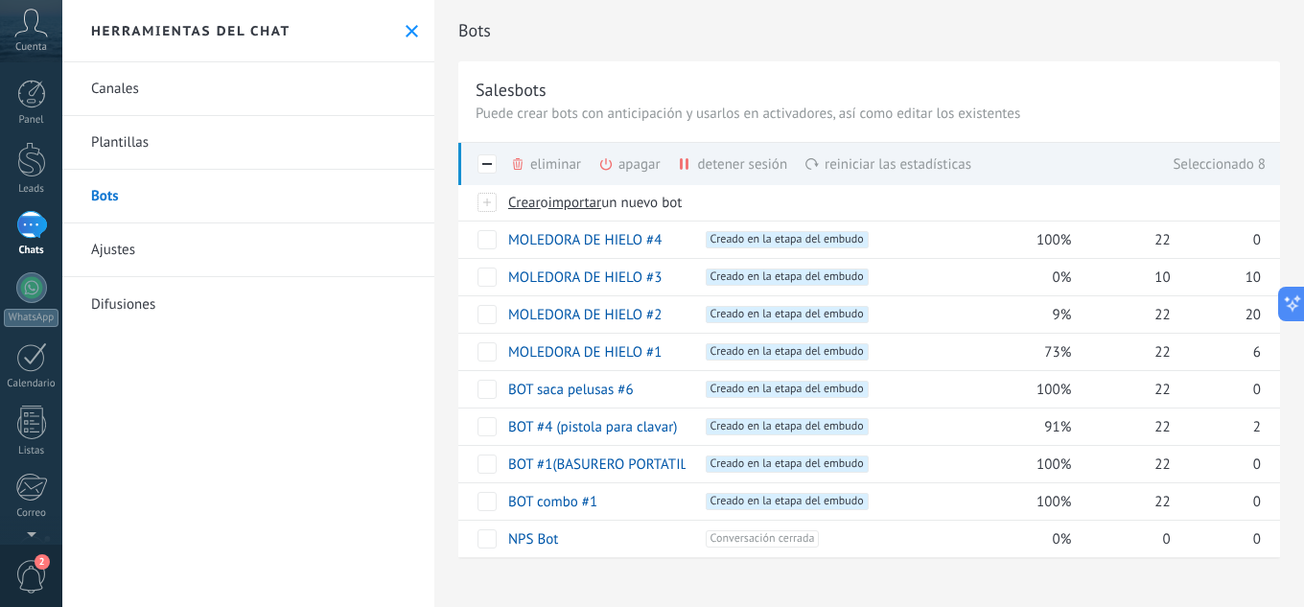
click at [564, 159] on div "eliminar màs" at bounding box center [578, 164] width 136 height 42
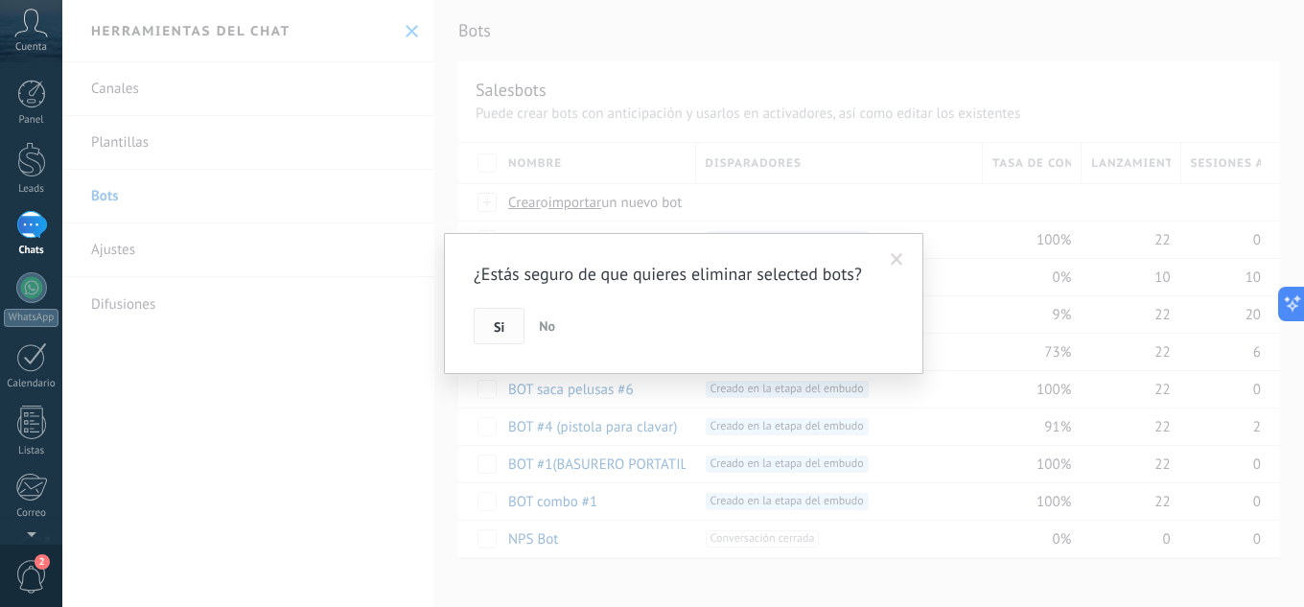
click at [488, 327] on button "Si" at bounding box center [499, 326] width 51 height 36
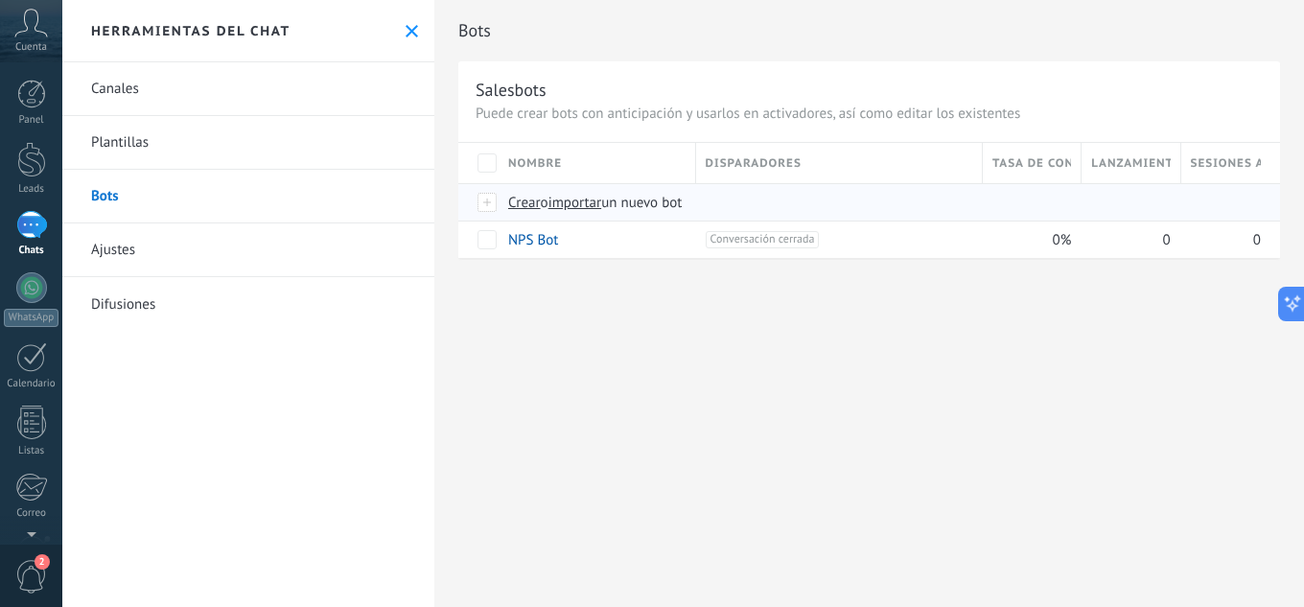
click at [586, 206] on span "importar" at bounding box center [575, 203] width 54 height 18
click at [0, 0] on input "importar un nuevo bot" at bounding box center [0, 0] width 0 height 0
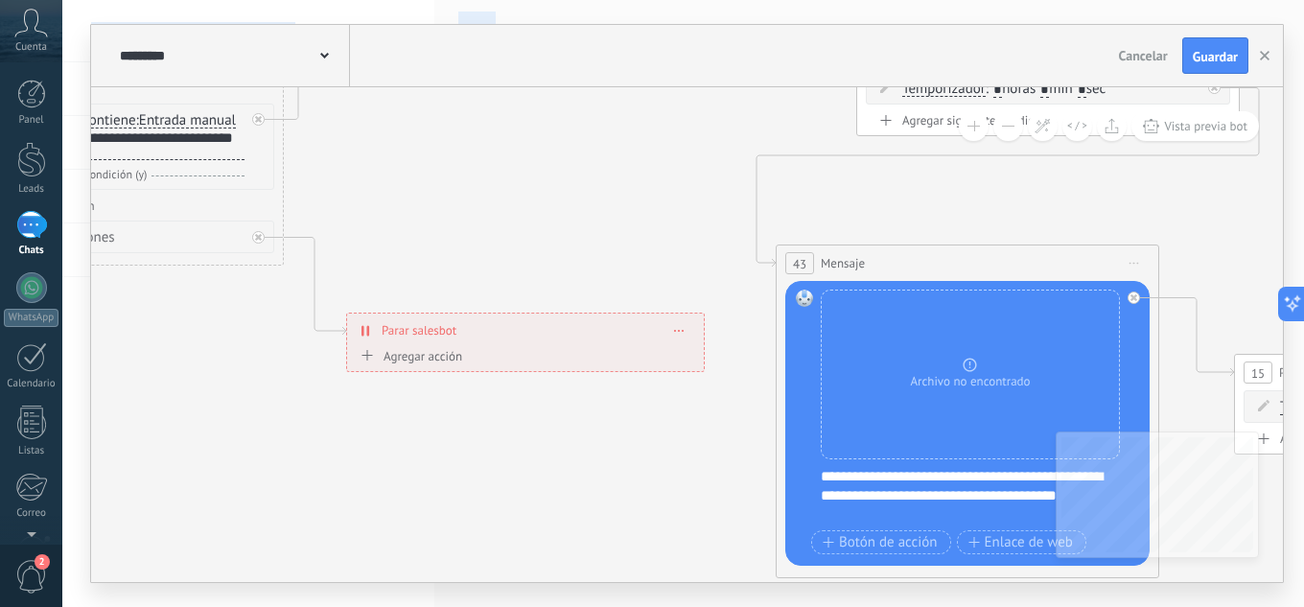
drag, startPoint x: 919, startPoint y: 250, endPoint x: 52, endPoint y: -83, distance: 929.5
click at [52, 0] on html ".abccls-1,.abccls-2{fill-rule:evenodd}.abccls-2{fill:#fff} .abfcls-1{fill:none}…" at bounding box center [652, 303] width 1304 height 607
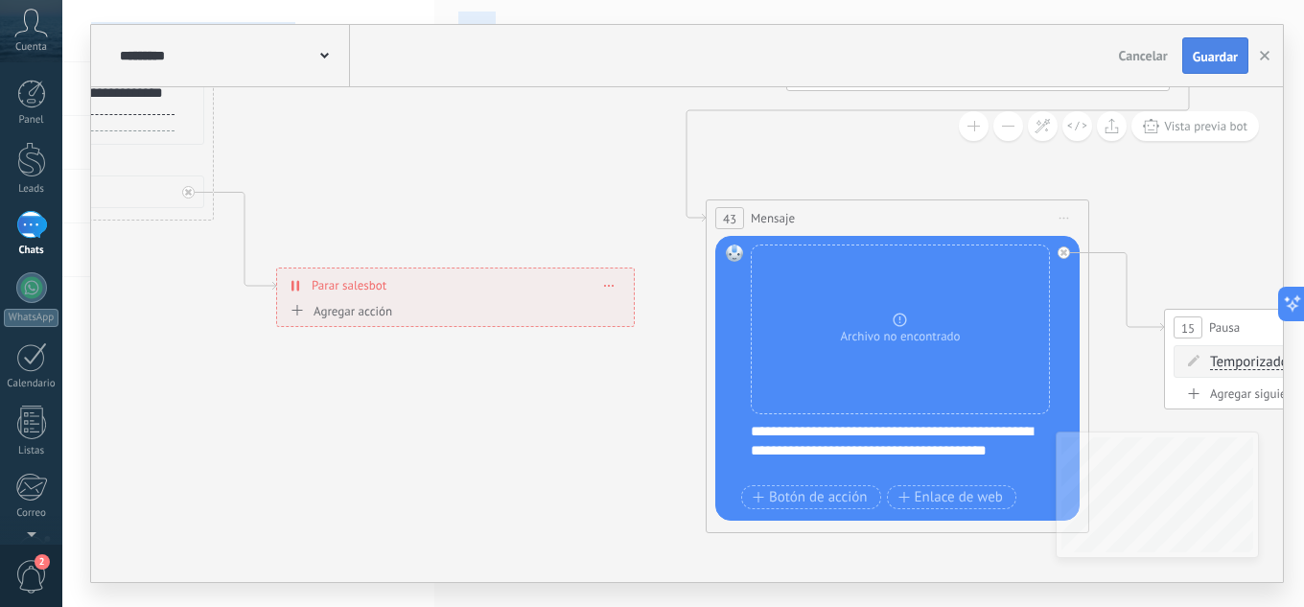
click at [1211, 68] on button "Guardar" at bounding box center [1215, 55] width 66 height 36
click at [1274, 54] on button "button" at bounding box center [1264, 55] width 29 height 35
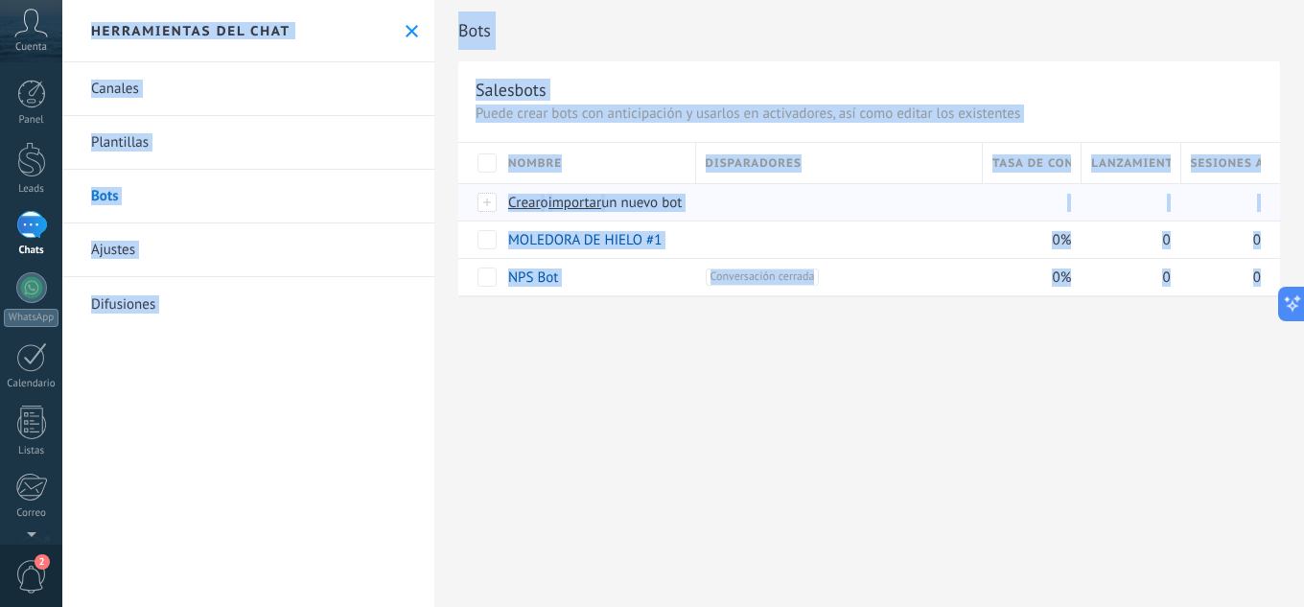
click at [591, 202] on span "importar" at bounding box center [575, 203] width 54 height 18
click at [0, 0] on input "importar un nuevo bot" at bounding box center [0, 0] width 0 height 0
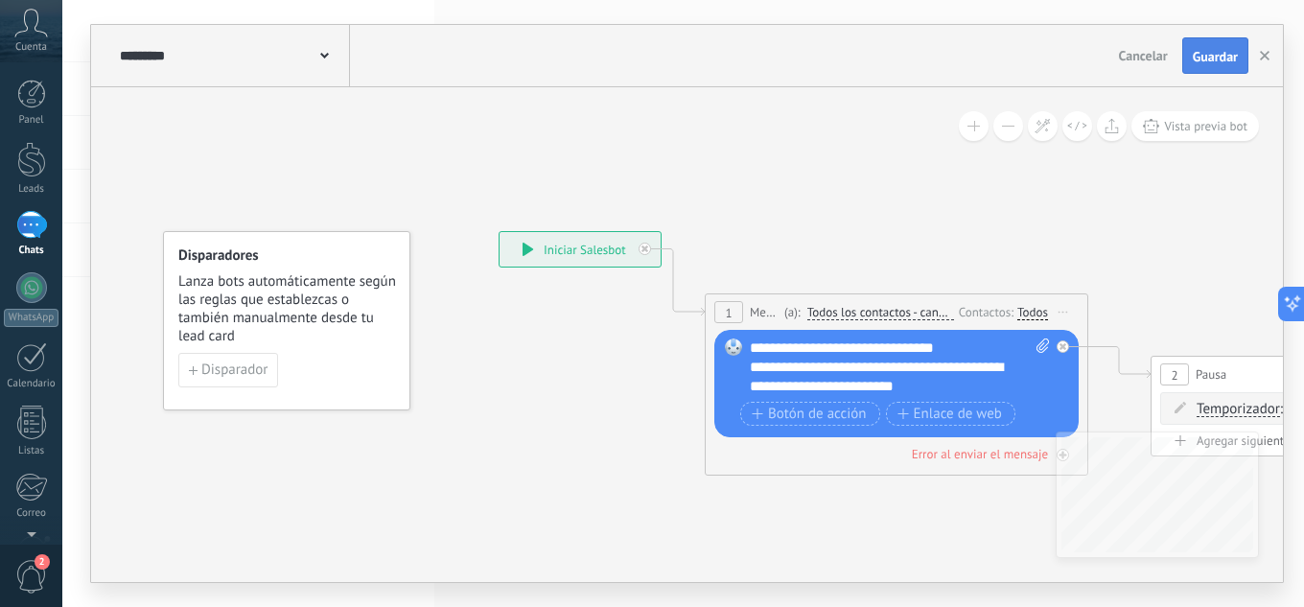
click at [1220, 43] on button "Guardar" at bounding box center [1215, 55] width 66 height 36
click at [1260, 61] on button "button" at bounding box center [1264, 55] width 29 height 35
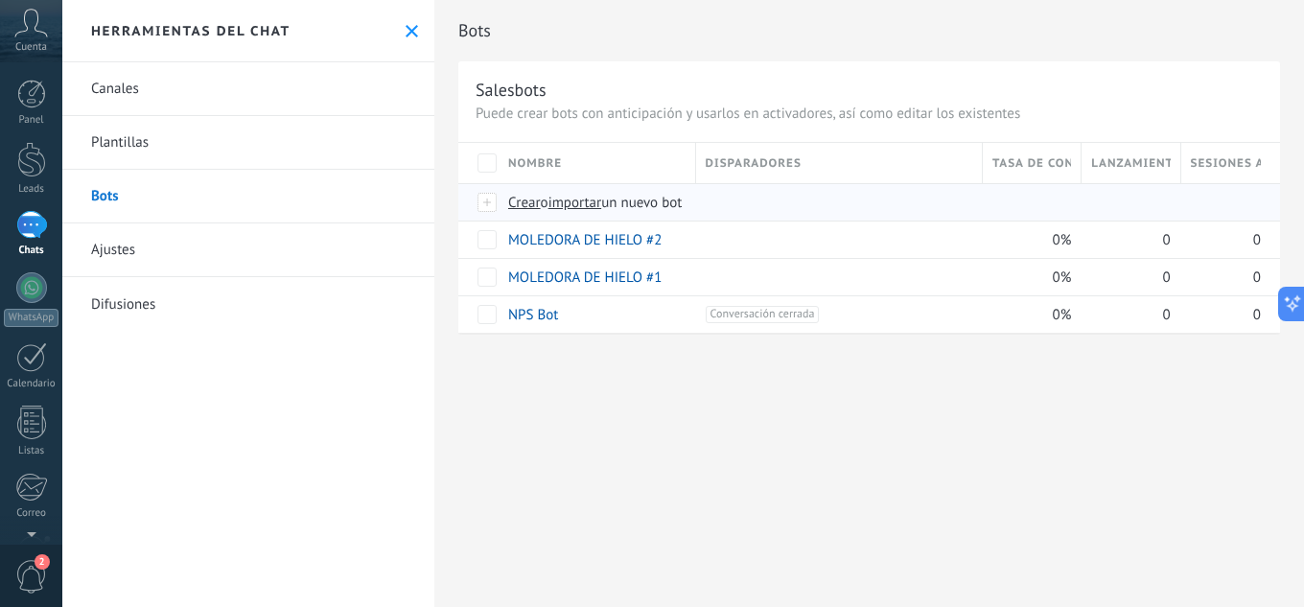
click at [576, 209] on span "importar" at bounding box center [575, 203] width 54 height 18
click at [0, 0] on input "importar un nuevo bot" at bounding box center [0, 0] width 0 height 0
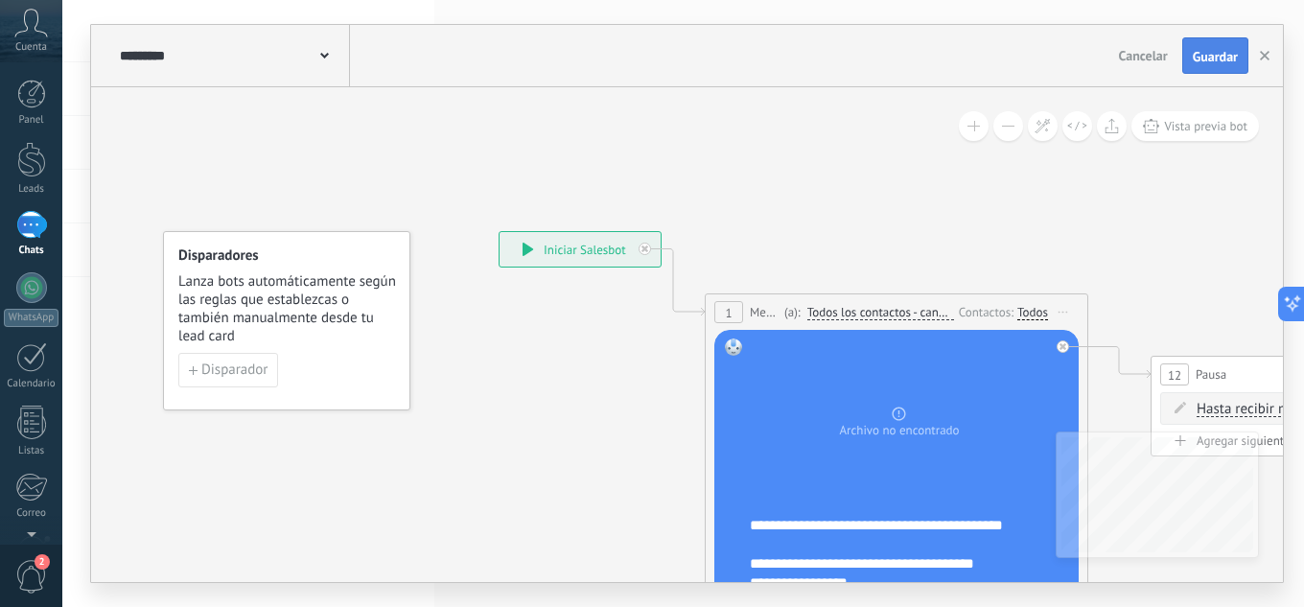
click at [1194, 52] on span "Guardar" at bounding box center [1215, 56] width 45 height 13
click at [1259, 51] on button "button" at bounding box center [1264, 55] width 29 height 35
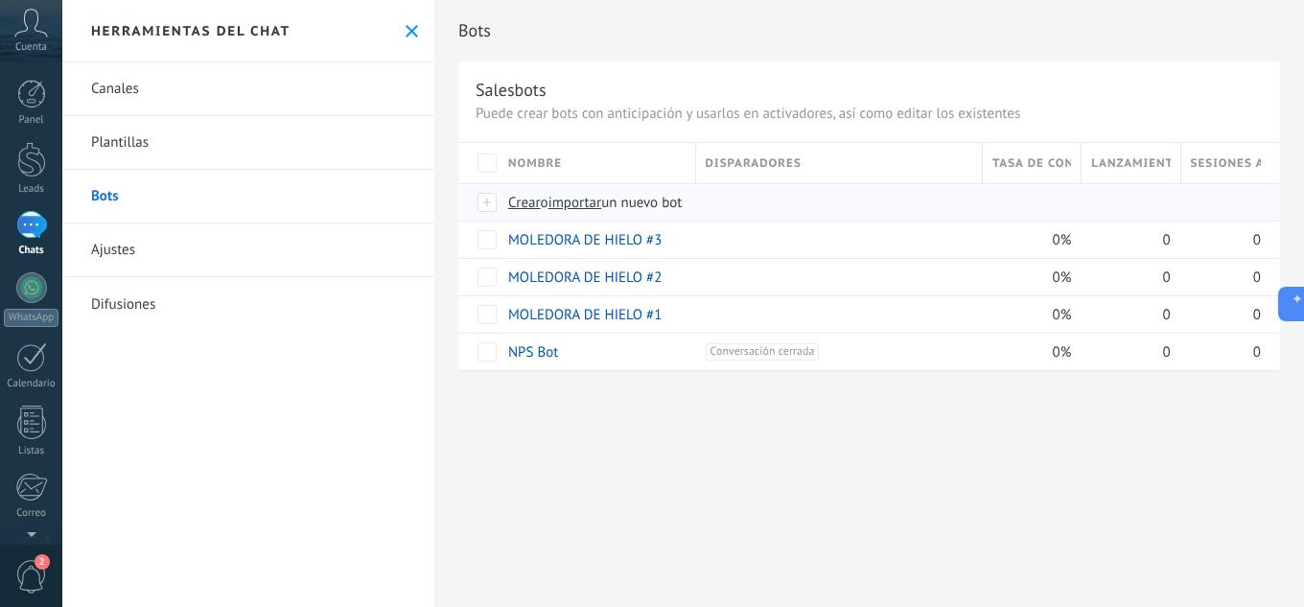
click at [576, 204] on span "importar" at bounding box center [575, 203] width 54 height 18
click at [0, 0] on input "importar un nuevo bot" at bounding box center [0, 0] width 0 height 0
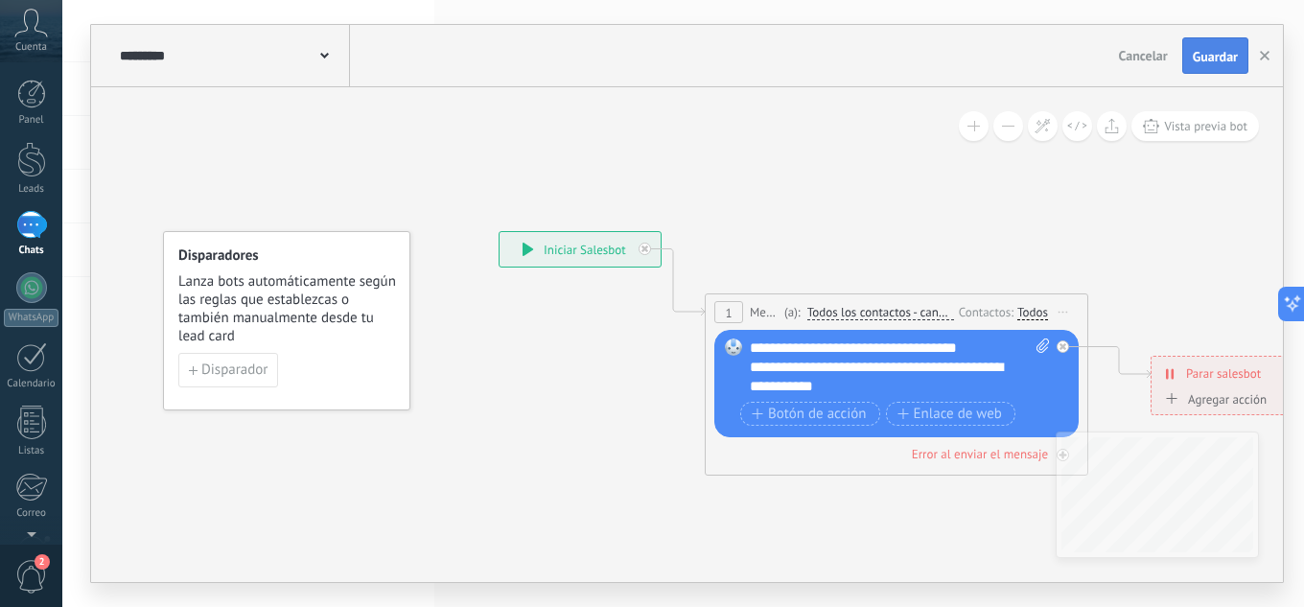
drag, startPoint x: 1223, startPoint y: 55, endPoint x: 1238, endPoint y: 57, distance: 14.5
click at [1224, 55] on span "Guardar" at bounding box center [1215, 56] width 45 height 13
click at [1259, 58] on button "button" at bounding box center [1264, 55] width 29 height 35
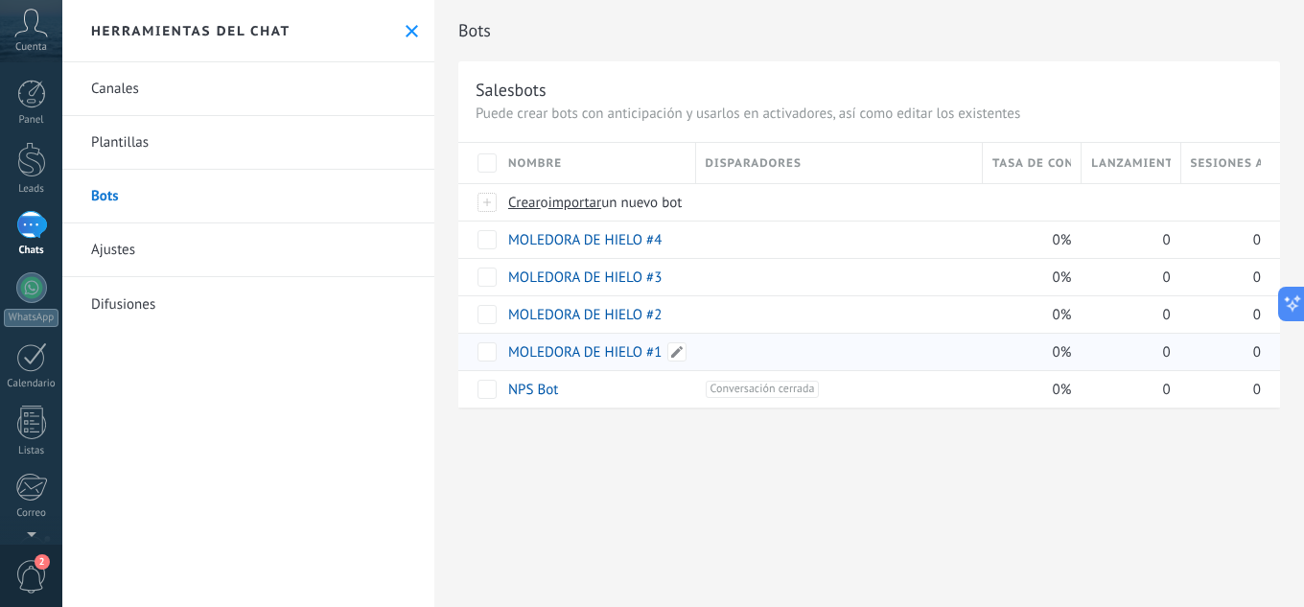
click at [594, 353] on link "MOLEDORA DE HIELO #1" at bounding box center [584, 352] width 153 height 18
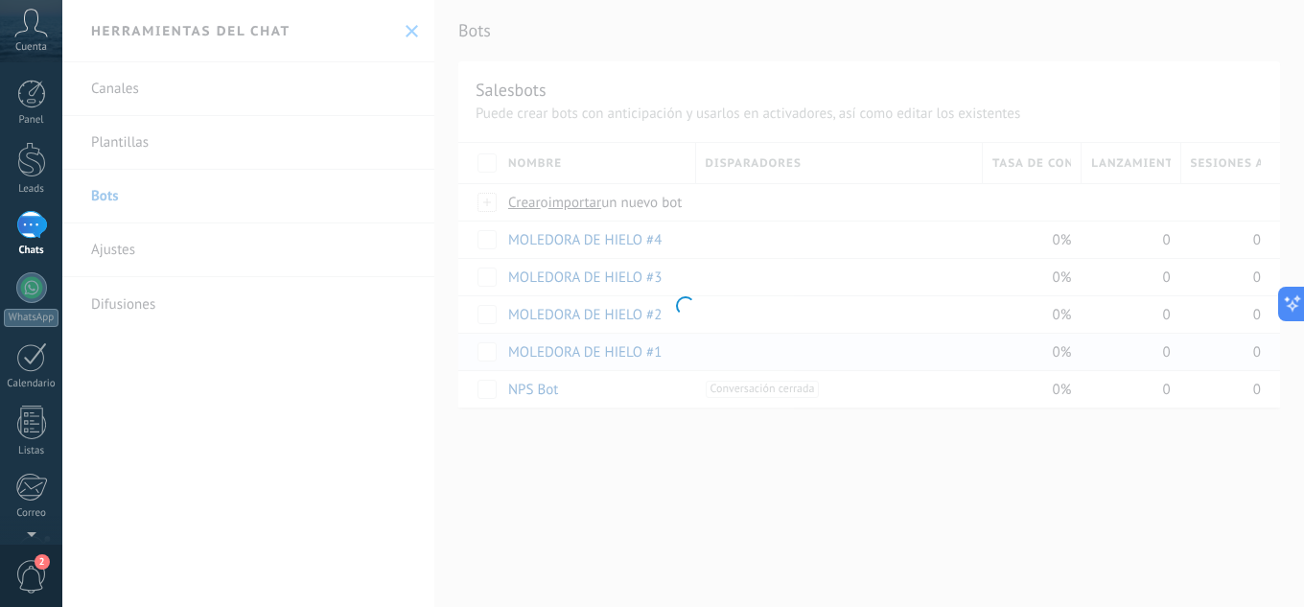
type input "**********"
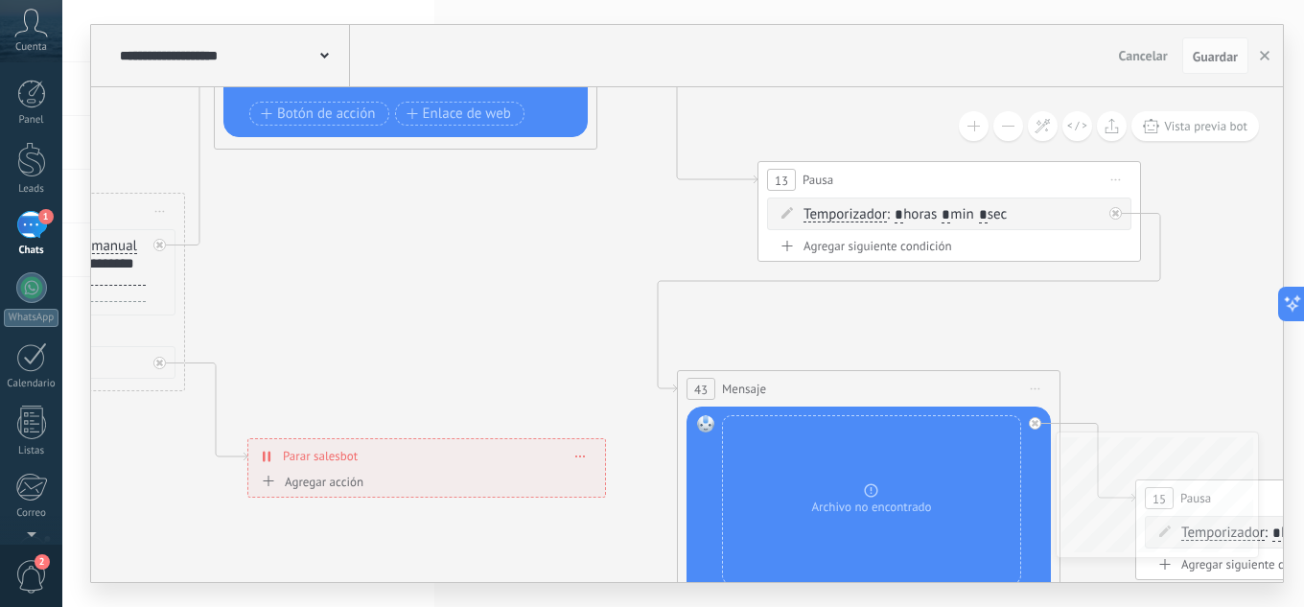
drag, startPoint x: 1024, startPoint y: 306, endPoint x: 36, endPoint y: 139, distance: 1001.4
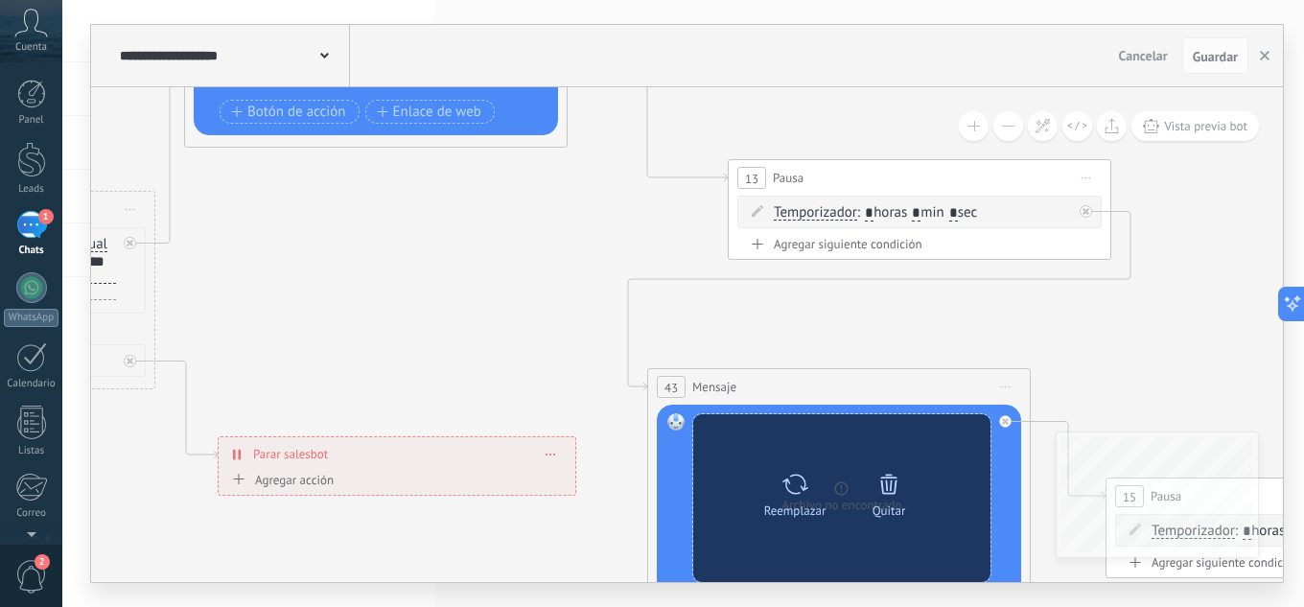
click at [800, 485] on icon at bounding box center [795, 484] width 26 height 20
click input "Subir" at bounding box center [0, 0] width 0 height 0
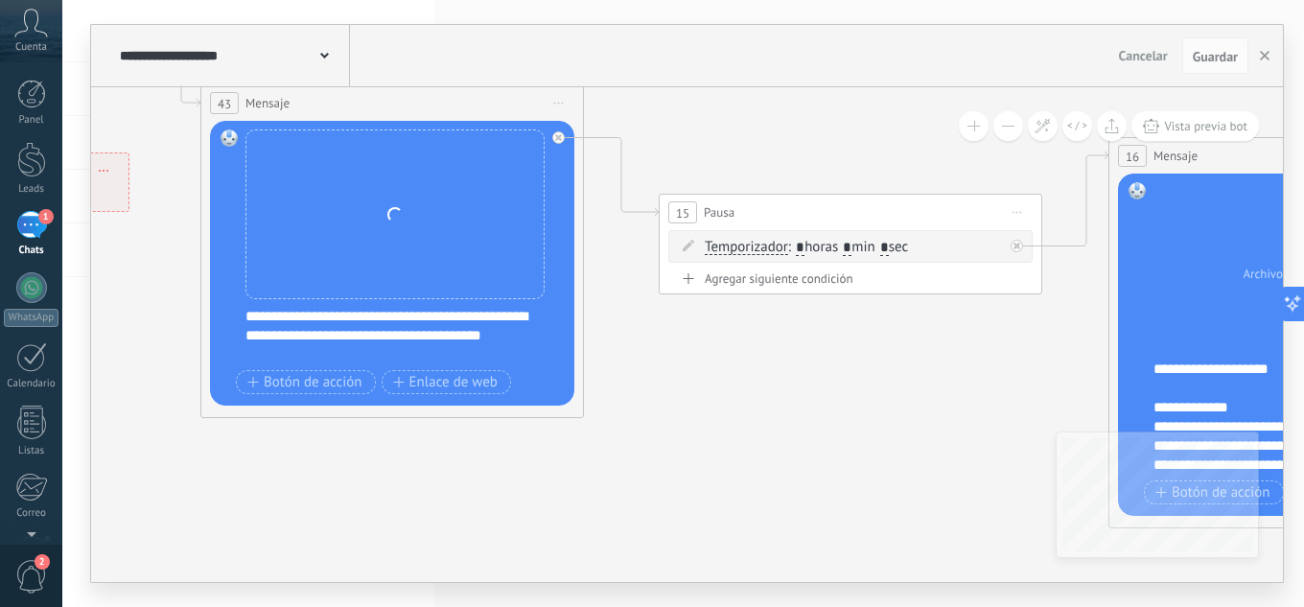
drag, startPoint x: 861, startPoint y: 317, endPoint x: 414, endPoint y: 34, distance: 529.2
click at [414, 34] on div "**********" at bounding box center [687, 303] width 1192 height 557
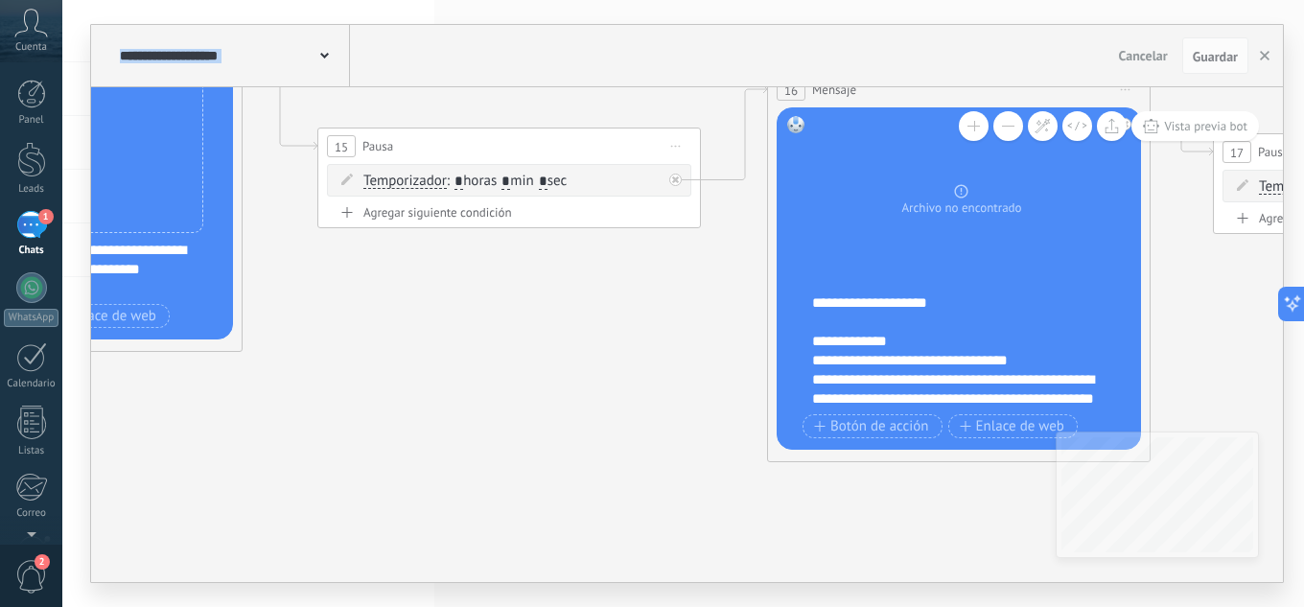
drag, startPoint x: 797, startPoint y: 422, endPoint x: 440, endPoint y: 356, distance: 362.7
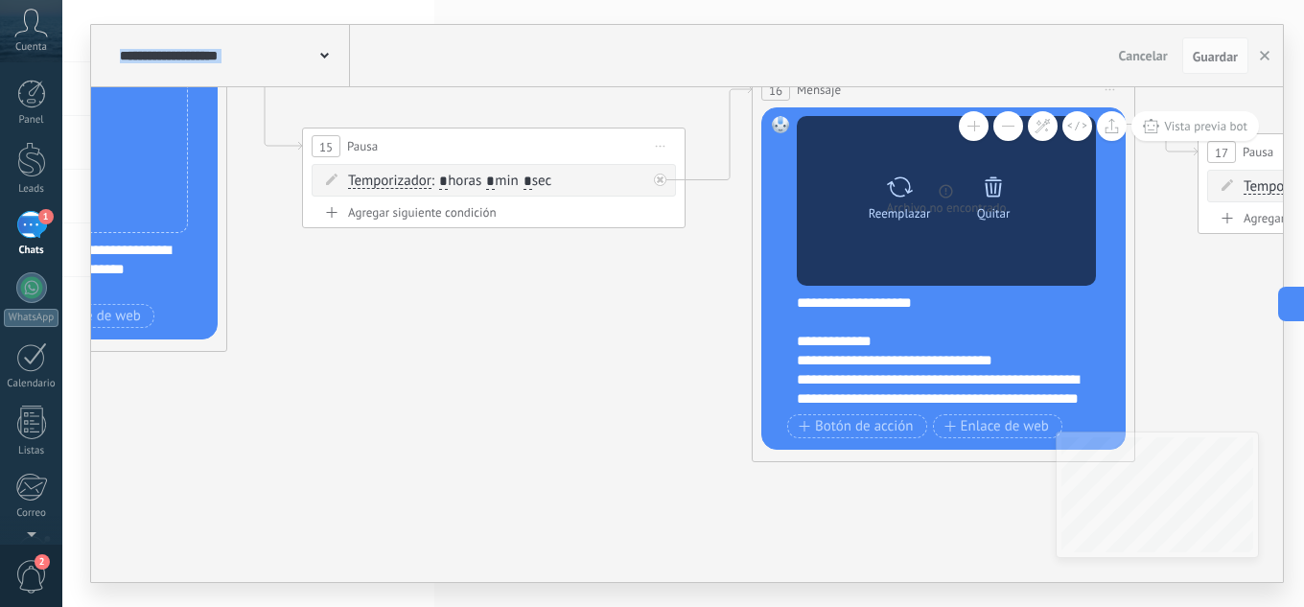
click at [905, 197] on icon at bounding box center [900, 187] width 28 height 27
click input "Subir" at bounding box center [0, 0] width 0 height 0
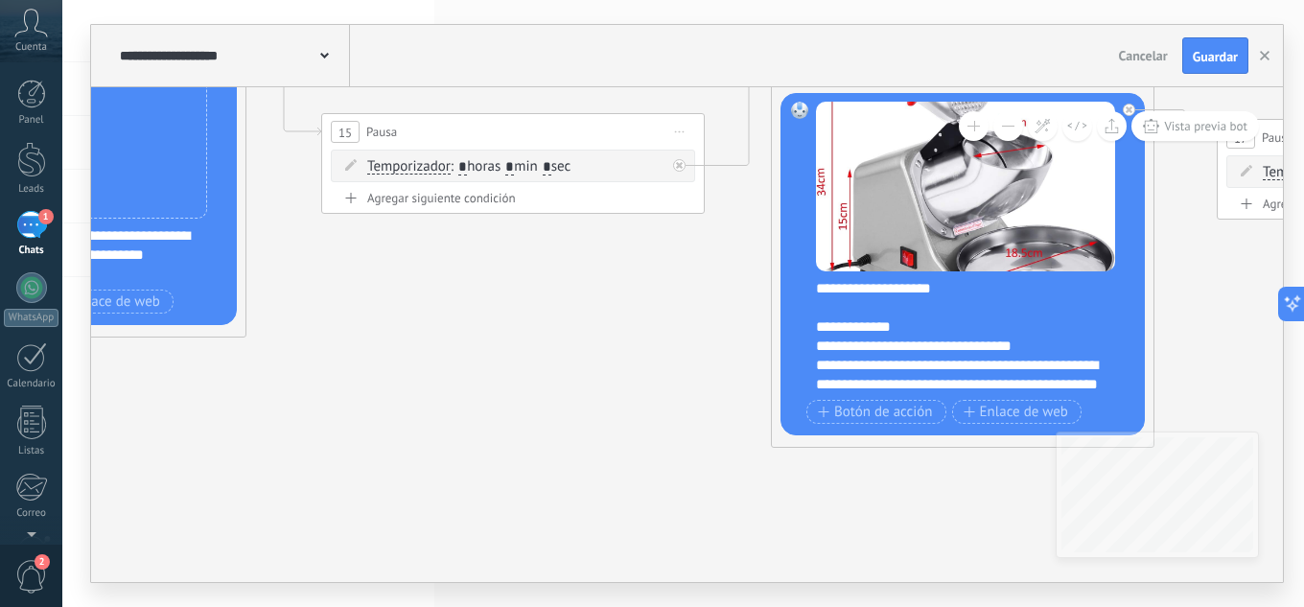
drag, startPoint x: 543, startPoint y: 336, endPoint x: 157, endPoint y: 239, distance: 397.6
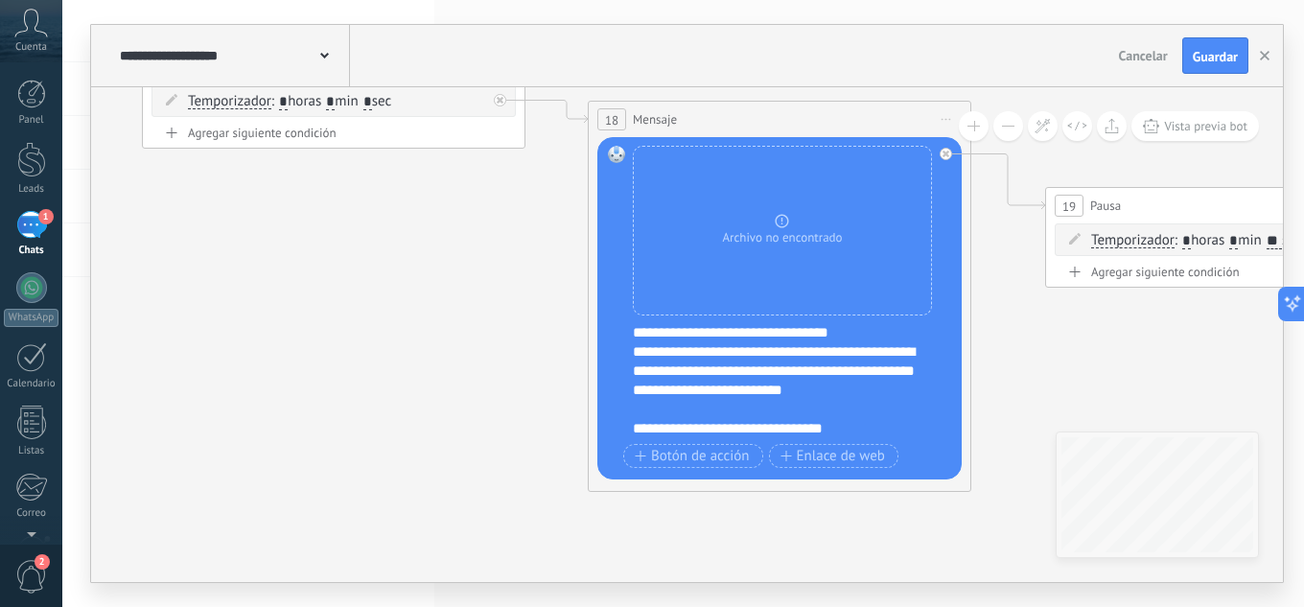
drag, startPoint x: 904, startPoint y: 249, endPoint x: 187, endPoint y: 243, distance: 717.1
click at [188, 245] on icon at bounding box center [441, 61] width 6427 height 2006
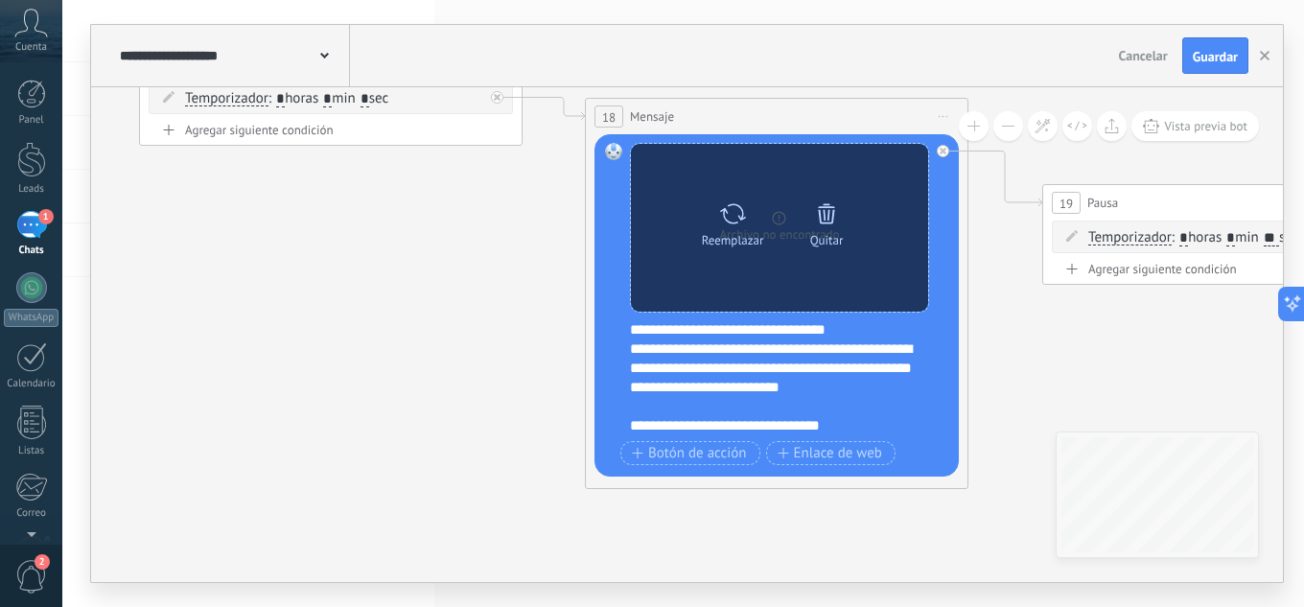
click at [733, 225] on icon at bounding box center [733, 213] width 28 height 27
click input "Subir" at bounding box center [0, 0] width 0 height 0
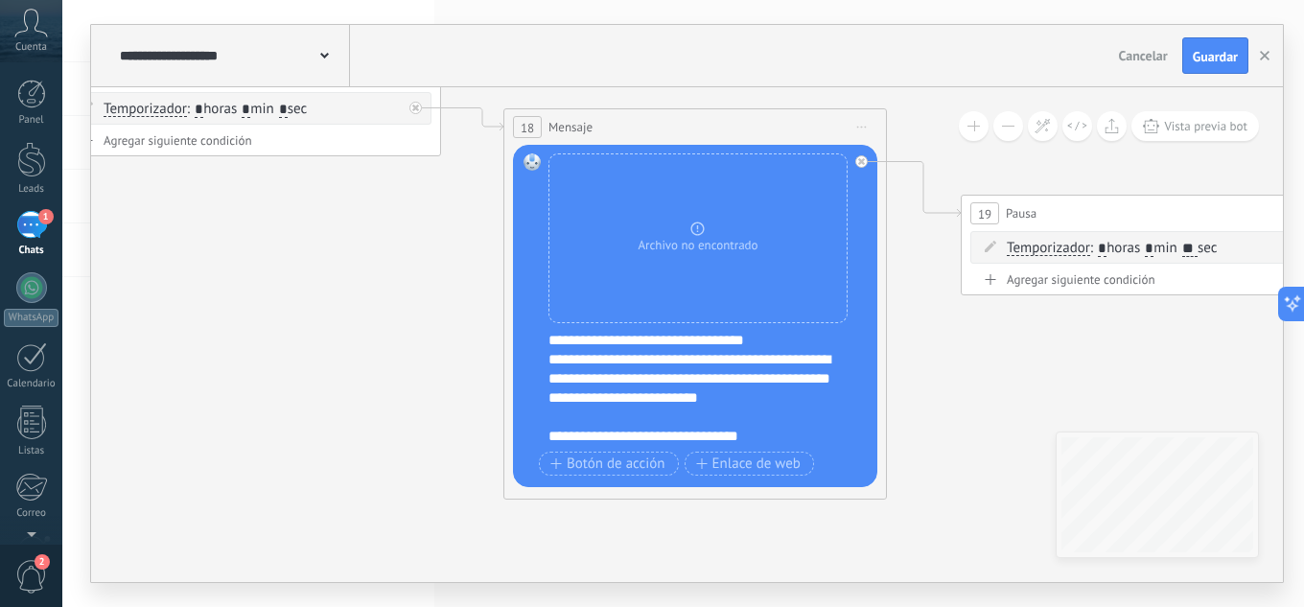
drag, startPoint x: 1061, startPoint y: 363, endPoint x: 980, endPoint y: 374, distance: 82.2
click at [980, 374] on icon at bounding box center [356, 68] width 6427 height 2006
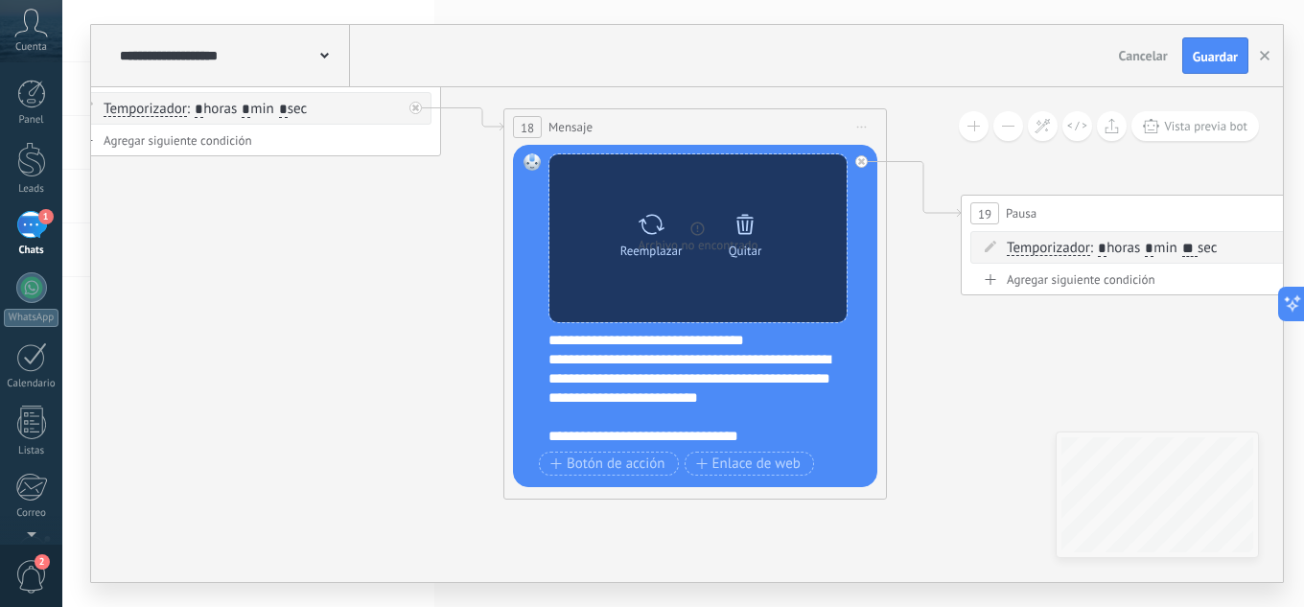
click at [649, 228] on icon at bounding box center [651, 224] width 28 height 27
click input "Subir" at bounding box center [0, 0] width 0 height 0
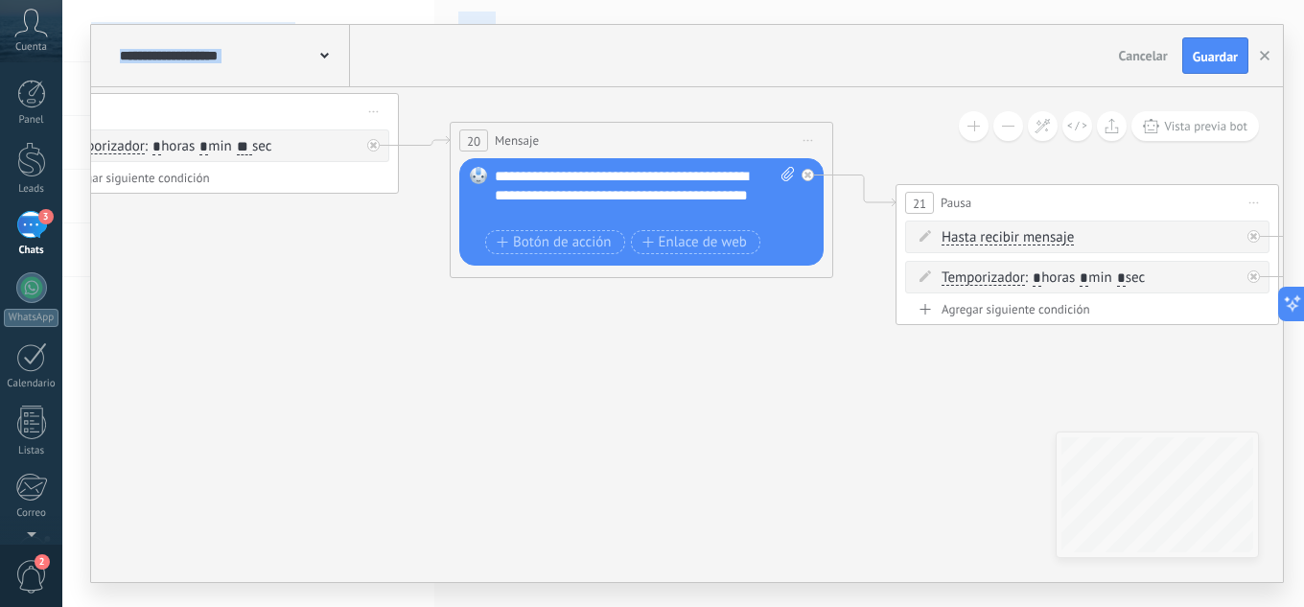
drag, startPoint x: 946, startPoint y: 372, endPoint x: 0, endPoint y: 271, distance: 951.5
click at [0, 271] on body ".abccls-1,.abccls-2{fill-rule:evenodd}.abccls-2{fill:#fff} .abfcls-1{fill:none}…" at bounding box center [652, 303] width 1304 height 607
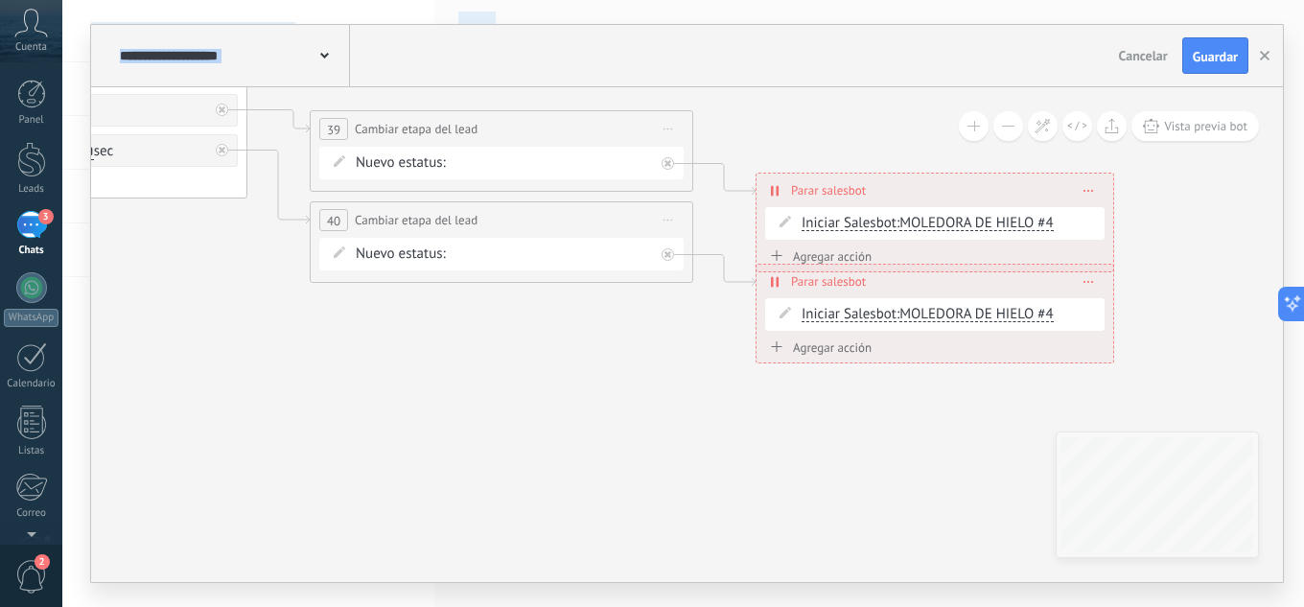
drag, startPoint x: 1096, startPoint y: 384, endPoint x: 50, endPoint y: 257, distance: 1053.6
click at [50, 257] on body ".abccls-1,.abccls-2{fill-rule:evenodd}.abccls-2{fill:#fff} .abfcls-1{fill:none}…" at bounding box center [652, 303] width 1304 height 607
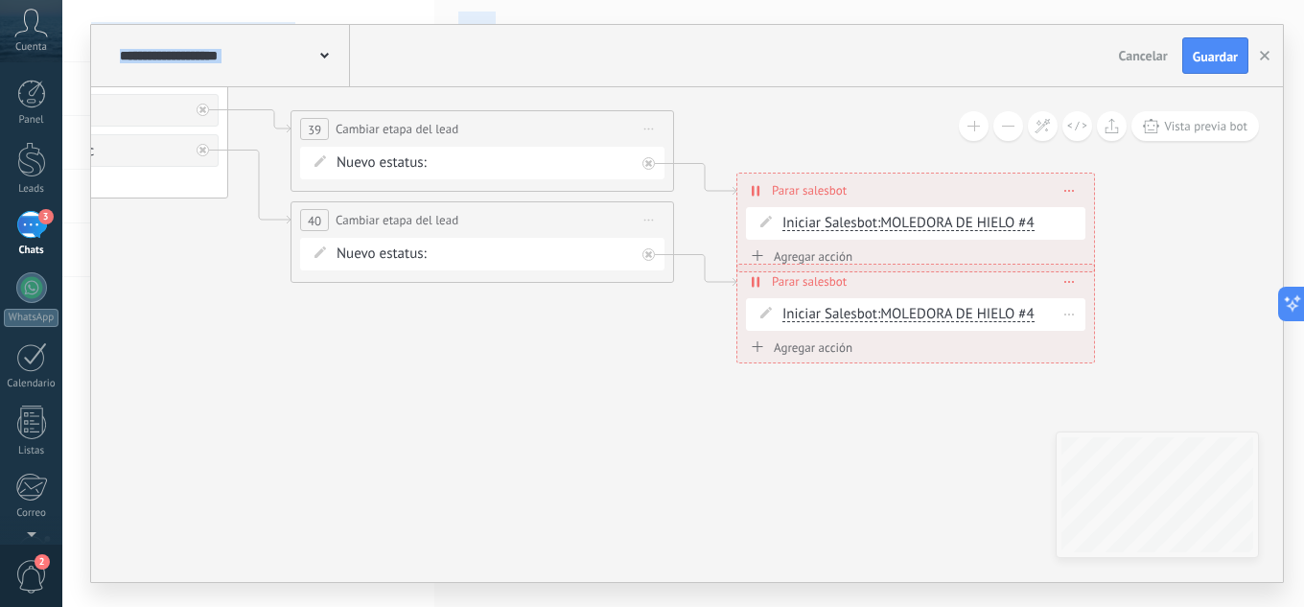
click at [966, 314] on span "MOLEDORA DE HIELO #4" at bounding box center [956, 314] width 153 height 18
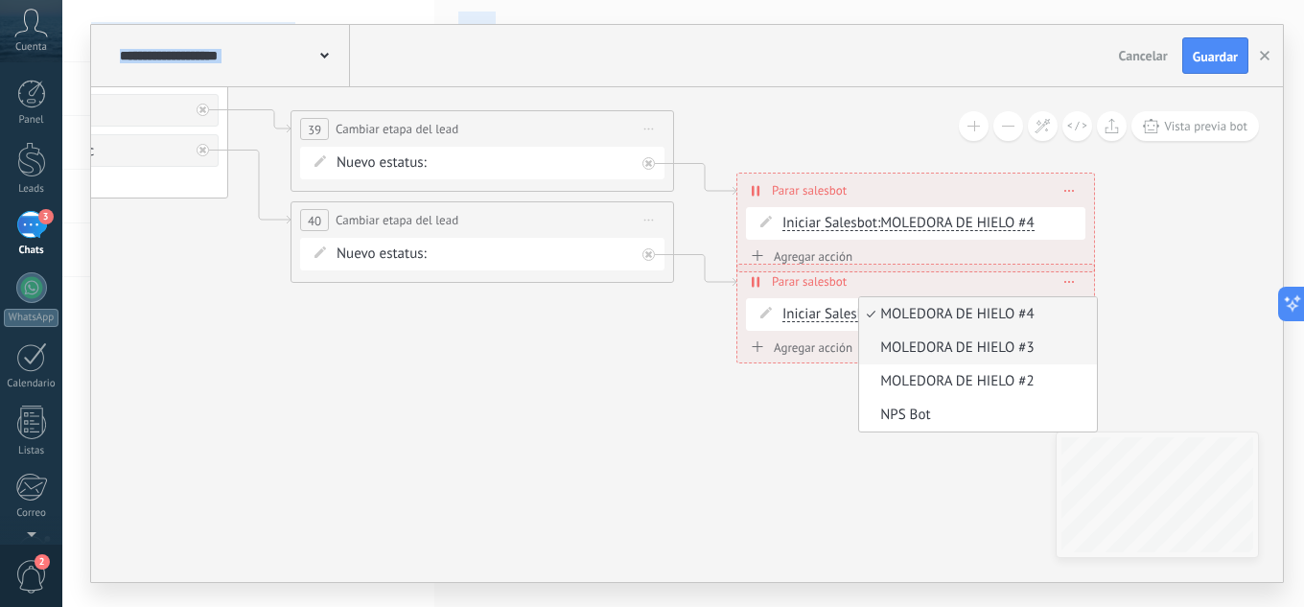
click at [962, 351] on span "MOLEDORA DE HIELO #3" at bounding box center [975, 347] width 232 height 19
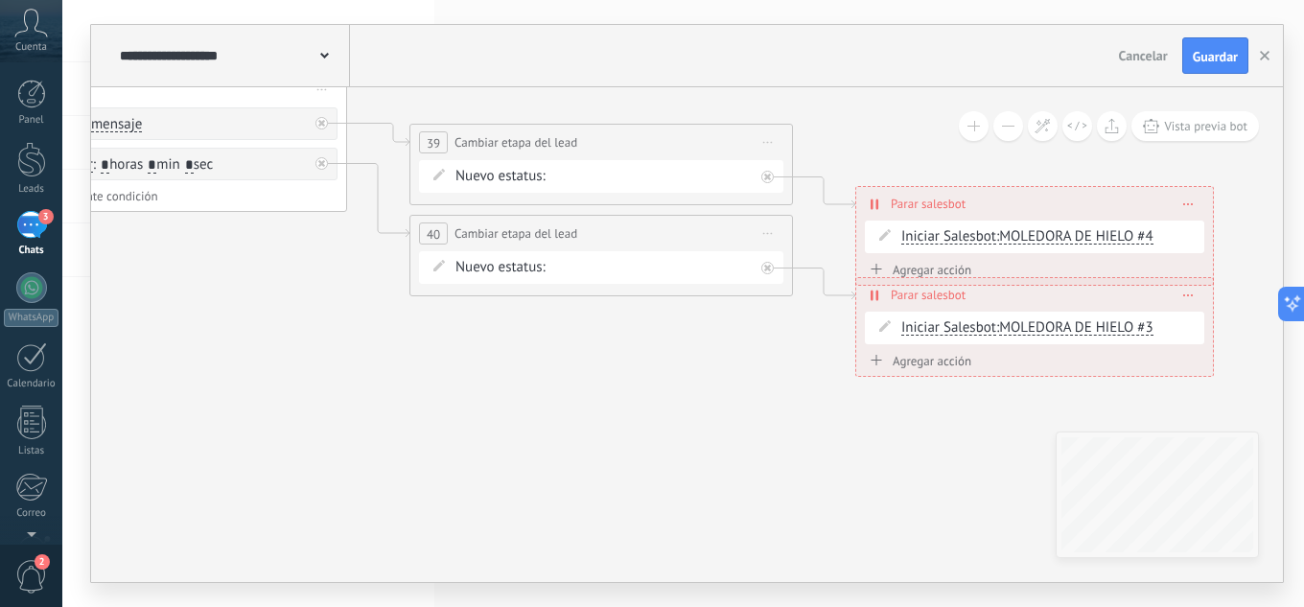
drag, startPoint x: 641, startPoint y: 356, endPoint x: 681, endPoint y: 359, distance: 39.5
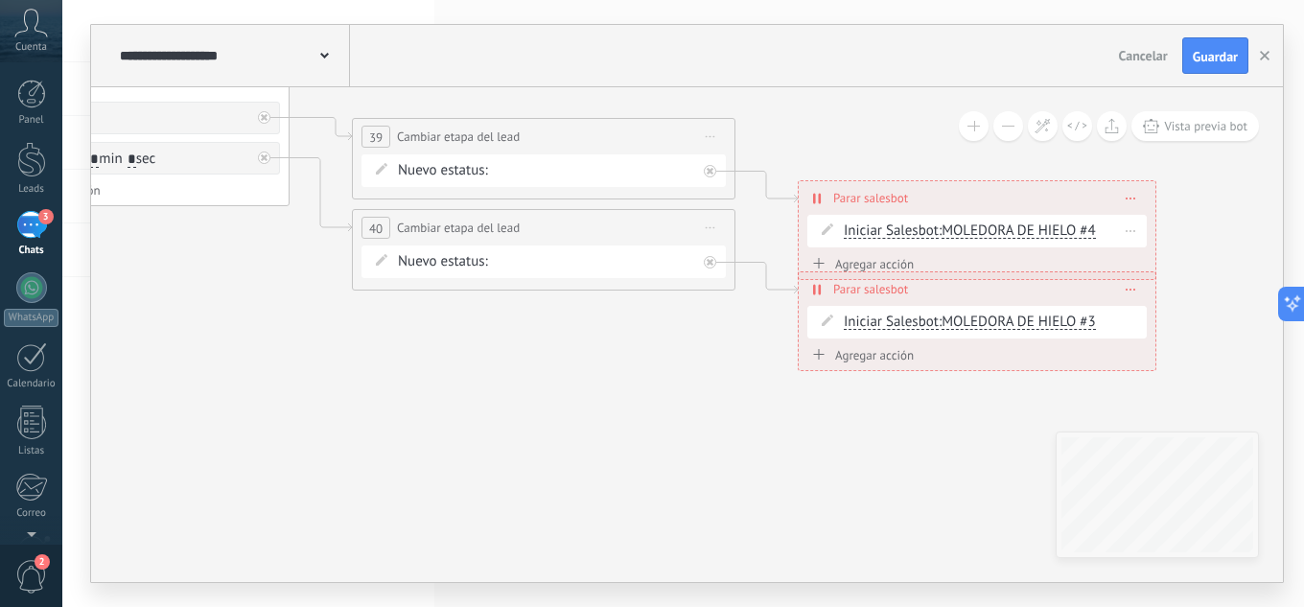
click at [1006, 233] on span "MOLEDORA DE HIELO #4" at bounding box center [1017, 230] width 153 height 18
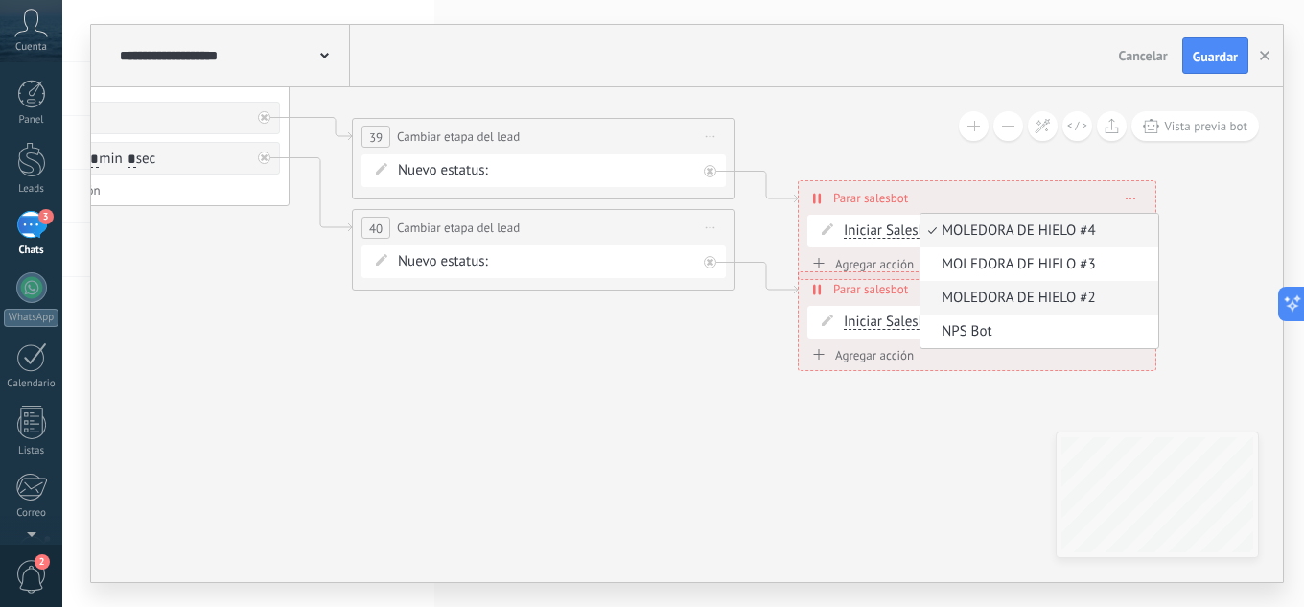
click at [985, 299] on span "MOLEDORA DE HIELO #2" at bounding box center [1036, 298] width 232 height 19
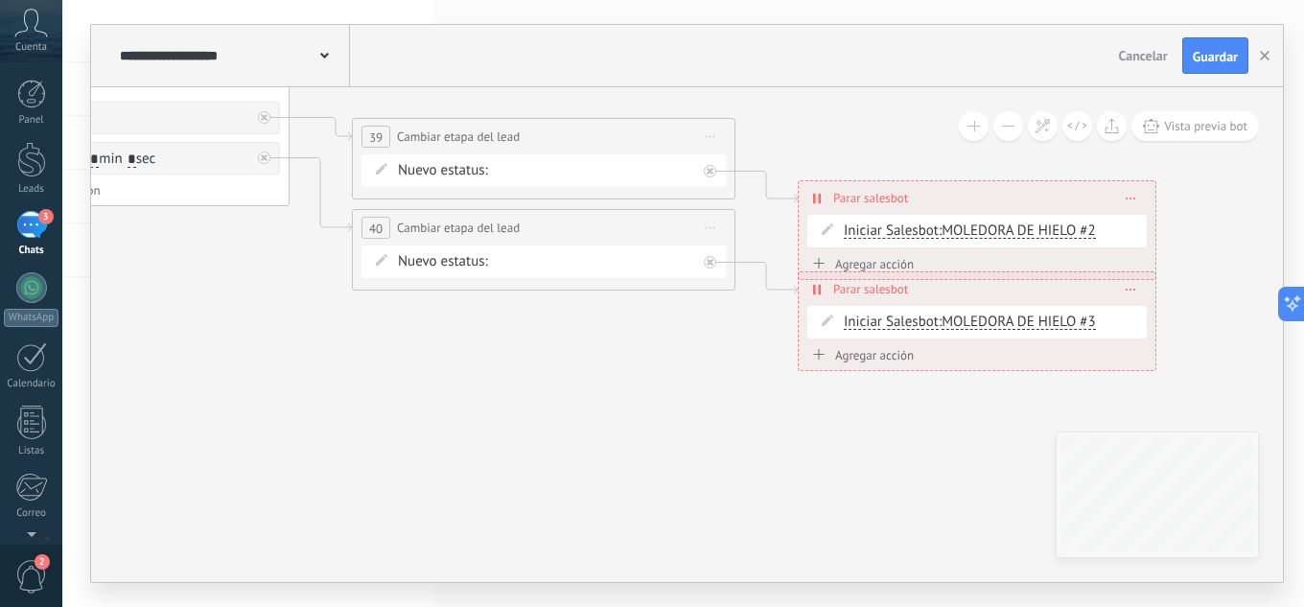
click at [1210, 50] on span "Guardar" at bounding box center [1215, 56] width 45 height 13
click at [1259, 55] on button "button" at bounding box center [1264, 55] width 29 height 35
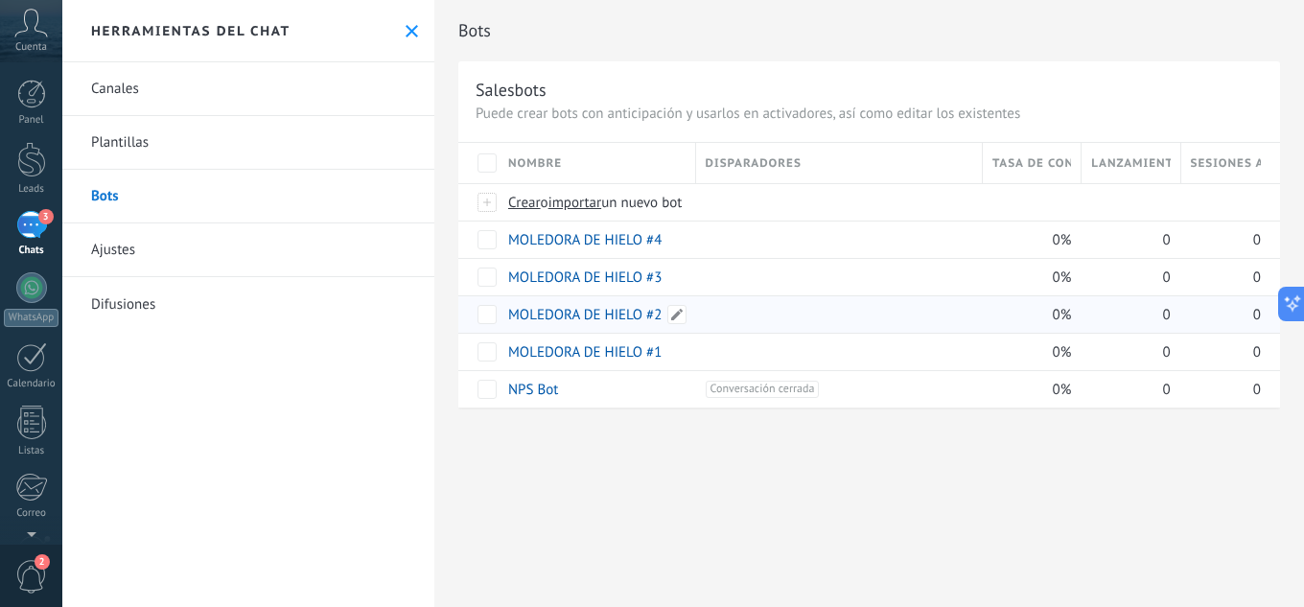
click at [591, 309] on link "MOLEDORA DE HIELO #2" at bounding box center [584, 315] width 153 height 18
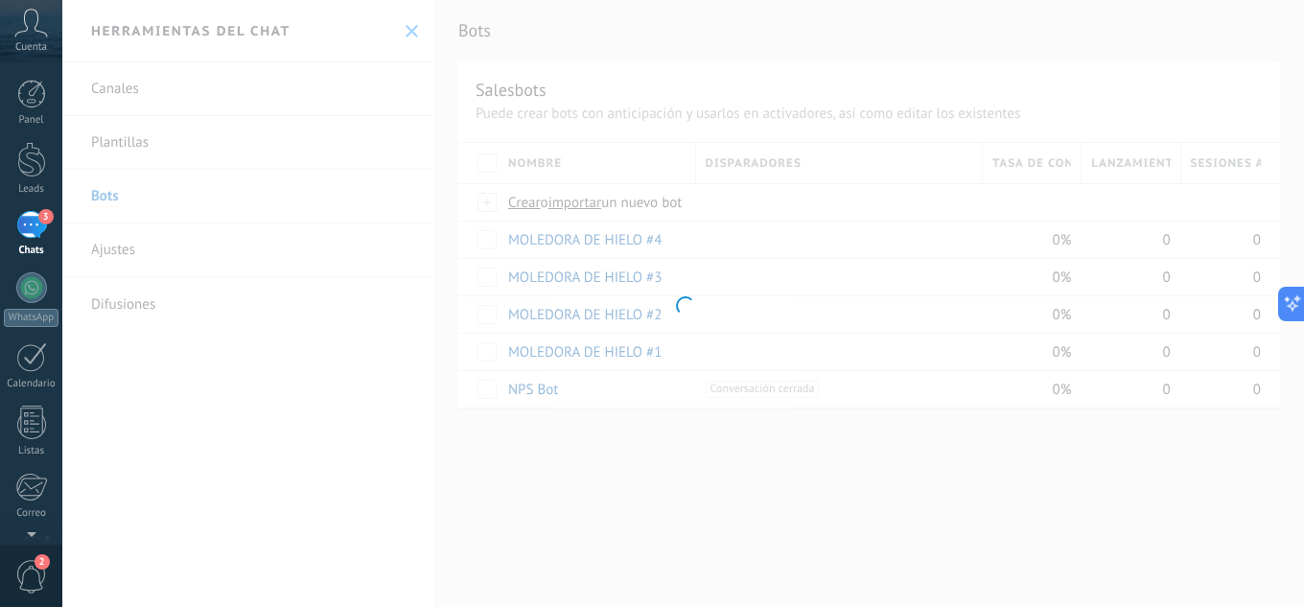
type input "**********"
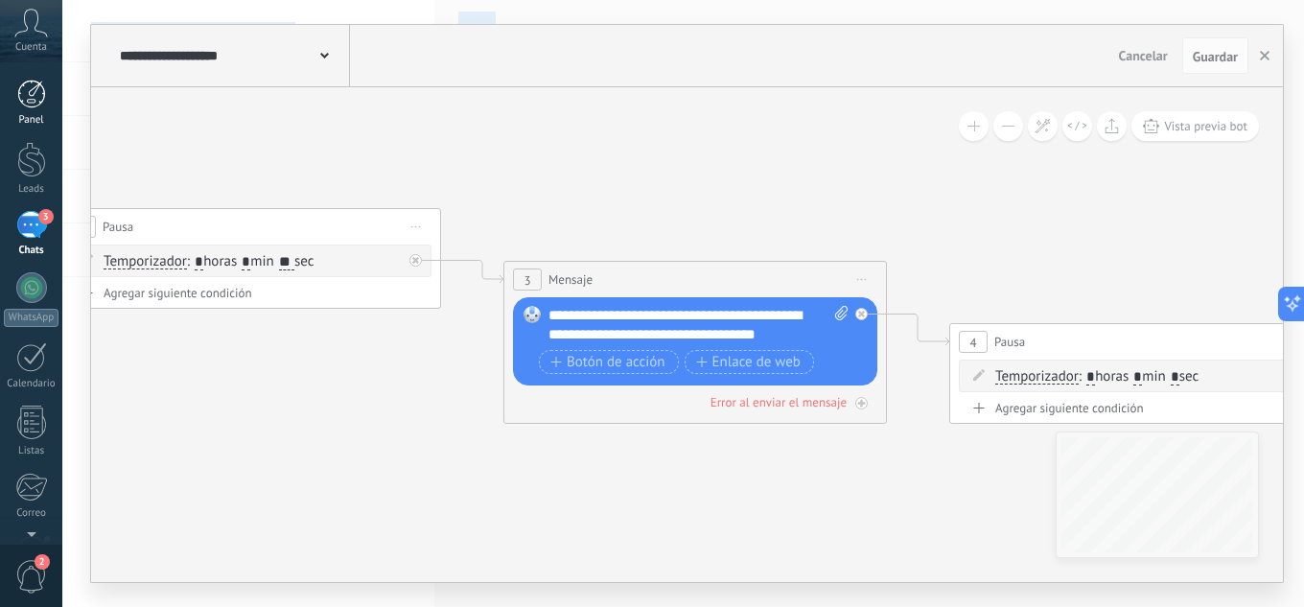
drag, startPoint x: 1108, startPoint y: 253, endPoint x: 15, endPoint y: 95, distance: 1104.2
click at [0, 100] on body ".abccls-1,.abccls-2{fill-rule:evenodd}.abccls-2{fill:#fff} .abfcls-1{fill:none}…" at bounding box center [652, 303] width 1304 height 607
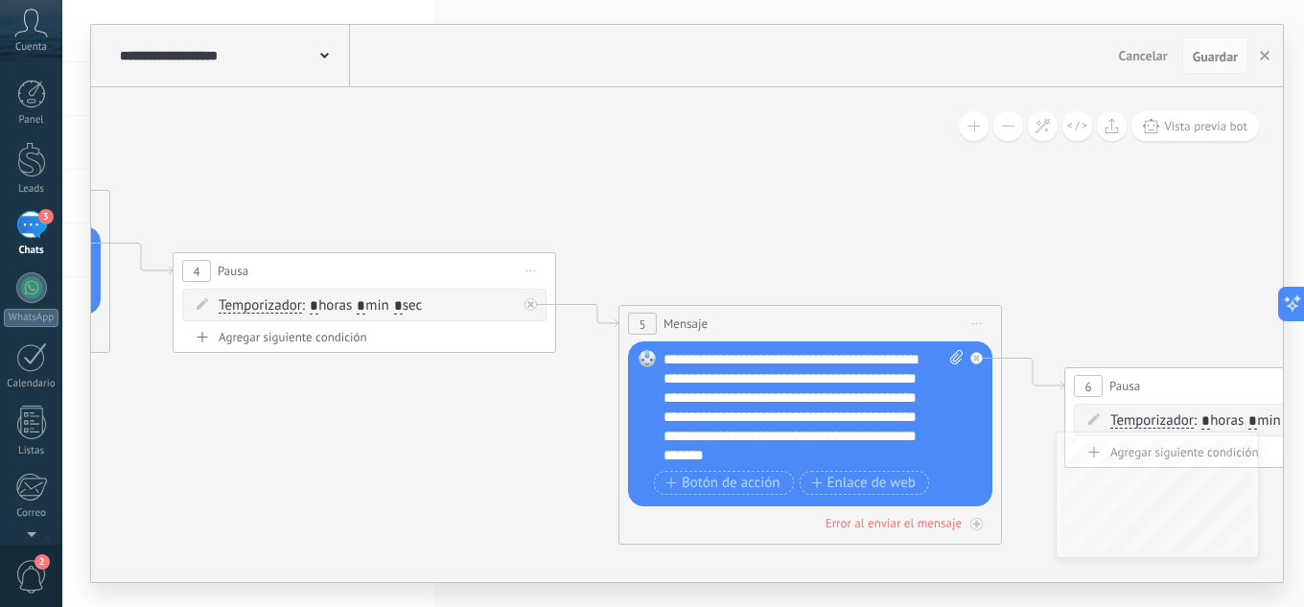
drag, startPoint x: 846, startPoint y: 176, endPoint x: 87, endPoint y: 104, distance: 761.8
click at [87, 104] on div "**********" at bounding box center [682, 303] width 1241 height 607
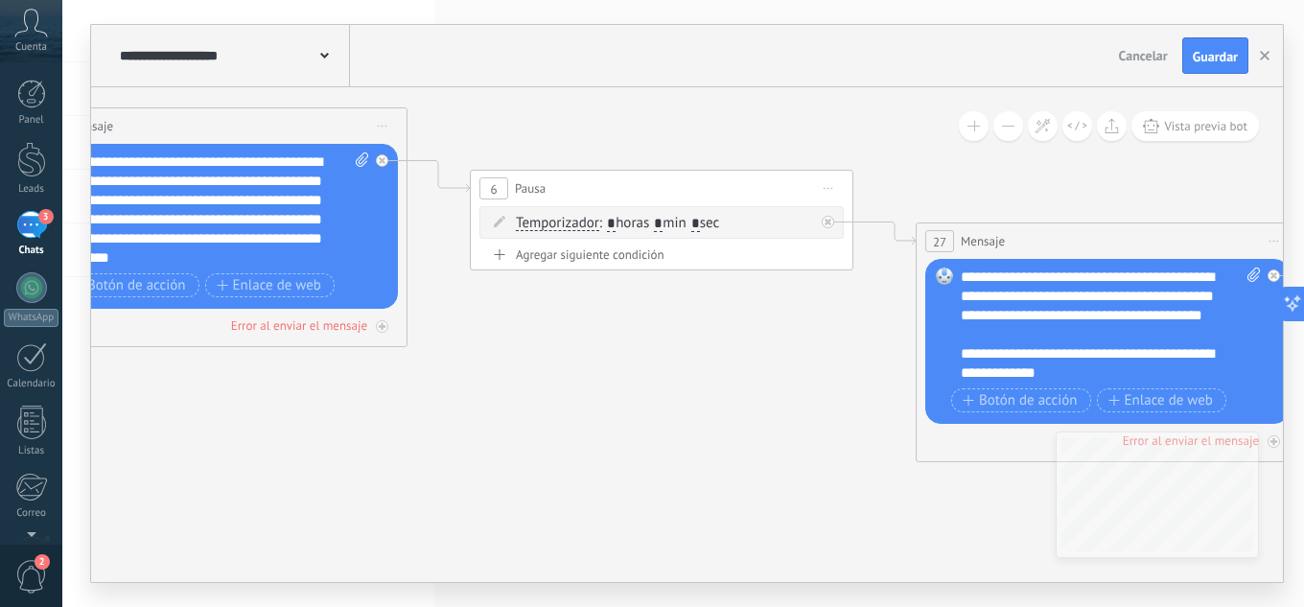
click at [309, 48] on div "**********" at bounding box center [687, 303] width 1192 height 557
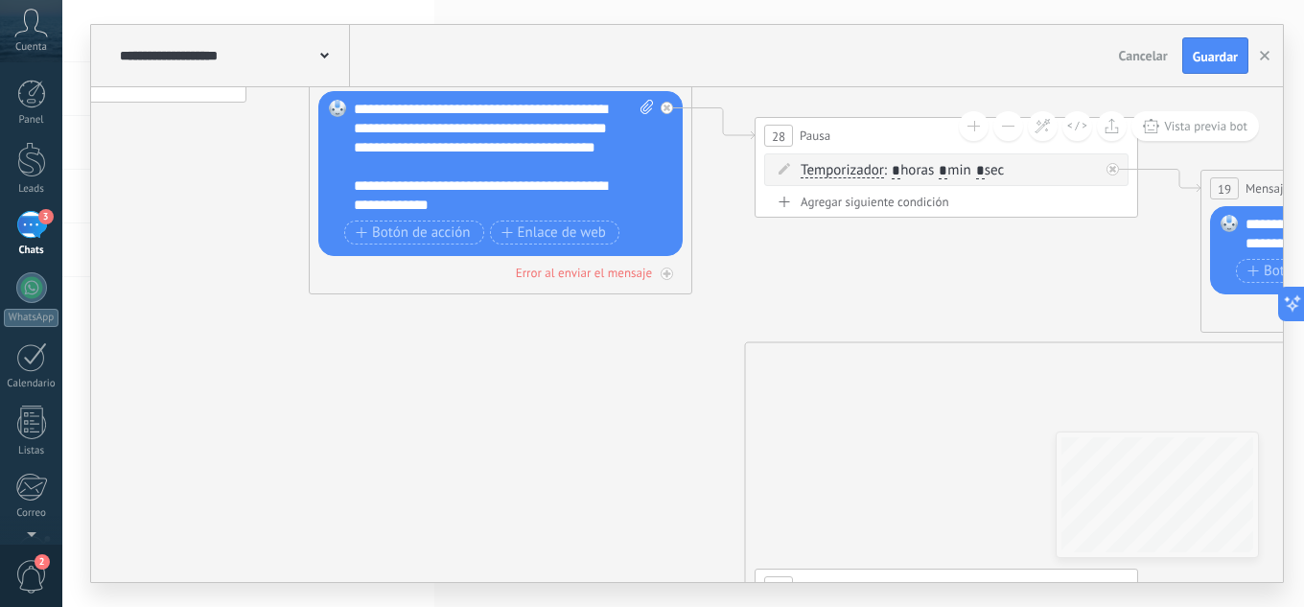
drag, startPoint x: 694, startPoint y: 368, endPoint x: 81, endPoint y: 269, distance: 620.5
click at [82, 269] on div "**********" at bounding box center [682, 303] width 1241 height 607
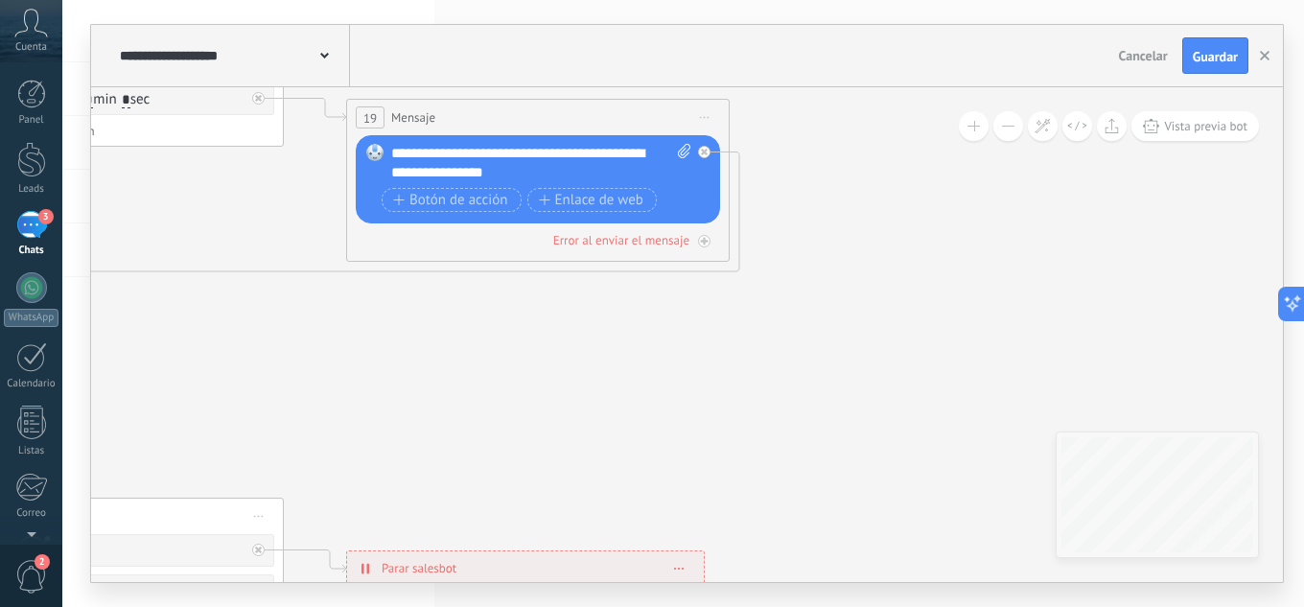
drag, startPoint x: 925, startPoint y: 310, endPoint x: 89, endPoint y: 234, distance: 839.4
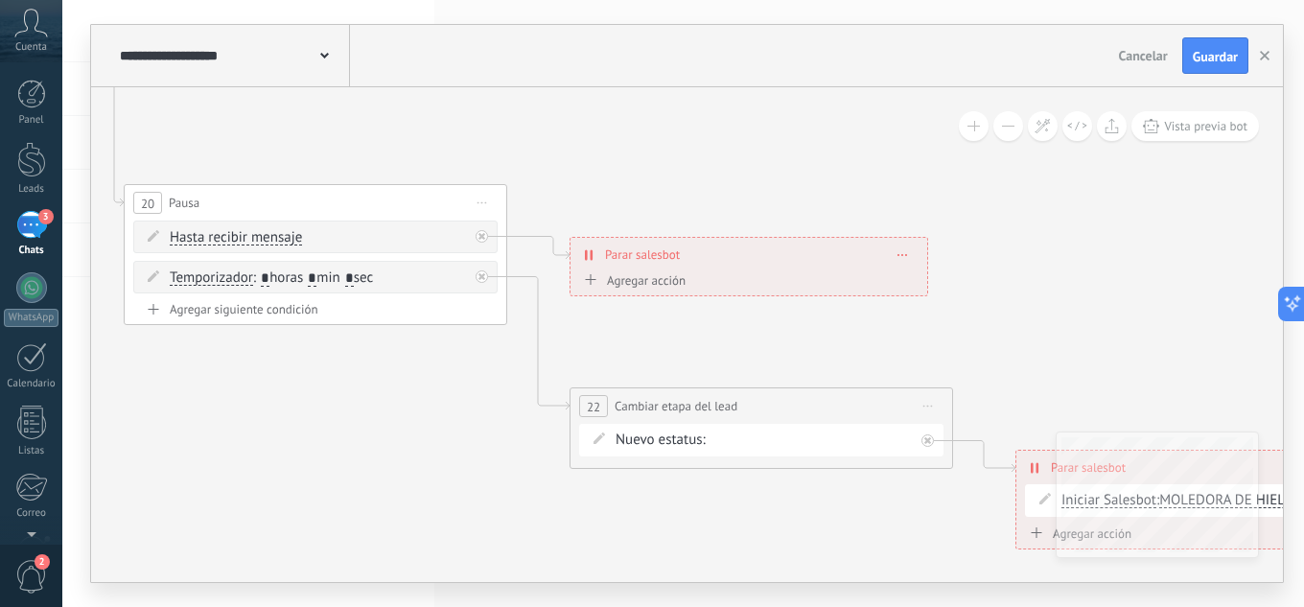
drag, startPoint x: 471, startPoint y: 344, endPoint x: 718, endPoint y: 58, distance: 377.9
click at [718, 58] on div "**********" at bounding box center [687, 303] width 1192 height 557
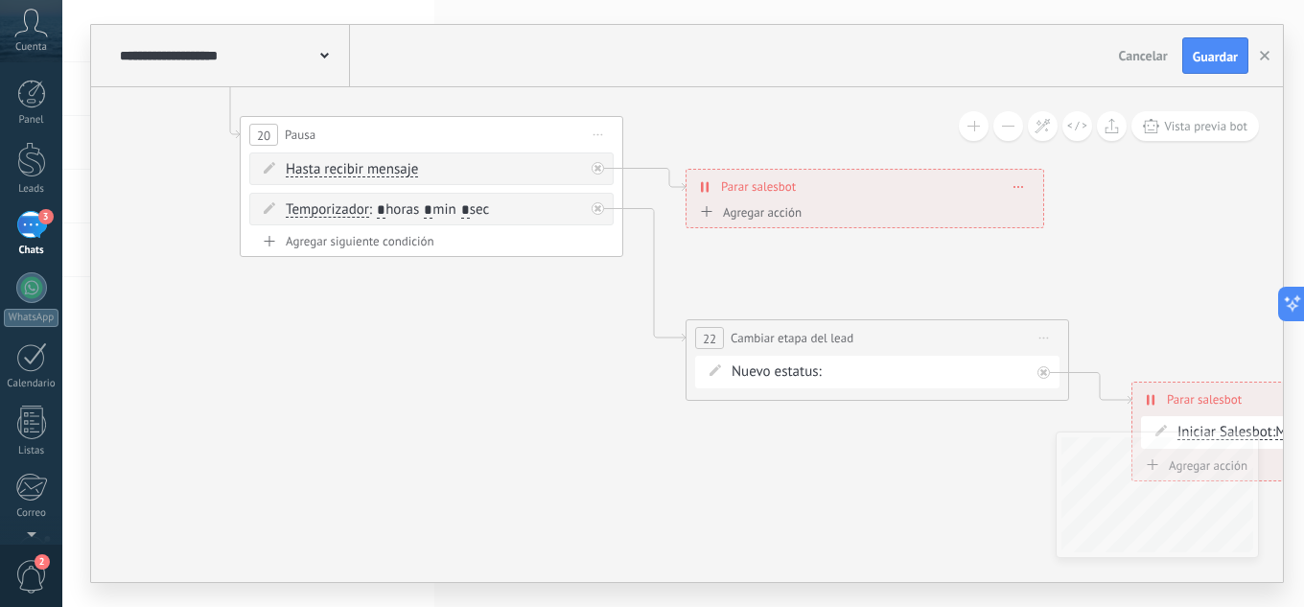
drag, startPoint x: 671, startPoint y: 137, endPoint x: 787, endPoint y: 68, distance: 135.0
click at [787, 68] on div "**********" at bounding box center [687, 303] width 1192 height 557
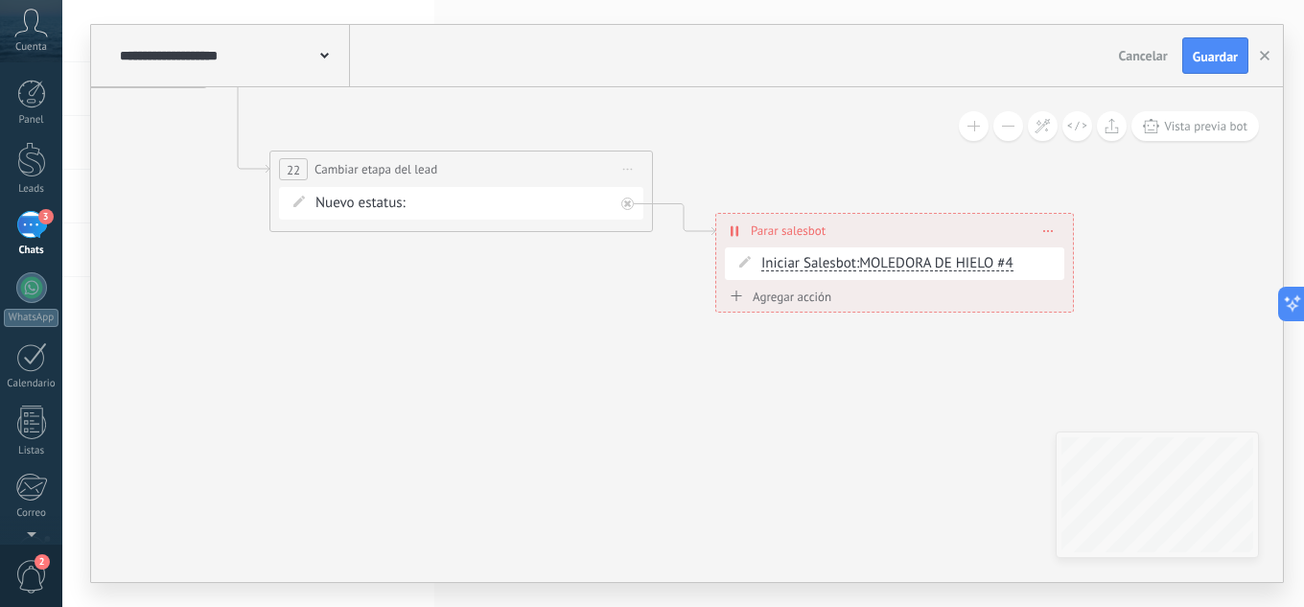
drag, startPoint x: 1177, startPoint y: 270, endPoint x: 764, endPoint y: 104, distance: 445.6
click at [920, 263] on span "MOLEDORA DE HIELO #4" at bounding box center [935, 262] width 153 height 18
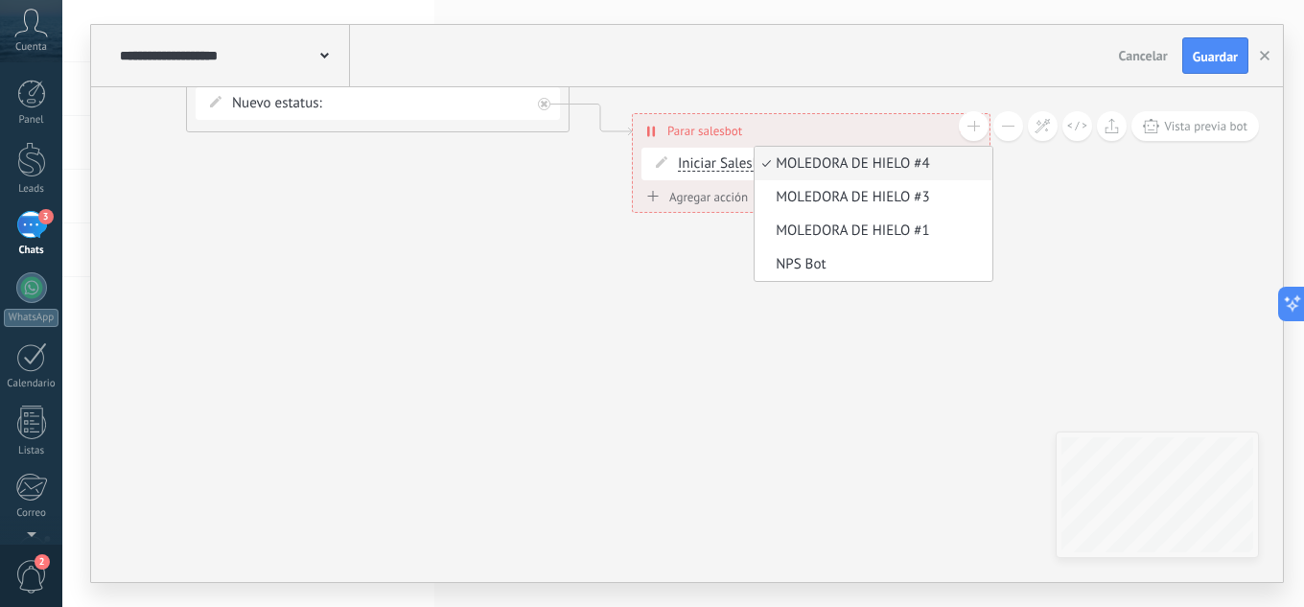
drag, startPoint x: 821, startPoint y: 161, endPoint x: 614, endPoint y: 41, distance: 238.4
click at [616, 42] on div "**********" at bounding box center [687, 303] width 1192 height 557
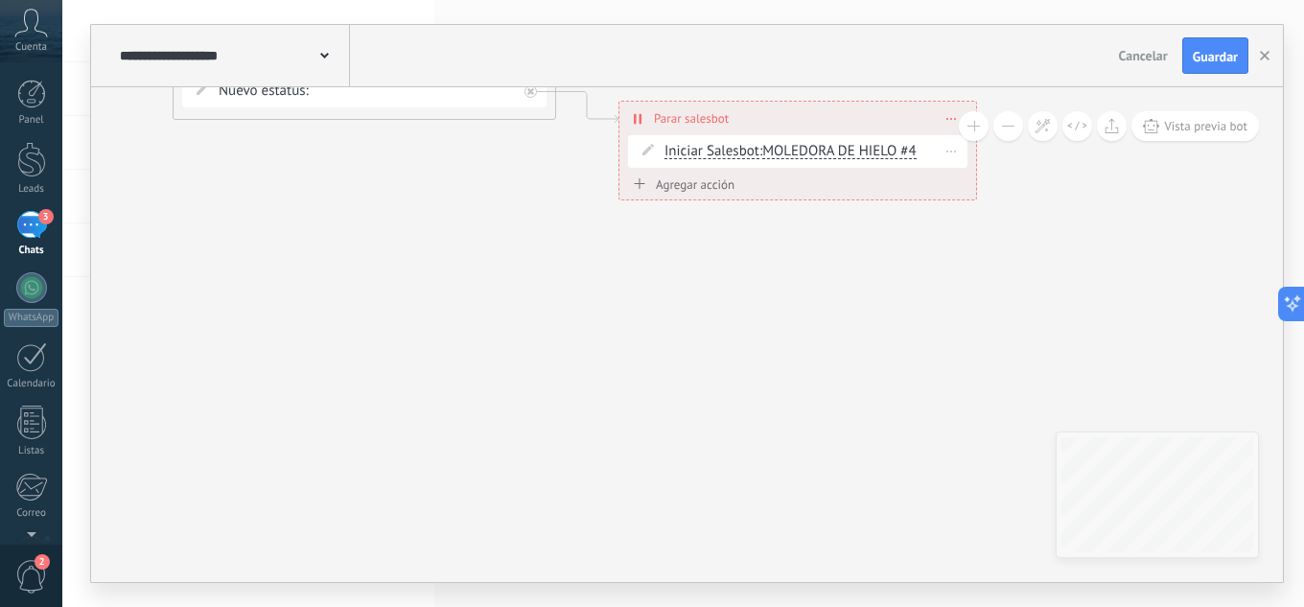
click at [844, 154] on span "MOLEDORA DE HIELO #4" at bounding box center [838, 151] width 153 height 18
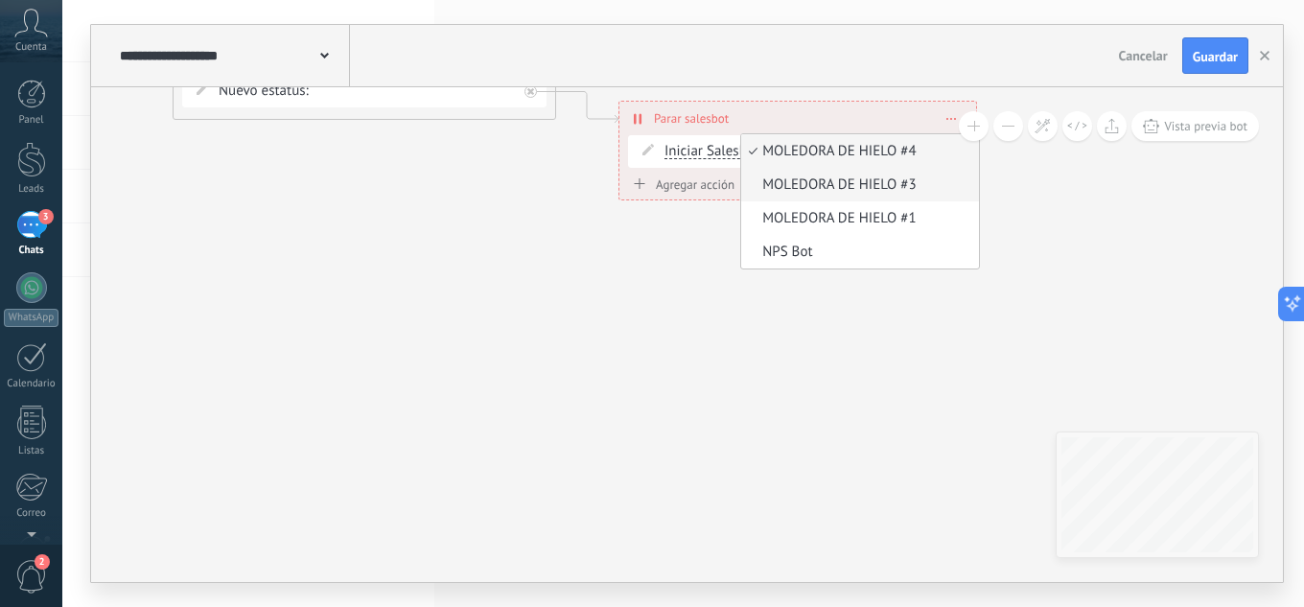
click at [854, 188] on span "MOLEDORA DE HIELO #3" at bounding box center [857, 184] width 232 height 19
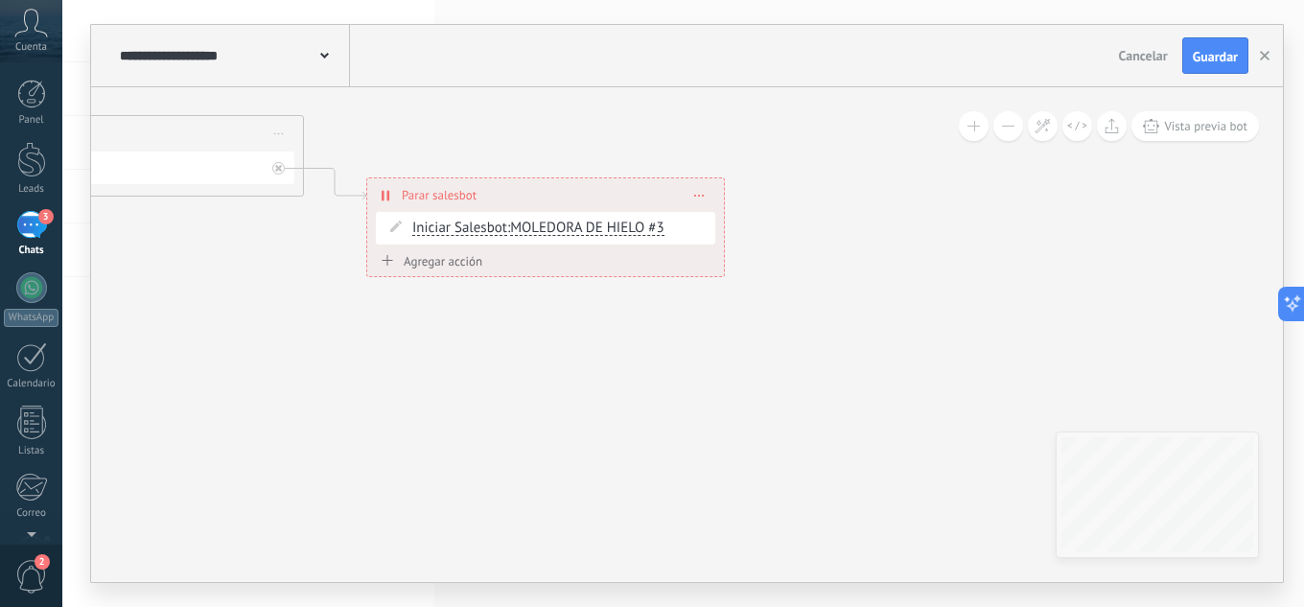
drag, startPoint x: 972, startPoint y: 243, endPoint x: 716, endPoint y: 313, distance: 265.4
click at [1227, 50] on span "Guardar" at bounding box center [1215, 56] width 45 height 13
click at [1259, 55] on button "button" at bounding box center [1264, 55] width 29 height 35
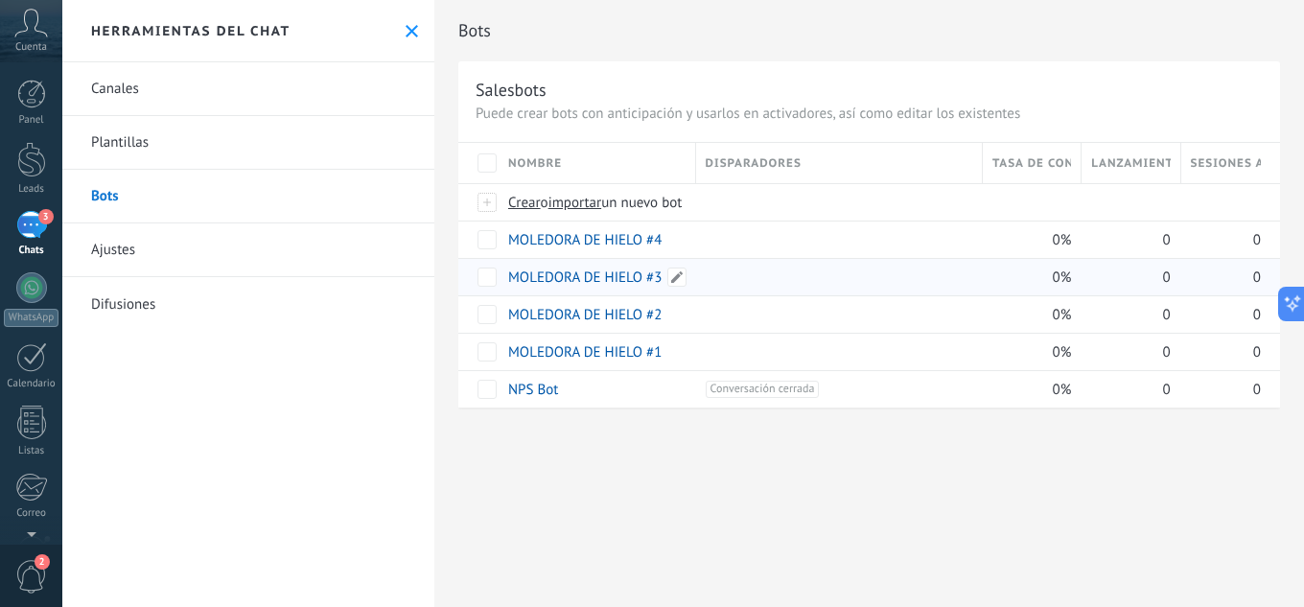
click at [610, 268] on link "MOLEDORA DE HIELO #3" at bounding box center [584, 277] width 153 height 18
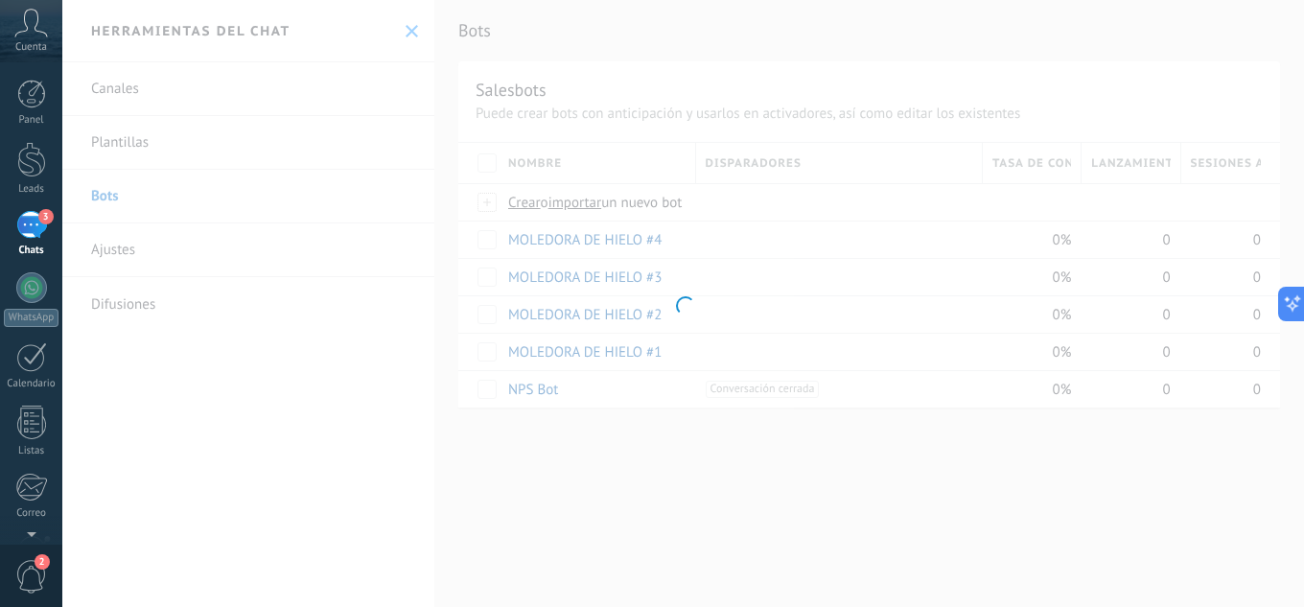
type input "**********"
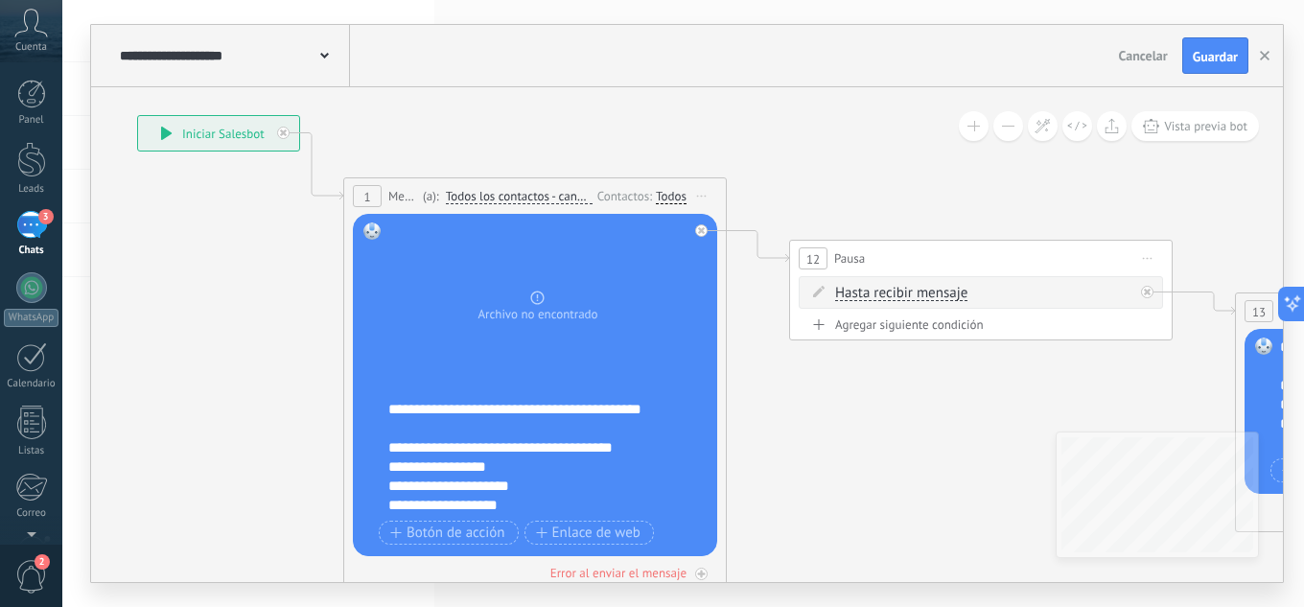
drag, startPoint x: 1046, startPoint y: 257, endPoint x: 684, endPoint y: 141, distance: 379.6
click at [684, 141] on icon at bounding box center [1311, 355] width 3306 height 1438
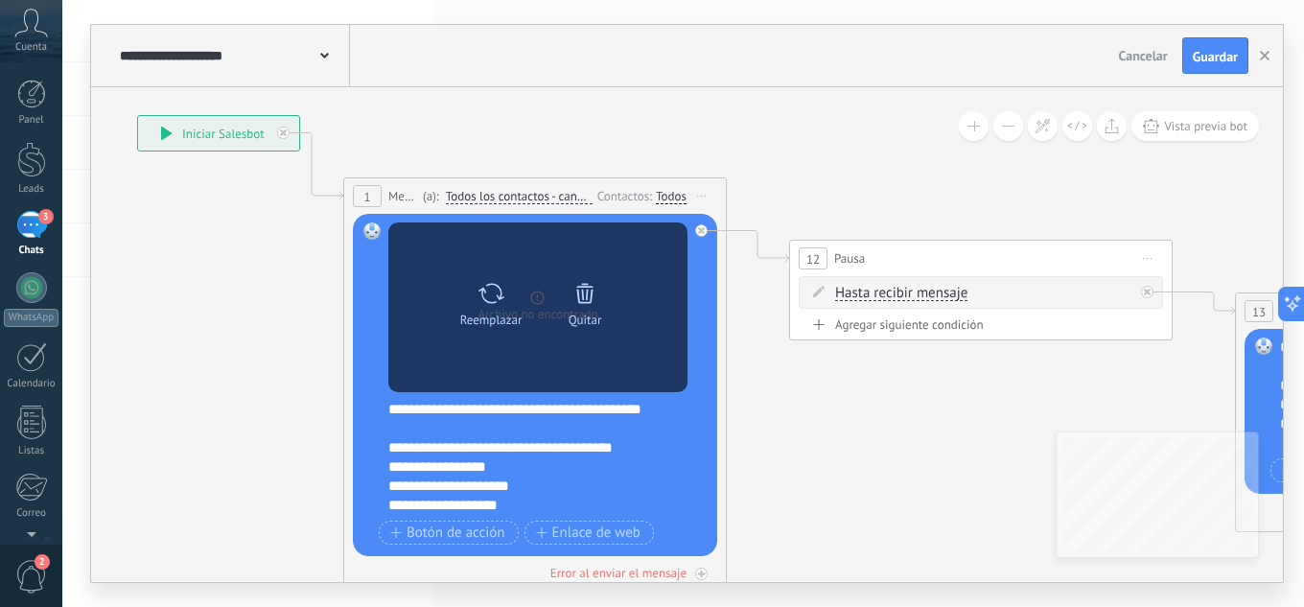
click at [496, 294] on icon at bounding box center [491, 293] width 28 height 27
click input "Subir" at bounding box center [0, 0] width 0 height 0
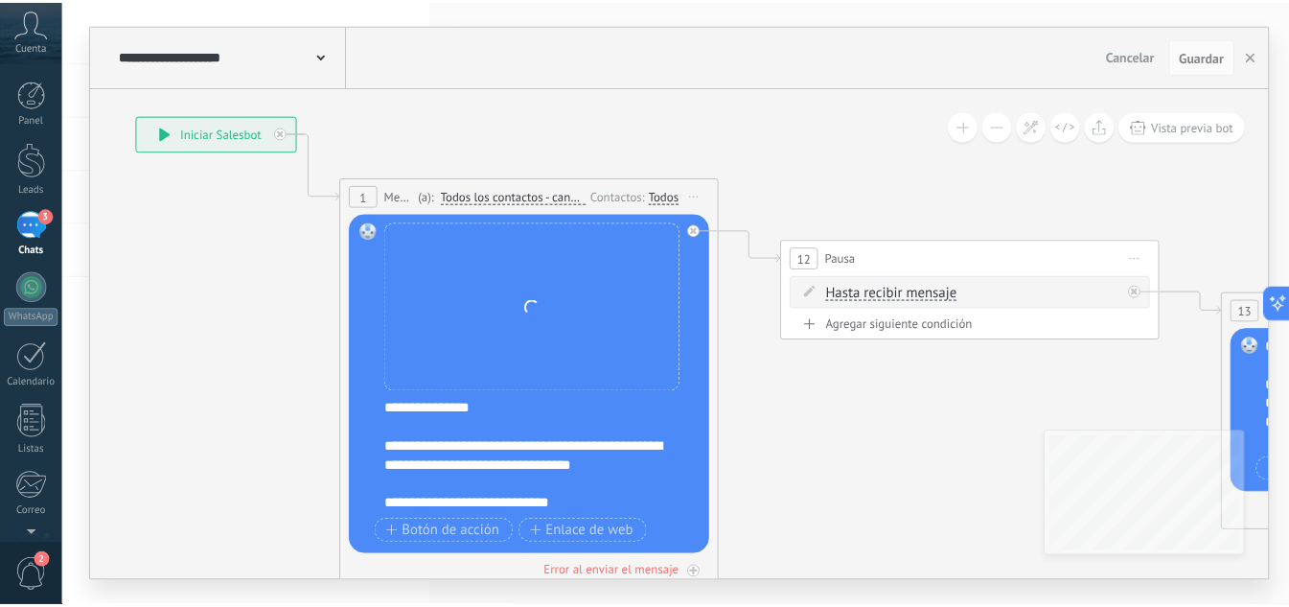
scroll to position [192, 0]
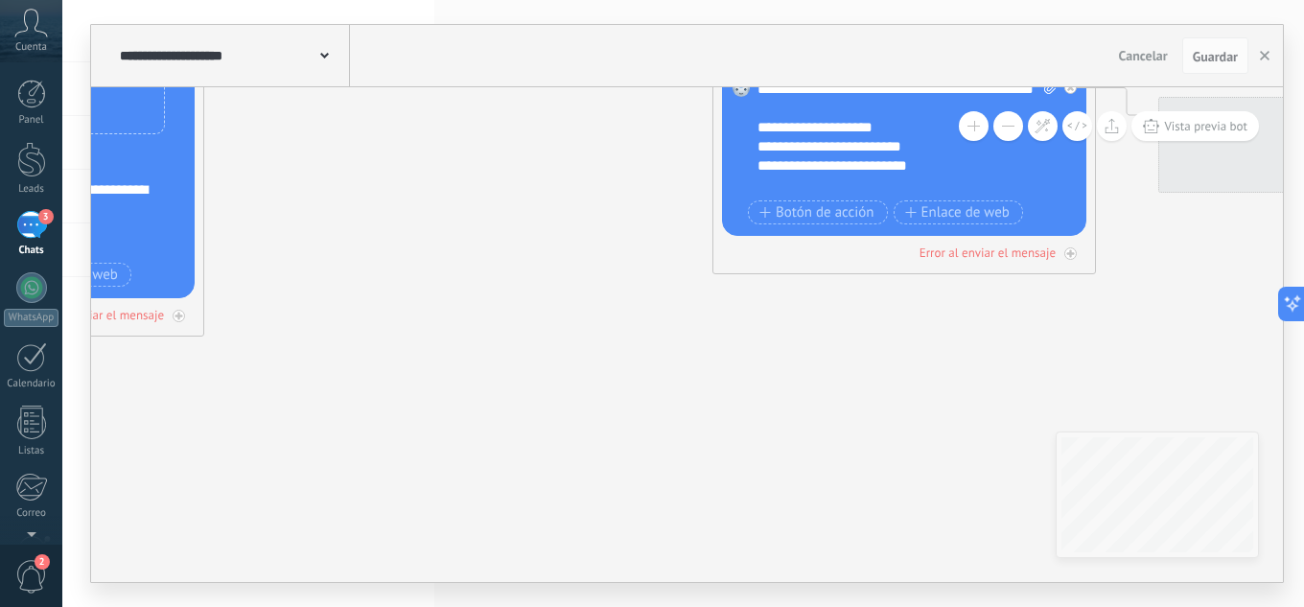
drag, startPoint x: 903, startPoint y: 438, endPoint x: 267, endPoint y: 212, distance: 675.5
click at [267, 212] on icon at bounding box center [788, 97] width 3306 height 1438
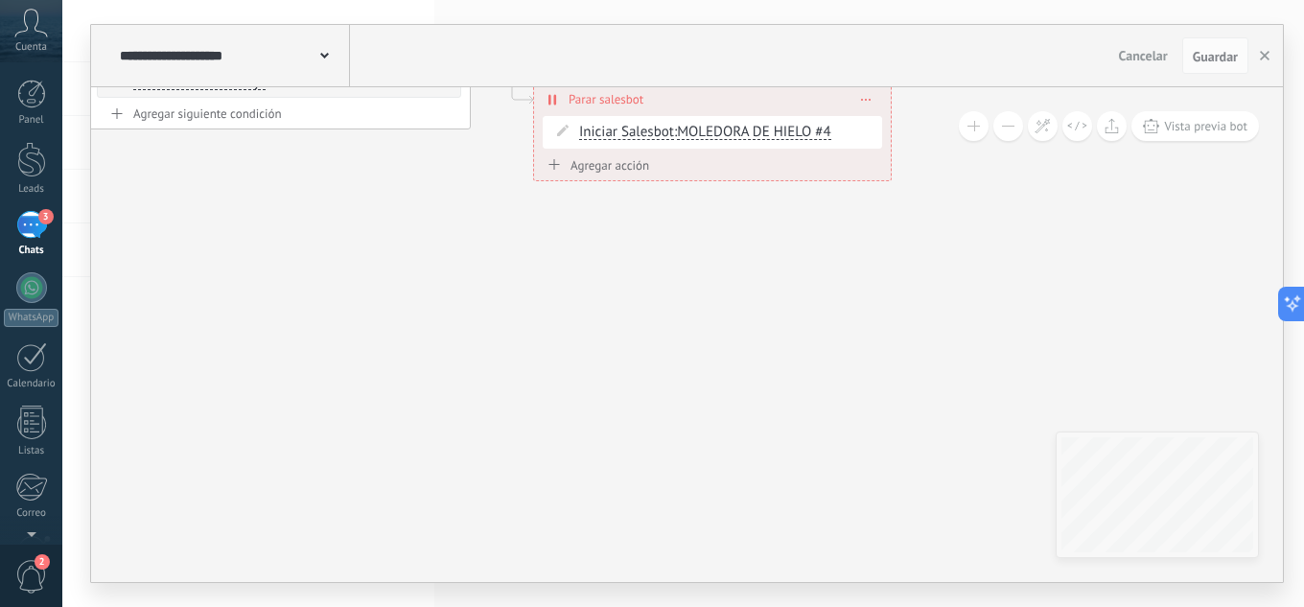
drag, startPoint x: 1110, startPoint y: 264, endPoint x: 120, endPoint y: 183, distance: 993.5
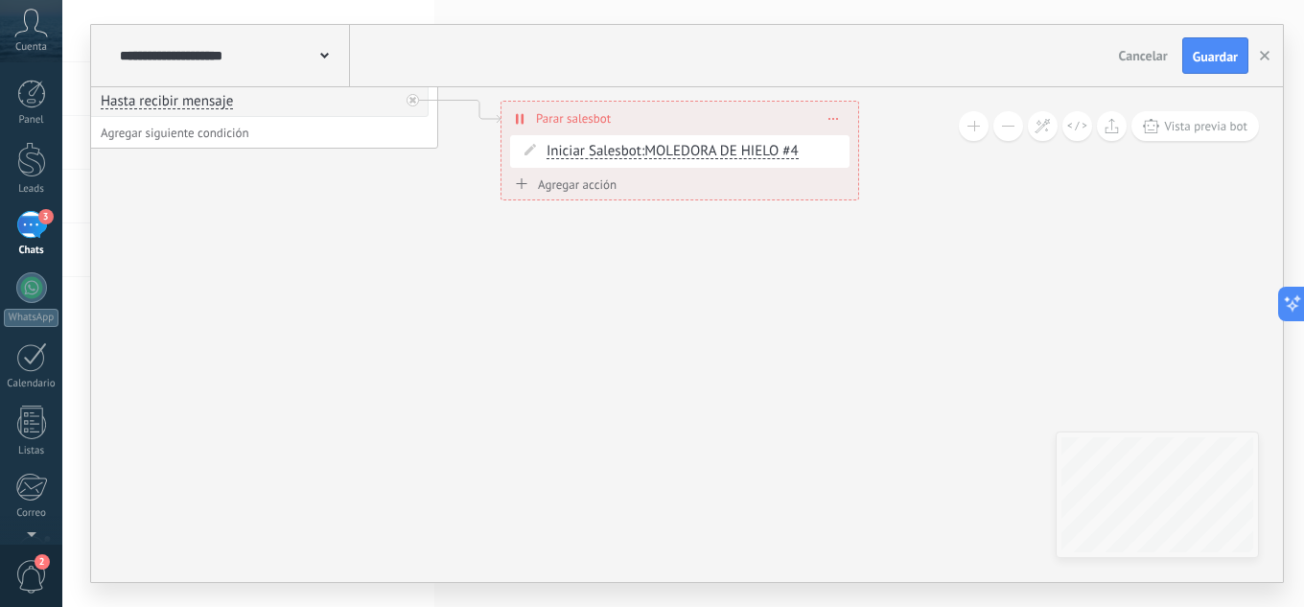
drag, startPoint x: 793, startPoint y: 318, endPoint x: 1163, endPoint y: 320, distance: 370.0
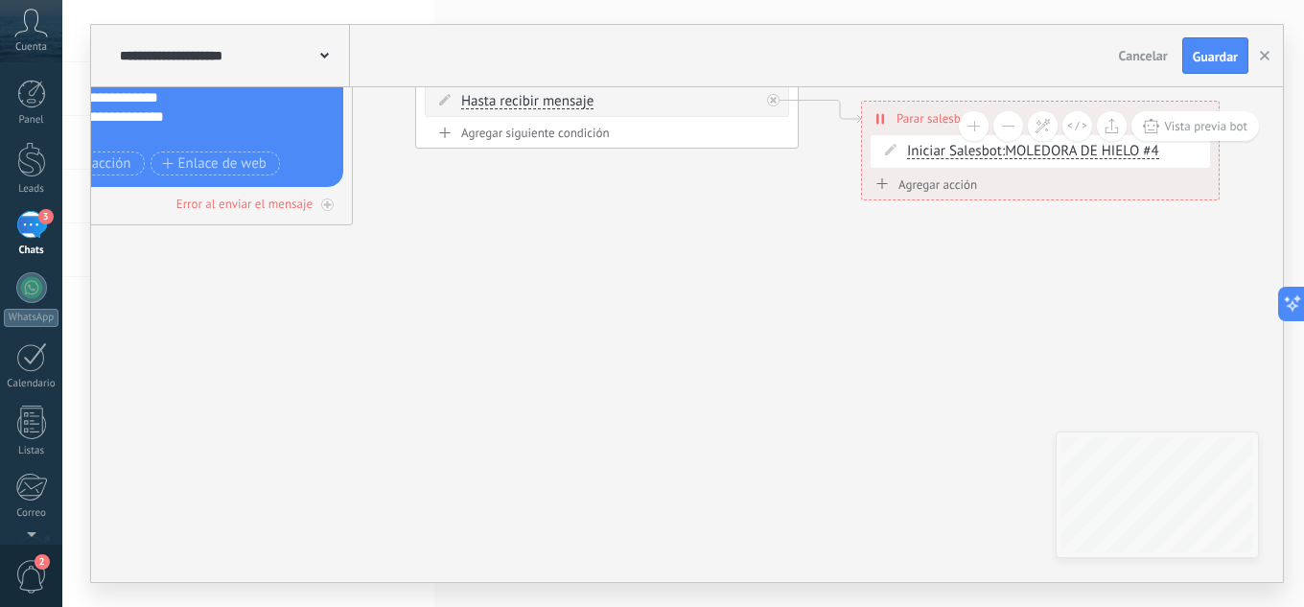
click at [1205, 59] on span "Guardar" at bounding box center [1215, 56] width 45 height 13
click at [1261, 56] on icon "button" at bounding box center [1265, 56] width 10 height 10
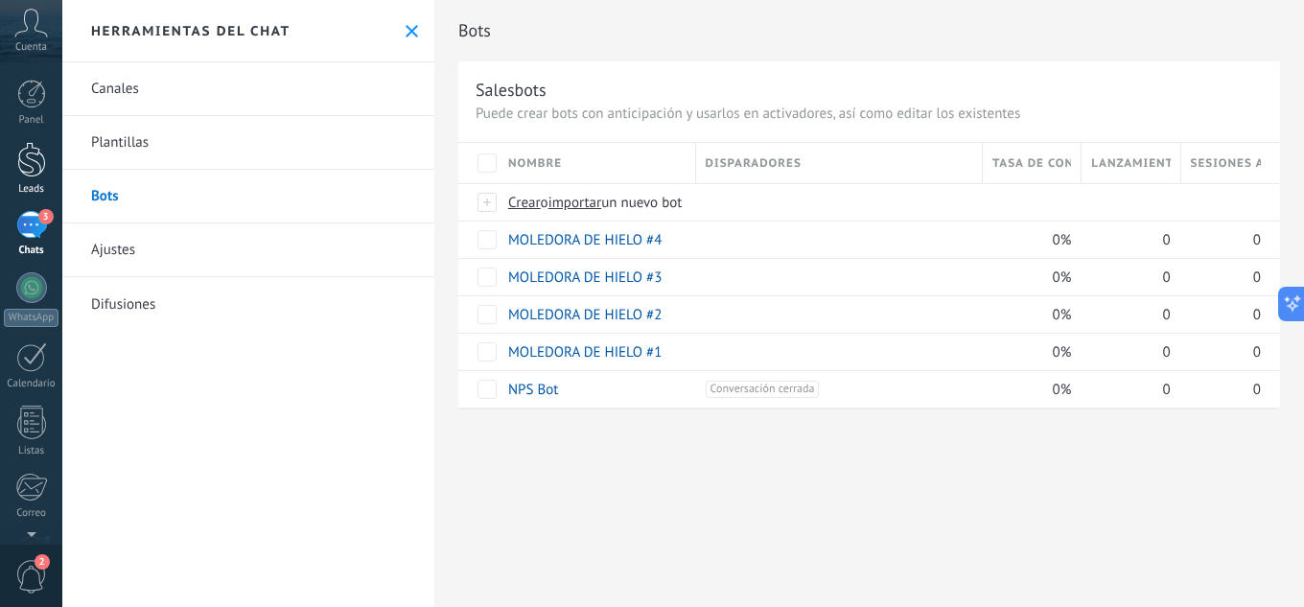
click at [32, 160] on div at bounding box center [31, 159] width 29 height 35
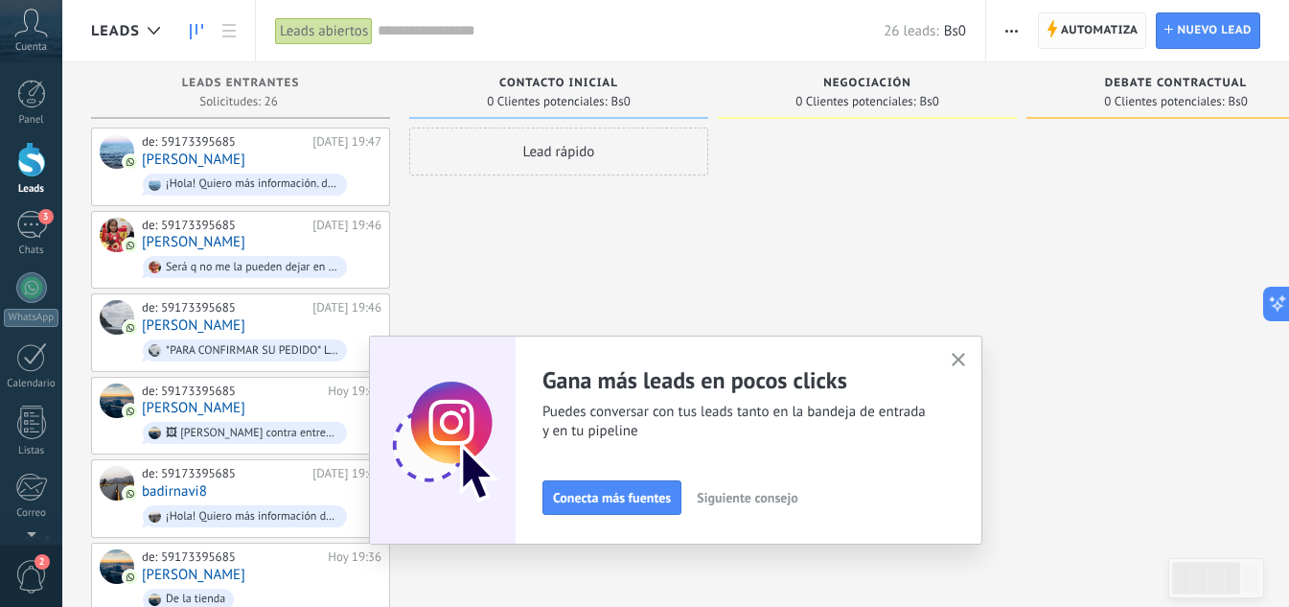
click at [1101, 14] on span "Automatiza" at bounding box center [1100, 30] width 78 height 35
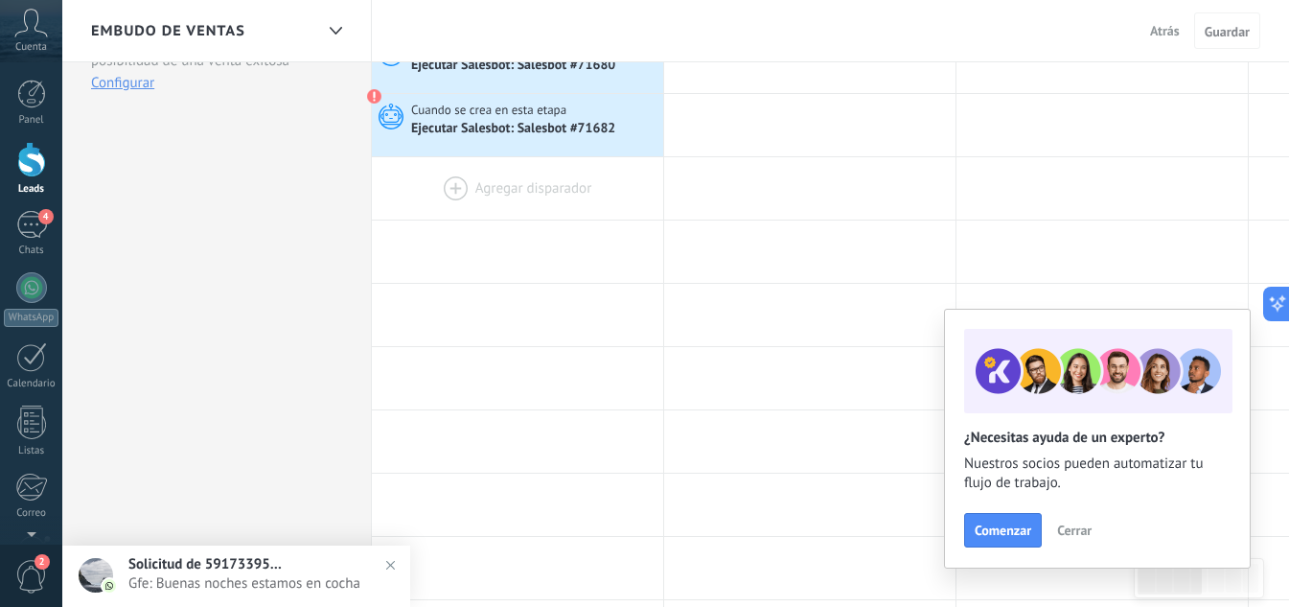
scroll to position [479, 0]
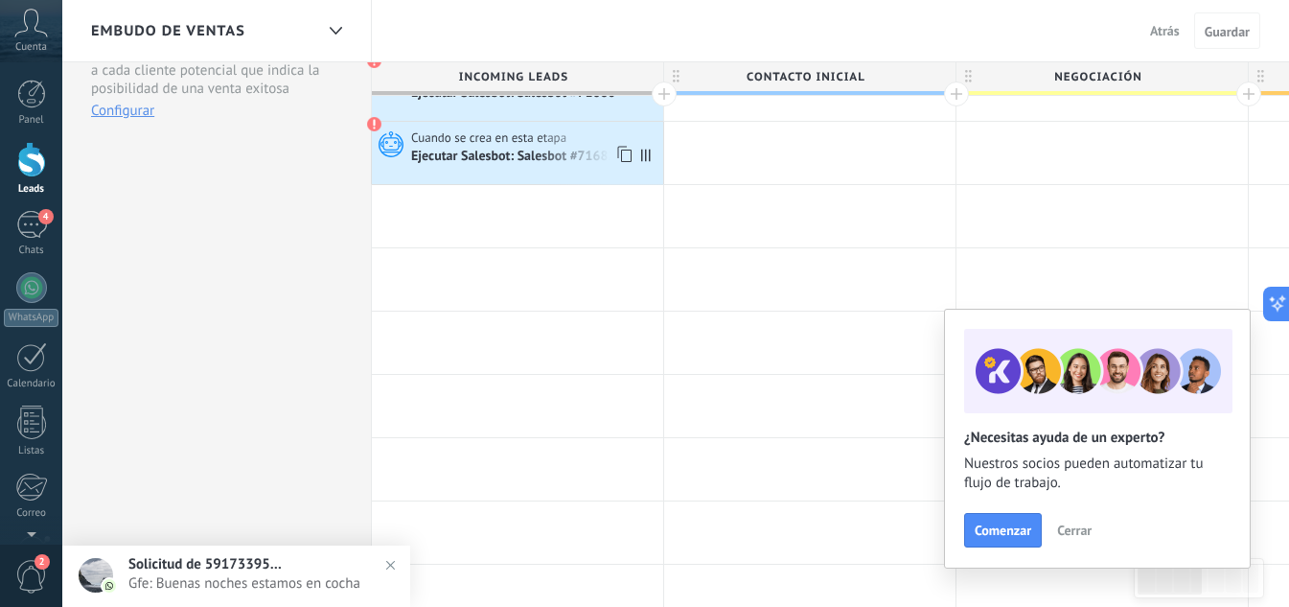
click at [527, 149] on div "Ejecutar Salesbot: Salesbot #71682" at bounding box center [514, 157] width 207 height 17
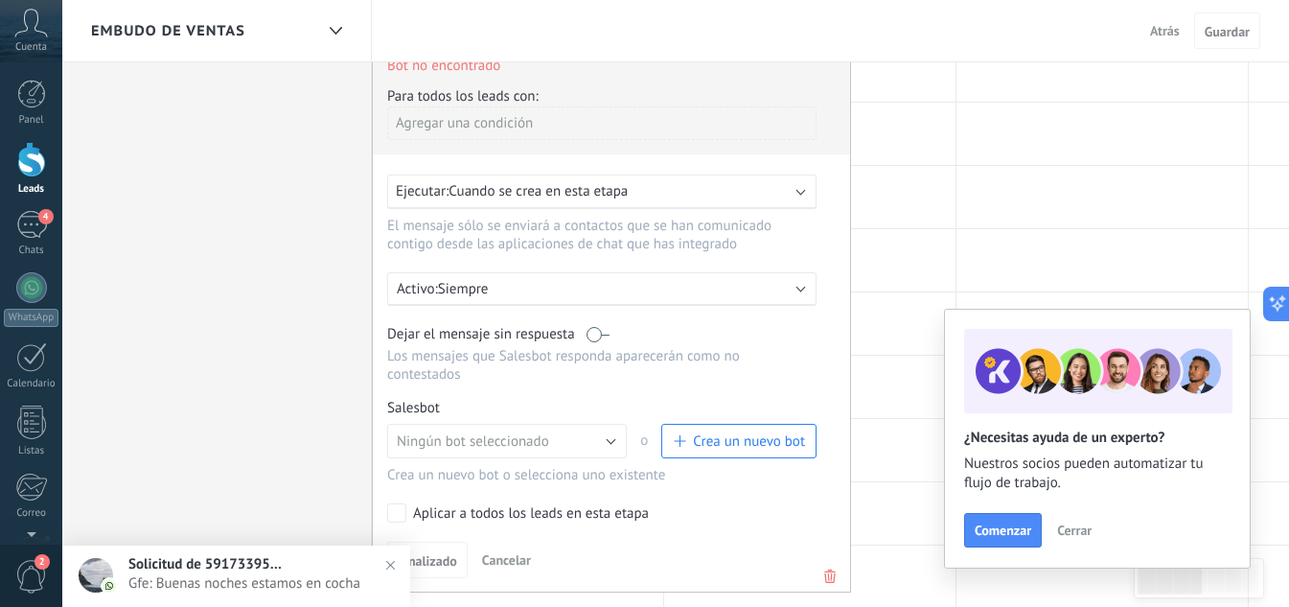
scroll to position [863, 0]
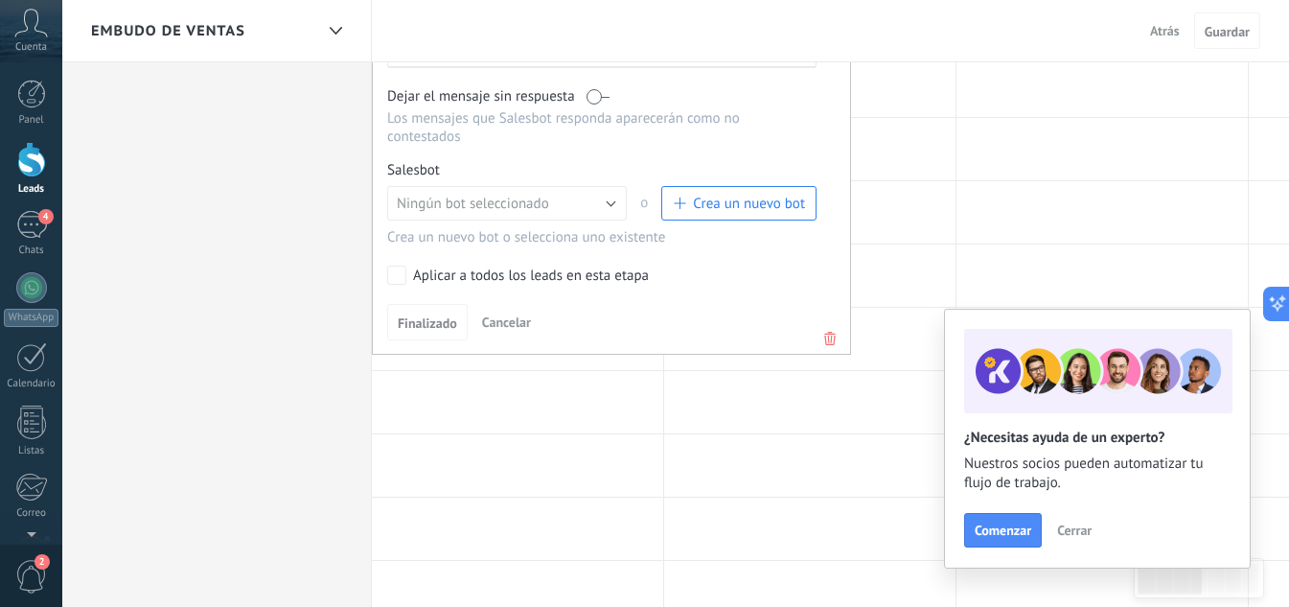
click at [829, 327] on icon at bounding box center [830, 338] width 21 height 23
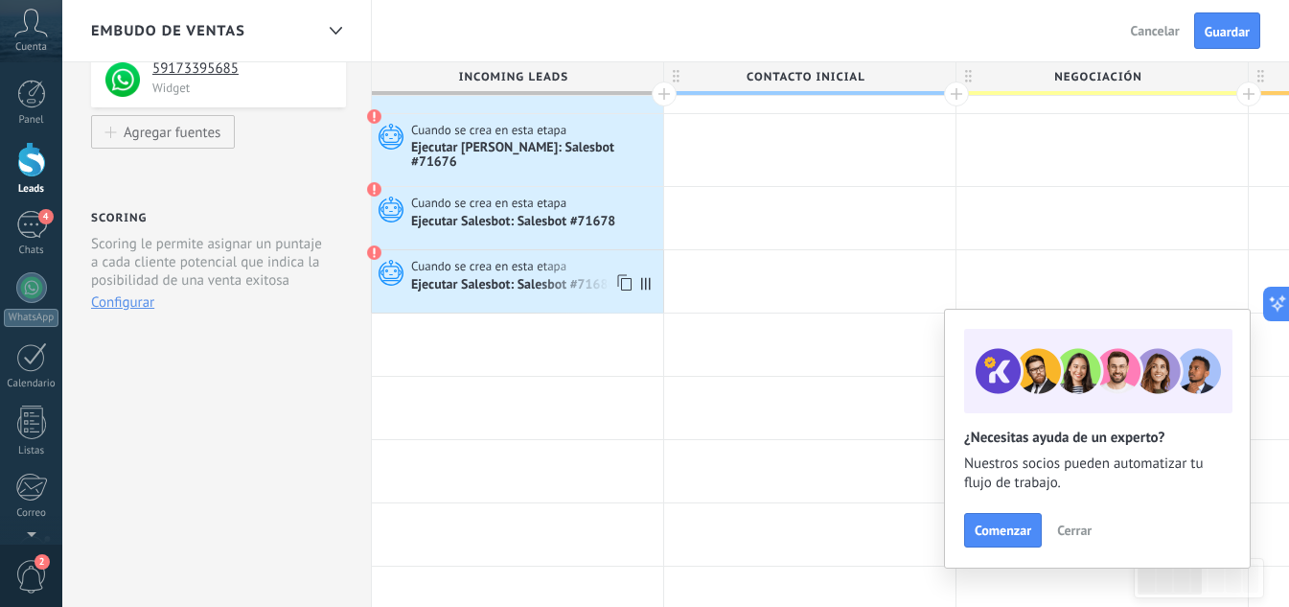
click at [585, 277] on div "Ejecutar Salesbot: Salesbot #71680" at bounding box center [514, 285] width 207 height 17
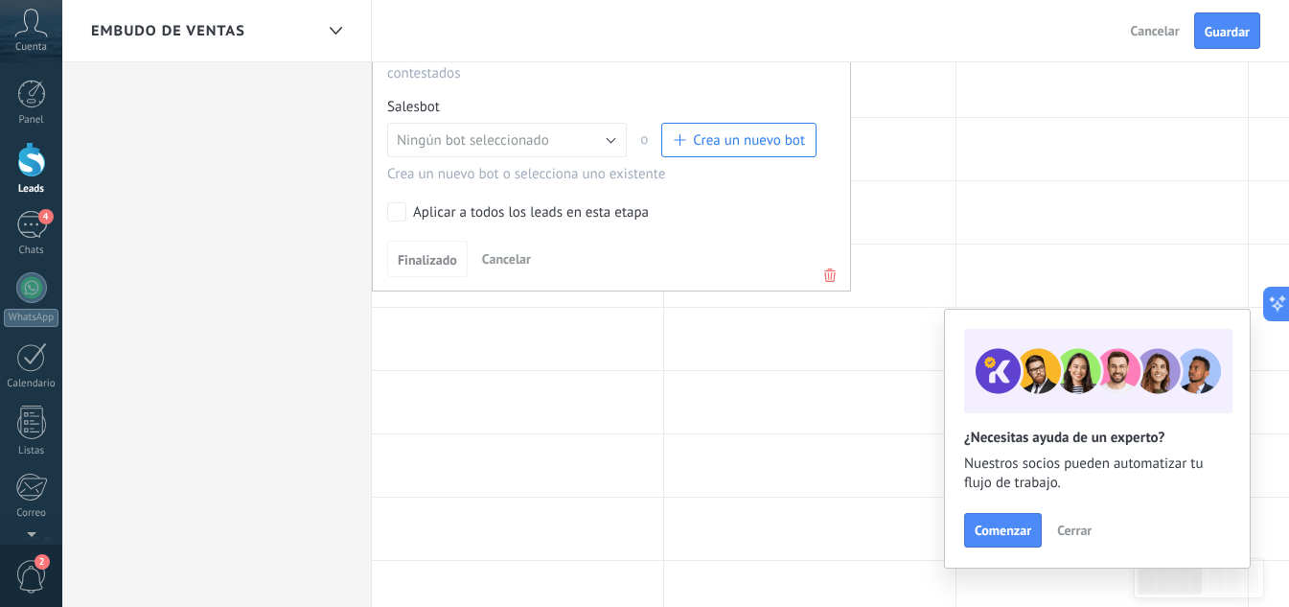
click at [830, 264] on icon at bounding box center [830, 275] width 21 height 23
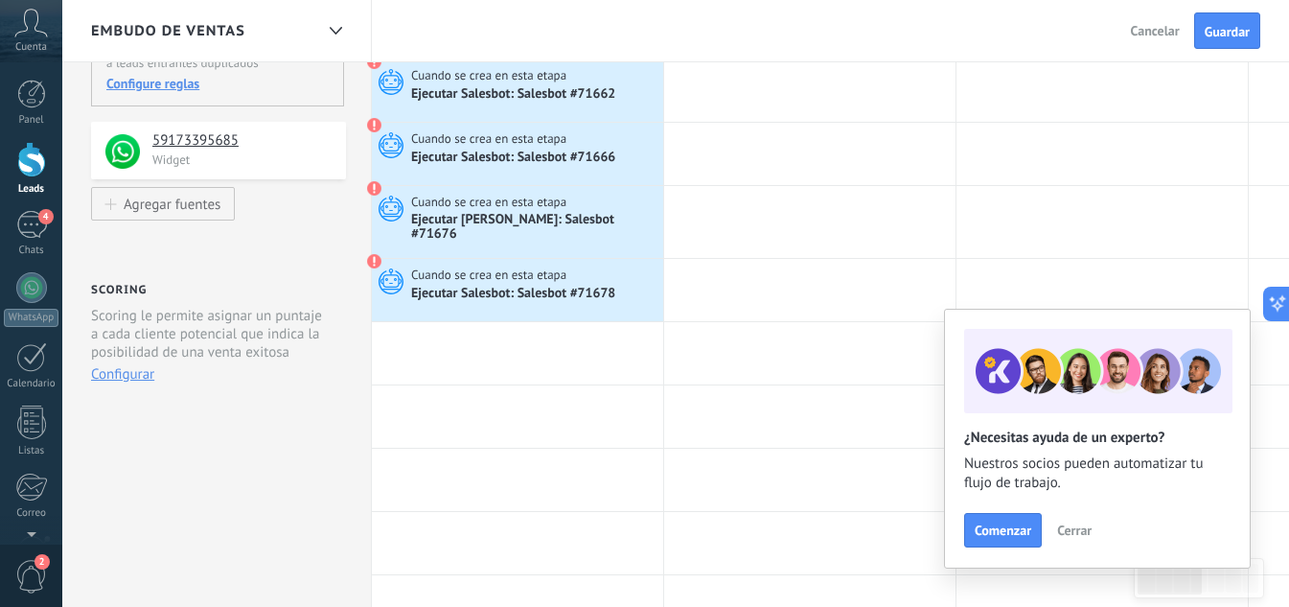
scroll to position [192, 0]
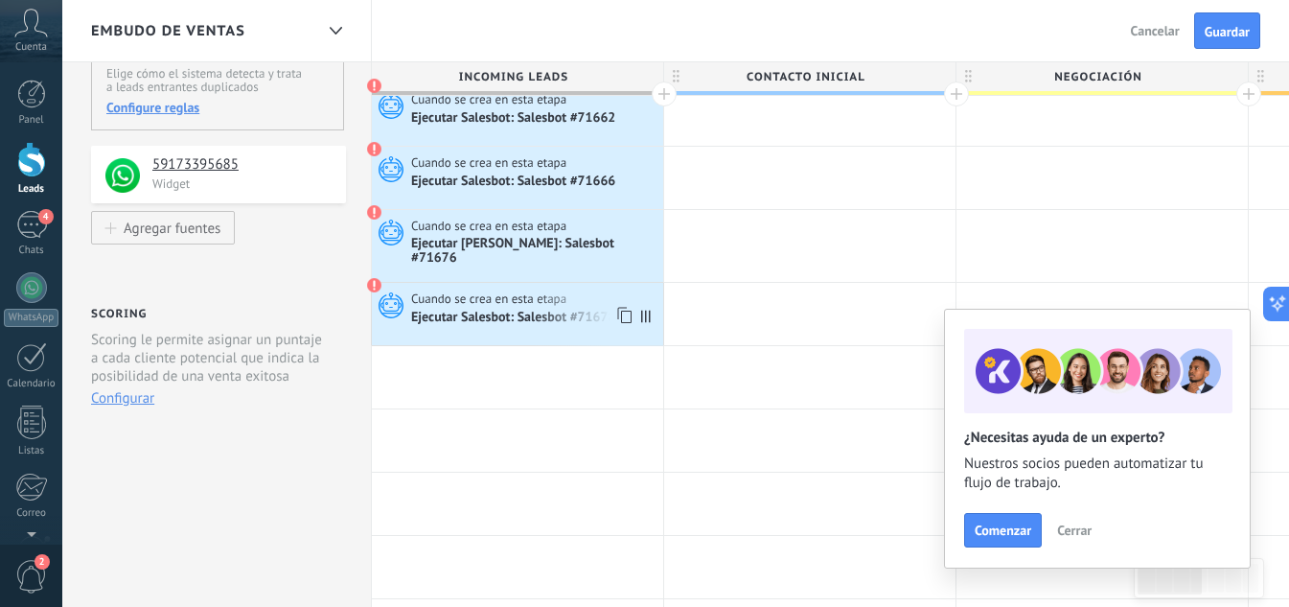
click at [568, 290] on span "Cuando se crea en esta etapa" at bounding box center [490, 298] width 158 height 17
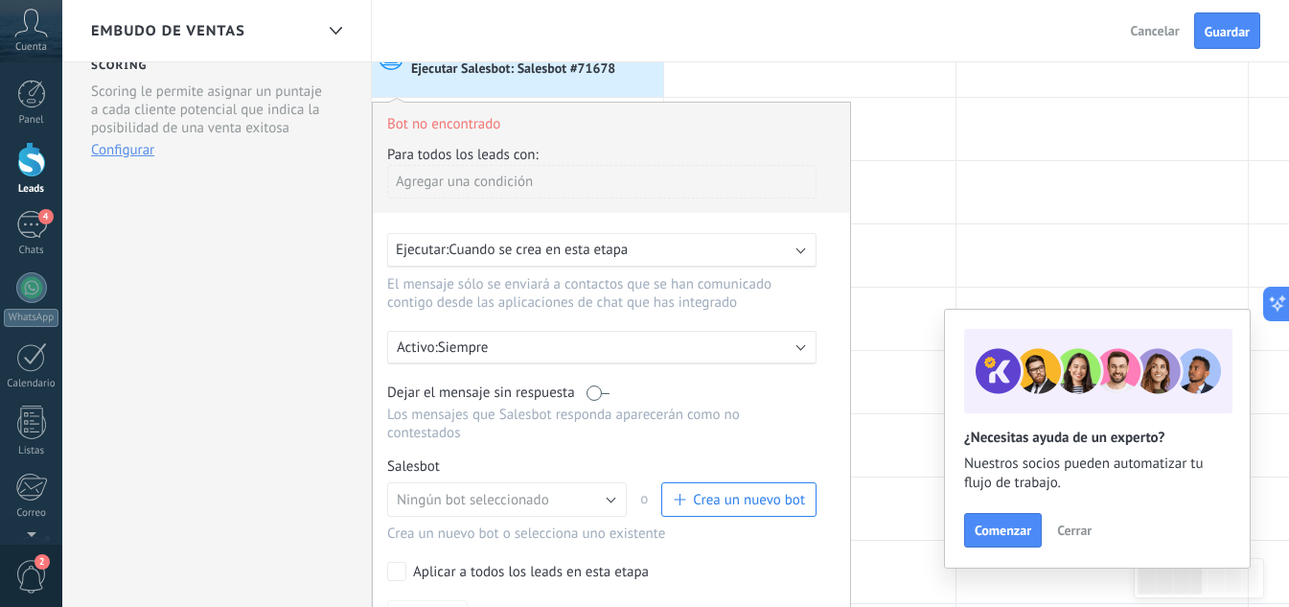
scroll to position [575, 0]
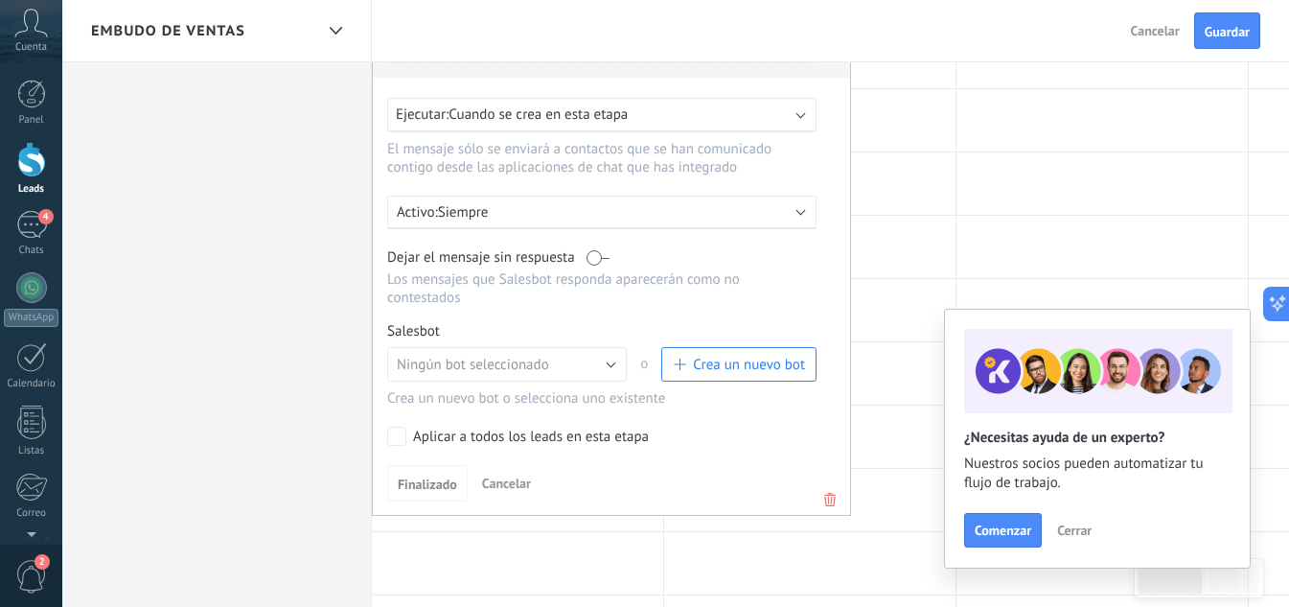
click at [825, 493] on use at bounding box center [830, 499] width 12 height 13
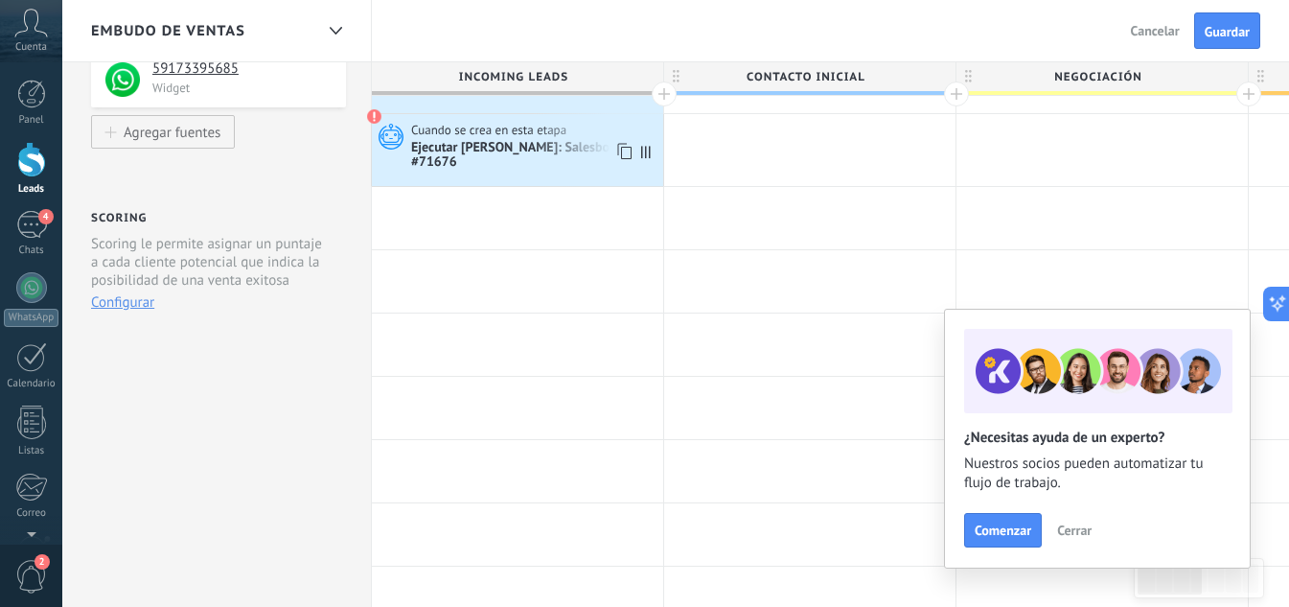
click at [550, 140] on div "Ejecutar Salesbot: Salesbot #71676" at bounding box center [534, 156] width 247 height 33
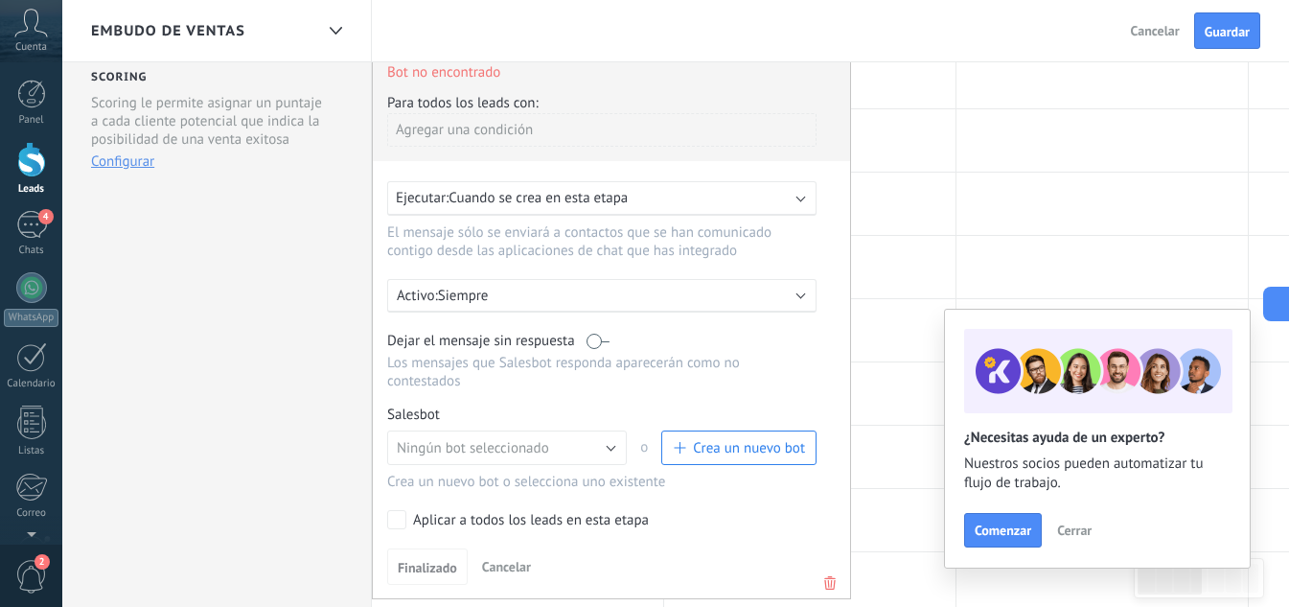
scroll to position [671, 0]
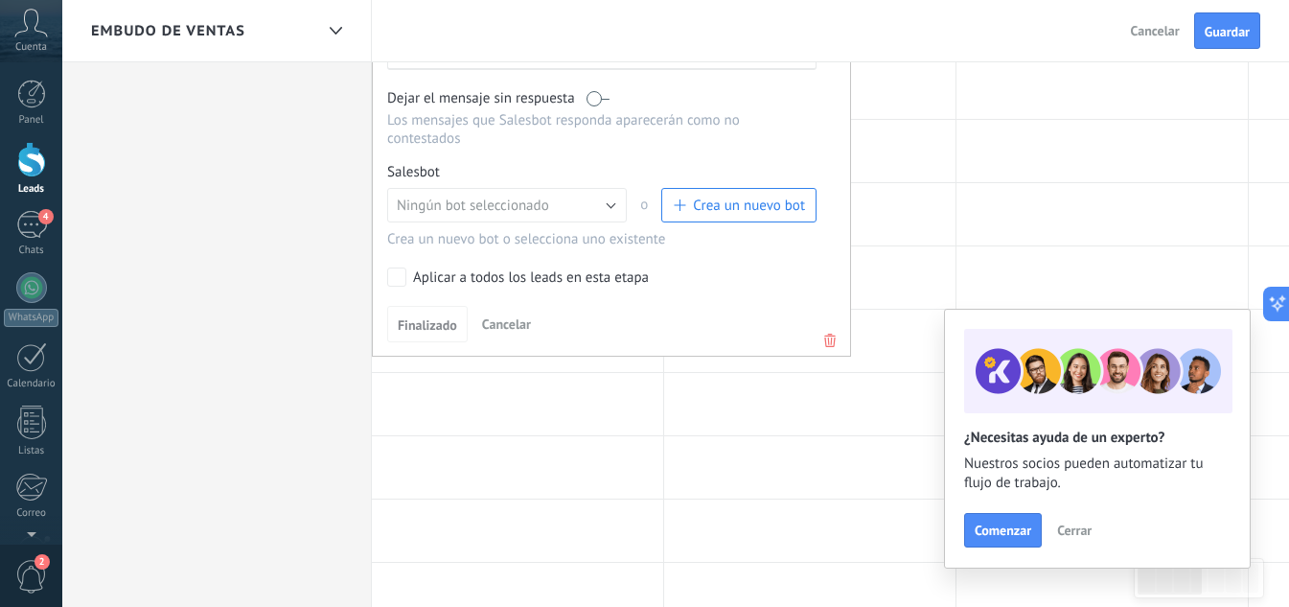
click at [824, 329] on icon at bounding box center [830, 340] width 21 height 23
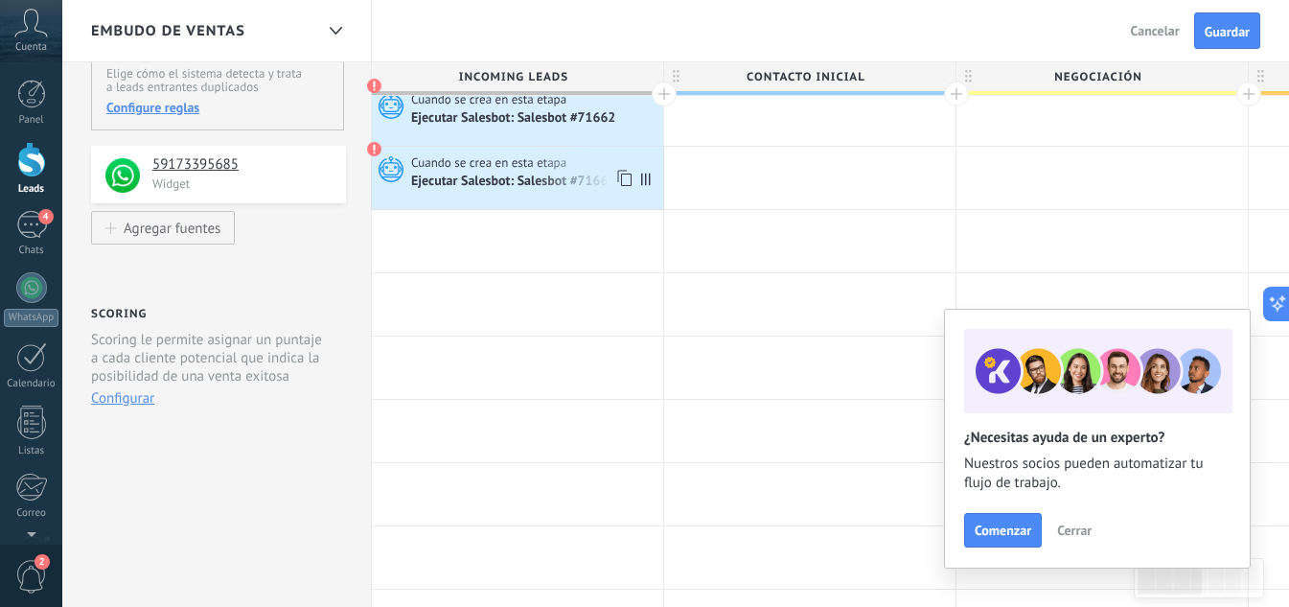
click at [562, 174] on div "Ejecutar Salesbot: Salesbot #71666" at bounding box center [514, 182] width 207 height 17
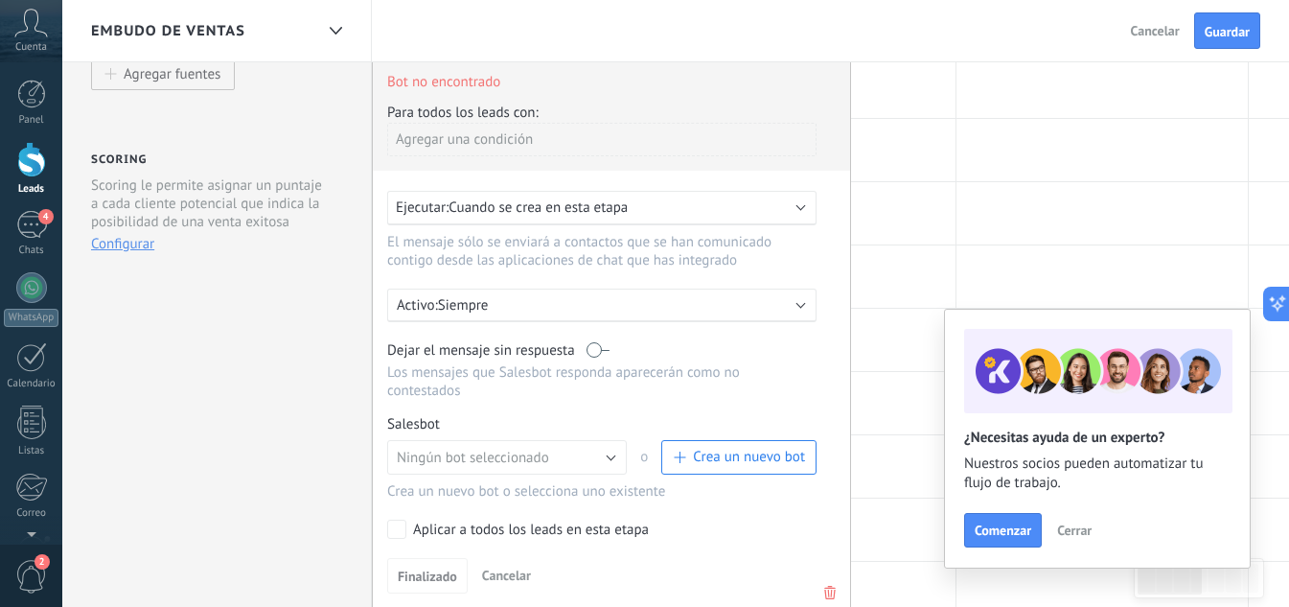
scroll to position [575, 0]
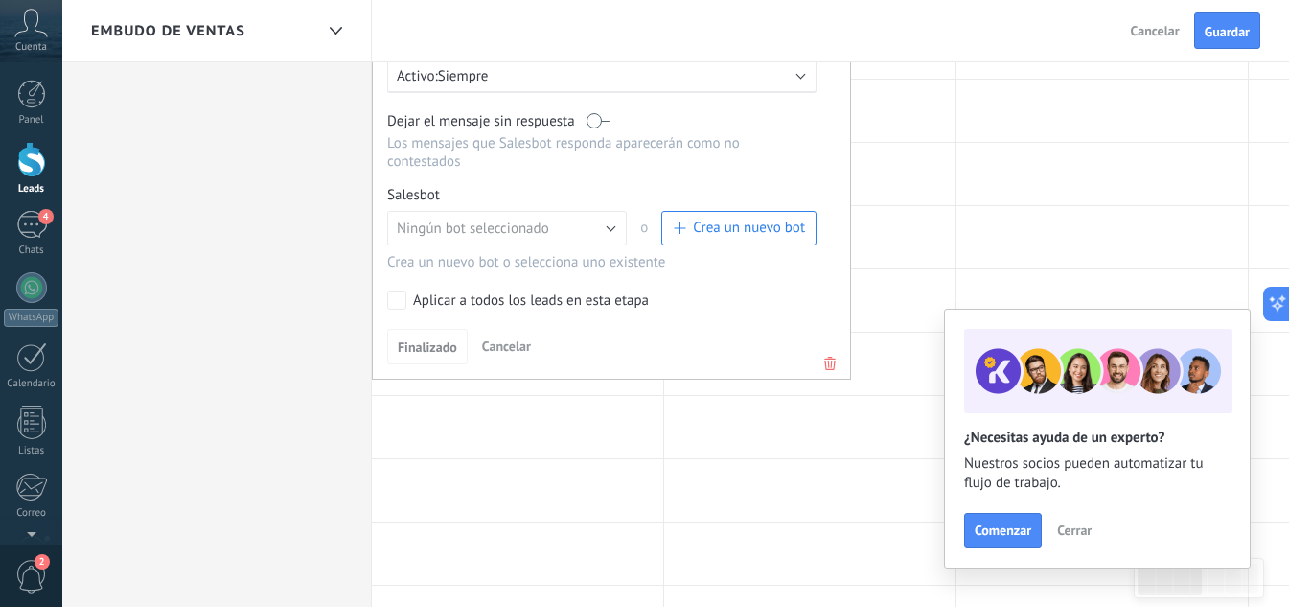
click at [829, 357] on use at bounding box center [830, 363] width 12 height 13
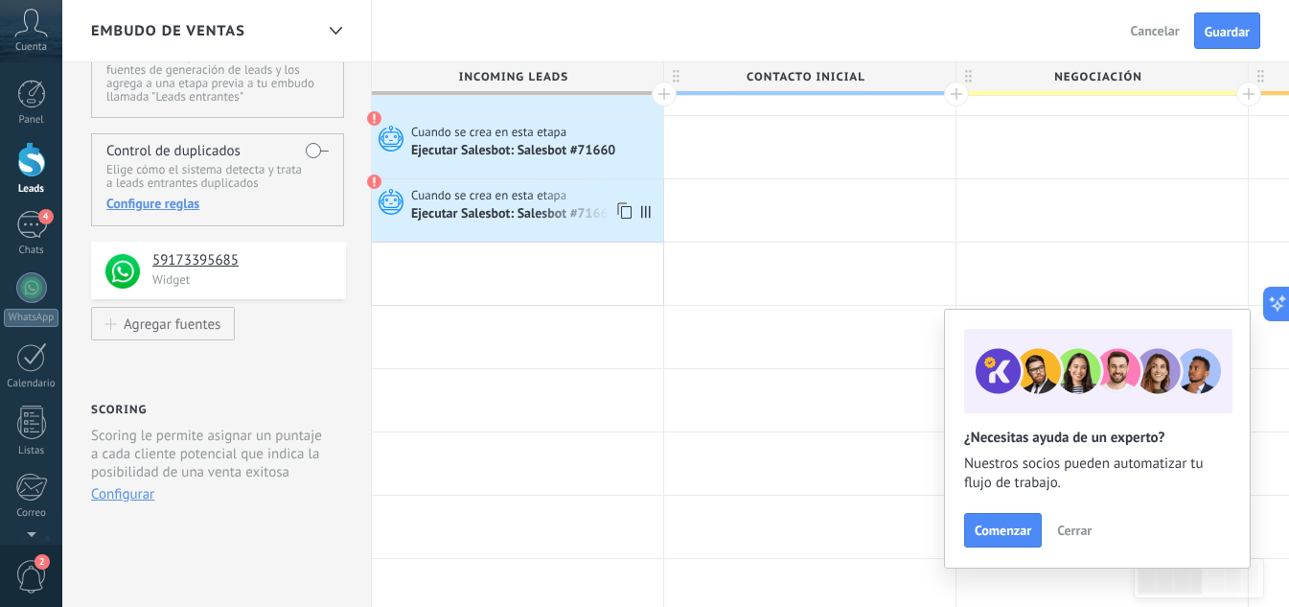
click at [564, 187] on span "Cuando se crea en esta etapa" at bounding box center [490, 195] width 158 height 17
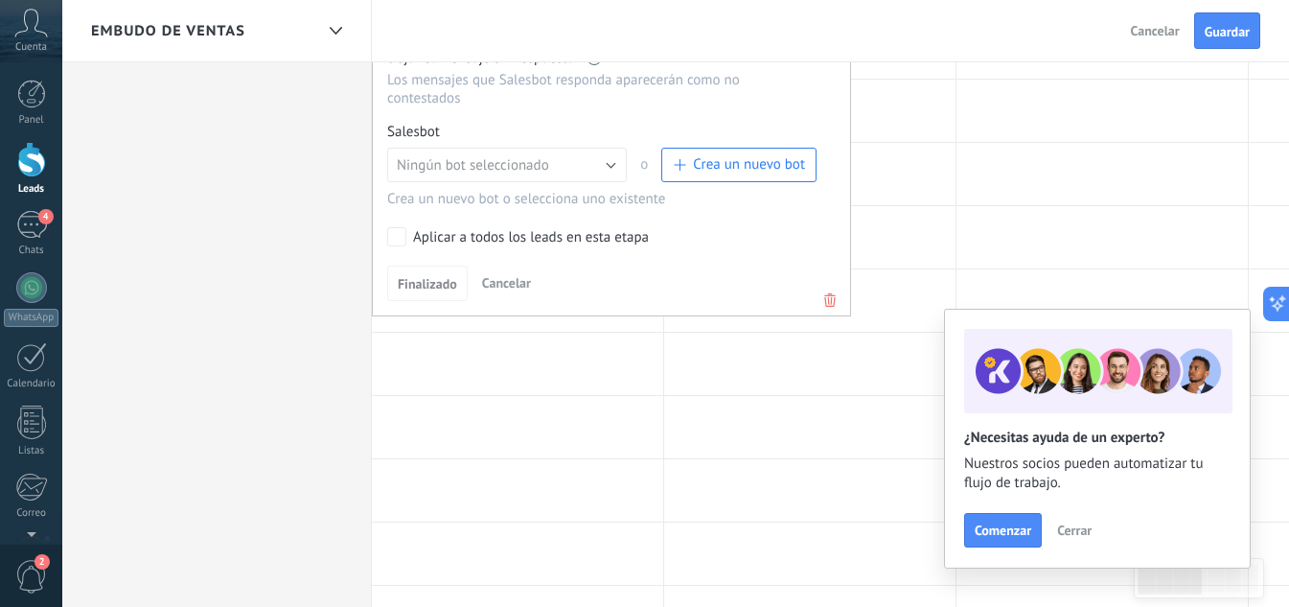
click at [825, 293] on use at bounding box center [830, 299] width 12 height 13
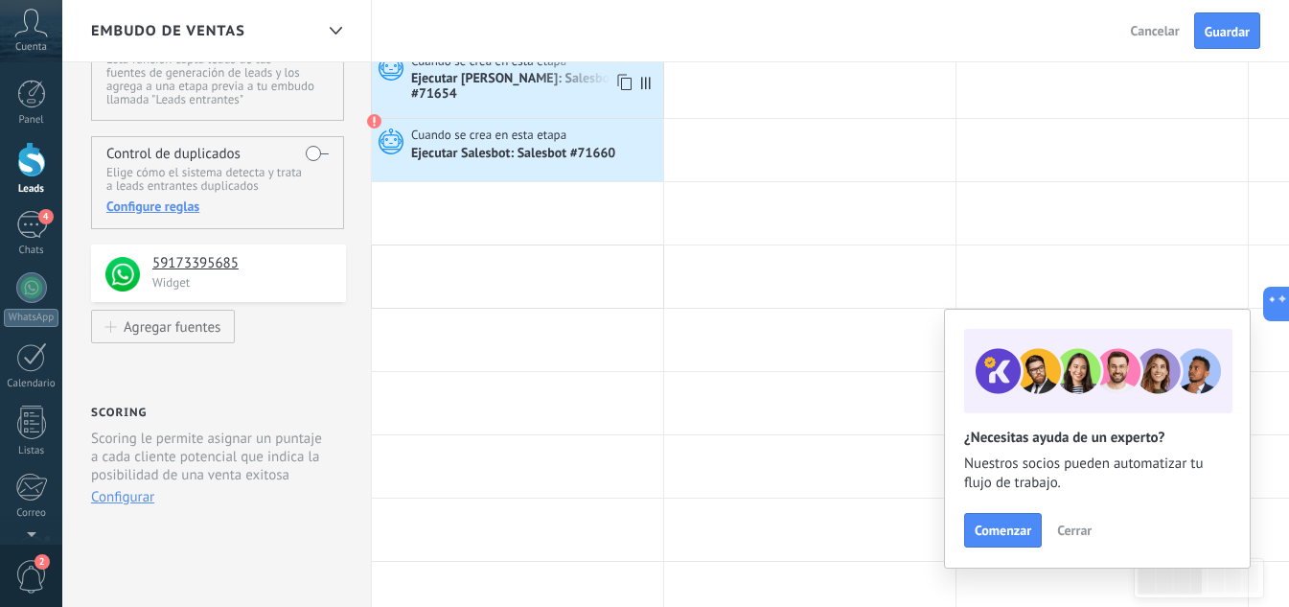
scroll to position [0, 0]
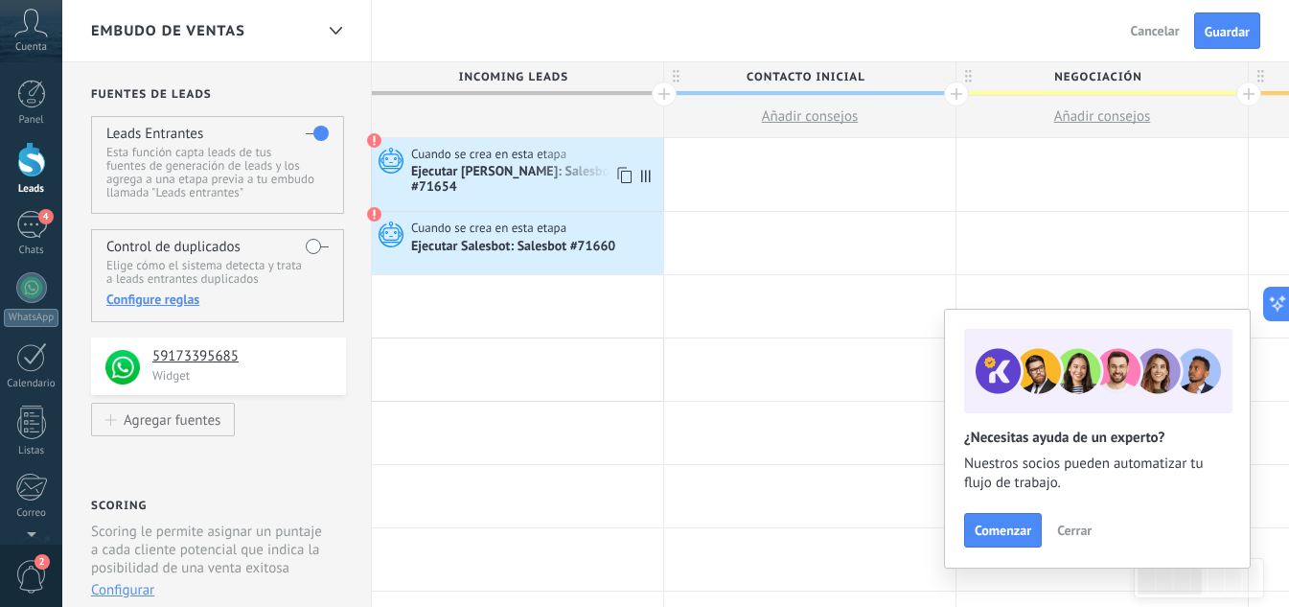
click at [566, 173] on div "Ejecutar Salesbot: Salesbot #71654" at bounding box center [534, 180] width 247 height 33
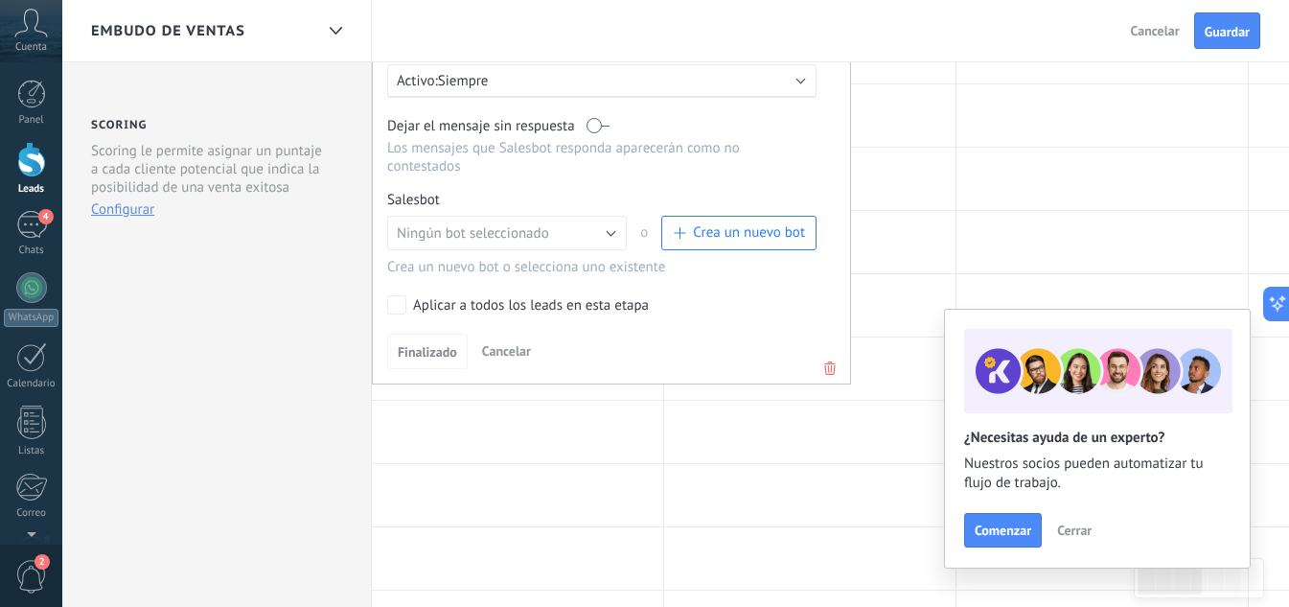
scroll to position [383, 0]
drag, startPoint x: 830, startPoint y: 355, endPoint x: 644, endPoint y: 243, distance: 217.2
click at [827, 355] on icon at bounding box center [830, 365] width 21 height 23
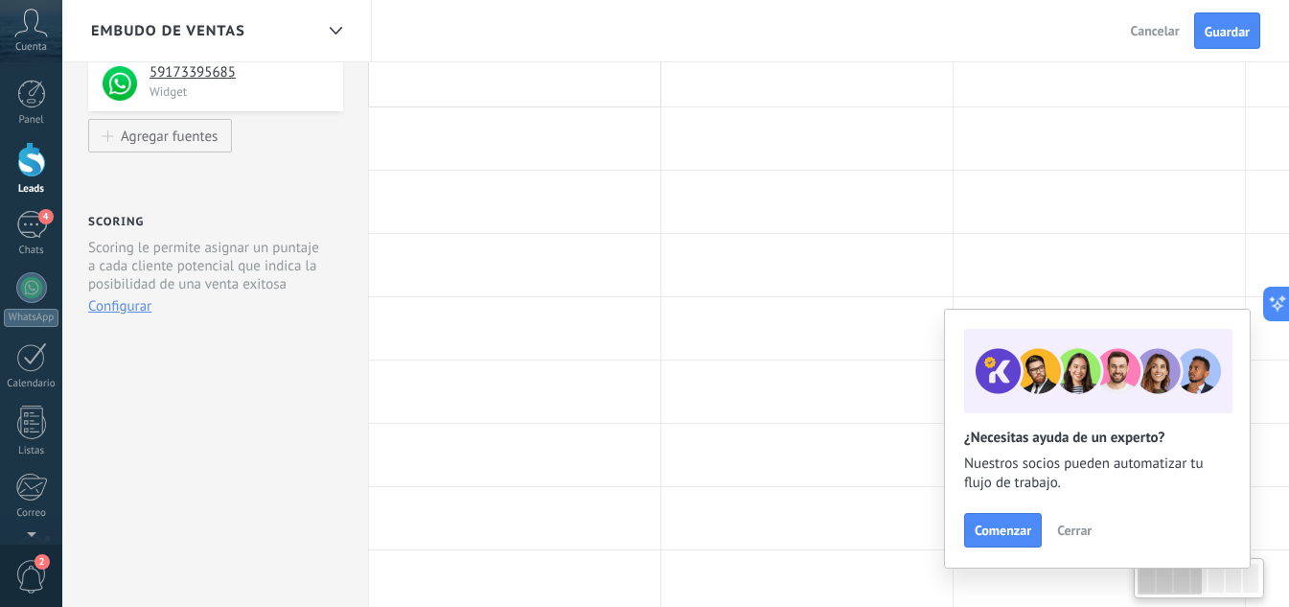
scroll to position [96, 0]
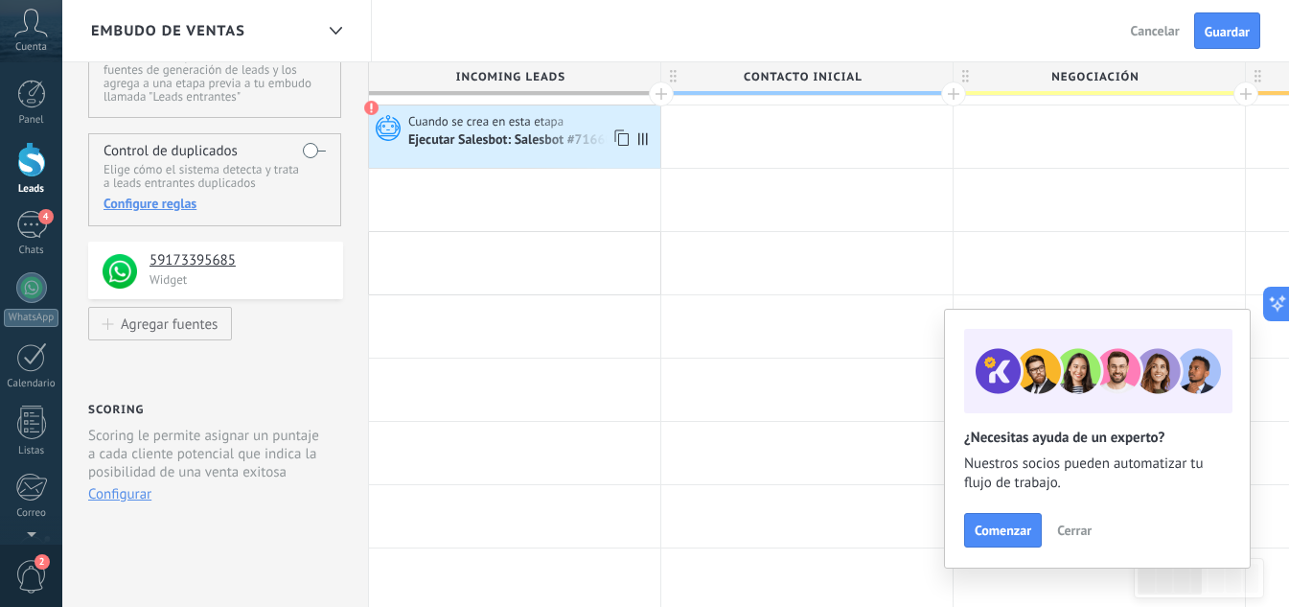
click at [564, 147] on div "Ejecutar Salesbot: Salesbot #71660" at bounding box center [511, 140] width 207 height 17
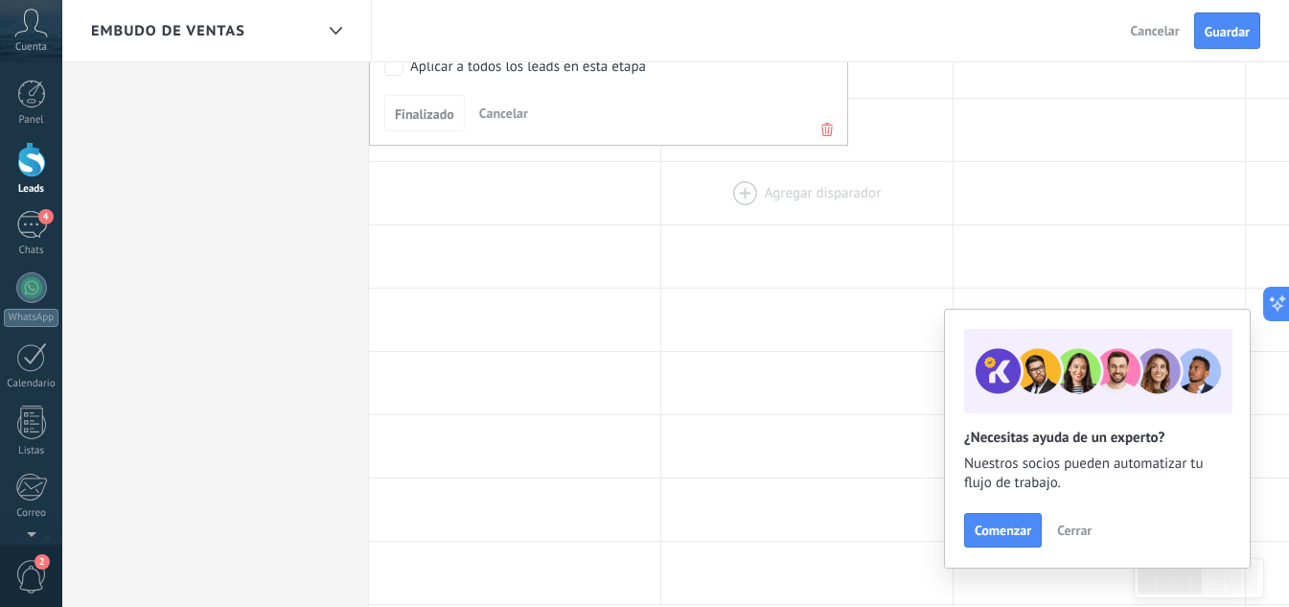
scroll to position [671, 0]
click at [827, 129] on icon at bounding box center [827, 130] width 21 height 23
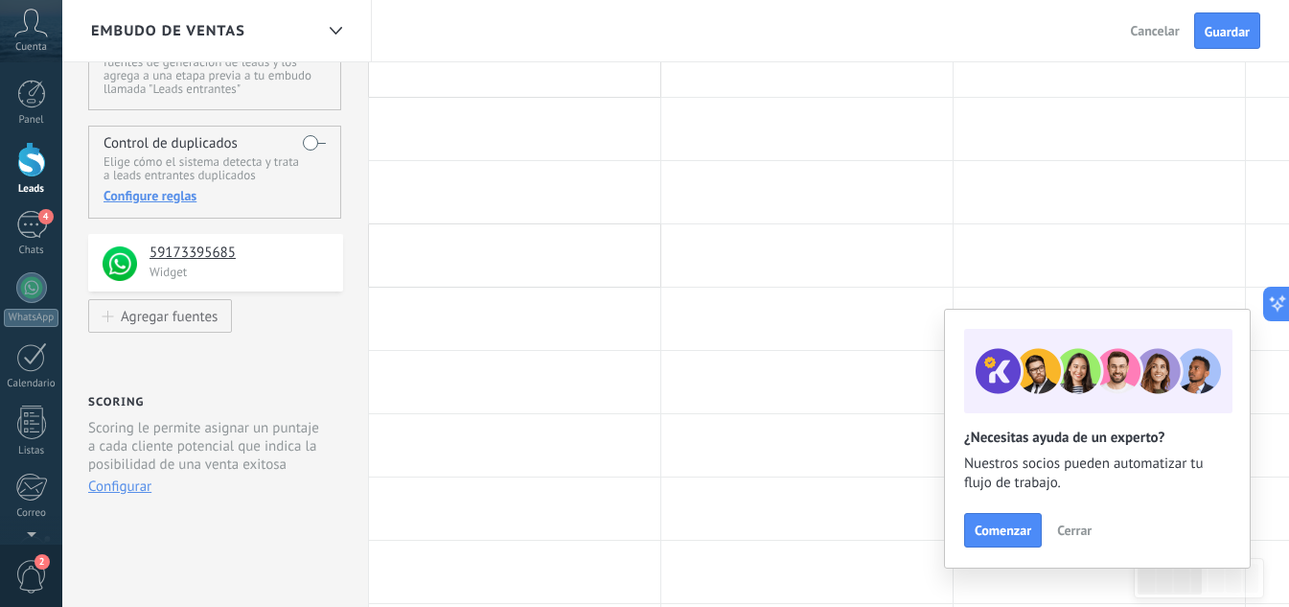
scroll to position [0, 0]
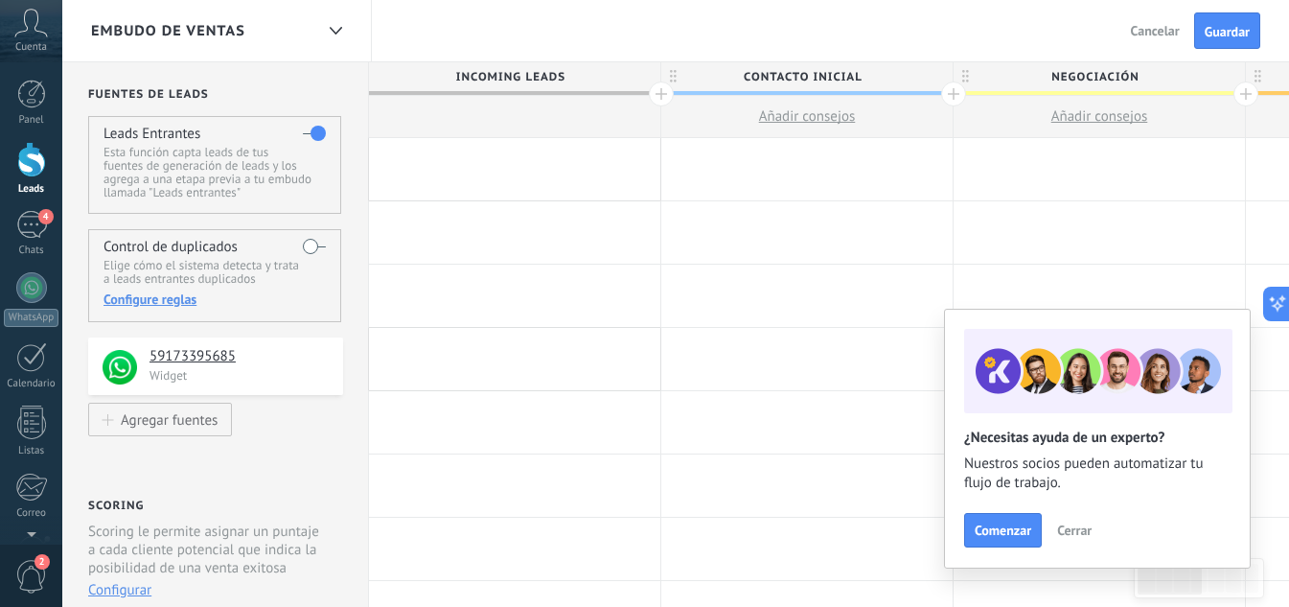
click at [503, 158] on div at bounding box center [514, 169] width 291 height 62
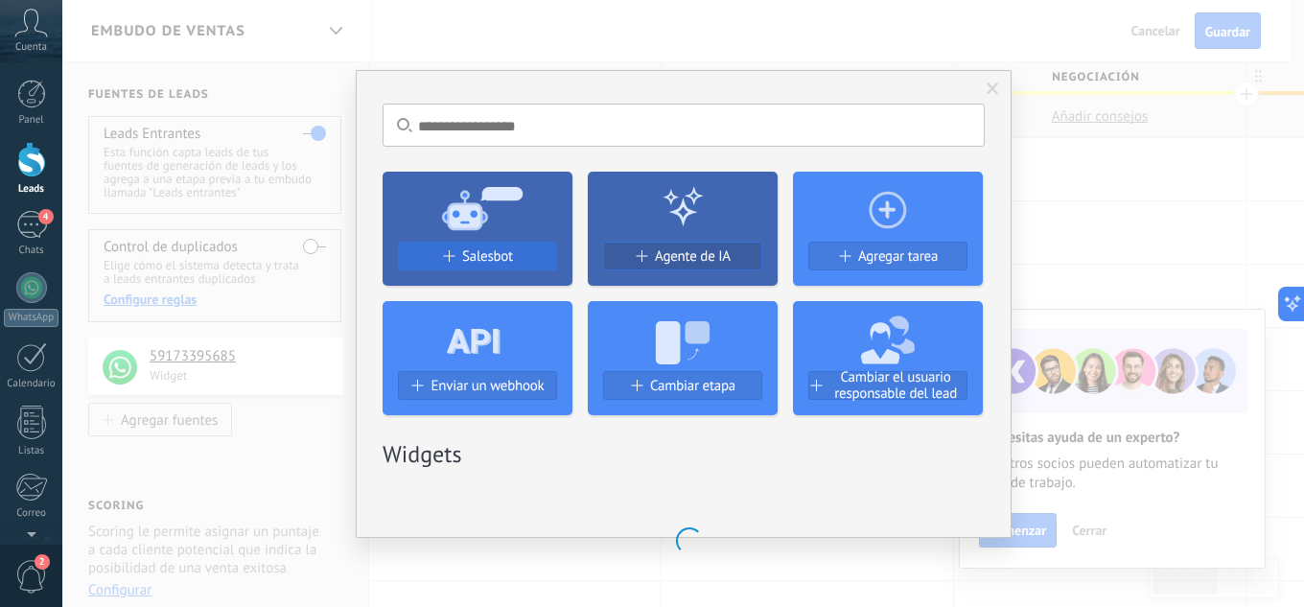
click at [471, 254] on span "Salesbot" at bounding box center [487, 256] width 51 height 16
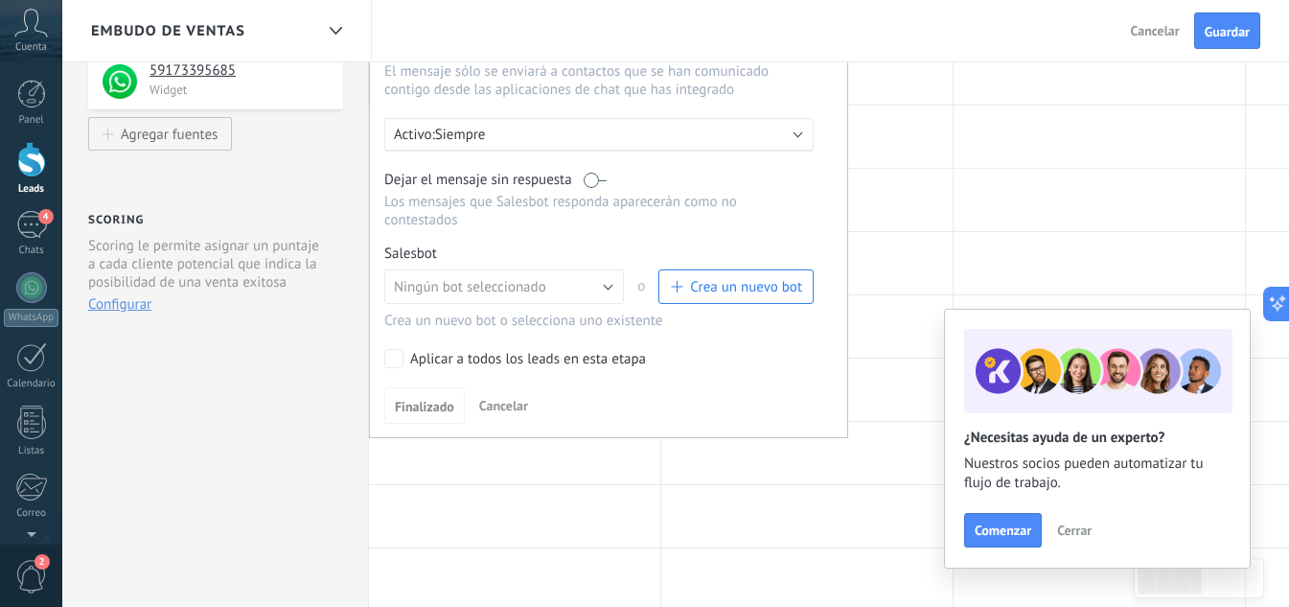
scroll to position [288, 0]
click at [499, 280] on span "Ningún bot seleccionado" at bounding box center [470, 285] width 152 height 18
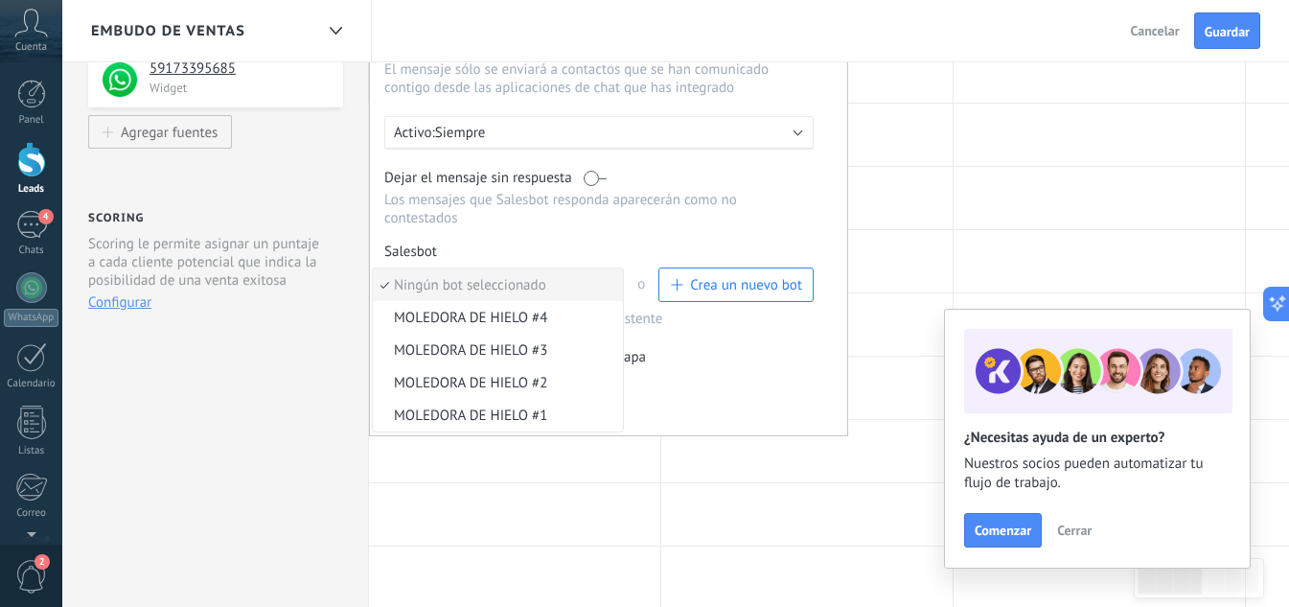
click at [494, 414] on span "MOLEDORA DE HIELO #1" at bounding box center [495, 415] width 244 height 18
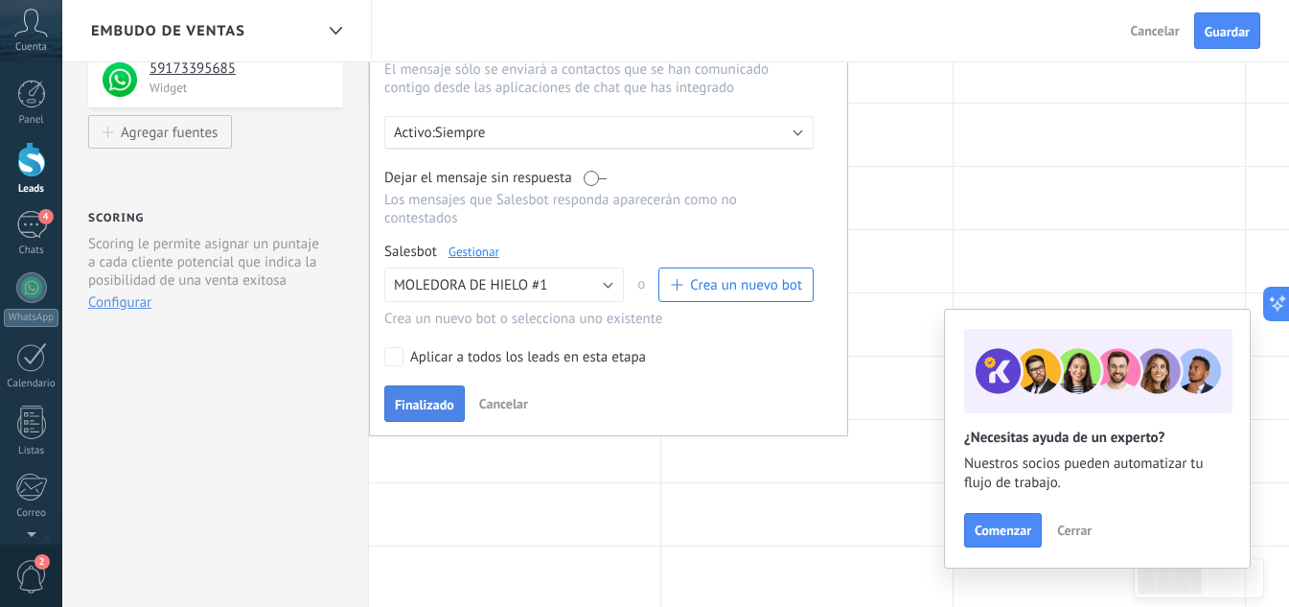
click at [429, 408] on span "Finalizado" at bounding box center [424, 404] width 59 height 13
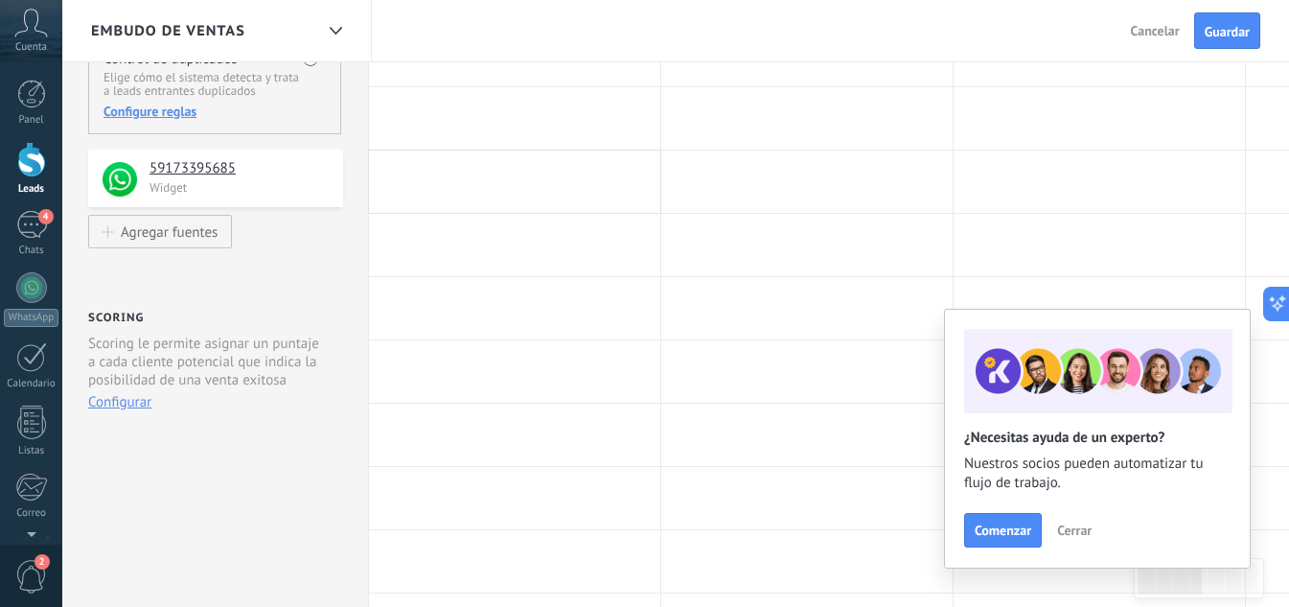
scroll to position [0, 0]
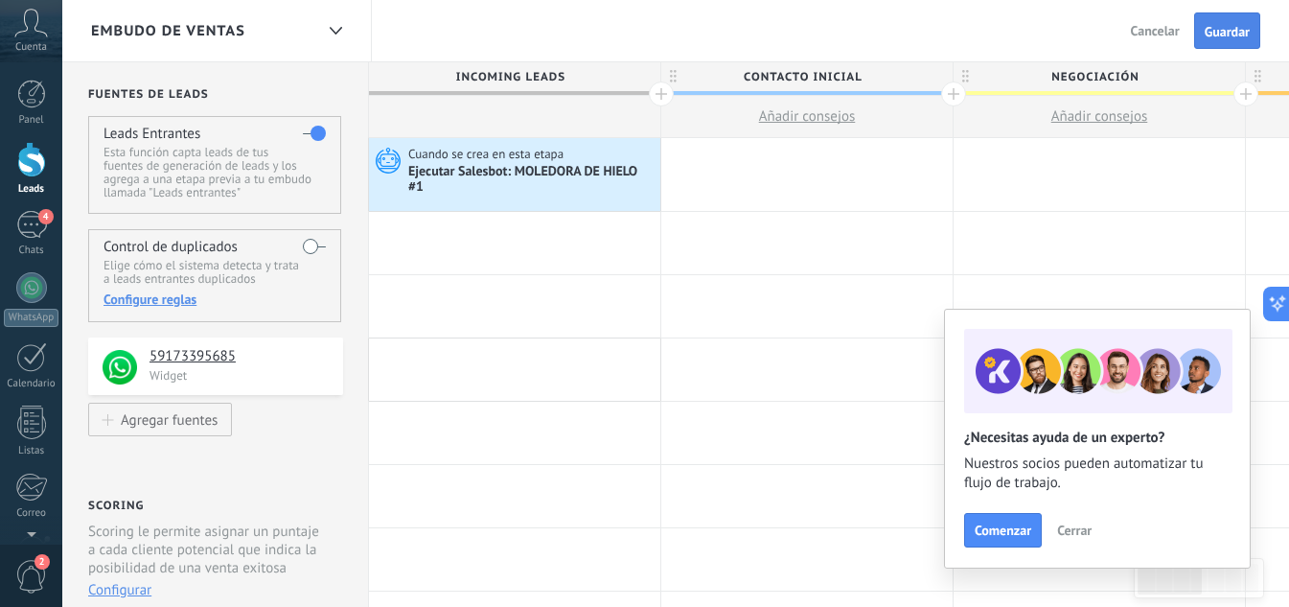
click at [1222, 28] on span "Guardar" at bounding box center [1227, 31] width 45 height 13
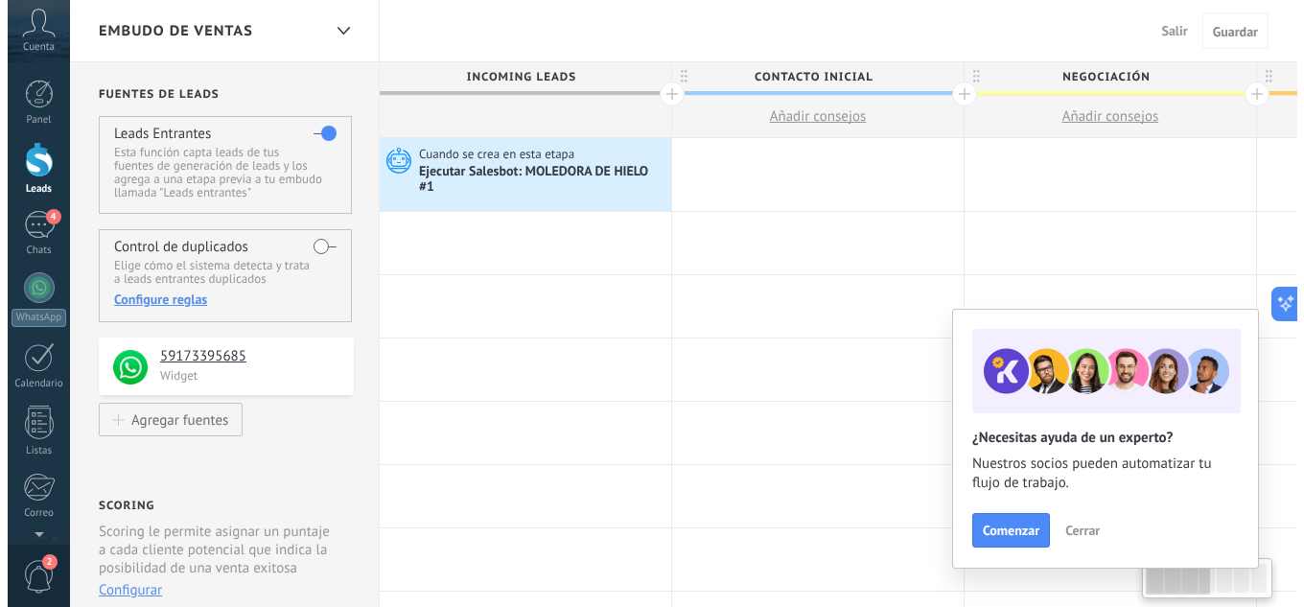
scroll to position [0, 3]
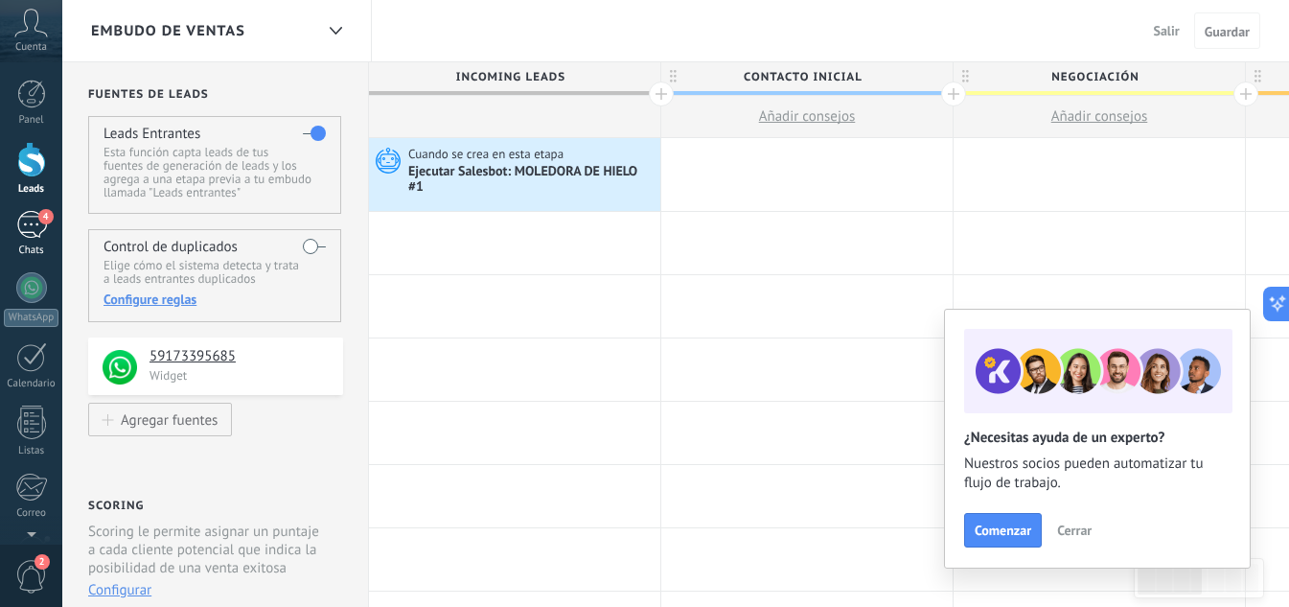
click at [27, 232] on div "4" at bounding box center [31, 225] width 31 height 28
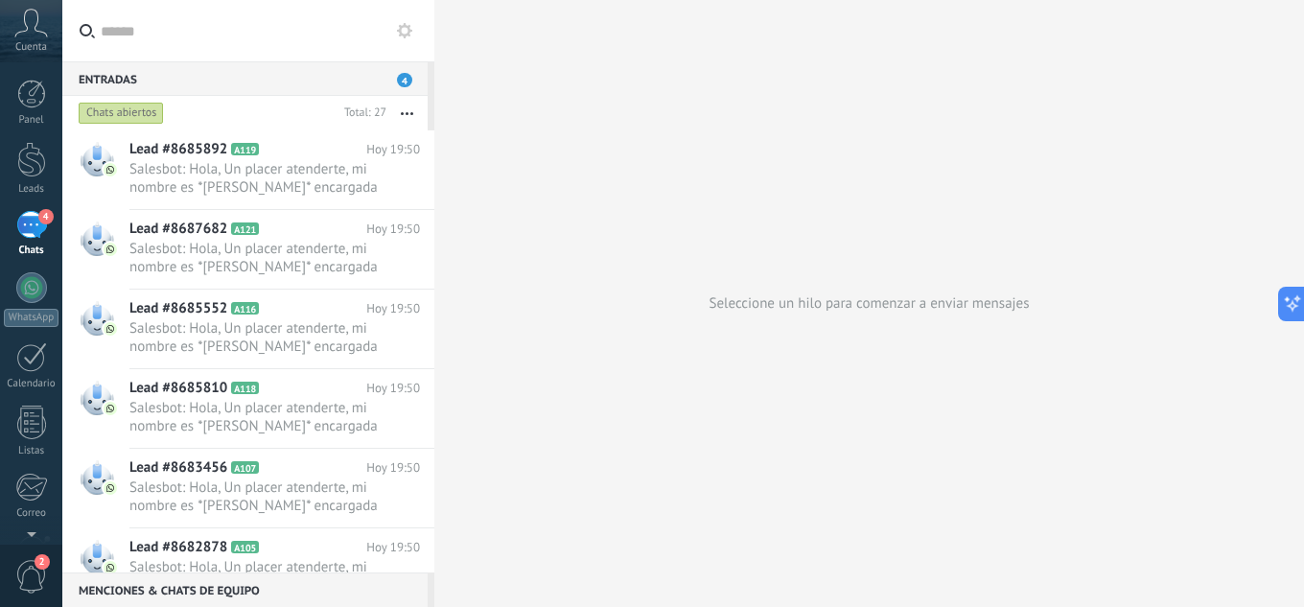
click at [404, 21] on button at bounding box center [404, 30] width 23 height 23
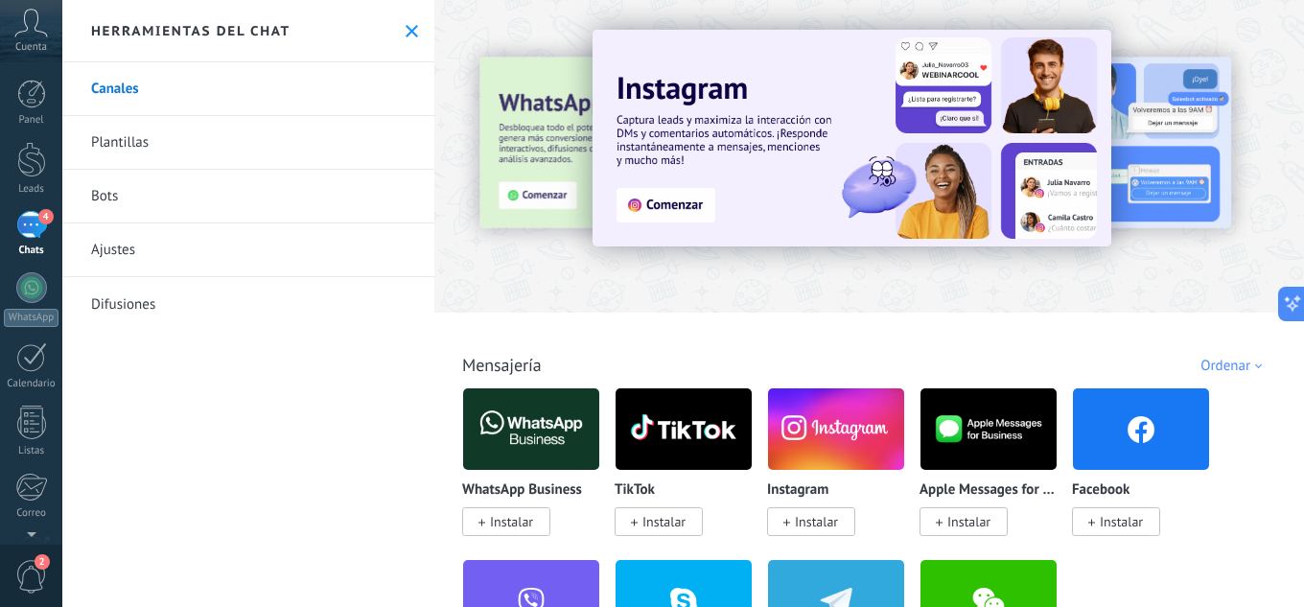
click at [104, 192] on link "Bots" at bounding box center [248, 197] width 372 height 54
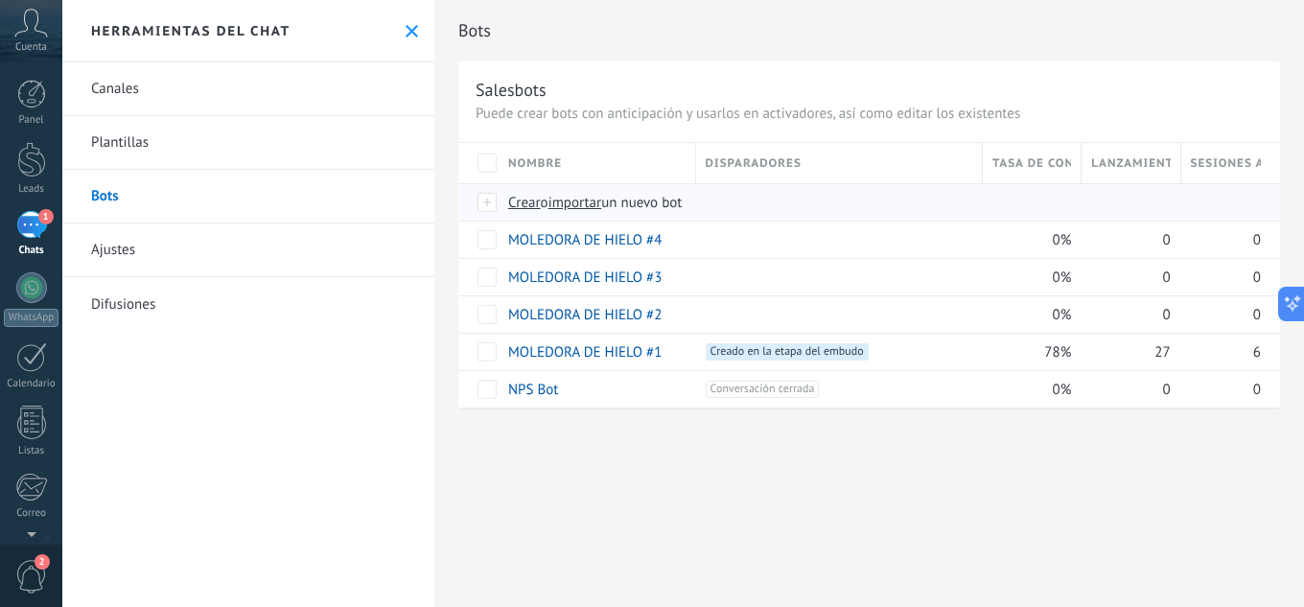
click at [588, 203] on span "importar" at bounding box center [575, 203] width 54 height 18
click at [0, 0] on input "importar un nuevo bot" at bounding box center [0, 0] width 0 height 0
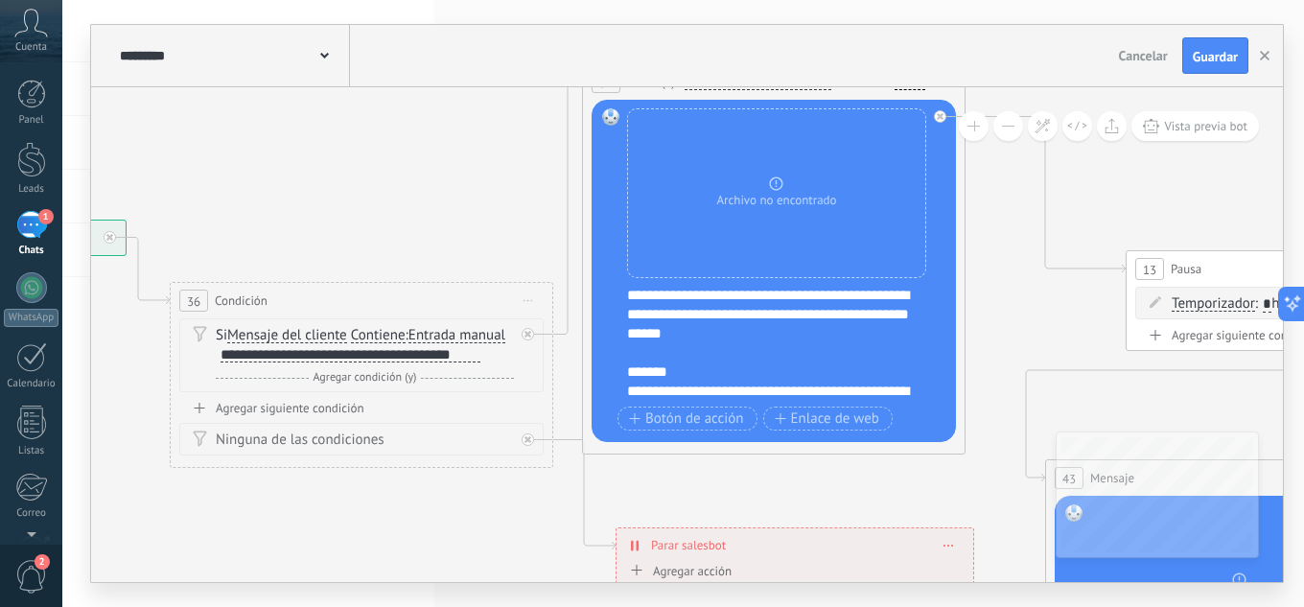
drag, startPoint x: 786, startPoint y: 255, endPoint x: 285, endPoint y: 179, distance: 507.1
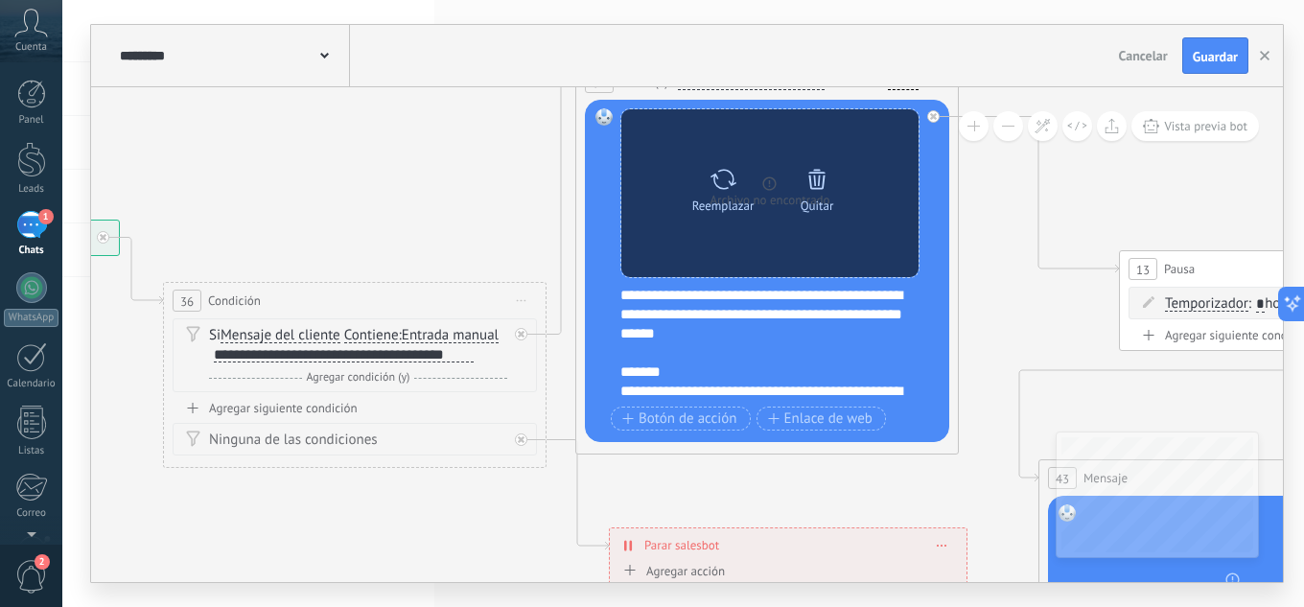
click at [729, 186] on icon at bounding box center [723, 179] width 28 height 27
click input "Subir" at bounding box center [0, 0] width 0 height 0
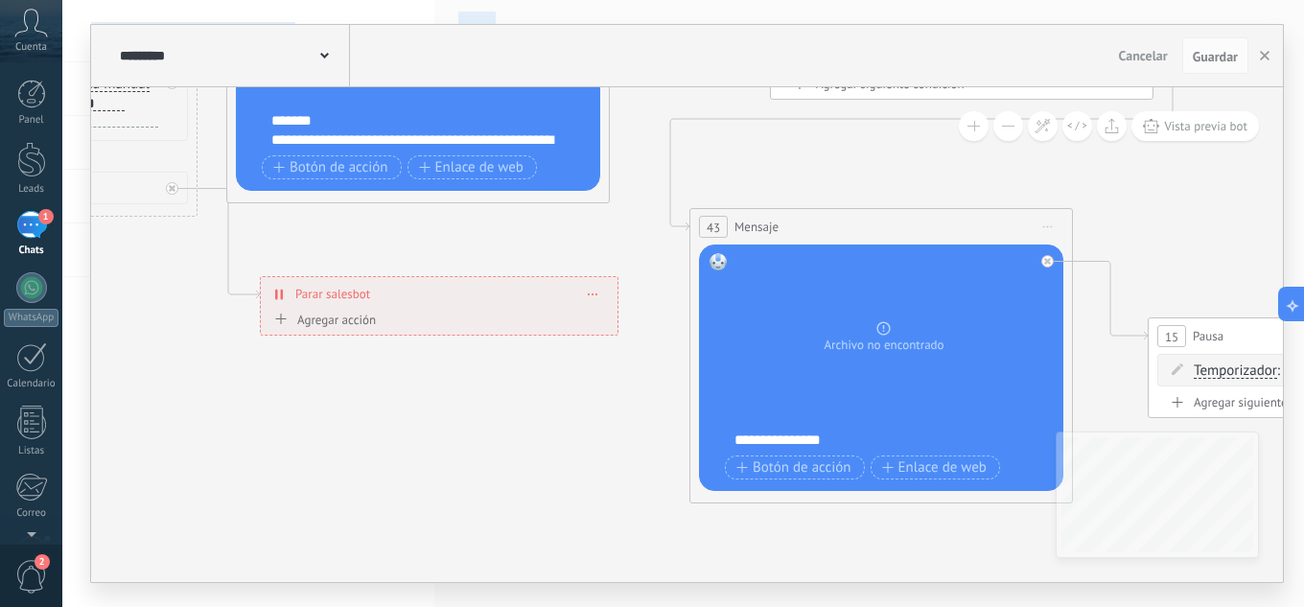
drag, startPoint x: 1003, startPoint y: 257, endPoint x: 590, endPoint y: -65, distance: 523.9
click at [590, 0] on html ".abccls-1,.abccls-2{fill-rule:evenodd}.abccls-2{fill:#fff} .abfcls-1{fill:none}…" at bounding box center [652, 303] width 1304 height 607
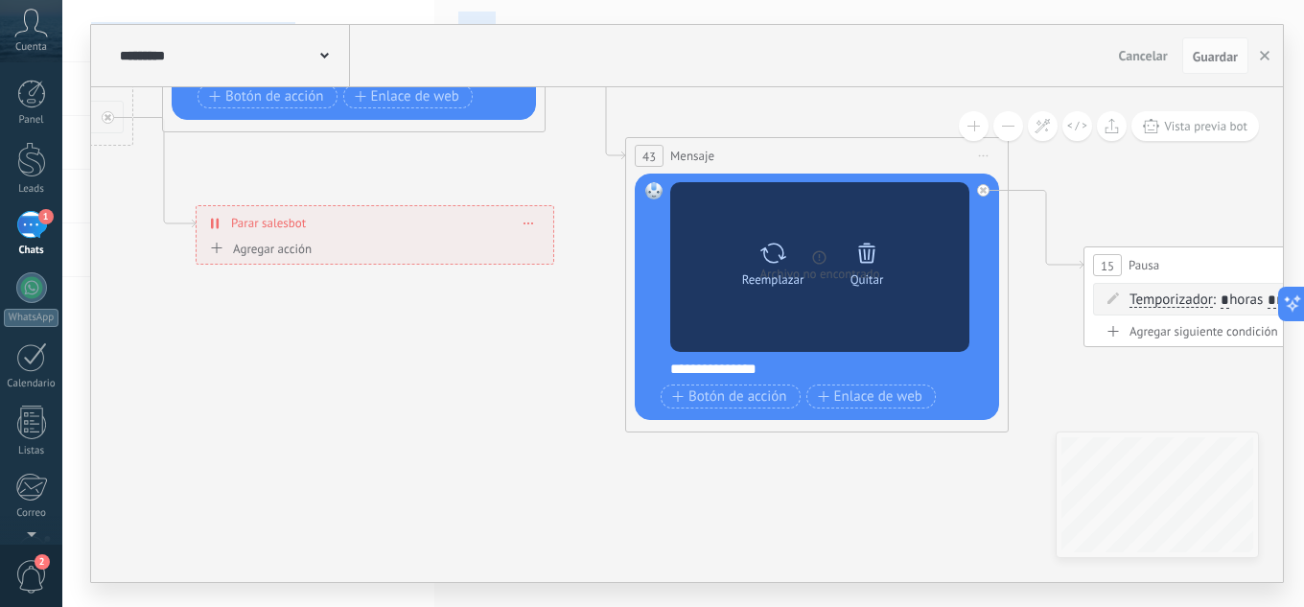
click at [772, 270] on div at bounding box center [773, 253] width 28 height 38
click input "Subir" at bounding box center [0, 0] width 0 height 0
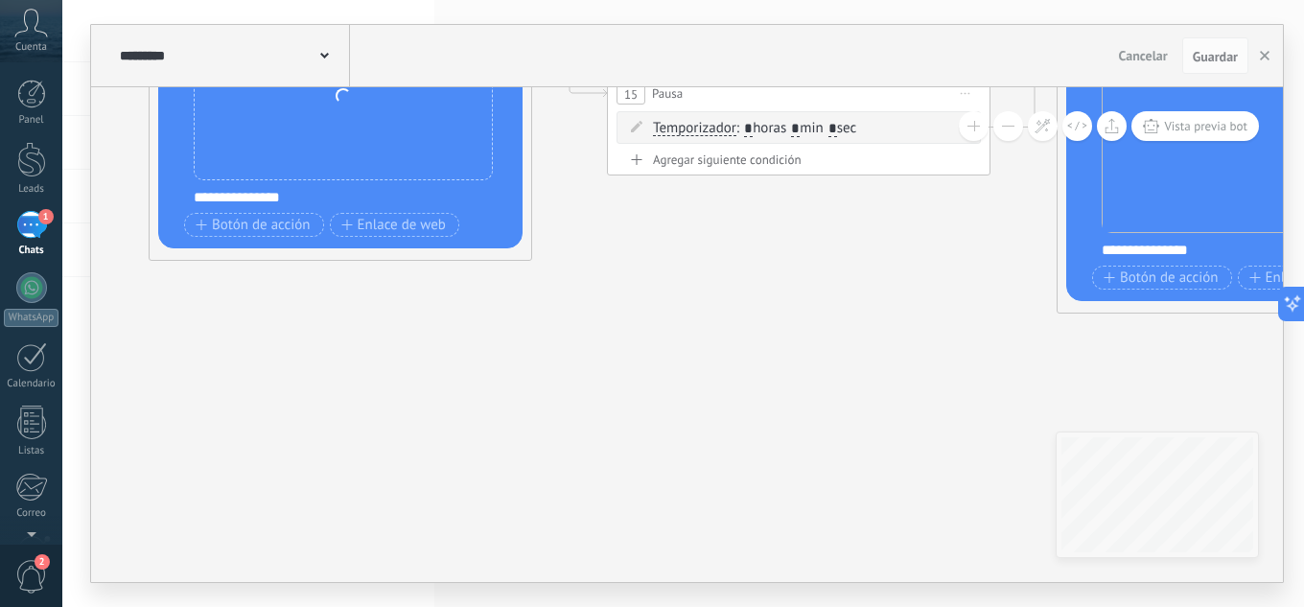
drag, startPoint x: 1070, startPoint y: 346, endPoint x: 473, endPoint y: 158, distance: 626.1
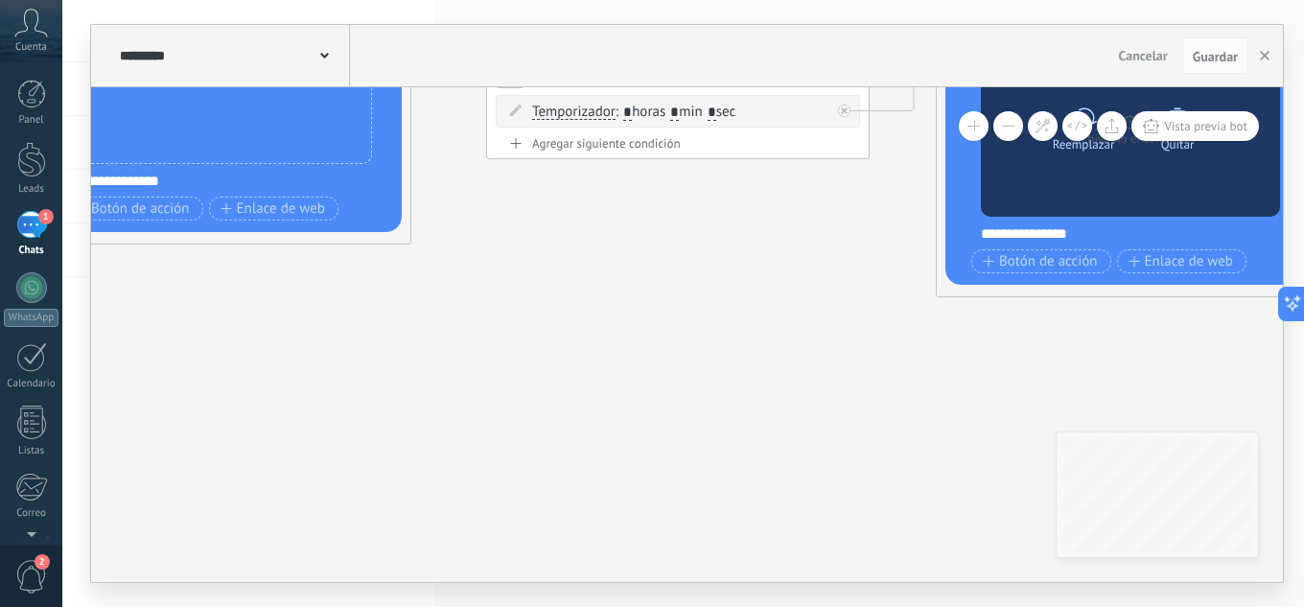
click at [1085, 151] on div "Reemplazar" at bounding box center [1084, 144] width 62 height 14
click input "Subir" at bounding box center [0, 0] width 0 height 0
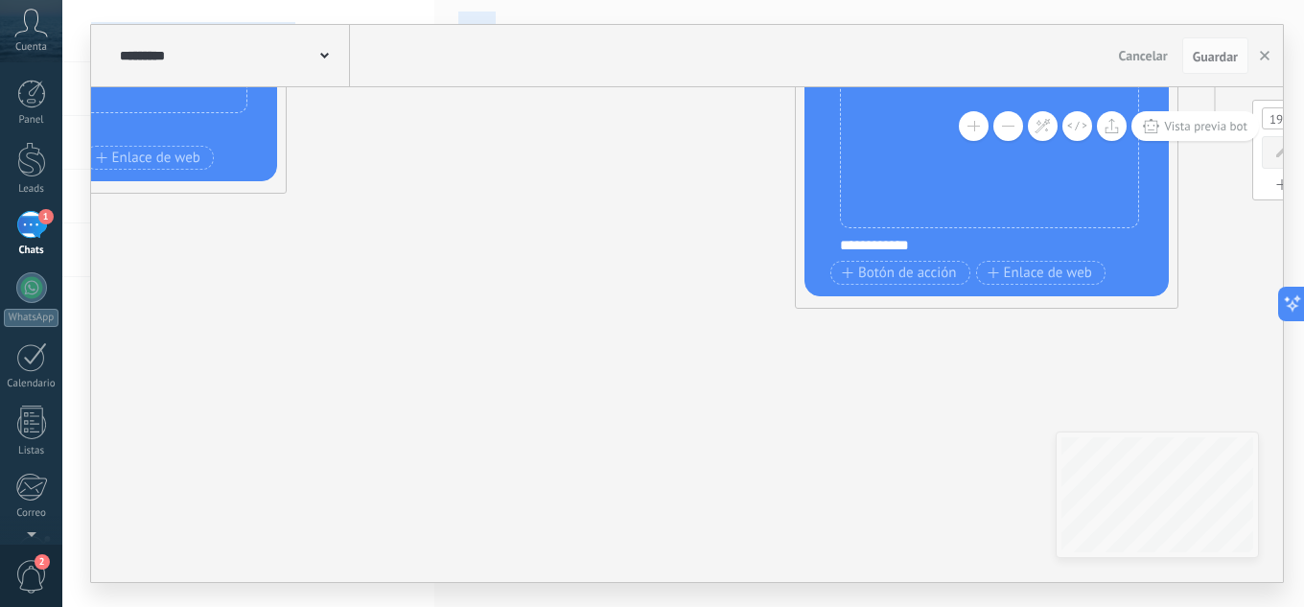
drag, startPoint x: 1035, startPoint y: 361, endPoint x: 0, endPoint y: 259, distance: 1040.4
click at [0, 259] on body ".abccls-1,.abccls-2{fill-rule:evenodd}.abccls-2{fill:#fff} .abfcls-1{fill:none}…" at bounding box center [652, 303] width 1304 height 607
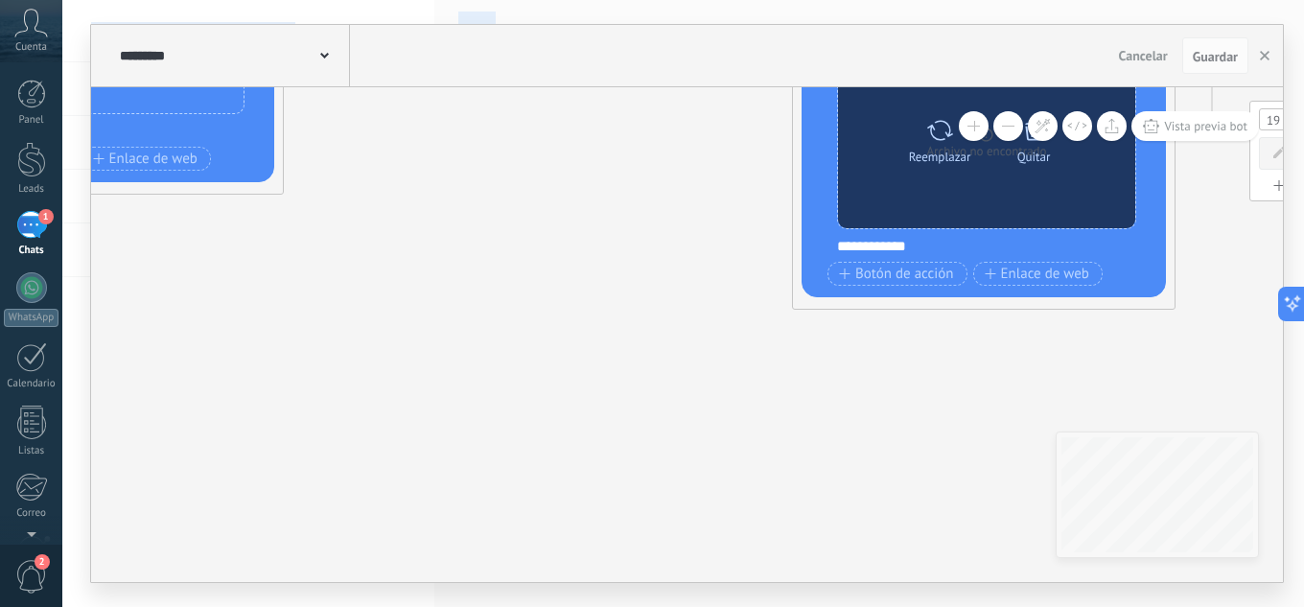
click at [912, 142] on div "Reemplazar" at bounding box center [939, 137] width 81 height 53
click input "Subir" at bounding box center [0, 0] width 0 height 0
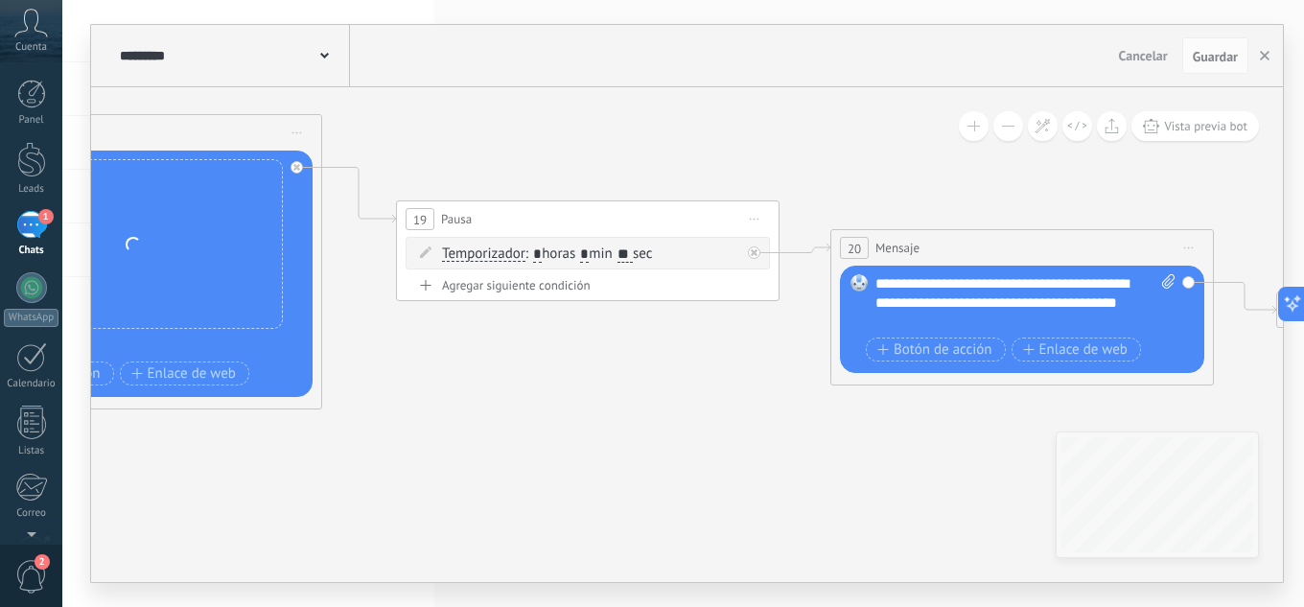
drag, startPoint x: 855, startPoint y: 366, endPoint x: 153, endPoint y: 466, distance: 708.8
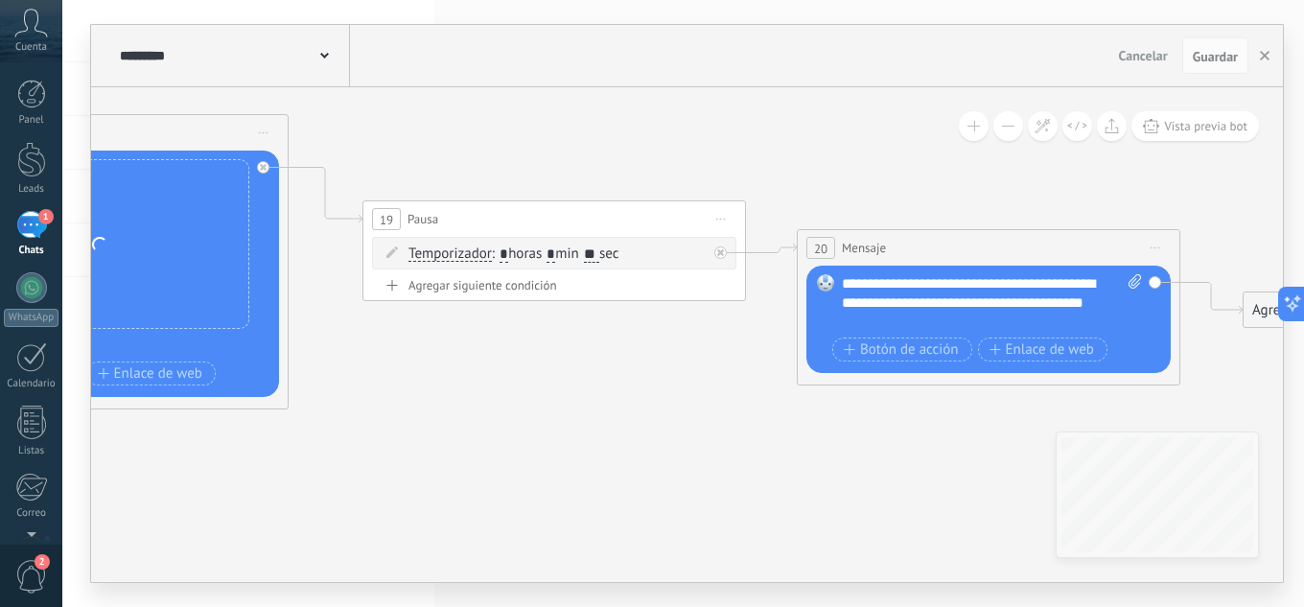
drag, startPoint x: 449, startPoint y: 435, endPoint x: 1303, endPoint y: 415, distance: 854.4
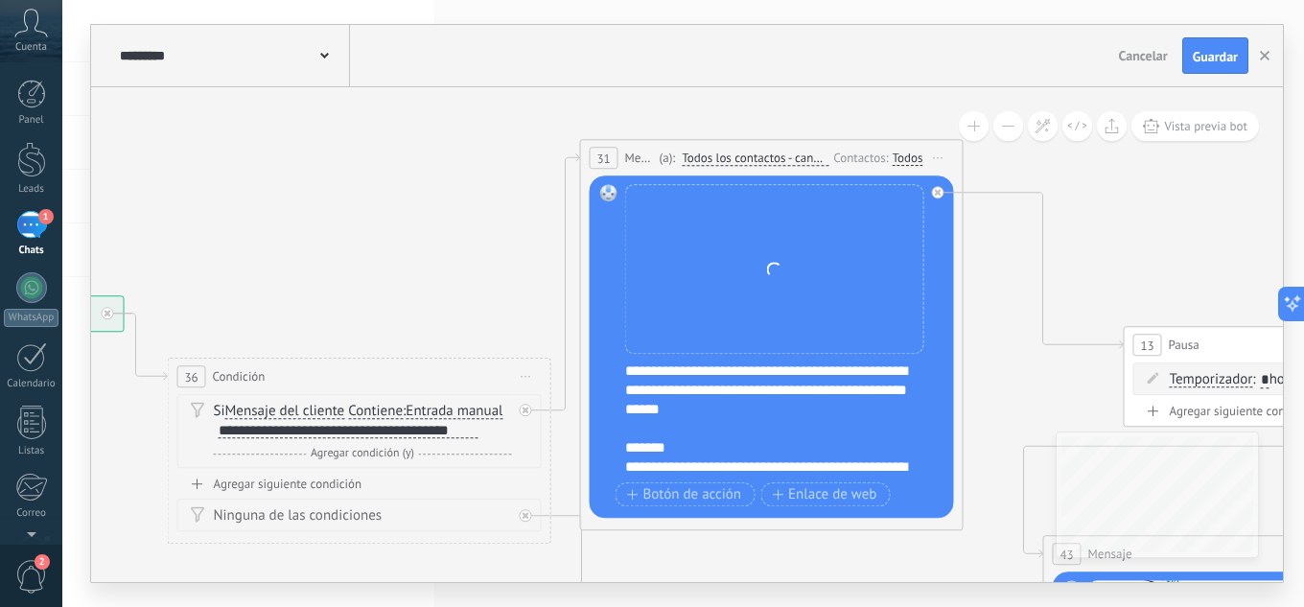
drag, startPoint x: 761, startPoint y: 154, endPoint x: 949, endPoint y: 106, distance: 193.9
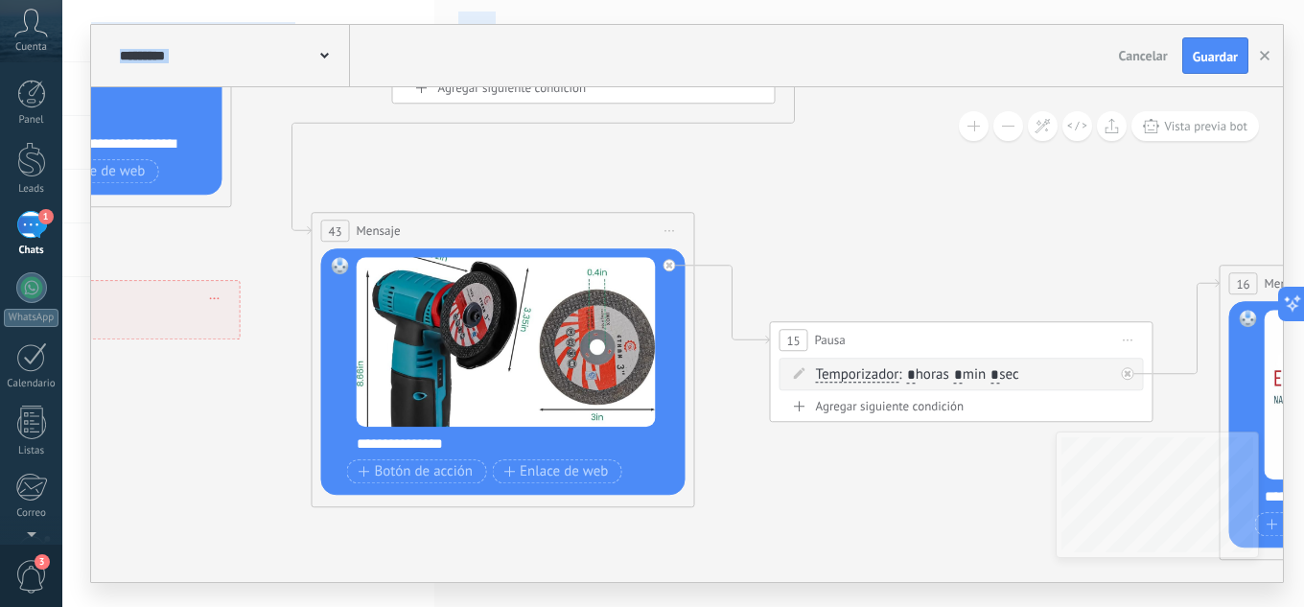
drag, startPoint x: 1116, startPoint y: 240, endPoint x: 383, endPoint y: -83, distance: 800.5
click at [383, 0] on html ".abccls-1,.abccls-2{fill-rule:evenodd}.abccls-2{fill:#fff} .abfcls-1{fill:none}…" at bounding box center [652, 303] width 1304 height 607
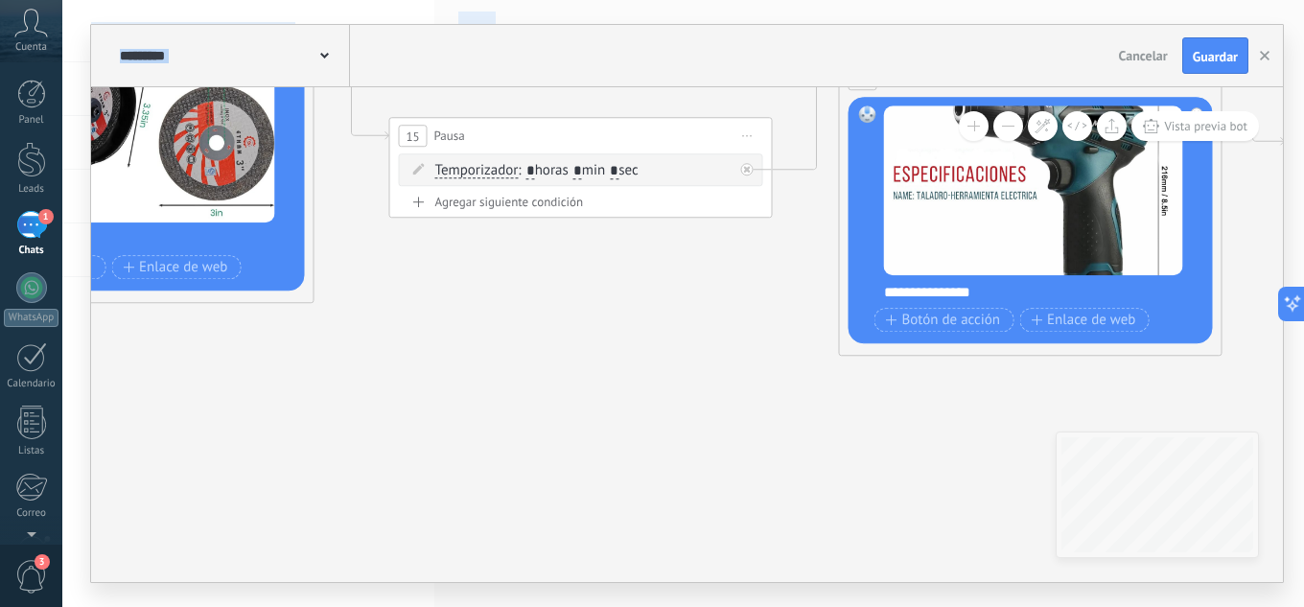
drag, startPoint x: 728, startPoint y: 157, endPoint x: 234, endPoint y: -34, distance: 529.3
click at [234, 0] on html ".abccls-1,.abccls-2{fill-rule:evenodd}.abccls-2{fill:#fff} .abfcls-1{fill:none}…" at bounding box center [652, 303] width 1304 height 607
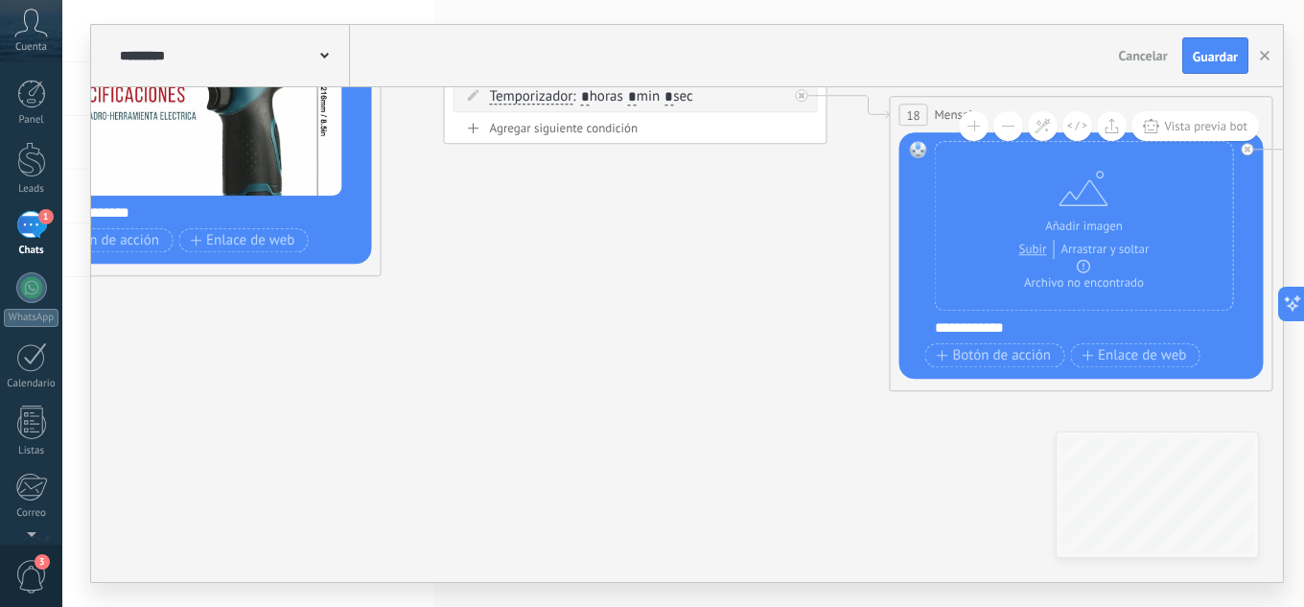
drag, startPoint x: 987, startPoint y: 312, endPoint x: 148, endPoint y: 318, distance: 839.8
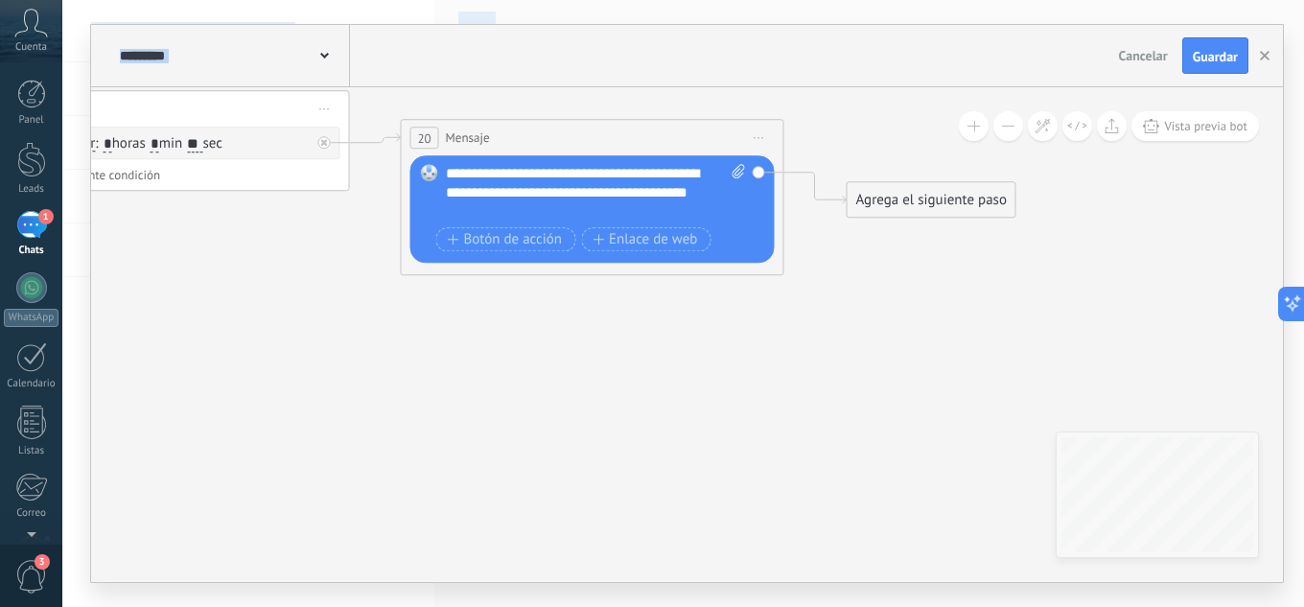
drag, startPoint x: 968, startPoint y: 353, endPoint x: 8, endPoint y: 259, distance: 965.1
click at [0, 260] on body ".abccls-1,.abccls-2{fill-rule:evenodd}.abccls-2{fill:#fff} .abfcls-1{fill:none}…" at bounding box center [652, 303] width 1304 height 607
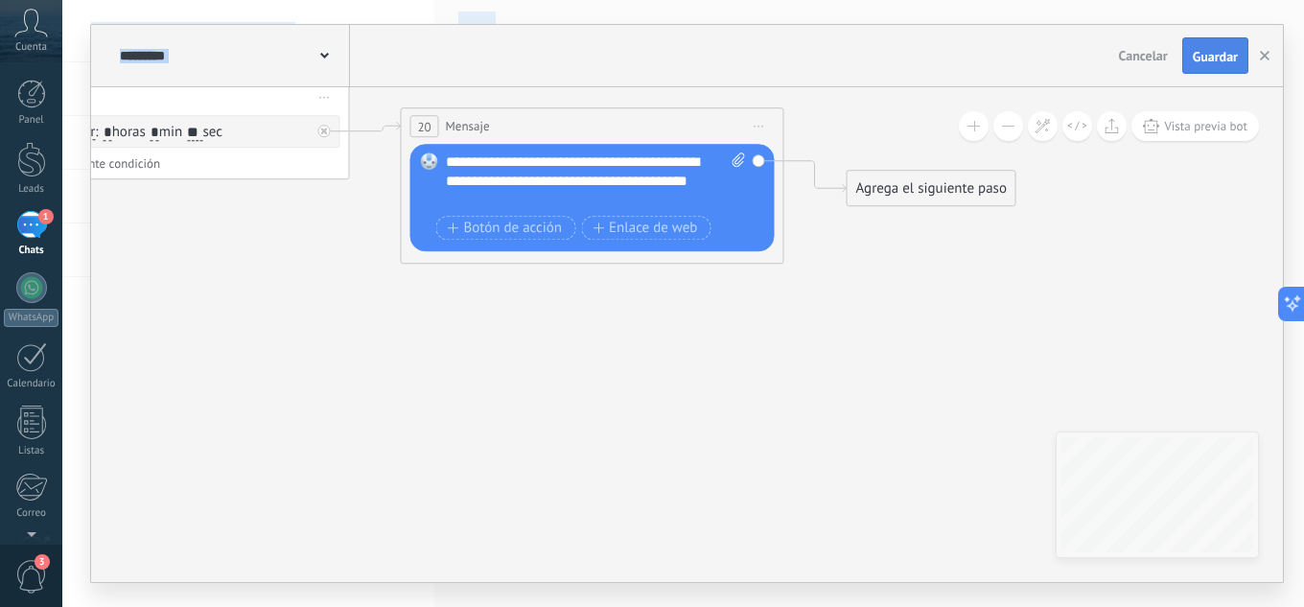
click at [1227, 55] on span "Guardar" at bounding box center [1215, 56] width 45 height 13
click at [1261, 58] on icon "button" at bounding box center [1265, 56] width 10 height 10
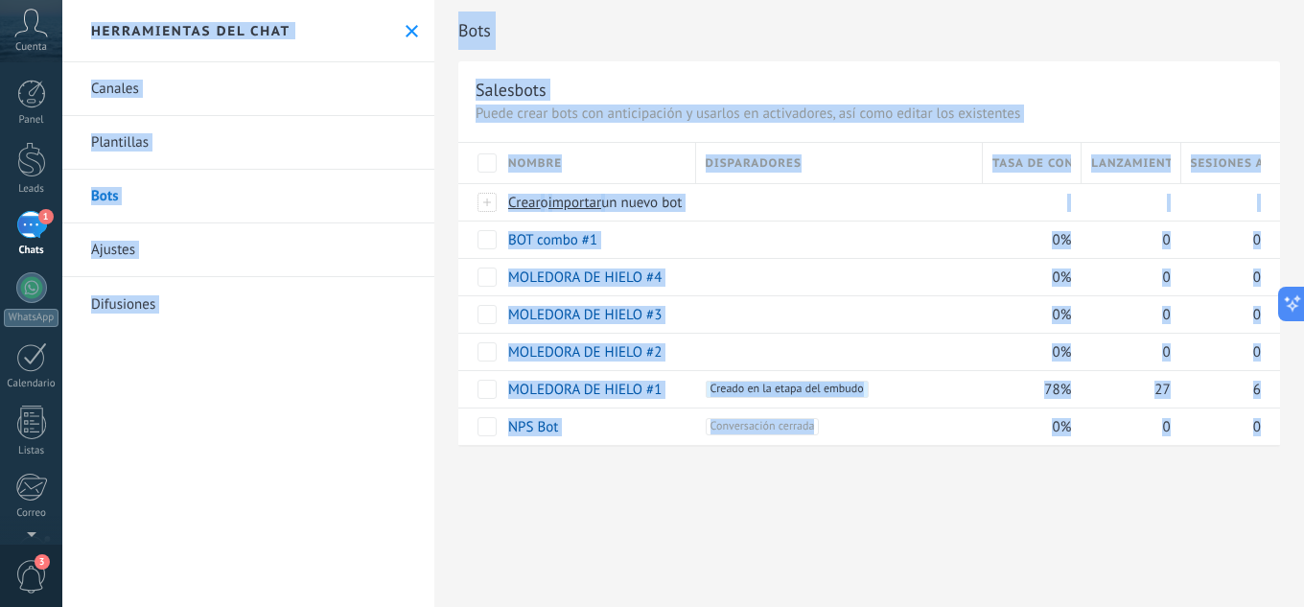
click at [836, 172] on div "Disparadores" at bounding box center [839, 163] width 286 height 40
click at [823, 159] on div "Disparadores" at bounding box center [839, 163] width 286 height 40
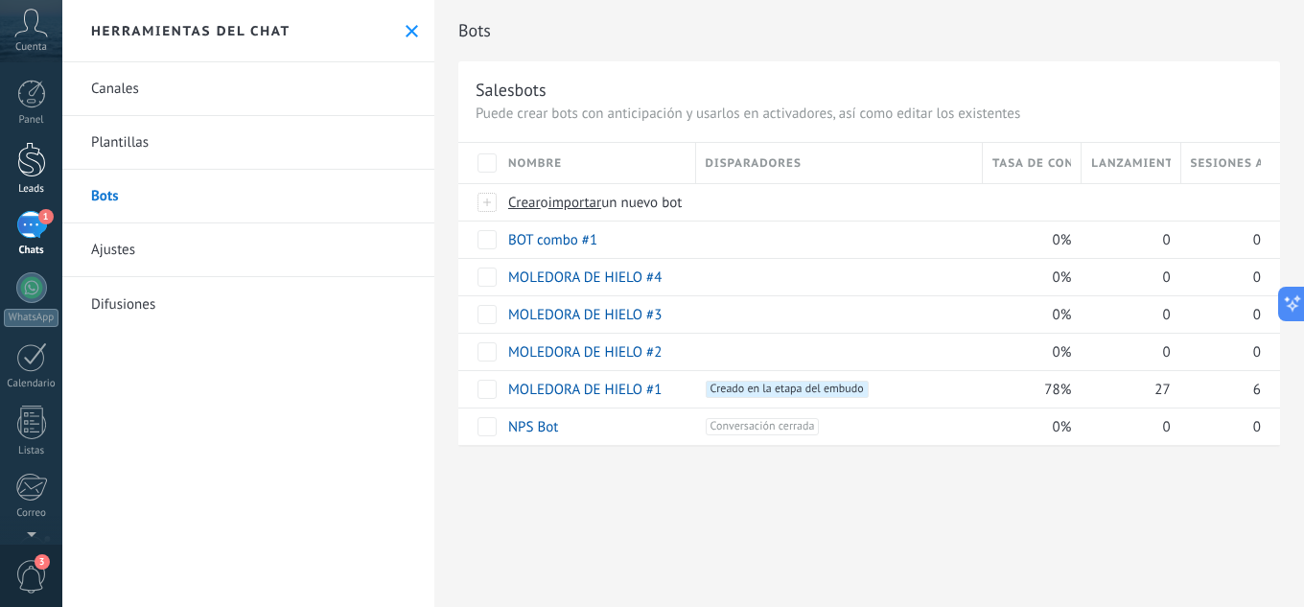
click at [36, 169] on div at bounding box center [31, 159] width 29 height 35
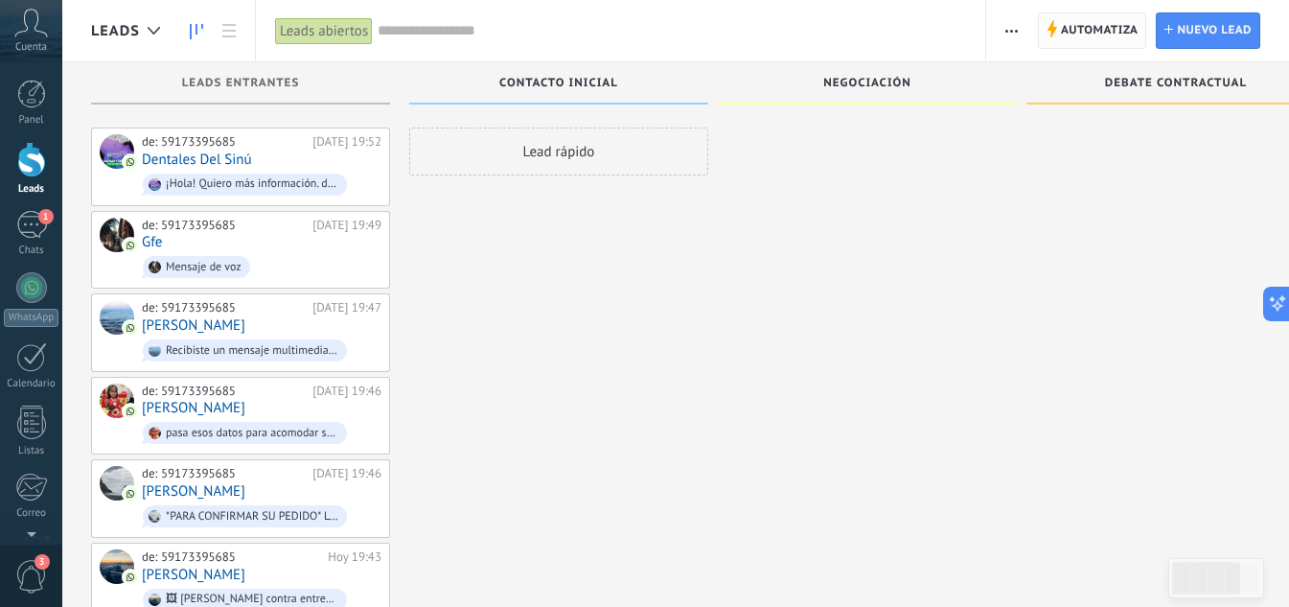
click at [1077, 33] on span "Automatiza" at bounding box center [1100, 30] width 78 height 35
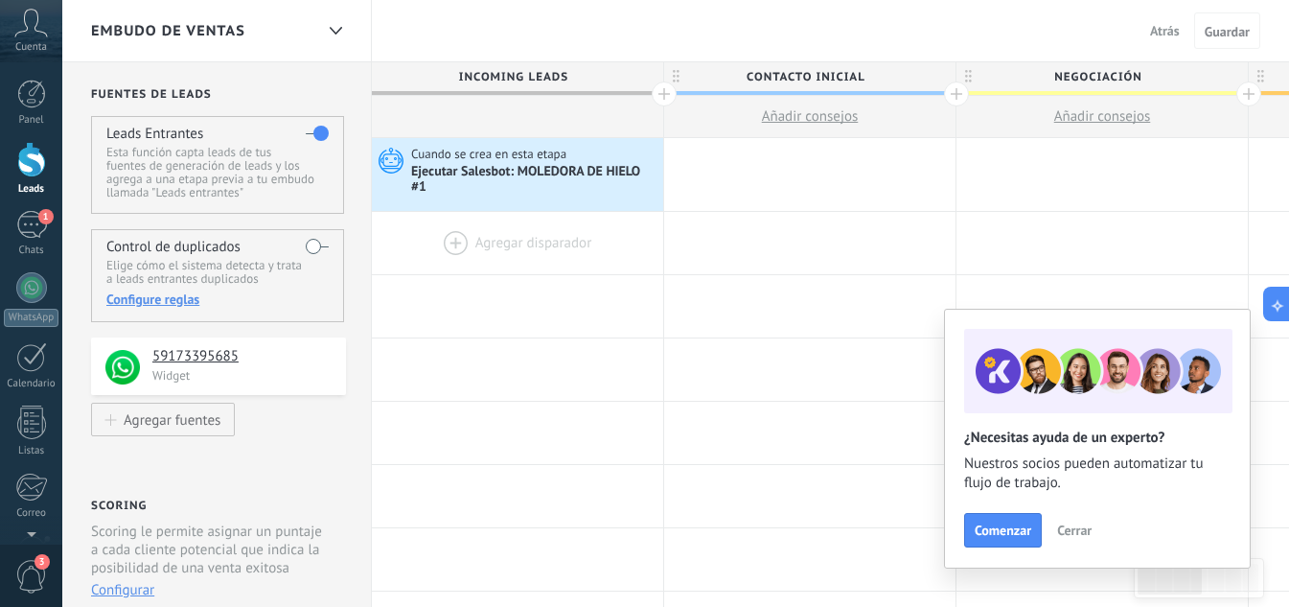
click at [478, 254] on div at bounding box center [517, 243] width 291 height 62
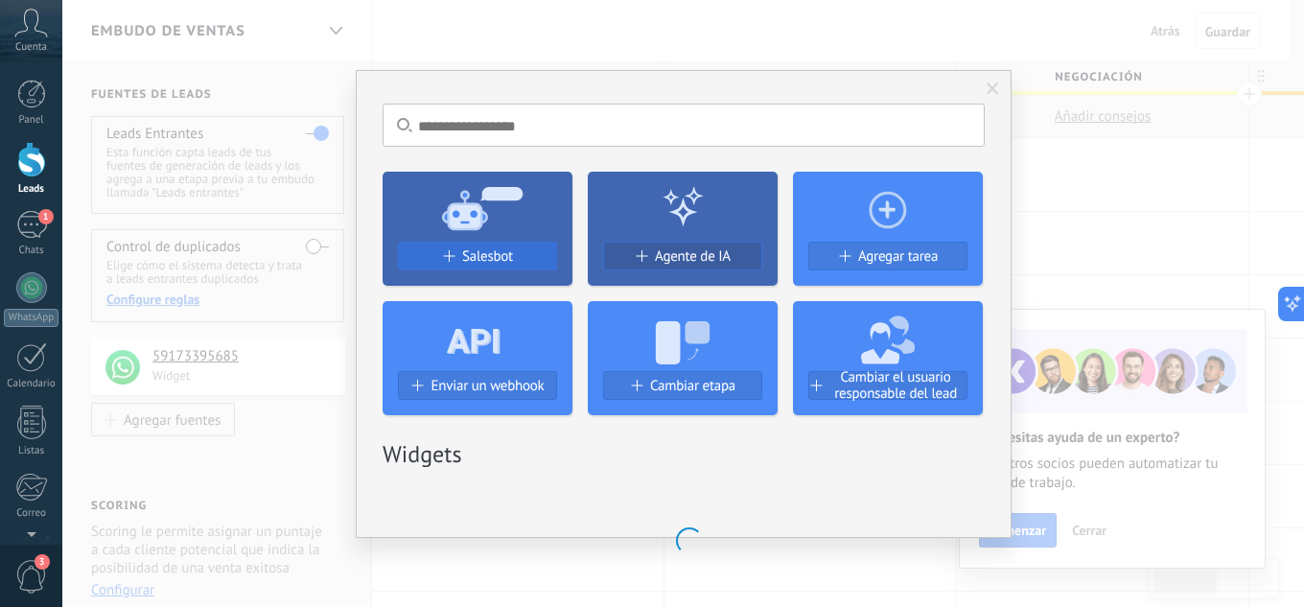
click at [473, 253] on span "Salesbot" at bounding box center [487, 256] width 51 height 16
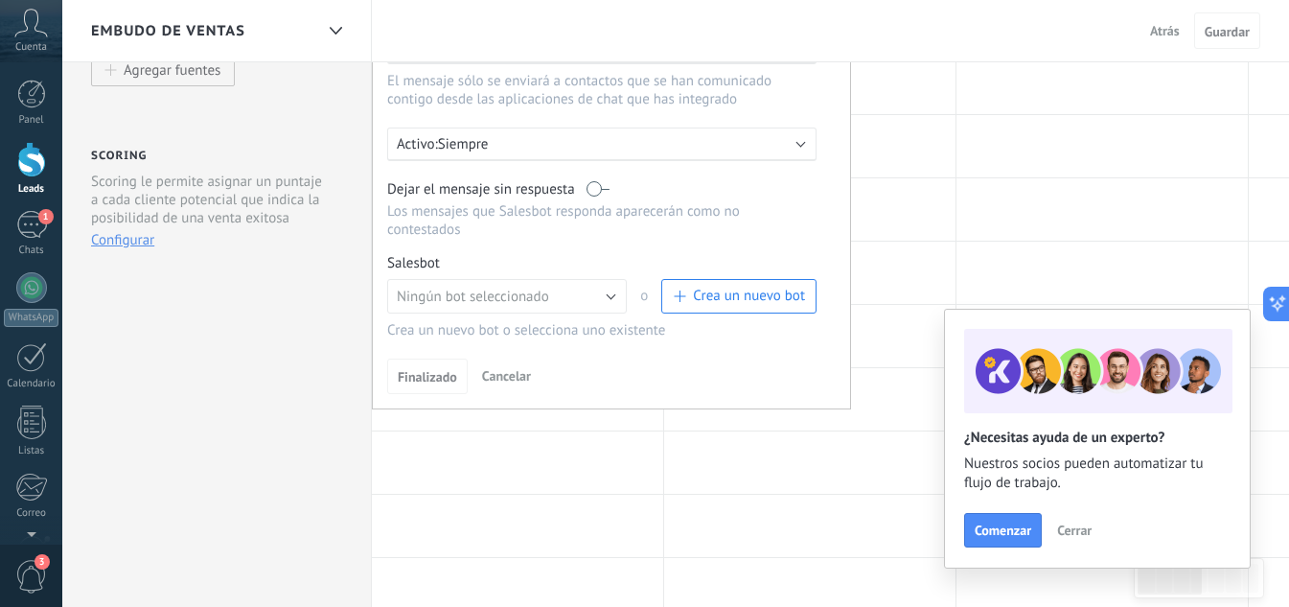
scroll to position [383, 0]
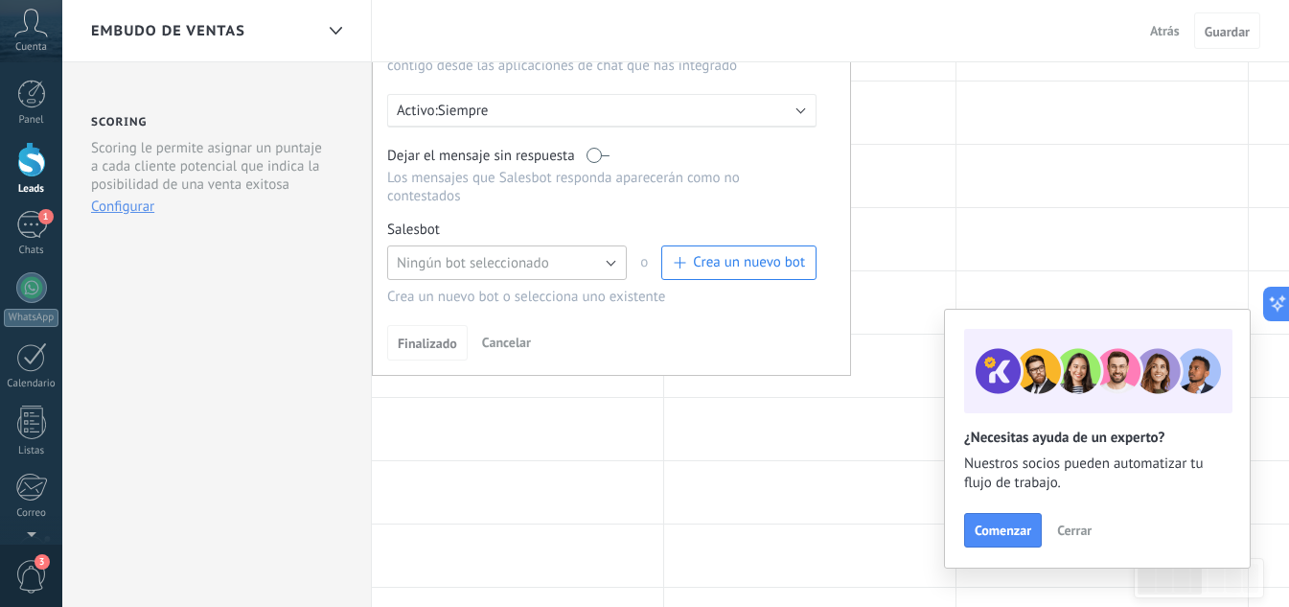
click at [500, 267] on span "Ningún bot seleccionado" at bounding box center [473, 263] width 152 height 18
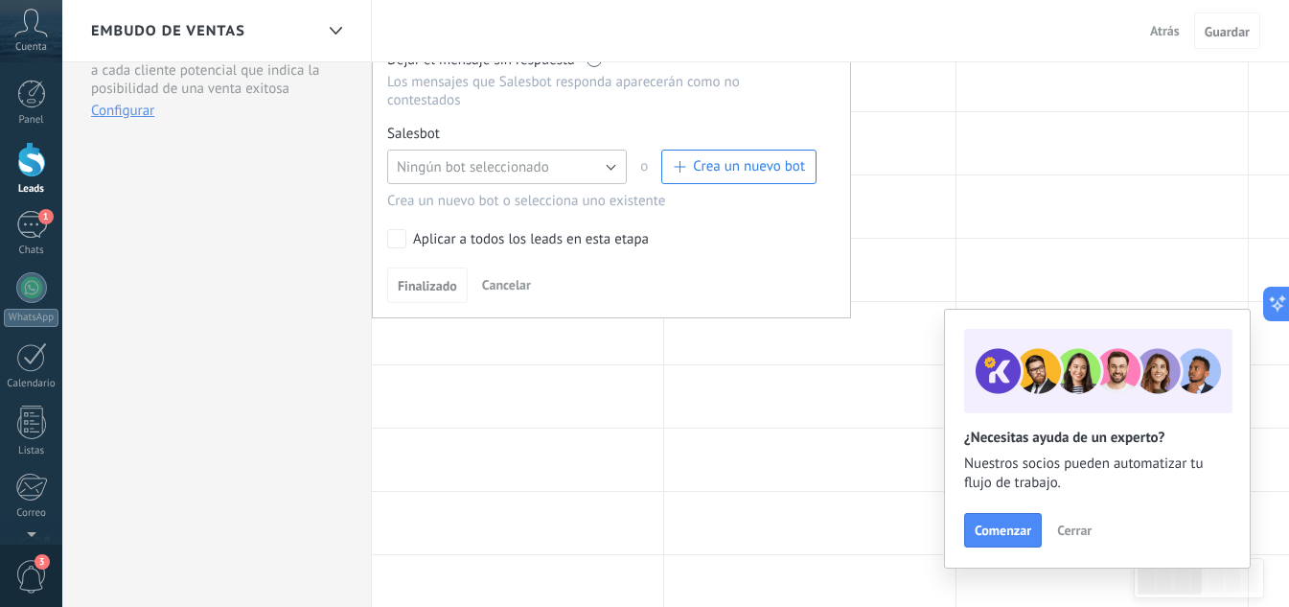
click at [603, 168] on button "Ningún bot seleccionado" at bounding box center [507, 167] width 240 height 35
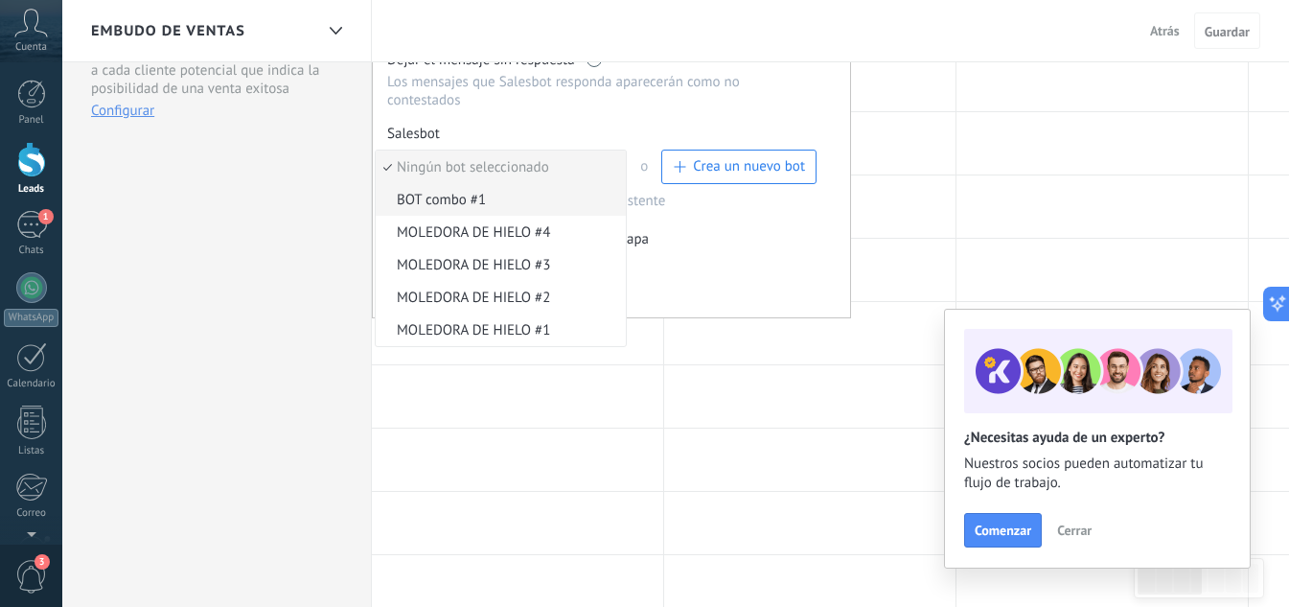
click at [472, 204] on span "BOT combo #1" at bounding box center [498, 200] width 244 height 18
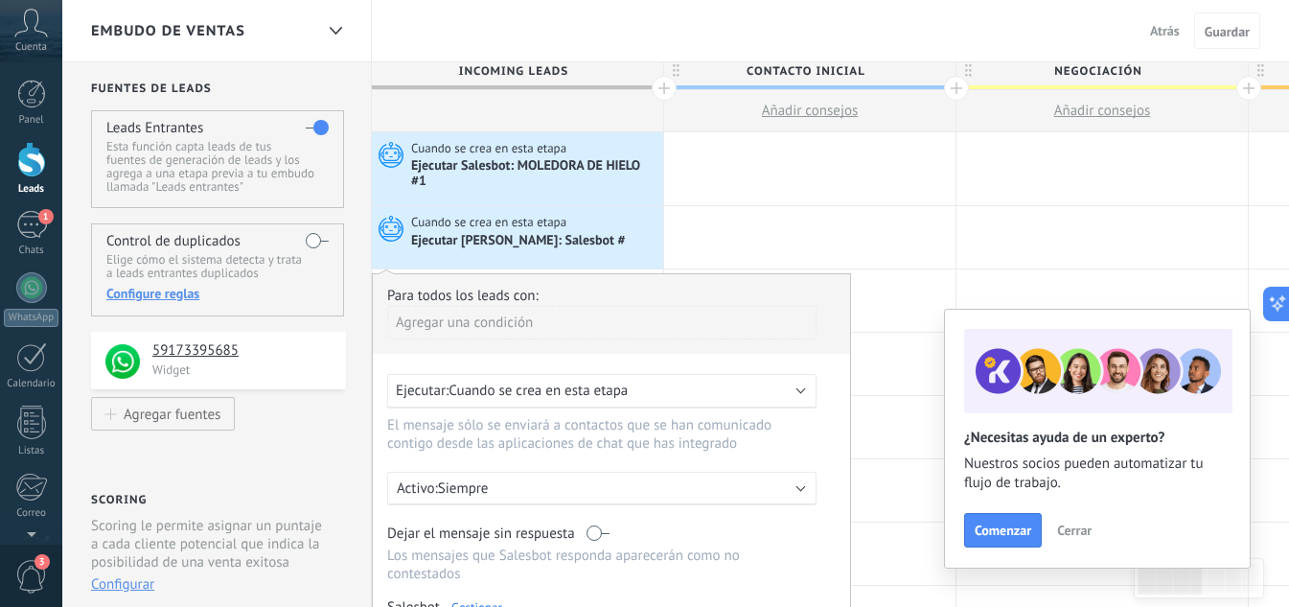
scroll to position [383, 0]
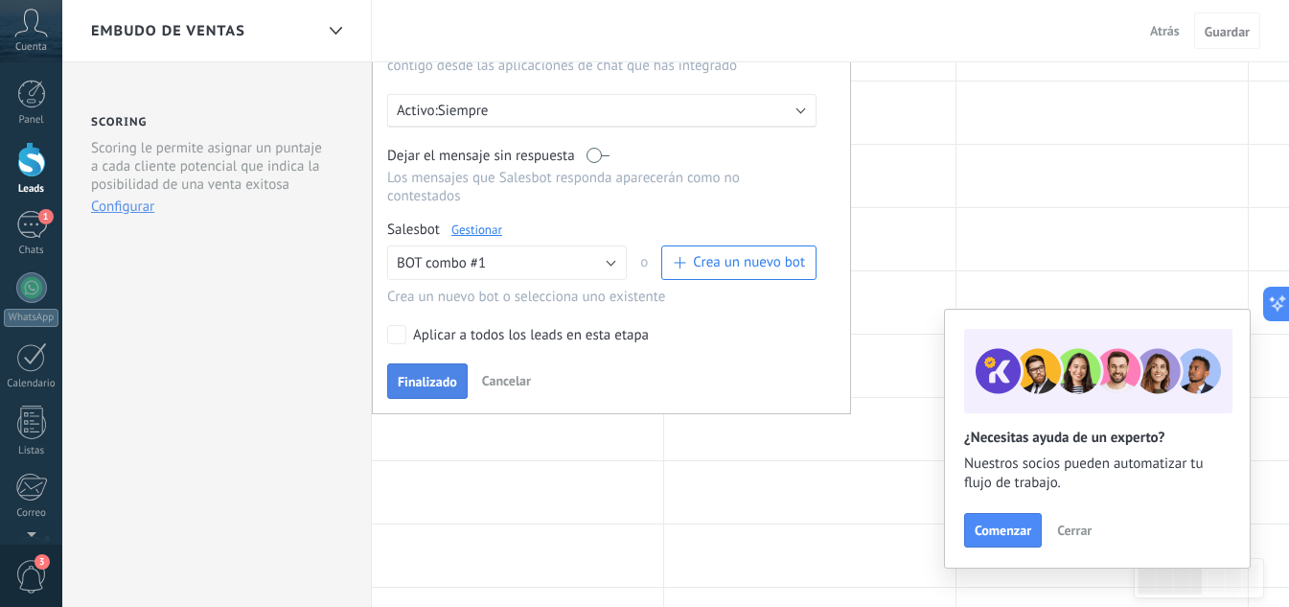
click at [432, 376] on span "Finalizado" at bounding box center [427, 381] width 59 height 13
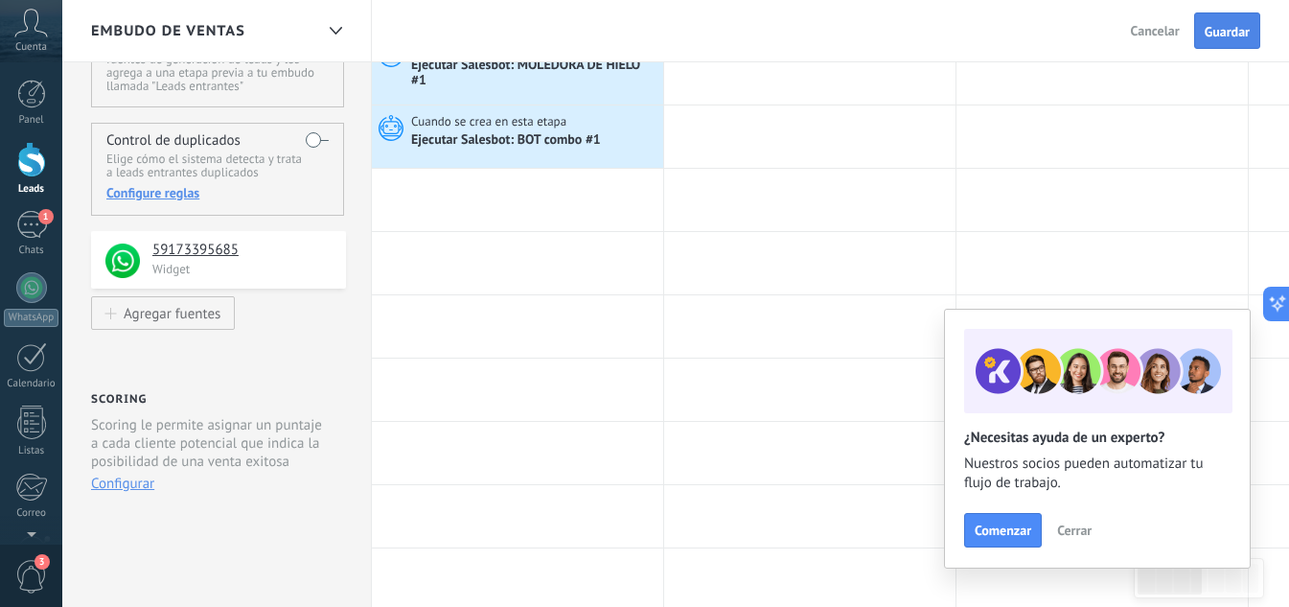
scroll to position [96, 0]
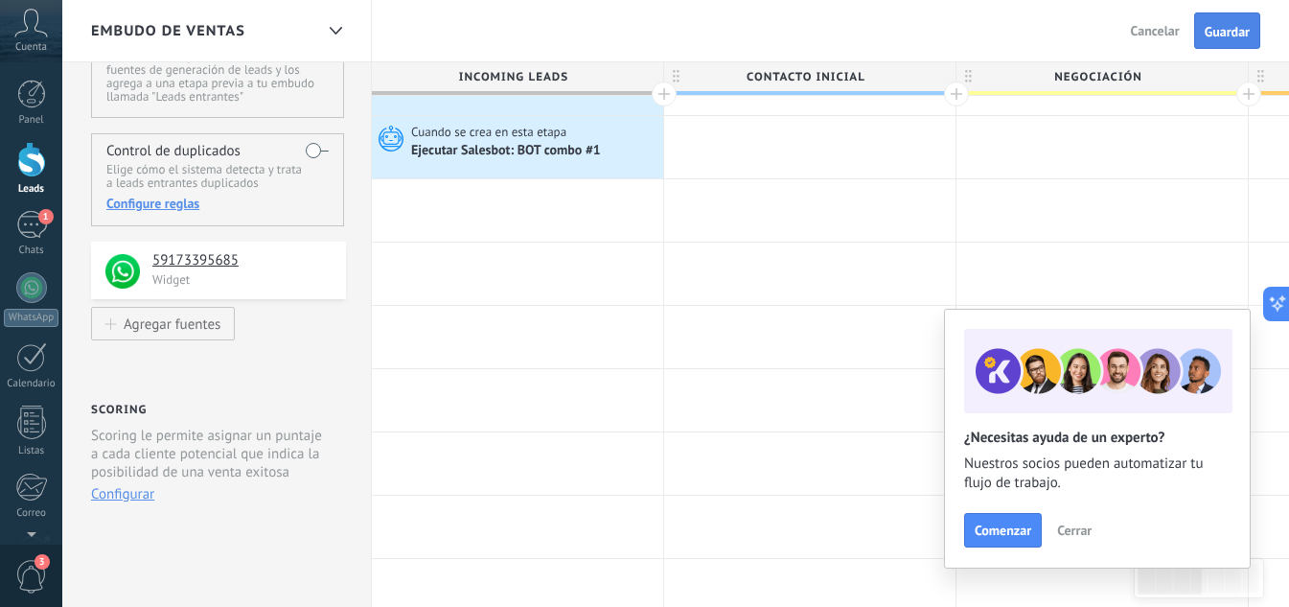
click at [1224, 17] on button "Guardar" at bounding box center [1227, 30] width 66 height 36
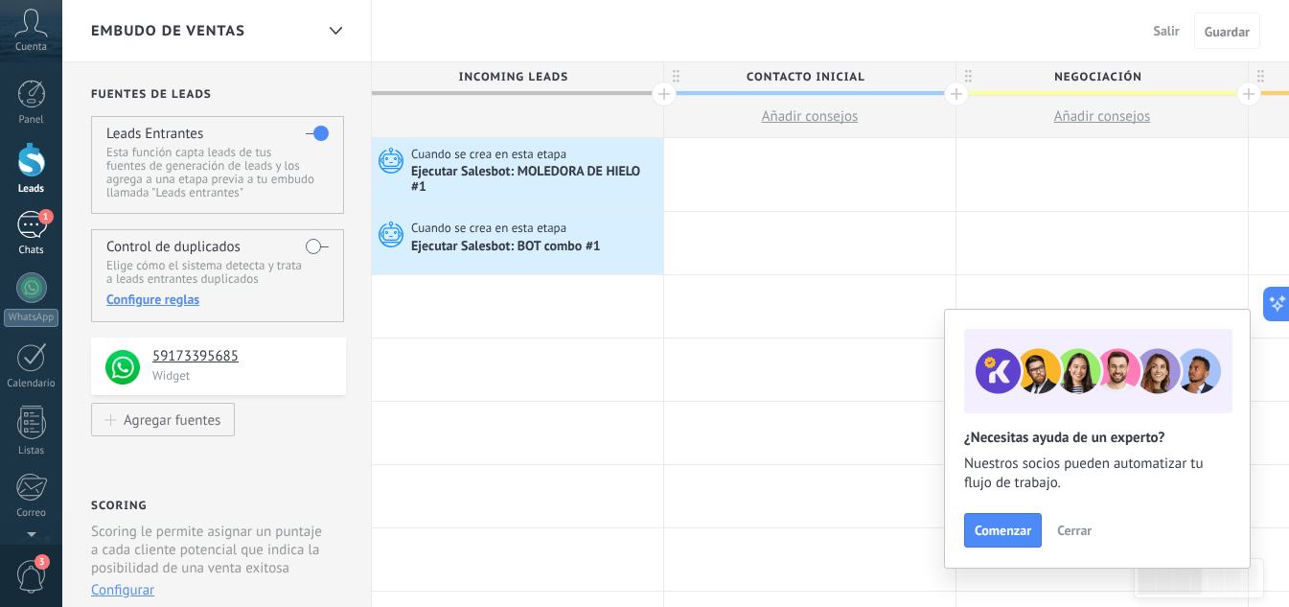
click at [37, 228] on div "1" at bounding box center [31, 225] width 31 height 28
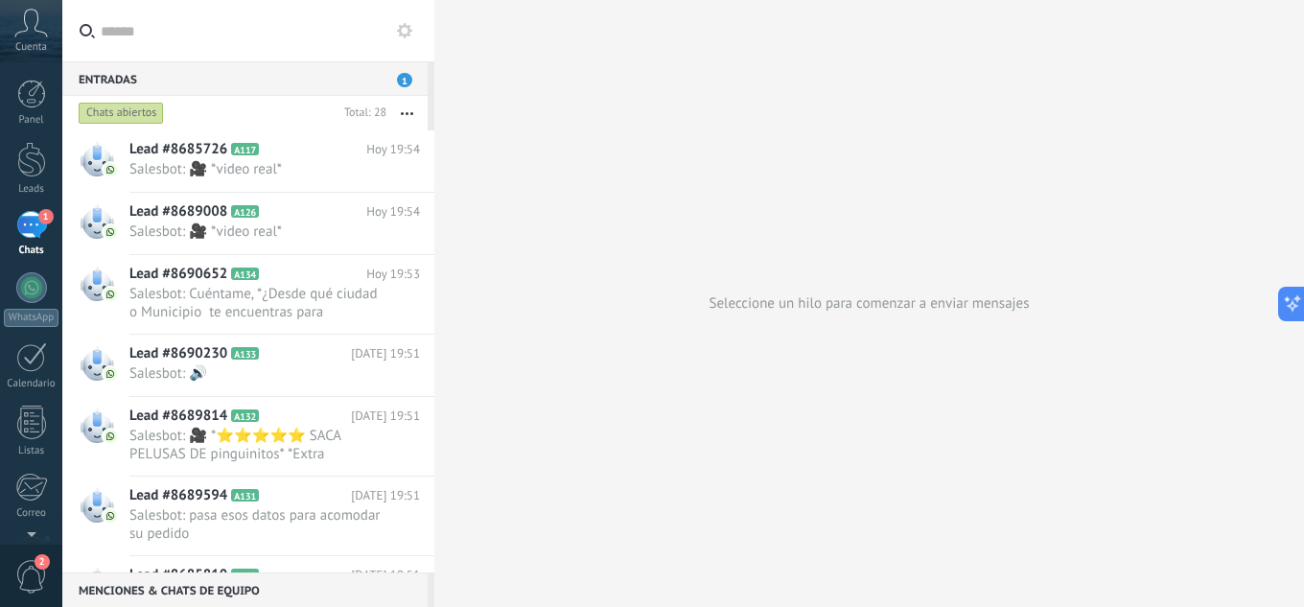
click at [408, 35] on use at bounding box center [404, 30] width 15 height 15
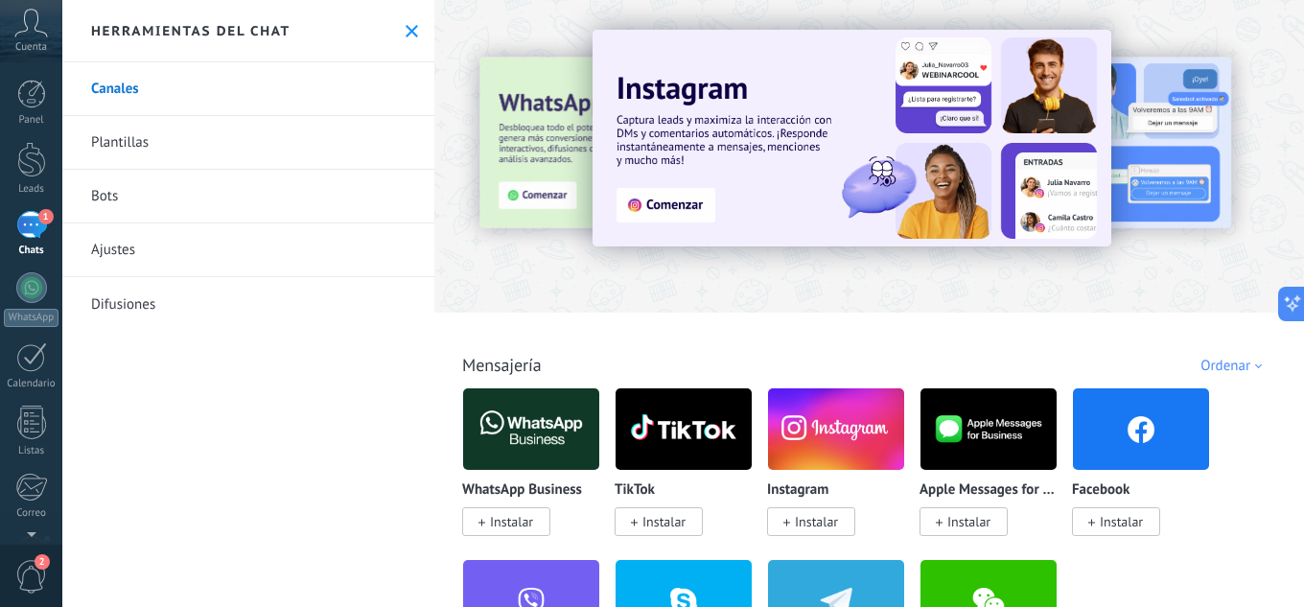
click at [121, 193] on link "Bots" at bounding box center [248, 197] width 372 height 54
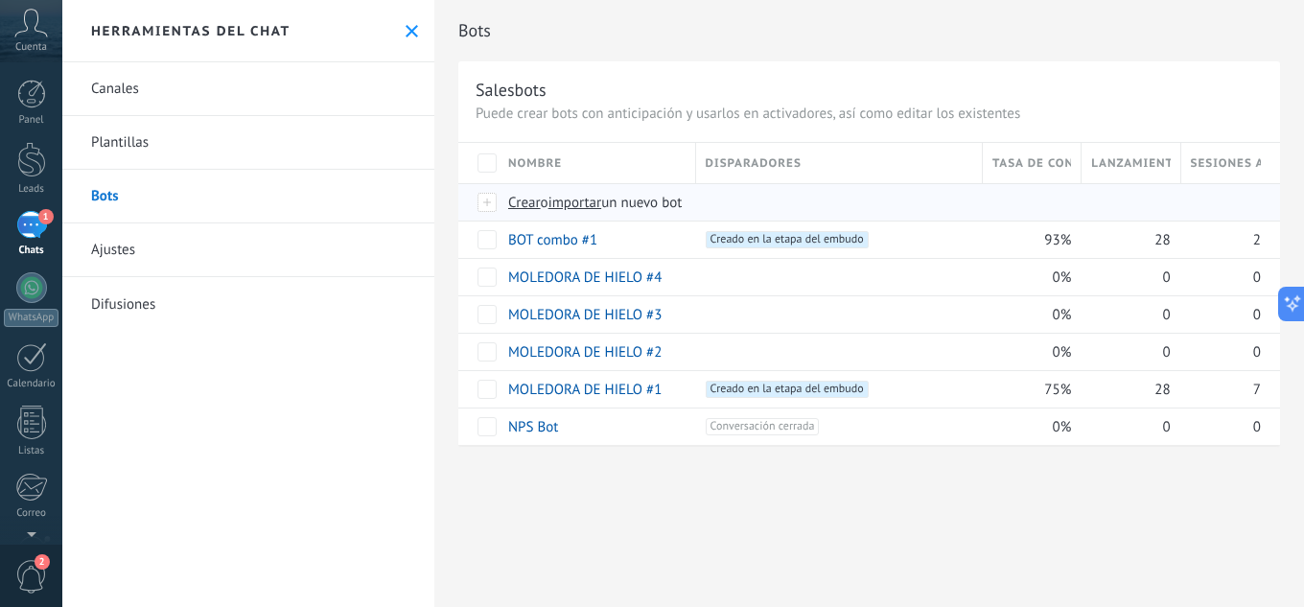
click at [566, 204] on span "importar" at bounding box center [575, 203] width 54 height 18
click at [0, 0] on input "importar un nuevo bot" at bounding box center [0, 0] width 0 height 0
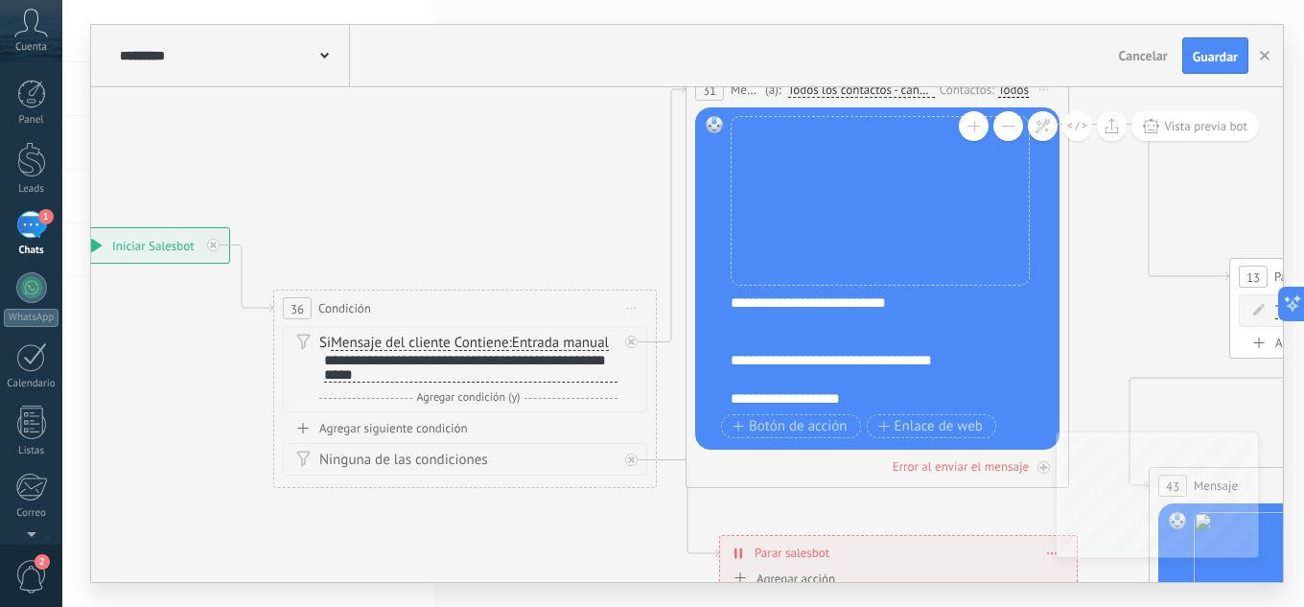
drag, startPoint x: 834, startPoint y: 297, endPoint x: 348, endPoint y: 250, distance: 488.3
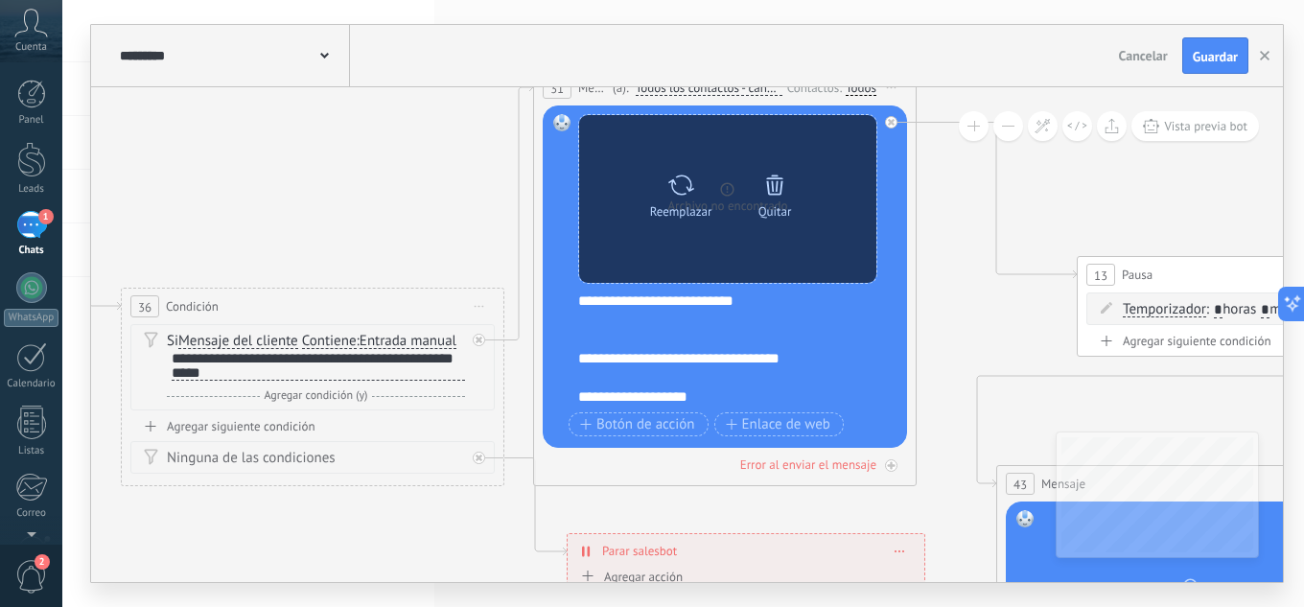
click at [686, 194] on icon at bounding box center [681, 185] width 28 height 27
click input "Subir" at bounding box center [0, 0] width 0 height 0
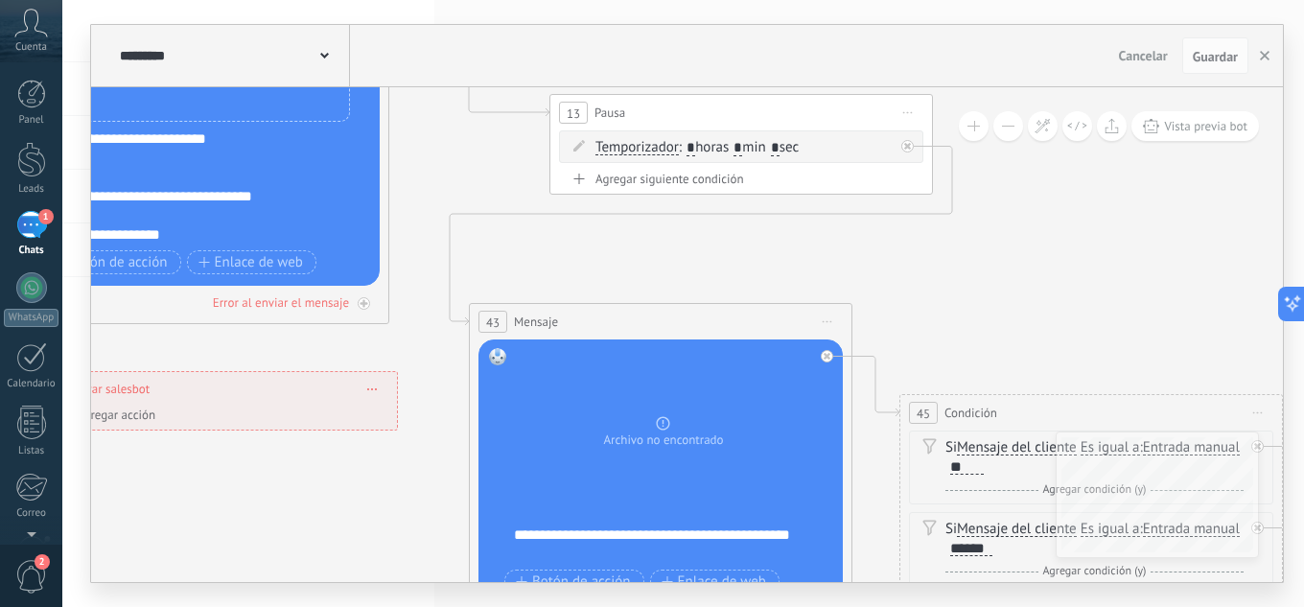
drag, startPoint x: 1008, startPoint y: 321, endPoint x: 483, endPoint y: 139, distance: 555.1
click at [482, 139] on icon at bounding box center [802, 488] width 3789 height 2121
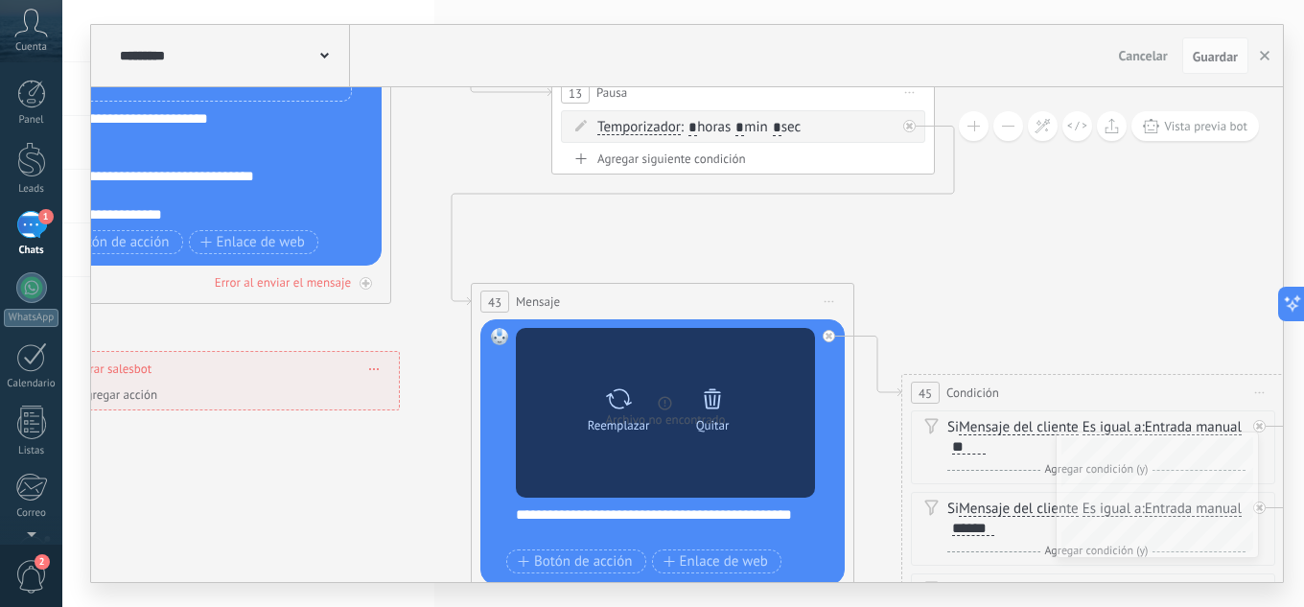
click at [616, 405] on icon at bounding box center [619, 398] width 28 height 27
click input "Subir" at bounding box center [0, 0] width 0 height 0
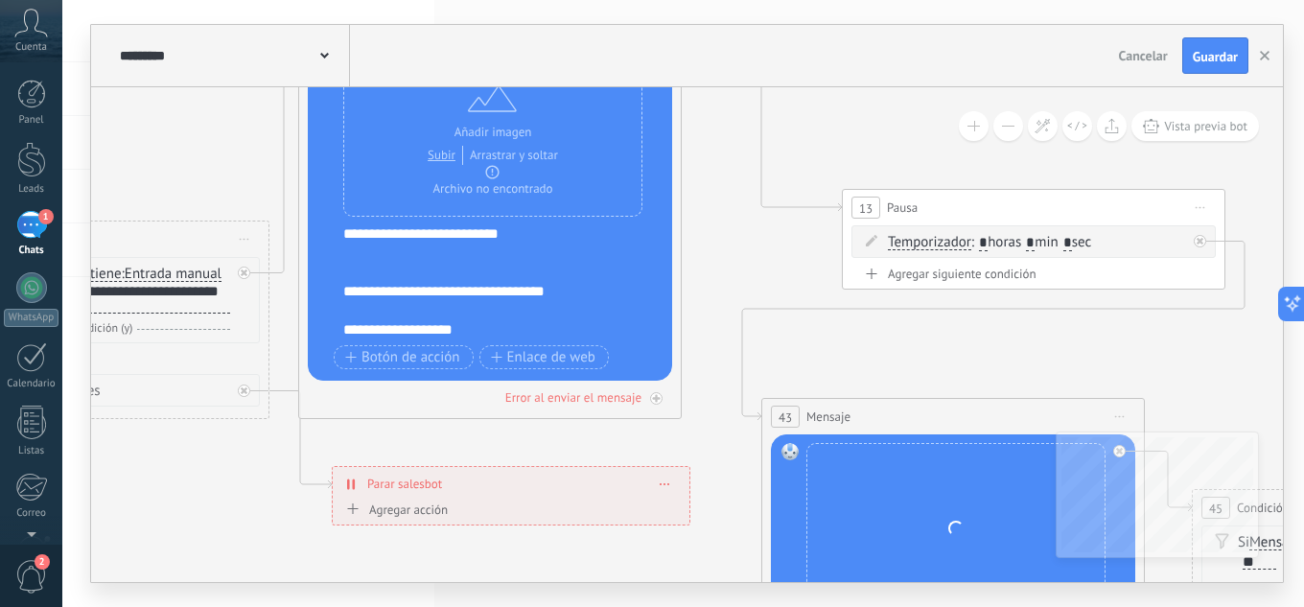
drag, startPoint x: 584, startPoint y: 229, endPoint x: 873, endPoint y: 344, distance: 311.5
click at [873, 344] on icon at bounding box center [1094, 583] width 3789 height 2121
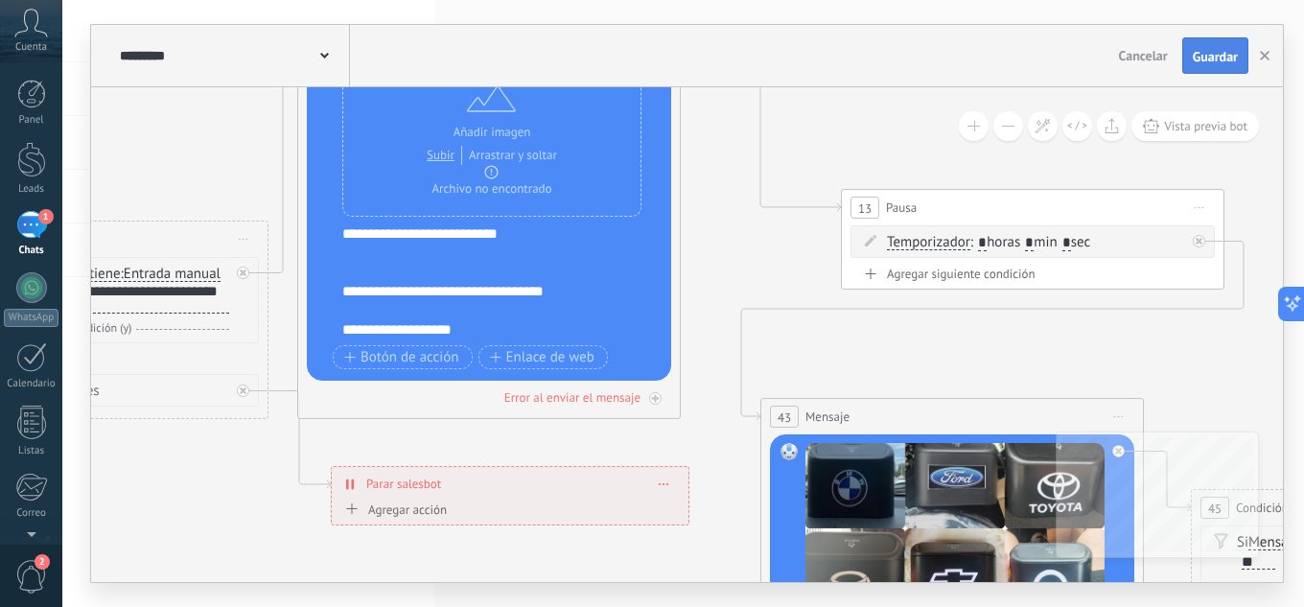
click at [1203, 50] on span "Guardar" at bounding box center [1215, 56] width 45 height 13
click at [1260, 51] on icon "button" at bounding box center [1265, 56] width 10 height 10
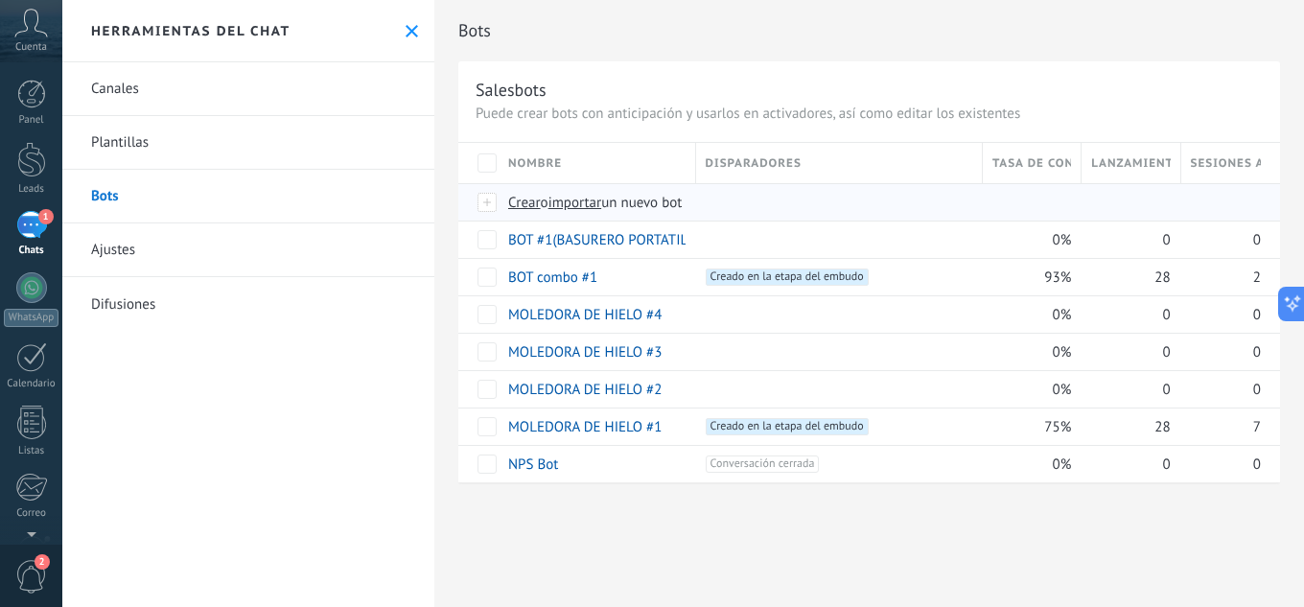
click at [584, 200] on span "importar" at bounding box center [575, 203] width 54 height 18
click at [0, 0] on input "importar un nuevo bot" at bounding box center [0, 0] width 0 height 0
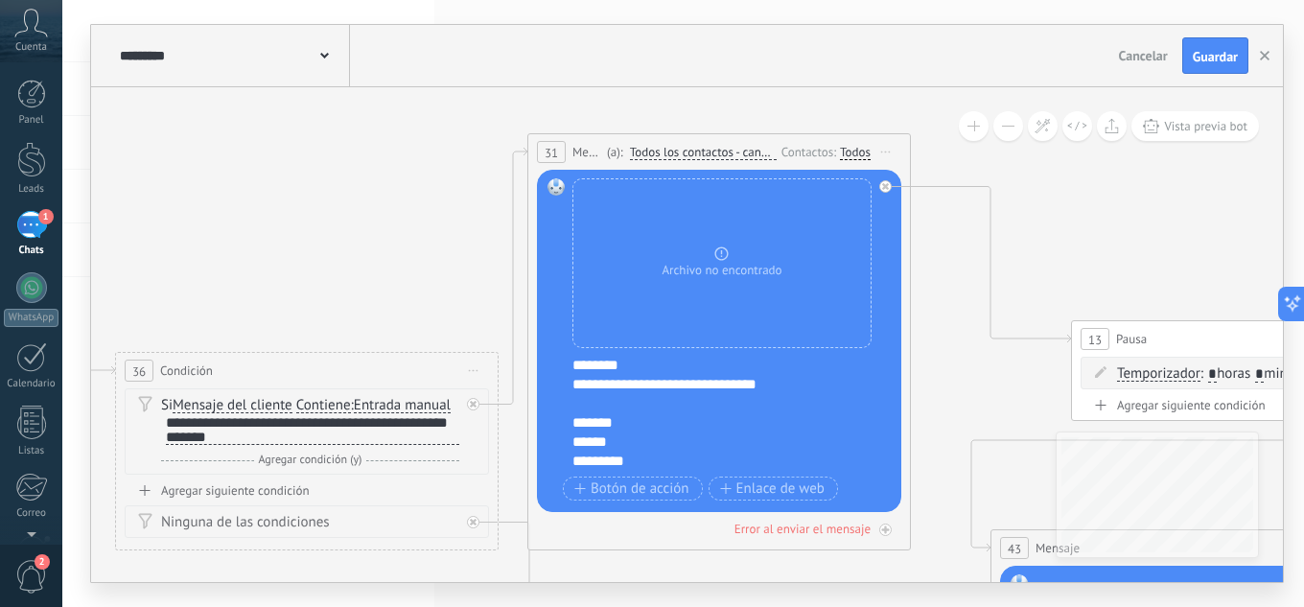
drag, startPoint x: 887, startPoint y: 264, endPoint x: 411, endPoint y: 258, distance: 475.5
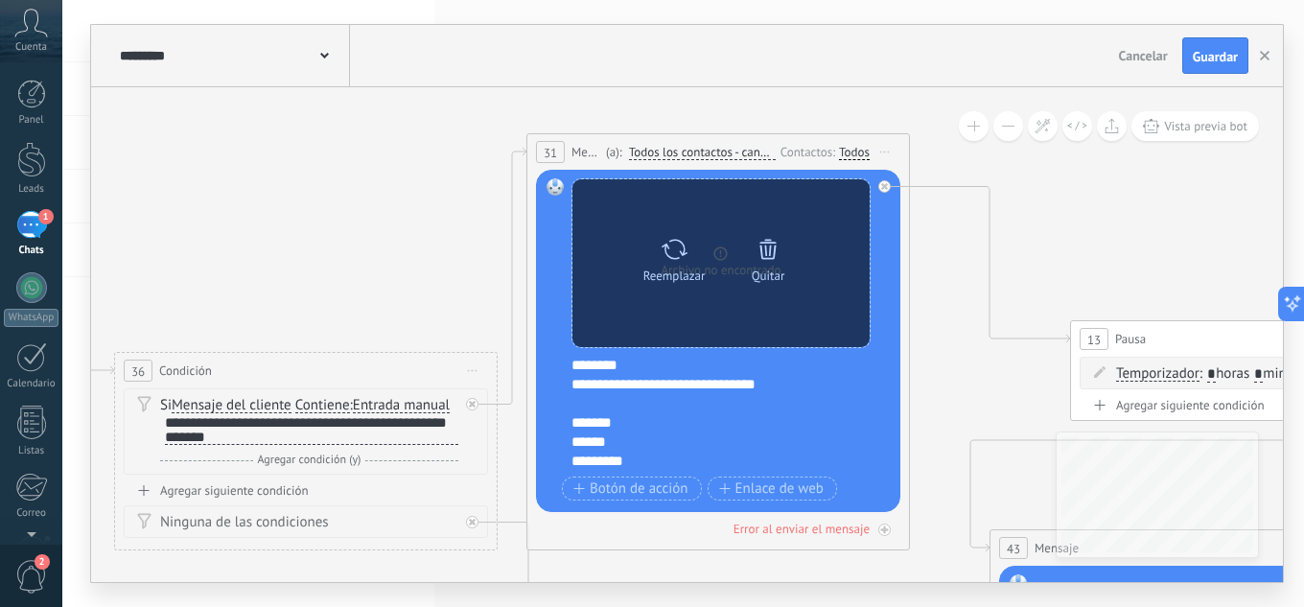
click at [680, 253] on icon at bounding box center [675, 249] width 28 height 27
click input "Subir" at bounding box center [0, 0] width 0 height 0
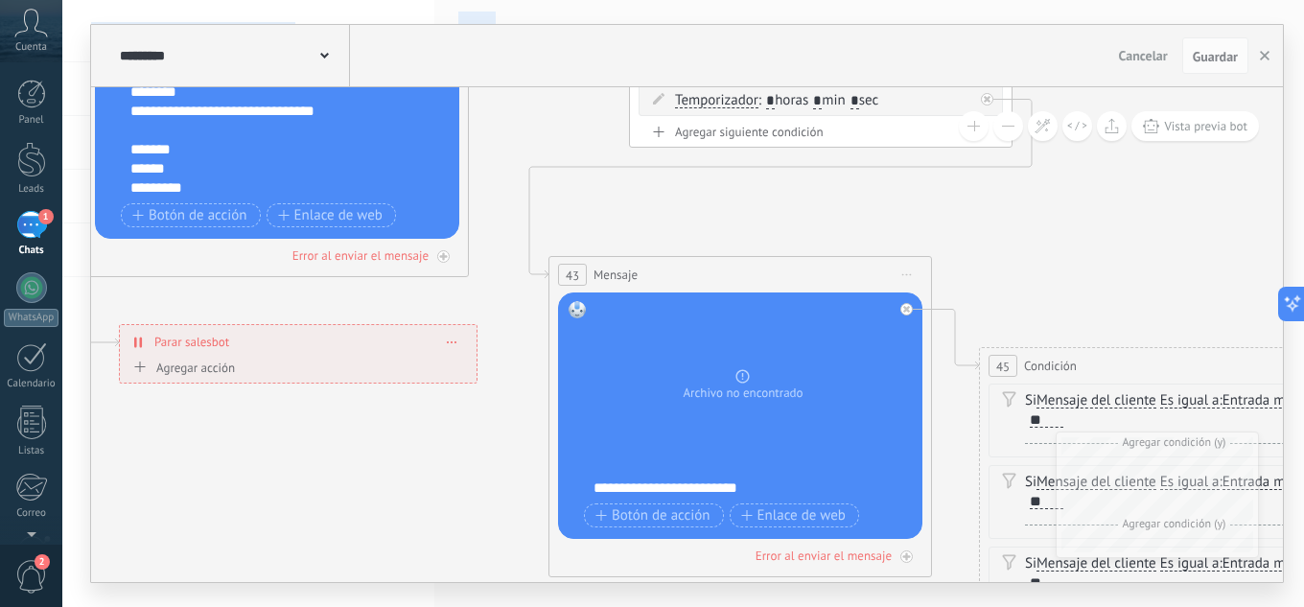
drag, startPoint x: 970, startPoint y: 308, endPoint x: 446, endPoint y: -25, distance: 621.0
click at [446, 0] on html ".abccls-1,.abccls-2{fill-rule:evenodd}.abccls-2{fill:#fff} .abfcls-1{fill:none}…" at bounding box center [652, 303] width 1304 height 607
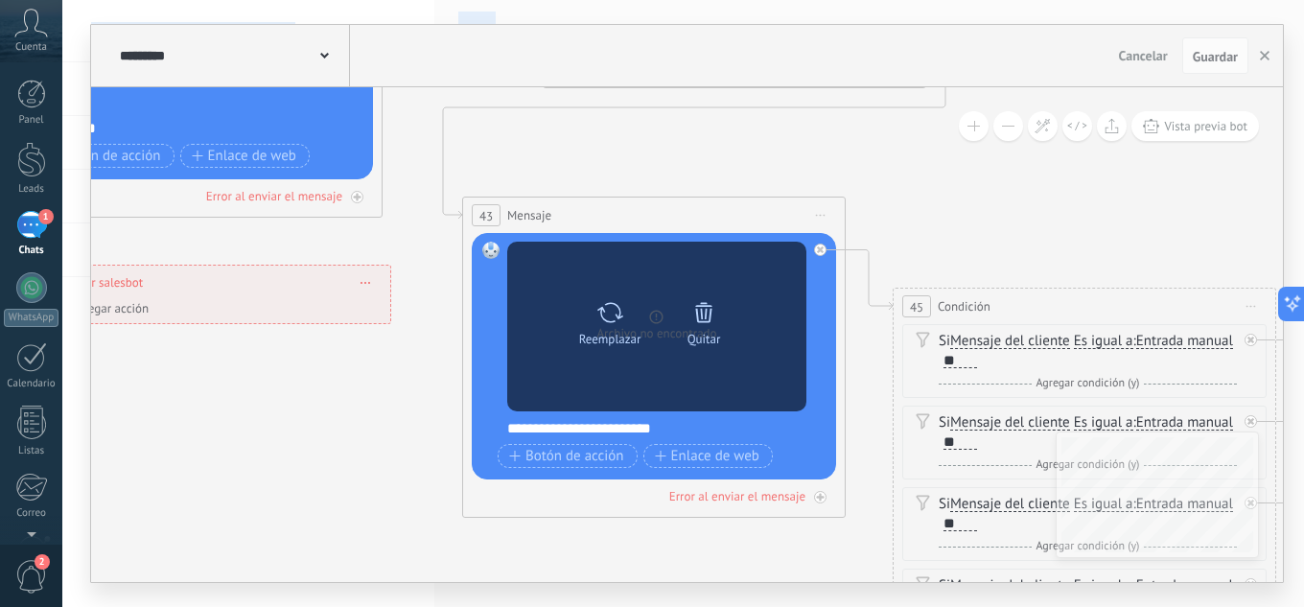
click at [594, 332] on div "Reemplazar" at bounding box center [610, 339] width 62 height 14
click input "Subir" at bounding box center [0, 0] width 0 height 0
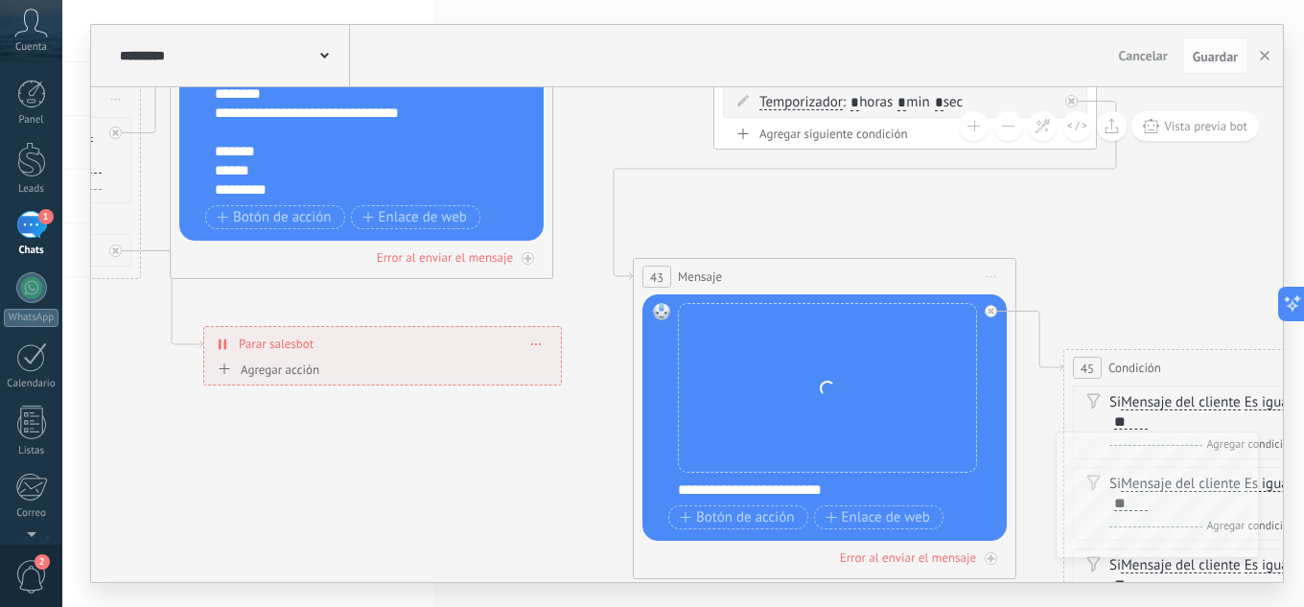
drag, startPoint x: 613, startPoint y: 151, endPoint x: 783, endPoint y: 212, distance: 181.3
click at [783, 212] on icon at bounding box center [966, 362] width 3789 height 1958
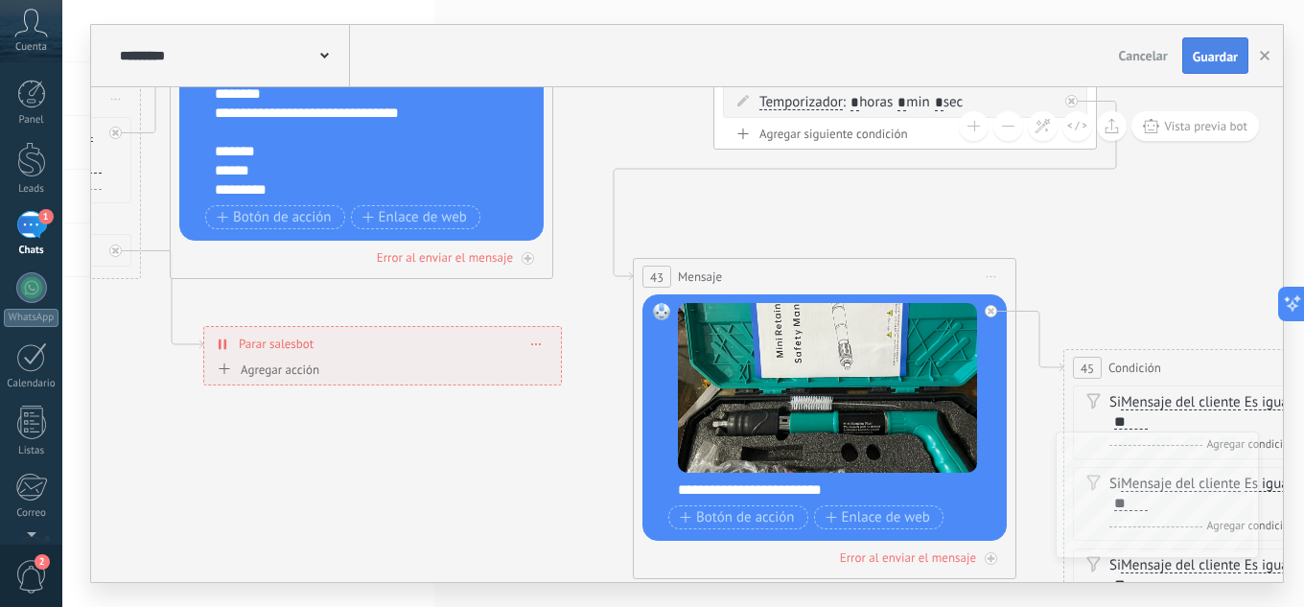
click at [1213, 60] on span "Guardar" at bounding box center [1215, 56] width 45 height 13
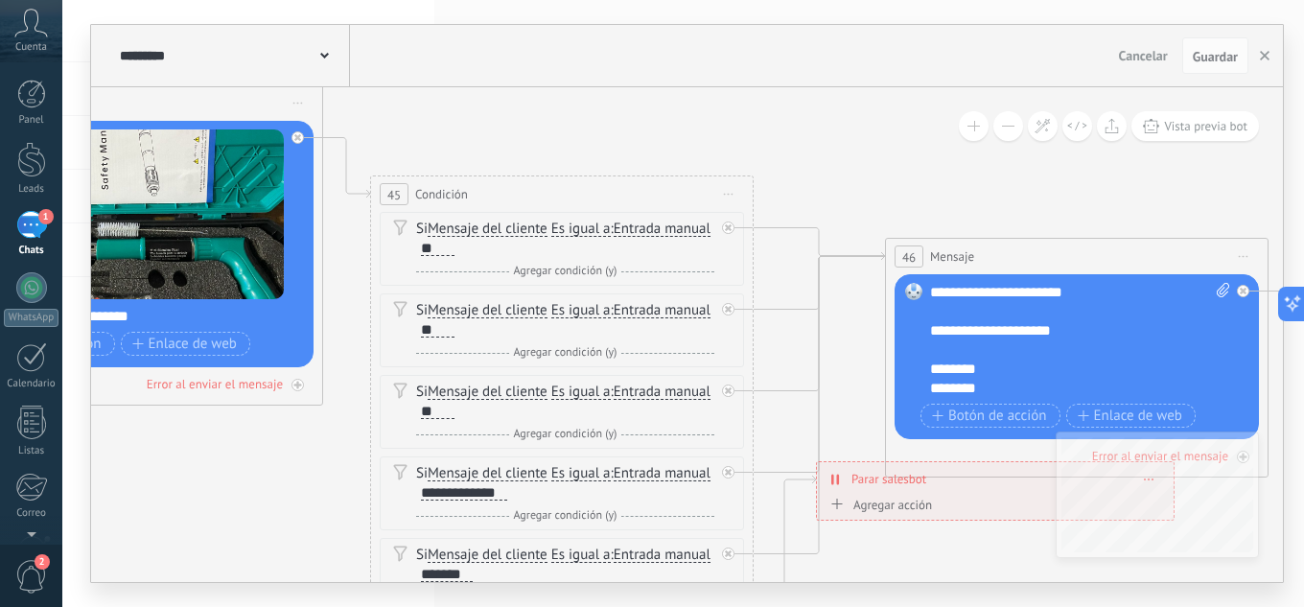
drag, startPoint x: 1122, startPoint y: 270, endPoint x: 459, endPoint y: 103, distance: 683.3
click at [442, 103] on icon at bounding box center [273, 188] width 3789 height 1958
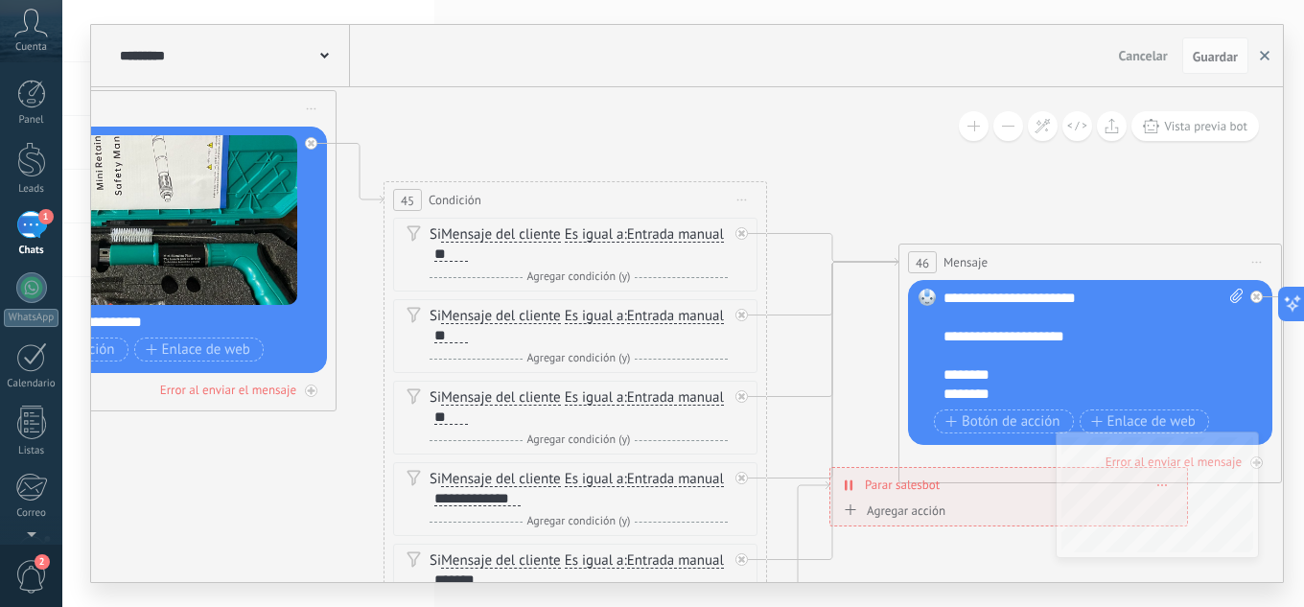
click at [1266, 57] on icon "button" at bounding box center [1265, 56] width 10 height 10
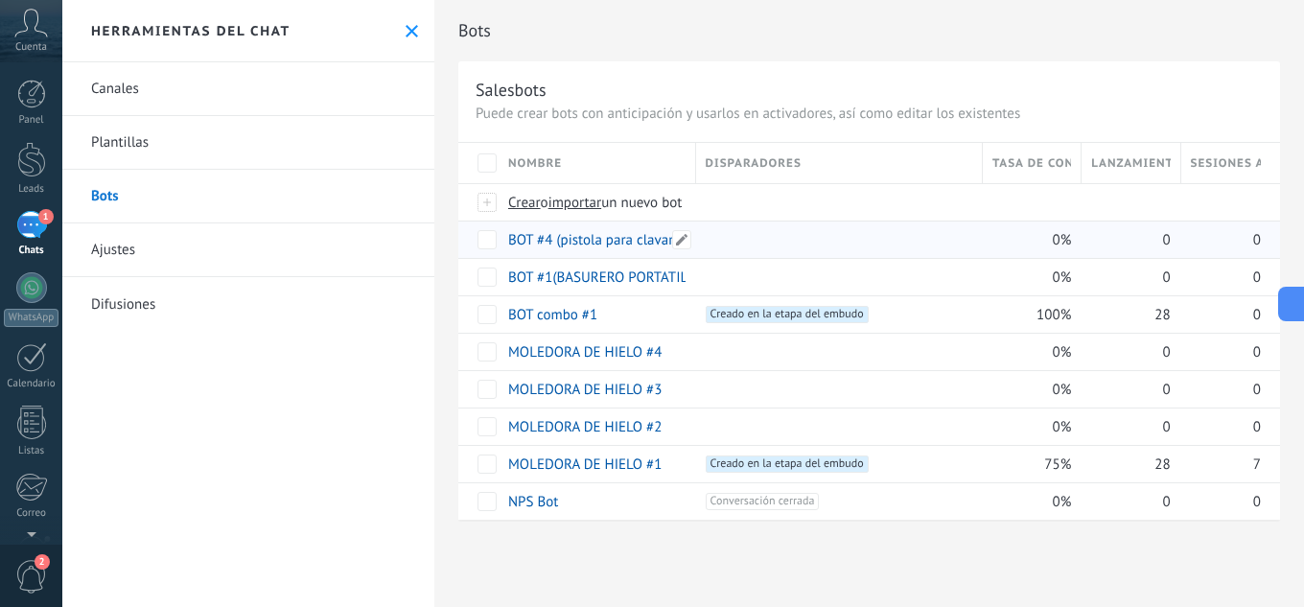
click at [615, 247] on link "BOT #4 (pistola para clavar)" at bounding box center [592, 240] width 169 height 18
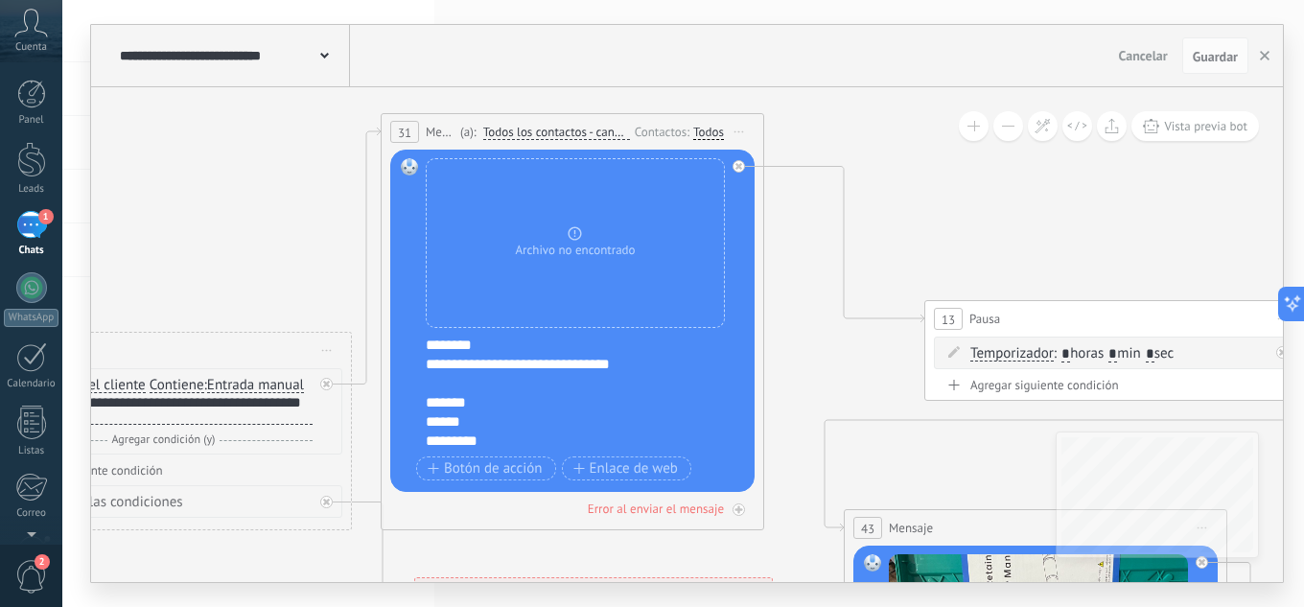
drag, startPoint x: 816, startPoint y: 303, endPoint x: 86, endPoint y: 279, distance: 729.9
click at [86, 279] on div "**********" at bounding box center [682, 303] width 1241 height 607
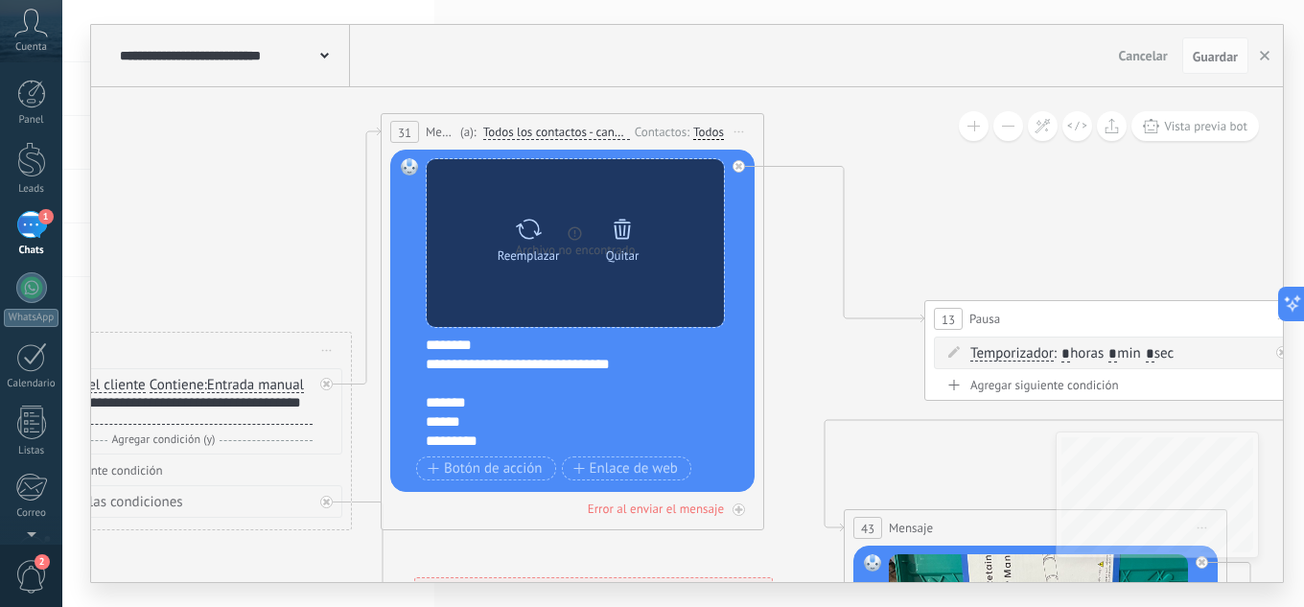
click at [531, 236] on icon at bounding box center [529, 229] width 28 height 27
click input "Subir" at bounding box center [0, 0] width 0 height 0
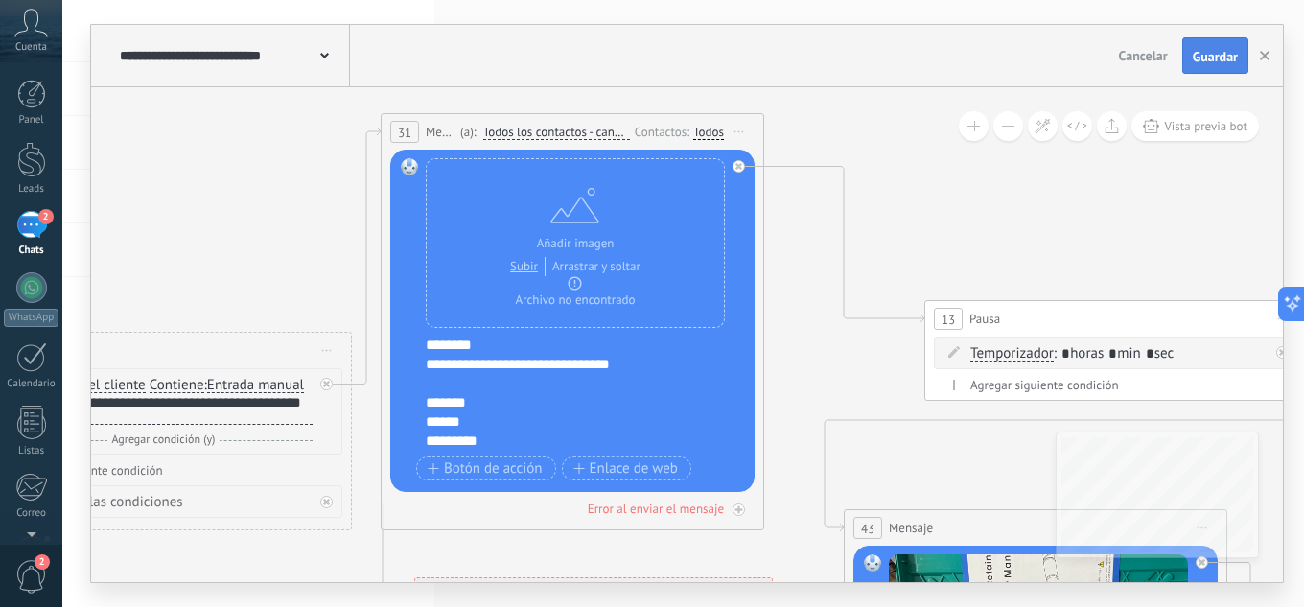
click at [1220, 67] on button "Guardar" at bounding box center [1215, 55] width 66 height 36
click at [1262, 58] on icon "button" at bounding box center [1265, 56] width 10 height 10
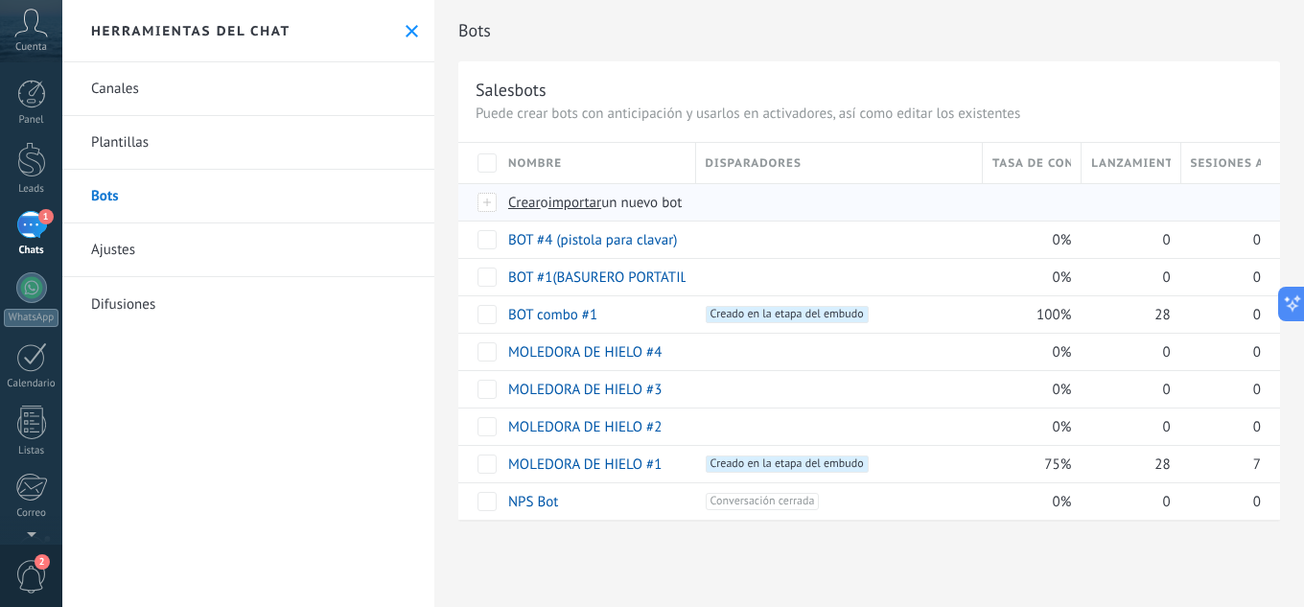
click at [573, 201] on span "importar" at bounding box center [575, 203] width 54 height 18
click at [0, 0] on input "importar un nuevo bot" at bounding box center [0, 0] width 0 height 0
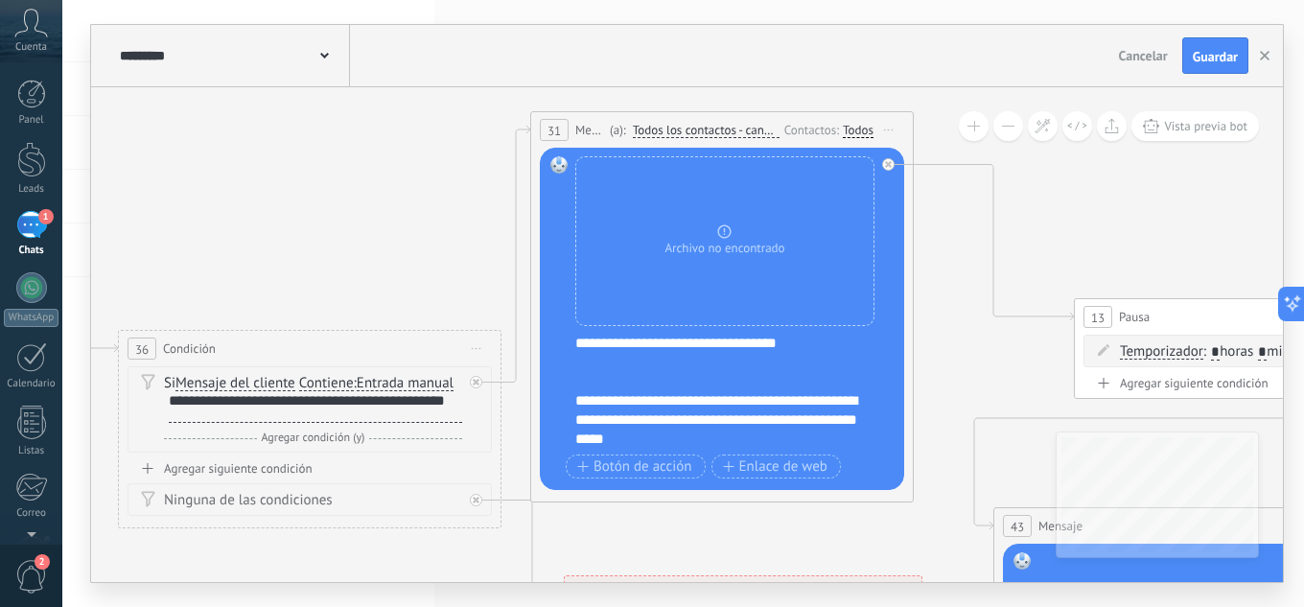
drag, startPoint x: 958, startPoint y: 280, endPoint x: 376, endPoint y: 253, distance: 582.5
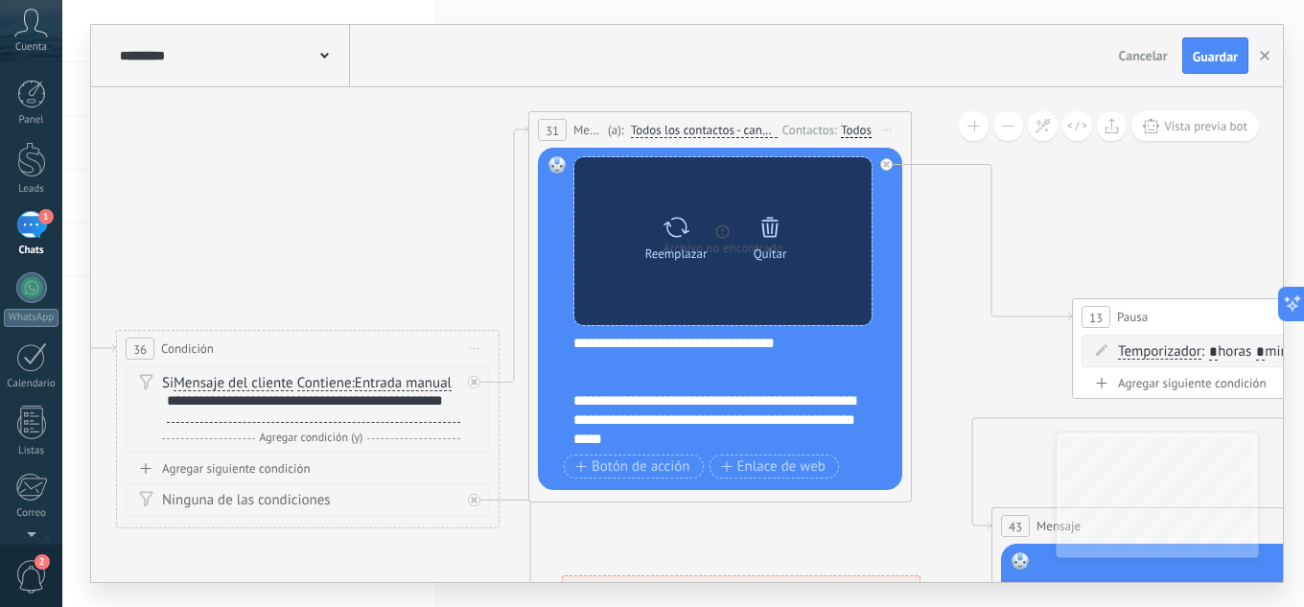
click at [683, 236] on icon at bounding box center [676, 227] width 28 height 27
click input "Subir" at bounding box center [0, 0] width 0 height 0
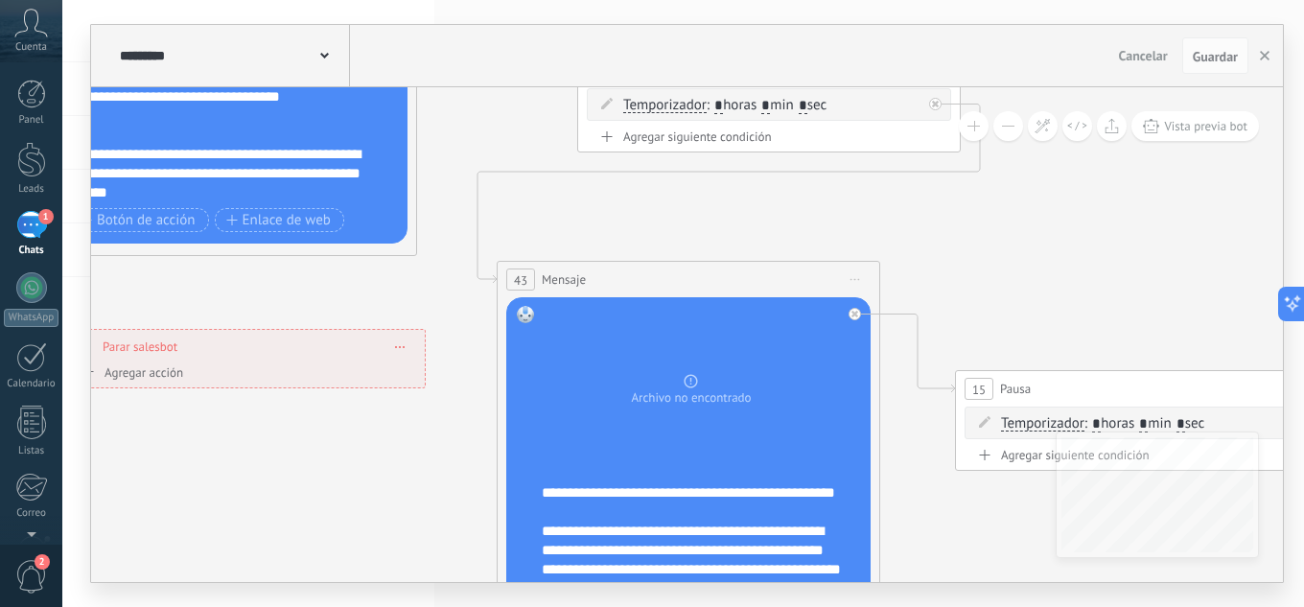
drag, startPoint x: 984, startPoint y: 390, endPoint x: 487, endPoint y: 144, distance: 554.3
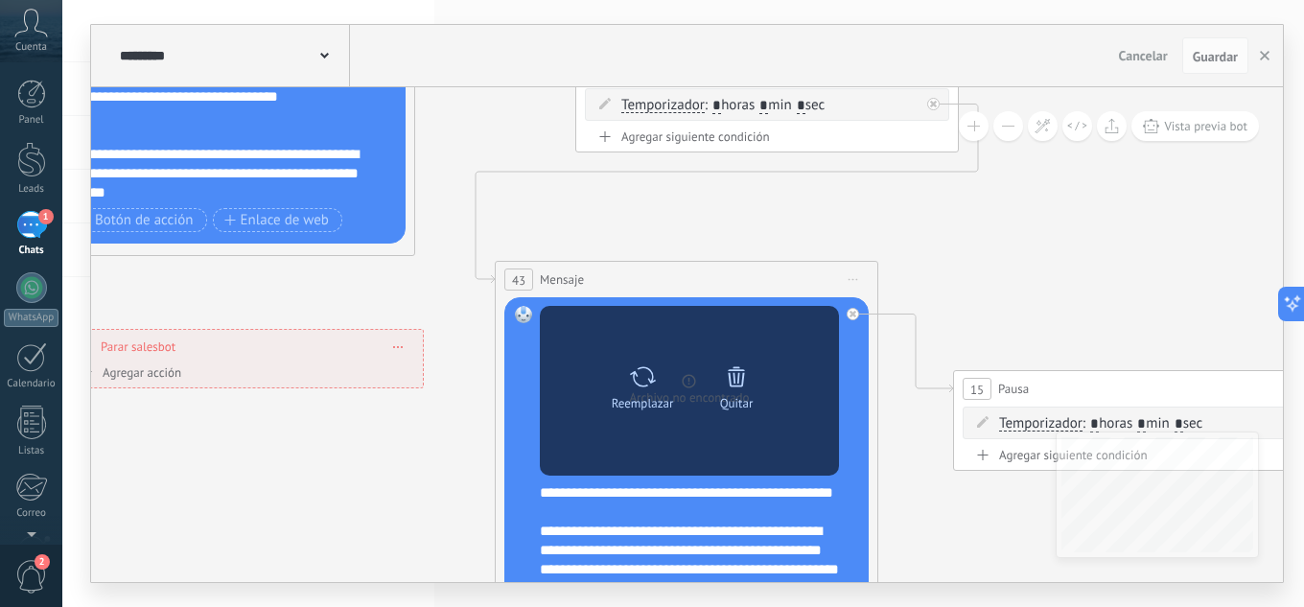
click at [638, 376] on icon at bounding box center [643, 376] width 28 height 27
click input "Subir" at bounding box center [0, 0] width 0 height 0
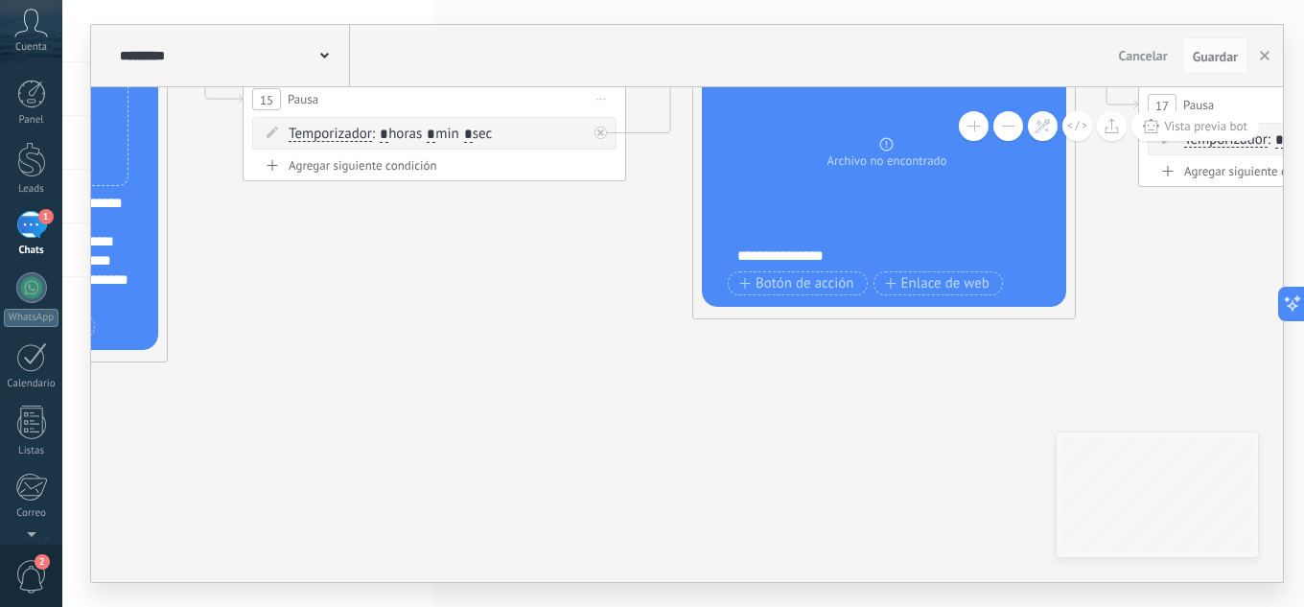
drag, startPoint x: 1027, startPoint y: 299, endPoint x: 240, endPoint y: 7, distance: 839.6
click at [240, 6] on div "**********" at bounding box center [682, 303] width 1241 height 607
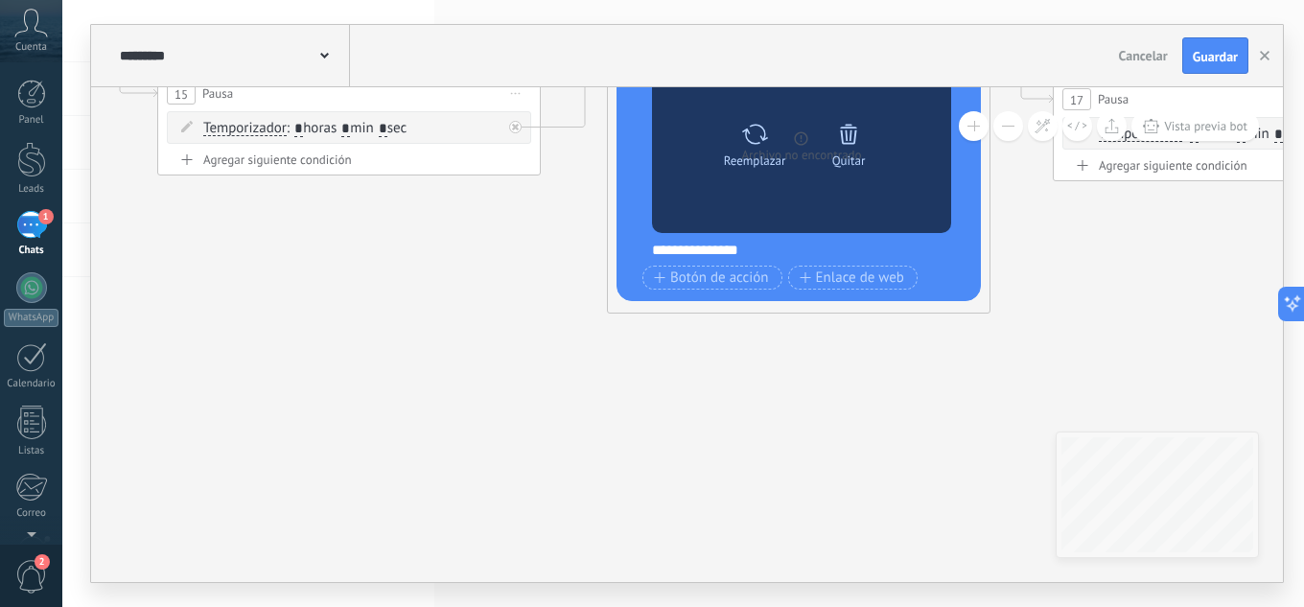
click at [736, 150] on div "Reemplazar" at bounding box center [754, 141] width 81 height 53
click input "Subir" at bounding box center [0, 0] width 0 height 0
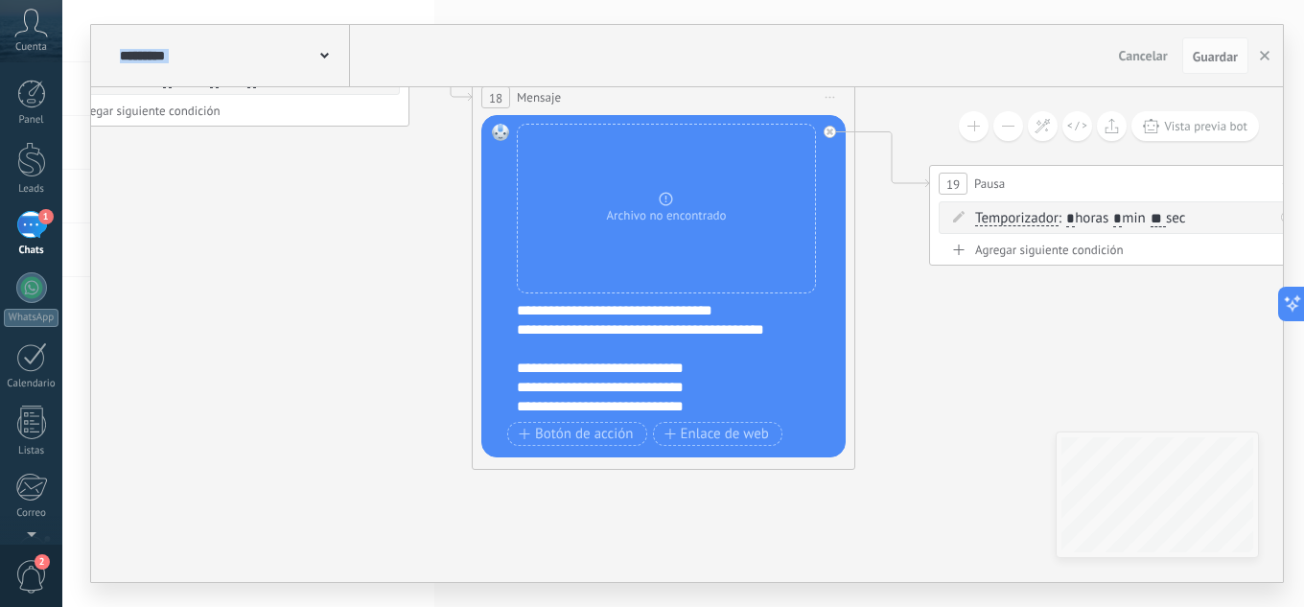
drag, startPoint x: 1109, startPoint y: 318, endPoint x: 85, endPoint y: 261, distance: 1025.4
click at [85, 261] on div "**********" at bounding box center [682, 303] width 1241 height 607
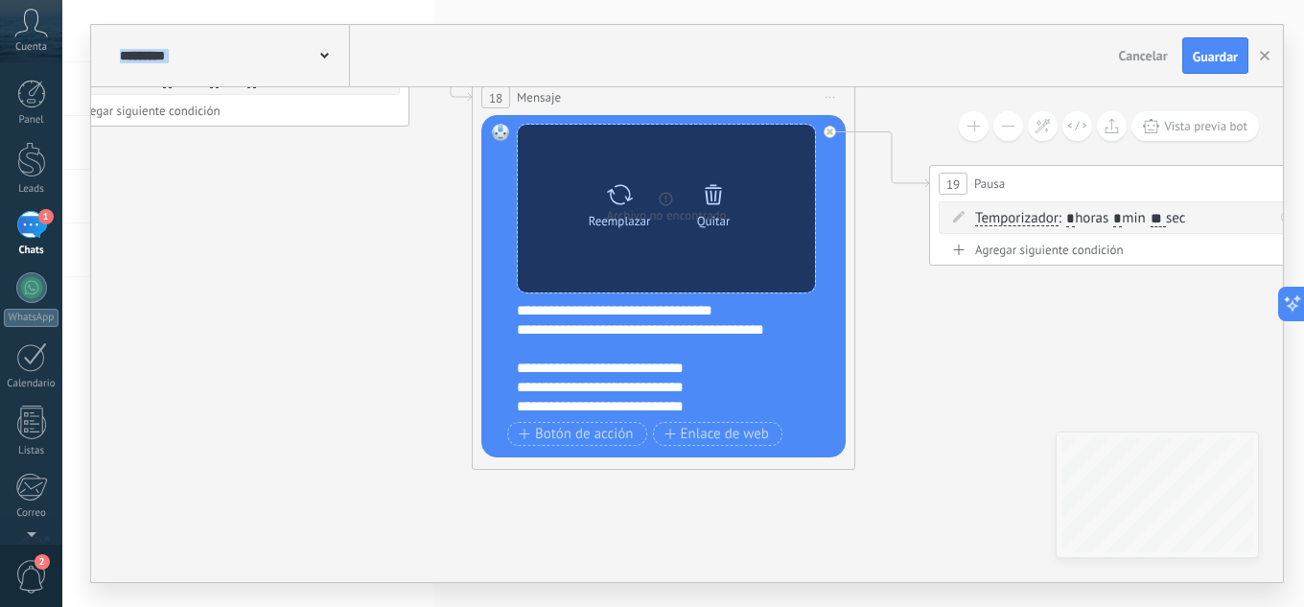
click at [634, 191] on div "Reemplazar" at bounding box center [619, 201] width 81 height 53
click input "Subir" at bounding box center [0, 0] width 0 height 0
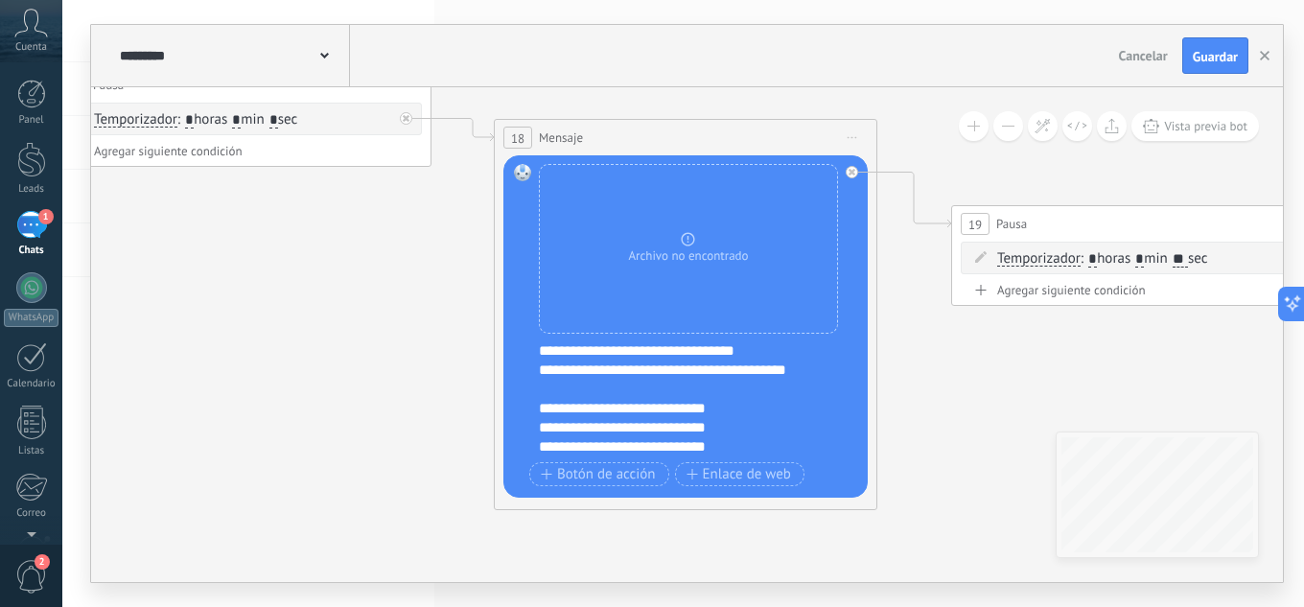
drag, startPoint x: 1004, startPoint y: 370, endPoint x: 1026, endPoint y: 410, distance: 45.9
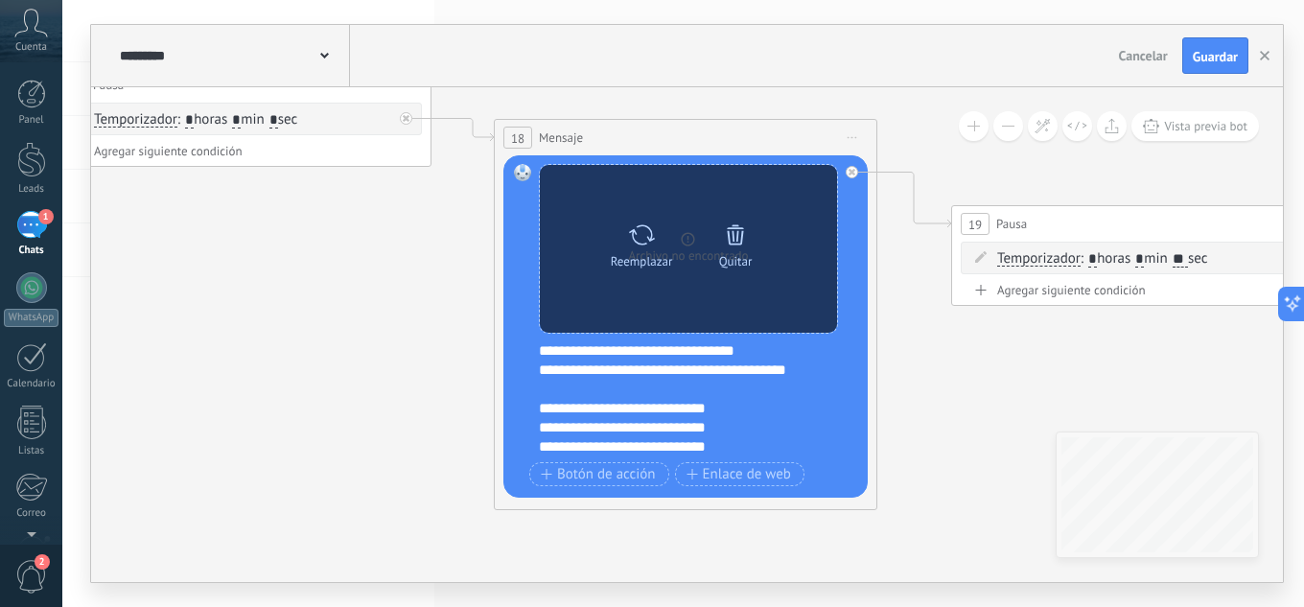
click at [640, 254] on div "Reemplazar" at bounding box center [642, 261] width 62 height 14
click input "Subir" at bounding box center [0, 0] width 0 height 0
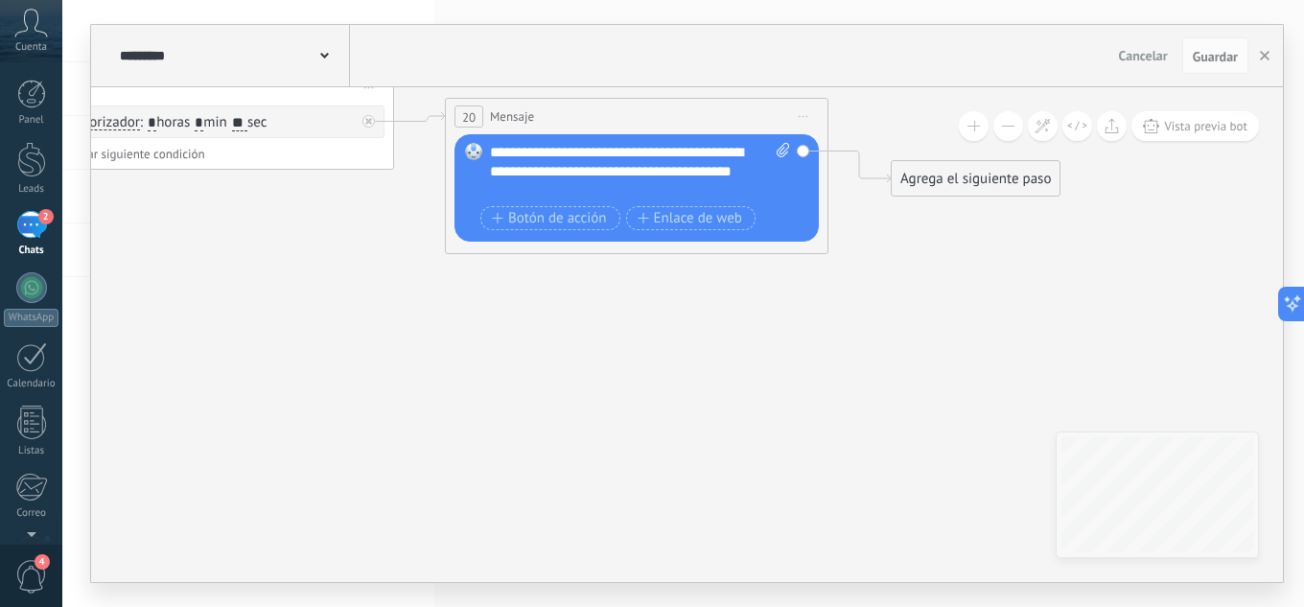
drag, startPoint x: 1024, startPoint y: 357, endPoint x: 83, endPoint y: 220, distance: 950.2
click at [83, 220] on div "**********" at bounding box center [682, 303] width 1241 height 607
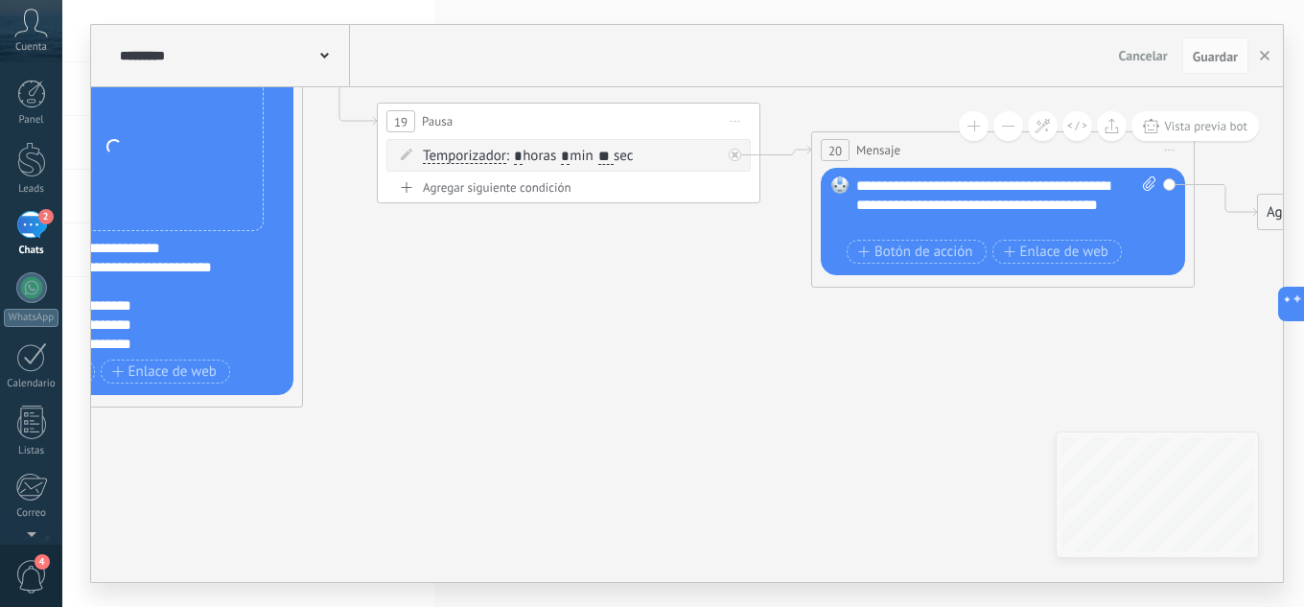
drag, startPoint x: 537, startPoint y: 370, endPoint x: 902, endPoint y: 404, distance: 366.8
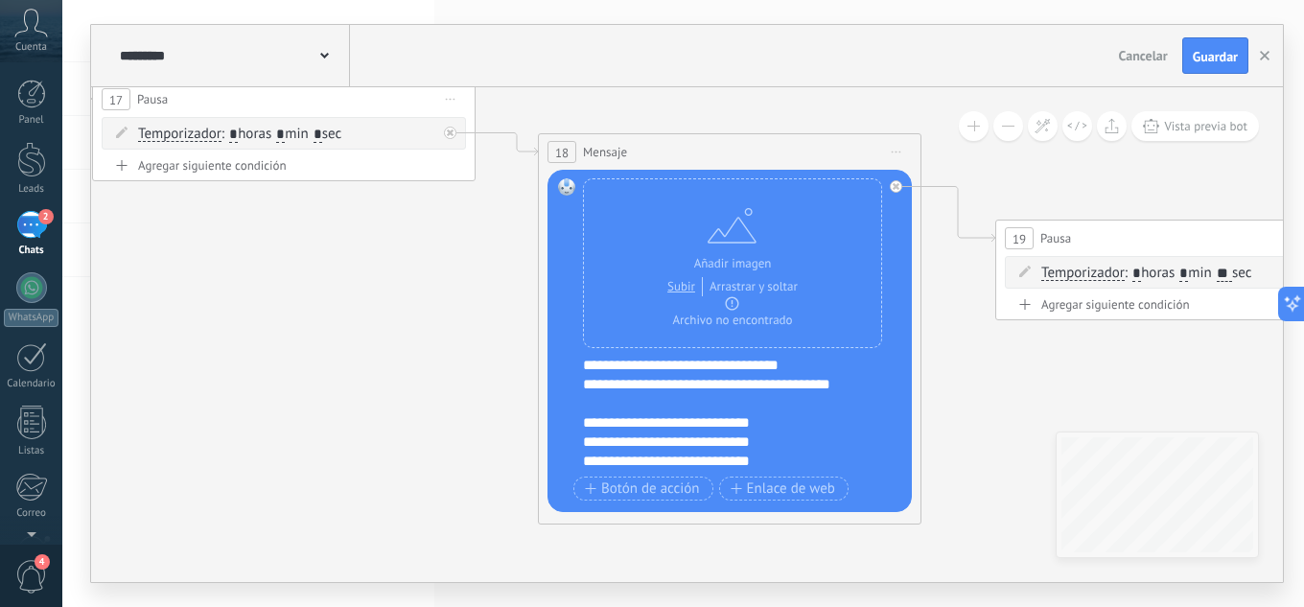
drag, startPoint x: 1052, startPoint y: 384, endPoint x: 1252, endPoint y: 609, distance: 300.8
click at [1252, 606] on html ".abccls-1,.abccls-2{fill-rule:evenodd}.abccls-2{fill:#fff} .abfcls-1{fill:none}…" at bounding box center [652, 303] width 1304 height 607
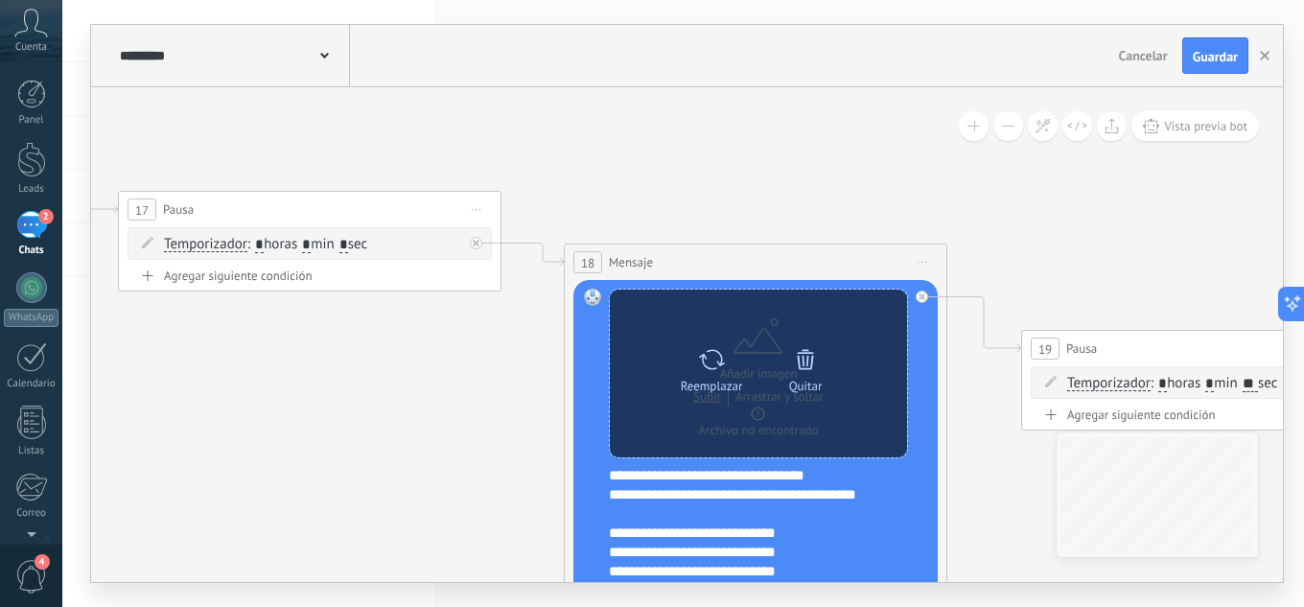
drag, startPoint x: 598, startPoint y: 378, endPoint x: 824, endPoint y: 382, distance: 226.3
click at [824, 382] on div "Reemplazar Quitar Convertir a mensaje de voz Arrastre la imagen aquí para adjun…" at bounding box center [755, 451] width 364 height 342
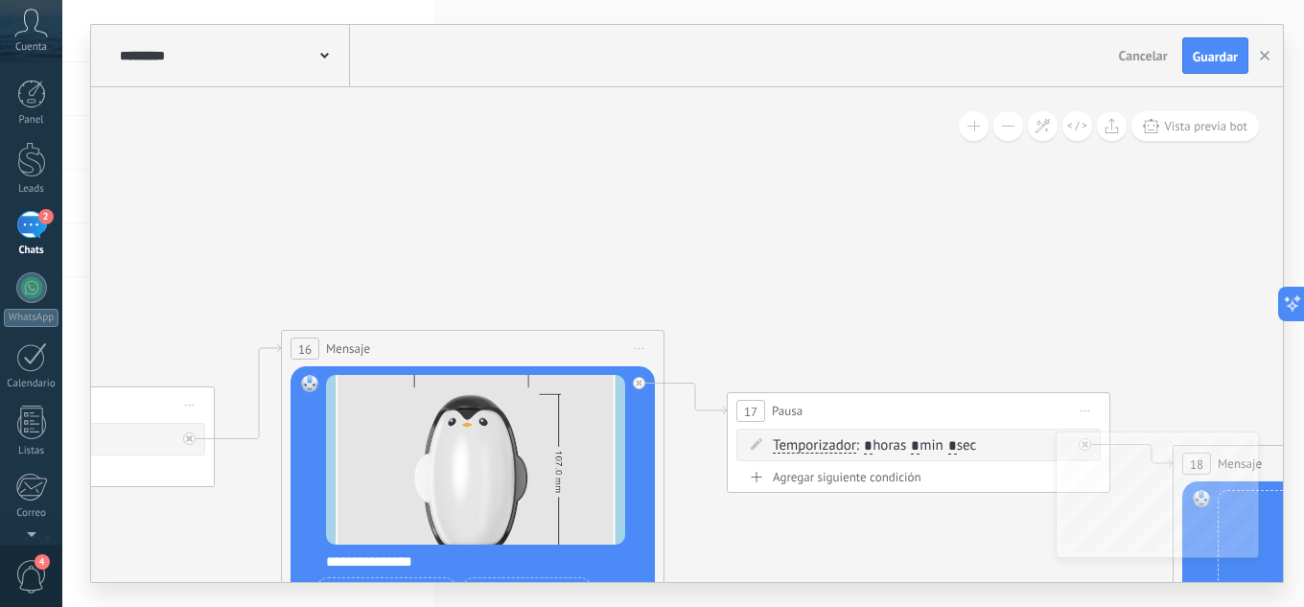
drag, startPoint x: 604, startPoint y: 155, endPoint x: 1286, endPoint y: 417, distance: 731.0
click at [1281, 416] on icon at bounding box center [452, 358] width 5281 height 1913
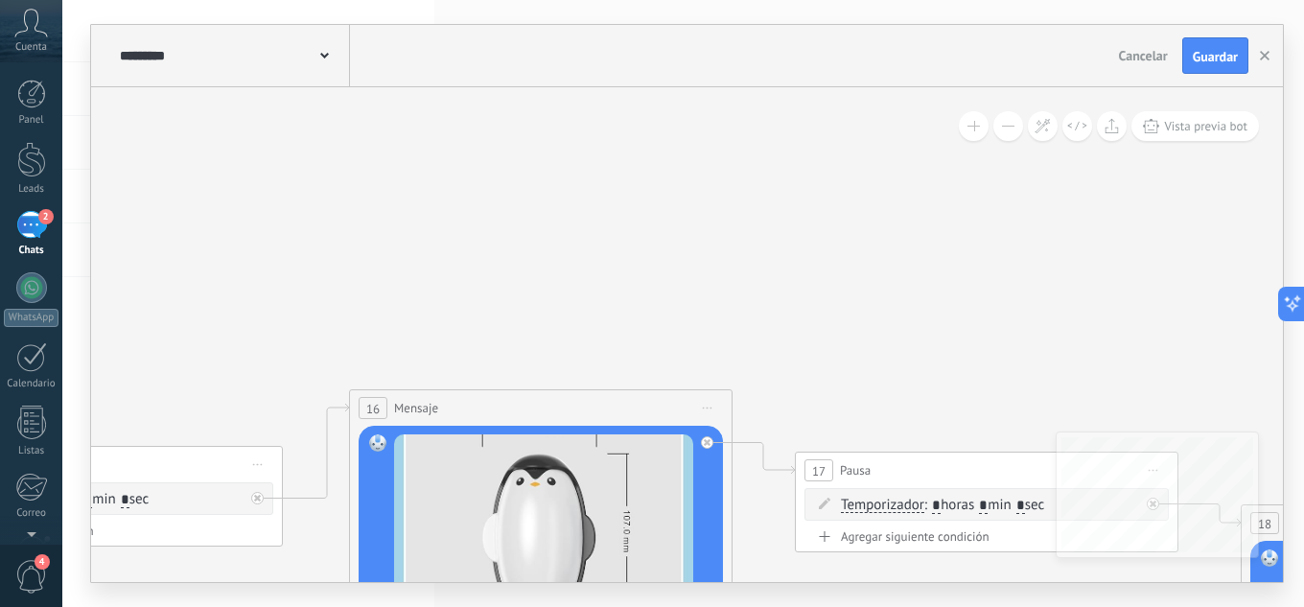
drag, startPoint x: 974, startPoint y: 290, endPoint x: 1110, endPoint y: 314, distance: 138.2
click at [1093, 313] on icon at bounding box center [520, 417] width 5281 height 1913
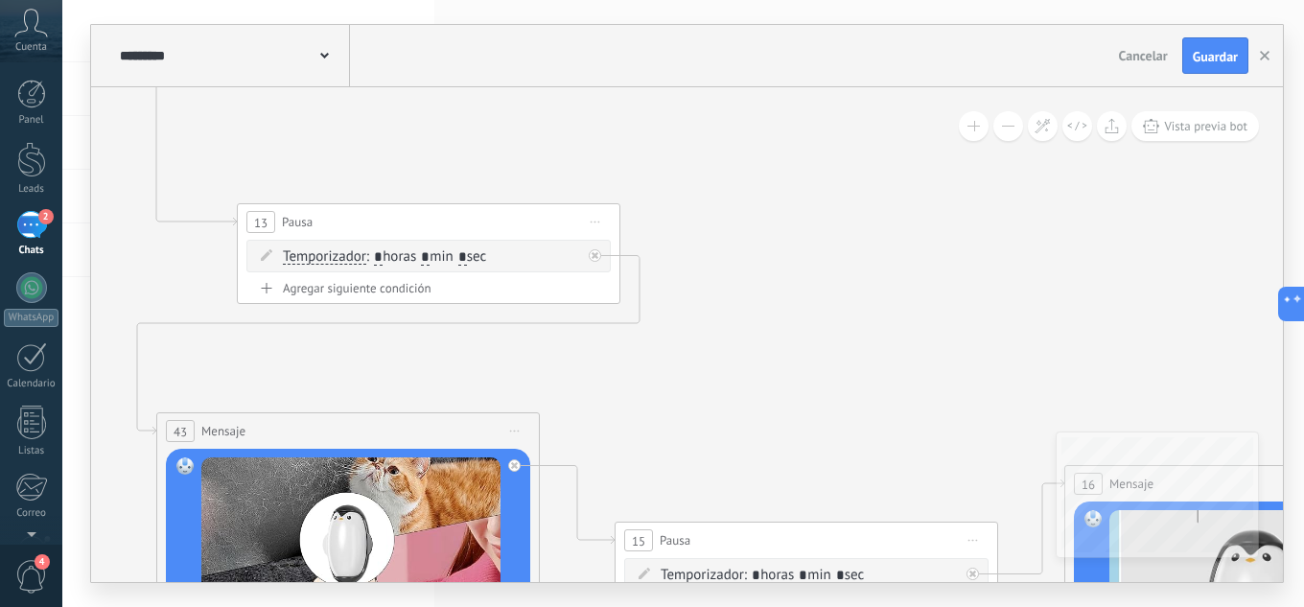
drag, startPoint x: 615, startPoint y: 288, endPoint x: 1104, endPoint y: 273, distance: 489.1
click at [1075, 275] on icon at bounding box center [1236, 493] width 5281 height 1913
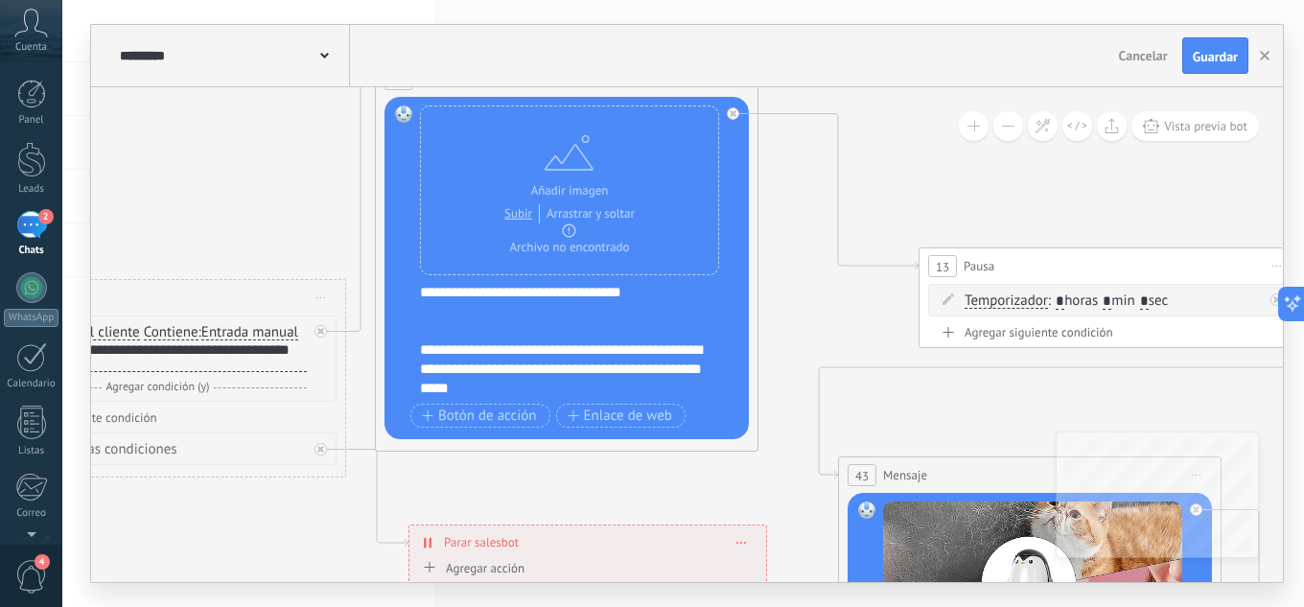
drag, startPoint x: 722, startPoint y: 149, endPoint x: 1165, endPoint y: 93, distance: 446.4
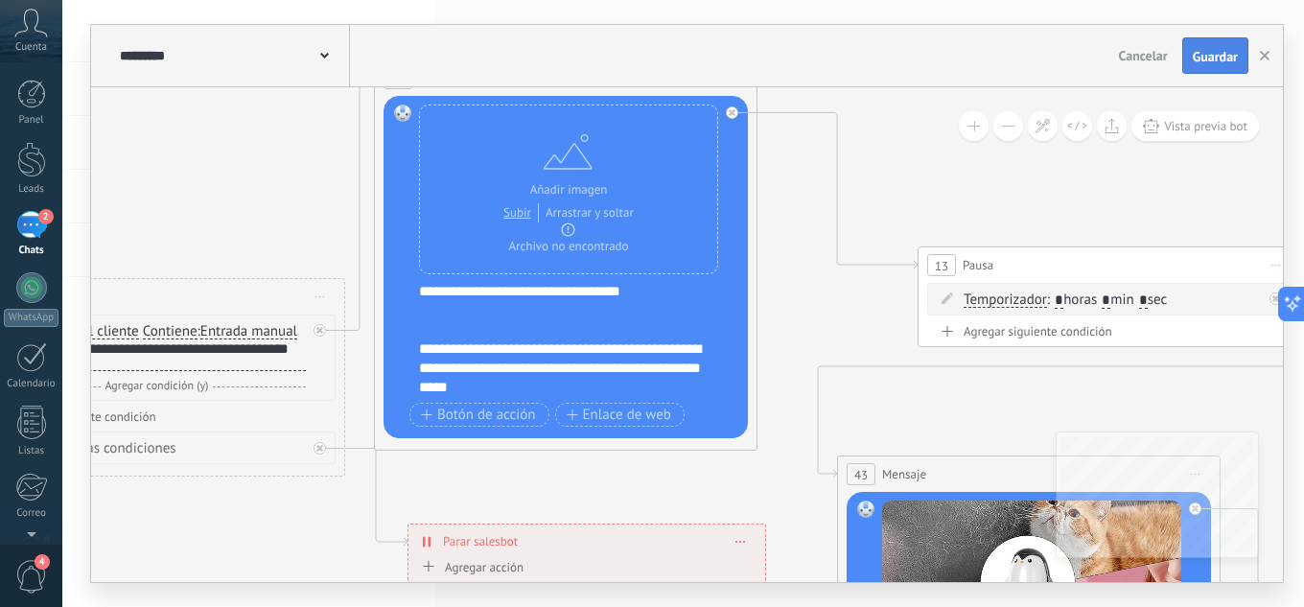
click at [1228, 50] on span "Guardar" at bounding box center [1215, 56] width 45 height 13
click at [1266, 59] on icon "button" at bounding box center [1265, 56] width 10 height 10
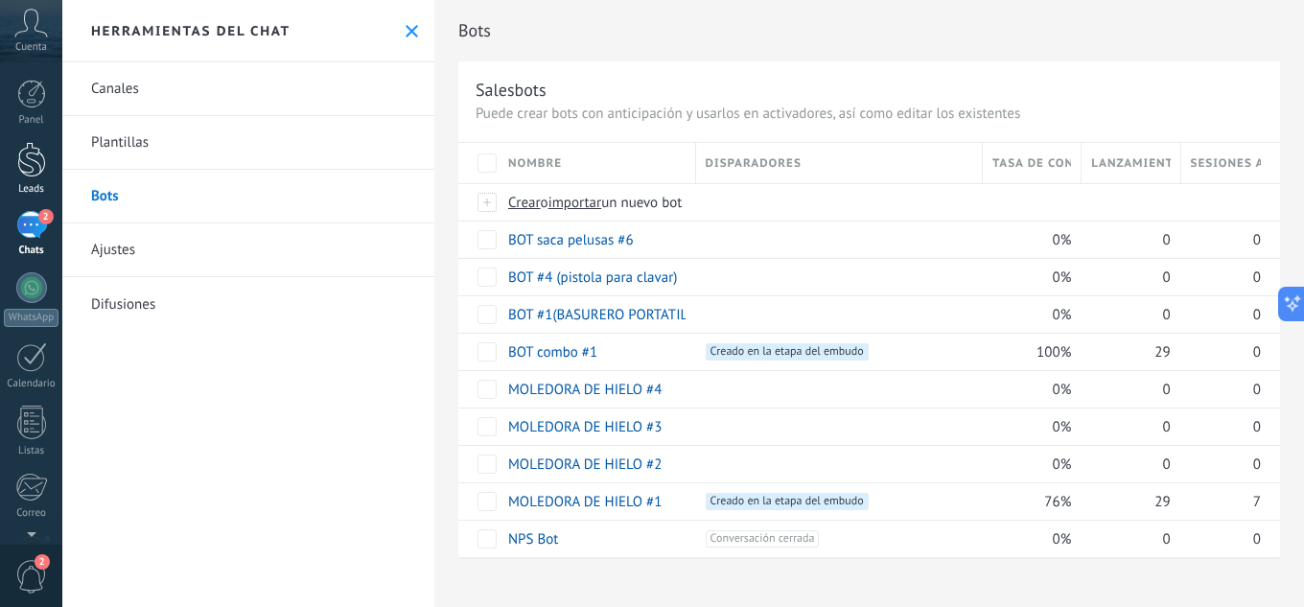
click at [33, 166] on div at bounding box center [31, 159] width 29 height 35
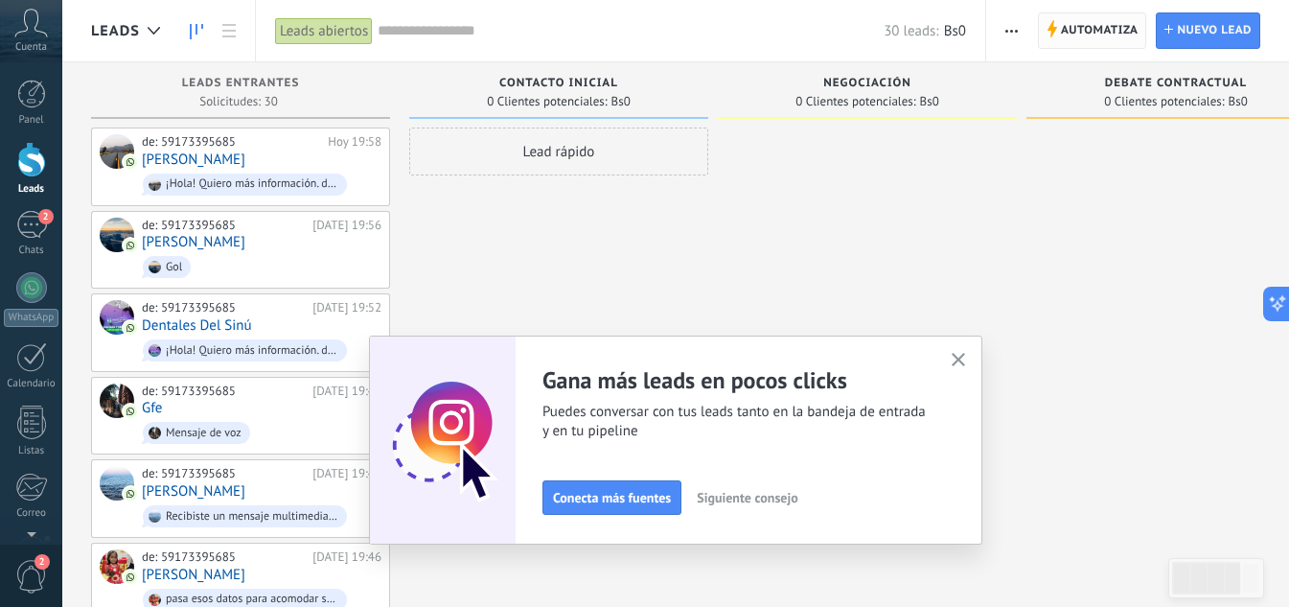
click at [1108, 19] on span "Automatiza" at bounding box center [1100, 30] width 78 height 35
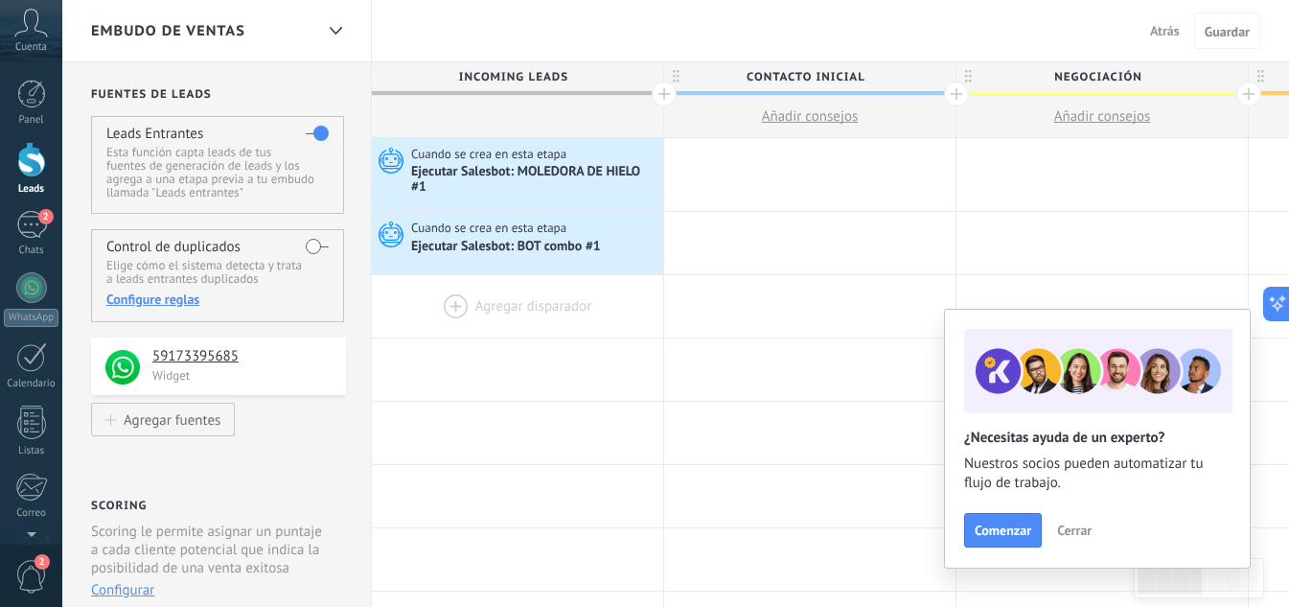
click at [466, 303] on div at bounding box center [517, 306] width 291 height 62
click at [479, 307] on div at bounding box center [517, 306] width 291 height 62
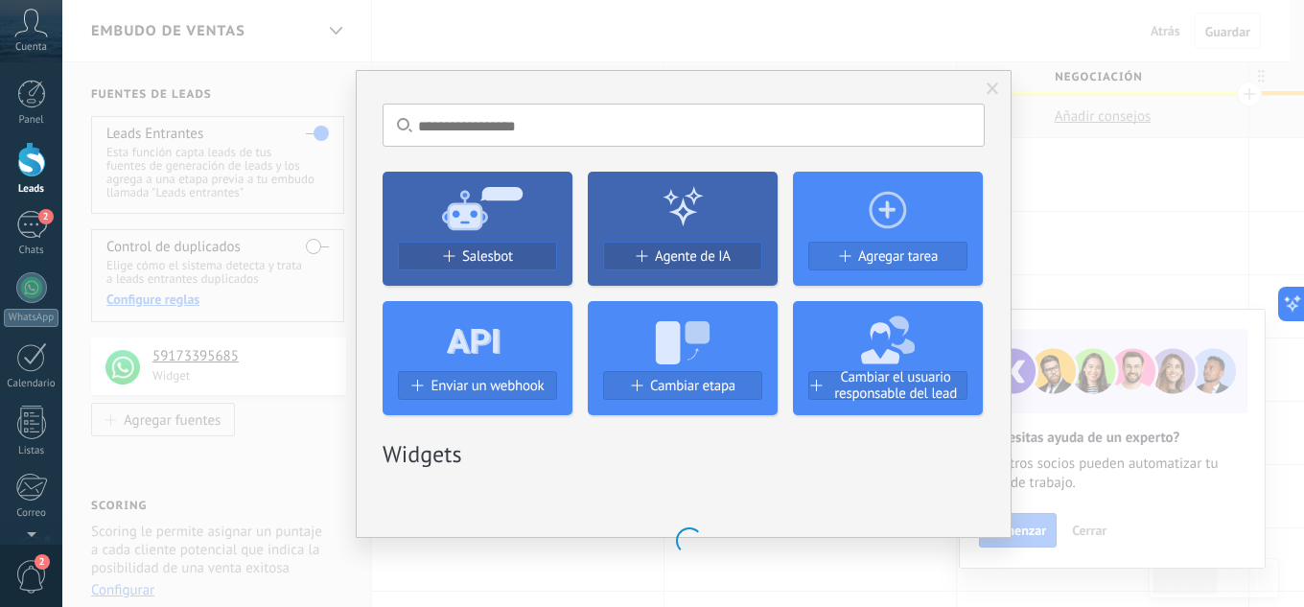
click at [487, 256] on span "Salesbot" at bounding box center [487, 256] width 51 height 16
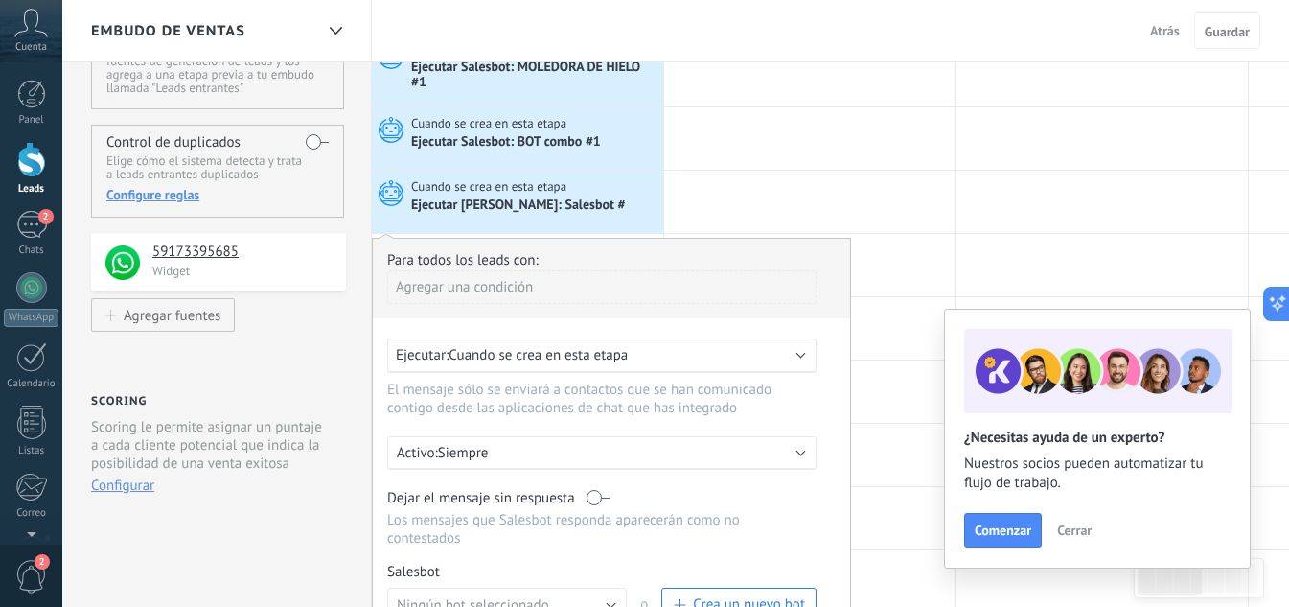
scroll to position [288, 0]
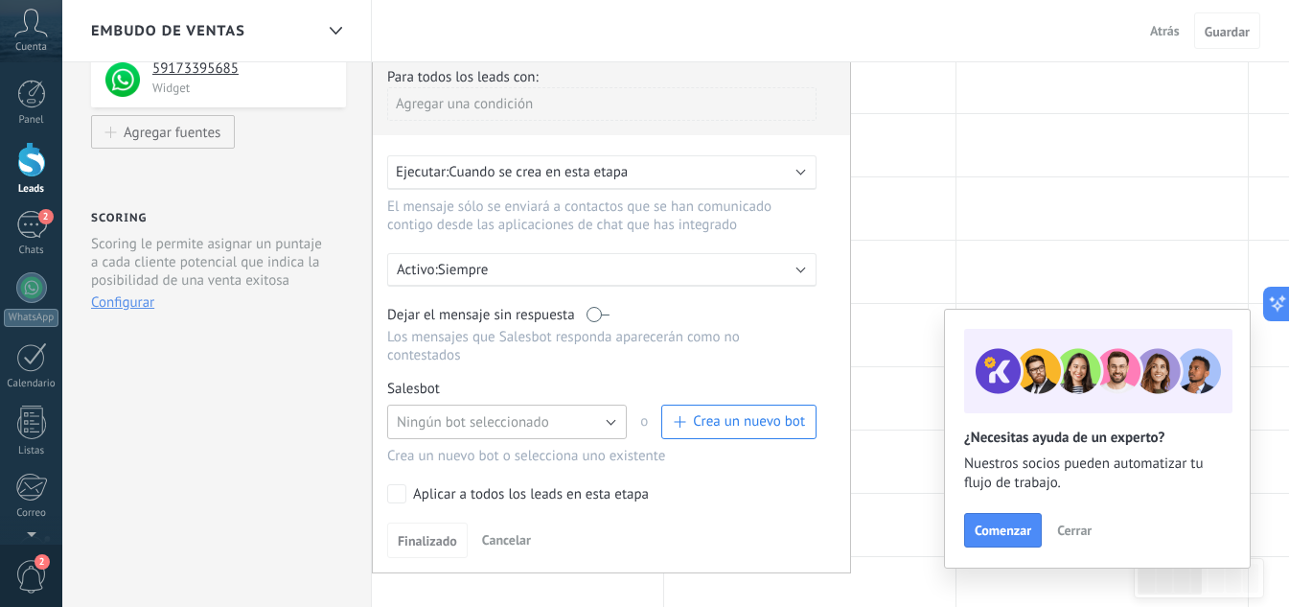
click at [521, 419] on span "Ningún bot seleccionado" at bounding box center [473, 422] width 152 height 18
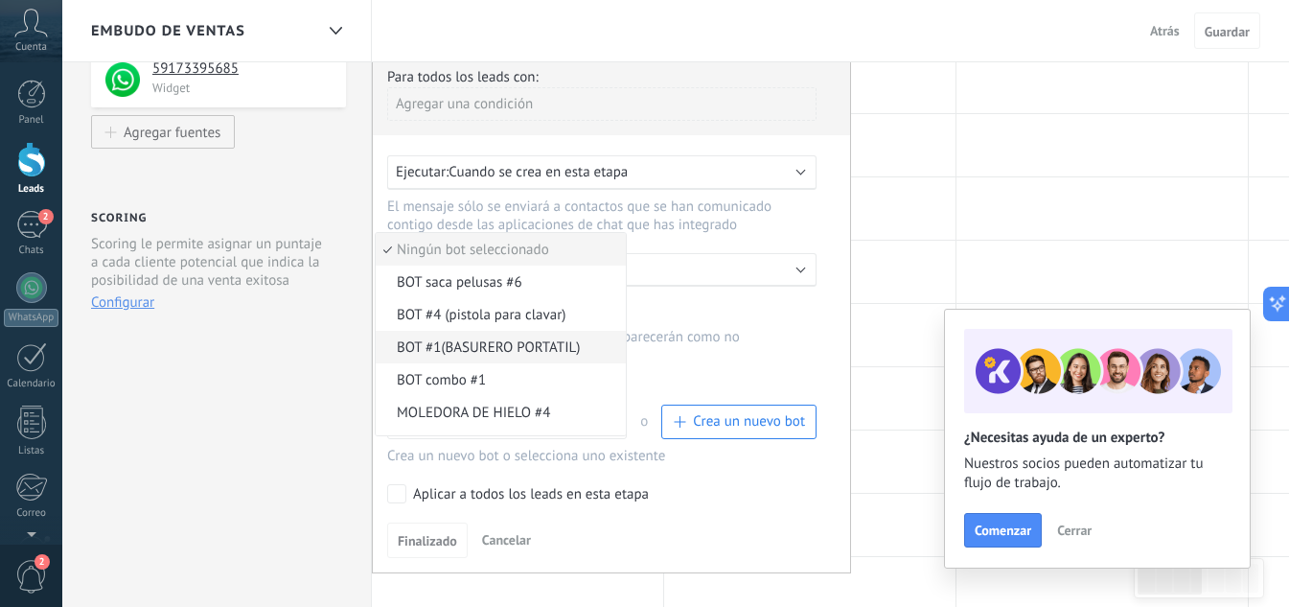
click at [509, 346] on span "BOT #1(BASURERO PORTATIL)" at bounding box center [498, 347] width 244 height 18
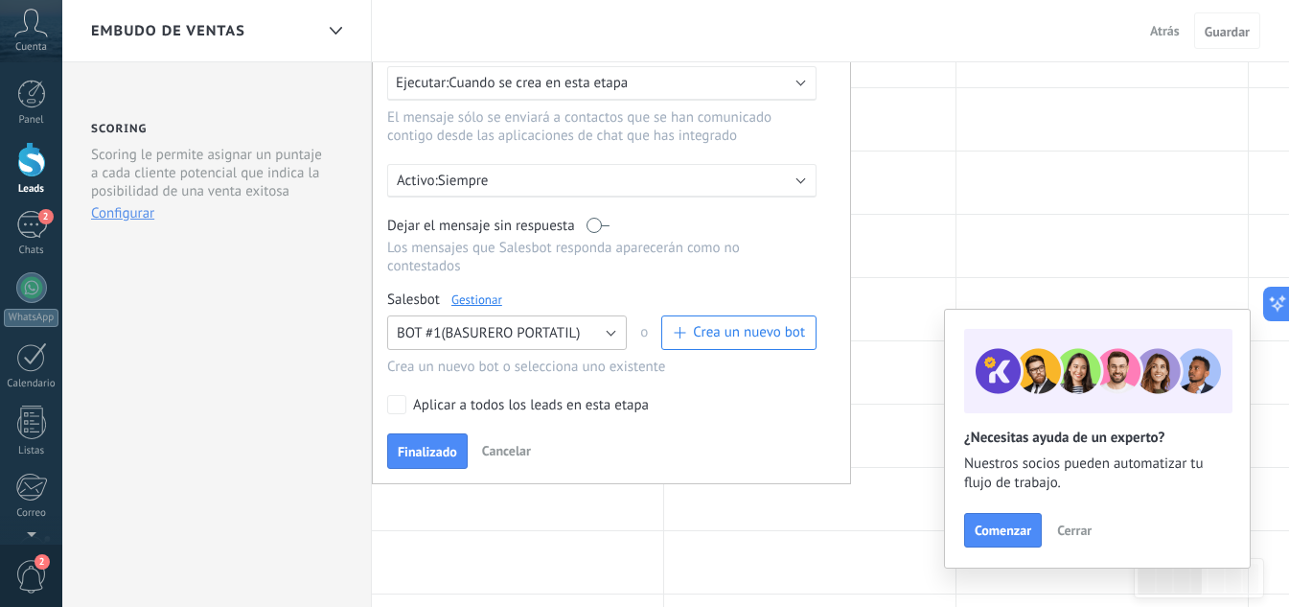
scroll to position [383, 0]
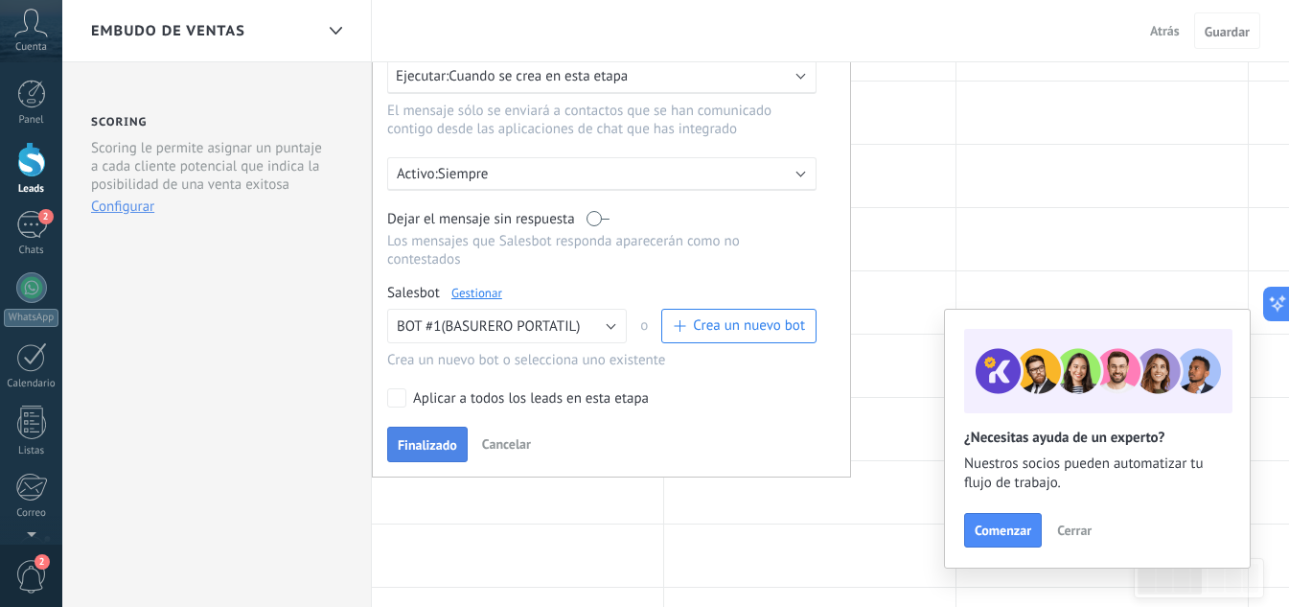
click at [432, 444] on span "Finalizado" at bounding box center [427, 444] width 59 height 13
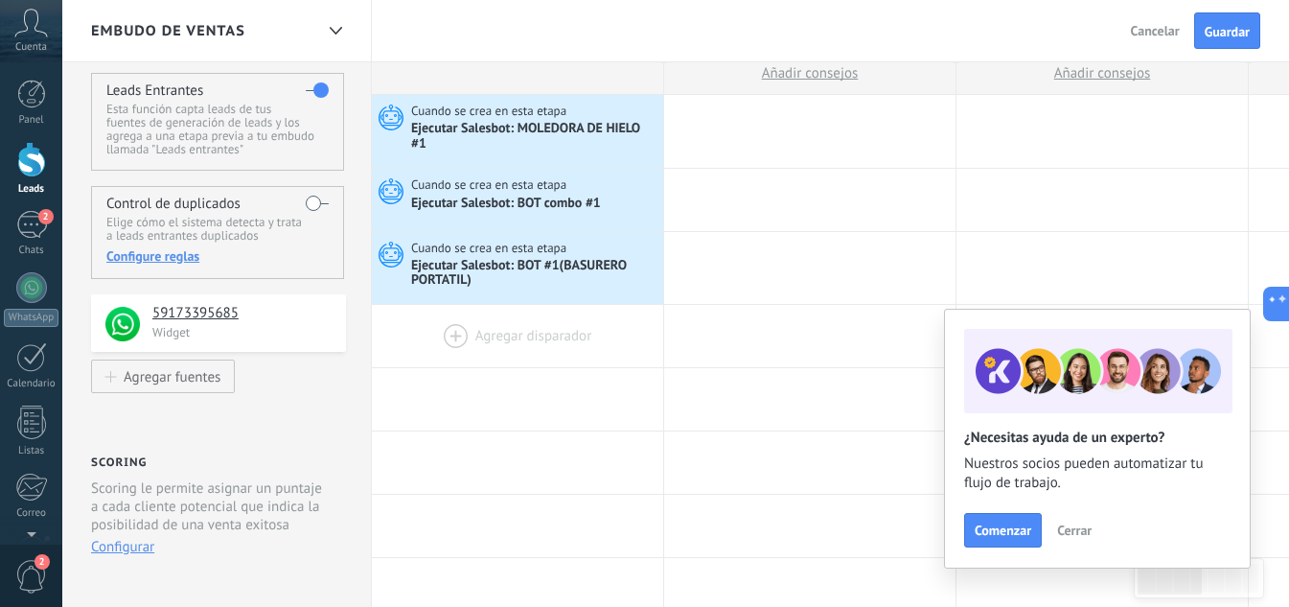
scroll to position [0, 0]
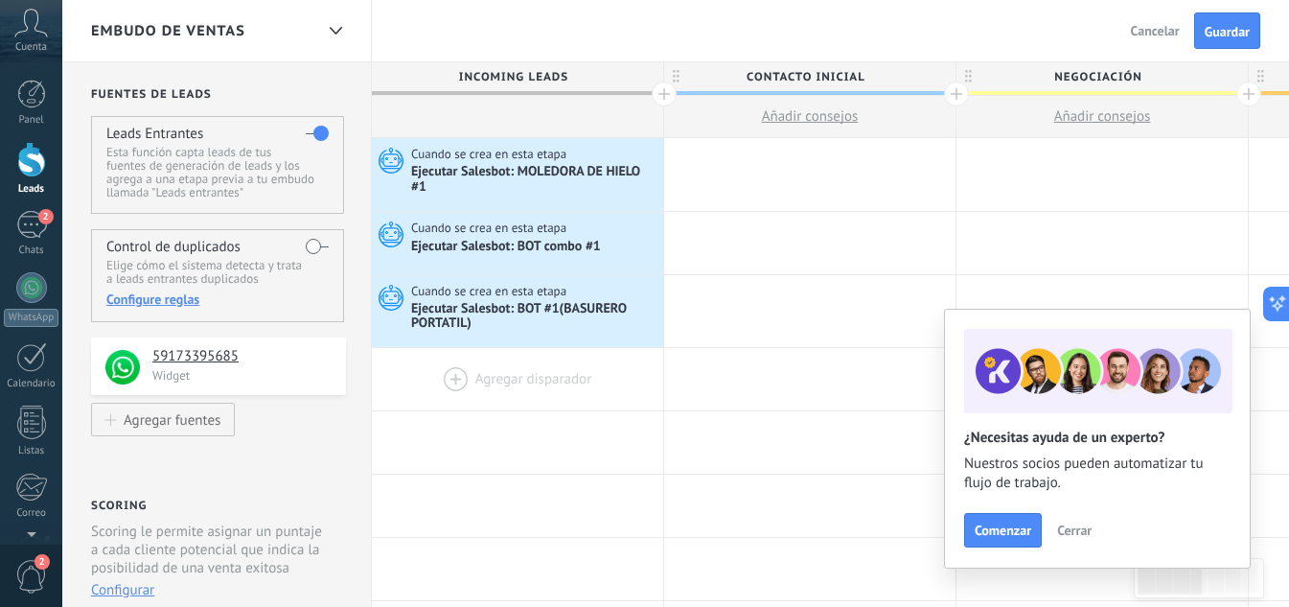
click at [535, 377] on div at bounding box center [517, 379] width 291 height 62
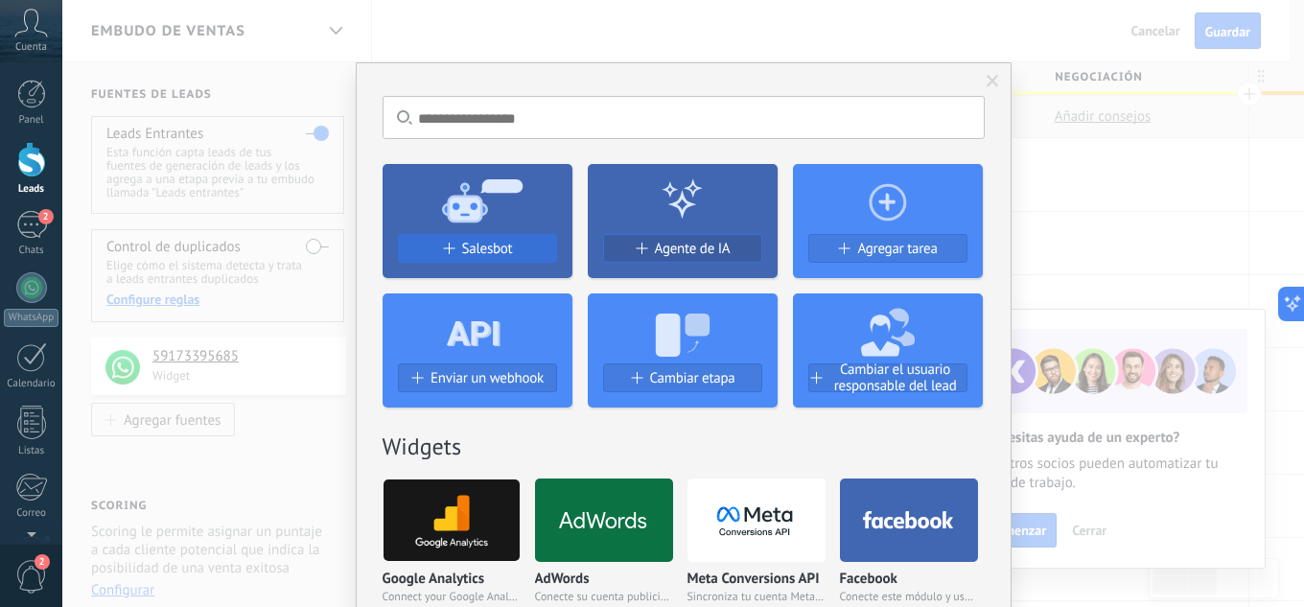
click at [504, 253] on span "Salesbot" at bounding box center [487, 249] width 51 height 16
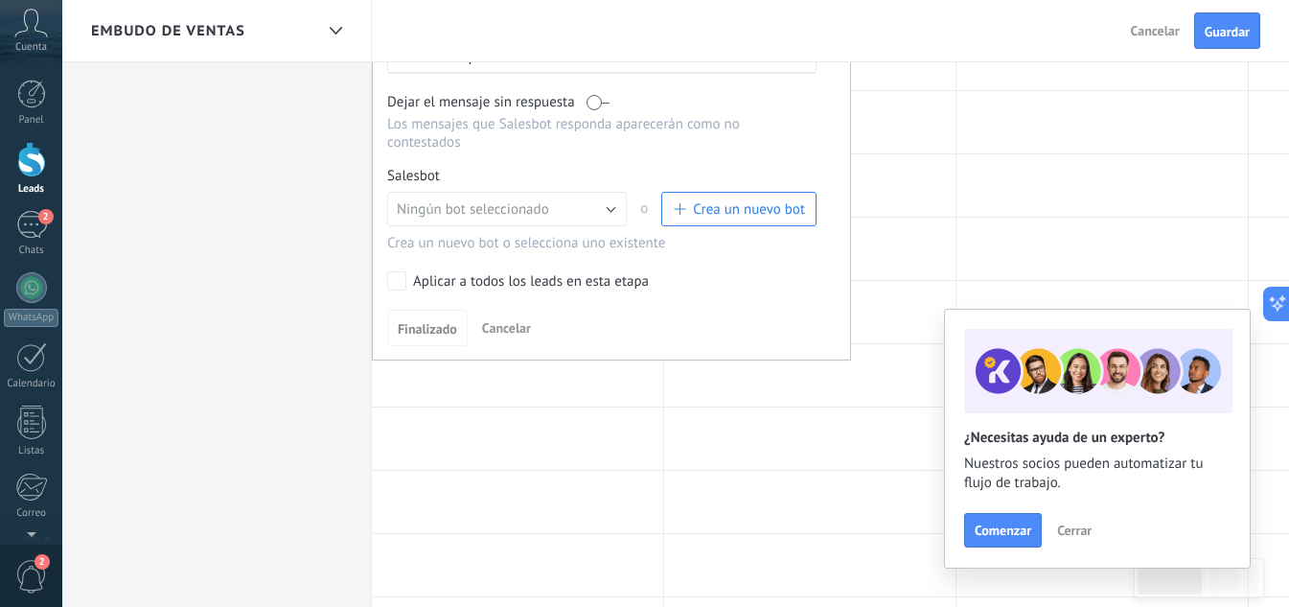
scroll to position [575, 0]
click at [579, 211] on button "Ningún bot seleccionado" at bounding box center [507, 207] width 240 height 35
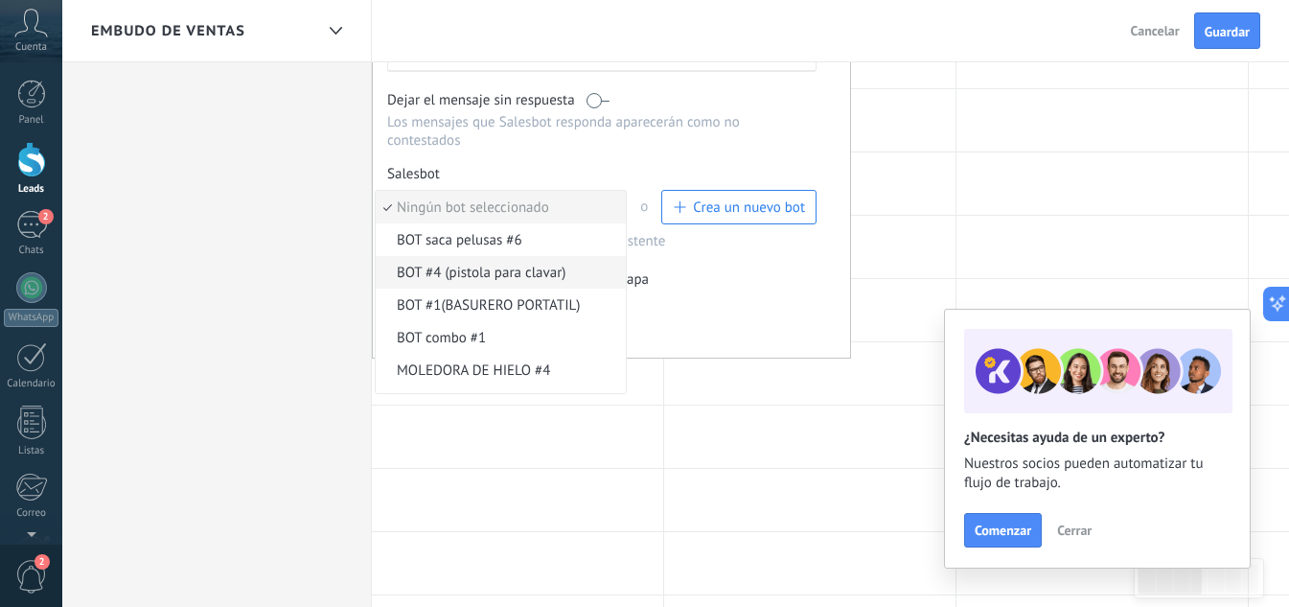
click at [504, 278] on span "BOT #4 (pistola para clavar)" at bounding box center [498, 273] width 244 height 18
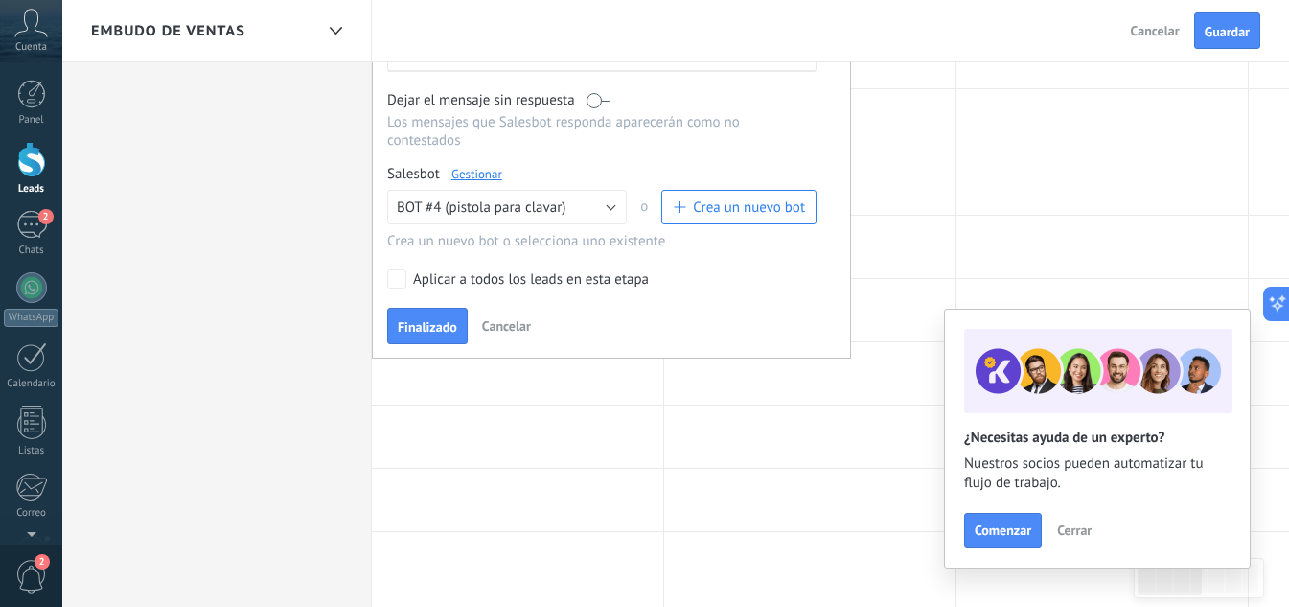
click at [431, 323] on span "Finalizado" at bounding box center [427, 326] width 59 height 13
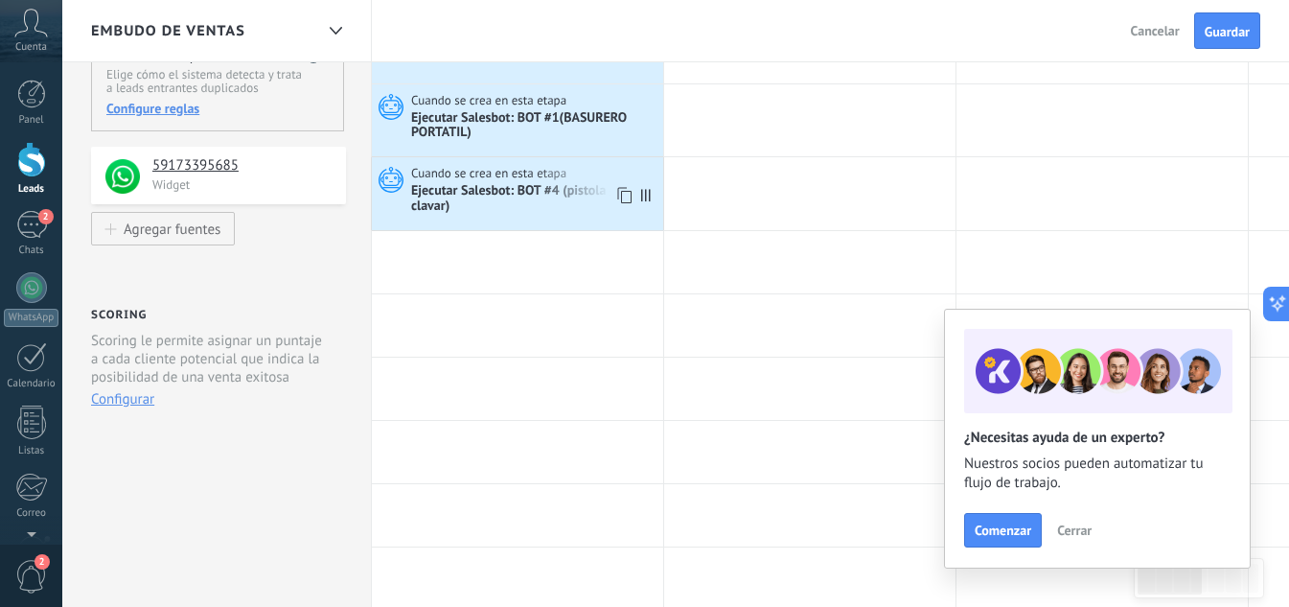
scroll to position [192, 0]
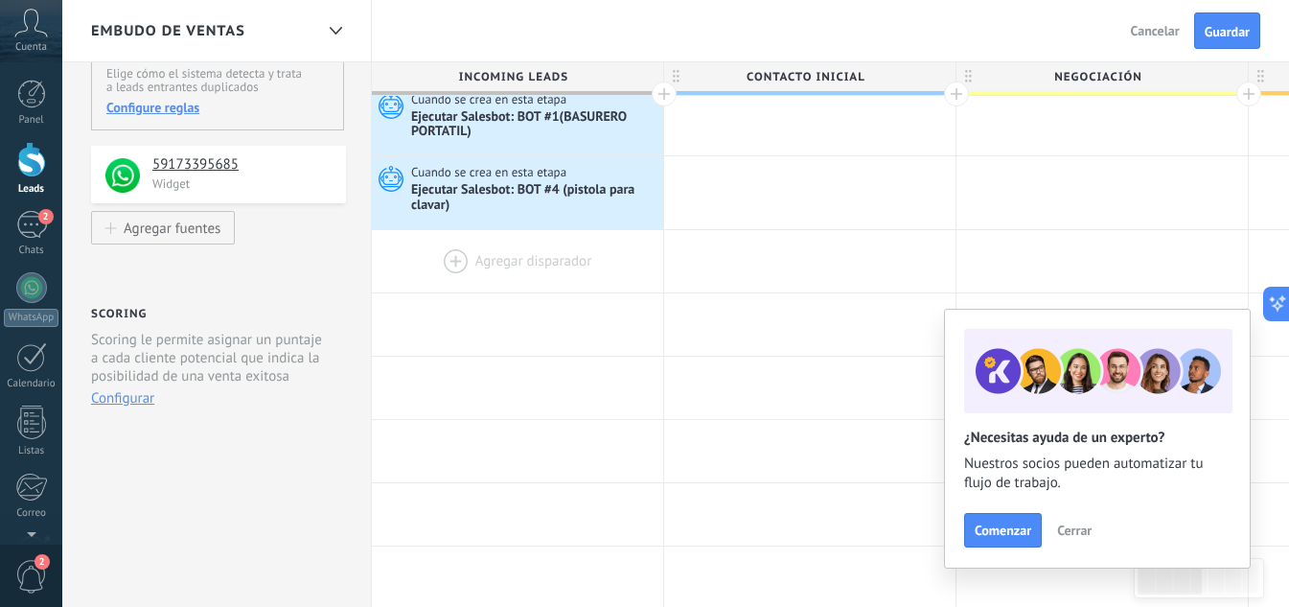
click at [521, 255] on div at bounding box center [517, 261] width 291 height 62
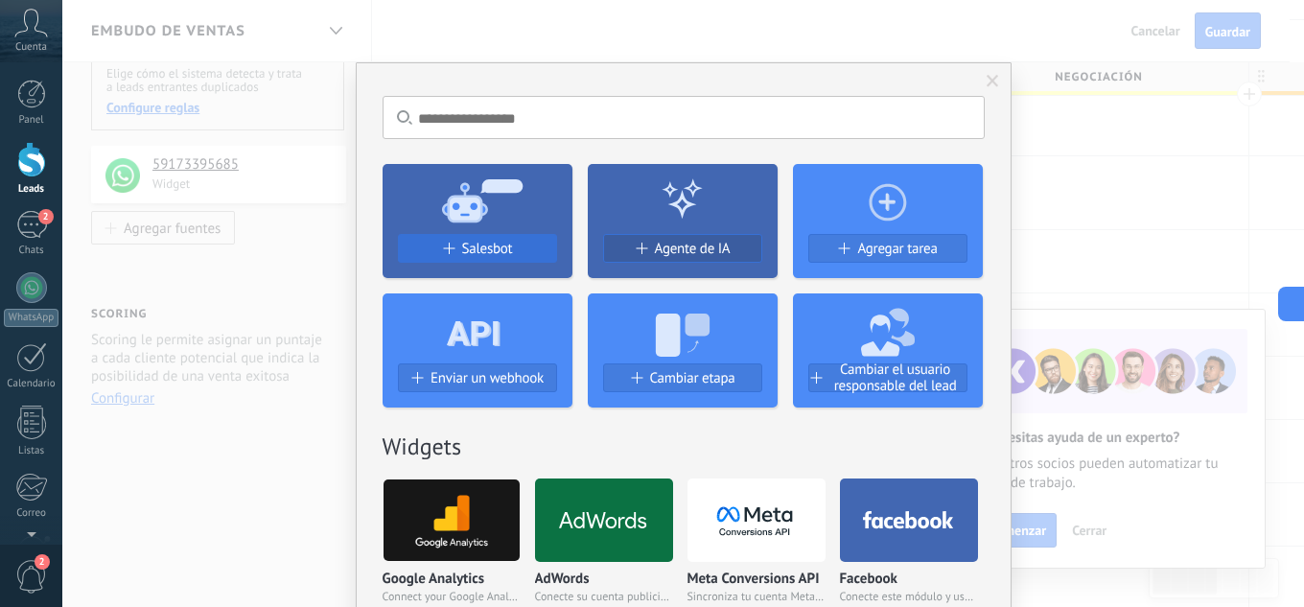
click at [494, 245] on span "Salesbot" at bounding box center [487, 249] width 51 height 16
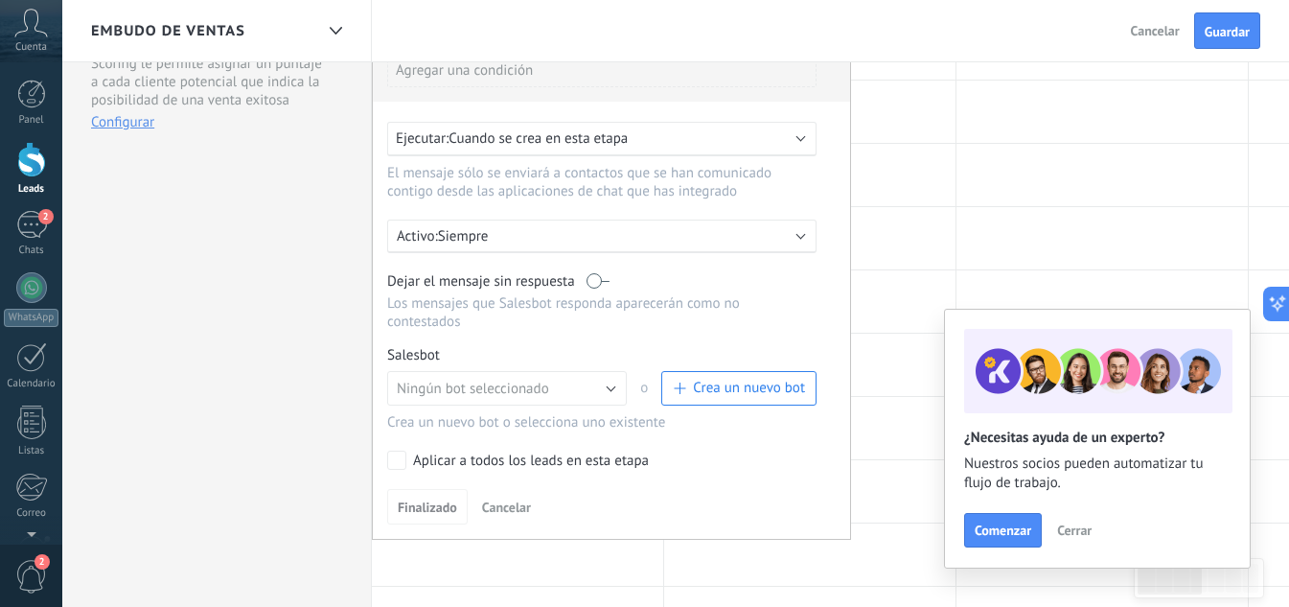
scroll to position [575, 0]
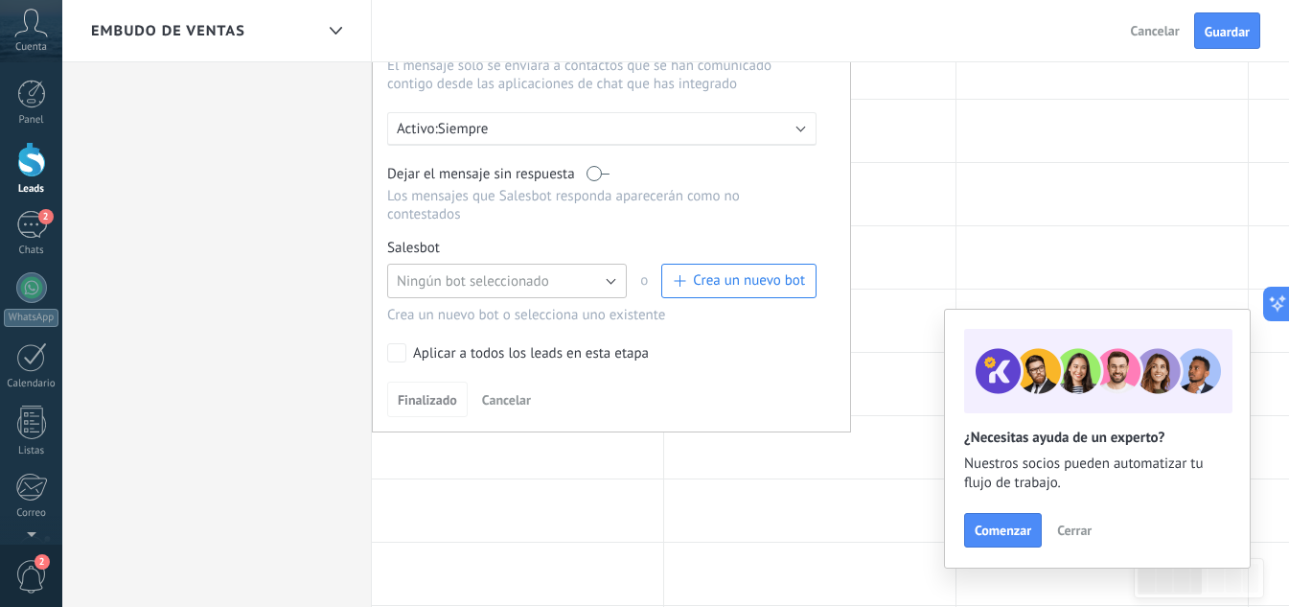
click at [607, 277] on button "Ningún bot seleccionado" at bounding box center [507, 281] width 240 height 35
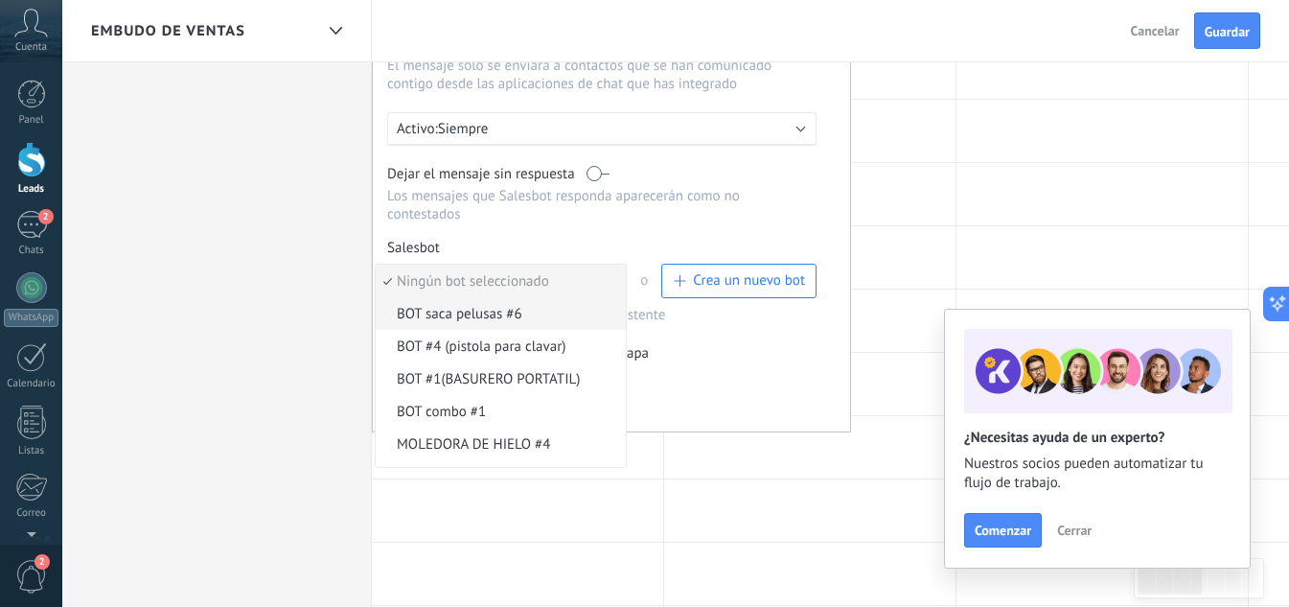
click at [517, 312] on span "BOT saca pelusas #6" at bounding box center [498, 314] width 244 height 18
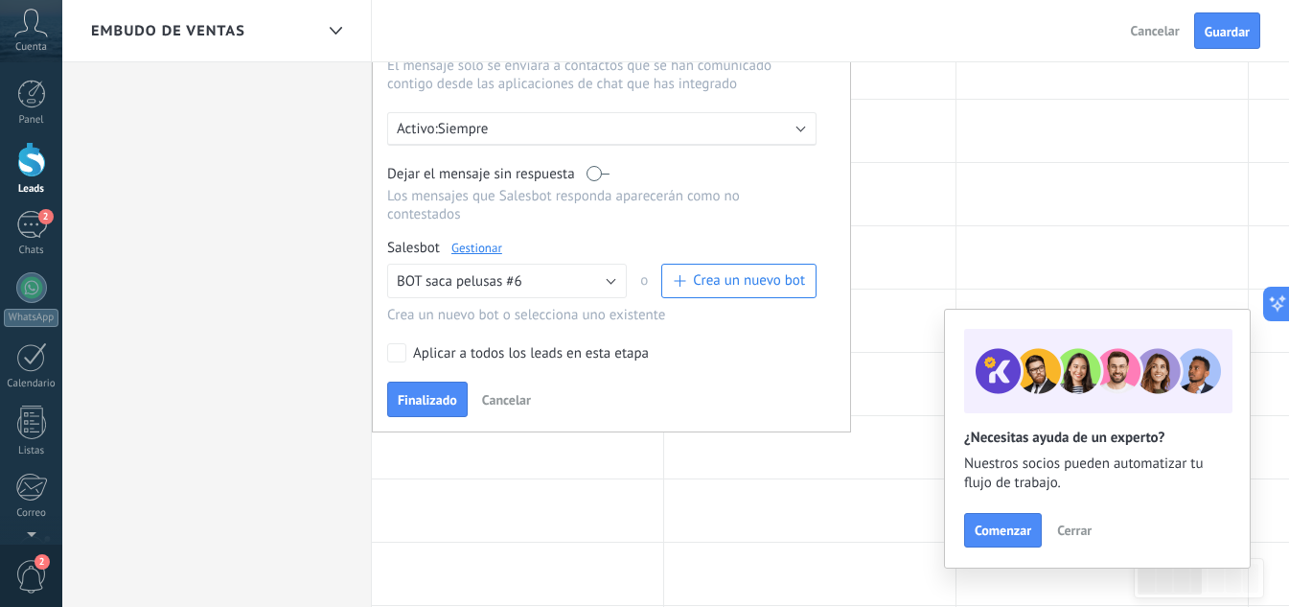
click at [417, 402] on span "Finalizado" at bounding box center [427, 399] width 59 height 13
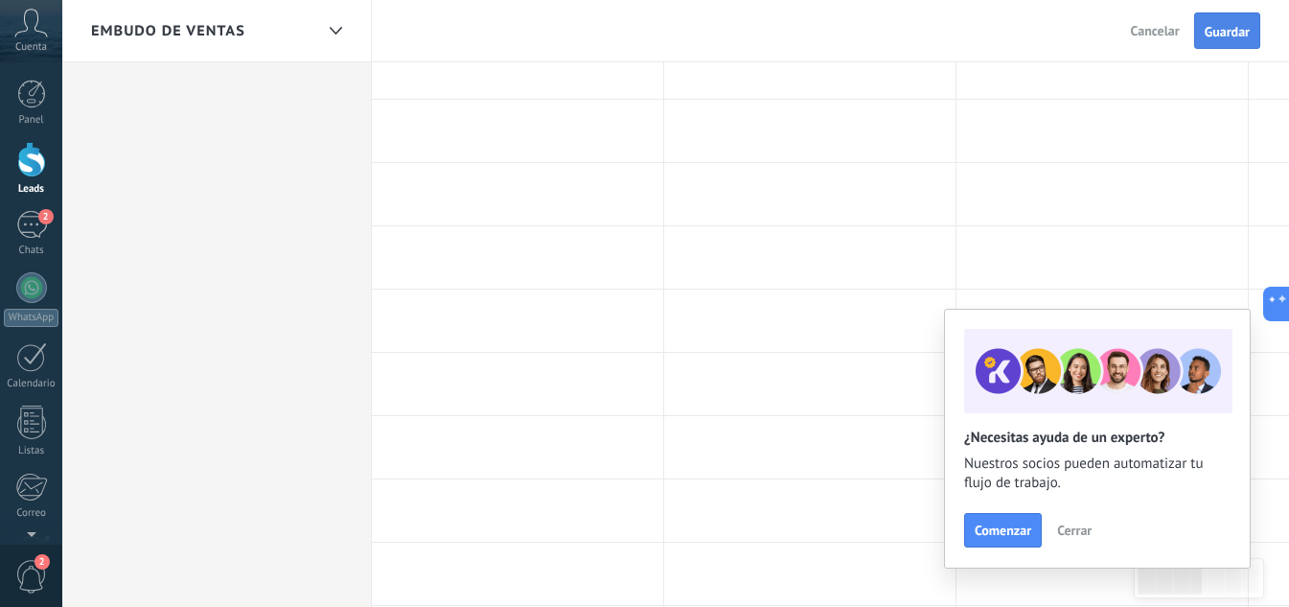
click at [1215, 32] on span "Guardar" at bounding box center [1227, 31] width 45 height 13
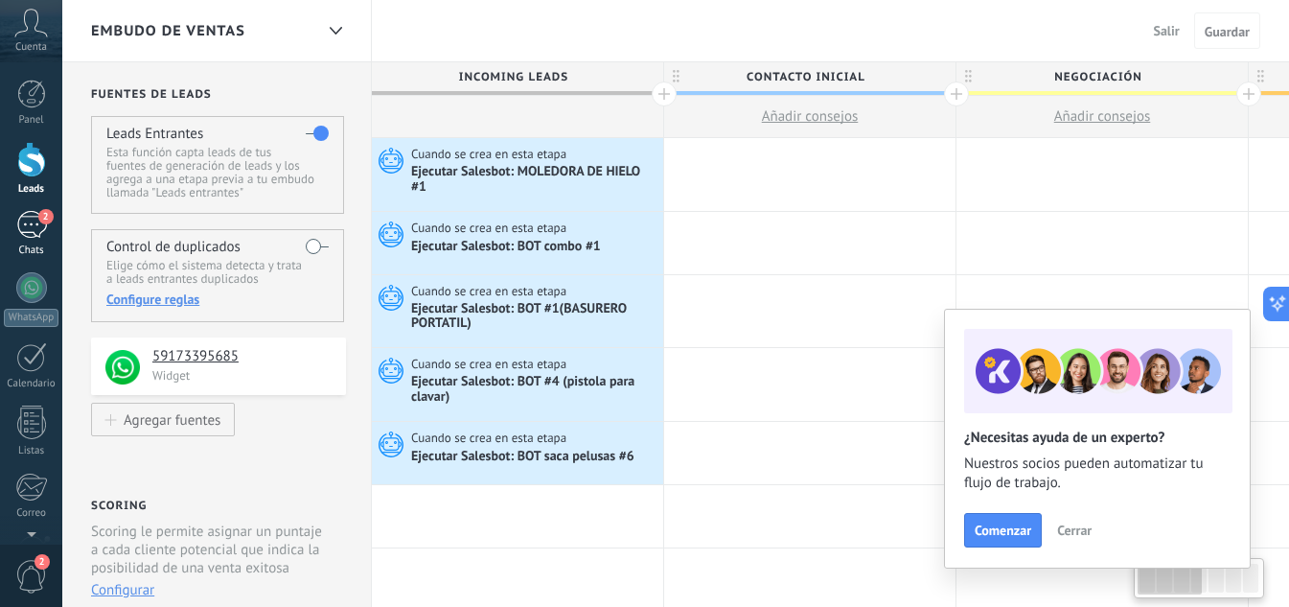
click at [29, 234] on div "2" at bounding box center [31, 225] width 31 height 28
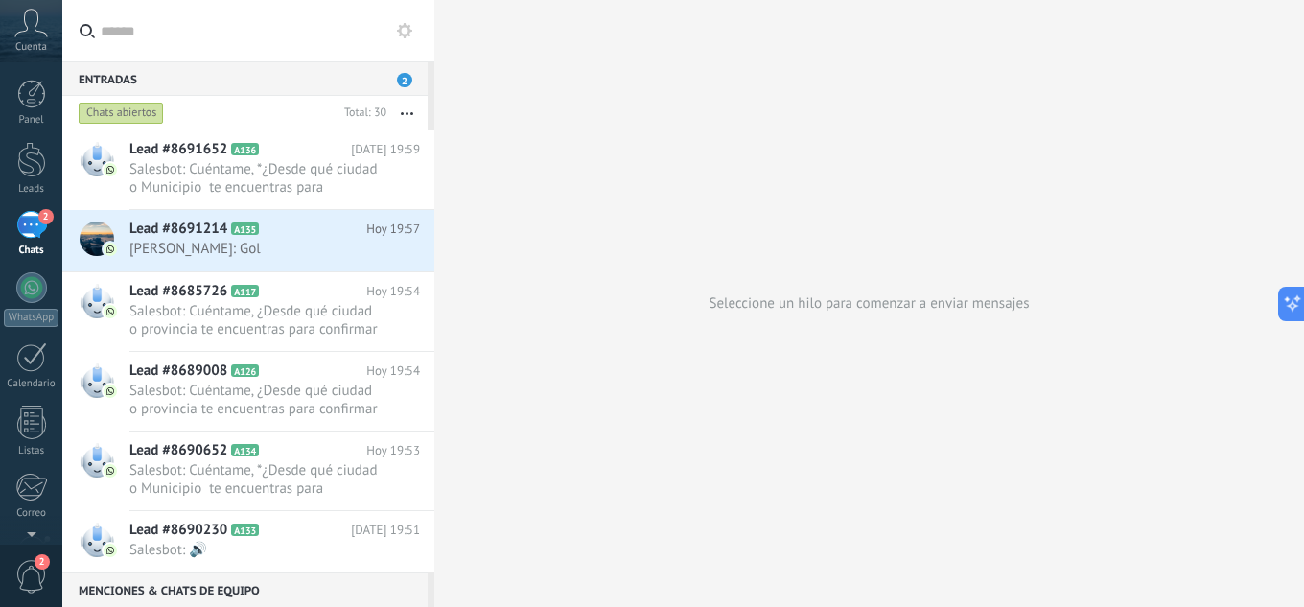
click at [415, 29] on button at bounding box center [404, 30] width 23 height 23
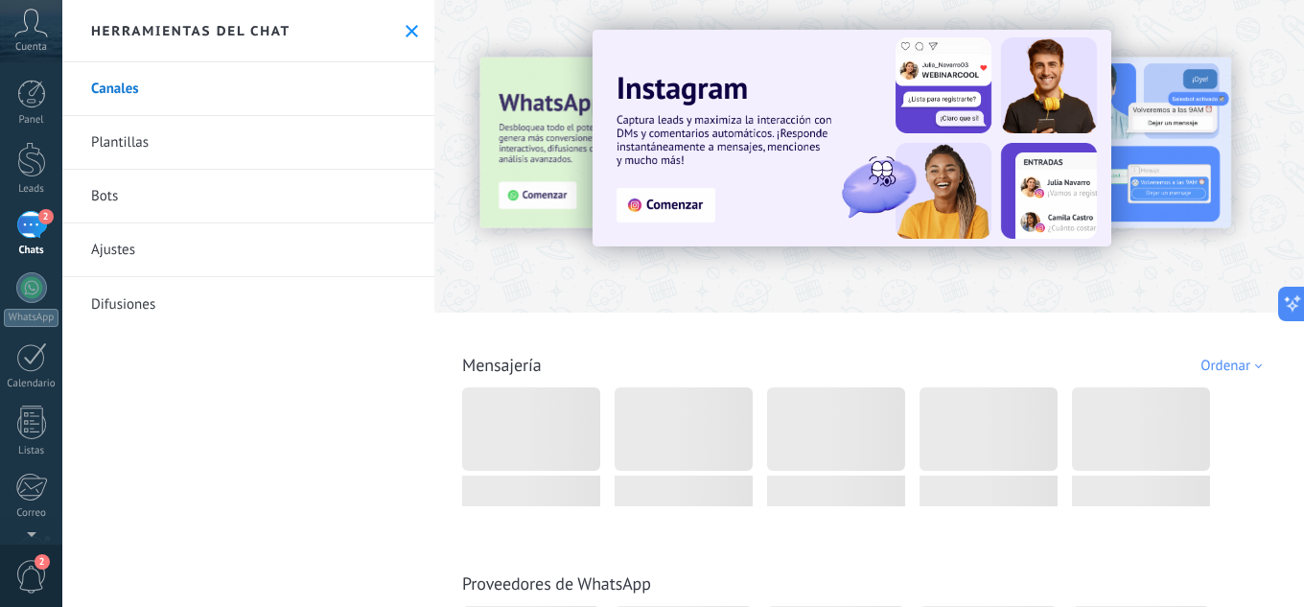
click at [137, 197] on link "Bots" at bounding box center [248, 197] width 372 height 54
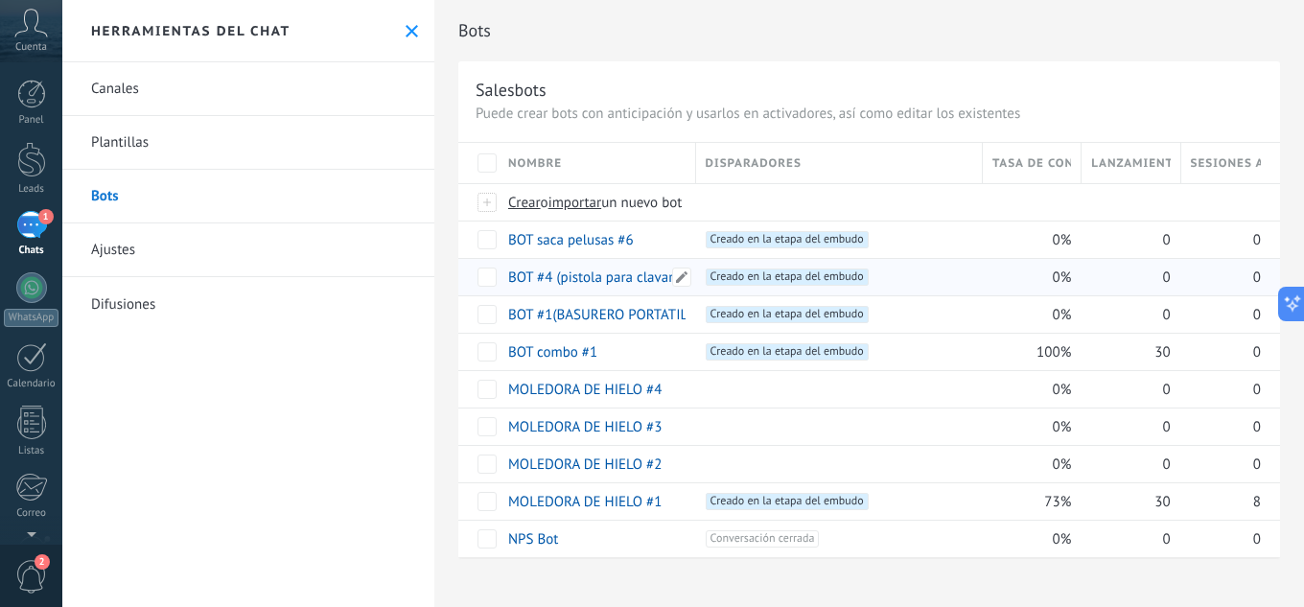
click at [624, 275] on link "BOT #4 (pistola para clavar)" at bounding box center [592, 277] width 169 height 18
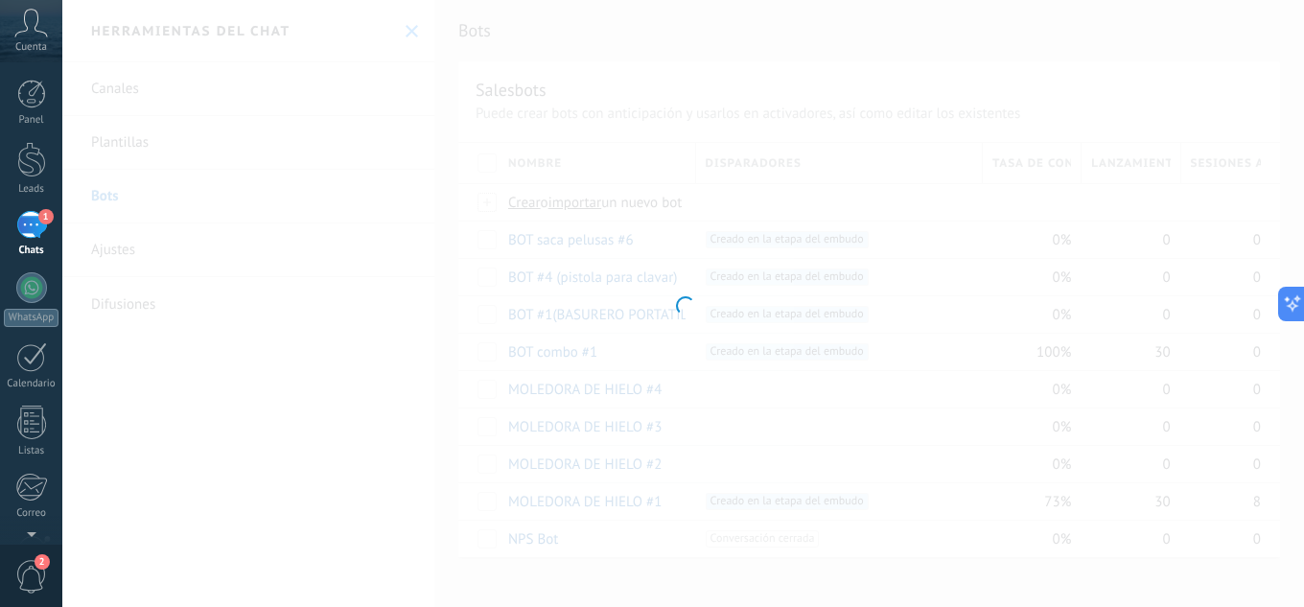
type input "**********"
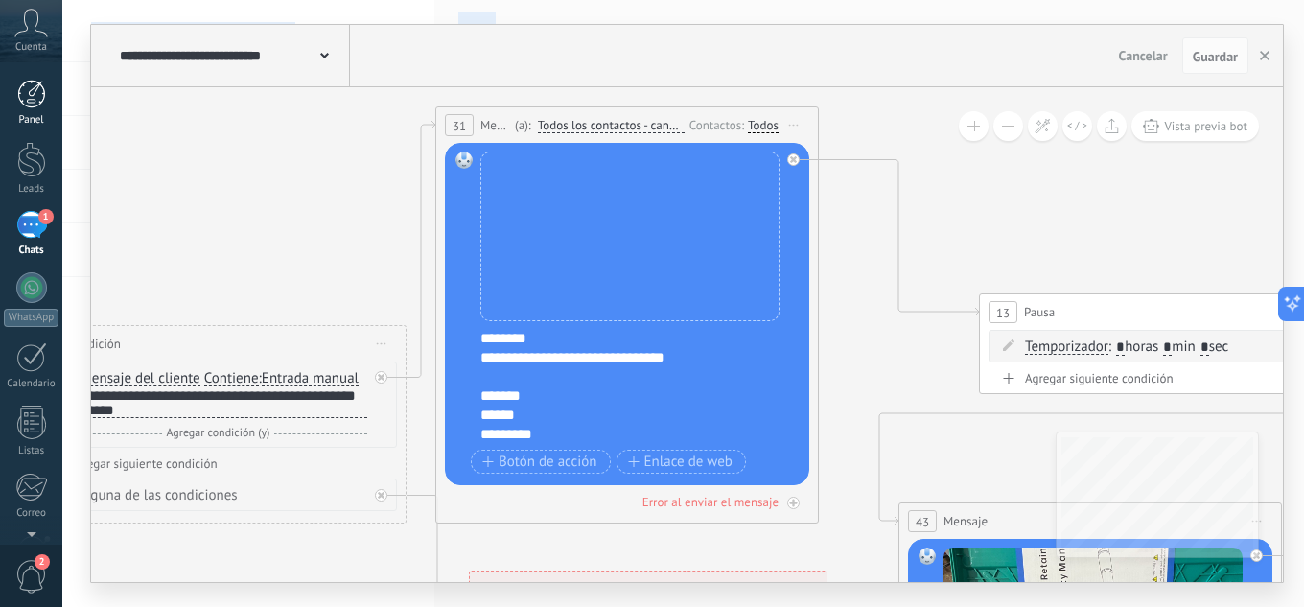
drag, startPoint x: 846, startPoint y: 264, endPoint x: 0, endPoint y: 104, distance: 860.5
click at [0, 126] on body ".abccls-1,.abccls-2{fill-rule:evenodd}.abccls-2{fill:#fff} .abfcls-1{fill:none}…" at bounding box center [652, 303] width 1304 height 607
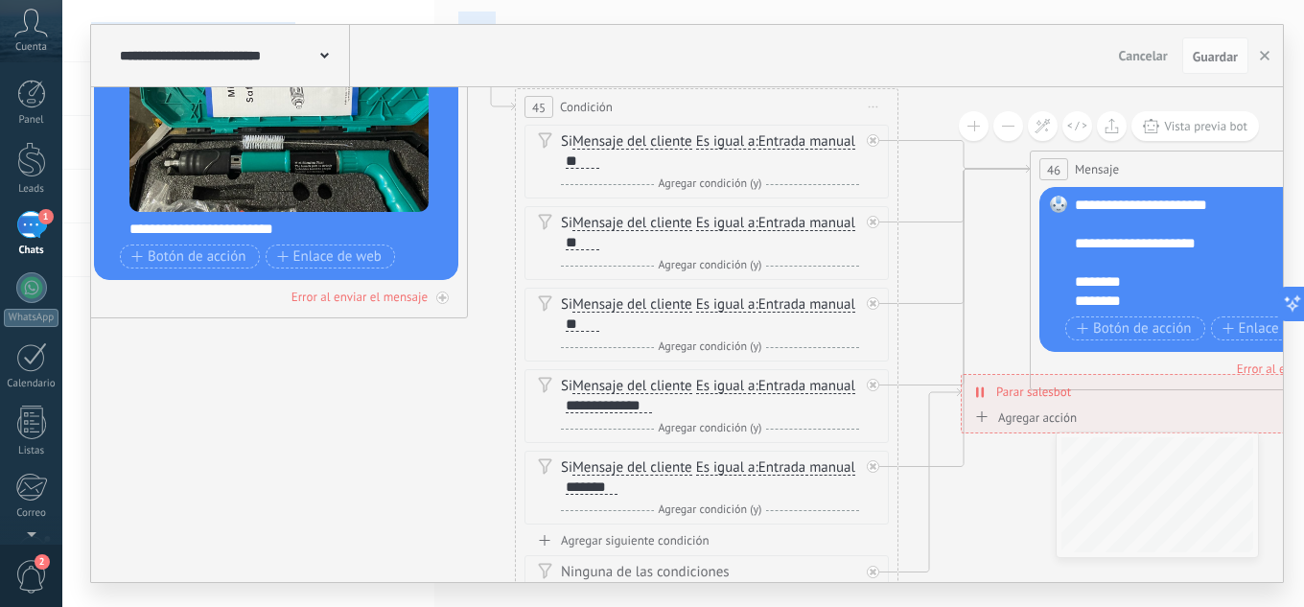
drag, startPoint x: 951, startPoint y: 335, endPoint x: 308, endPoint y: -63, distance: 756.3
click at [308, 0] on html ".abccls-1,.abccls-2{fill-rule:evenodd}.abccls-2{fill:#fff} .abfcls-1{fill:none}…" at bounding box center [652, 303] width 1304 height 607
click at [1266, 59] on icon "button" at bounding box center [1265, 56] width 10 height 10
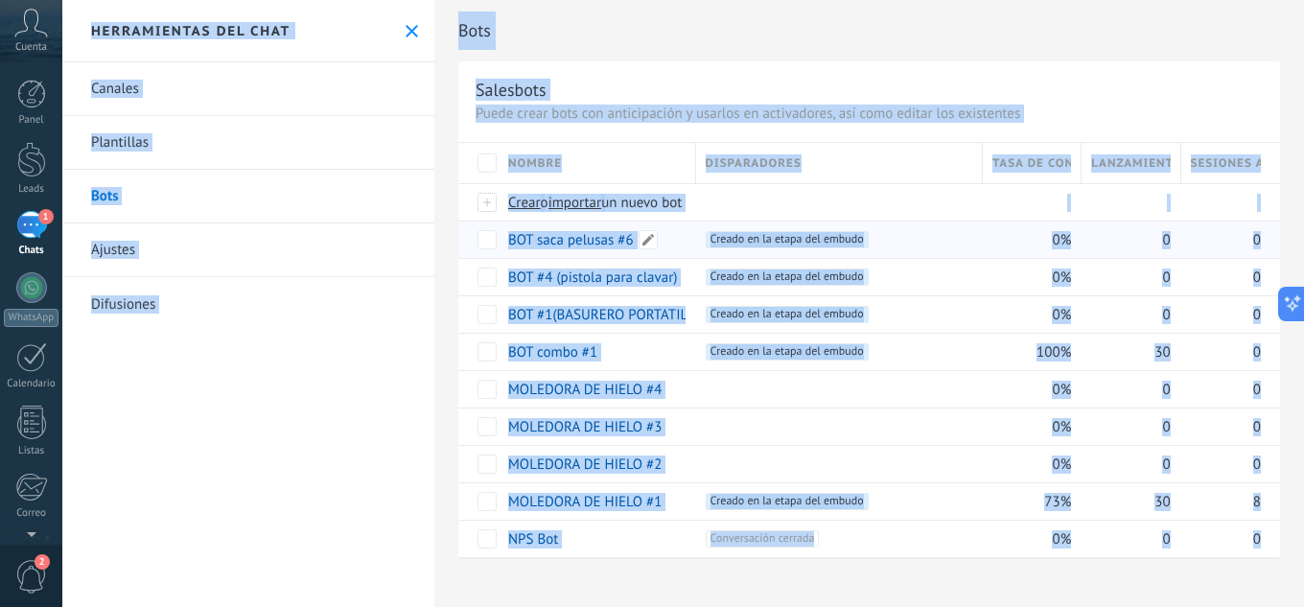
click at [593, 239] on link "BOT saca pelusas #6" at bounding box center [571, 240] width 126 height 18
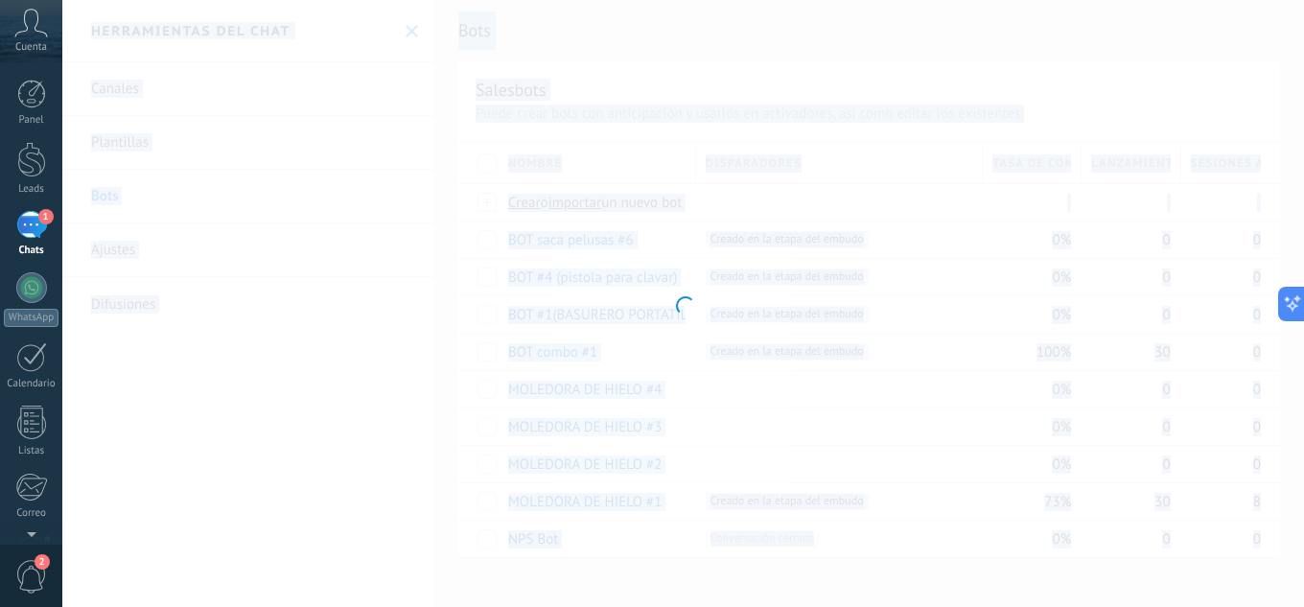
type input "**********"
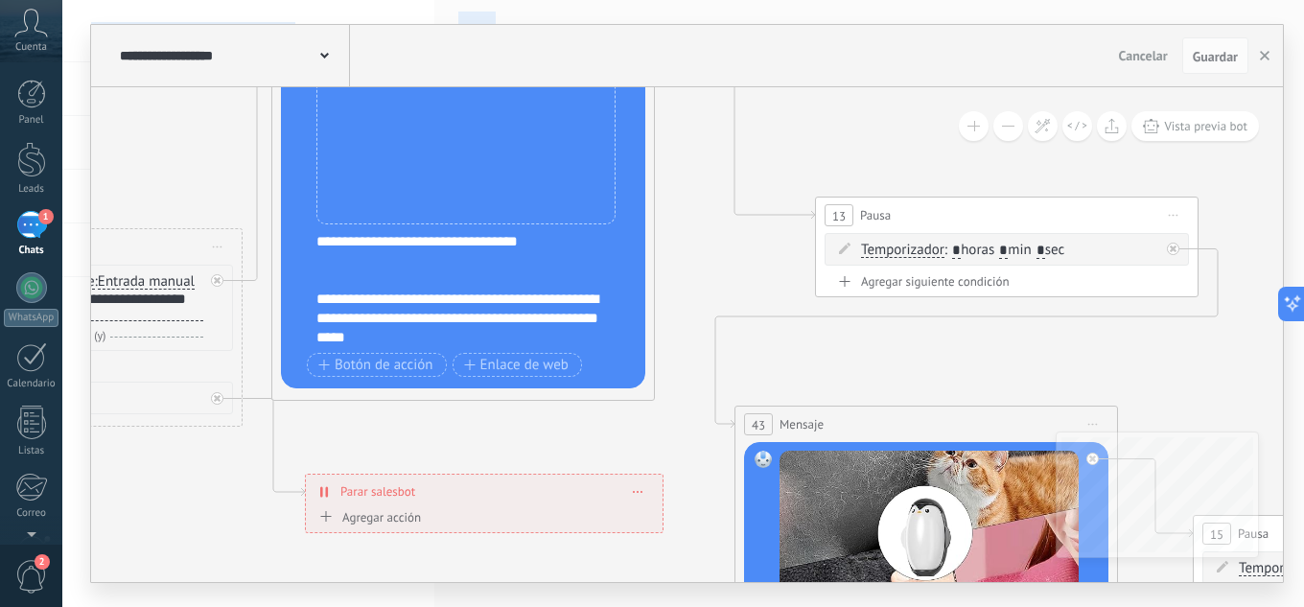
drag, startPoint x: 873, startPoint y: 265, endPoint x: 50, endPoint y: 32, distance: 855.8
click at [35, 34] on body ".abccls-1,.abccls-2{fill-rule:evenodd}.abccls-2{fill:#fff} .abfcls-1{fill:none}…" at bounding box center [652, 303] width 1304 height 607
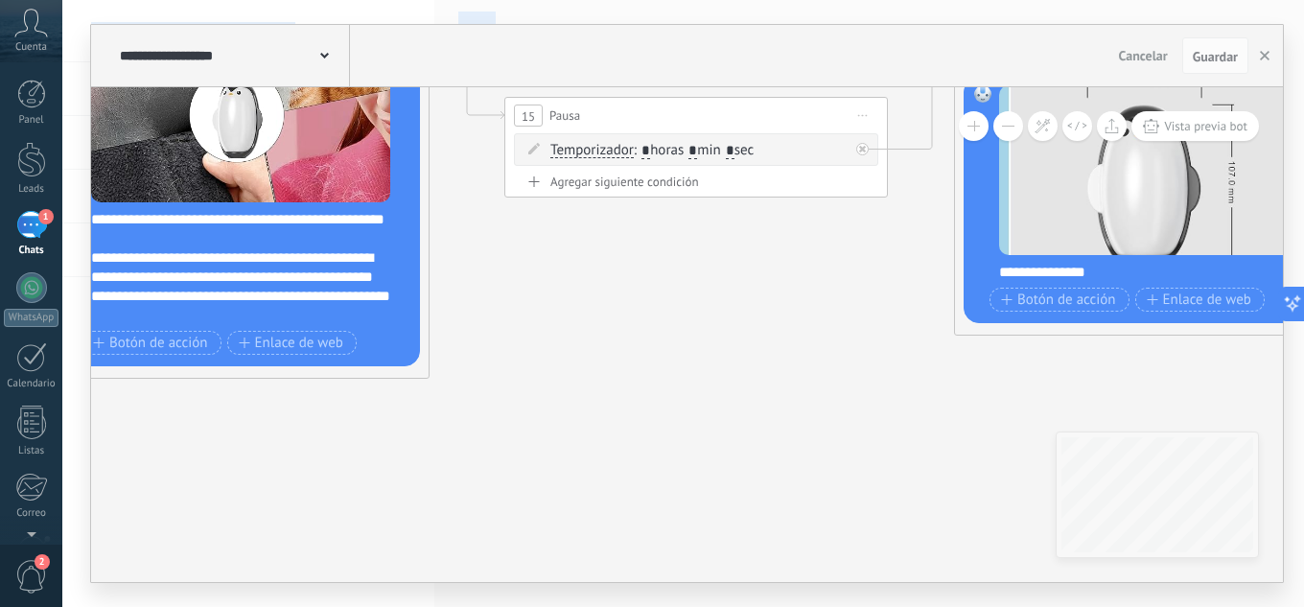
drag, startPoint x: 894, startPoint y: 267, endPoint x: 97, endPoint y: -32, distance: 851.8
click at [97, 0] on html ".abccls-1,.abccls-2{fill-rule:evenodd}.abccls-2{fill:#fff} .abfcls-1{fill:none}…" at bounding box center [652, 303] width 1304 height 607
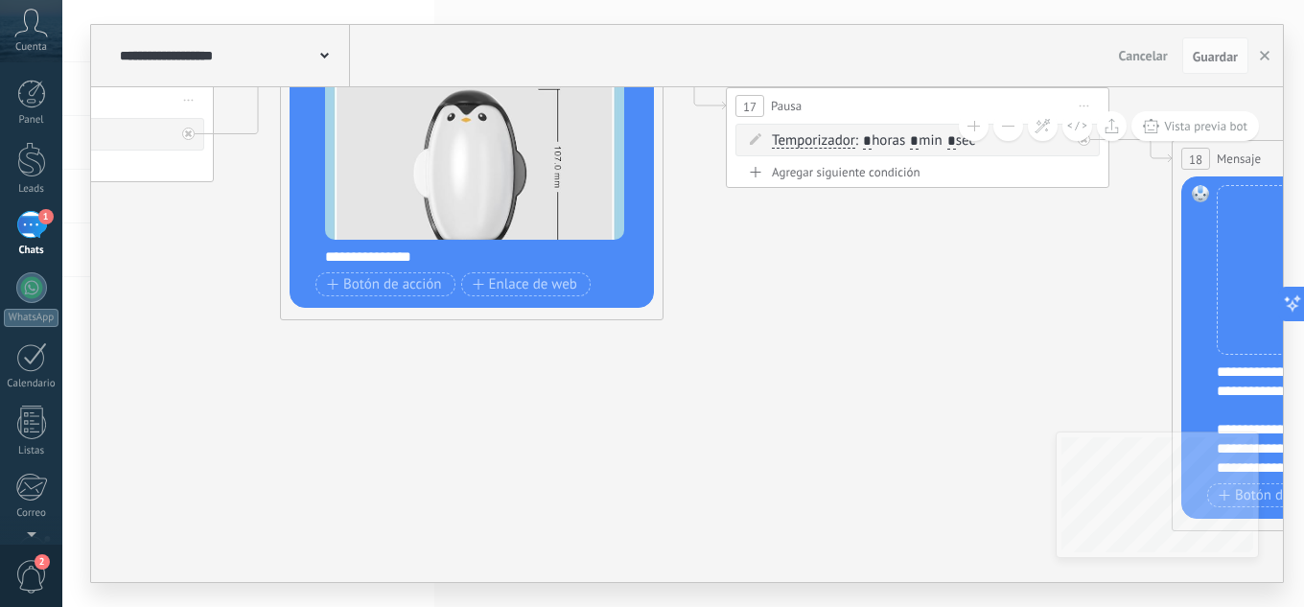
drag, startPoint x: 783, startPoint y: 352, endPoint x: 86, endPoint y: 297, distance: 699.1
click at [56, 303] on body ".abccls-1,.abccls-2{fill-rule:evenodd}.abccls-2{fill:#fff} .abfcls-1{fill:none}…" at bounding box center [652, 303] width 1304 height 607
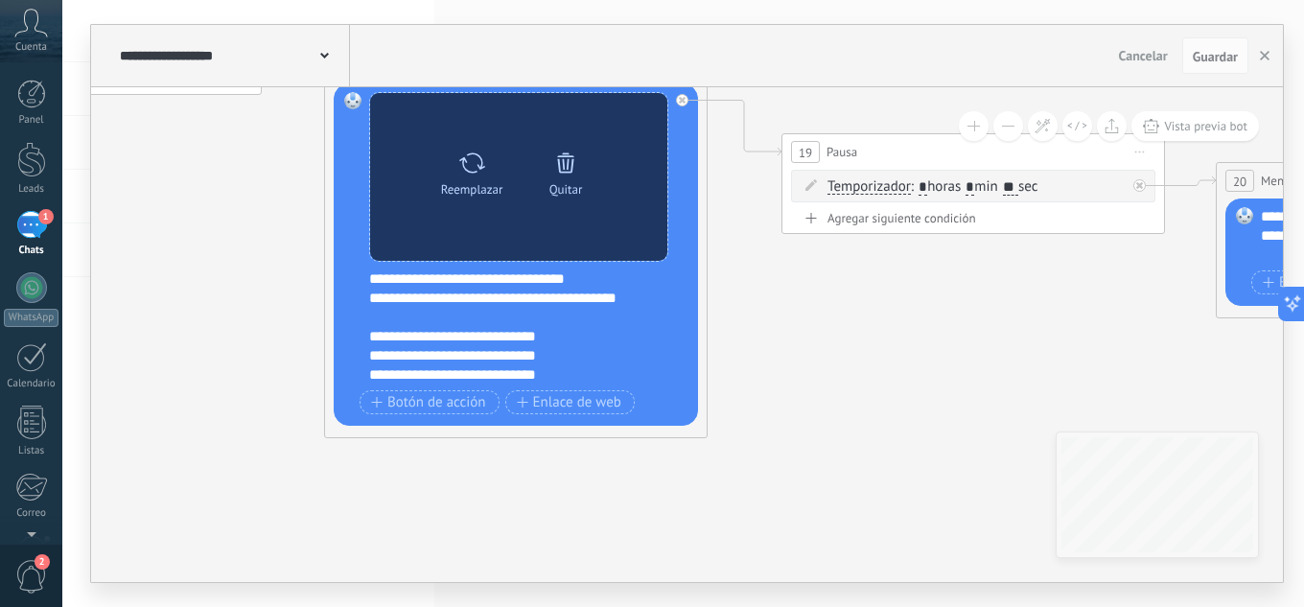
drag, startPoint x: 799, startPoint y: 366, endPoint x: 419, endPoint y: 196, distance: 416.2
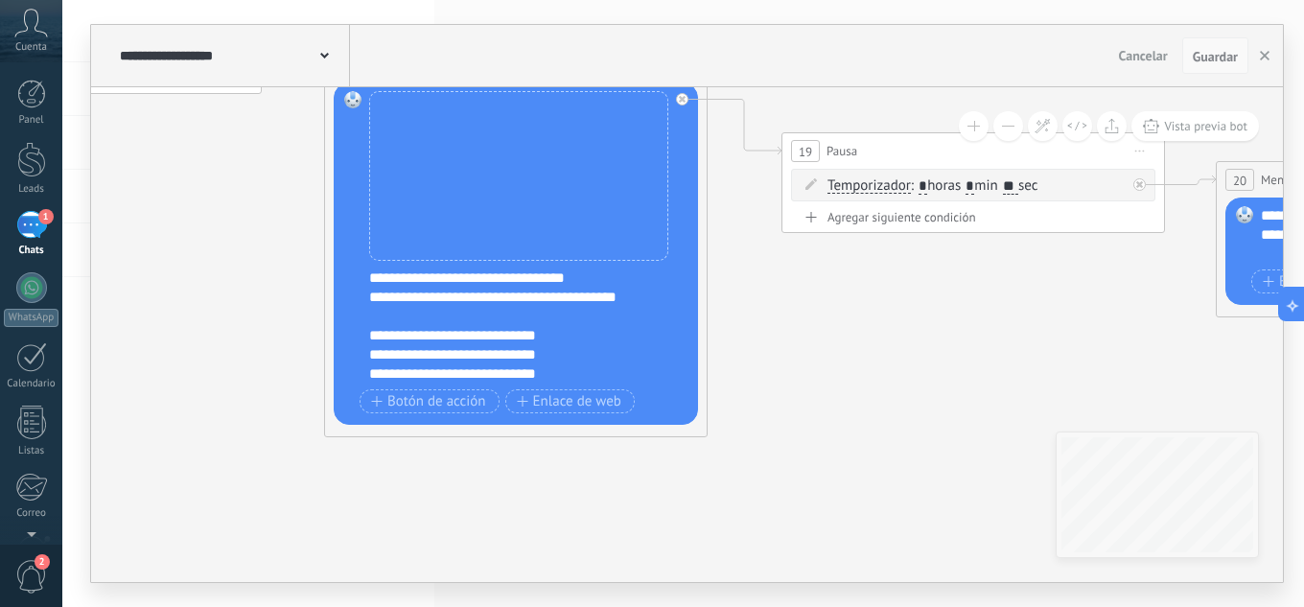
click at [1220, 58] on span "Guardar" at bounding box center [1215, 56] width 45 height 13
click at [1274, 50] on button "button" at bounding box center [1264, 55] width 29 height 36
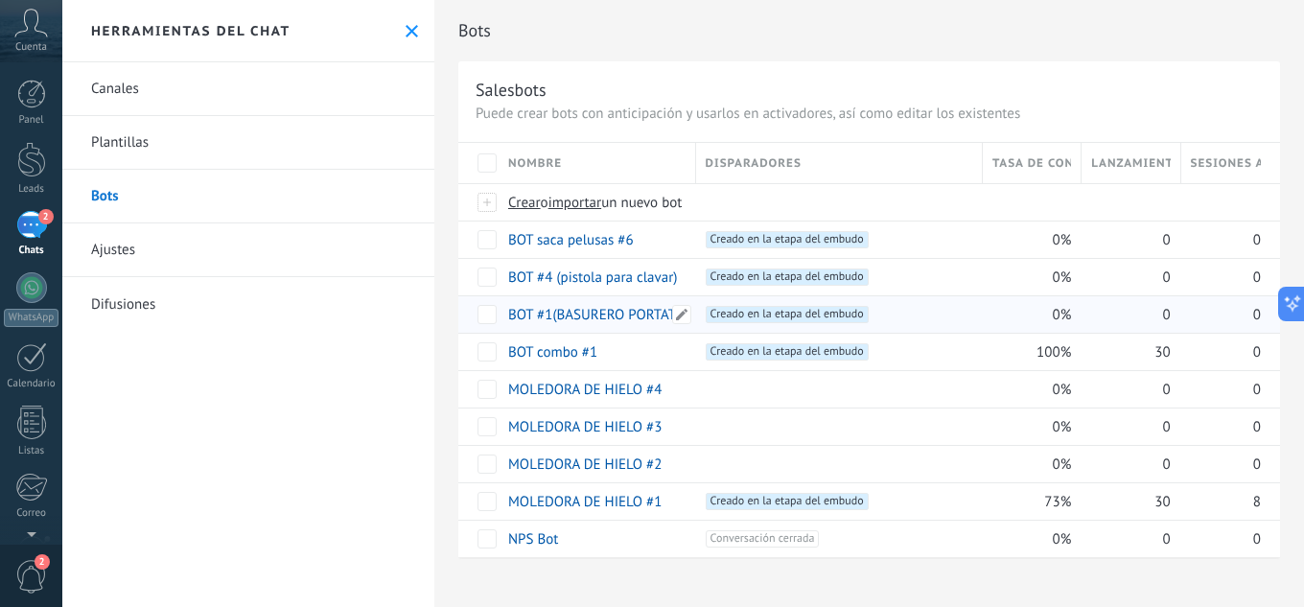
click at [624, 314] on link "BOT #1(BASURERO PORTATIL)" at bounding box center [600, 315] width 184 height 18
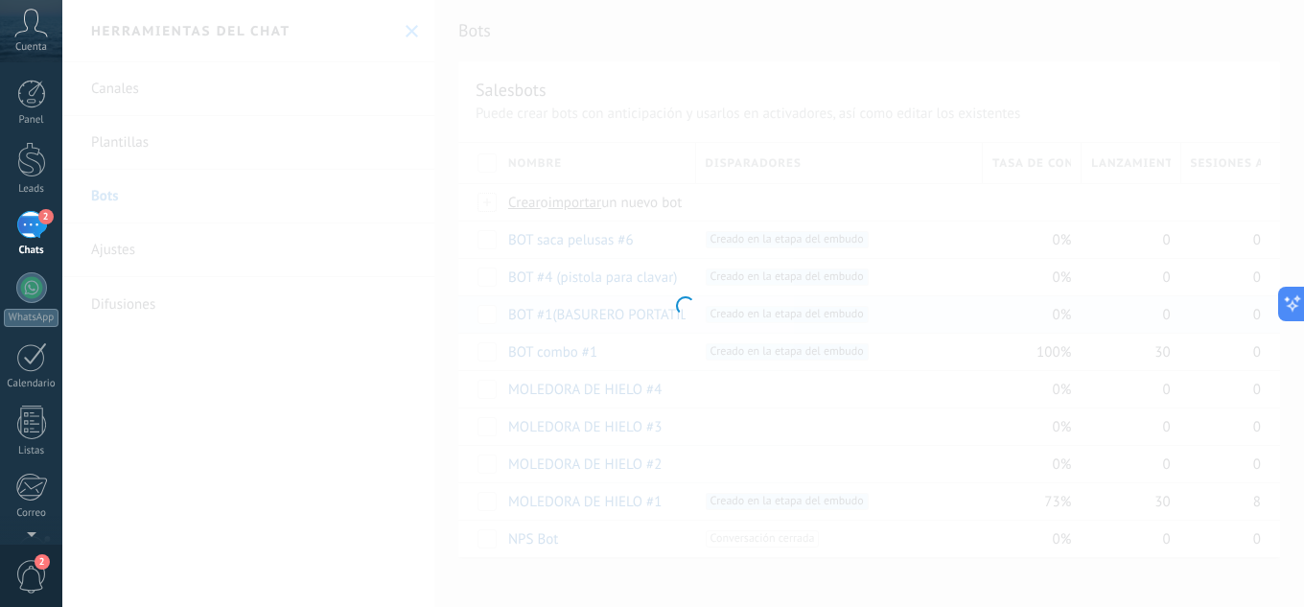
type input "**********"
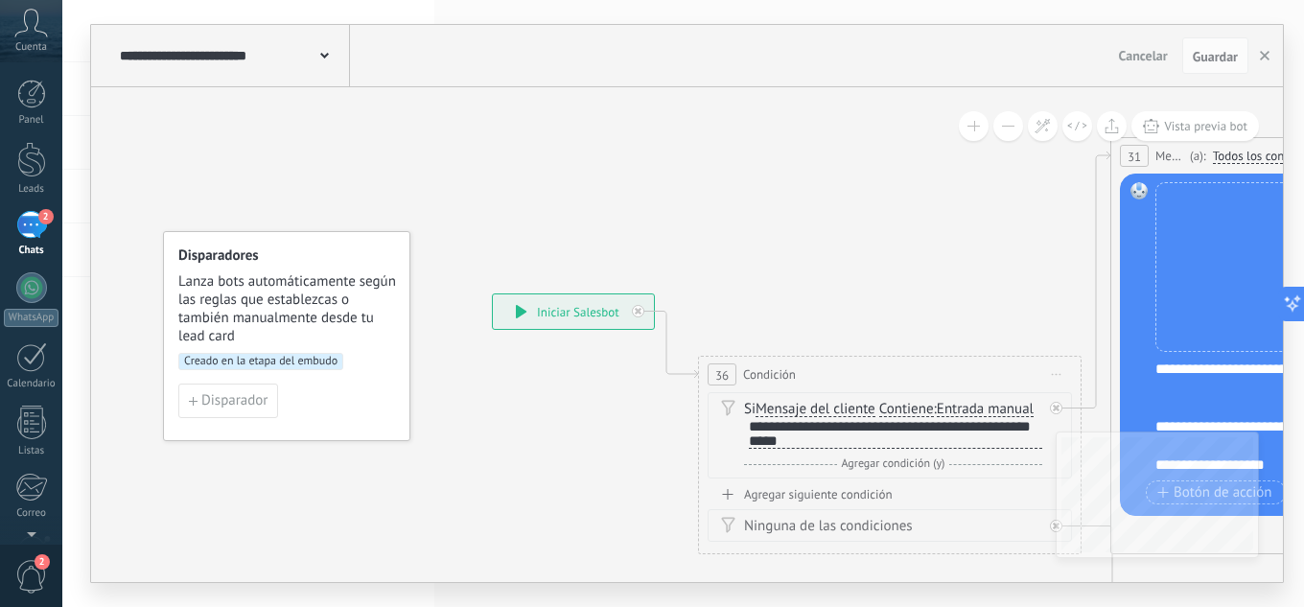
drag, startPoint x: 904, startPoint y: 257, endPoint x: 0, endPoint y: 30, distance: 932.1
click at [0, 44] on body ".abccls-1,.abccls-2{fill-rule:evenodd}.abccls-2{fill:#fff} .abfcls-1{fill:none}…" at bounding box center [652, 303] width 1304 height 607
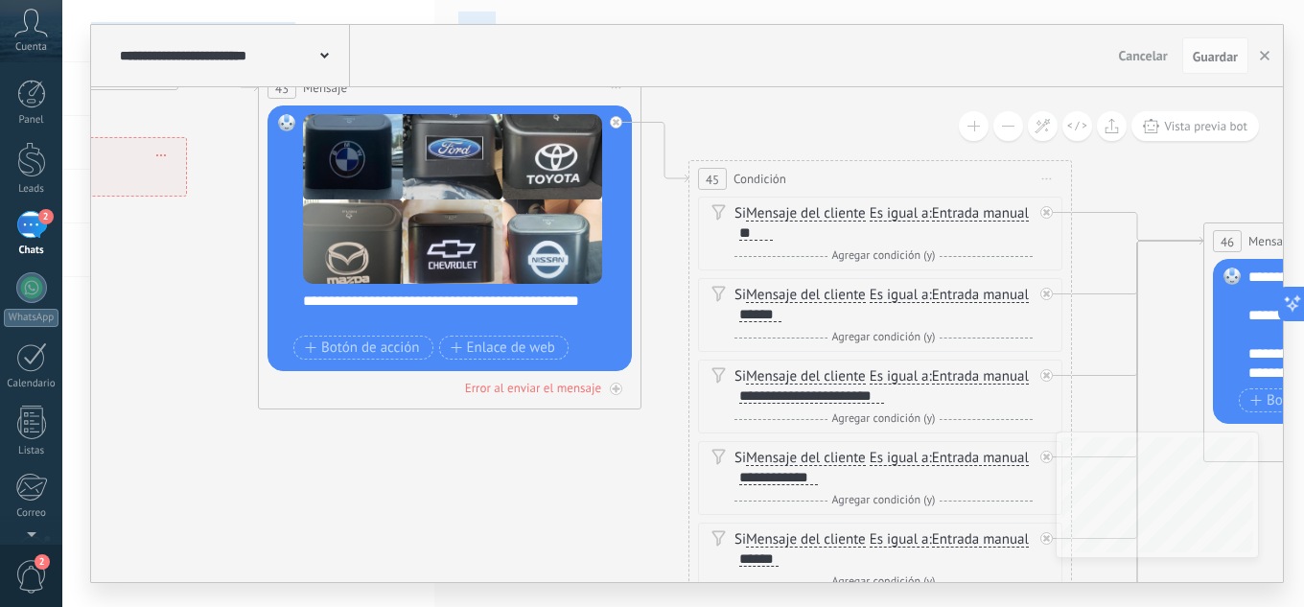
drag, startPoint x: 1031, startPoint y: 289, endPoint x: 536, endPoint y: -69, distance: 610.4
click at [536, 0] on html ".abccls-1,.abccls-2{fill-rule:evenodd}.abccls-2{fill:#fff} .abfcls-1{fill:none}…" at bounding box center [652, 303] width 1304 height 607
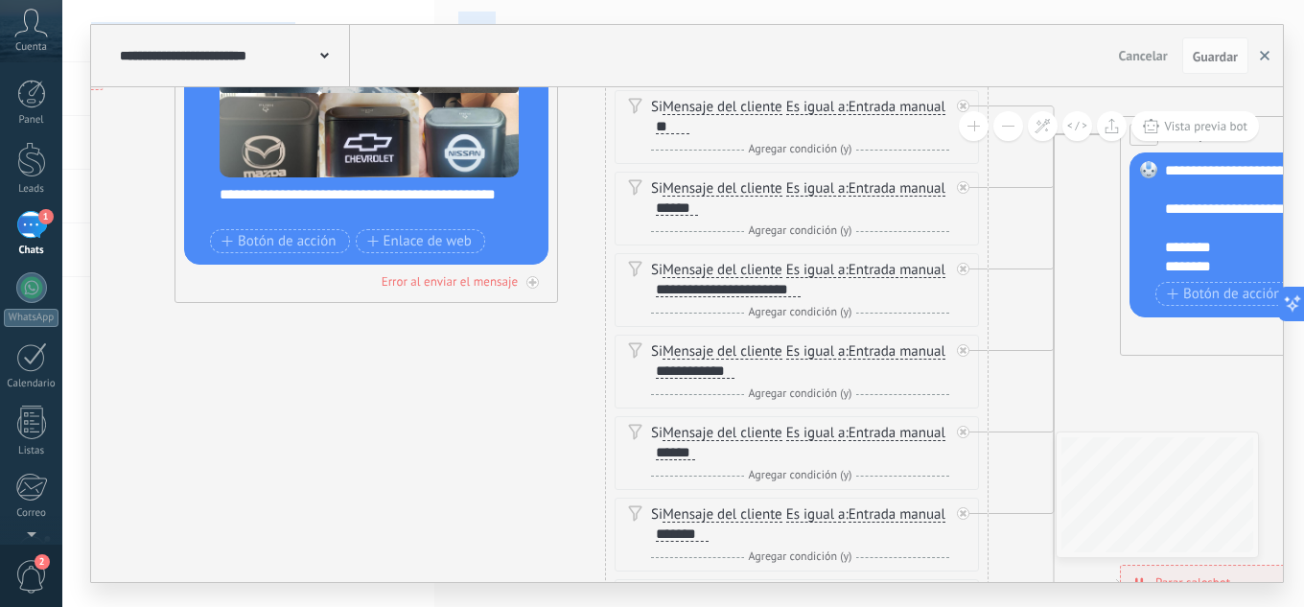
click at [1266, 62] on button "button" at bounding box center [1264, 55] width 29 height 36
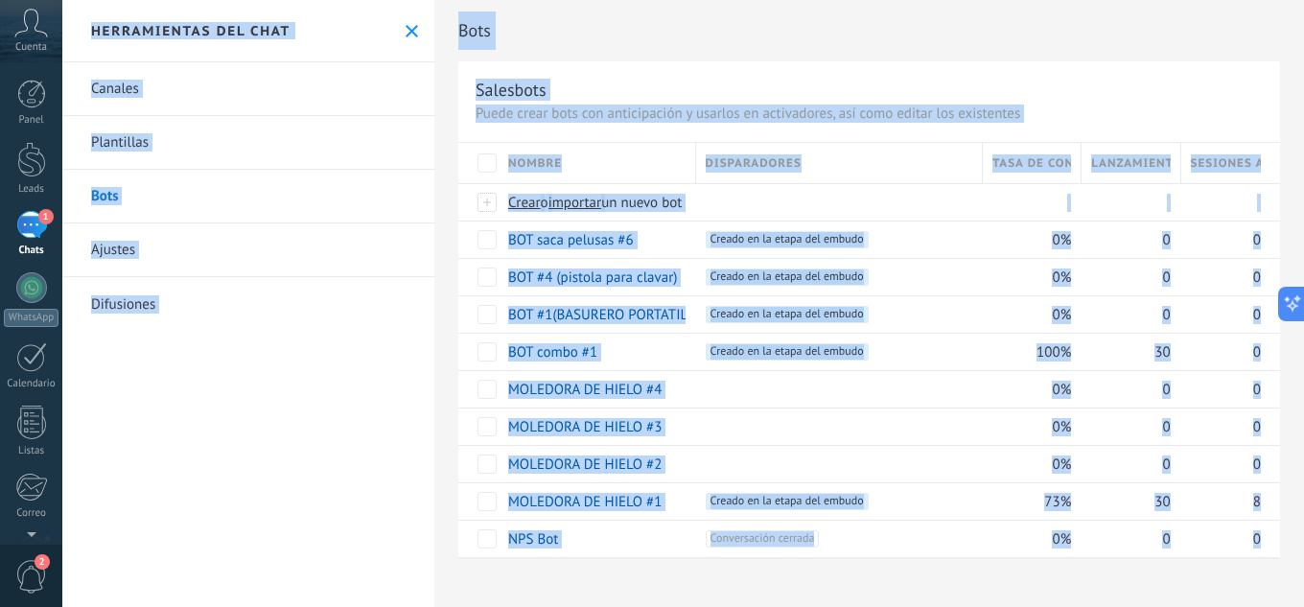
click at [838, 163] on div "Disparadores" at bounding box center [839, 163] width 286 height 40
click at [846, 163] on div "Disparadores" at bounding box center [839, 163] width 286 height 40
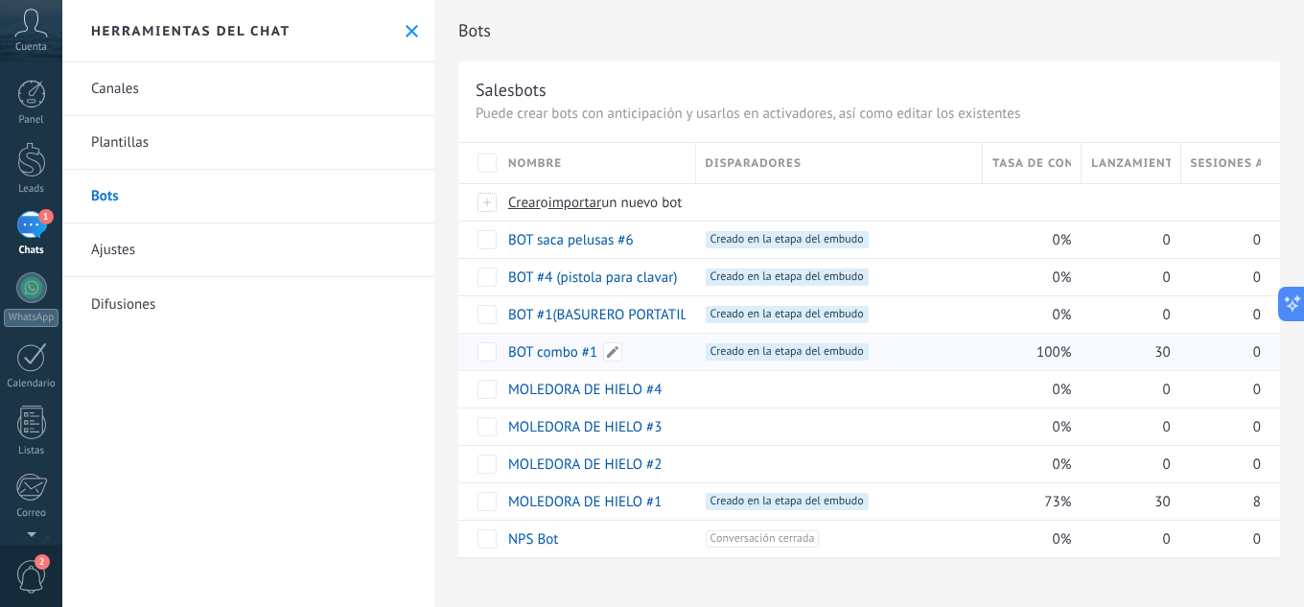
click at [554, 351] on link "BOT combo #1" at bounding box center [552, 352] width 89 height 18
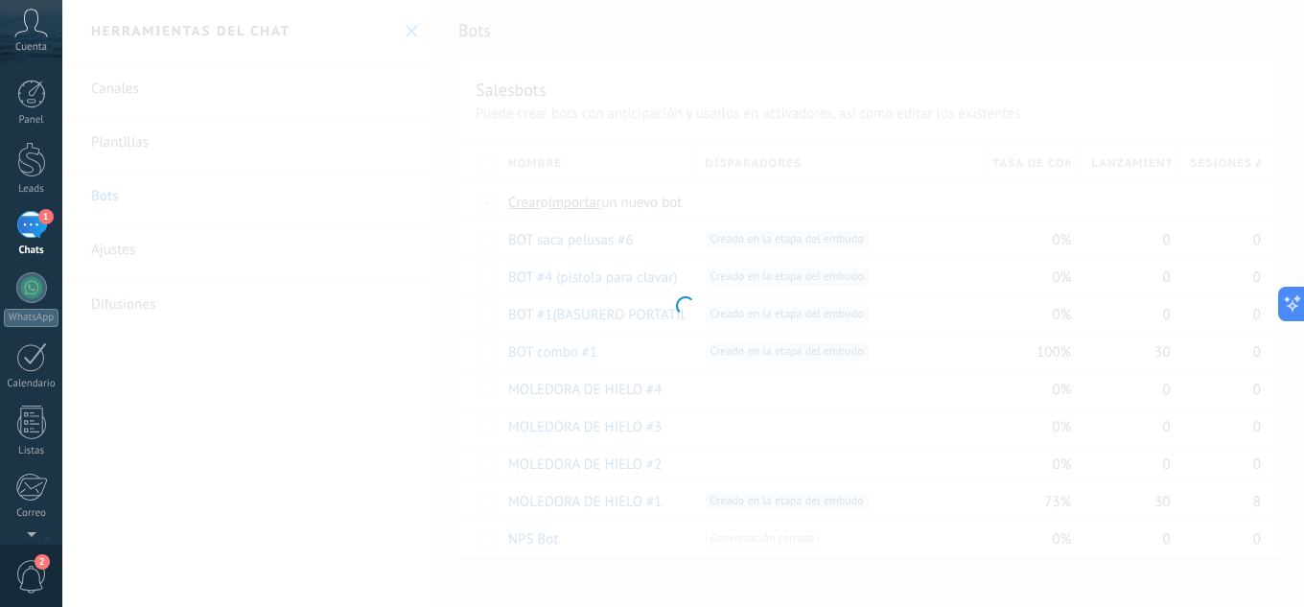
type input "**********"
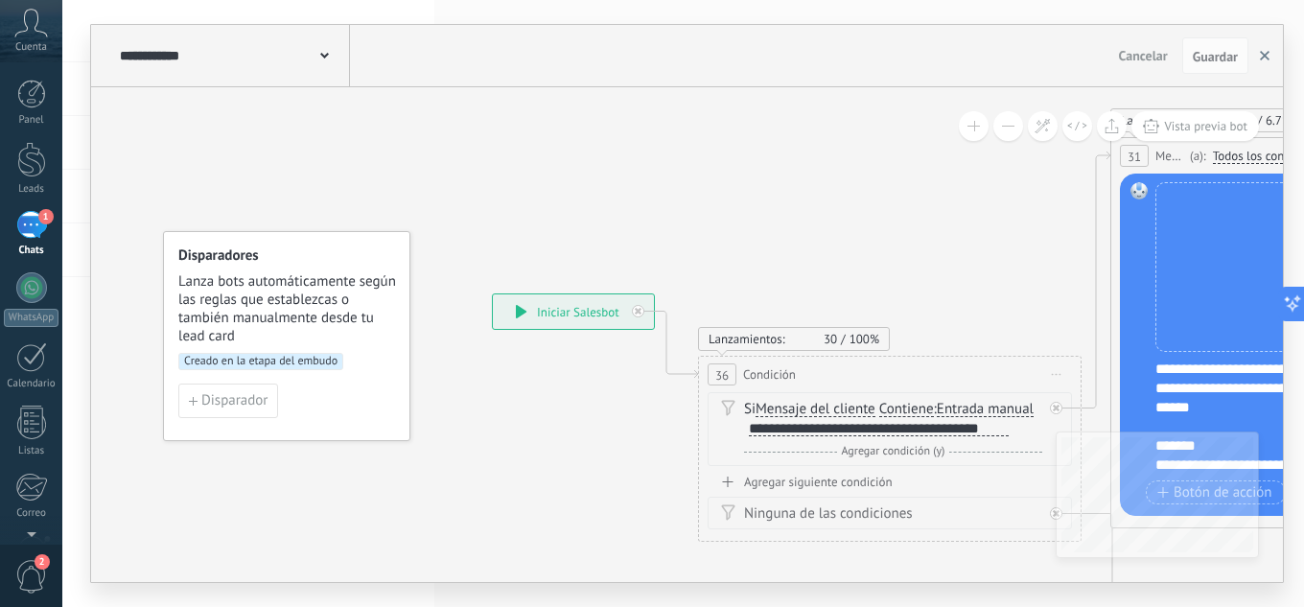
click at [1264, 61] on button "button" at bounding box center [1264, 55] width 29 height 36
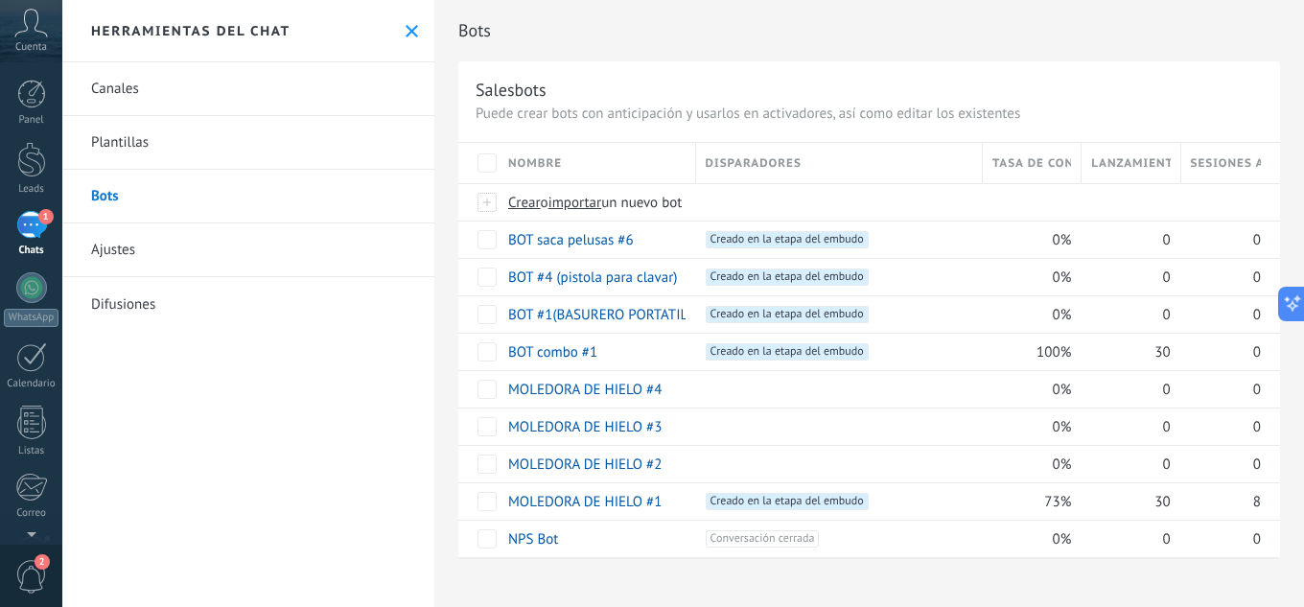
click at [25, 228] on div "1" at bounding box center [31, 225] width 31 height 28
